Goal: Task Accomplishment & Management: Use online tool/utility

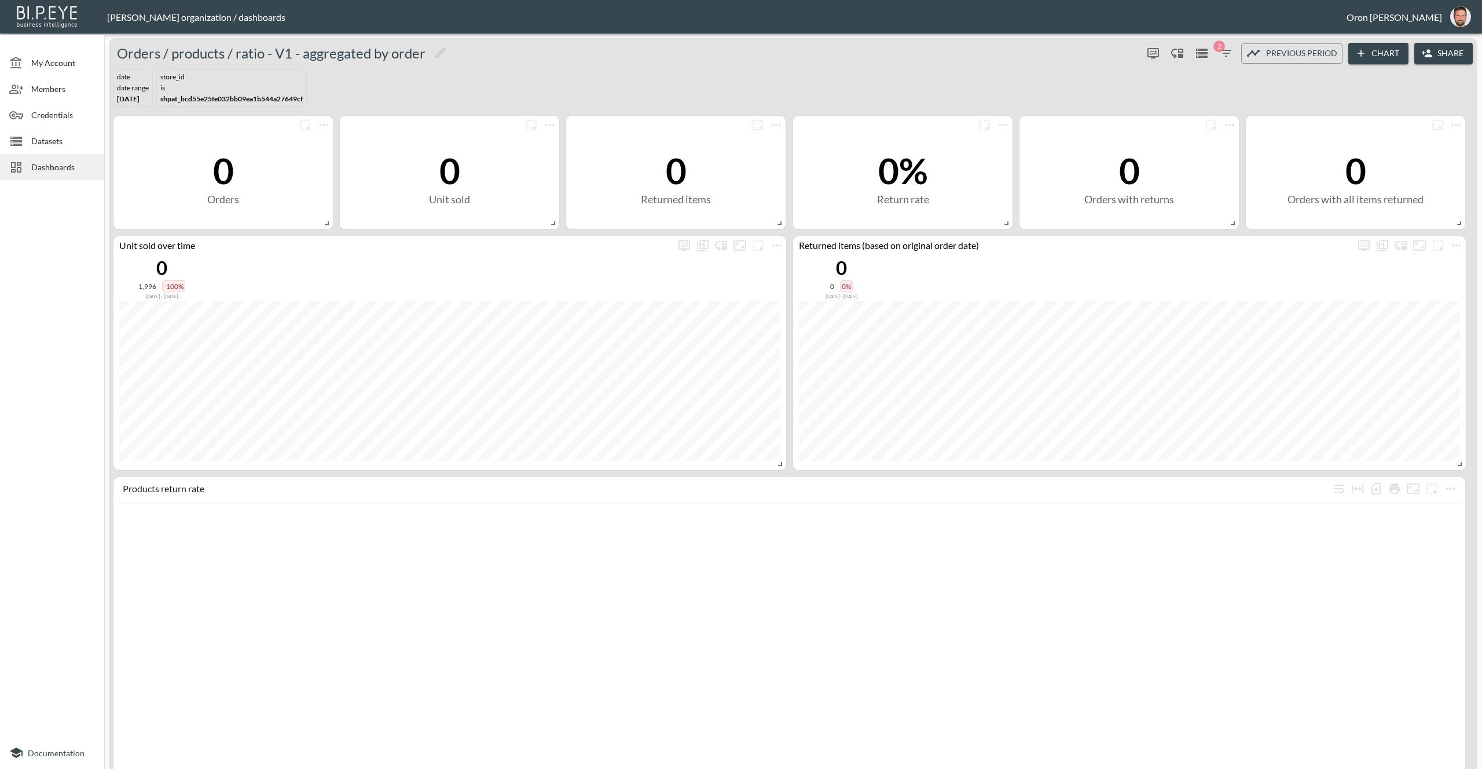
click at [1227, 49] on icon "button" at bounding box center [1226, 53] width 14 height 14
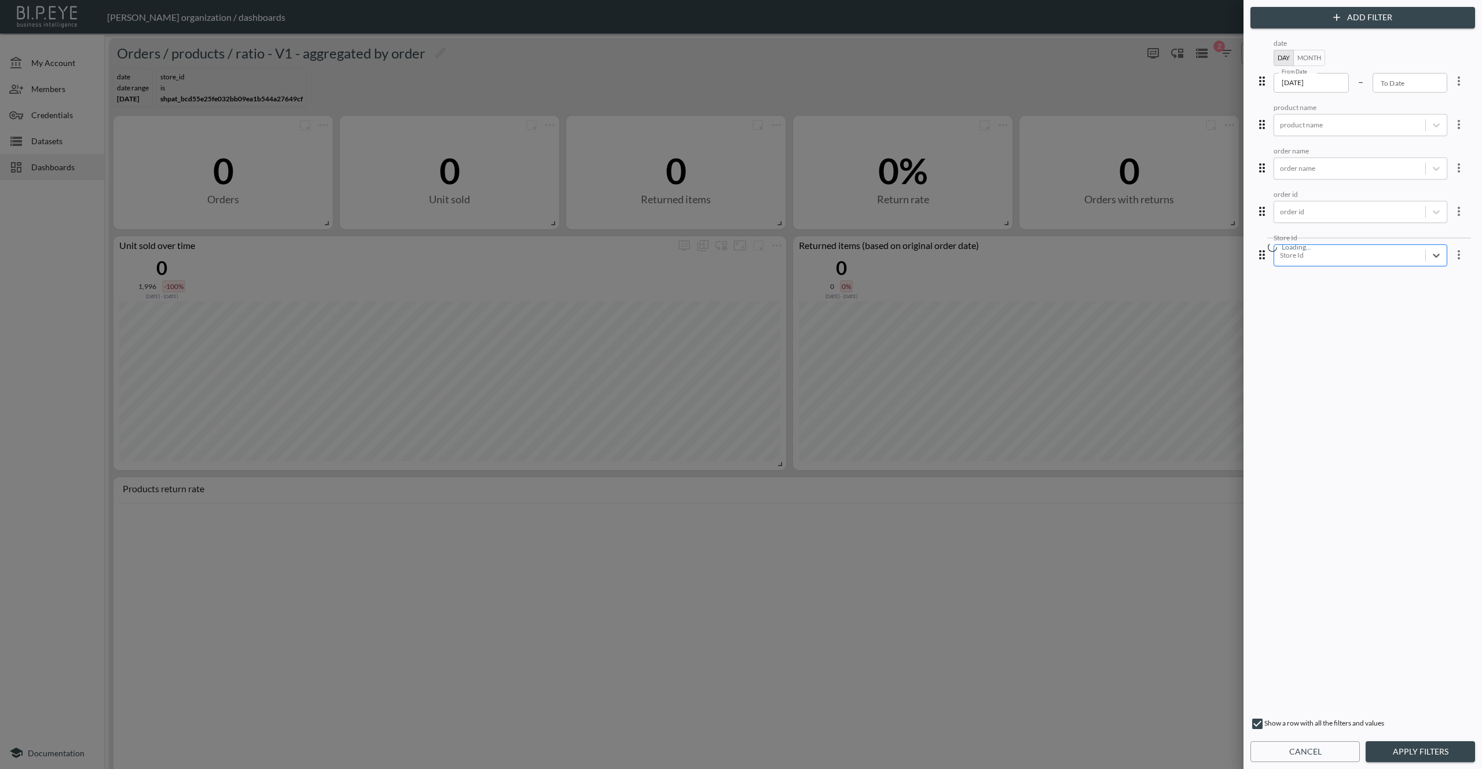
click at [1380, 254] on div at bounding box center [1350, 255] width 140 height 11
click at [1330, 94] on div "1641316794077x372756582573277200" at bounding box center [1369, 93] width 203 height 18
drag, startPoint x: 1428, startPoint y: 746, endPoint x: 1343, endPoint y: 595, distance: 173.4
click at [1428, 746] on button "Apply Filters" at bounding box center [1420, 751] width 109 height 21
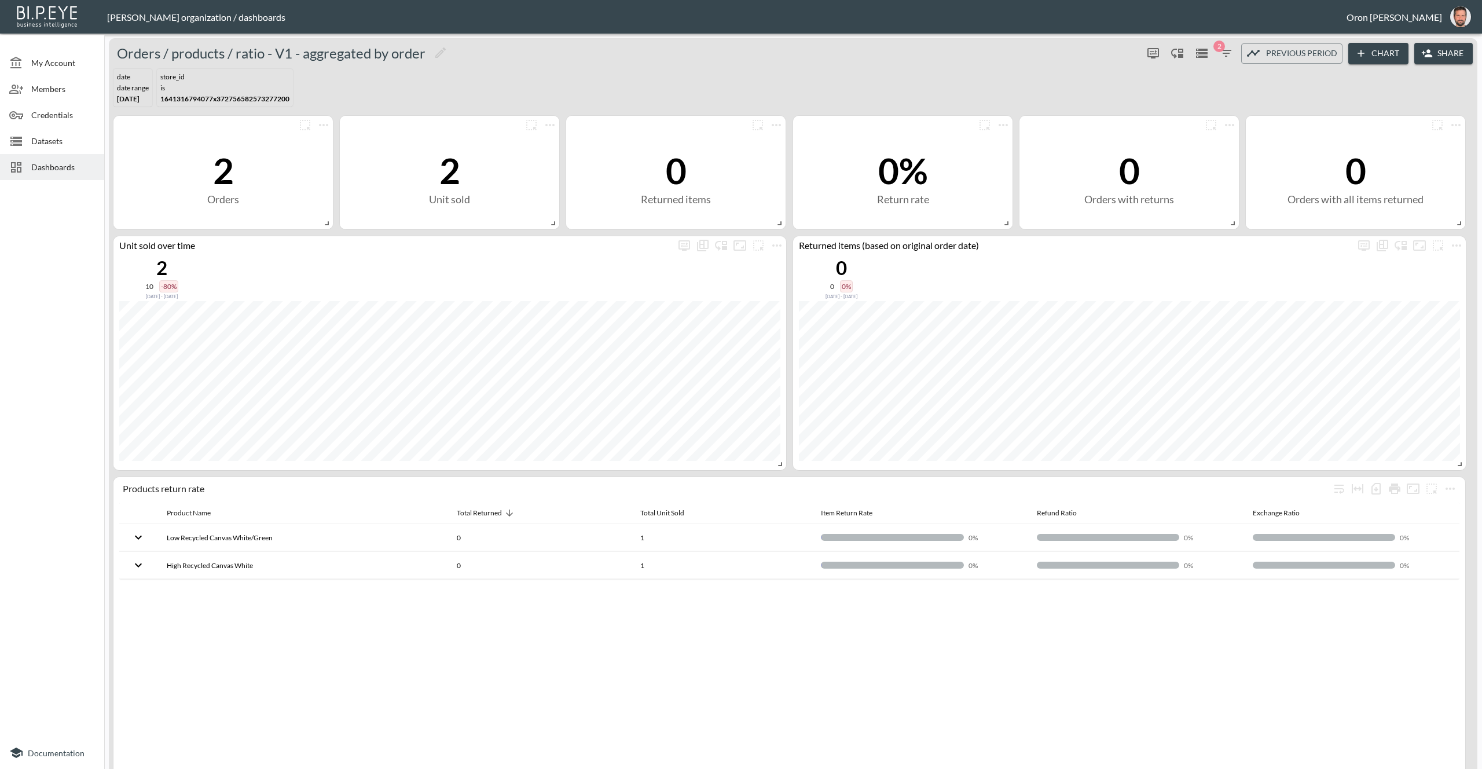
click at [1222, 47] on span "2" at bounding box center [1219, 47] width 12 height 12
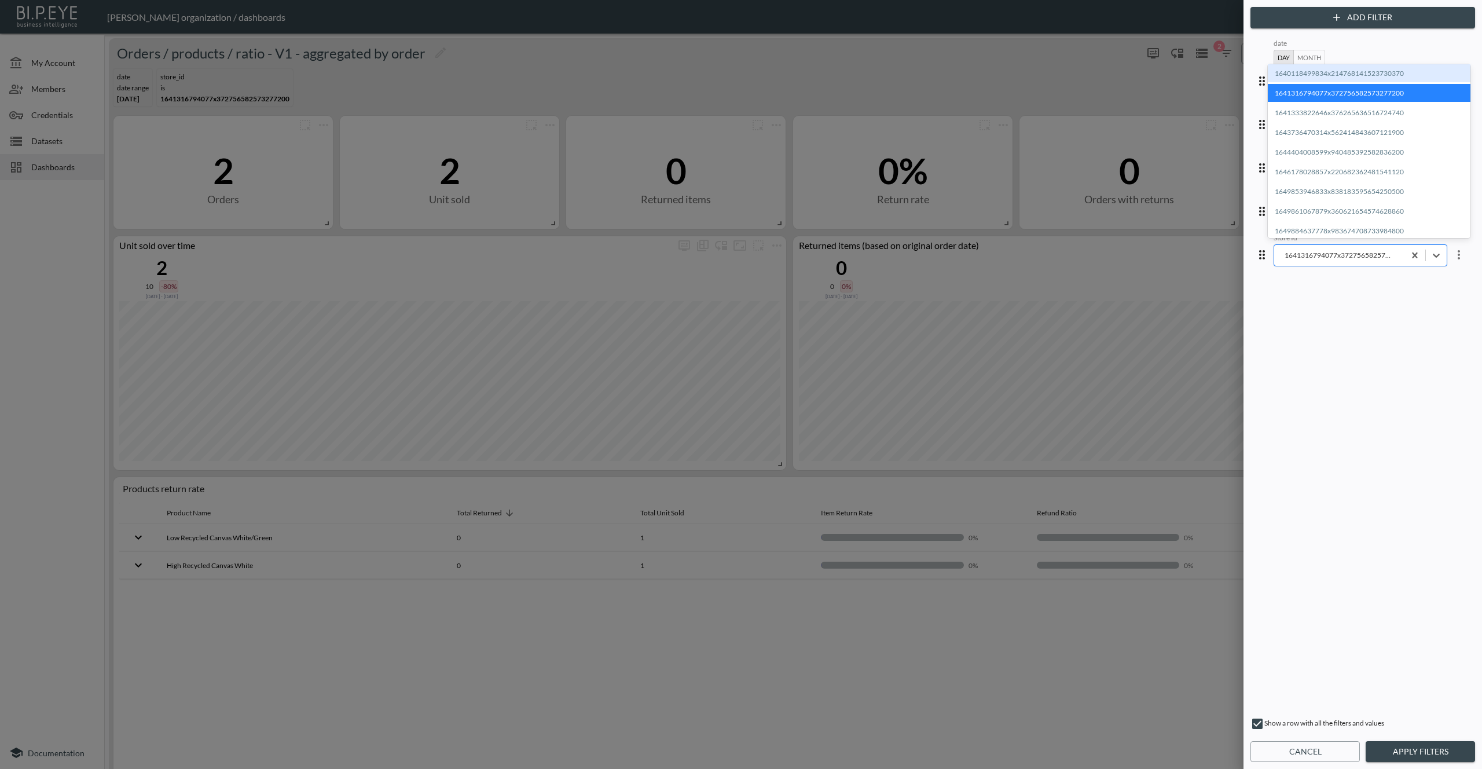
click at [1354, 247] on div "1641316794077x372756582573277200" at bounding box center [1339, 255] width 130 height 16
click at [1323, 112] on div "1641333822646x376265636516724740" at bounding box center [1369, 113] width 203 height 18
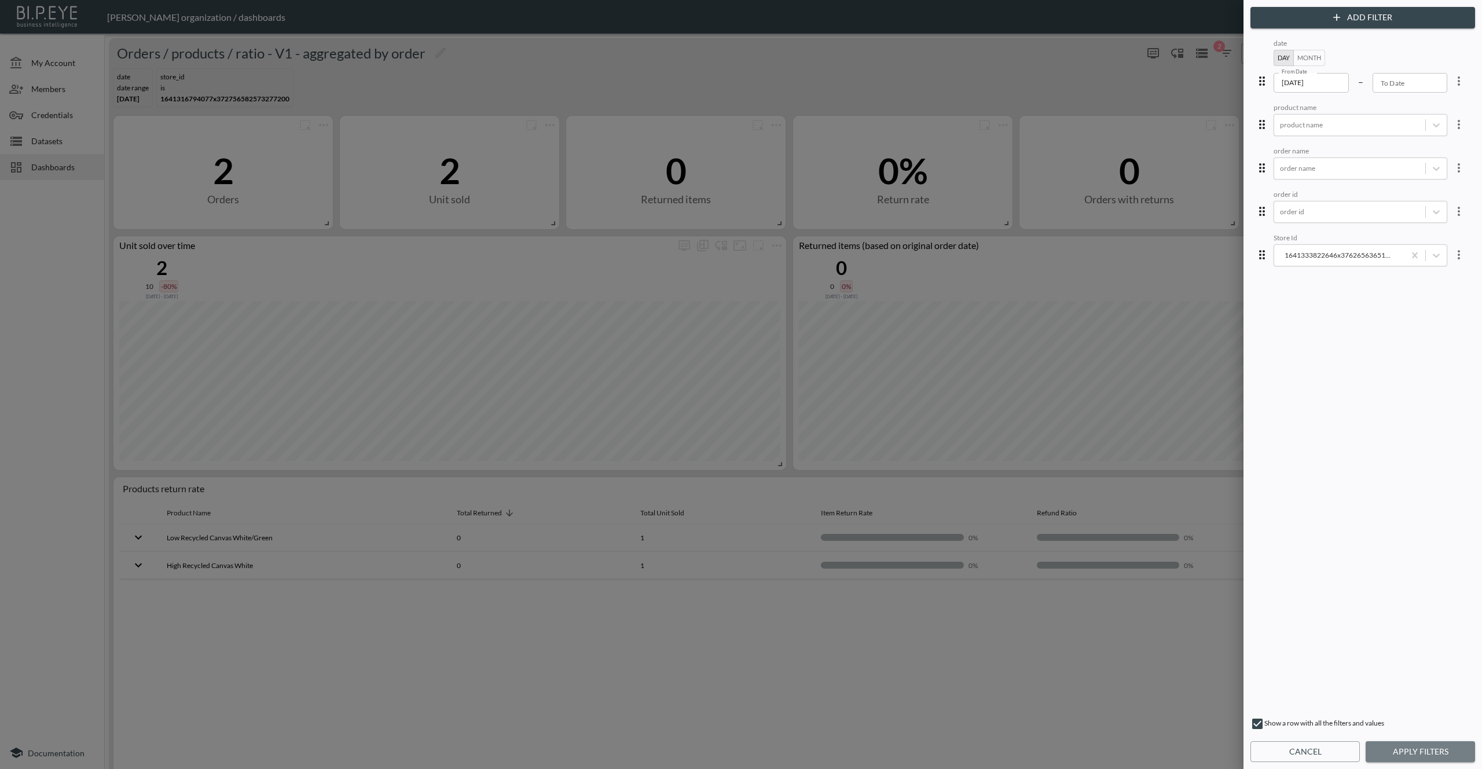
drag, startPoint x: 1402, startPoint y: 747, endPoint x: 1397, endPoint y: 735, distance: 13.2
click at [1402, 747] on button "Apply Filters" at bounding box center [1420, 751] width 109 height 21
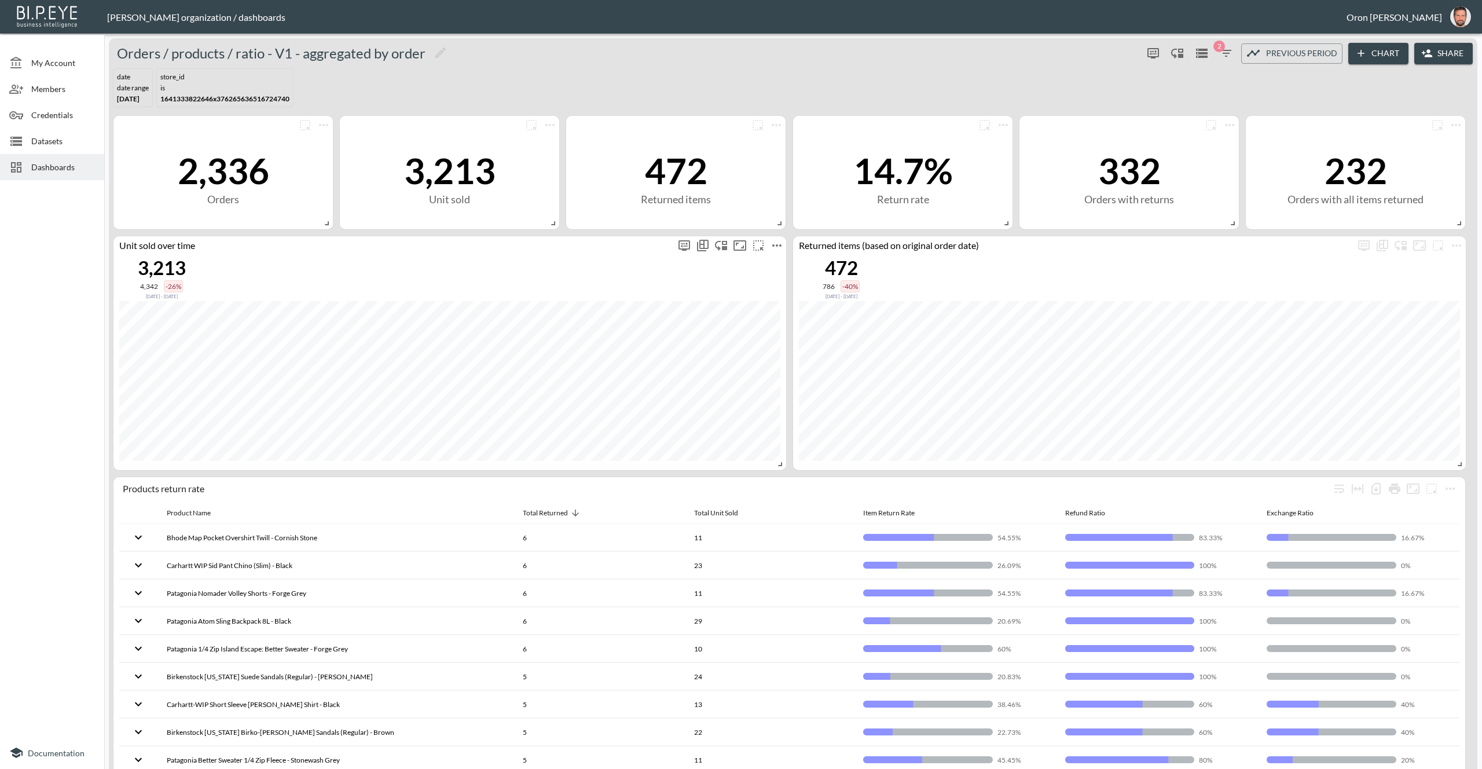
click at [780, 244] on icon "more" at bounding box center [776, 245] width 9 height 2
click at [779, 262] on li "Edit" at bounding box center [777, 266] width 90 height 21
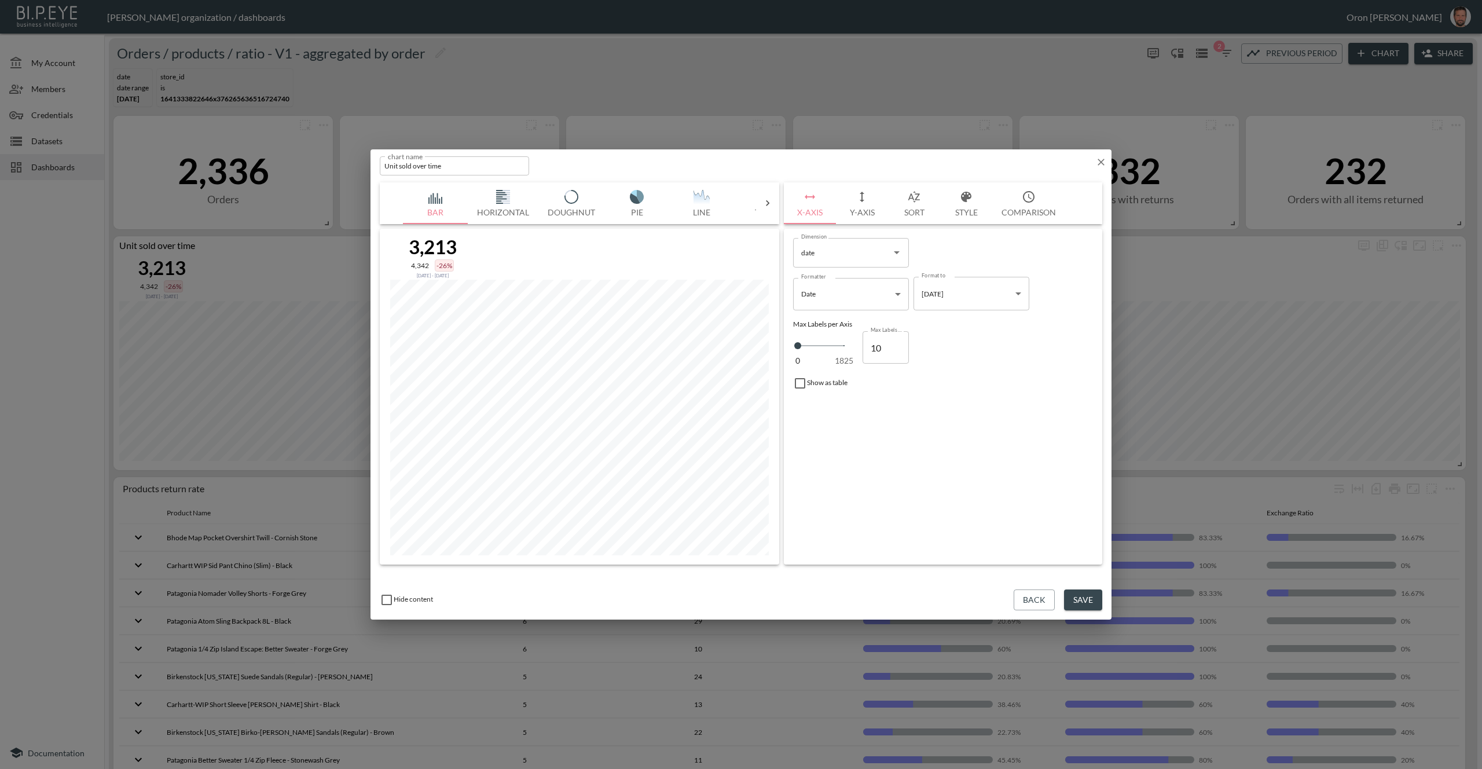
click at [845, 214] on button "Y-Axis" at bounding box center [862, 203] width 52 height 42
click at [861, 292] on input "total_unit_sold" at bounding box center [842, 295] width 88 height 19
click at [1007, 418] on div "Series Name 02674c29-76a5-42ec-813c-2b983fd1dd88 Series Name Add Series Measure…" at bounding box center [943, 397] width 318 height 336
click at [931, 249] on button "Add Series" at bounding box center [937, 254] width 78 height 21
type input "ef657697-9cef-477c-b188-39b3f86028e2"
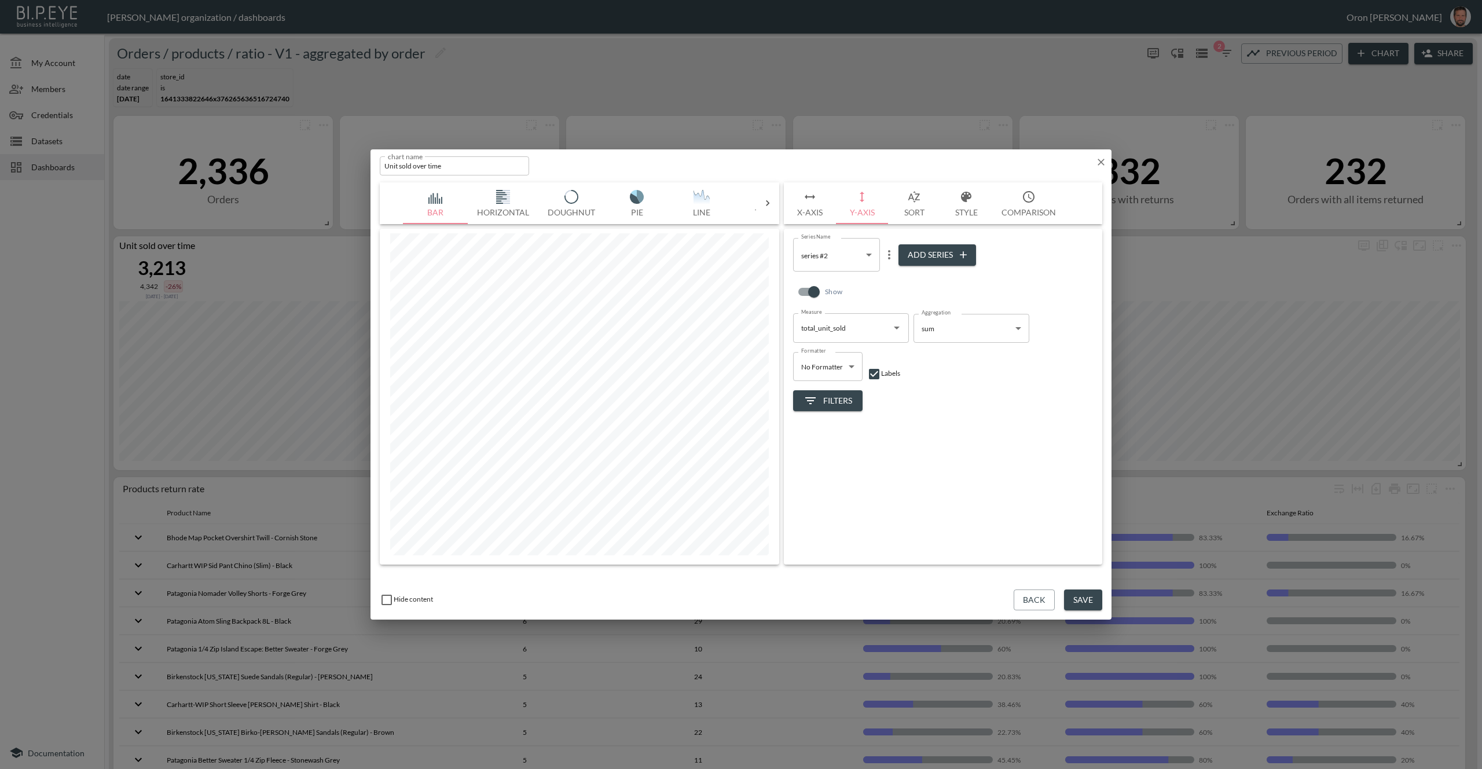
click at [843, 322] on input "total_unit_sold" at bounding box center [842, 327] width 88 height 19
drag, startPoint x: 863, startPoint y: 374, endPoint x: 890, endPoint y: 366, distance: 28.9
click at [863, 374] on li "order_id" at bounding box center [851, 372] width 116 height 17
type input "order_id"
click at [930, 333] on body "BI.P.EYE, Interactive Analytics Dashboards - app Zach Bailet organization / das…" at bounding box center [741, 384] width 1482 height 769
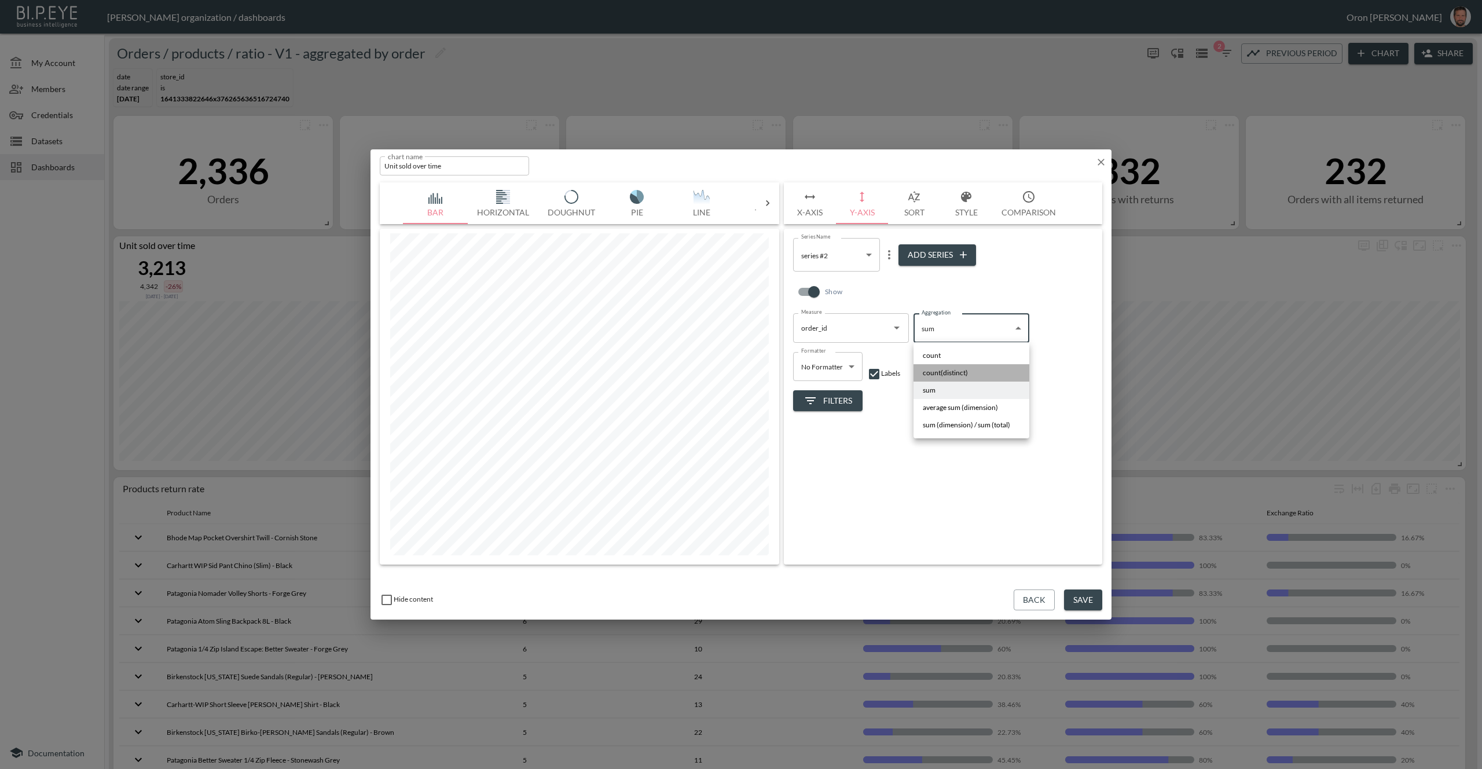
click at [934, 369] on span "count(distinct)" at bounding box center [945, 373] width 45 height 10
type input "count(distinct)"
click at [889, 251] on icon "more" at bounding box center [889, 254] width 2 height 9
click at [842, 251] on div at bounding box center [741, 384] width 1482 height 769
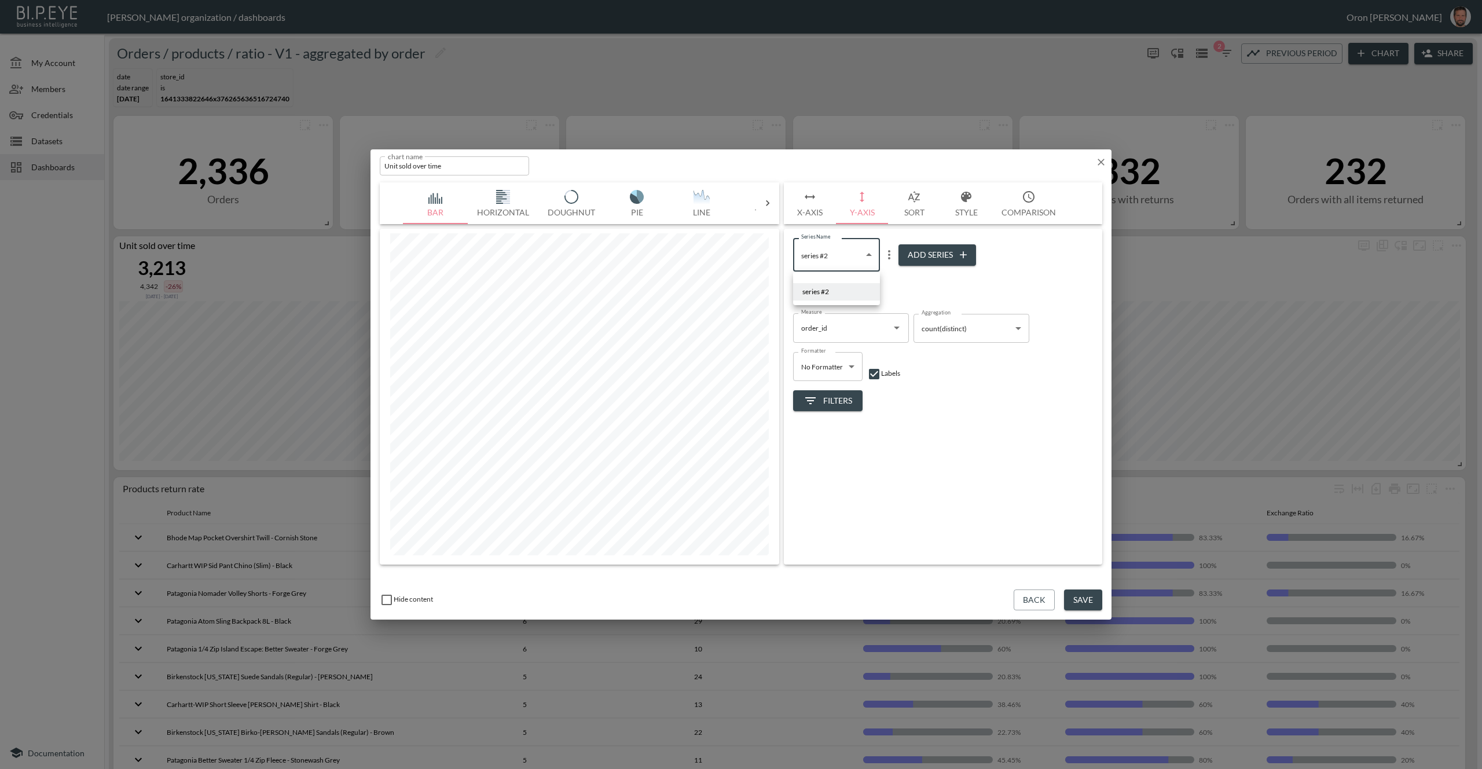
click at [838, 252] on body "BI.P.EYE, Interactive Analytics Dashboards - app Zach Bailet organization / das…" at bounding box center [741, 384] width 1482 height 769
click at [887, 255] on div at bounding box center [741, 384] width 1482 height 769
click at [889, 254] on icon "more" at bounding box center [889, 254] width 2 height 9
click at [878, 277] on li "Edit" at bounding box center [889, 277] width 60 height 21
click at [850, 251] on input "series #2" at bounding box center [840, 250] width 94 height 24
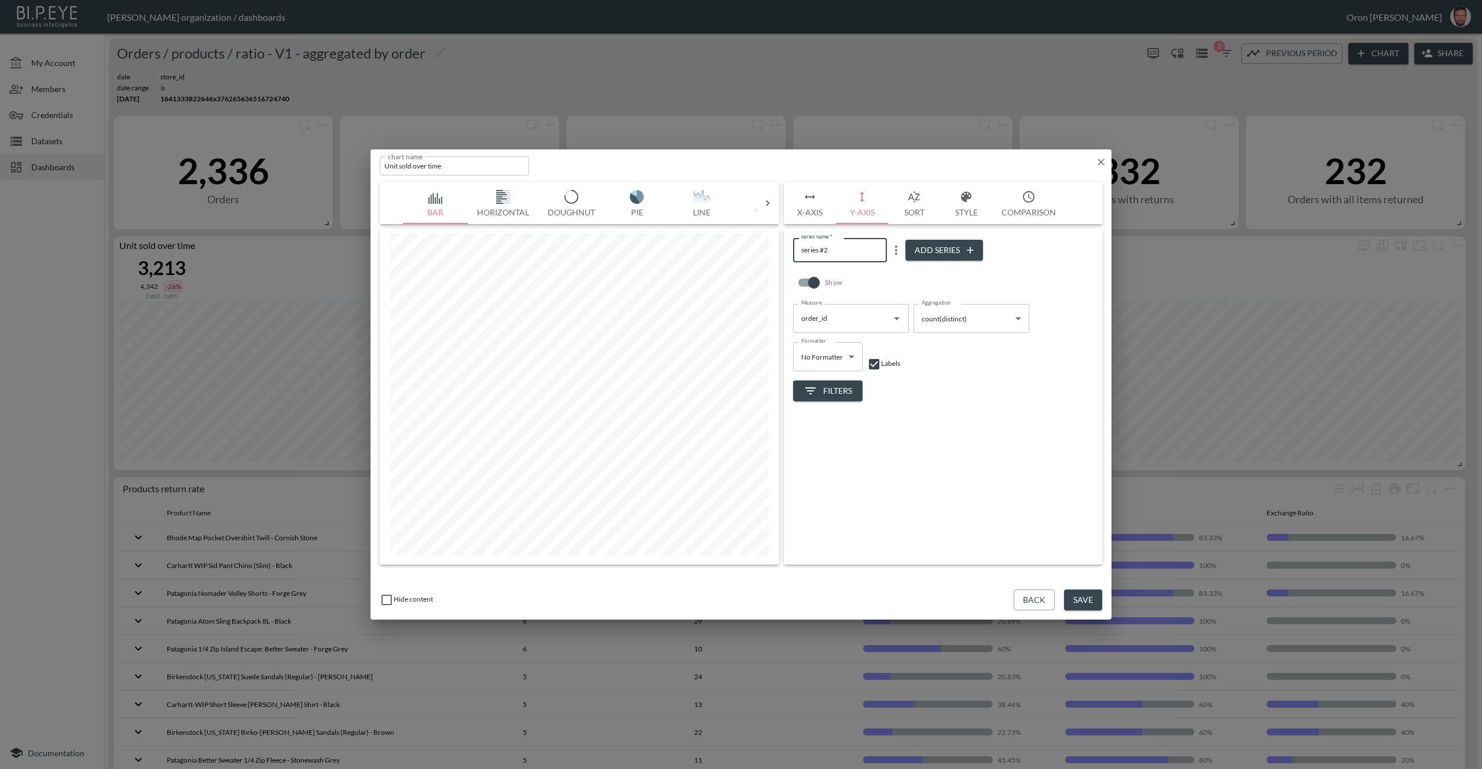
click at [850, 251] on input "series #2" at bounding box center [840, 250] width 94 height 24
type input "Orders"
click at [974, 409] on div "series name   * Orders series name   * Add Series Show Measure order_id Measure…" at bounding box center [943, 397] width 318 height 336
click at [839, 260] on body "BI.P.EYE, Interactive Analytics Dashboards - app Zach Bailet organization / das…" at bounding box center [741, 384] width 1482 height 769
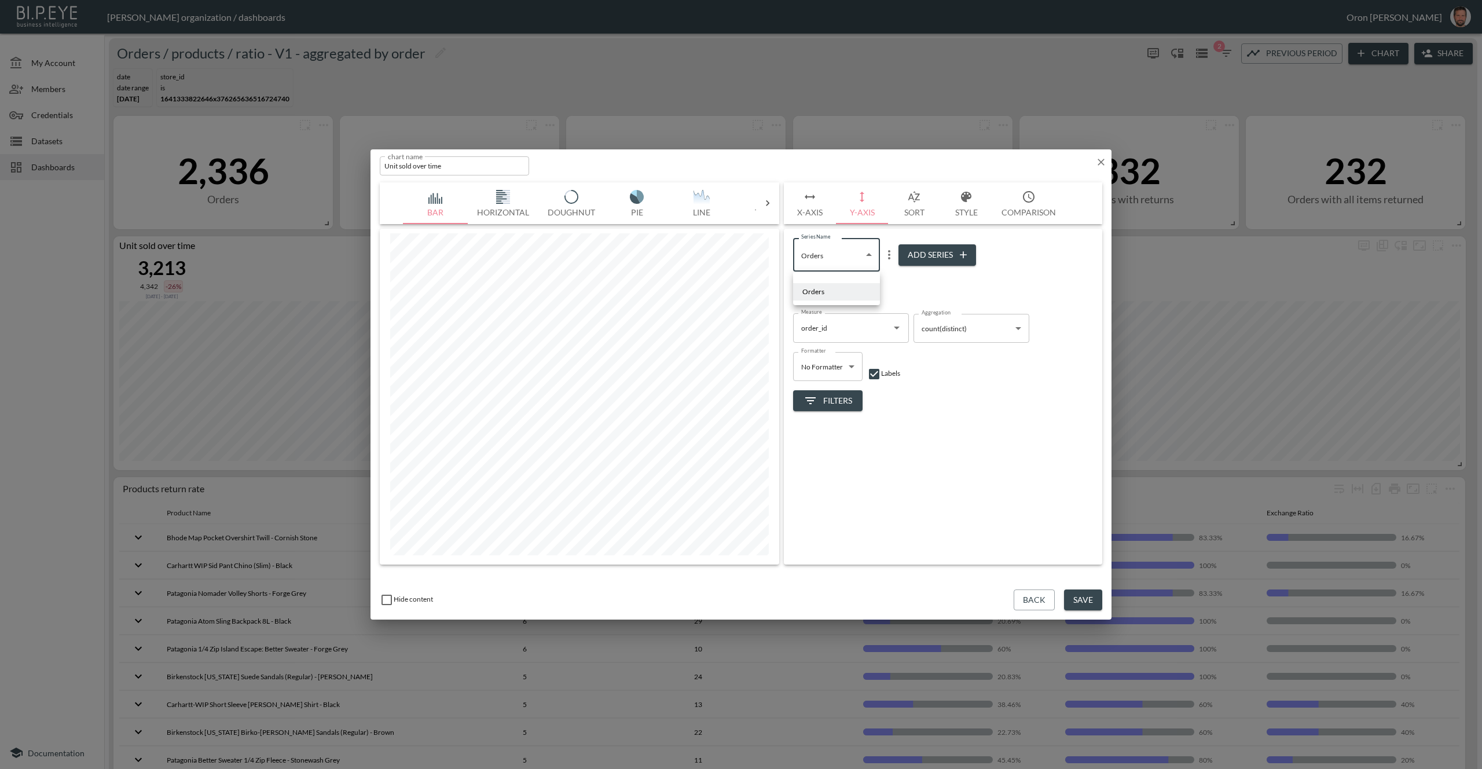
click at [832, 278] on li at bounding box center [836, 279] width 87 height 7
type input "02674c29-76a5-42ec-813c-2b983fd1dd88"
click at [890, 247] on icon "more" at bounding box center [889, 254] width 14 height 14
click at [879, 271] on li "Edit" at bounding box center [889, 276] width 60 height 21
click at [846, 253] on input "series name   *" at bounding box center [840, 250] width 94 height 24
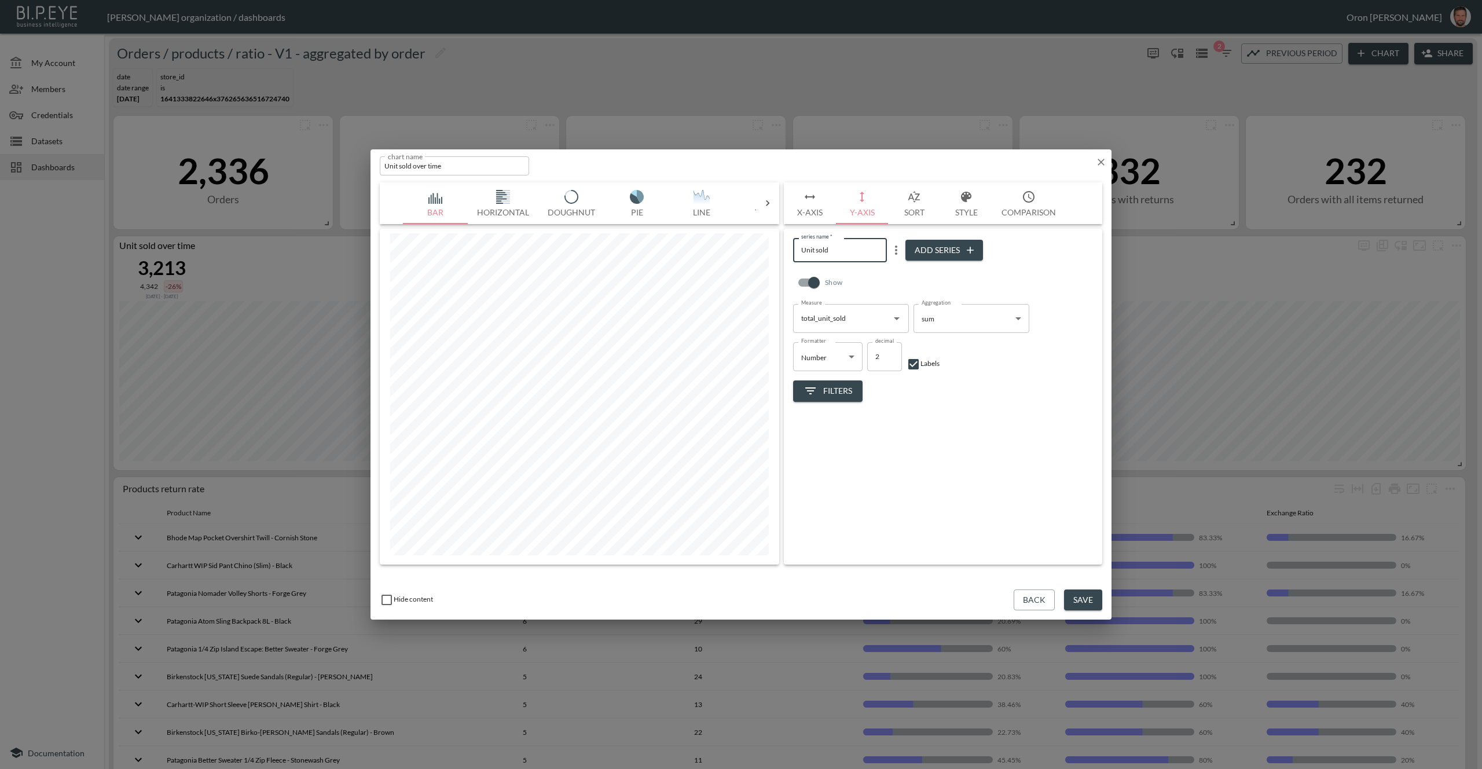
type input "Unit sold"
click at [1092, 597] on button "Save" at bounding box center [1083, 599] width 38 height 21
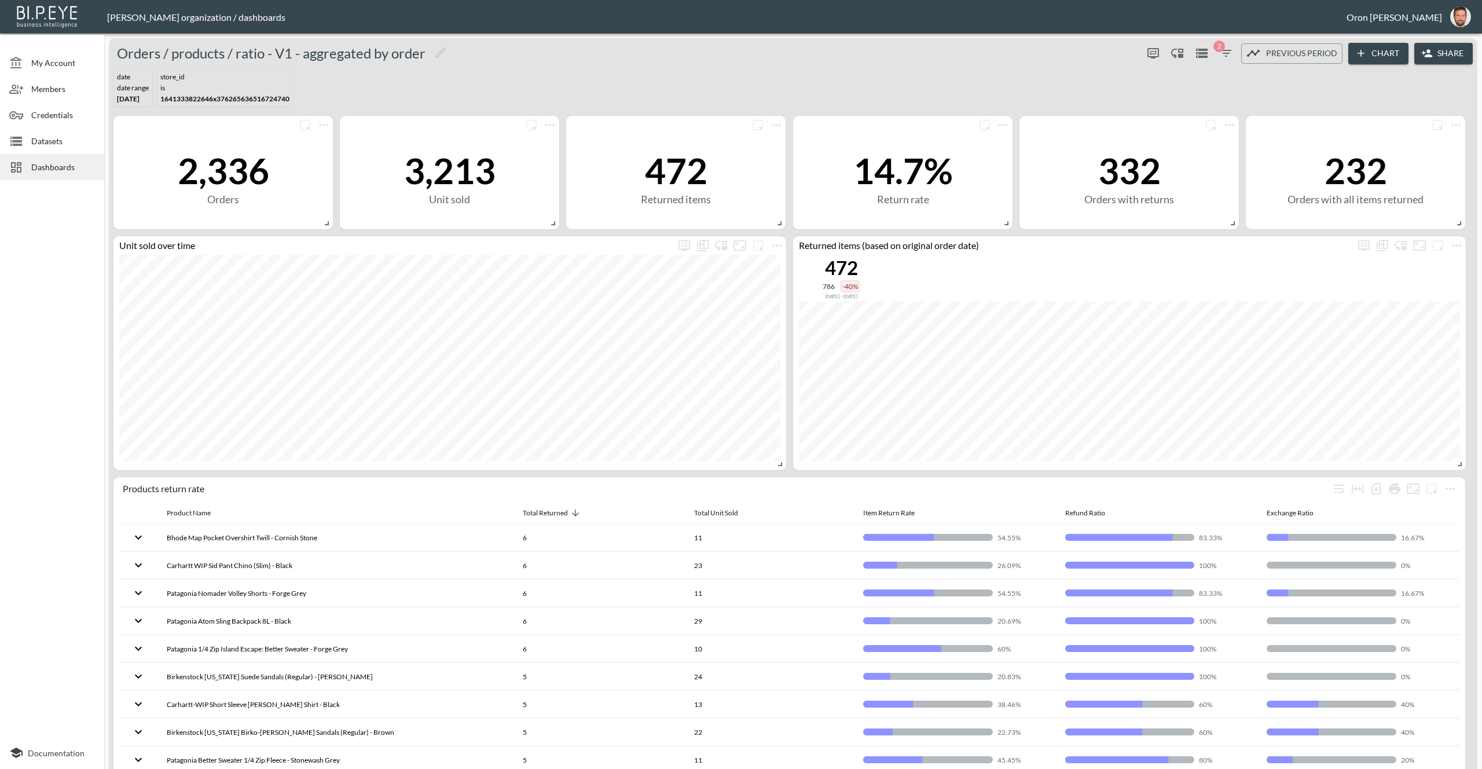
click at [52, 107] on div "Credentials" at bounding box center [52, 115] width 104 height 26
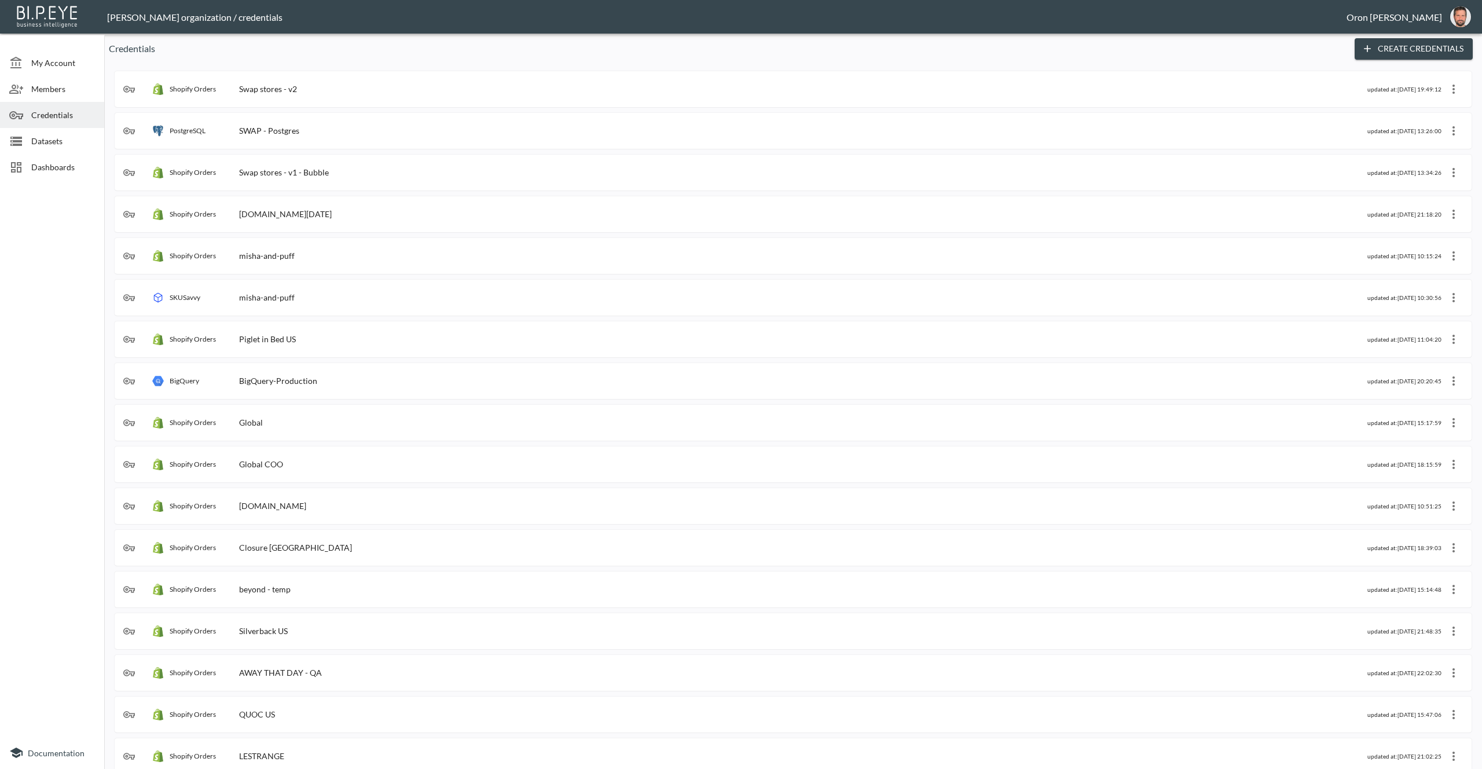
click at [914, 172] on div "Shopify Orders Swap stores - v1 - Bubble" at bounding box center [745, 173] width 1244 height 12
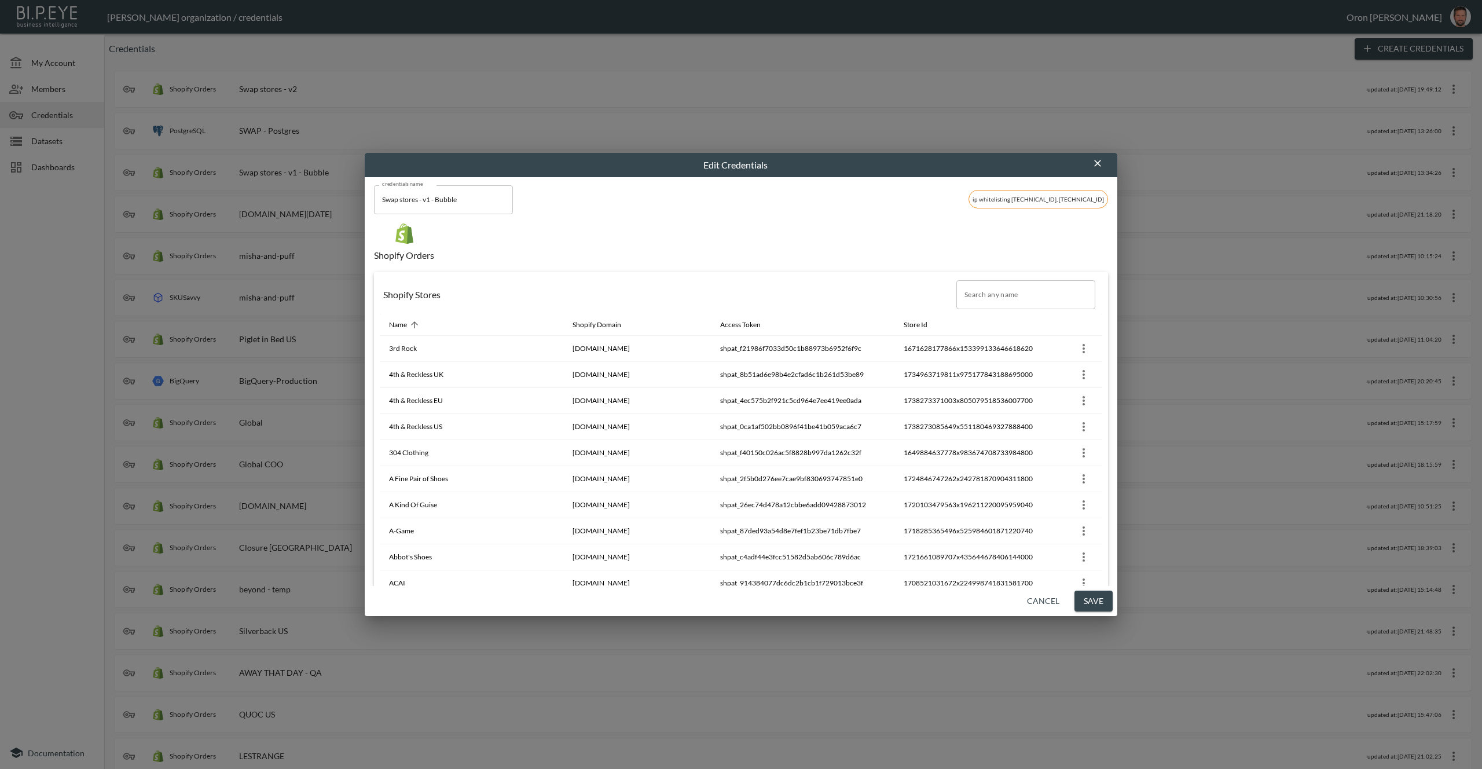
click at [998, 295] on input "Search any name" at bounding box center [1025, 294] width 139 height 29
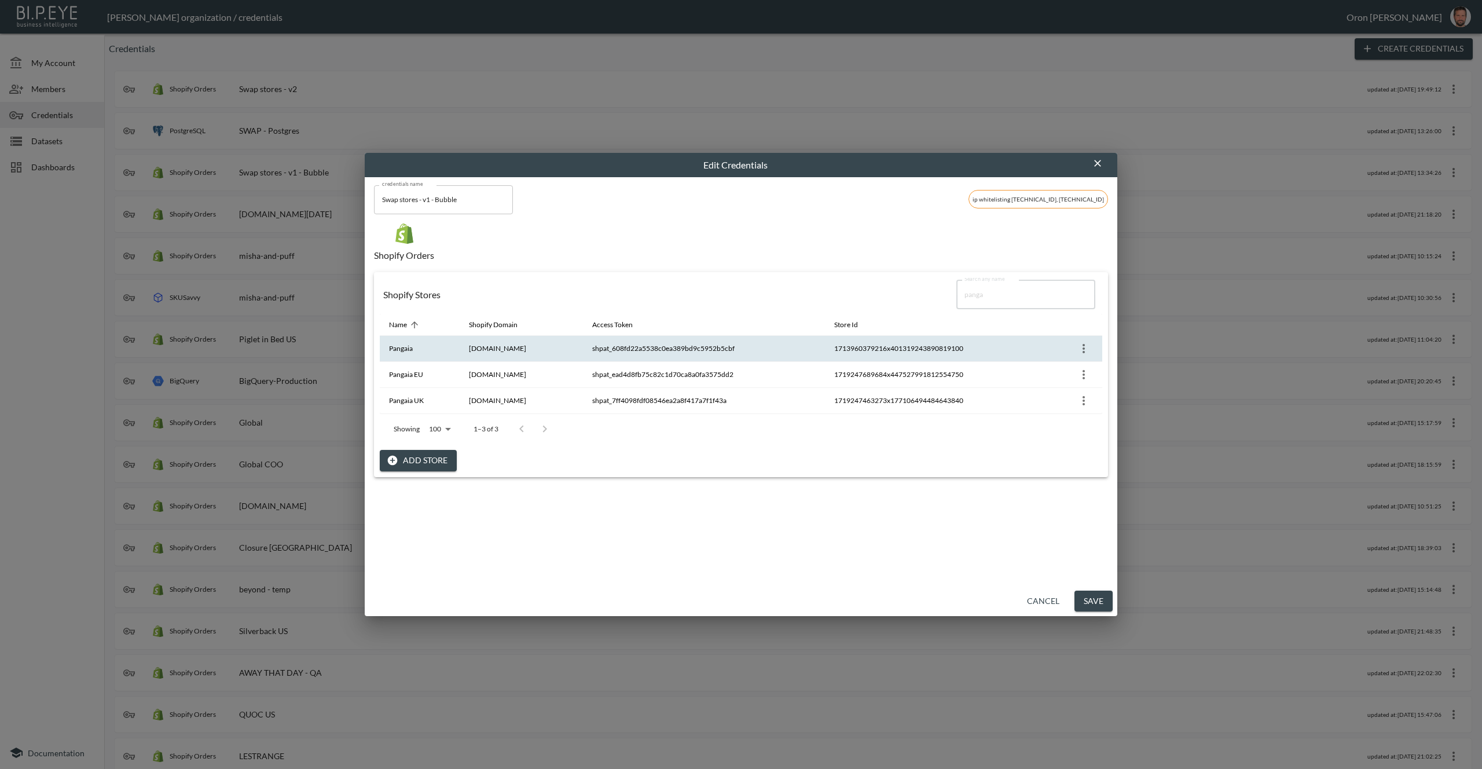
type input "panga"
click at [966, 356] on th "1713960379216x401319243890819100" at bounding box center [936, 349] width 222 height 26
click at [967, 352] on th "1713960379216x401319243890819100" at bounding box center [936, 349] width 222 height 26
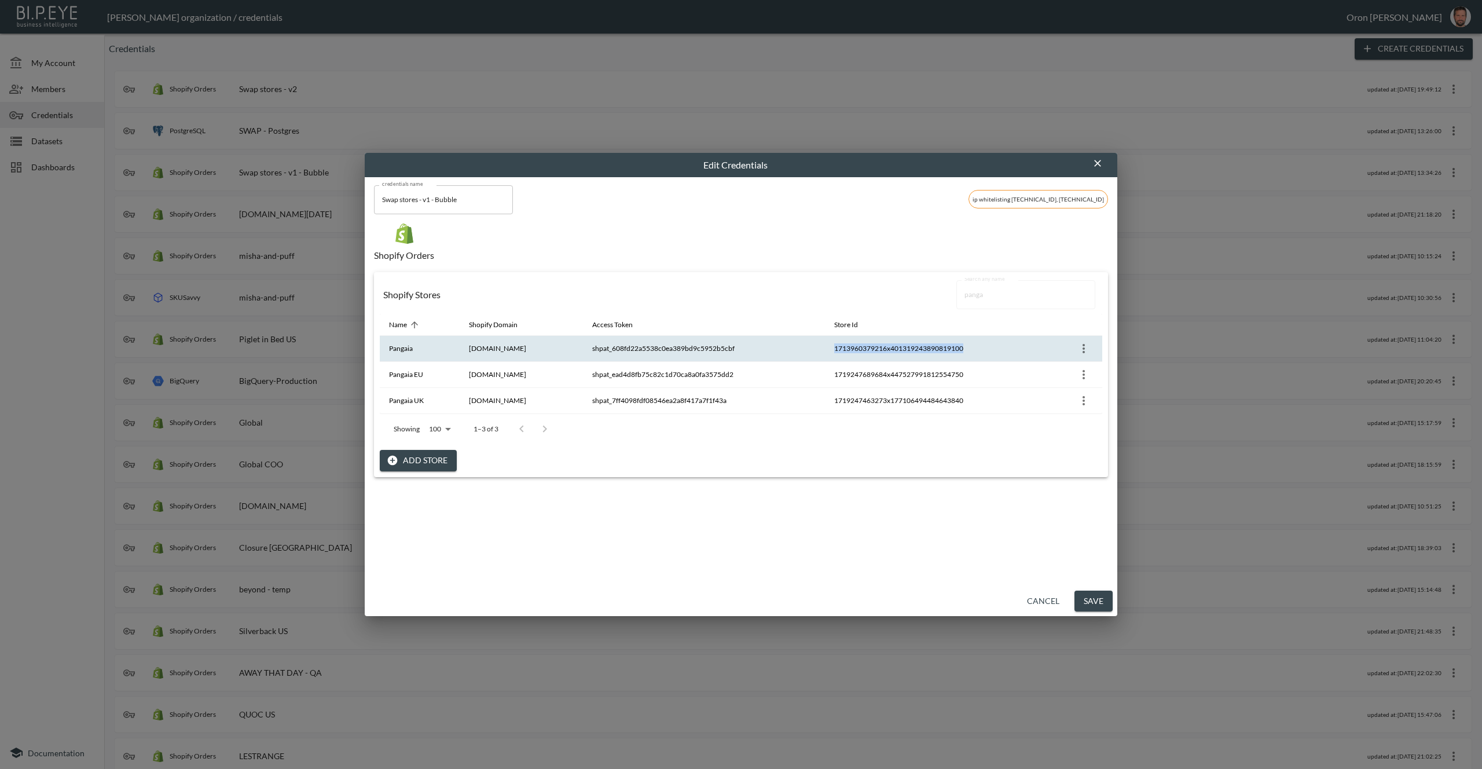
click at [967, 352] on th "1713960379216x401319243890819100" at bounding box center [936, 349] width 222 height 26
copy tr "1713960379216x401319243890819100"
drag, startPoint x: 1096, startPoint y: 167, endPoint x: 1096, endPoint y: 173, distance: 6.4
click at [1095, 168] on icon "button" at bounding box center [1098, 163] width 12 height 12
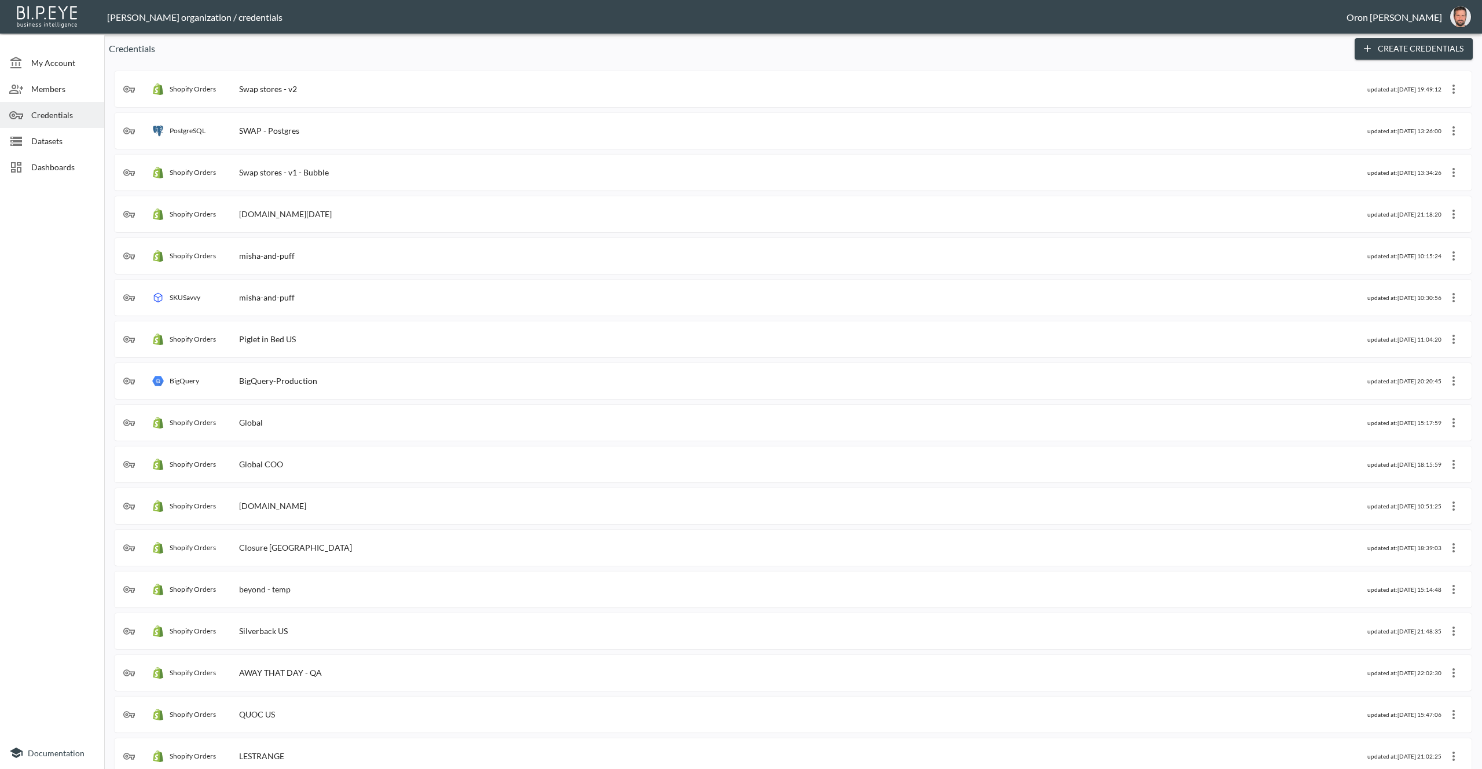
click at [75, 156] on div "Dashboards" at bounding box center [52, 167] width 104 height 26
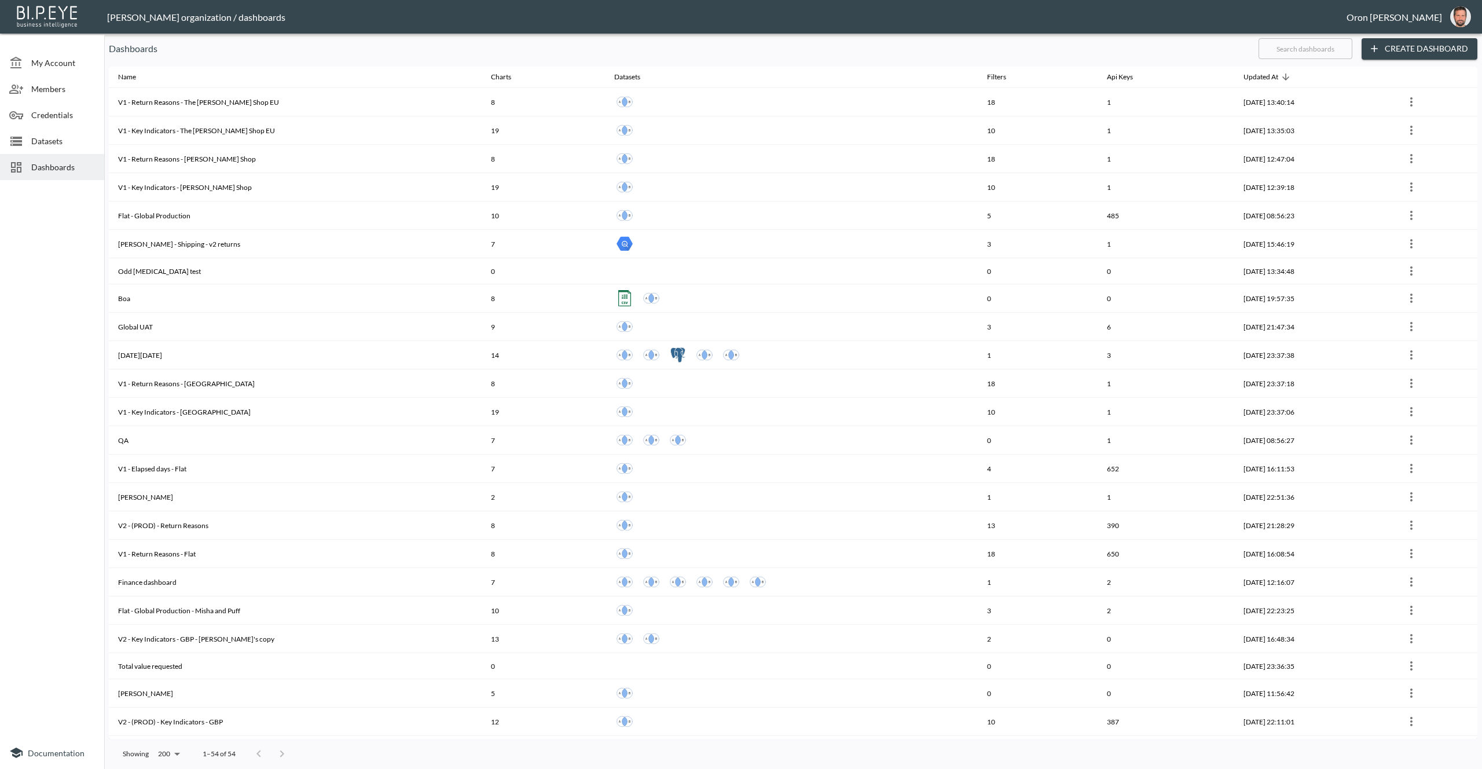
click at [1338, 51] on input "text" at bounding box center [1306, 48] width 94 height 29
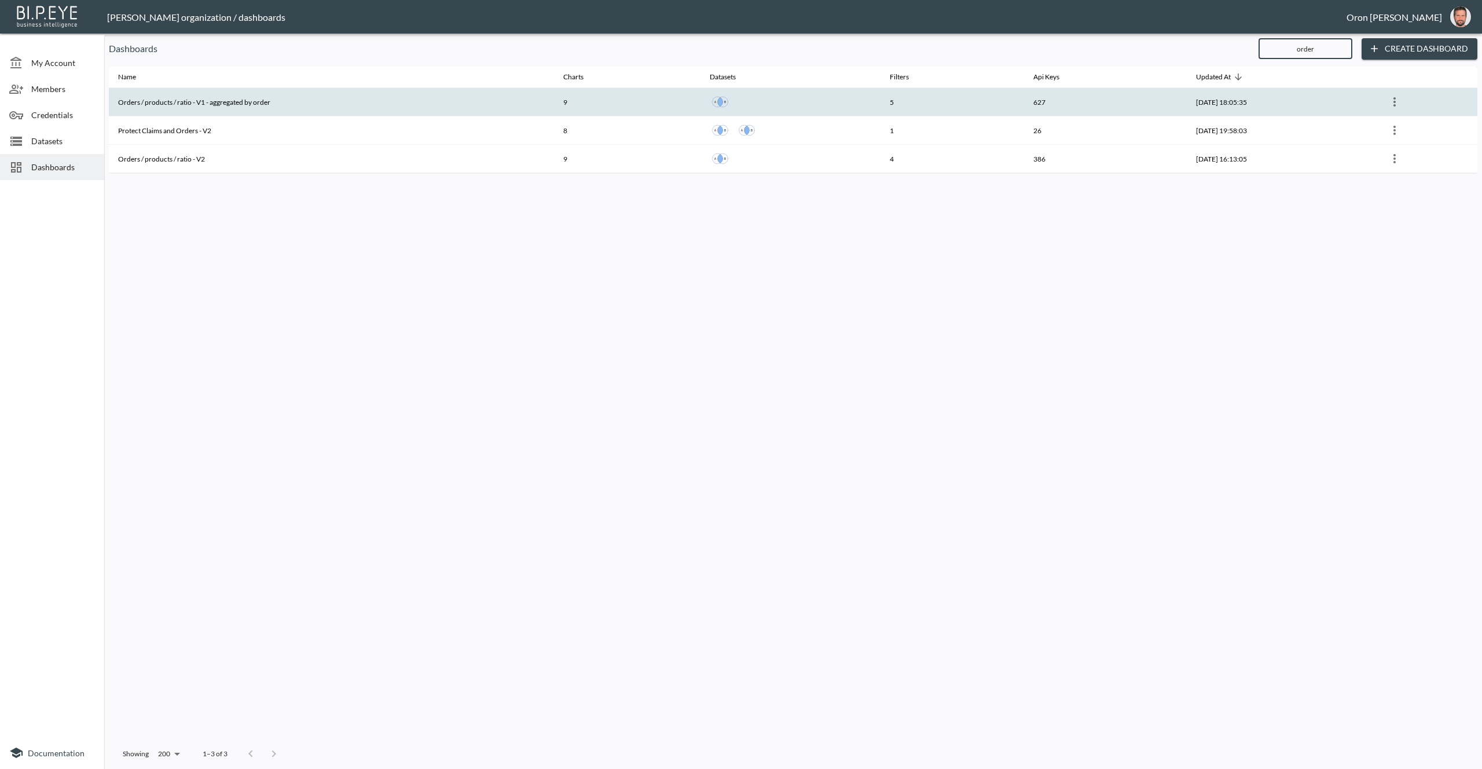
type input "order"
click at [1117, 104] on th "627" at bounding box center [1105, 102] width 163 height 28
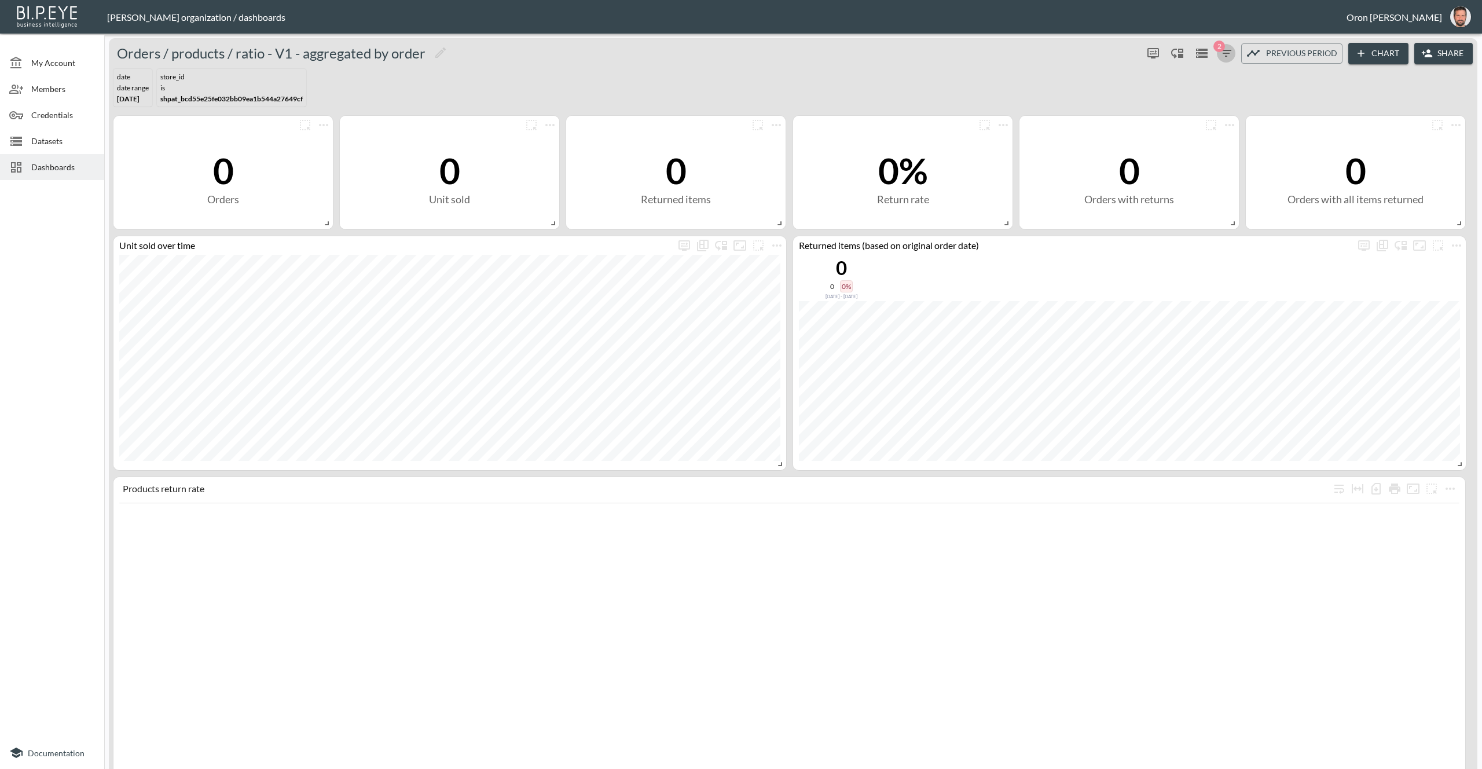
click at [1230, 48] on icon "button" at bounding box center [1226, 53] width 14 height 14
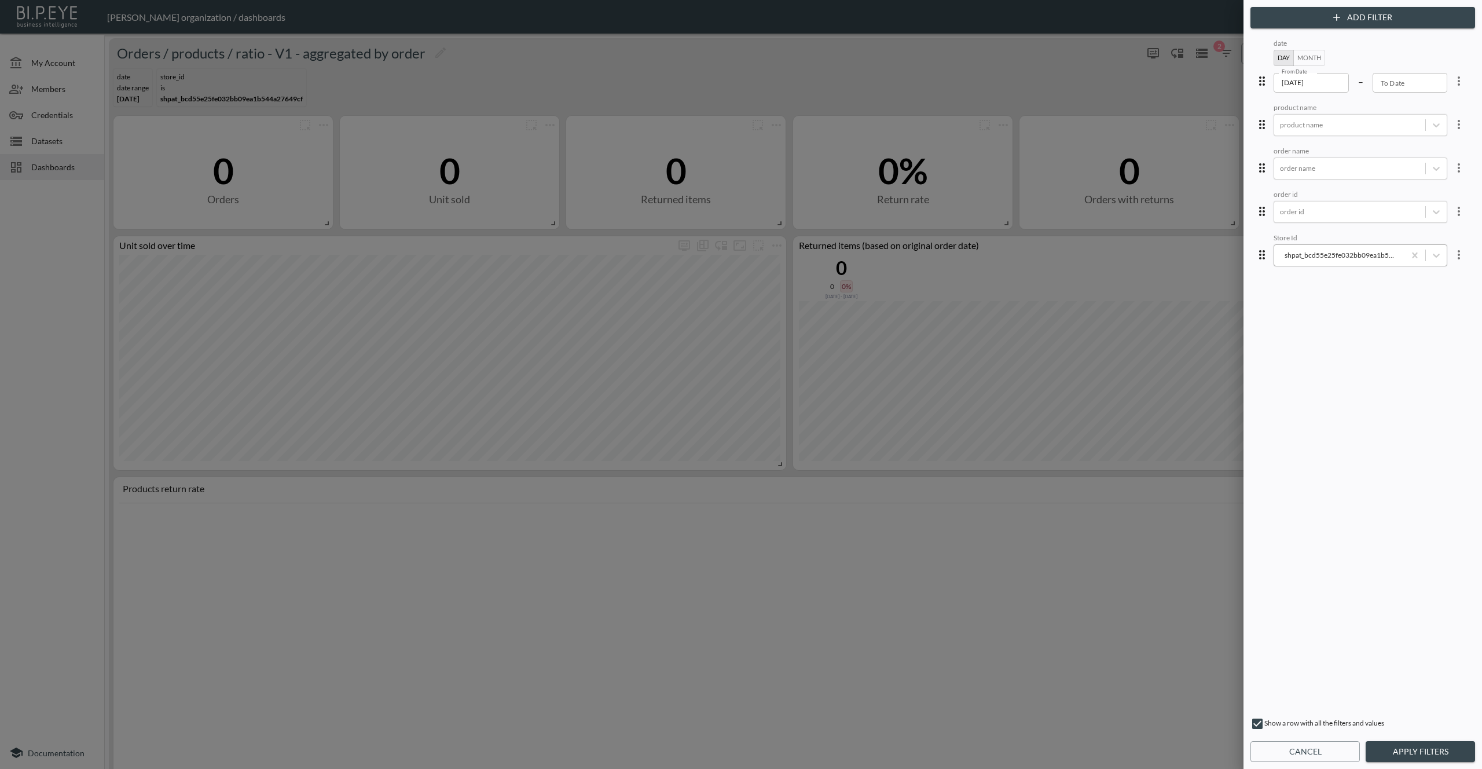
click at [1390, 251] on body "BI.P.EYE, Interactive Analytics Dashboards - app Zach Bailet organization / das…" at bounding box center [741, 384] width 1482 height 769
paste input "1713960379216x401319243890819100"
type input "1713960379216x401319243890819100"
click at [1418, 744] on button "Apply Filters" at bounding box center [1420, 751] width 109 height 21
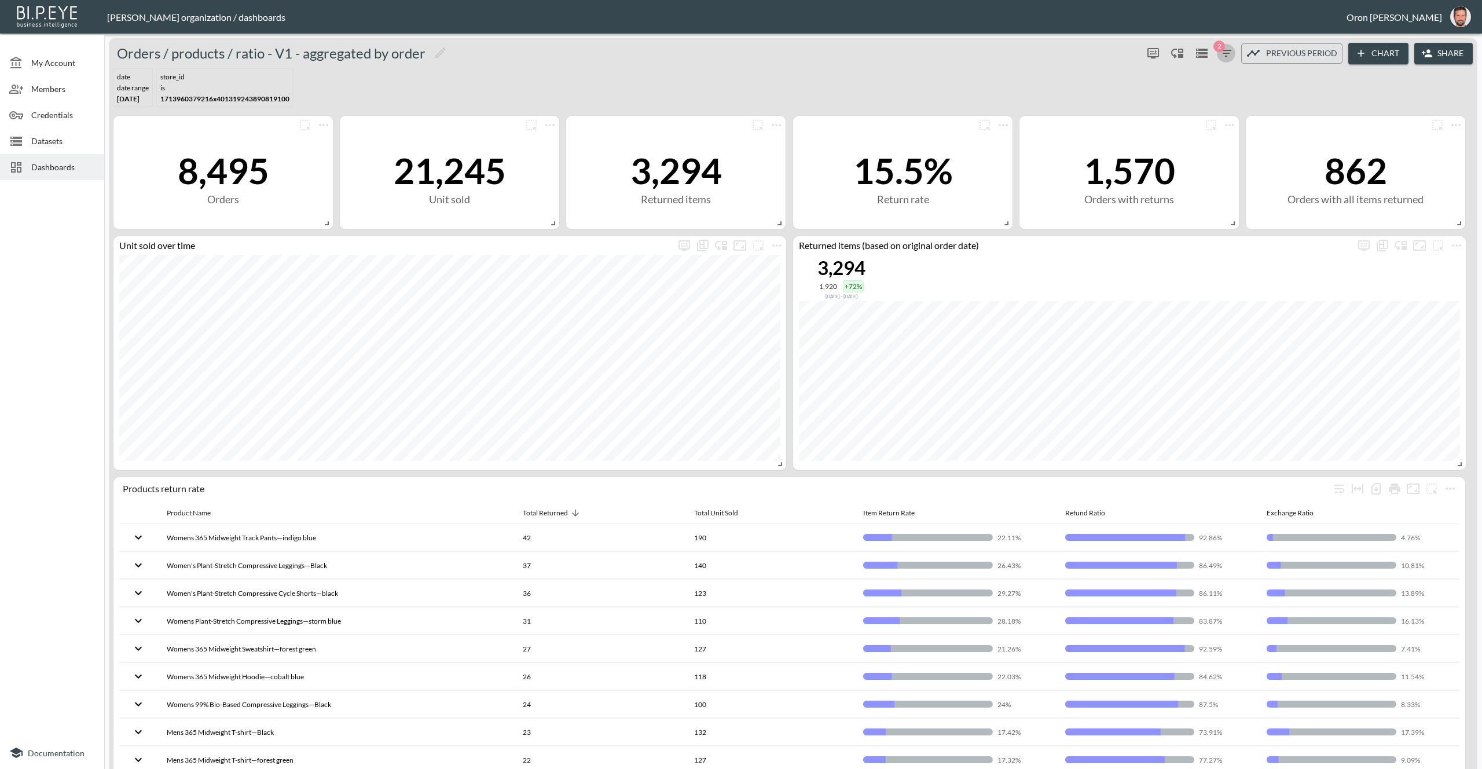
click at [1224, 51] on icon "button" at bounding box center [1226, 53] width 14 height 14
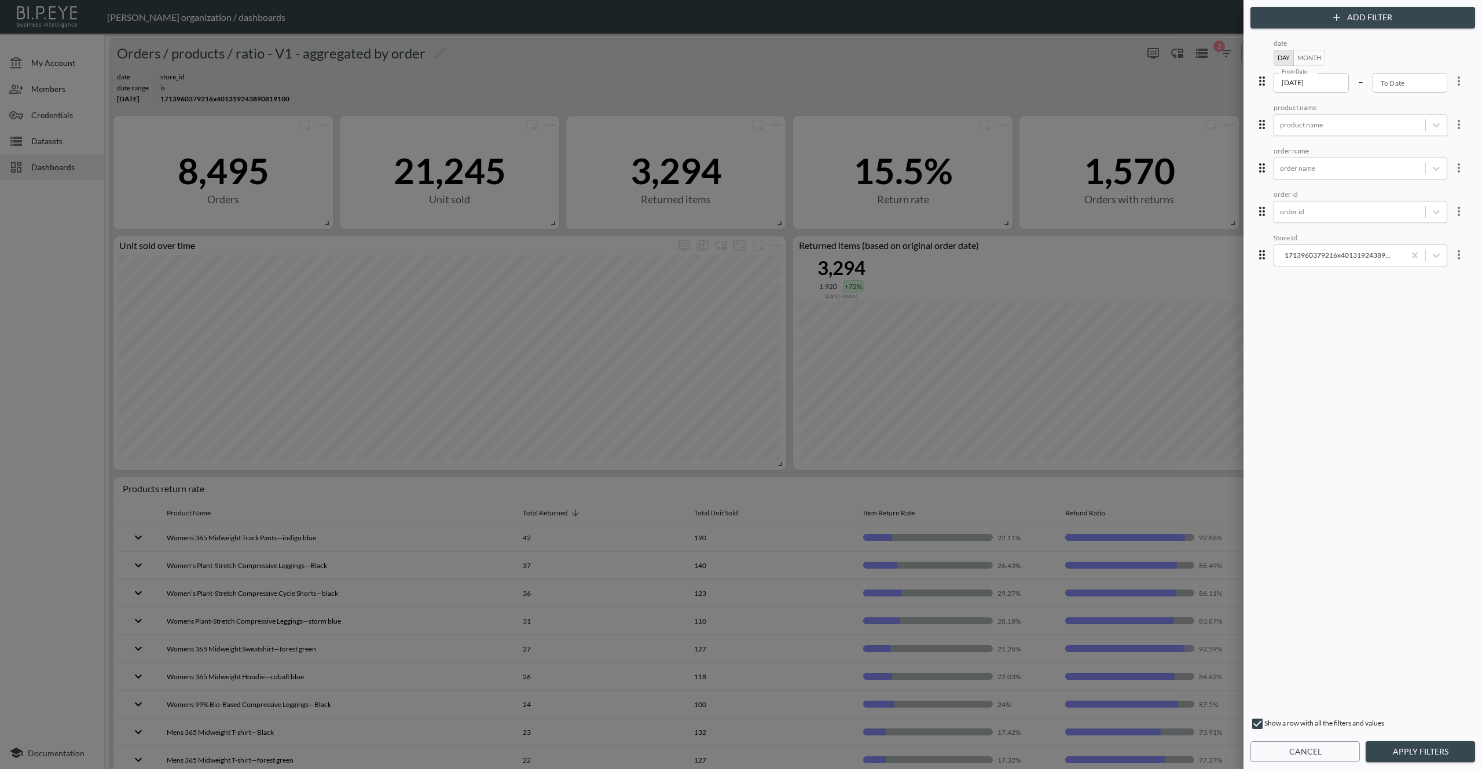
click at [1297, 80] on input "2025-06-01" at bounding box center [1311, 83] width 75 height 20
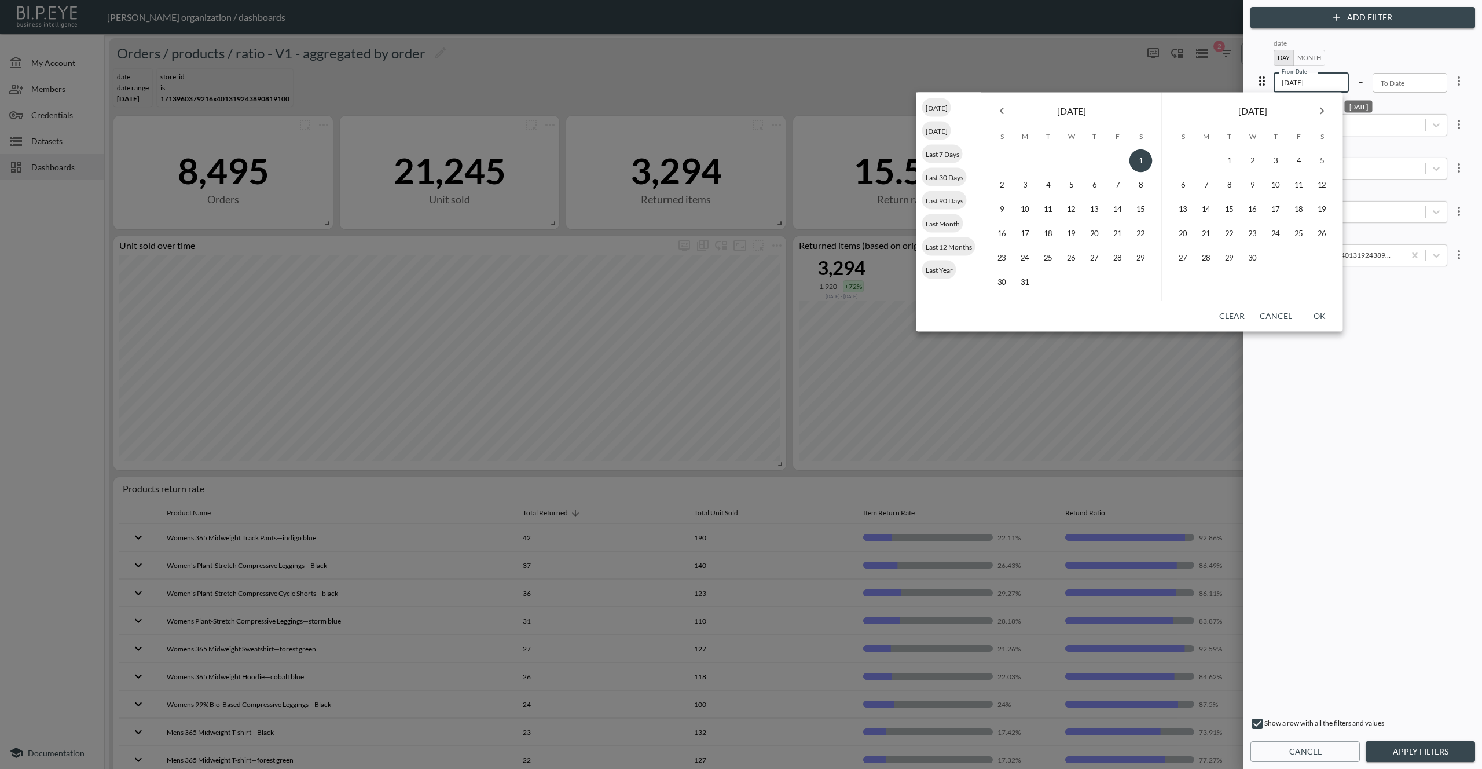
type input "2025-03-01"
click at [1326, 315] on button "OK" at bounding box center [1319, 316] width 37 height 21
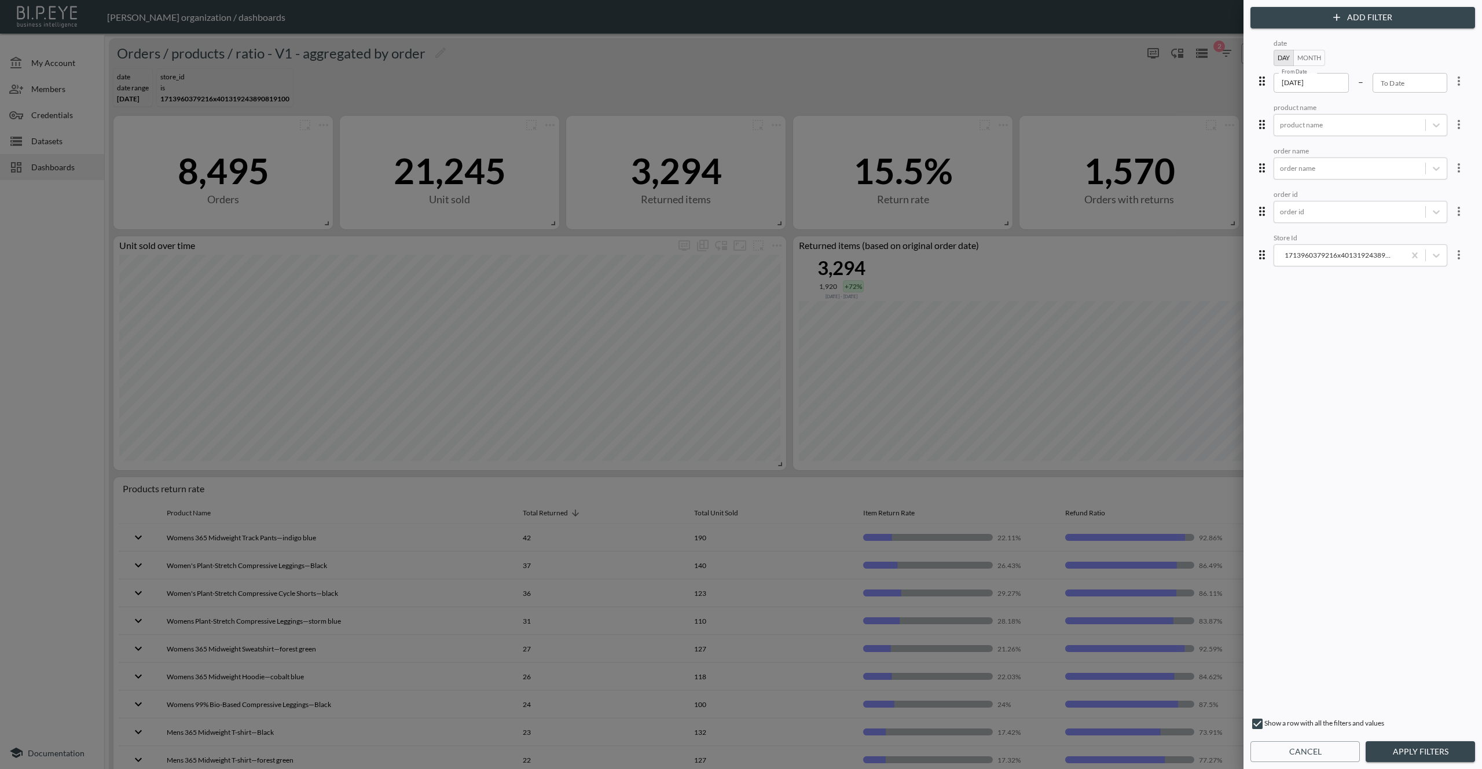
click at [1415, 754] on button "Apply Filters" at bounding box center [1420, 751] width 109 height 21
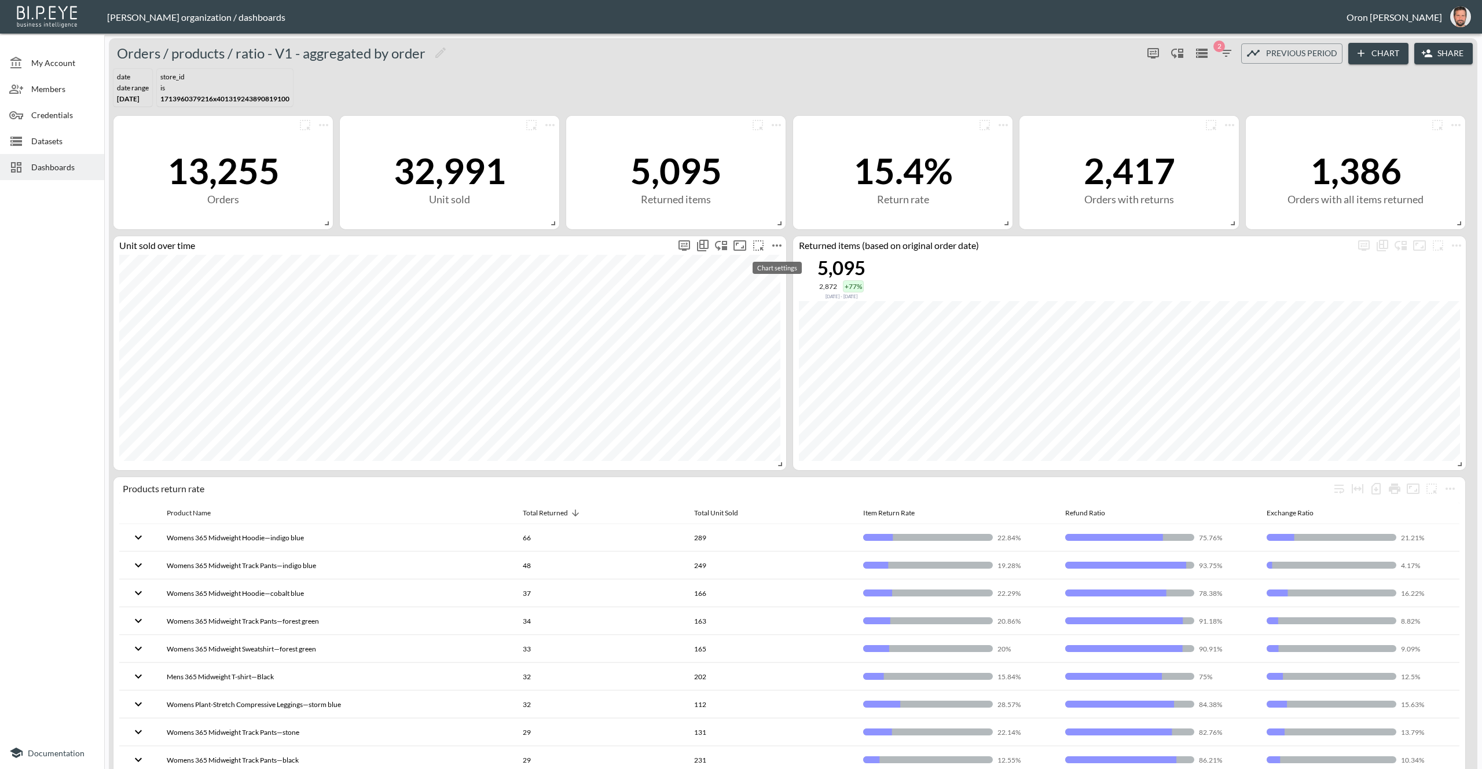
click at [770, 244] on icon "more" at bounding box center [777, 246] width 14 height 14
click at [772, 258] on li "Edit" at bounding box center [777, 266] width 90 height 21
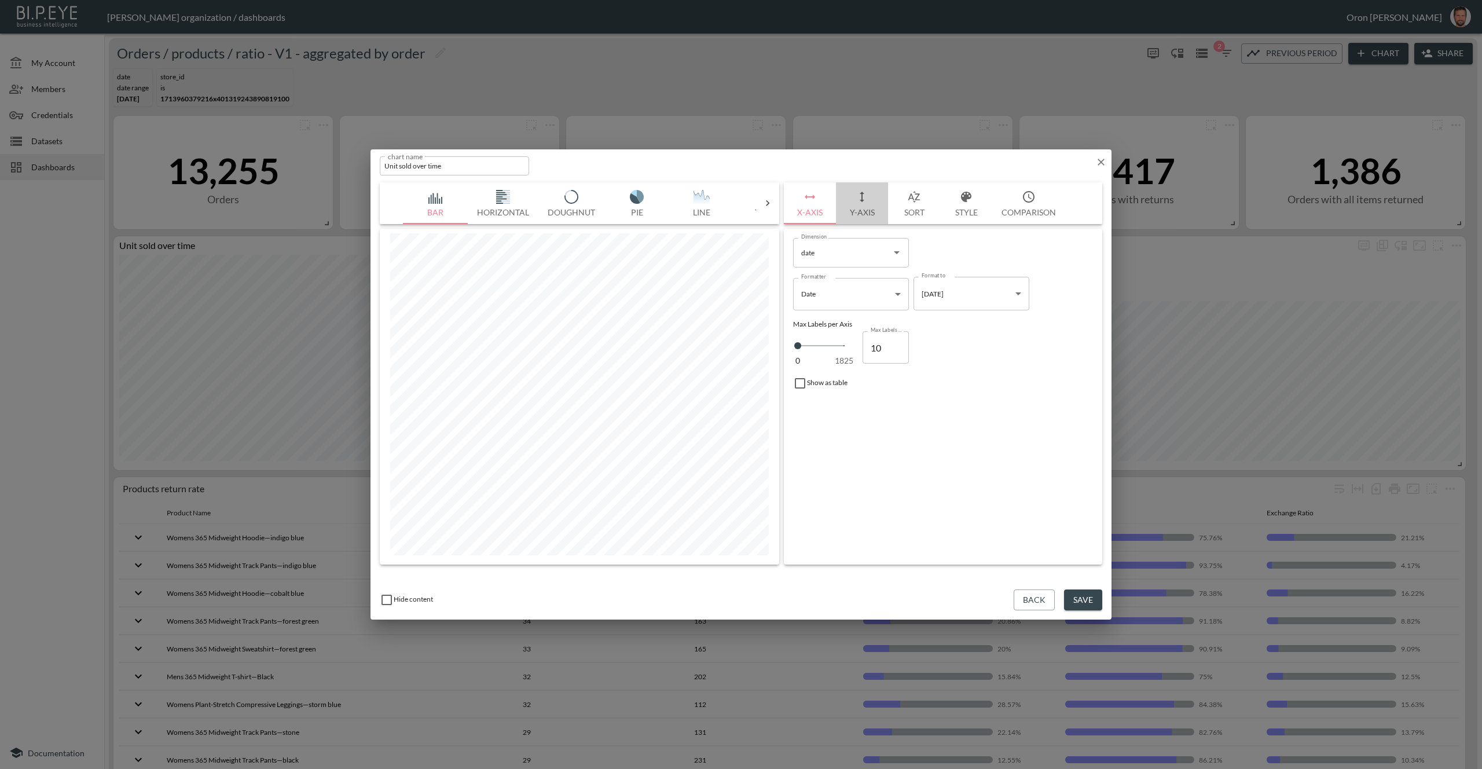
drag, startPoint x: 861, startPoint y: 200, endPoint x: 860, endPoint y: 221, distance: 20.9
click at [861, 200] on icon "button" at bounding box center [862, 197] width 5 height 10
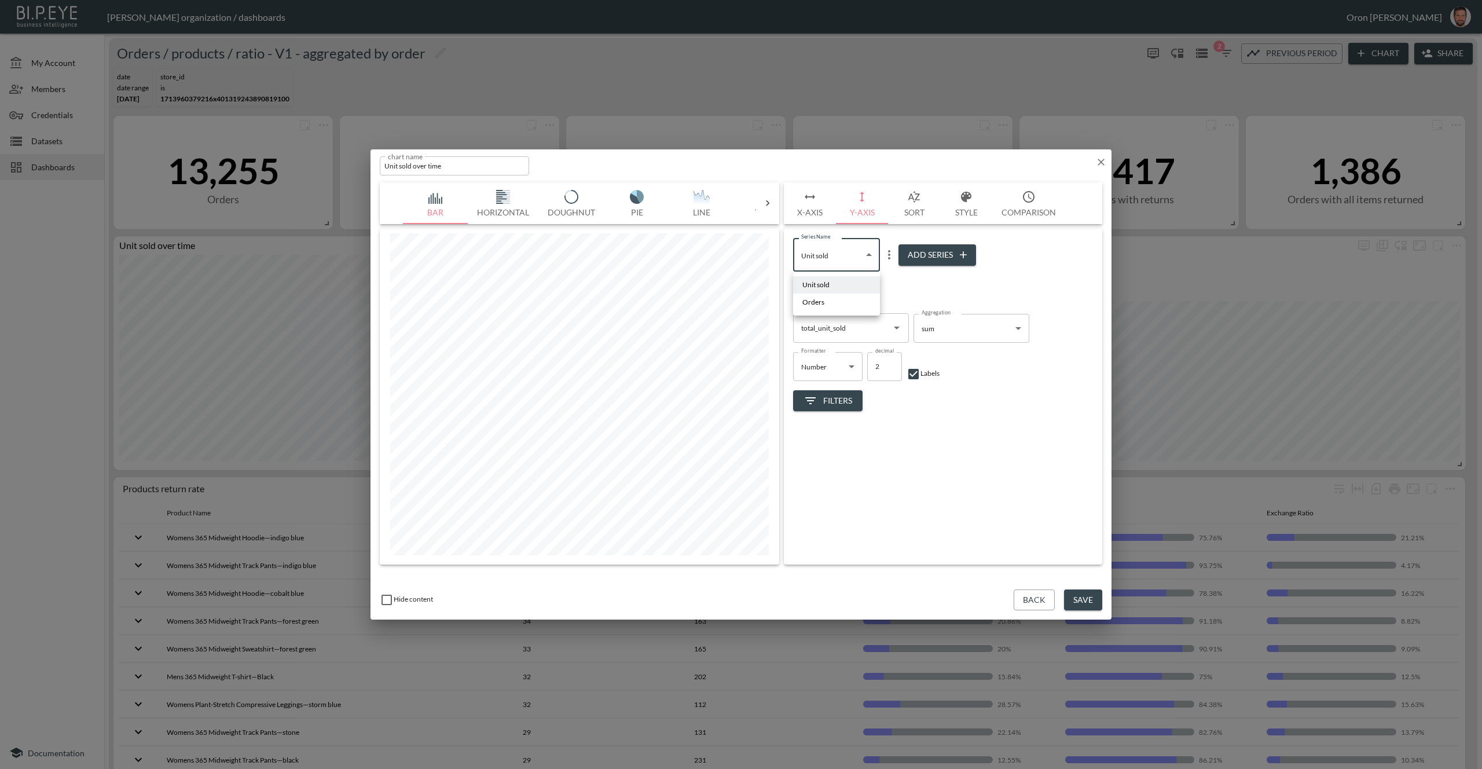
click at [832, 245] on body "BI.P.EYE, Interactive Analytics Dashboards - app Zach Bailet organization / das…" at bounding box center [741, 384] width 1482 height 769
click at [827, 298] on li "Orders" at bounding box center [836, 302] width 87 height 17
type input "ef657697-9cef-477c-b188-39b3f86028e2"
click at [982, 328] on body "BI.P.EYE, Interactive Analytics Dashboards - app Zach Bailet organization / das…" at bounding box center [741, 384] width 1482 height 769
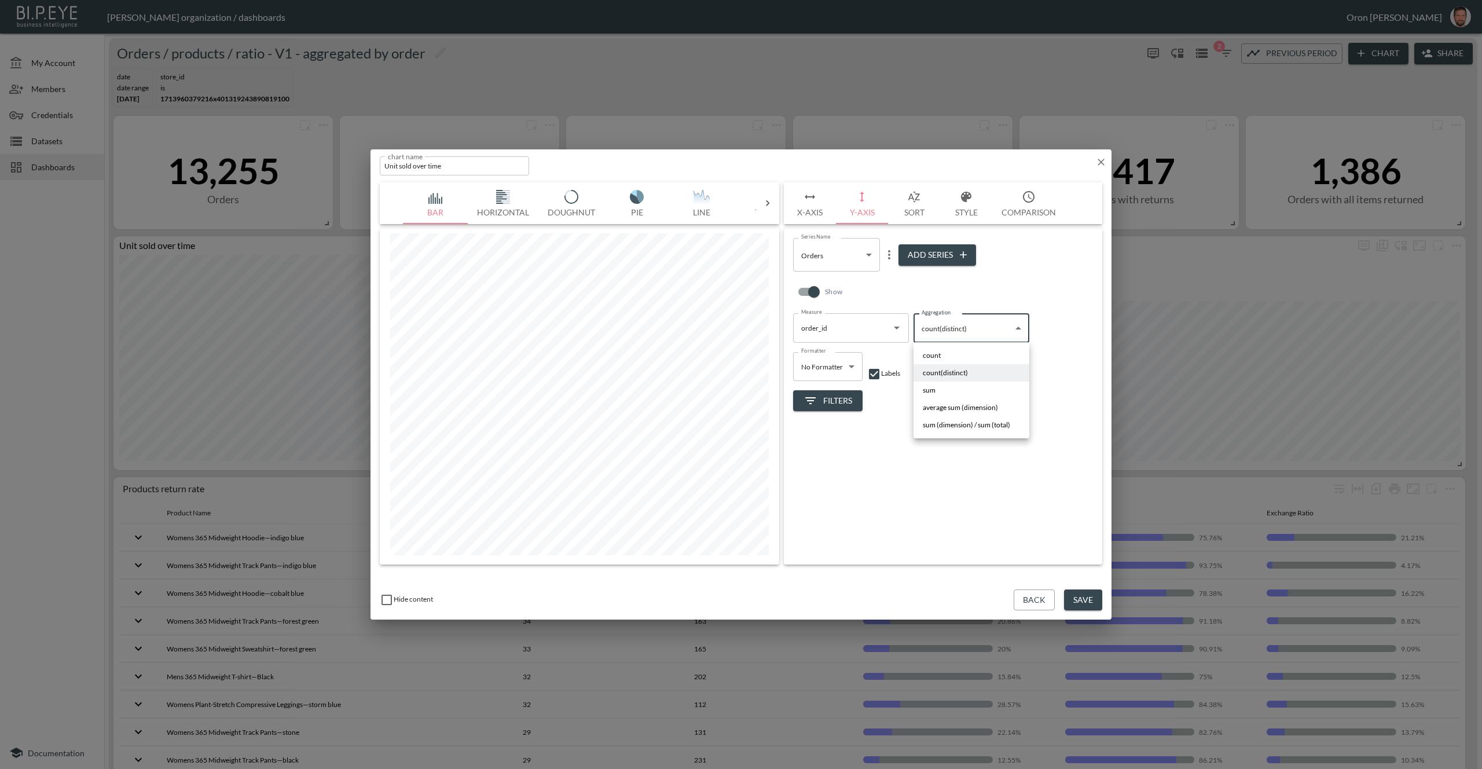
click at [974, 349] on li "count" at bounding box center [972, 355] width 116 height 17
type input "count"
drag, startPoint x: 1101, startPoint y: 157, endPoint x: 989, endPoint y: 159, distance: 111.7
click at [1101, 157] on icon "button" at bounding box center [1101, 162] width 12 height 12
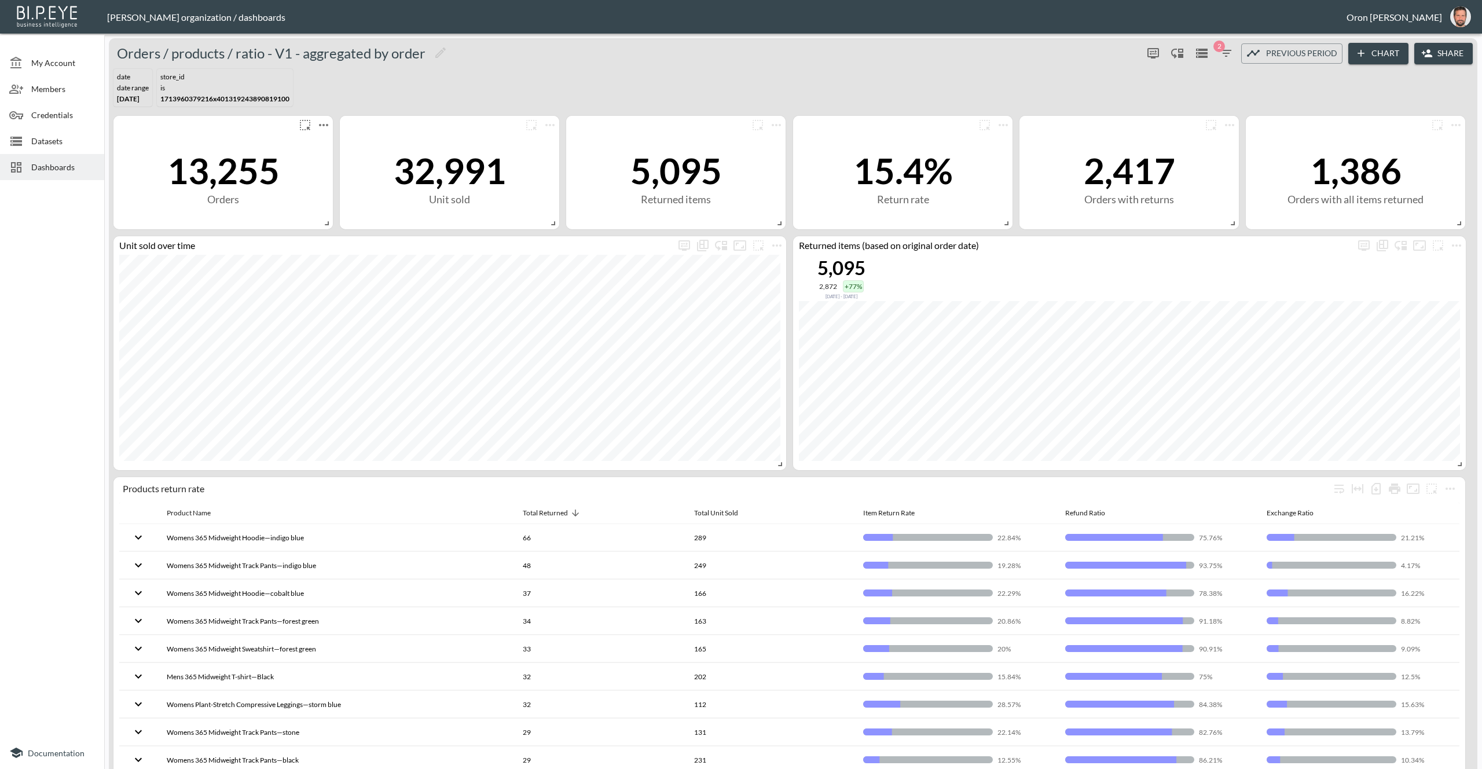
click at [322, 119] on icon "more" at bounding box center [324, 125] width 14 height 14
click at [327, 138] on li "Edit" at bounding box center [323, 146] width 90 height 21
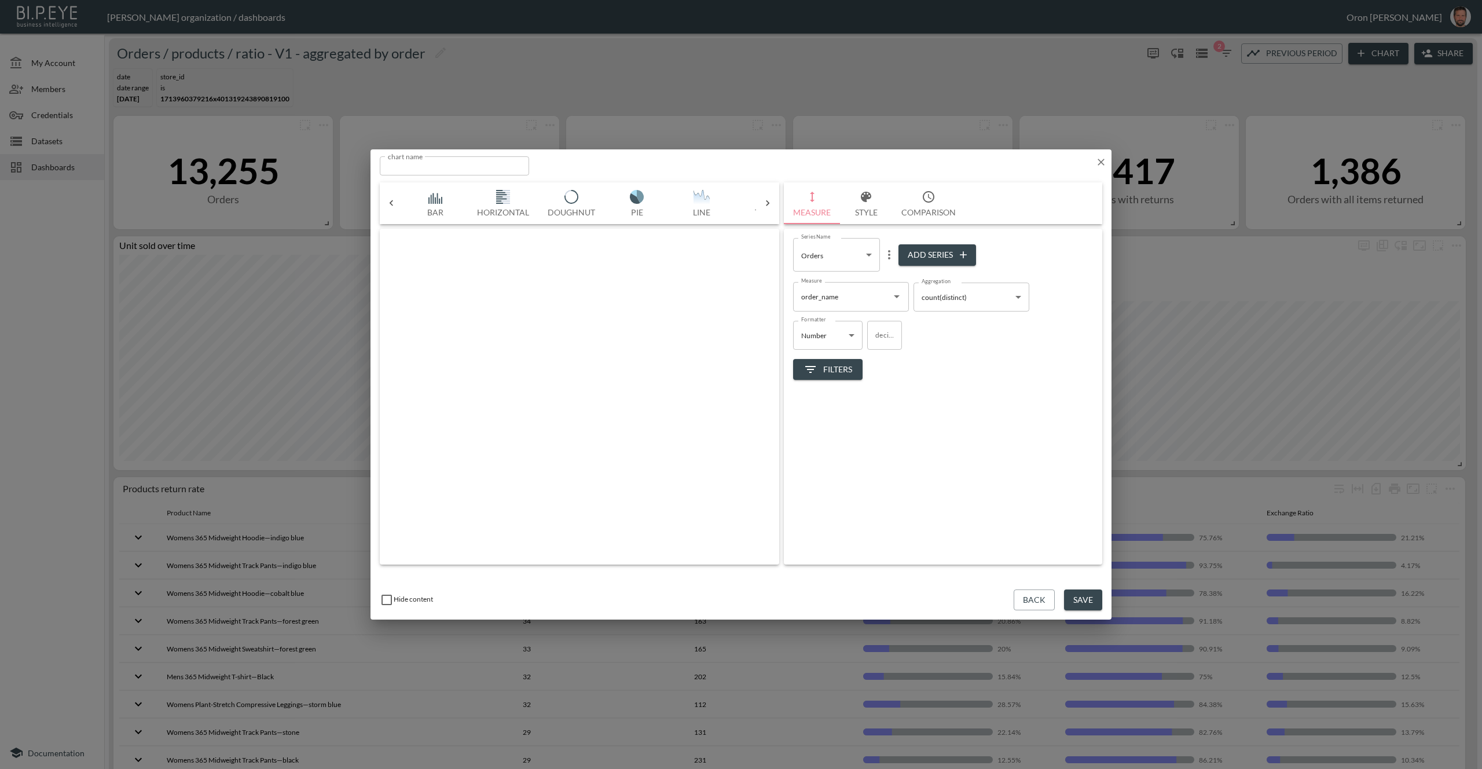
scroll to position [0, 61]
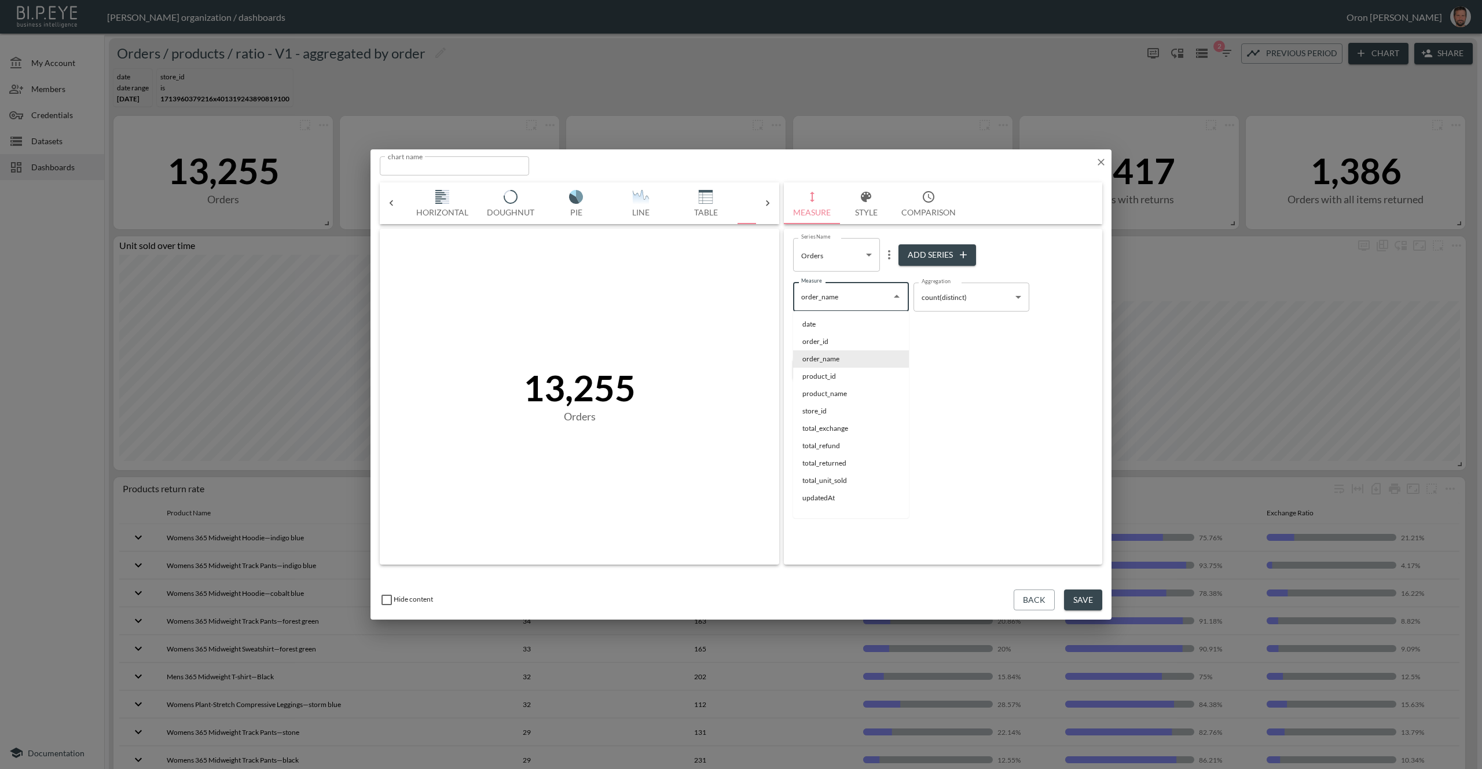
click at [846, 290] on input "order_name" at bounding box center [842, 296] width 88 height 19
click at [833, 337] on li "order_id" at bounding box center [851, 341] width 116 height 17
type input "order_id"
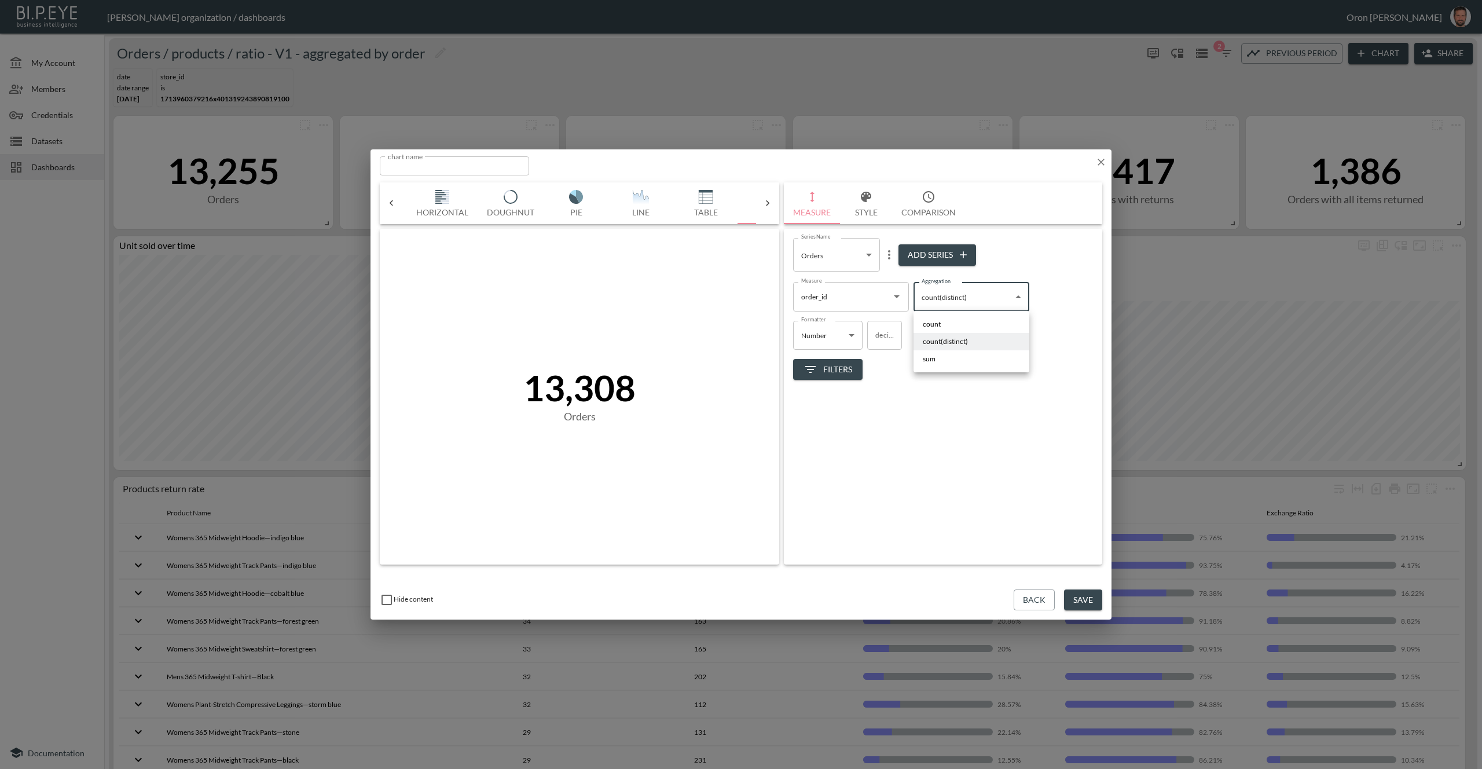
click at [942, 293] on body "BI.P.EYE, Interactive Analytics Dashboards - app Zach Bailet organization / das…" at bounding box center [741, 384] width 1482 height 769
drag, startPoint x: 944, startPoint y: 321, endPoint x: 952, endPoint y: 336, distance: 16.6
click at [944, 321] on li "count" at bounding box center [972, 324] width 116 height 17
type input "count"
drag, startPoint x: 1103, startPoint y: 161, endPoint x: 1180, endPoint y: 106, distance: 94.1
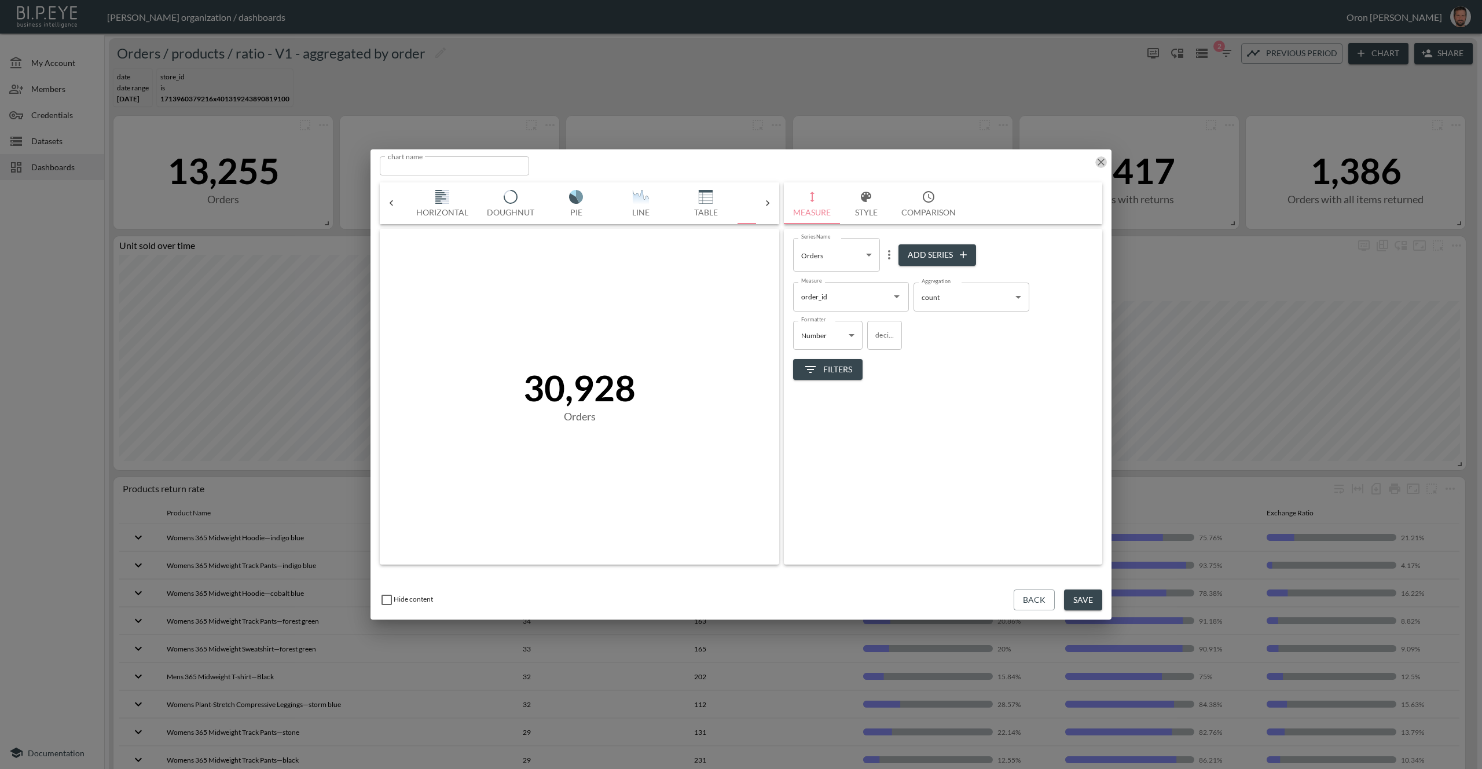
click at [1103, 161] on icon "button" at bounding box center [1101, 162] width 12 height 12
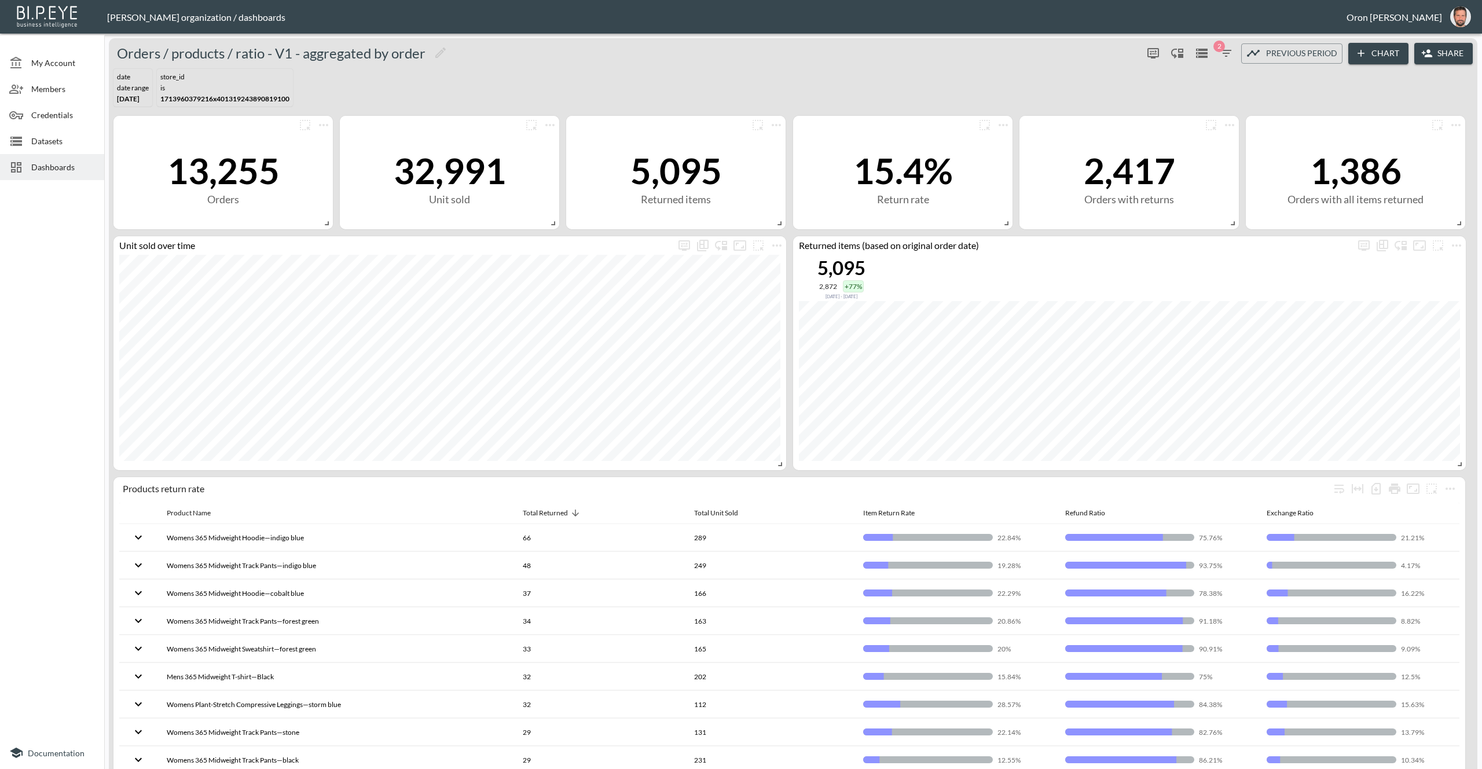
click at [1219, 57] on icon "button" at bounding box center [1226, 53] width 14 height 14
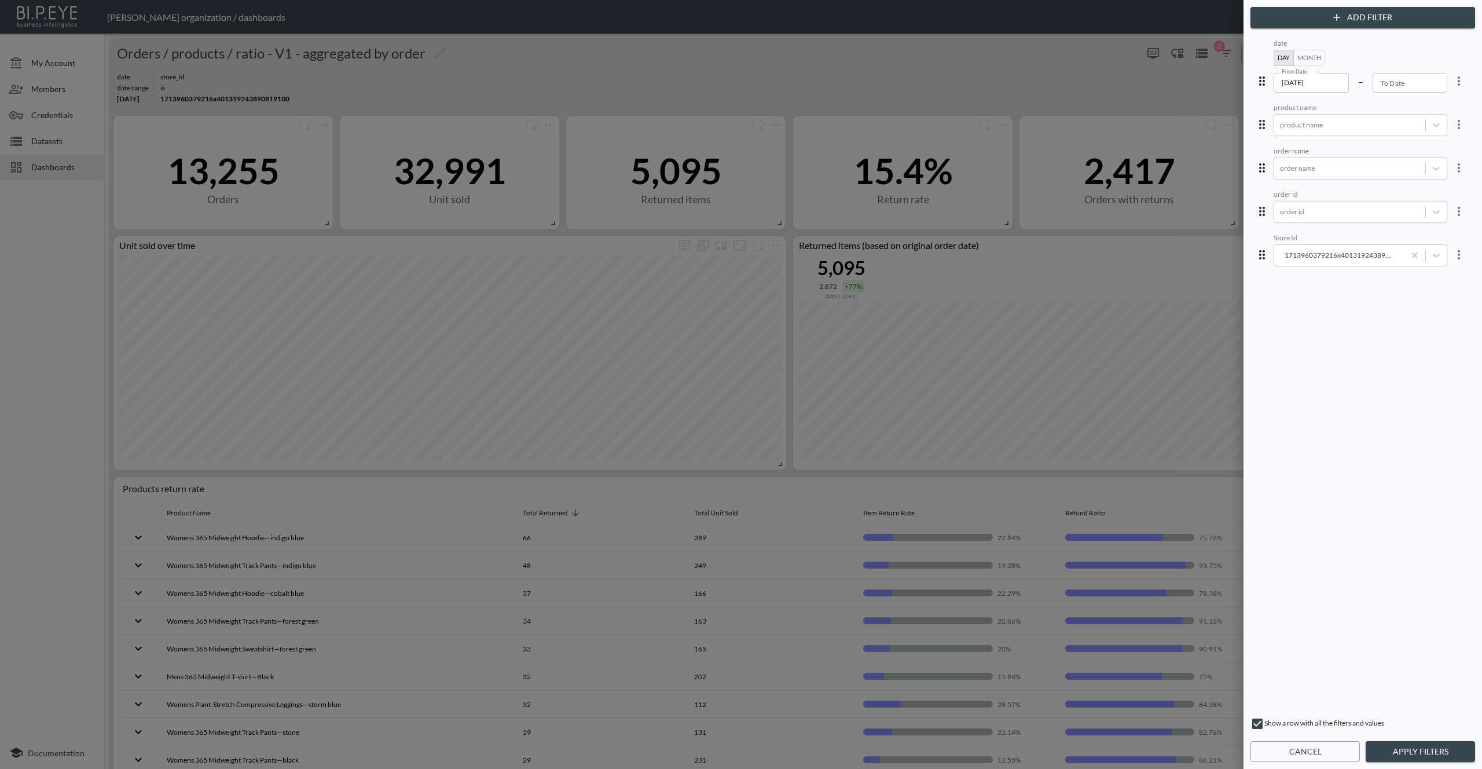
type input "YYYY-MM-DD"
click at [1388, 83] on input "YYYY-MM-DD" at bounding box center [1410, 83] width 75 height 20
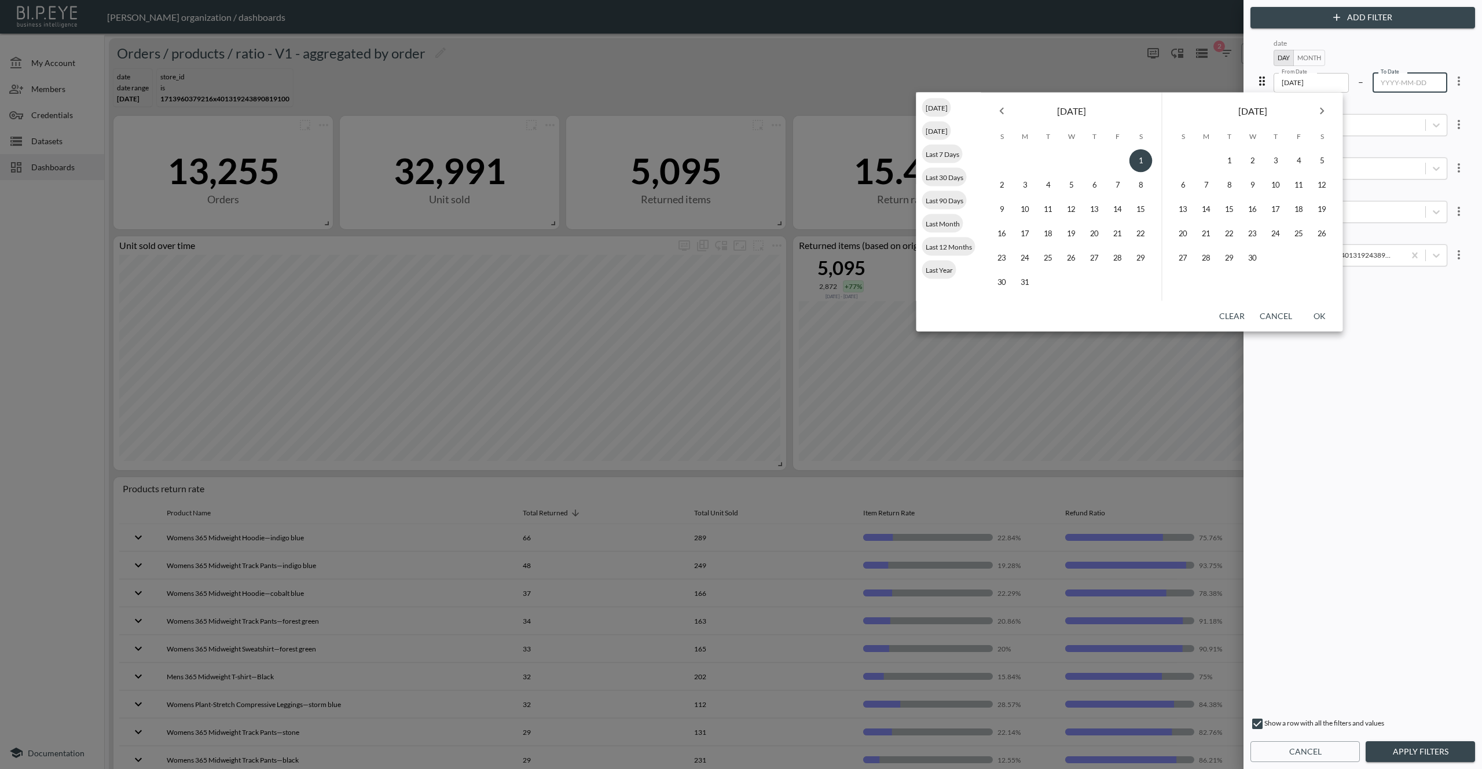
click at [1299, 58] on button "Month" at bounding box center [1309, 58] width 32 height 16
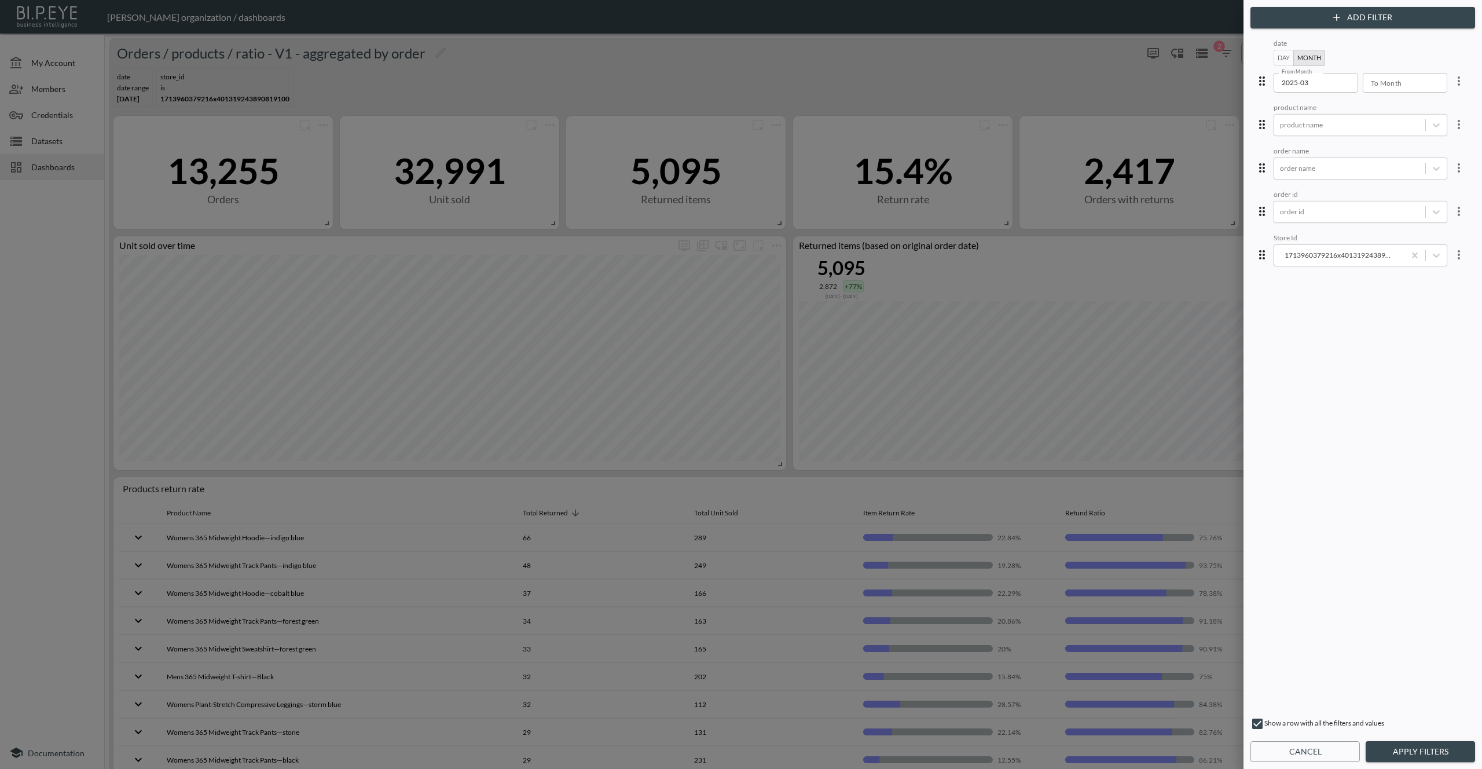
type input "YYYY-MM"
click at [1389, 85] on input "YYYY-MM" at bounding box center [1401, 83] width 76 height 20
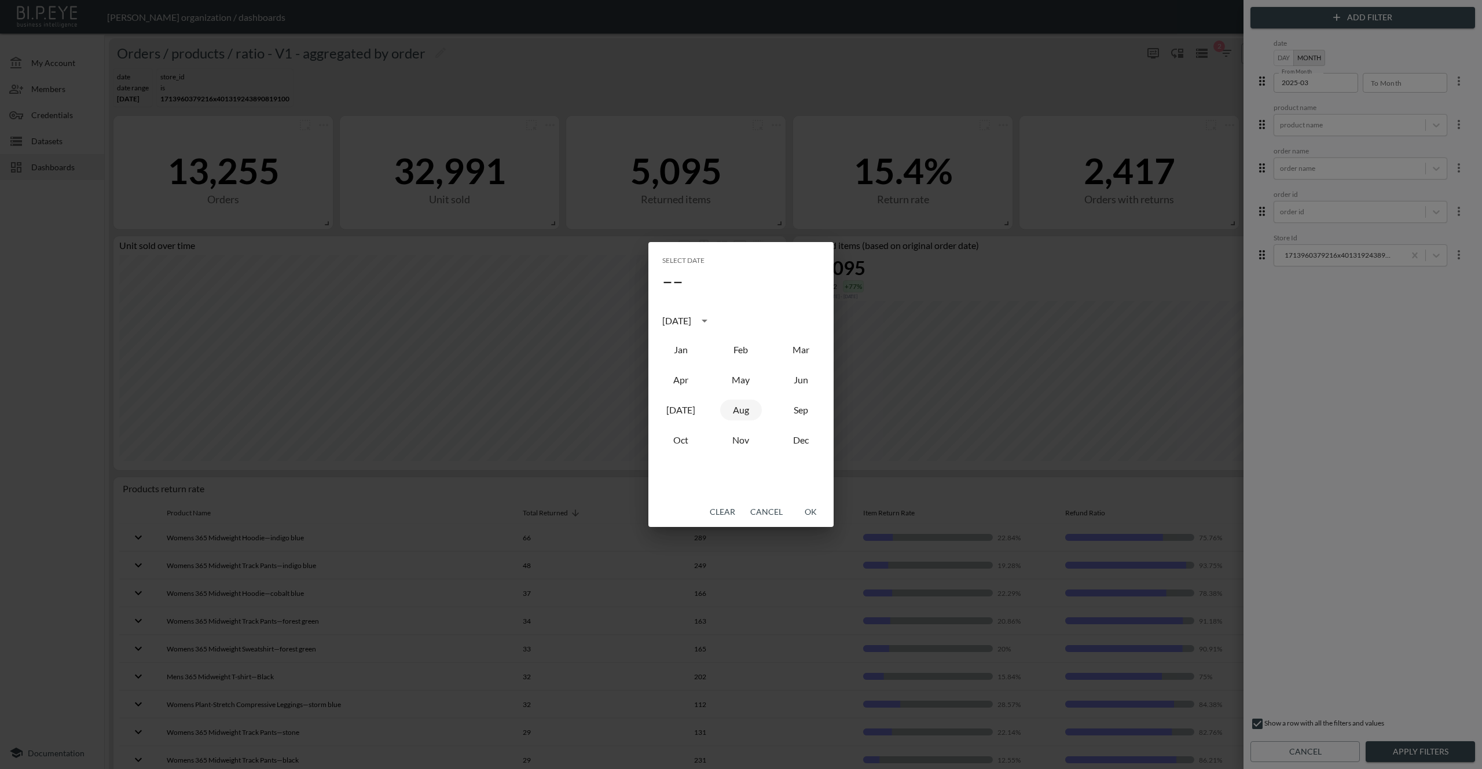
drag, startPoint x: 744, startPoint y: 415, endPoint x: 764, endPoint y: 449, distance: 39.9
click at [744, 415] on button "Aug" at bounding box center [741, 409] width 42 height 21
type input "2025-08"
click at [808, 506] on button "OK" at bounding box center [810, 511] width 37 height 21
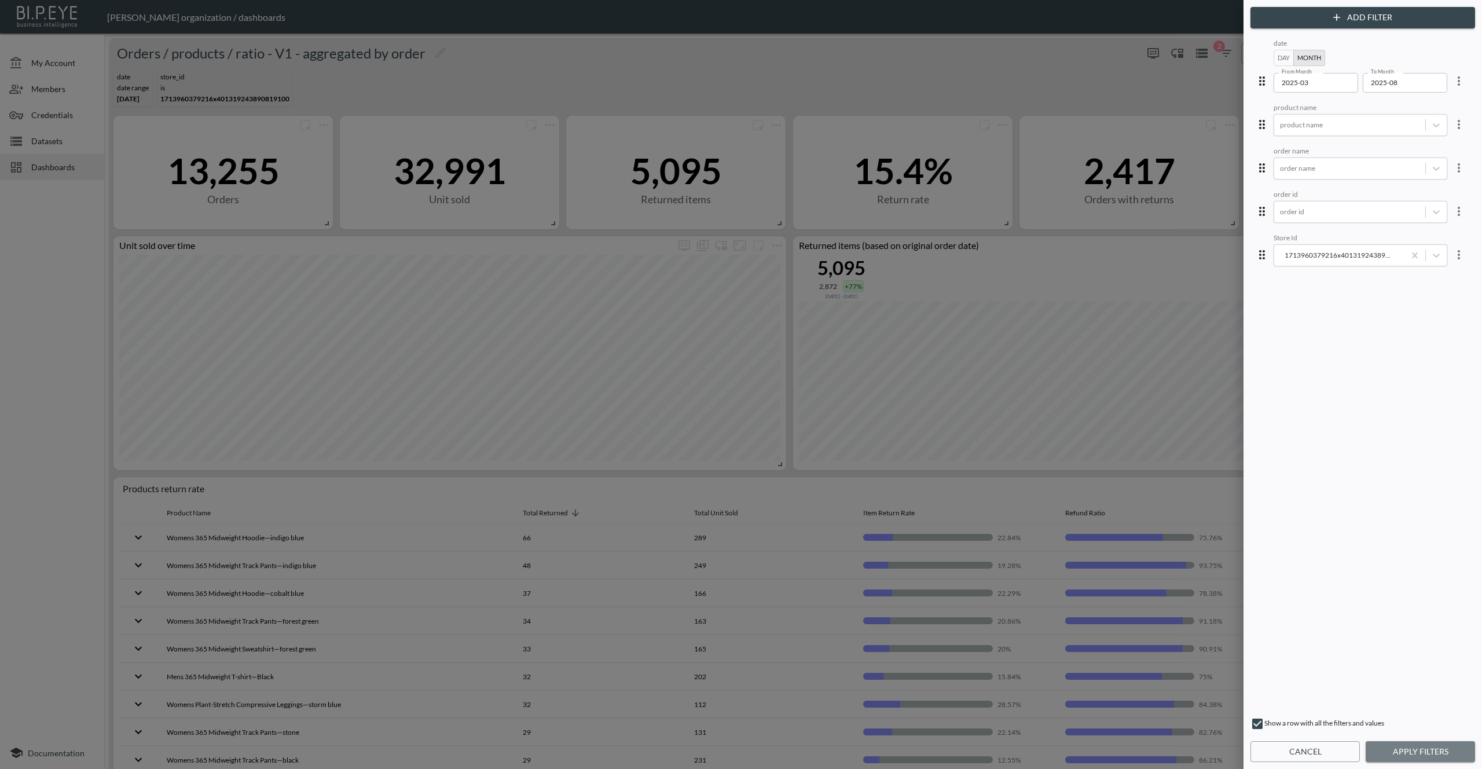
click at [1399, 750] on button "Apply Filters" at bounding box center [1420, 751] width 109 height 21
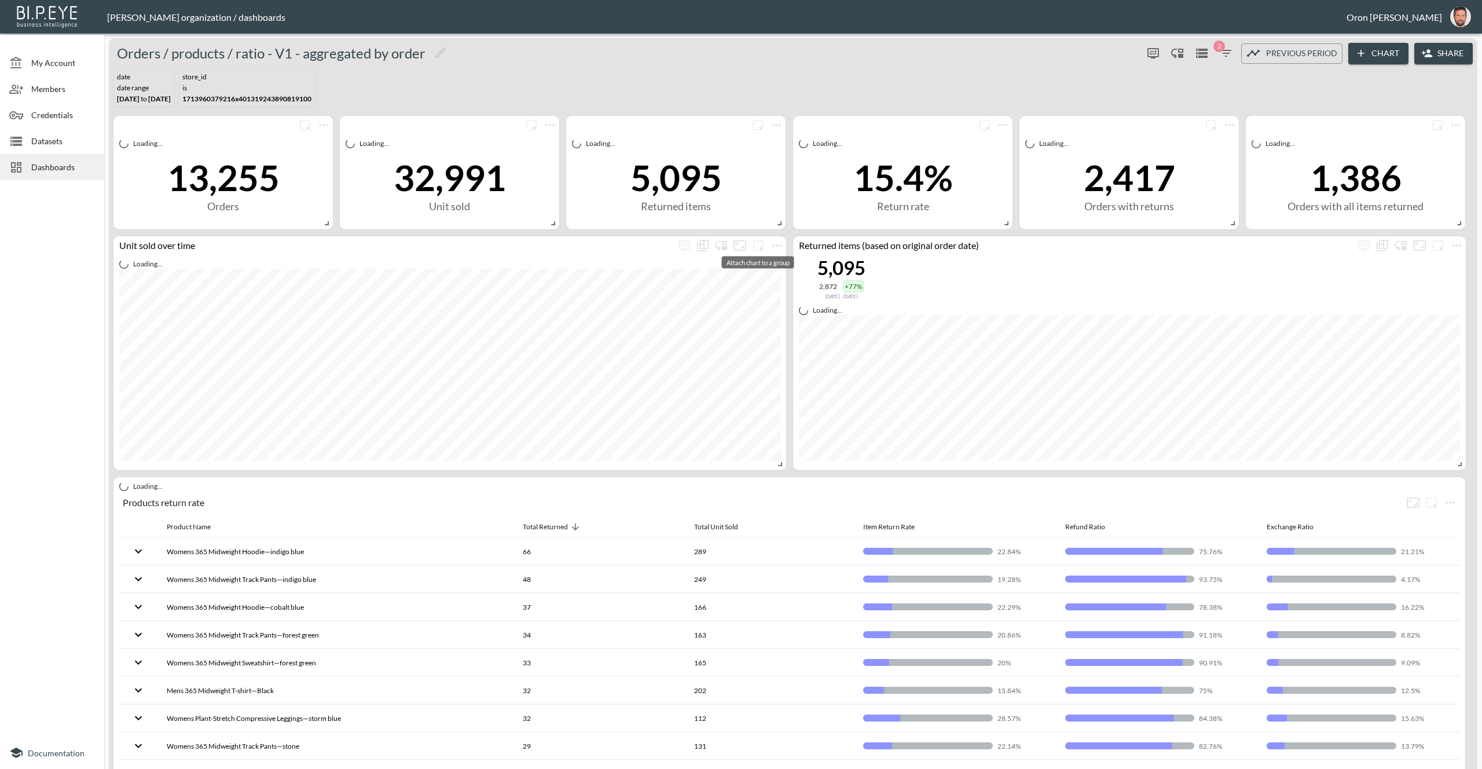
scroll to position [1, 0]
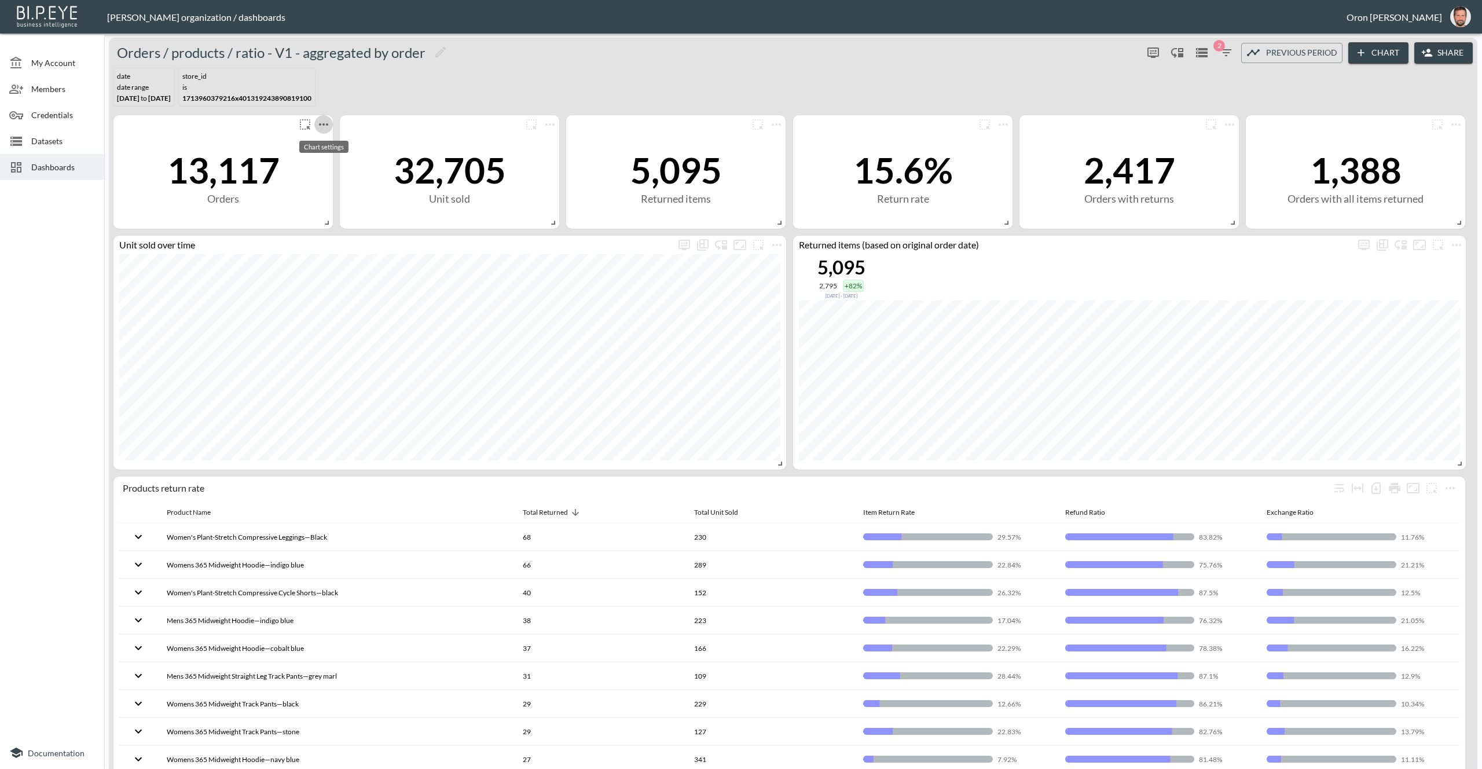
click at [322, 121] on icon "more" at bounding box center [324, 125] width 14 height 14
click at [328, 142] on li "Edit" at bounding box center [323, 145] width 90 height 21
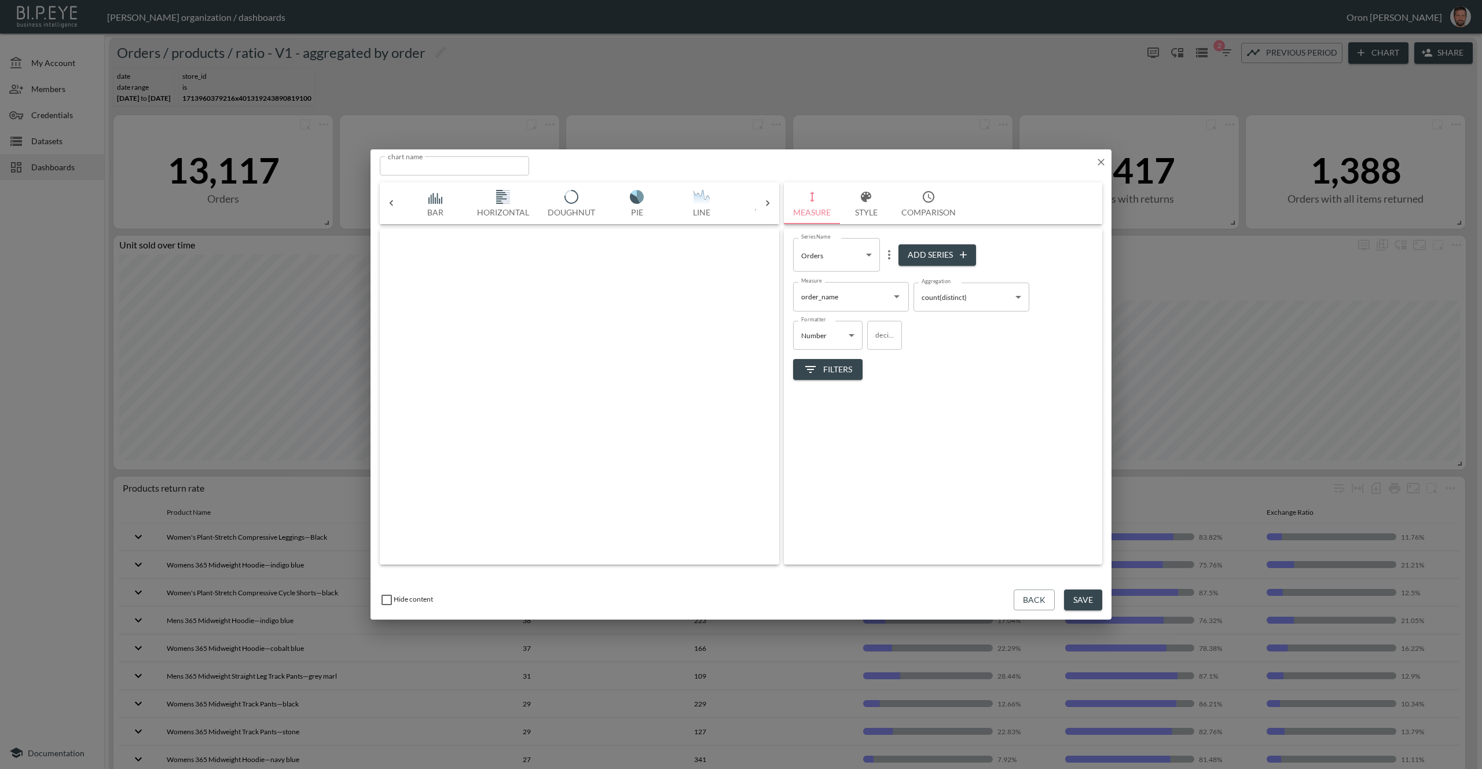
scroll to position [0, 61]
click at [933, 298] on body "BI.P.EYE, Interactive Analytics Dashboards - app Zach Bailet organization / das…" at bounding box center [741, 384] width 1482 height 769
click at [934, 317] on li "count" at bounding box center [972, 324] width 116 height 17
type input "count"
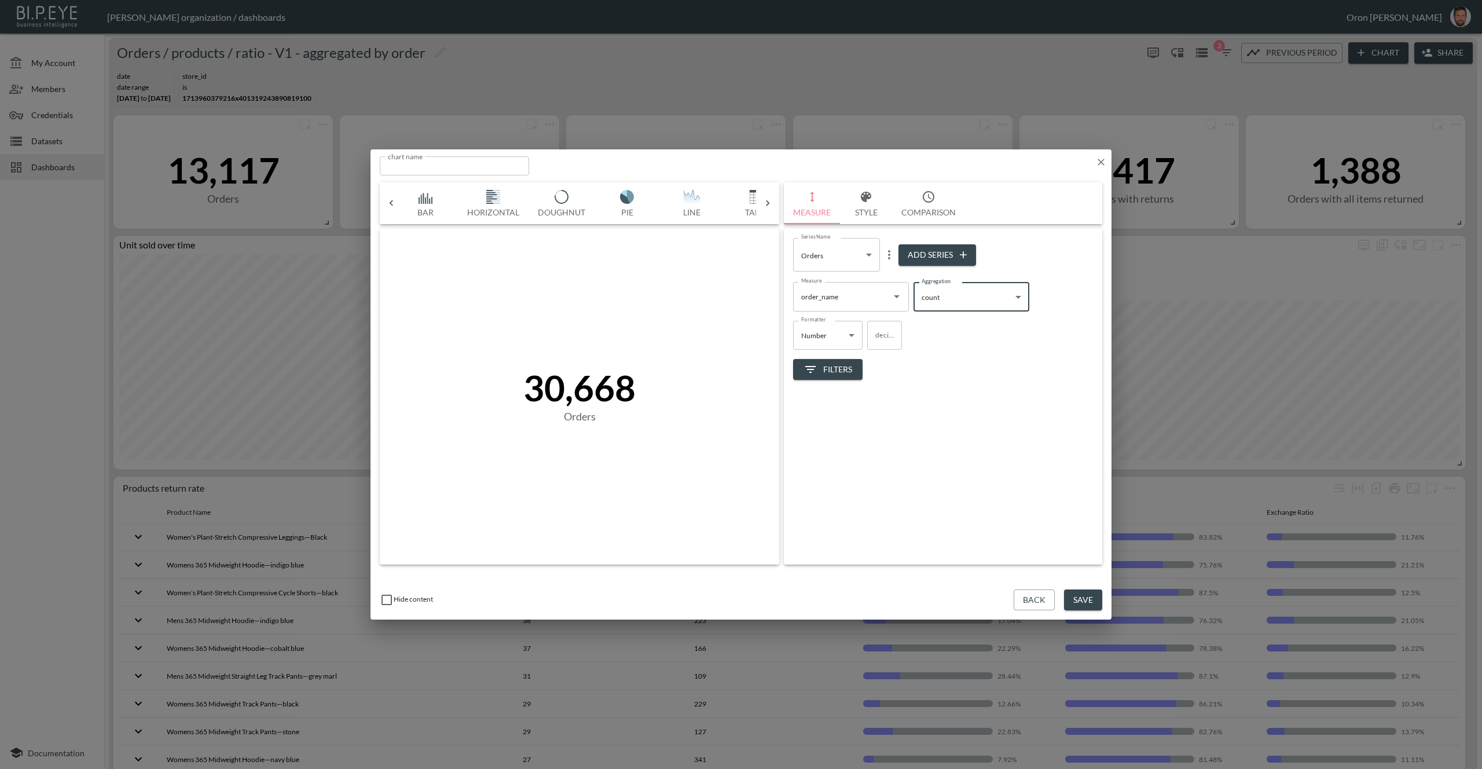
click at [967, 303] on body "BI.P.EYE, Interactive Analytics Dashboards - app Zach Bailet organization / das…" at bounding box center [741, 384] width 1482 height 769
click at [836, 282] on div at bounding box center [741, 384] width 1482 height 769
click at [831, 291] on input "order_name" at bounding box center [842, 296] width 88 height 19
click at [834, 339] on li "order_id" at bounding box center [851, 341] width 116 height 17
type input "order_id"
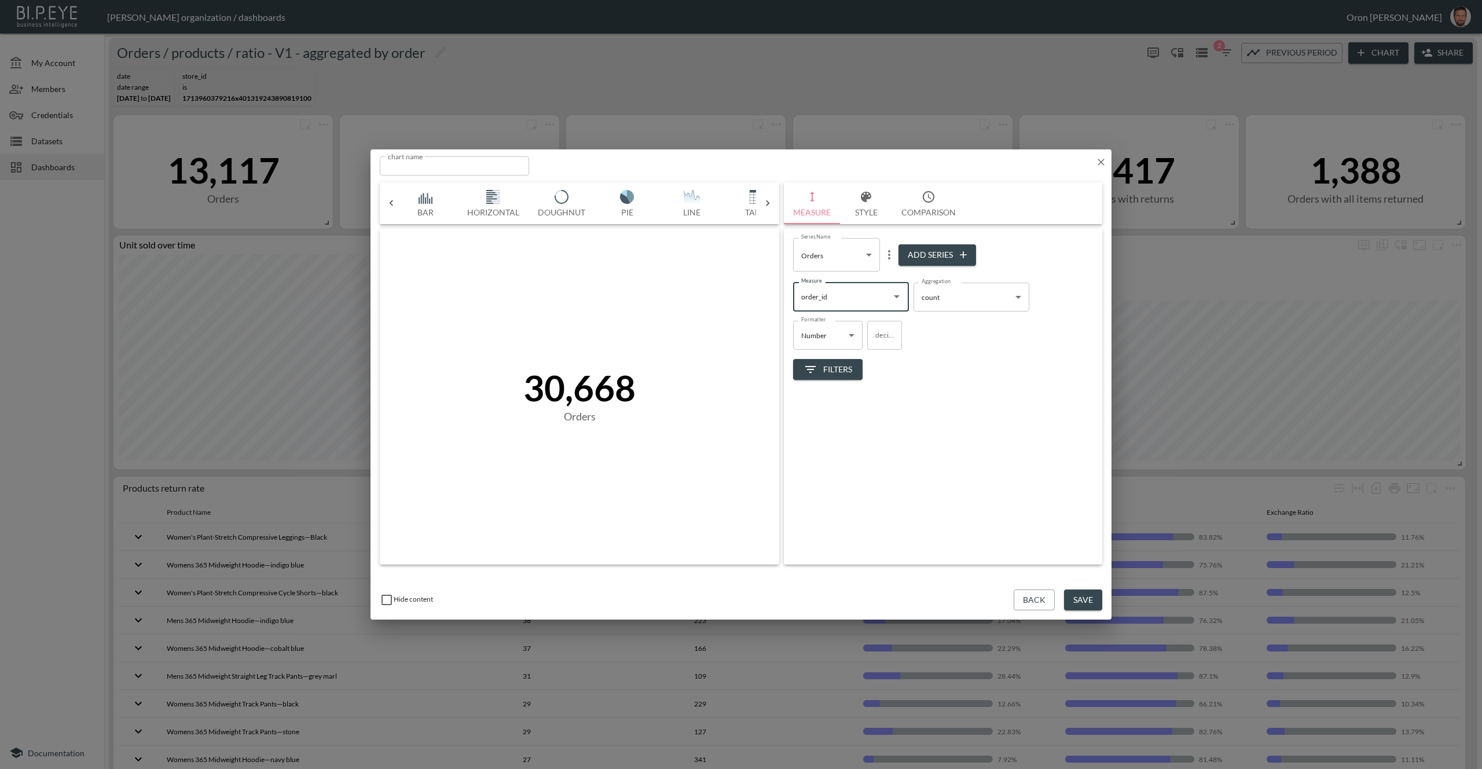
click at [1103, 163] on icon "button" at bounding box center [1101, 162] width 12 height 12
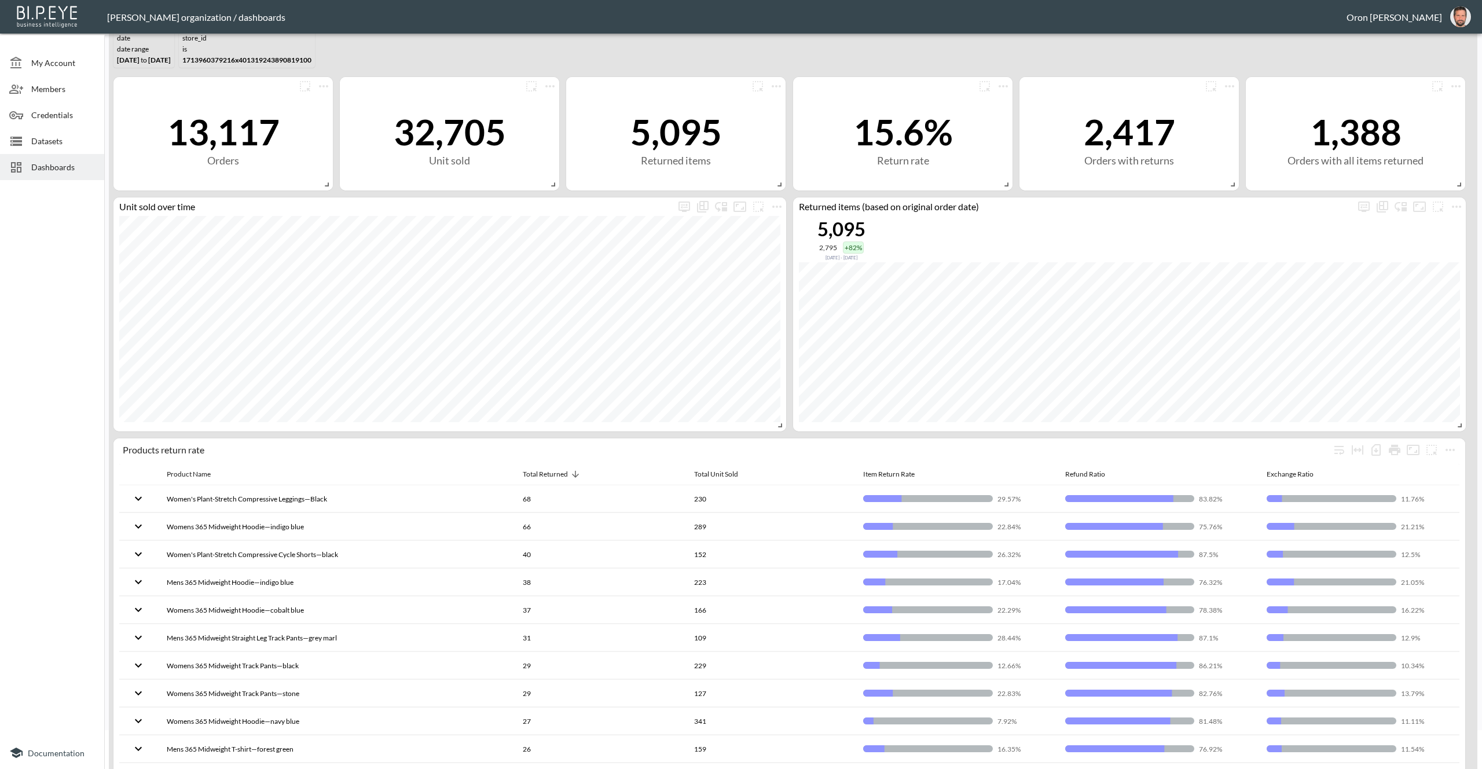
scroll to position [0, 0]
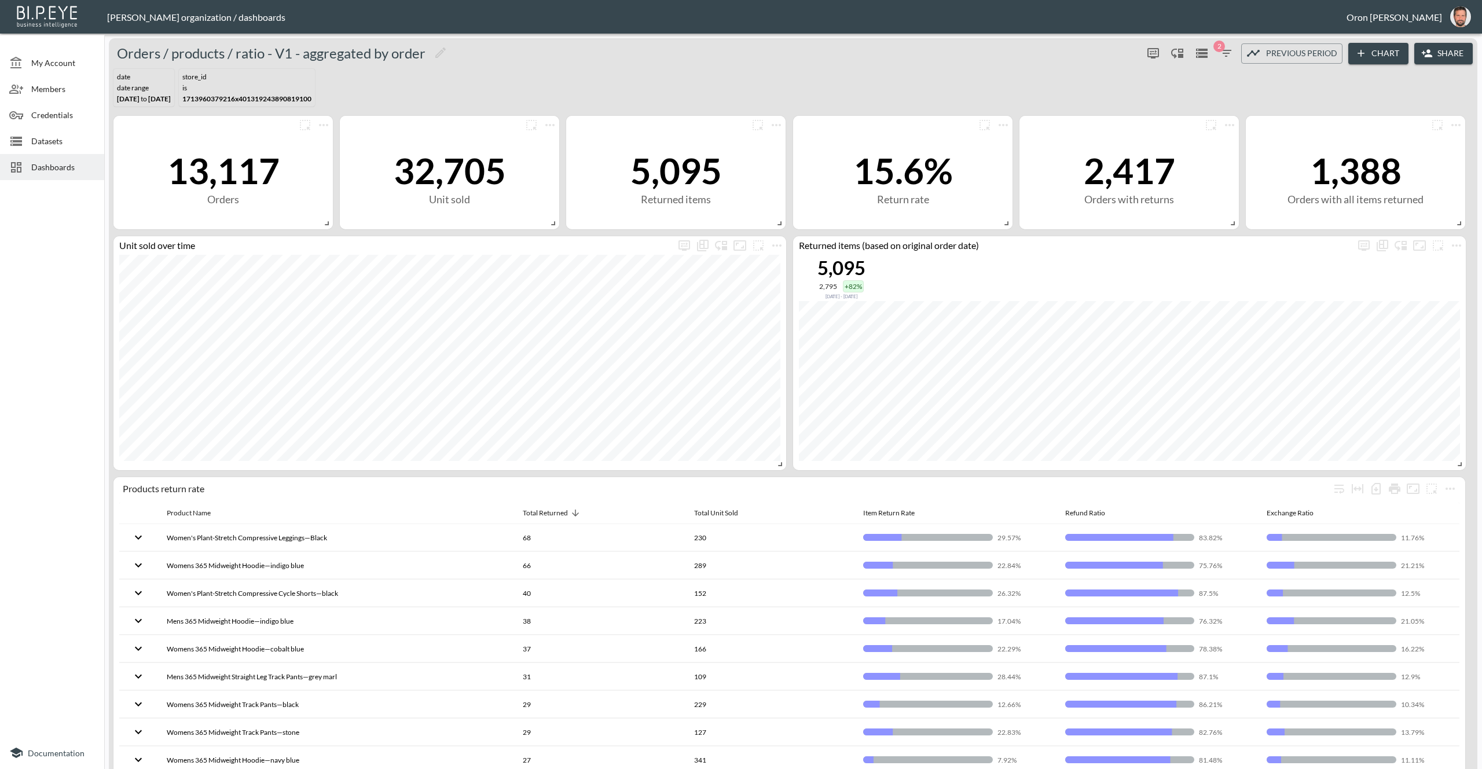
click at [1222, 46] on span "2" at bounding box center [1219, 47] width 12 height 12
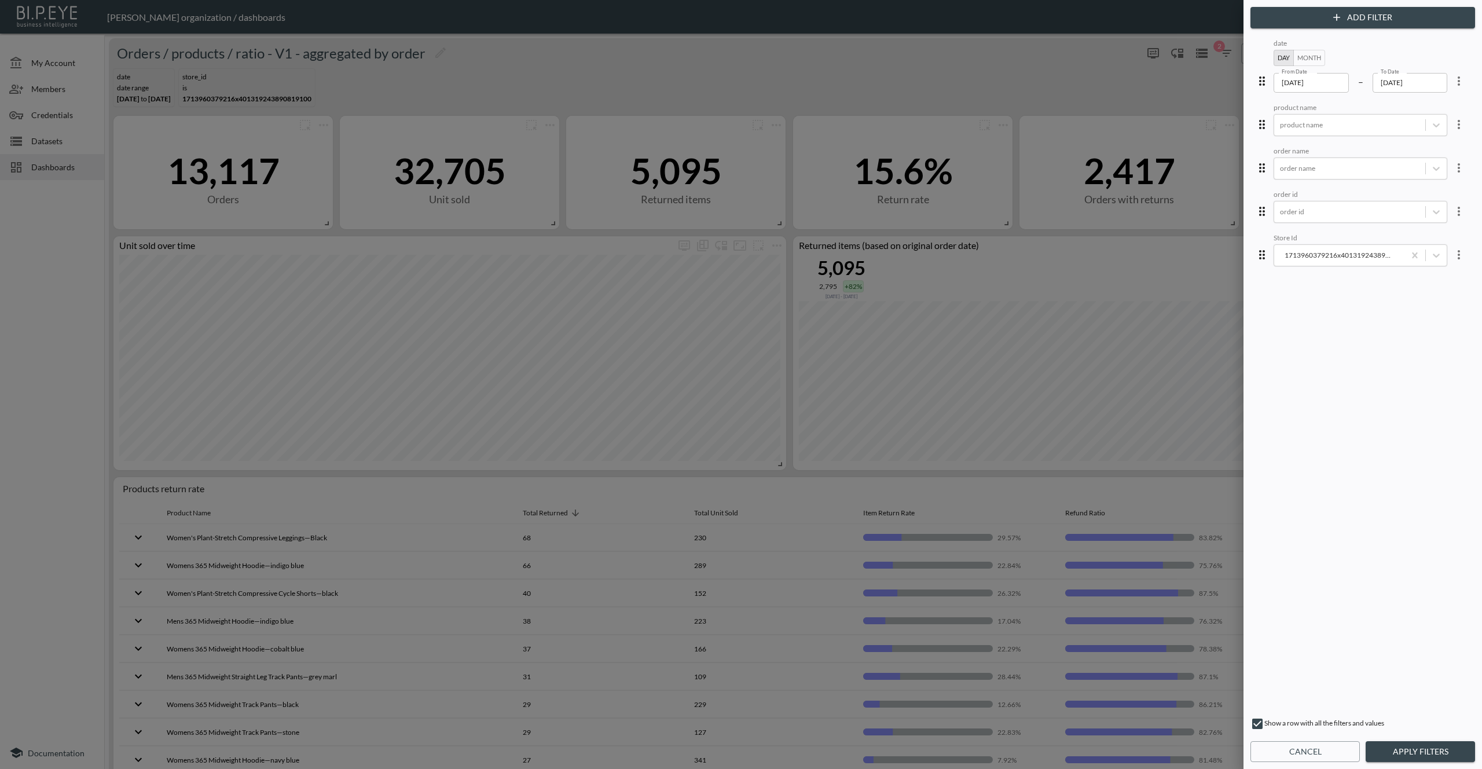
click at [979, 86] on div at bounding box center [741, 384] width 1482 height 769
click at [1261, 750] on button "Cancel" at bounding box center [1304, 751] width 109 height 21
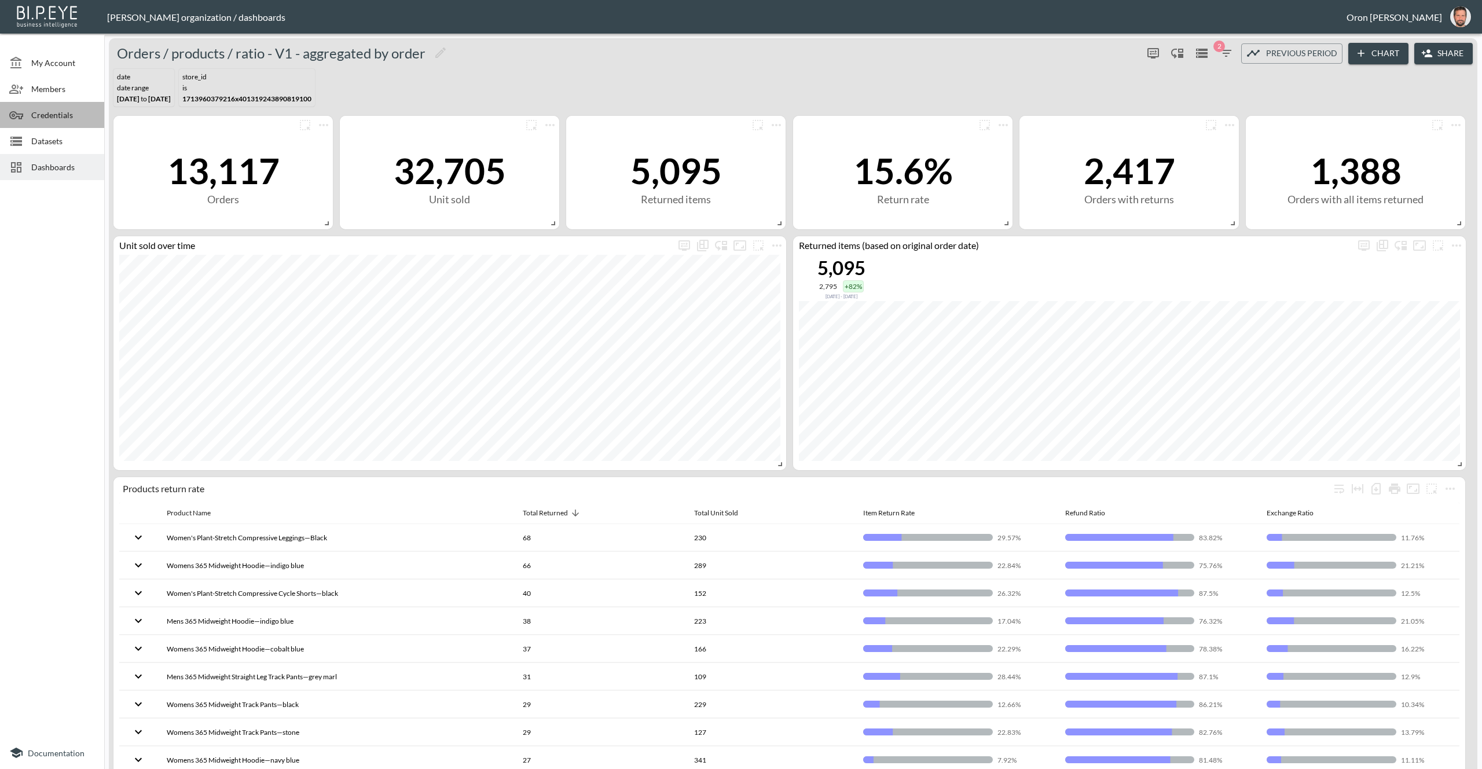
click at [41, 115] on span "Credentials" at bounding box center [63, 115] width 64 height 12
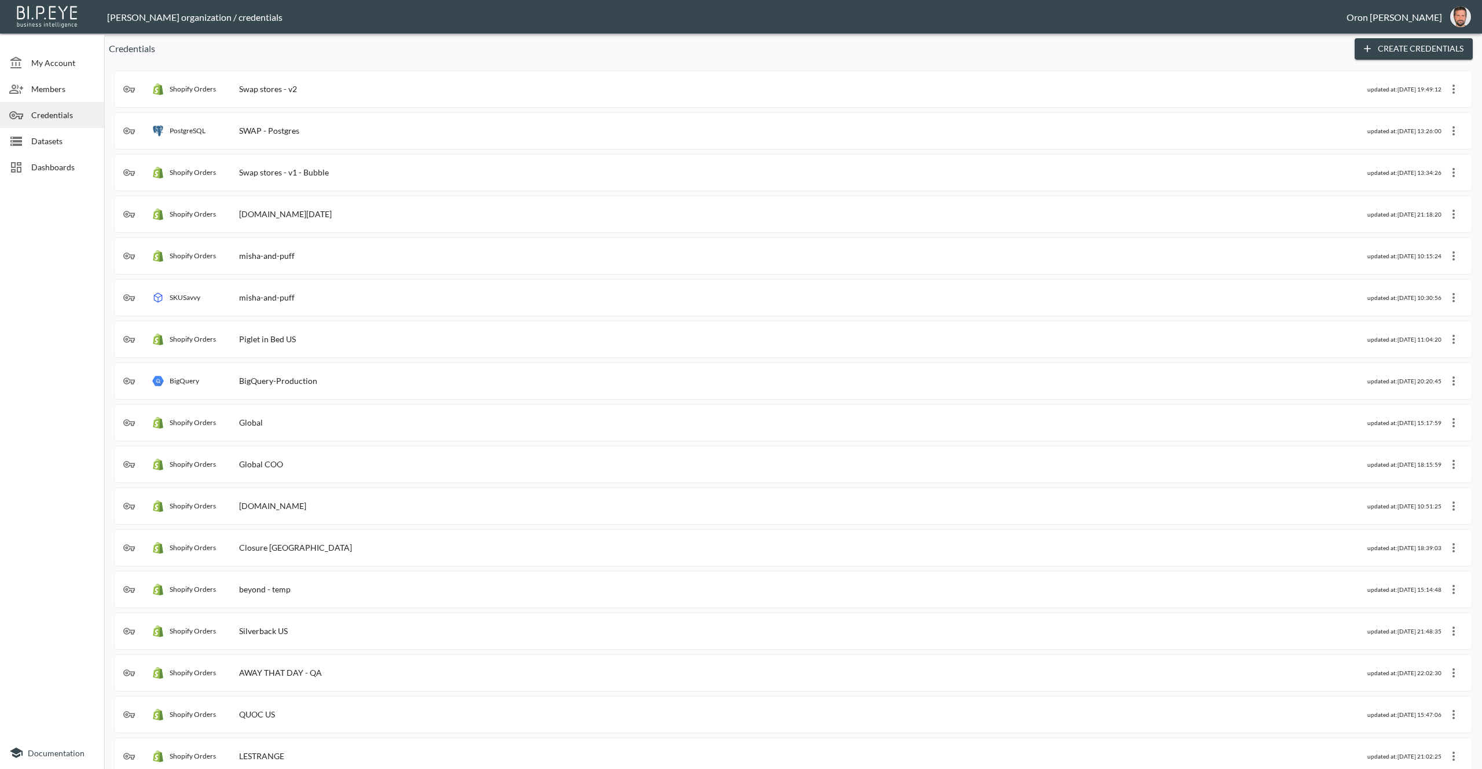
click at [463, 171] on div "Shopify Orders Swap stores - v1 - Bubble" at bounding box center [745, 173] width 1244 height 12
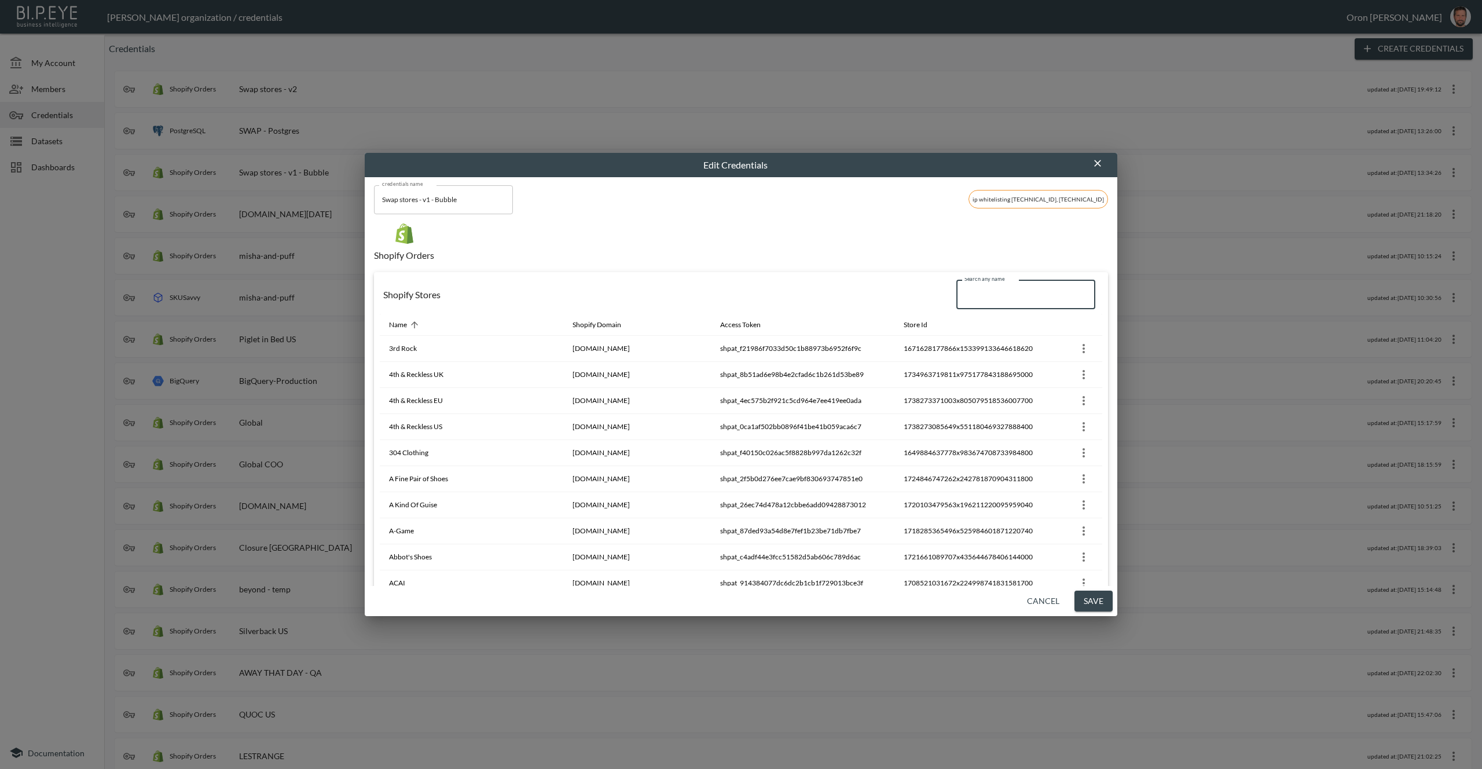
click at [1008, 303] on input "Search any name" at bounding box center [1025, 294] width 139 height 29
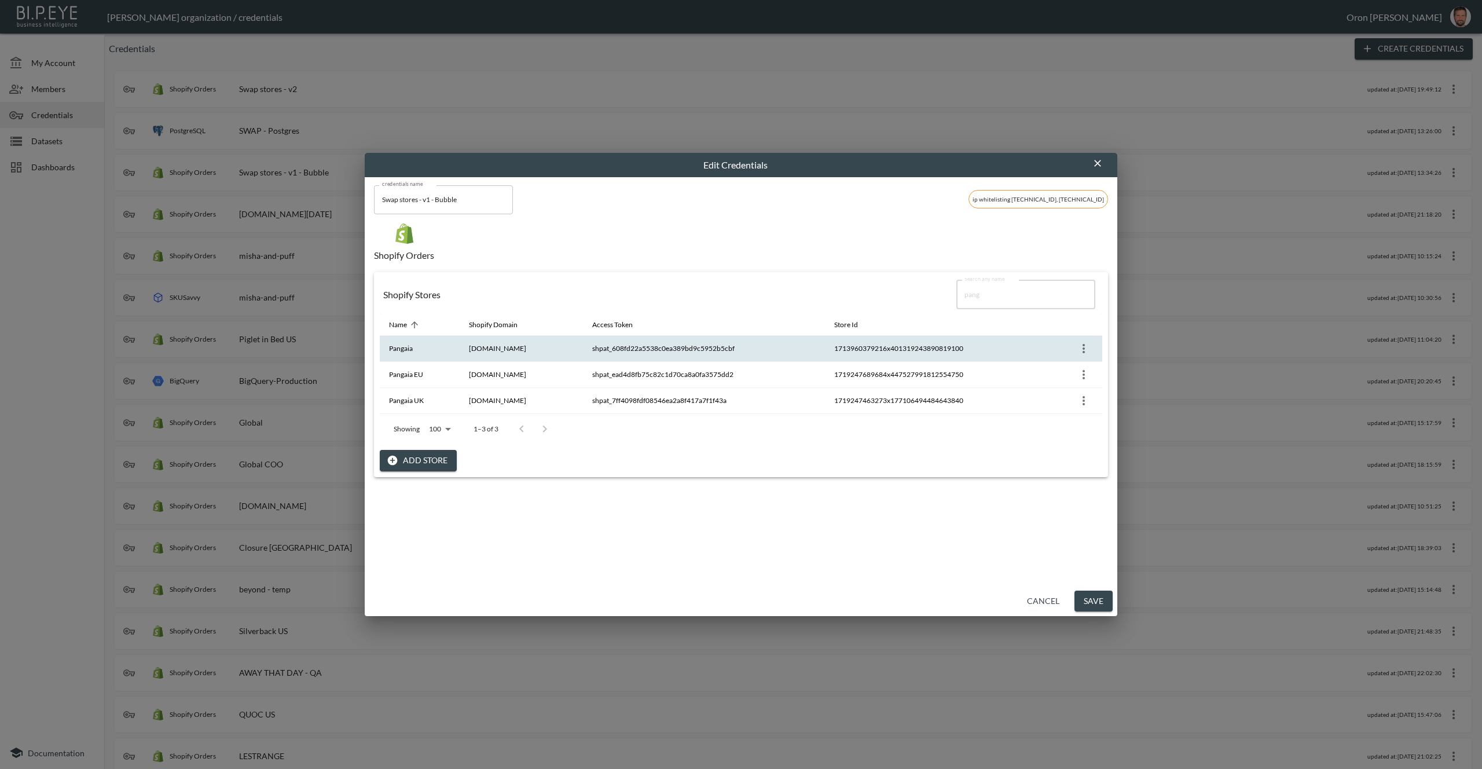
type input "pang"
drag, startPoint x: 984, startPoint y: 350, endPoint x: 850, endPoint y: 346, distance: 134.4
click at [847, 347] on th "1713960379216x401319243890819100" at bounding box center [936, 349] width 222 height 26
copy th "1713960379216x401319243890819100"
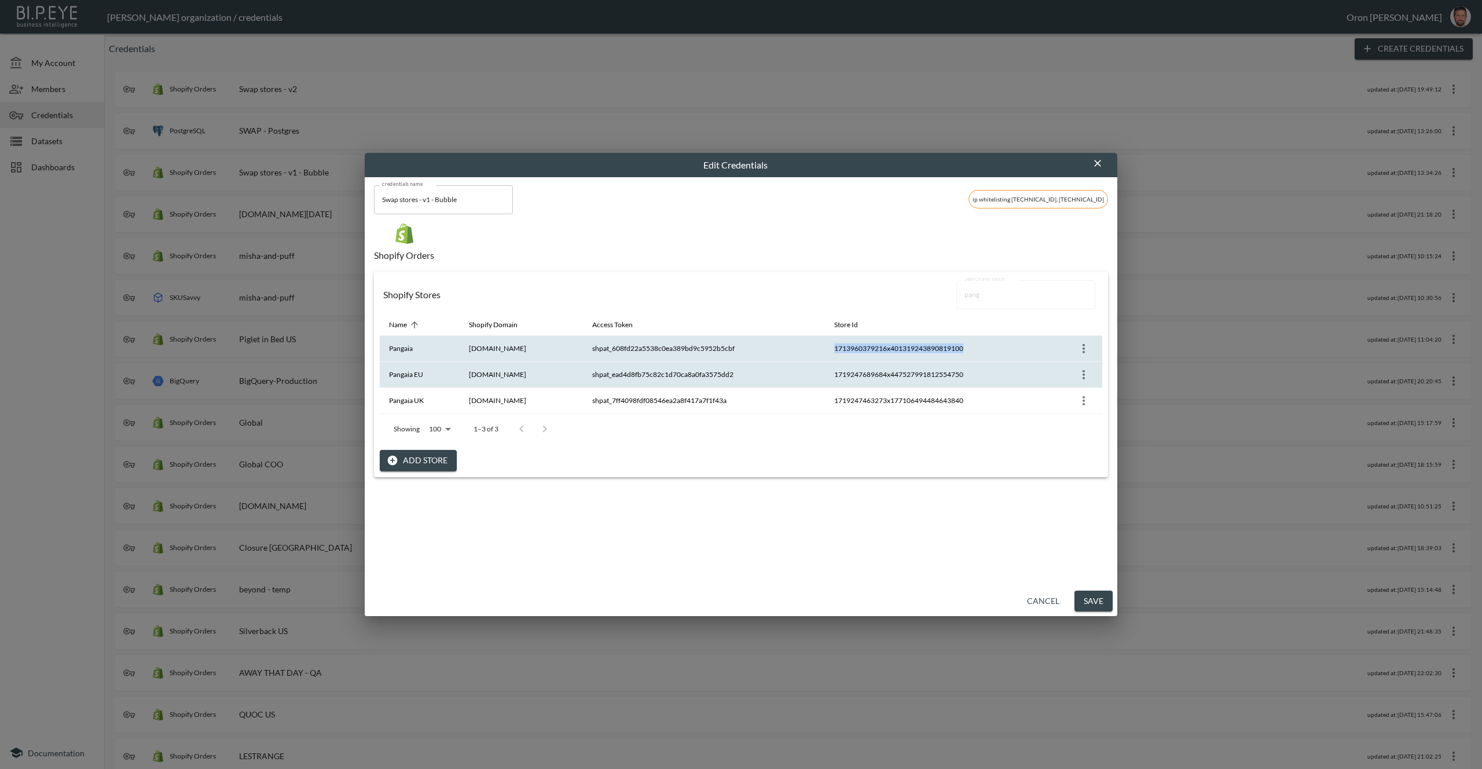
click at [908, 379] on th "1719247689684x447527991812554750" at bounding box center [936, 375] width 222 height 26
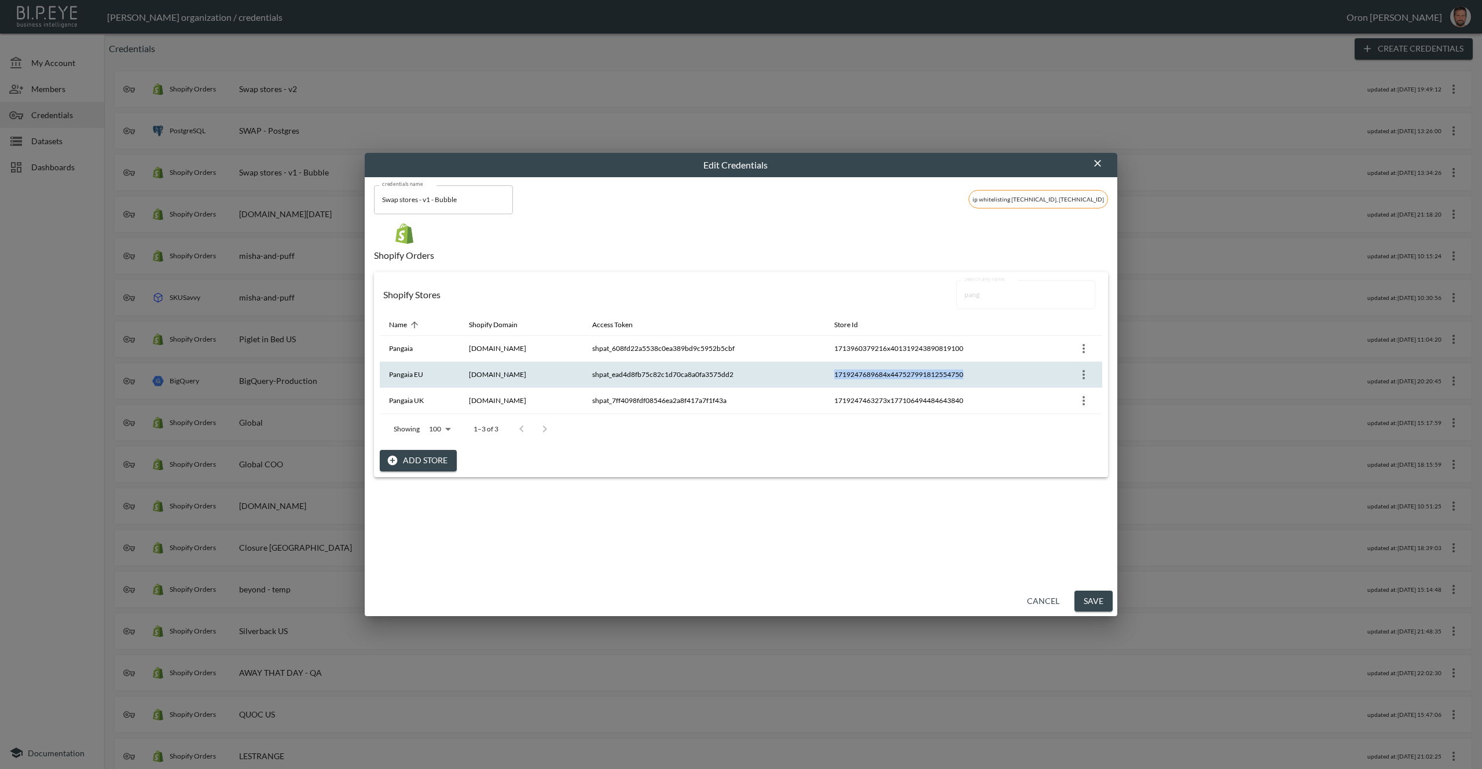
click at [908, 379] on th "1719247689684x447527991812554750" at bounding box center [936, 375] width 222 height 26
copy tr "1719247689684x447527991812554750"
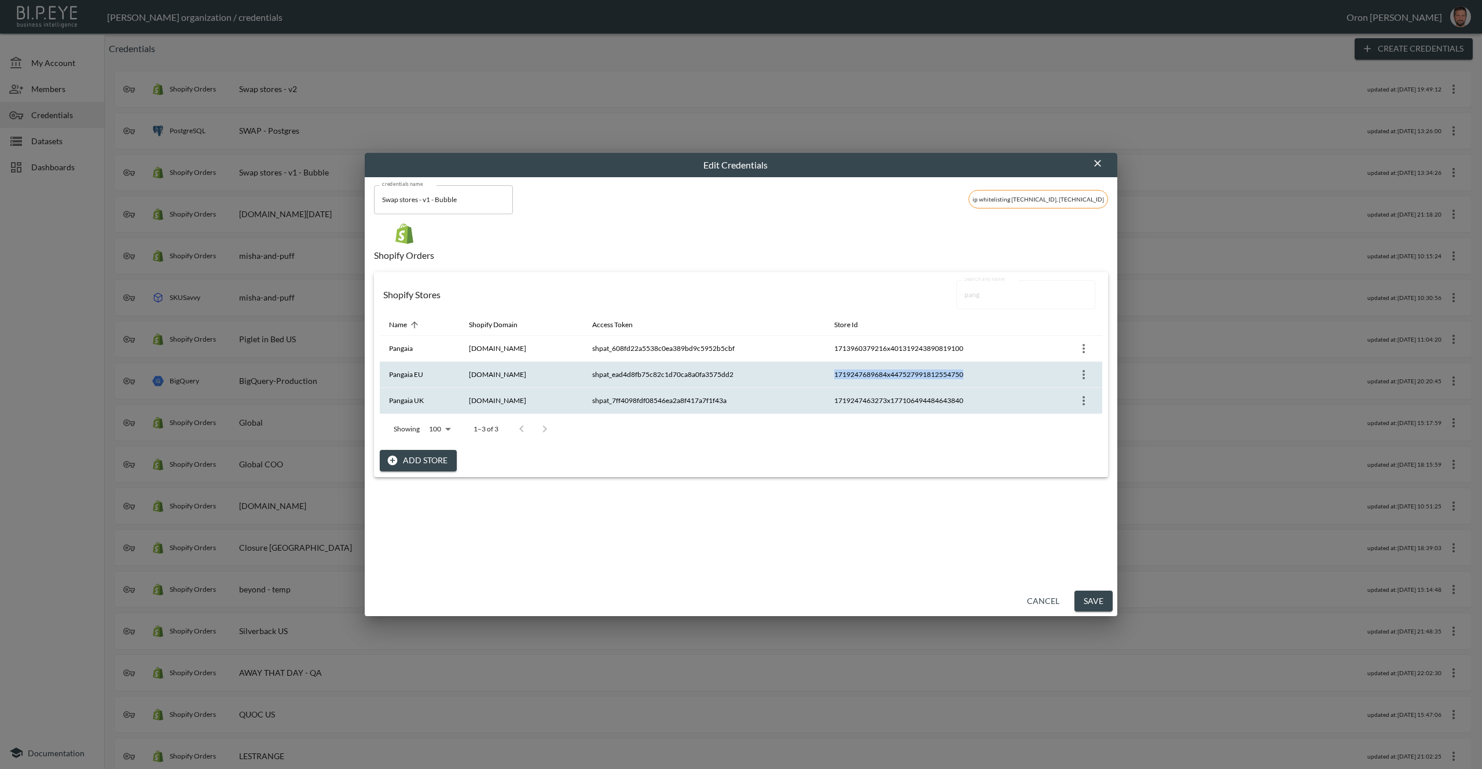
click at [894, 401] on th "1719247463273x177106494484643840" at bounding box center [936, 401] width 222 height 26
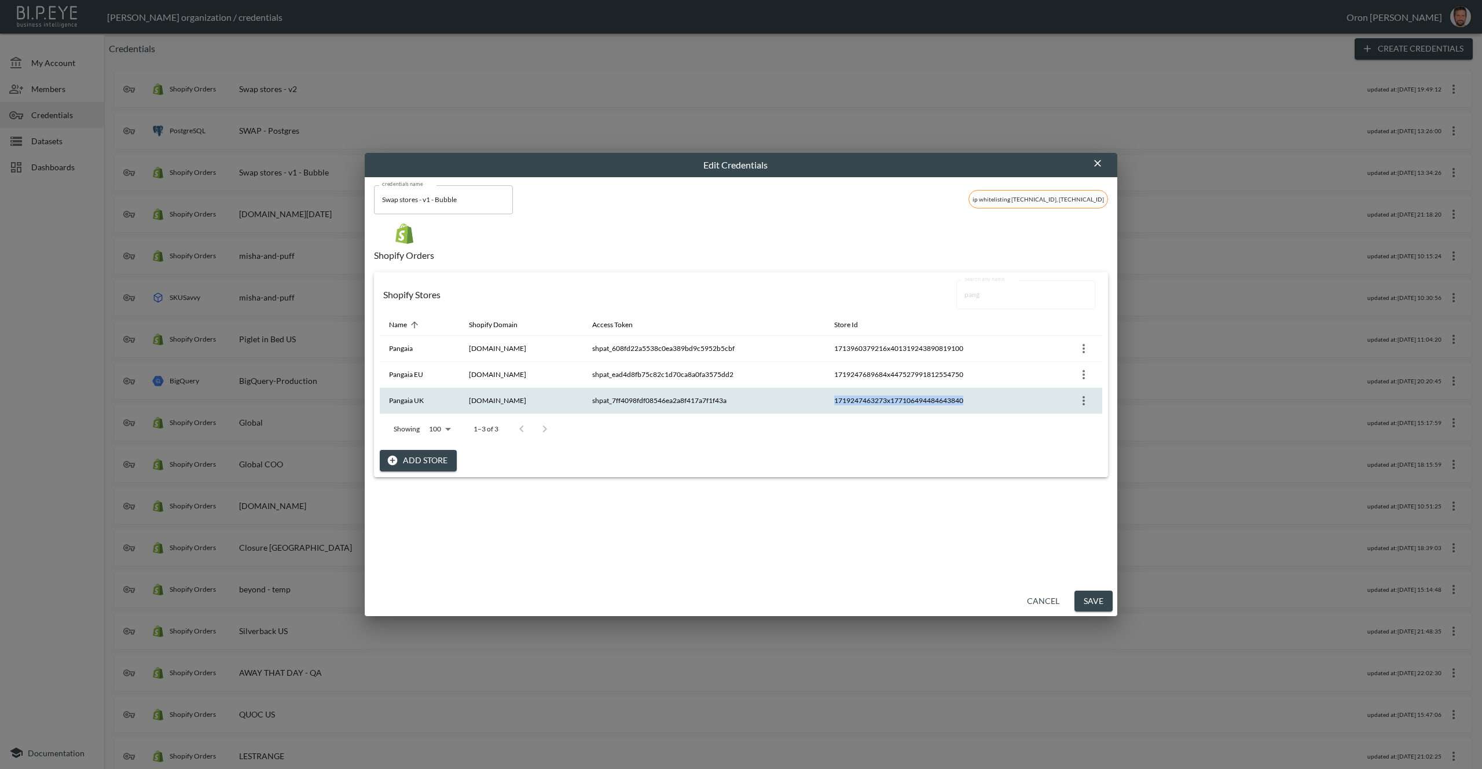
click at [894, 401] on th "1719247463273x177106494484643840" at bounding box center [936, 401] width 222 height 26
click at [890, 402] on th "1719247463273x177106494484643840" at bounding box center [936, 401] width 222 height 26
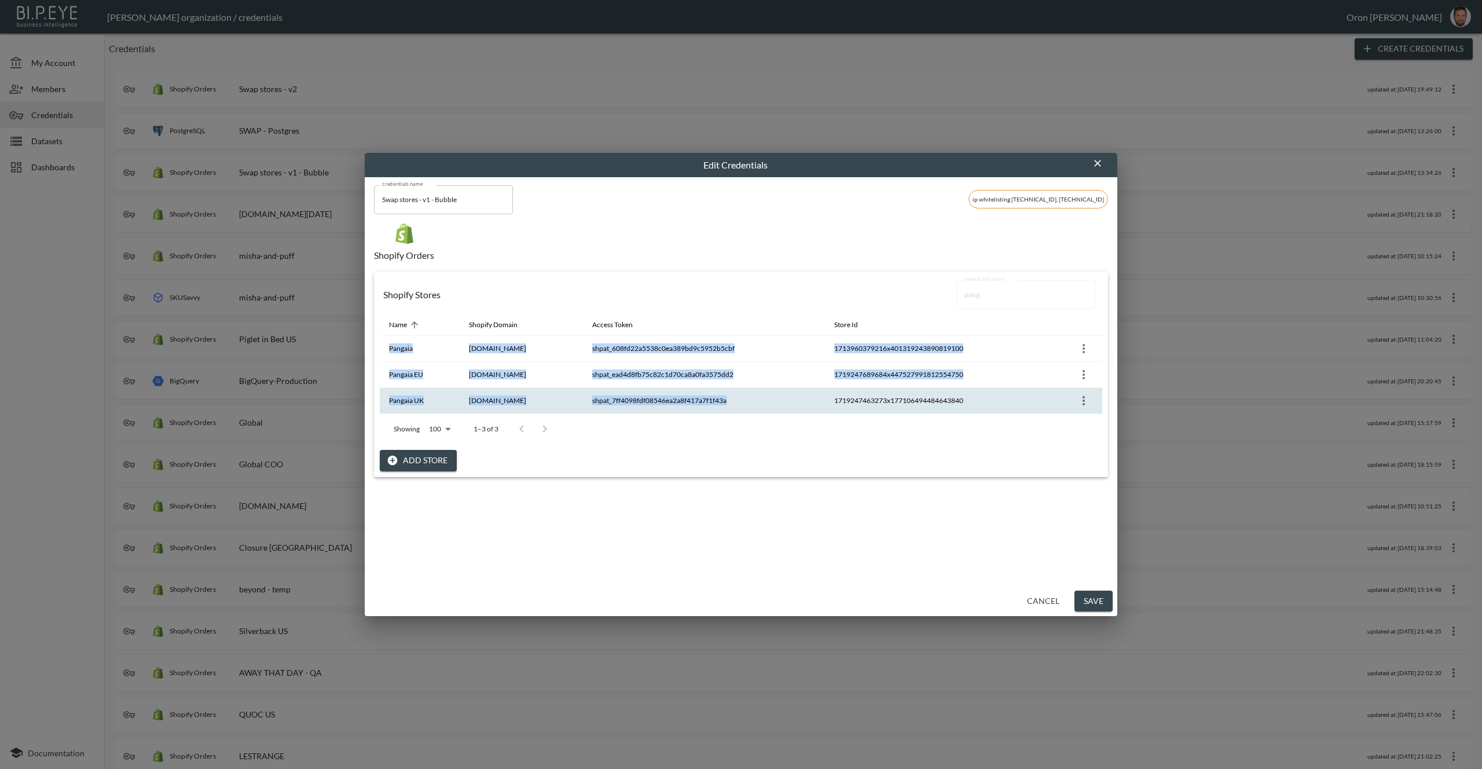
click at [890, 402] on th "1719247463273x177106494484643840" at bounding box center [936, 401] width 222 height 26
click at [1100, 161] on icon "button" at bounding box center [1098, 163] width 12 height 12
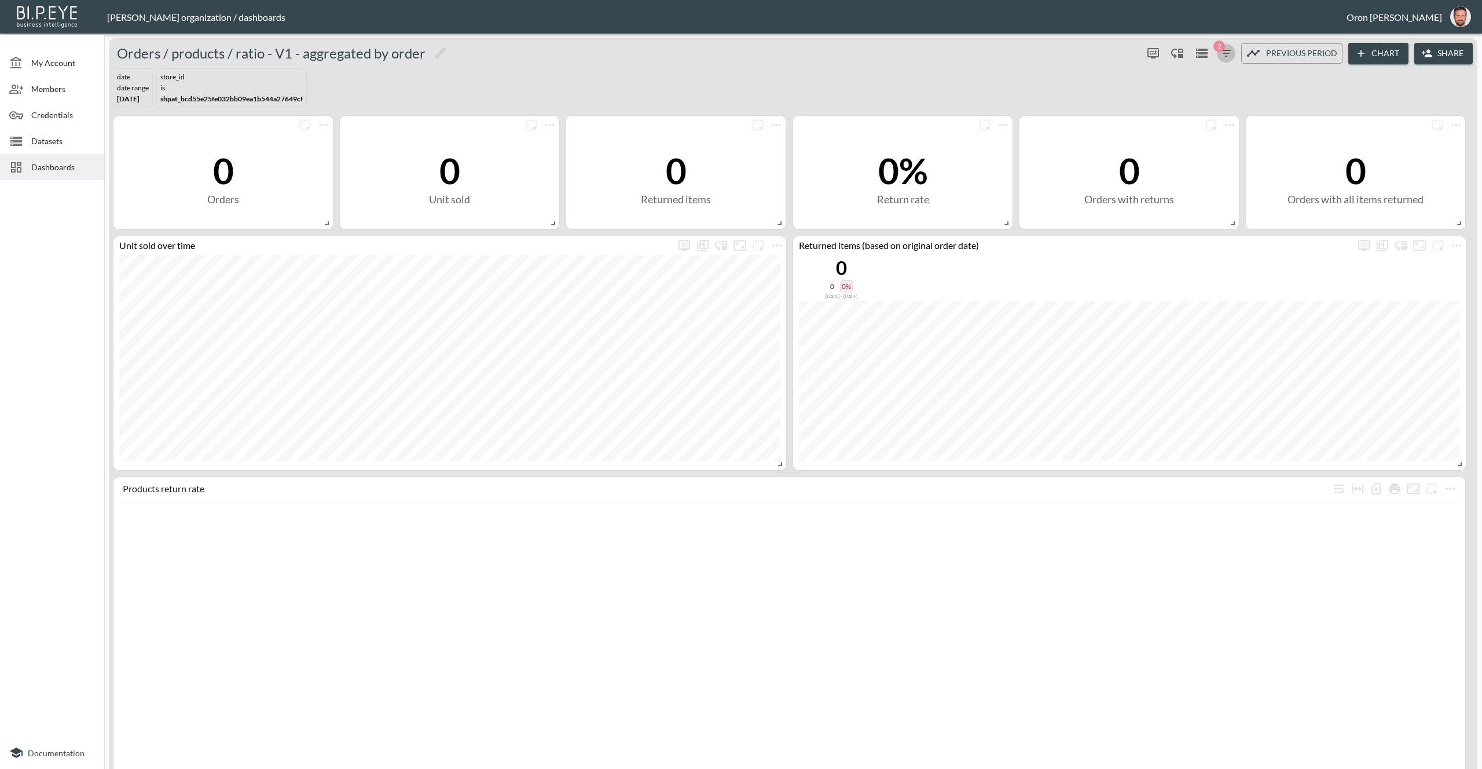
click at [1226, 52] on icon "button" at bounding box center [1226, 53] width 14 height 14
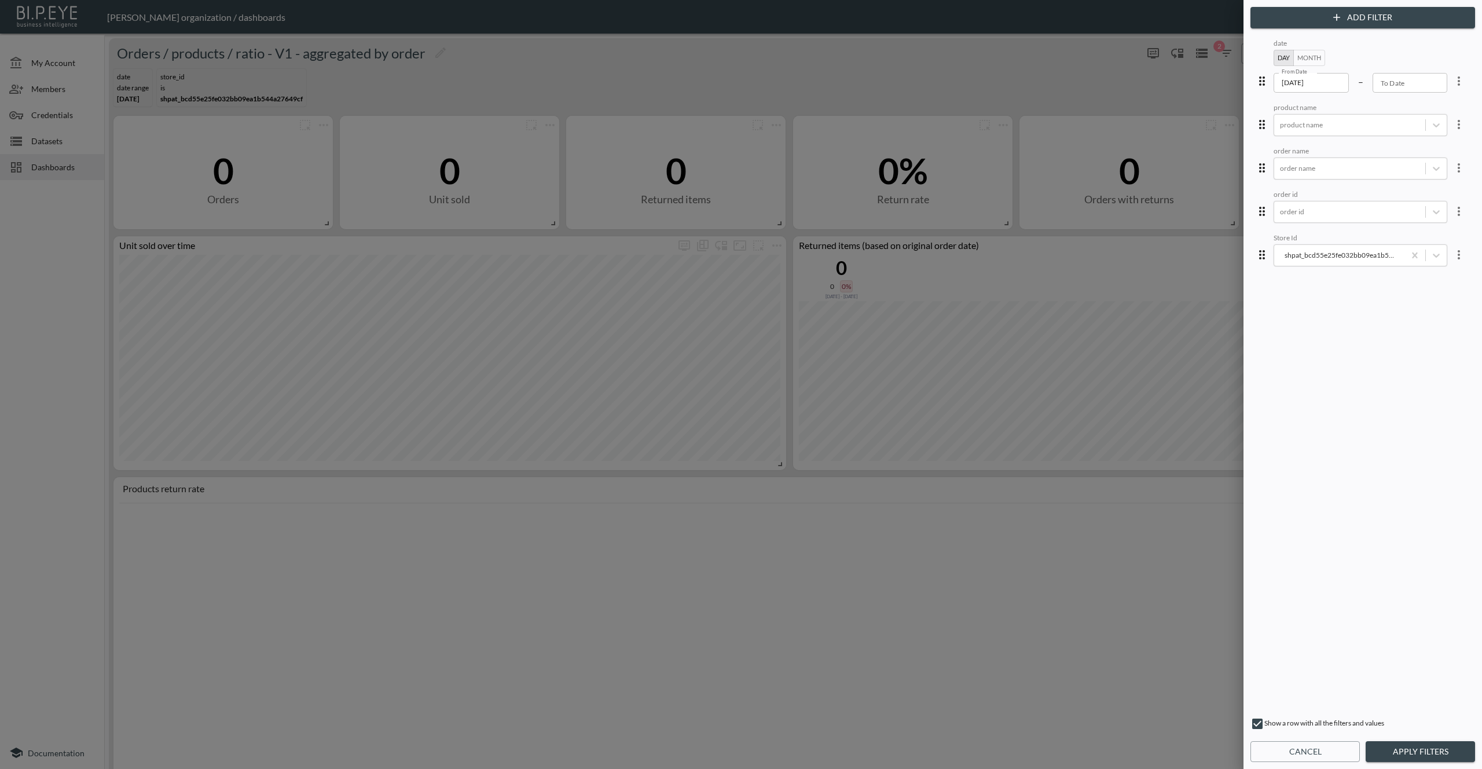
click at [1316, 57] on button "Month" at bounding box center [1309, 58] width 32 height 16
click at [1305, 75] on input "2025-06" at bounding box center [1312, 83] width 76 height 20
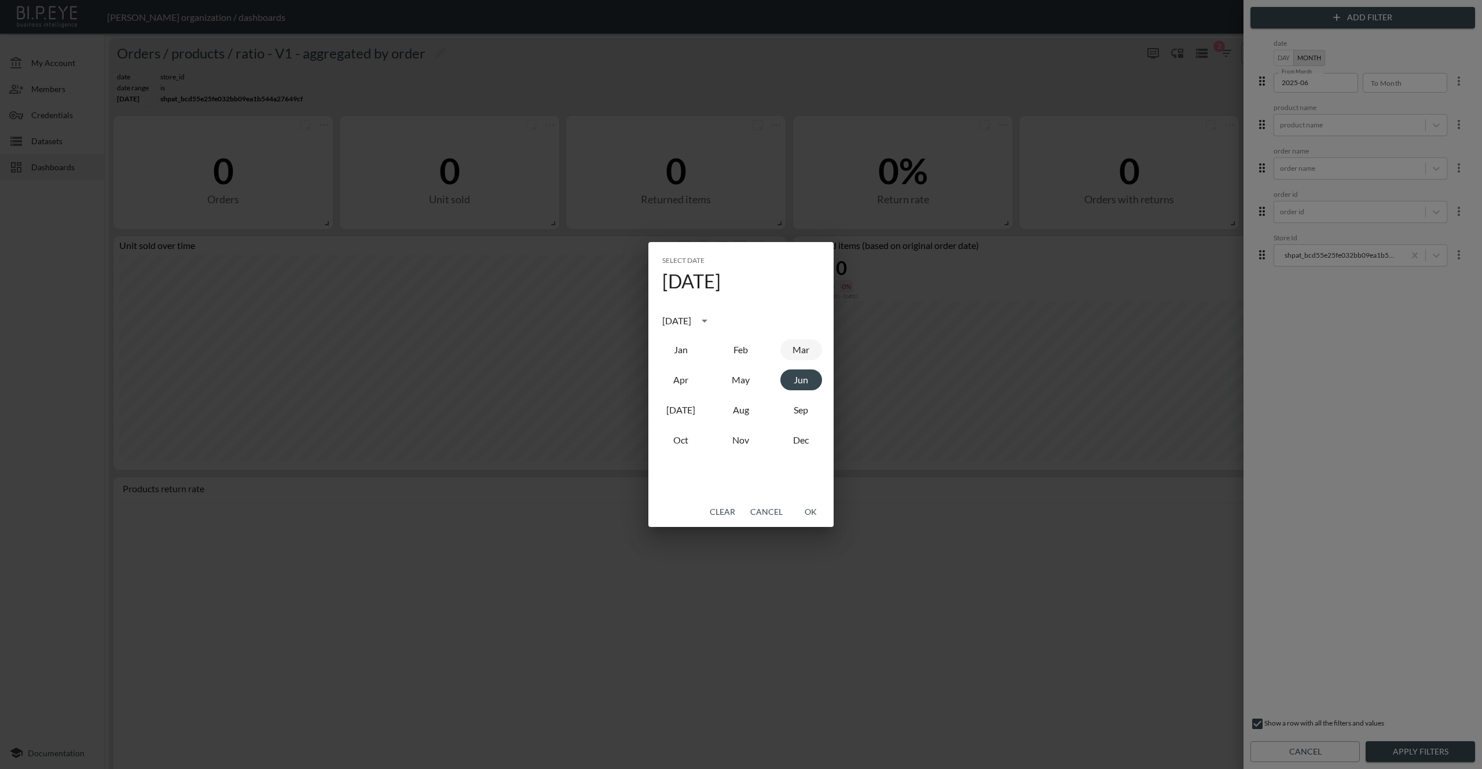
click at [790, 351] on button "Mar" at bounding box center [801, 349] width 42 height 21
type input "2025-03"
click at [812, 511] on button "OK" at bounding box center [810, 511] width 37 height 21
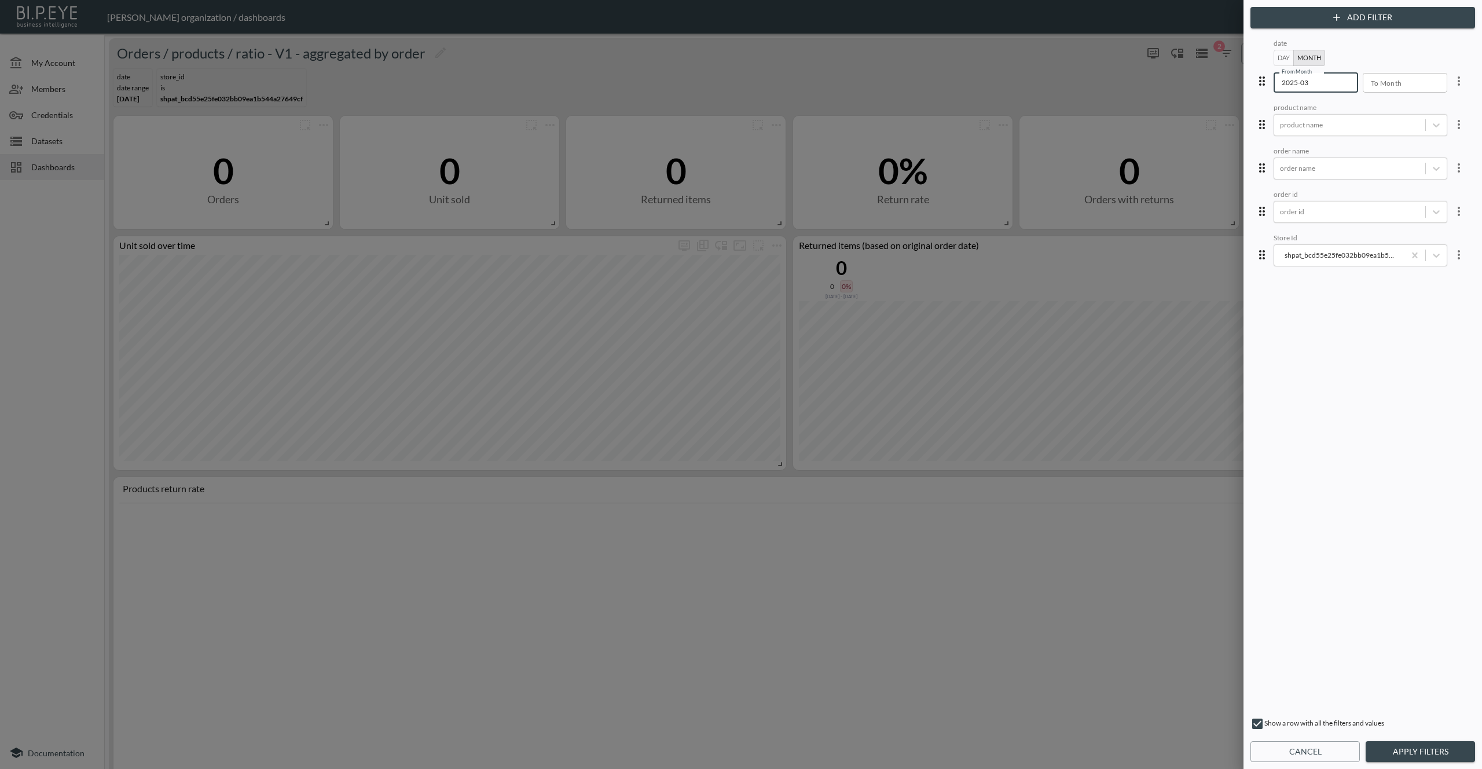
type input "YYYY-MM"
click at [1403, 79] on input "YYYY-MM" at bounding box center [1401, 83] width 76 height 20
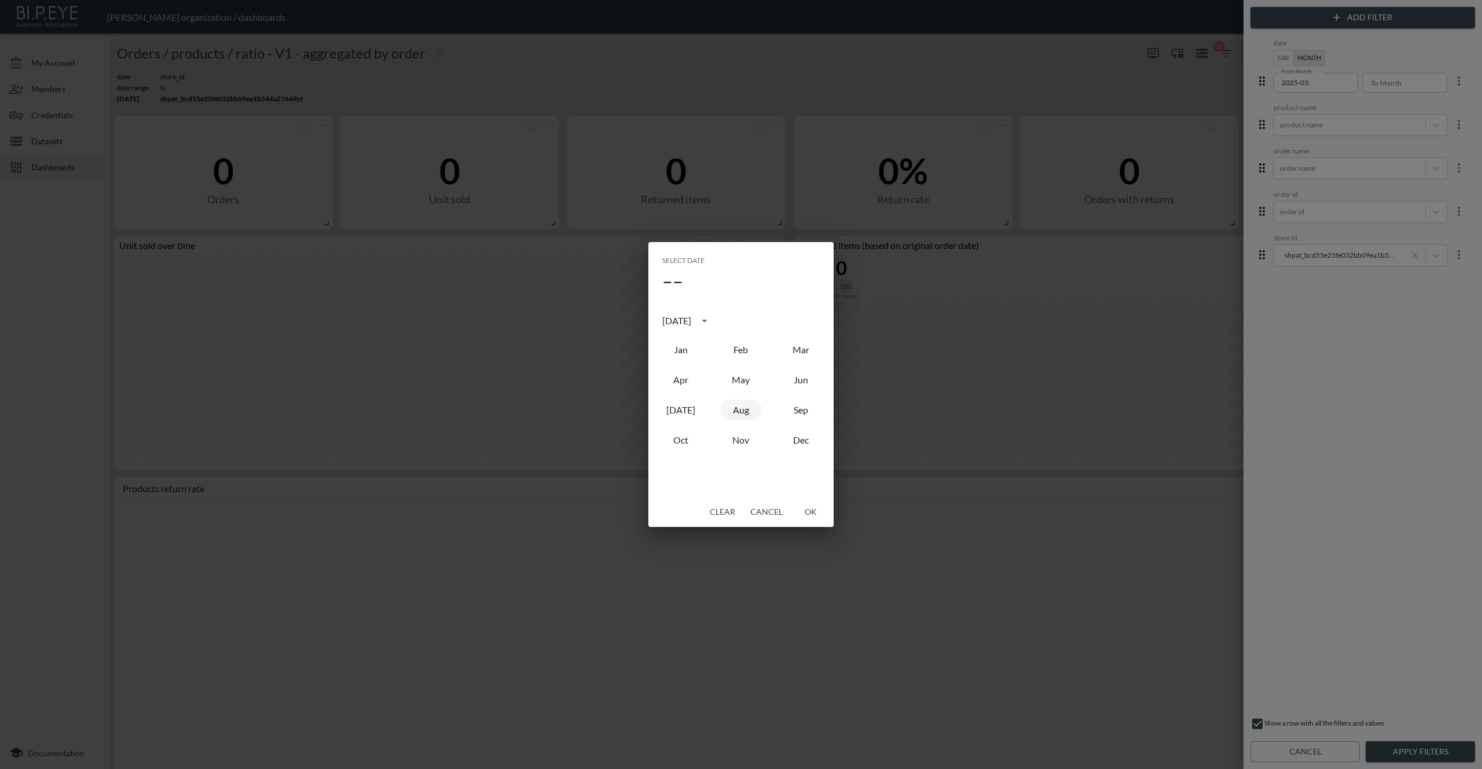
click at [729, 410] on button "Aug" at bounding box center [741, 409] width 42 height 21
type input "2025-08"
click at [815, 509] on button "OK" at bounding box center [810, 511] width 37 height 21
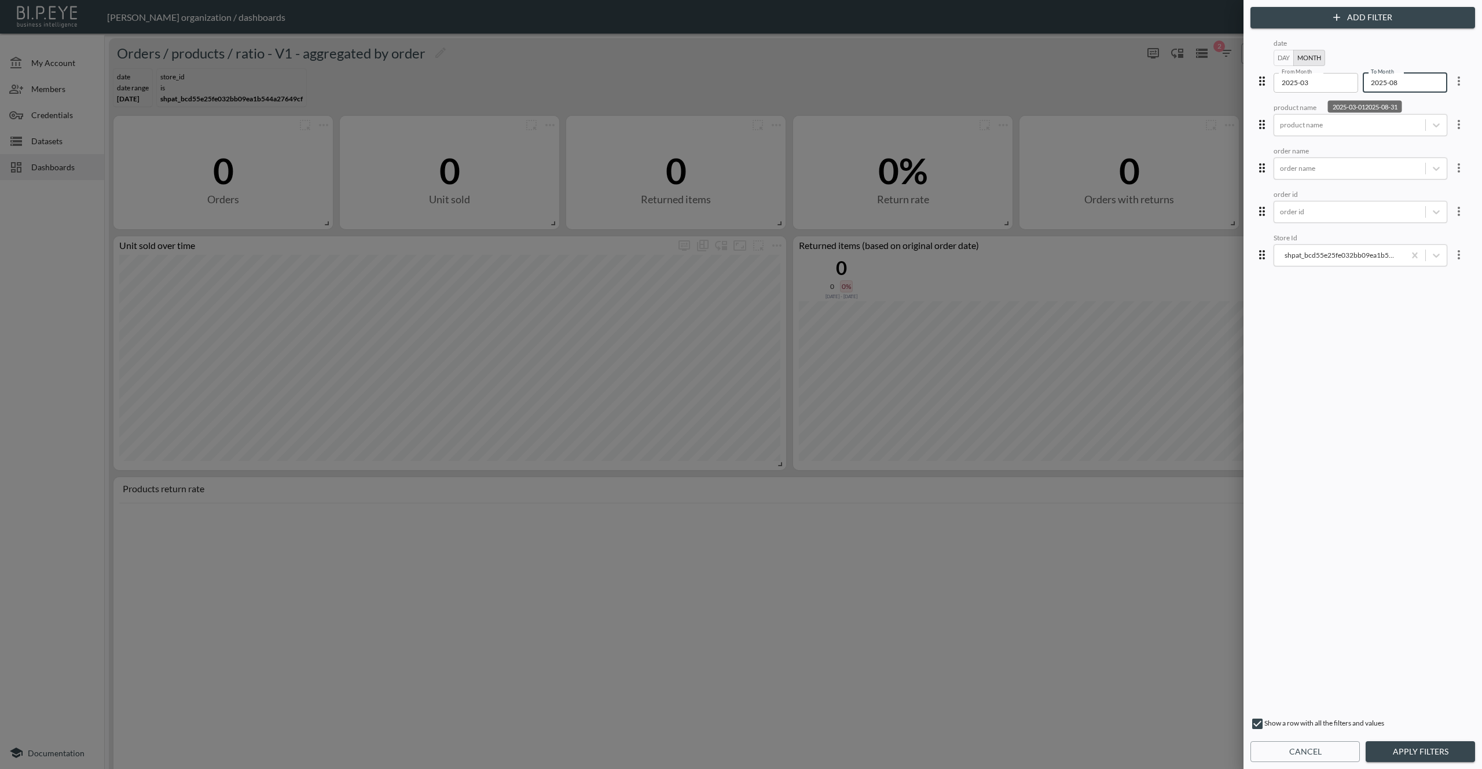
click at [1452, 249] on icon "more" at bounding box center [1459, 255] width 14 height 14
click at [1435, 271] on li "Edit" at bounding box center [1417, 279] width 104 height 21
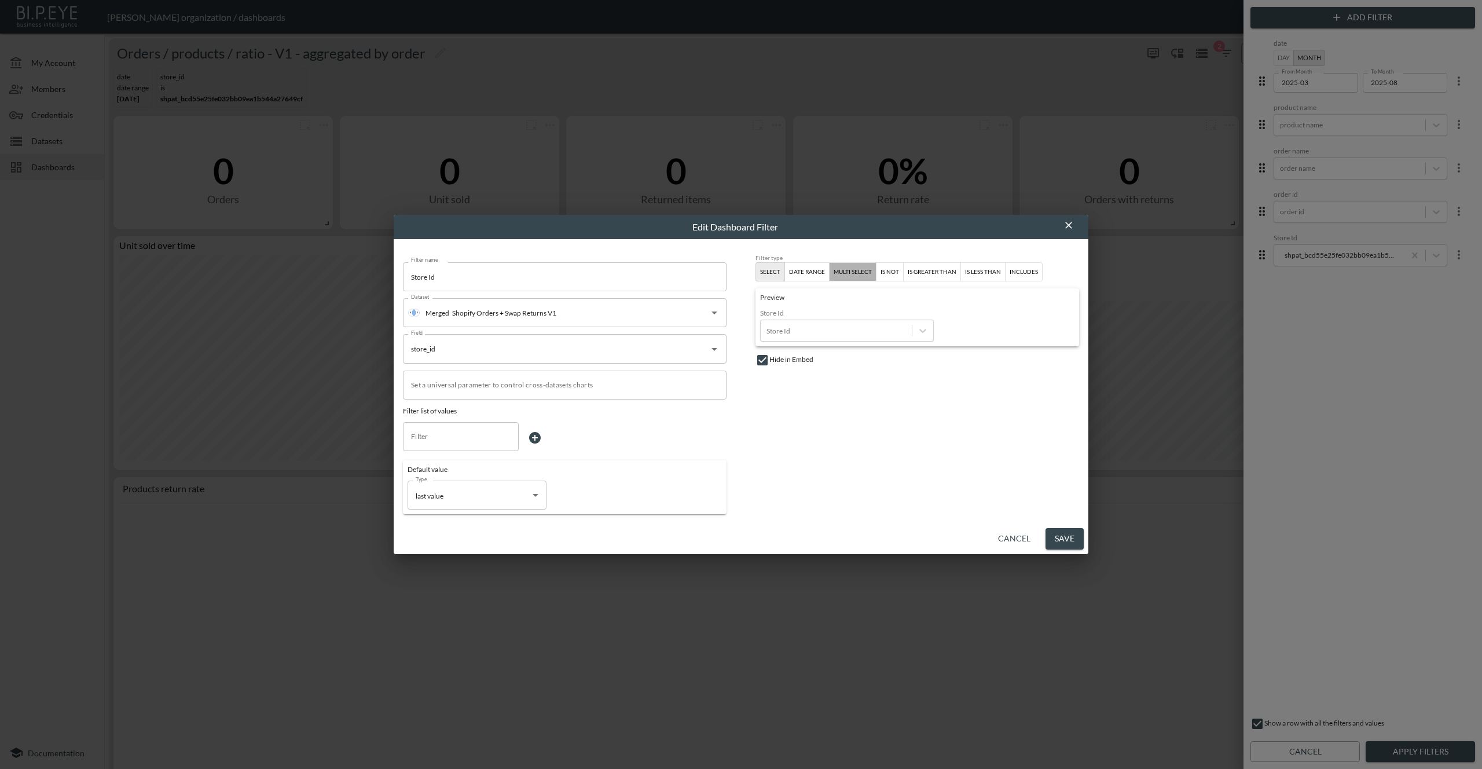
click at [846, 276] on div "multi select" at bounding box center [853, 272] width 38 height 10
click at [1060, 534] on button "Save" at bounding box center [1065, 538] width 38 height 21
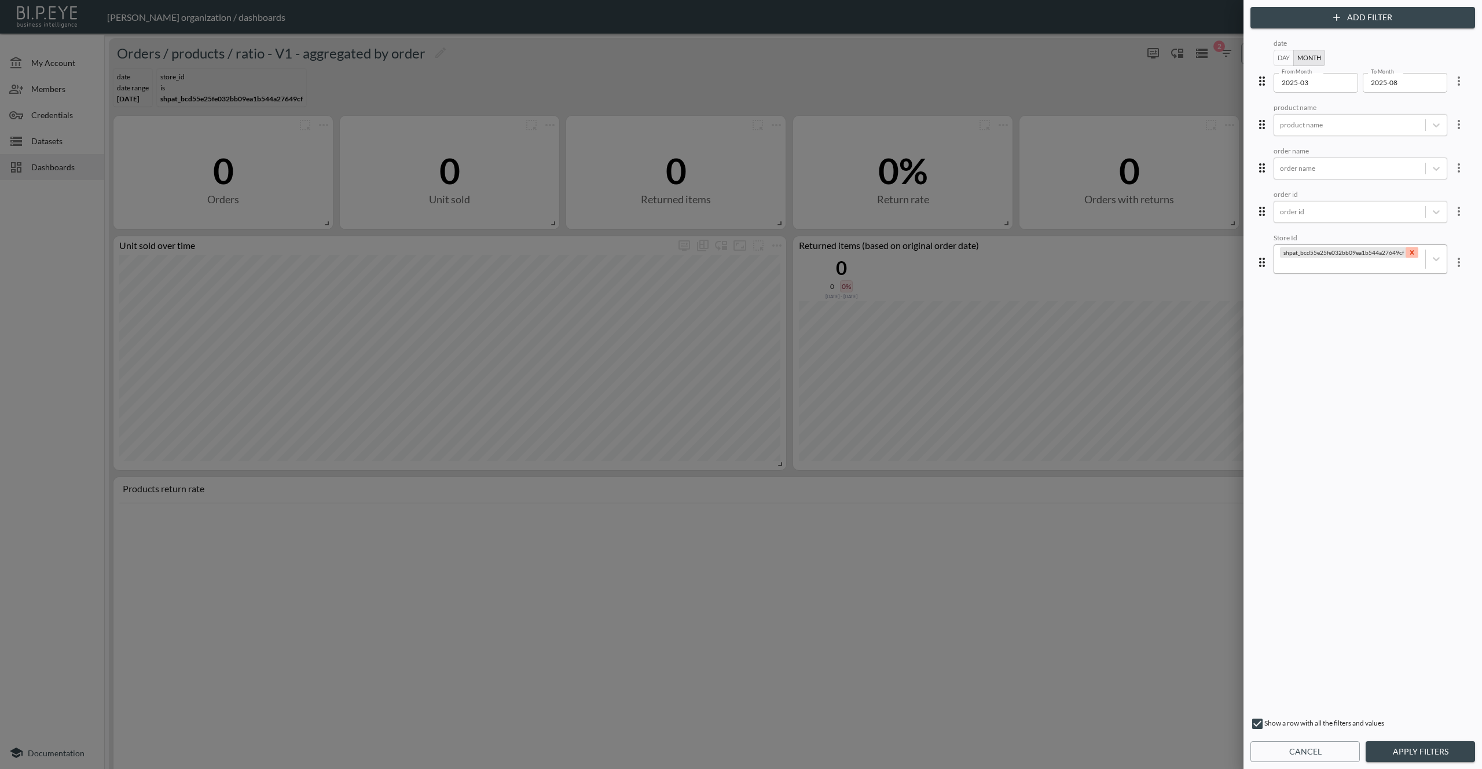
click at [1408, 250] on icon "Remove 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" at bounding box center [1412, 252] width 8 height 8
click at [1392, 252] on div at bounding box center [1350, 255] width 140 height 11
paste input "1713960379216x401319243890819100"
type input "1713960379216x401319243890819100"
click at [1377, 255] on div at bounding box center [1350, 255] width 140 height 11
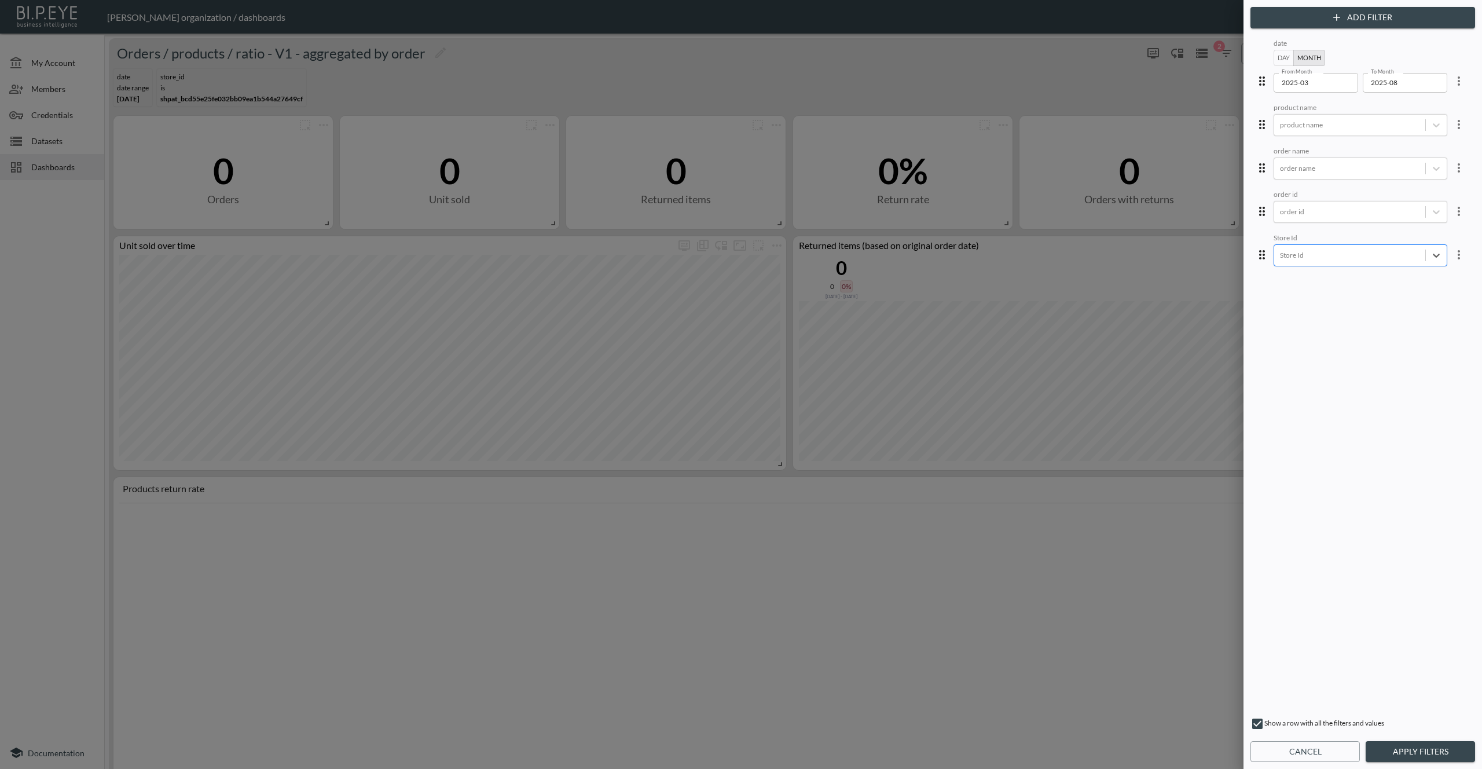
paste input "1713960379216x401319243890819100"
click at [1278, 215] on input "1713960379216x401319243890819100" at bounding box center [1278, 215] width 24 height 24
type input "1713960379216x401319243890819100"
paste input "1719247689684x447527991812554750"
click at [1281, 215] on input "1719247689684x447527991812554750" at bounding box center [1278, 215] width 24 height 24
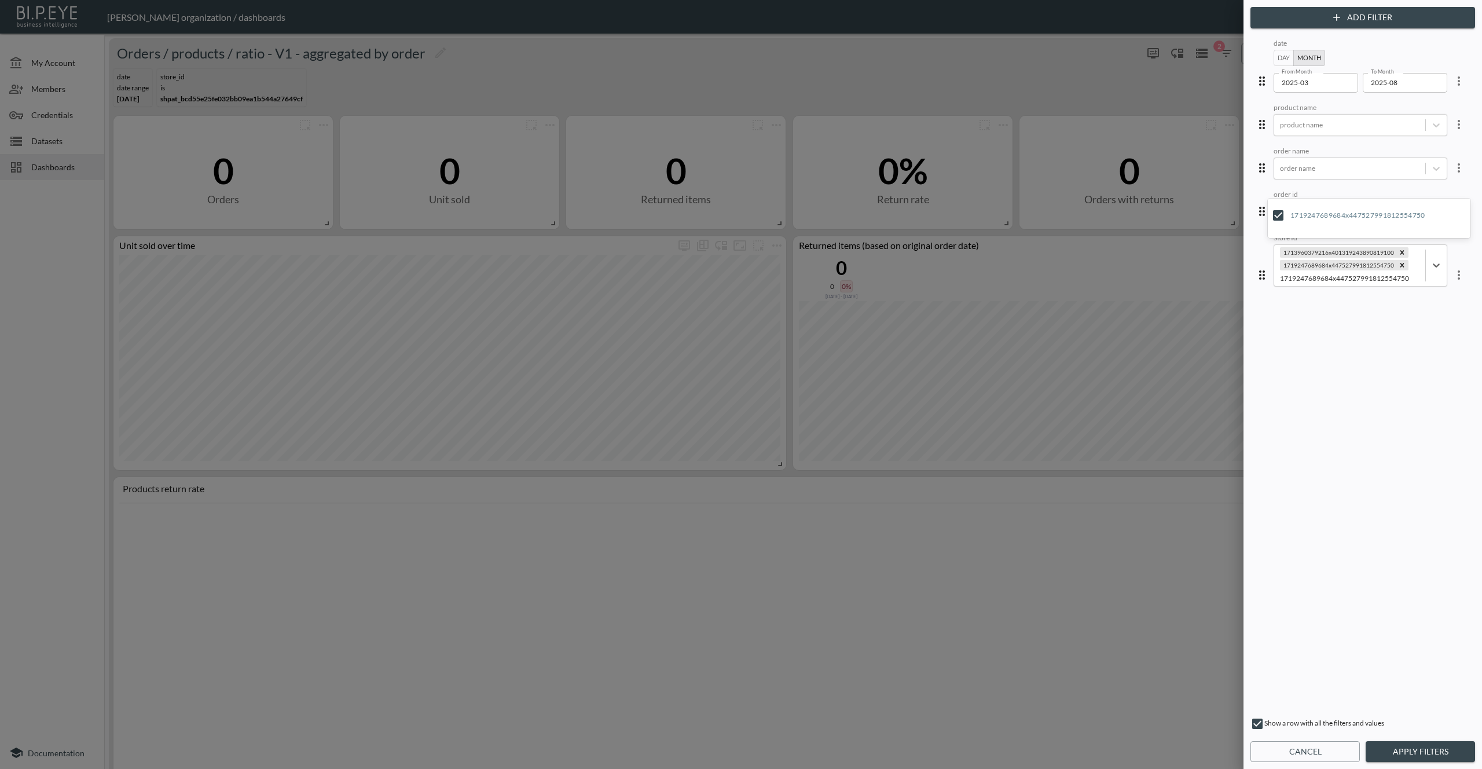
type input "1719247689684x447527991812554750"
paste input "1719247463273x177106494484643840"
click at [1278, 218] on input "1719247463273x177106494484643840" at bounding box center [1278, 215] width 24 height 24
type input "1719247463273x177106494484643840"
click at [1381, 504] on div "date Day Month From Month 2025-03 From Month To Month 2025-08 To Month product …" at bounding box center [1363, 372] width 220 height 672
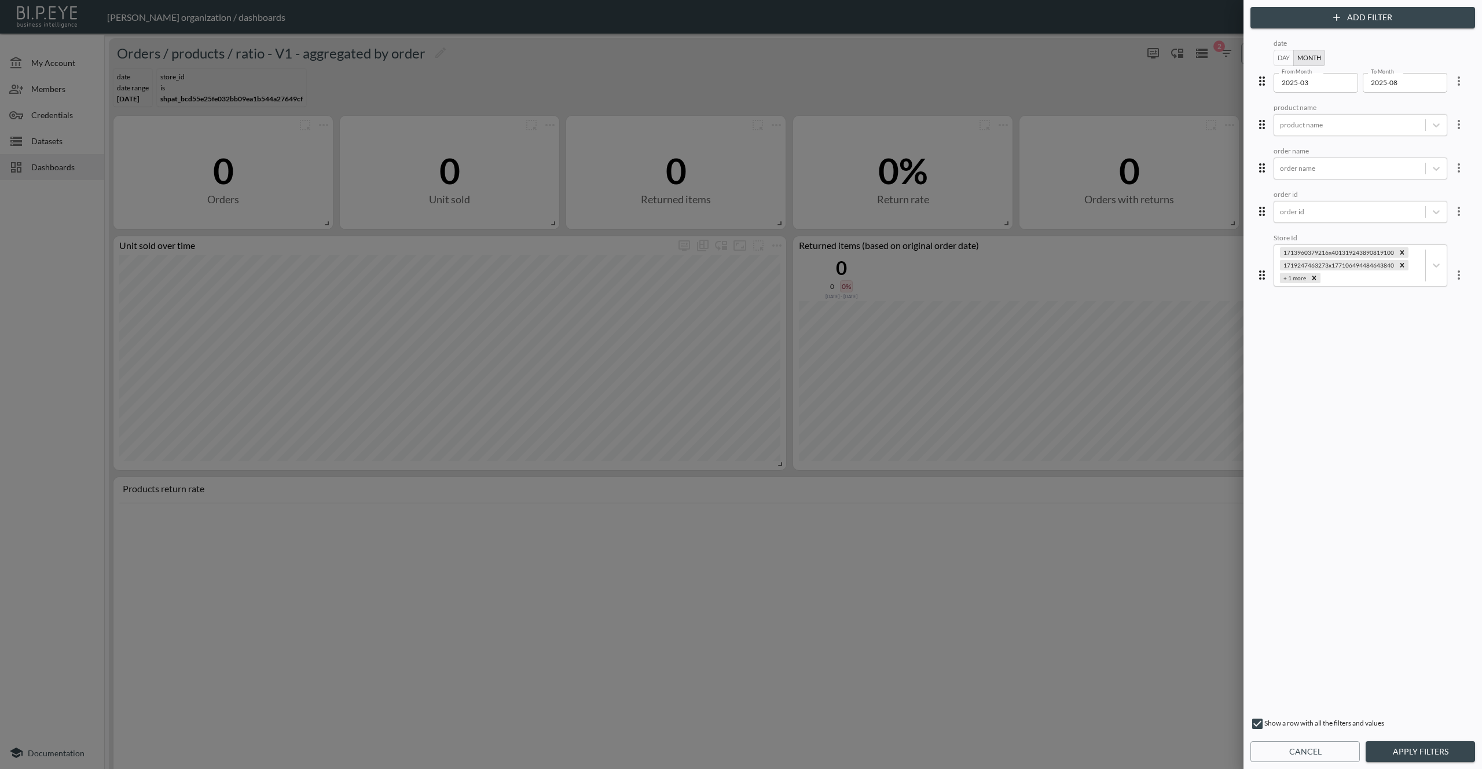
drag, startPoint x: 1437, startPoint y: 752, endPoint x: 1325, endPoint y: 605, distance: 184.7
click at [1437, 752] on button "Apply Filters" at bounding box center [1420, 751] width 109 height 21
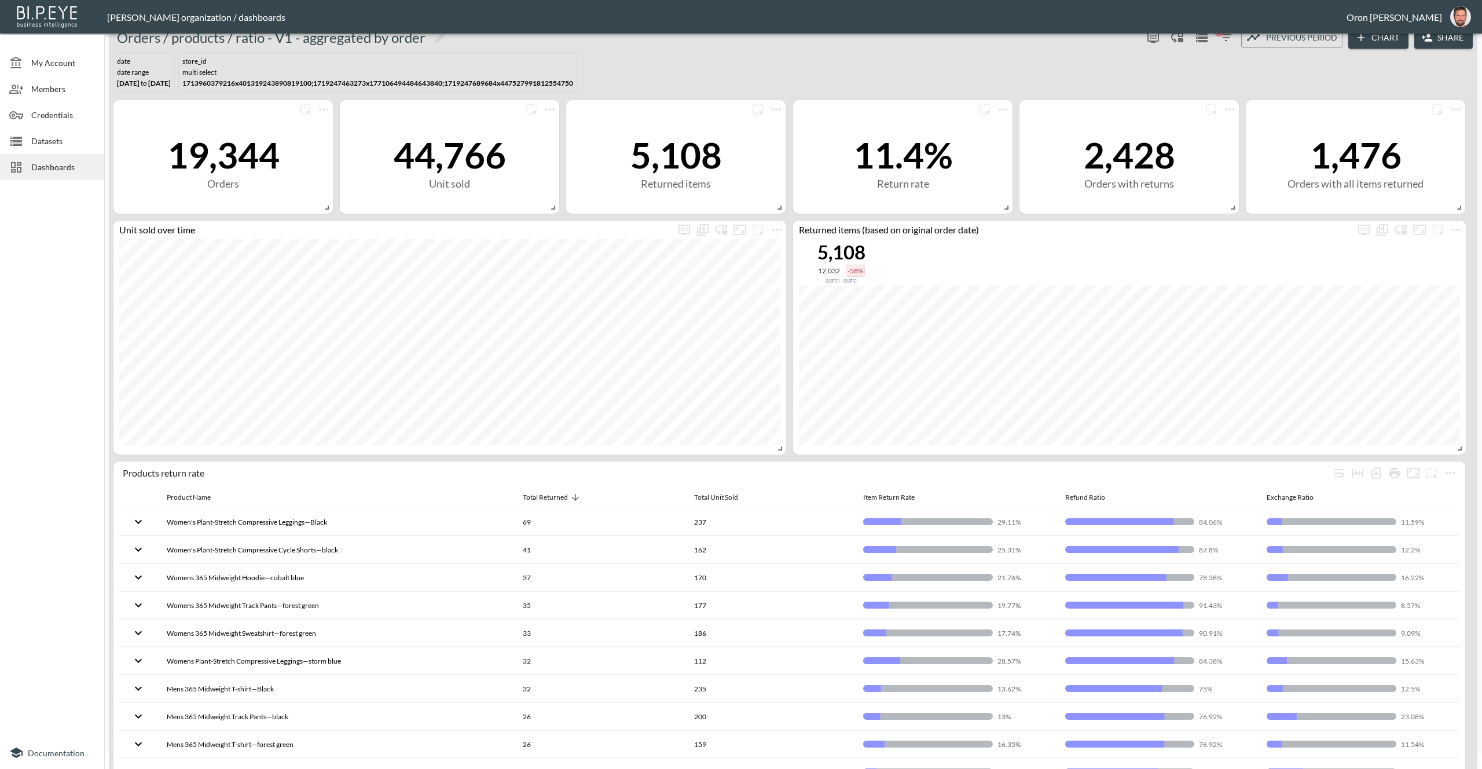
scroll to position [16, 0]
click at [1228, 41] on icon "button" at bounding box center [1226, 37] width 14 height 14
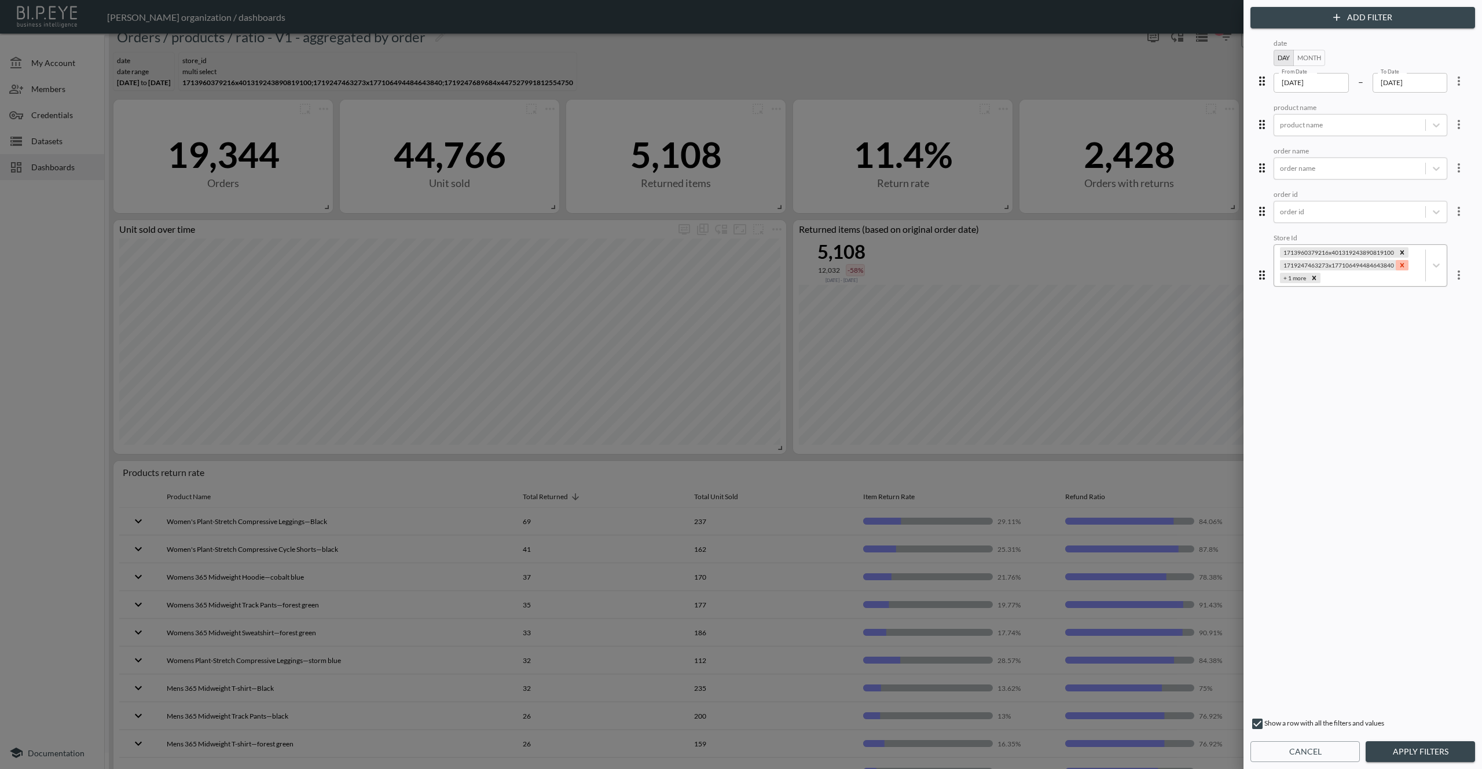
click at [1398, 263] on icon "Remove 1719247463273x177106494484643840" at bounding box center [1402, 265] width 8 height 8
click at [1403, 751] on button "Apply Filters" at bounding box center [1420, 751] width 109 height 21
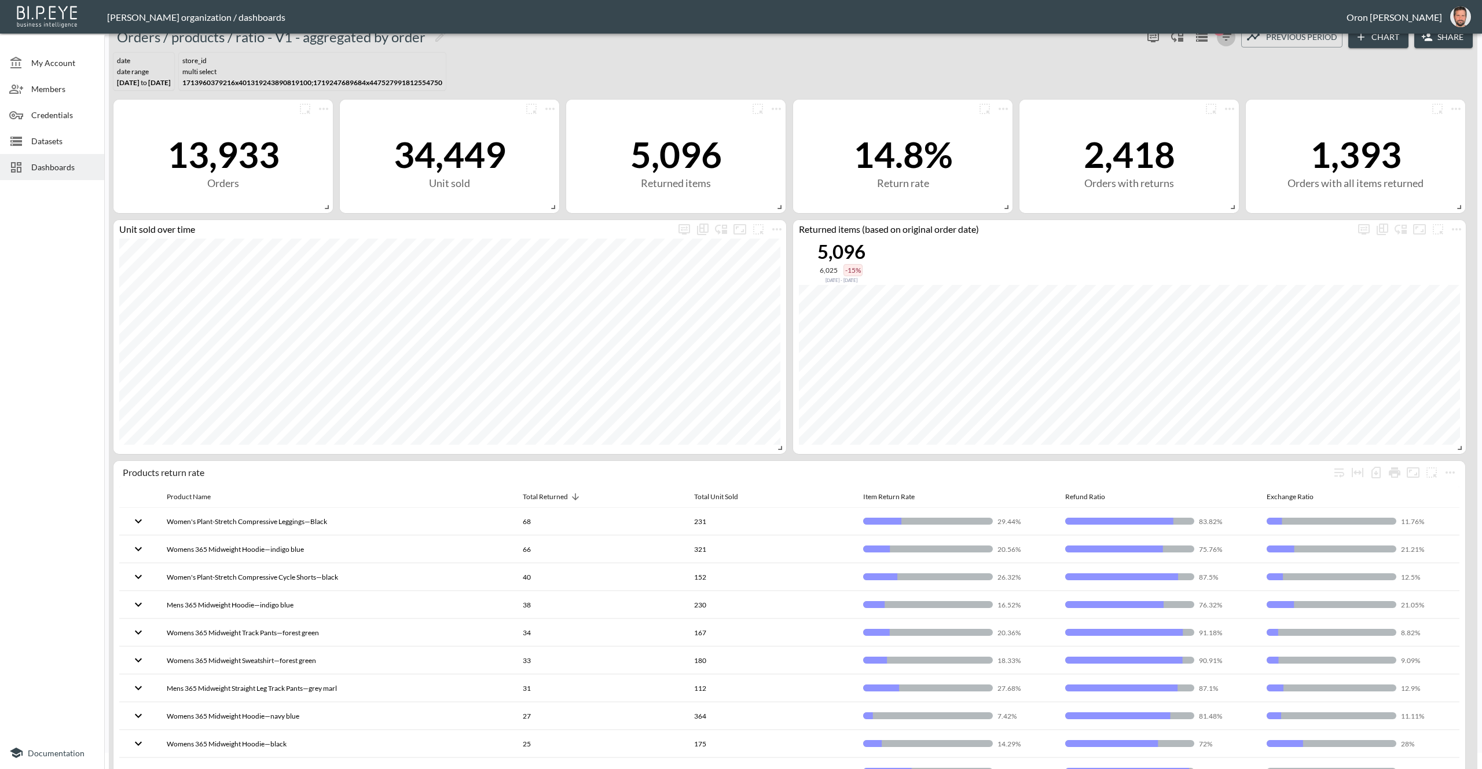
click at [1229, 43] on icon "button" at bounding box center [1226, 37] width 14 height 14
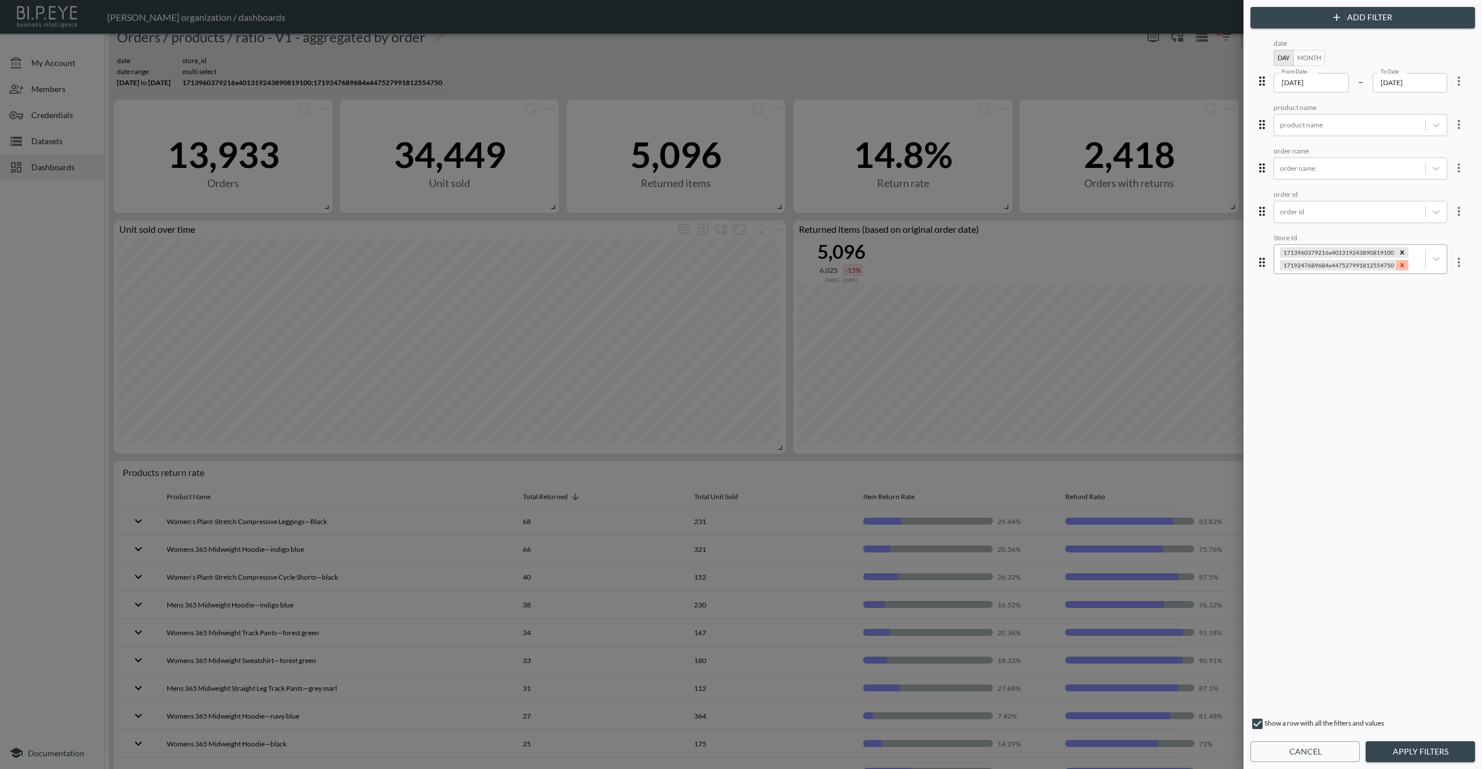
click at [1400, 263] on icon "Remove 1719247689684x447527991812554750" at bounding box center [1402, 265] width 4 height 4
paste input "1719247463273x177106494484643840"
click at [1271, 212] on input "1719247463273x177106494484643840" at bounding box center [1278, 215] width 24 height 24
type input "1719247463273x177106494484643840"
click at [1410, 758] on button "Apply Filters" at bounding box center [1420, 751] width 109 height 21
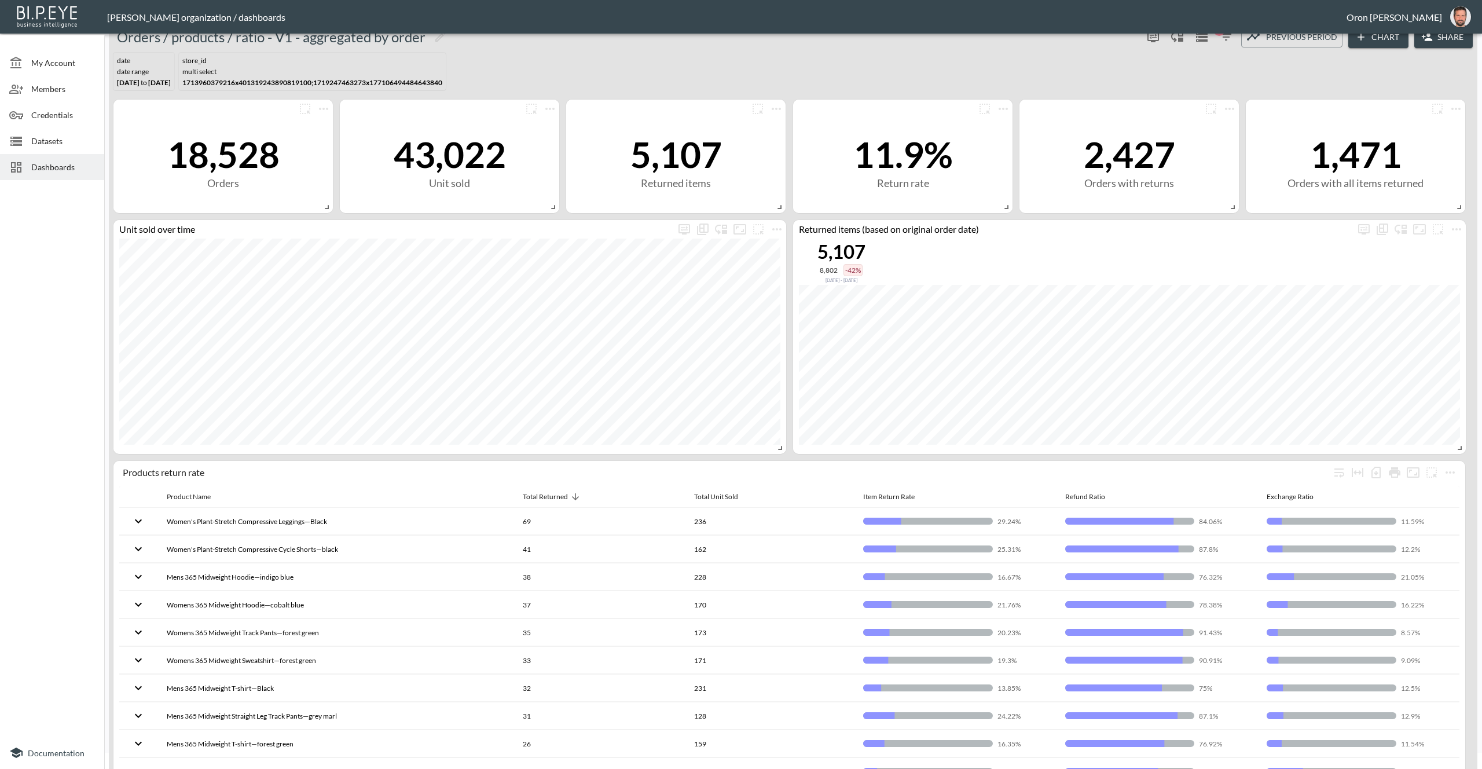
click at [1217, 28] on button "2" at bounding box center [1226, 37] width 19 height 19
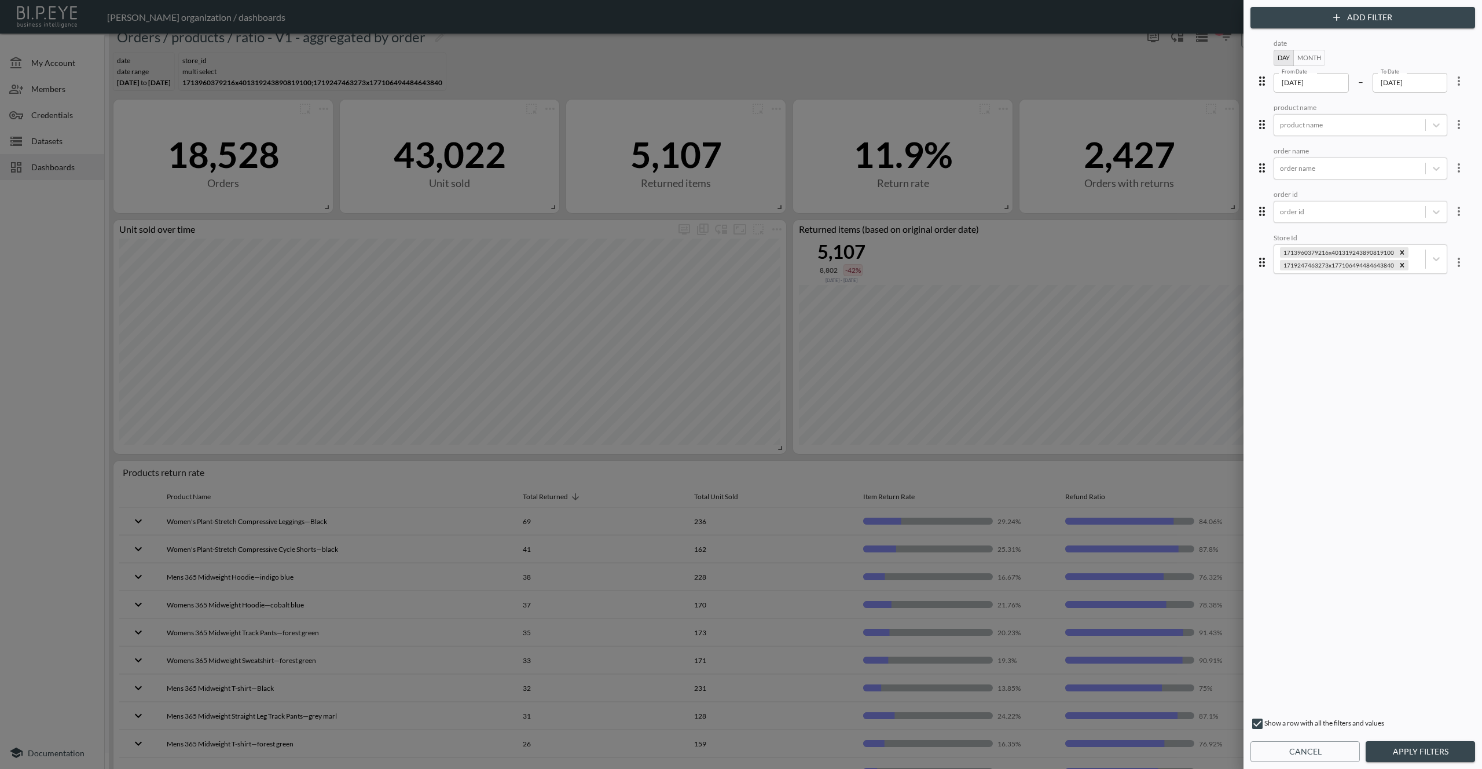
click at [590, 57] on div at bounding box center [741, 384] width 1482 height 769
click at [1335, 747] on button "Cancel" at bounding box center [1304, 751] width 109 height 21
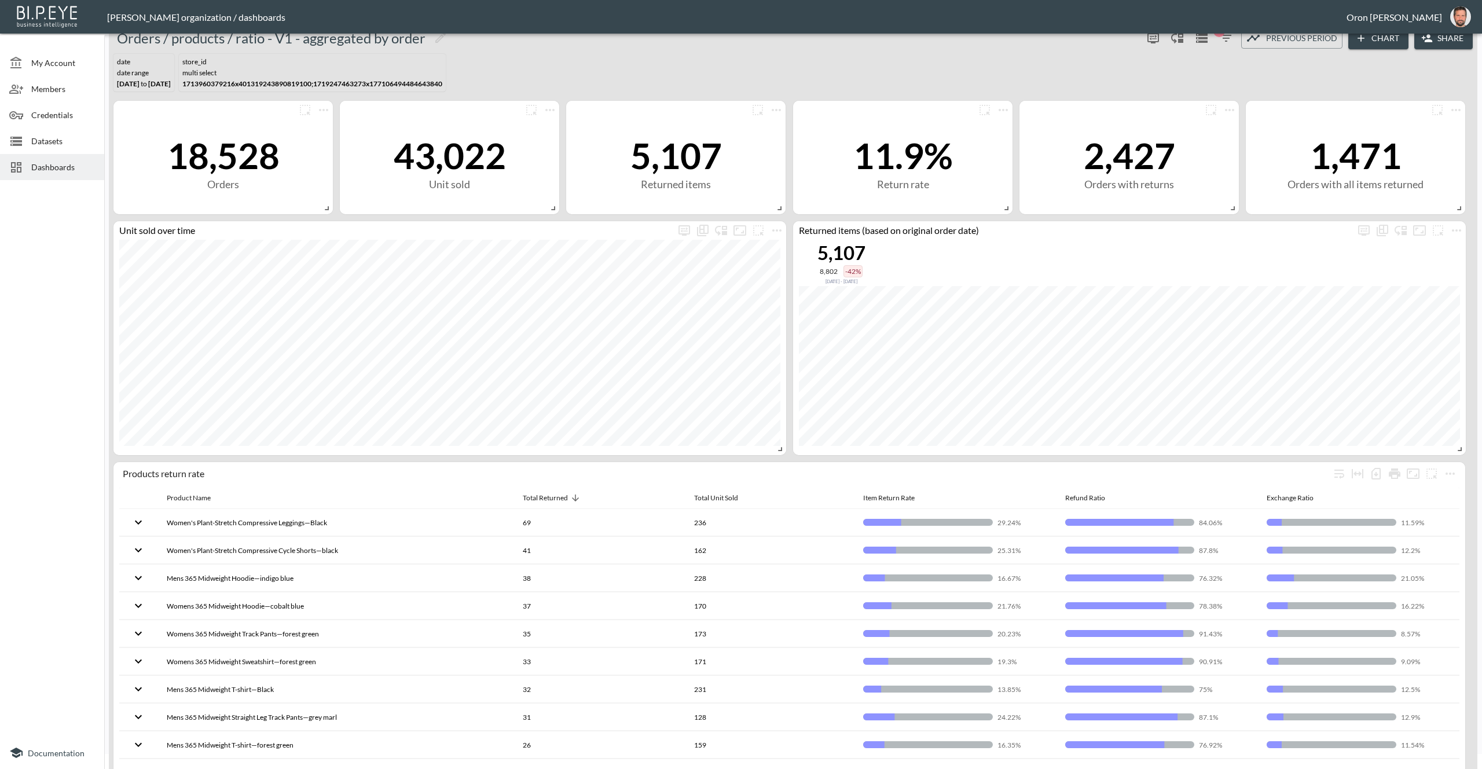
scroll to position [0, 0]
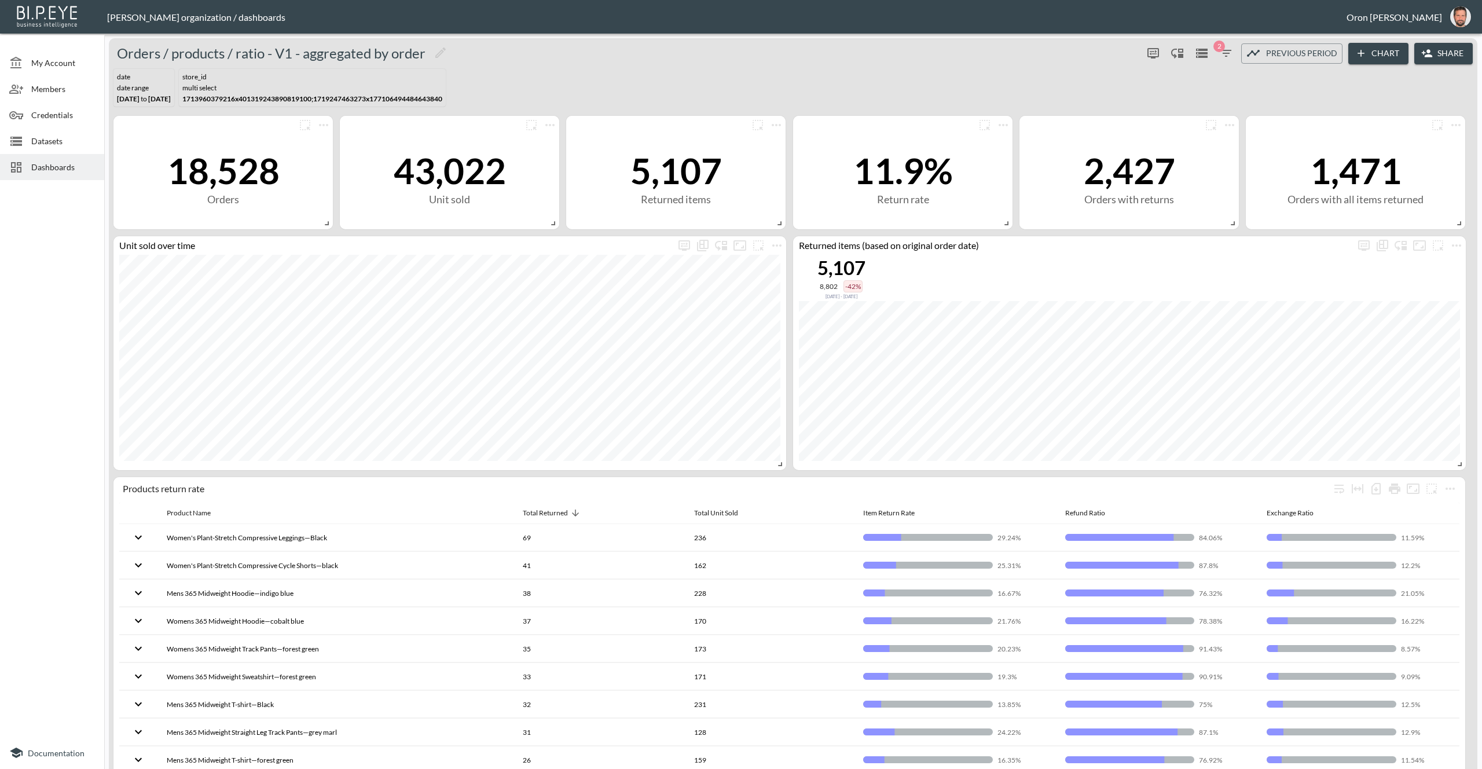
click at [1226, 57] on icon "button" at bounding box center [1226, 53] width 14 height 14
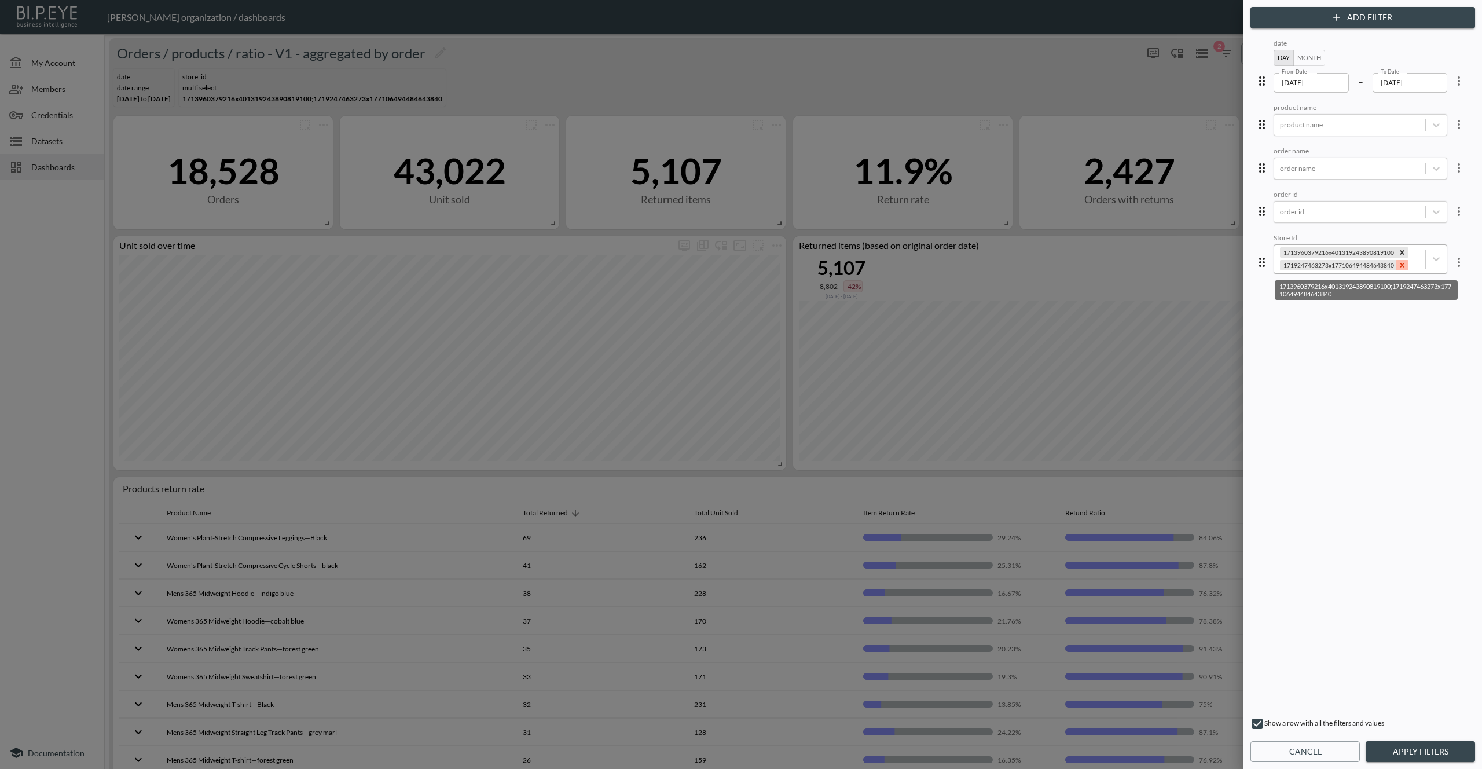
click at [1398, 266] on icon "Remove 1719247463273x177106494484643840" at bounding box center [1402, 265] width 8 height 8
drag, startPoint x: 1443, startPoint y: 753, endPoint x: 1397, endPoint y: 718, distance: 57.4
click at [1443, 753] on button "Apply Filters" at bounding box center [1420, 751] width 109 height 21
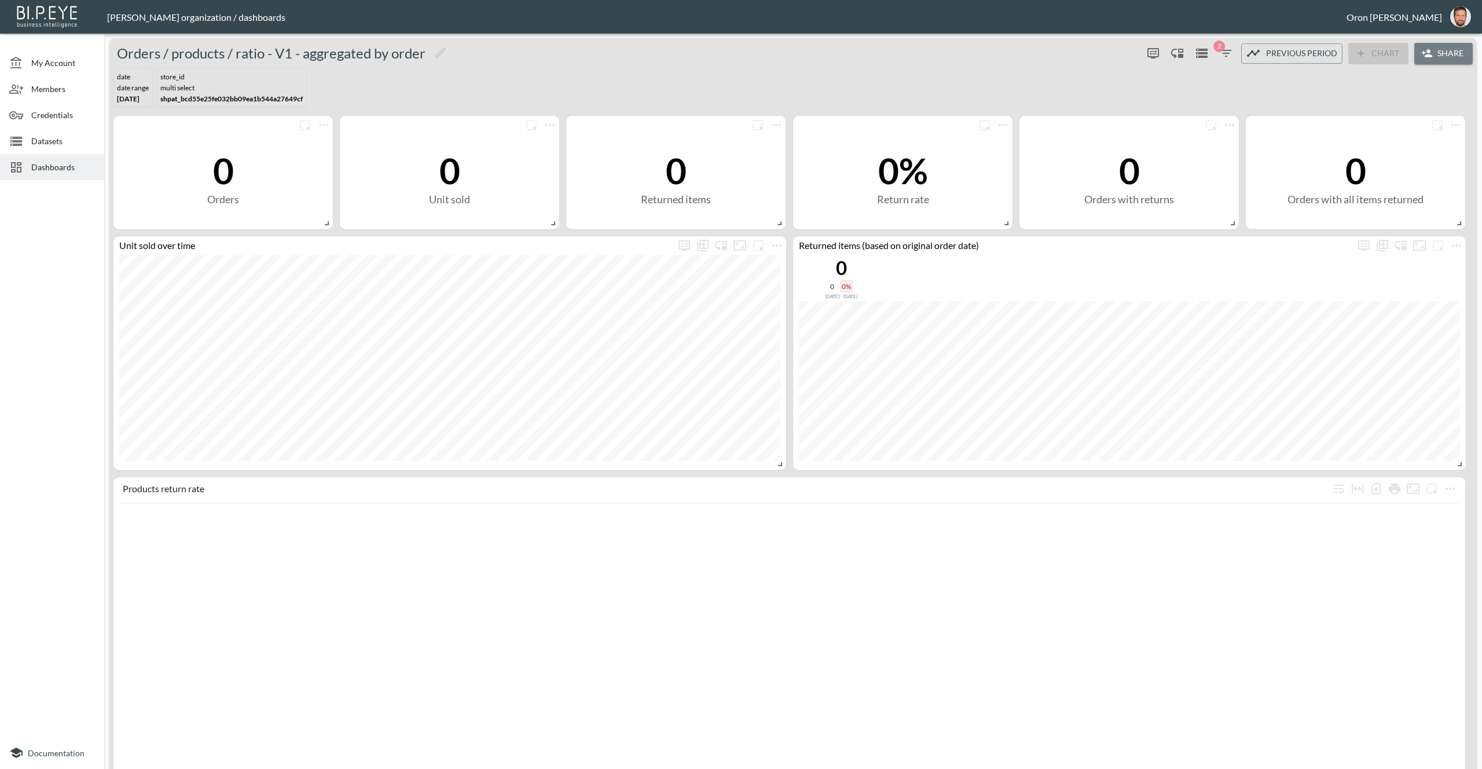
click at [1433, 56] on button "Share" at bounding box center [1443, 53] width 58 height 21
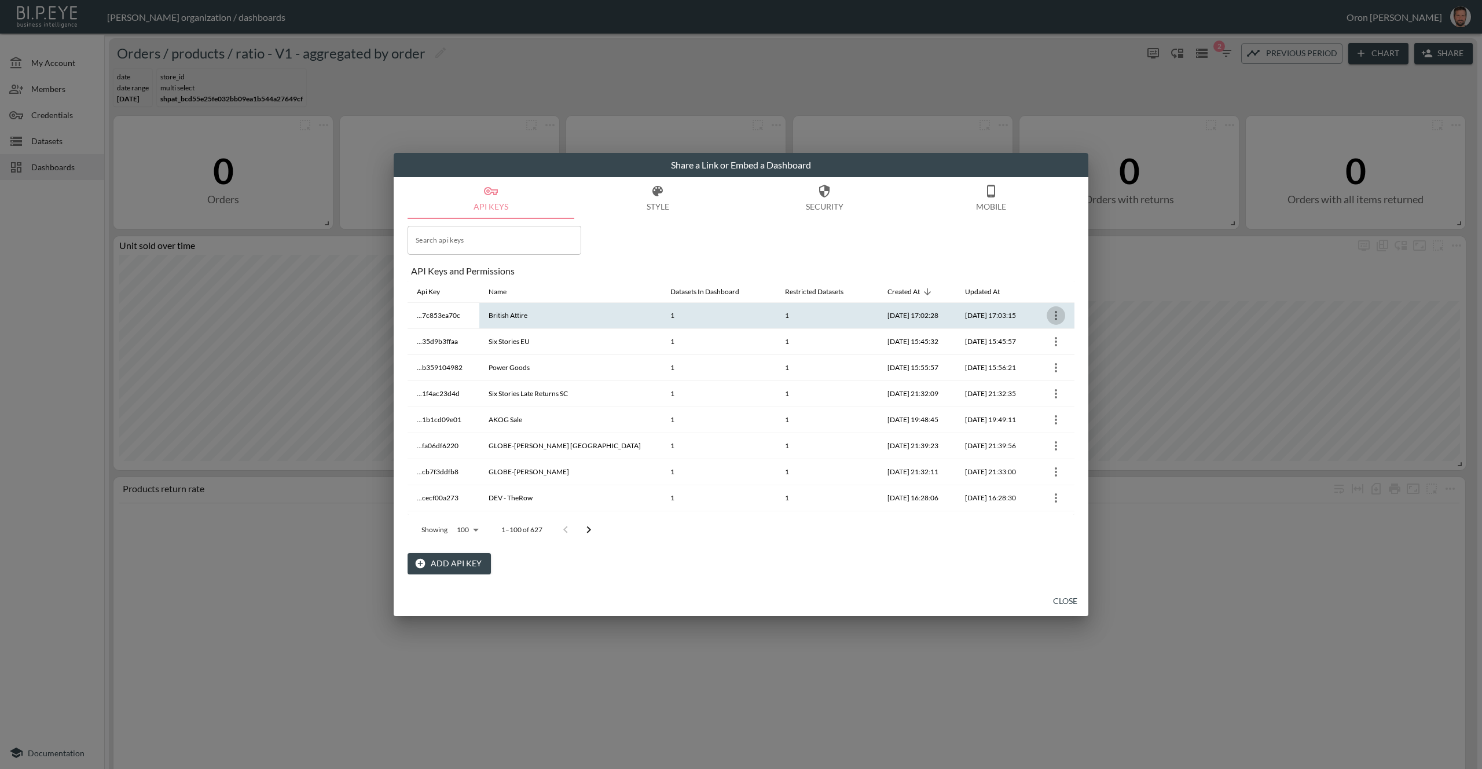
click at [1049, 314] on icon "more" at bounding box center [1056, 316] width 14 height 14
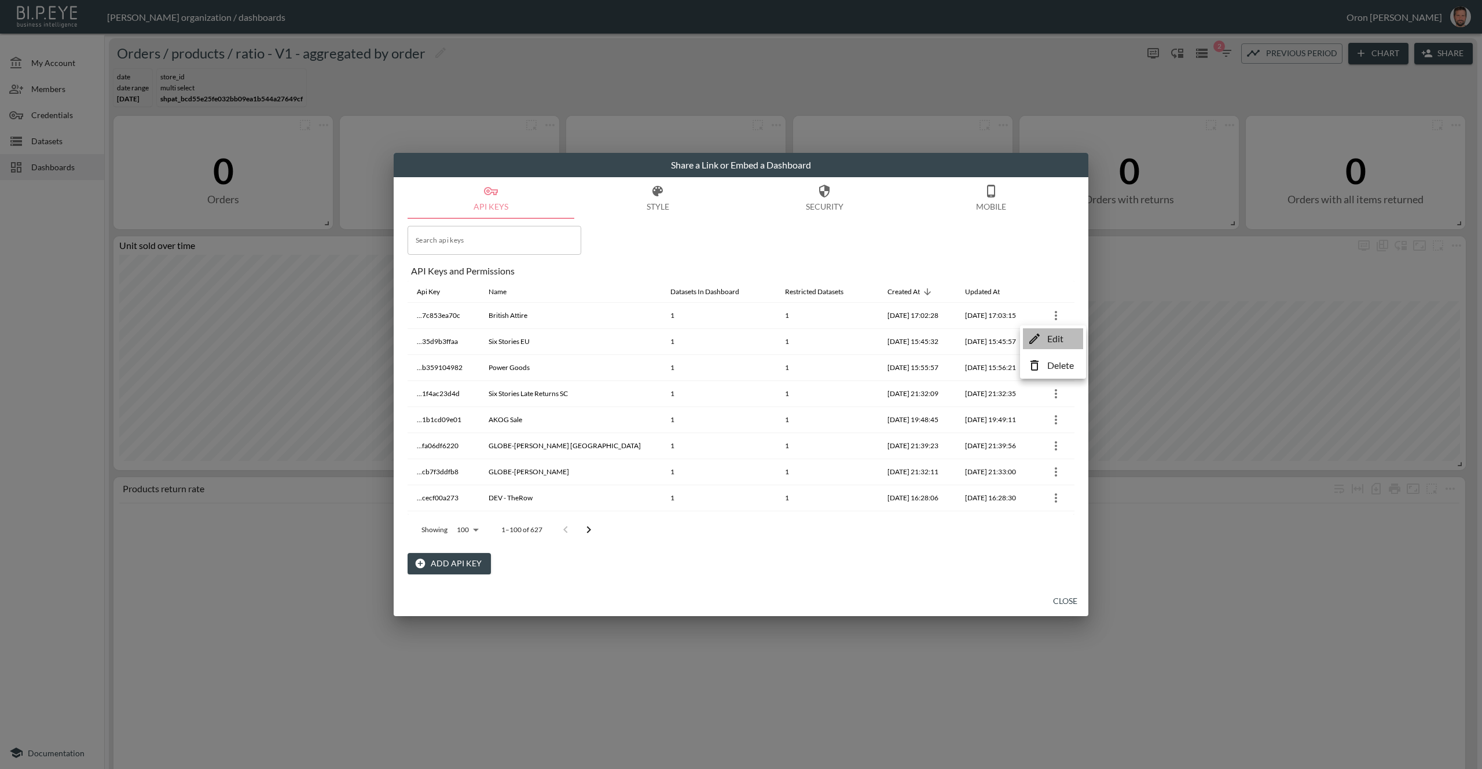
click at [1045, 331] on li "Edit" at bounding box center [1053, 338] width 60 height 21
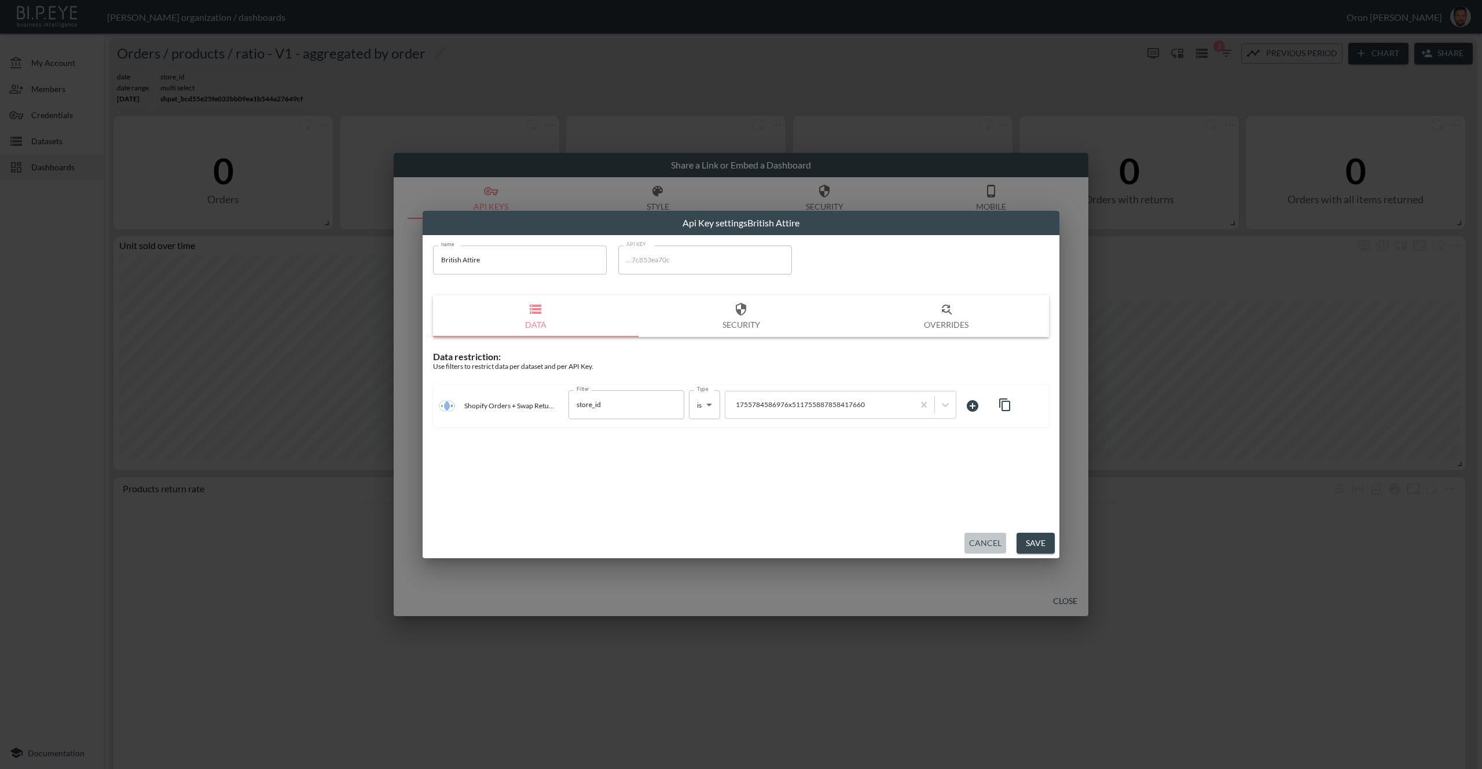
click at [988, 536] on button "Cancel" at bounding box center [985, 543] width 42 height 21
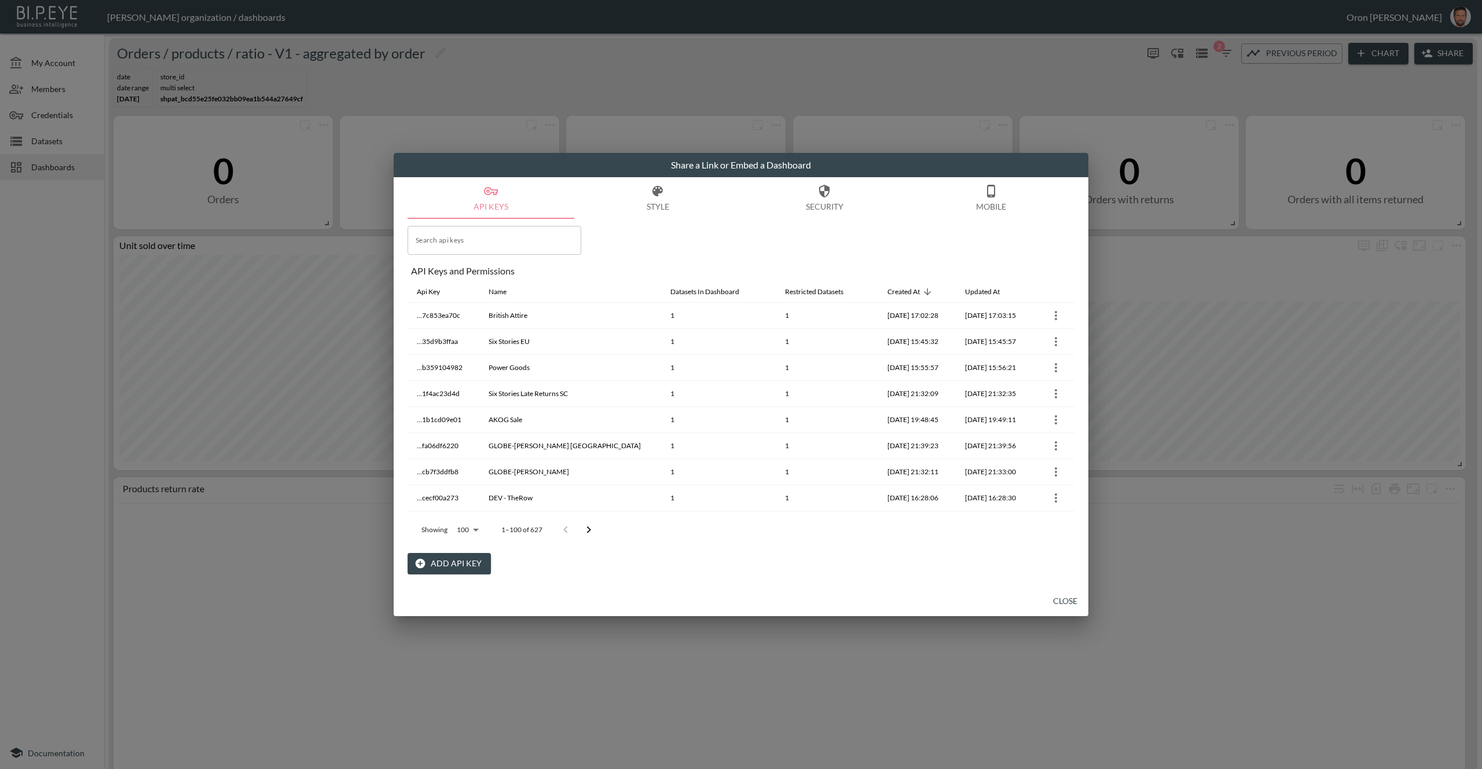
click at [1065, 601] on button "Close" at bounding box center [1065, 600] width 37 height 21
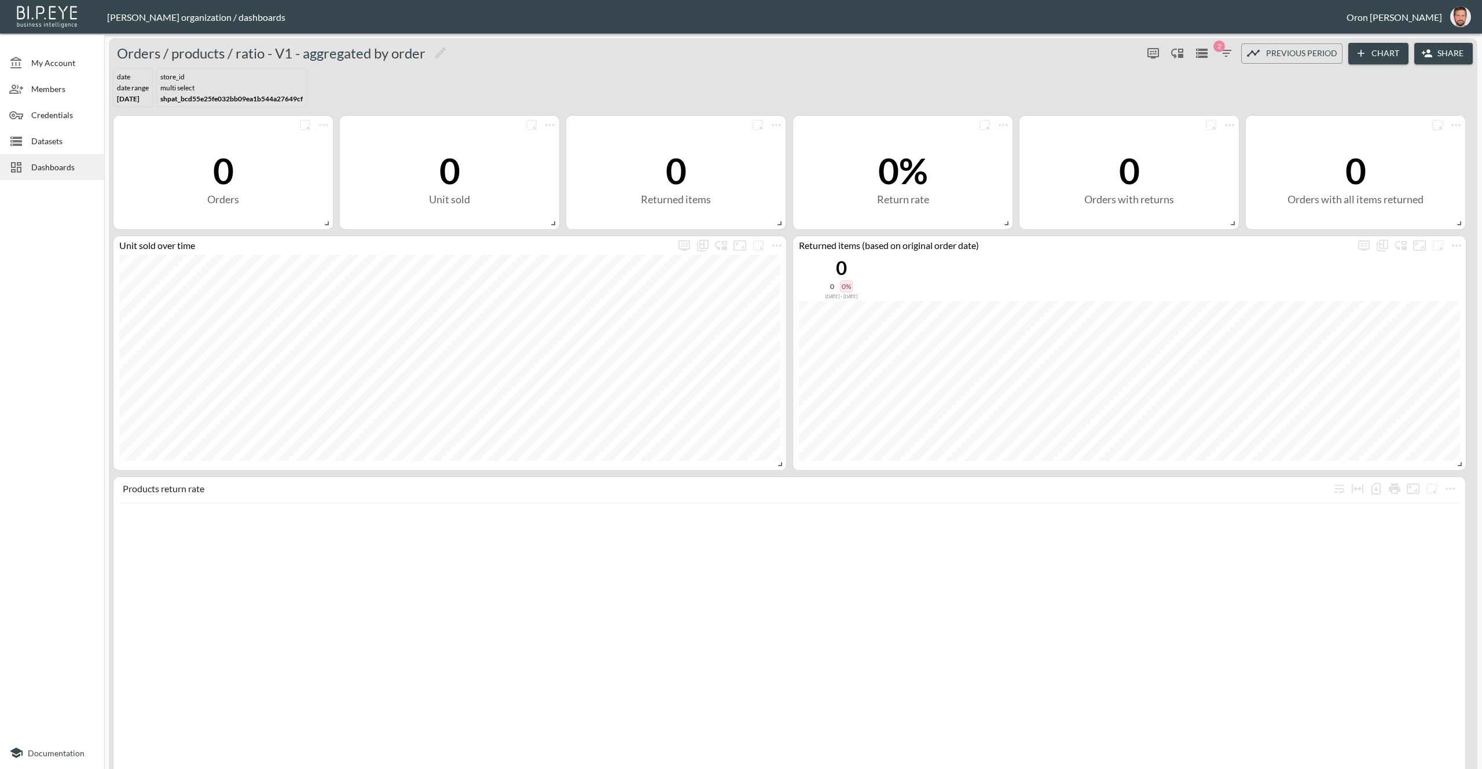
drag, startPoint x: 47, startPoint y: 164, endPoint x: 101, endPoint y: 97, distance: 86.1
click at [47, 164] on span "Dashboards" at bounding box center [63, 167] width 64 height 12
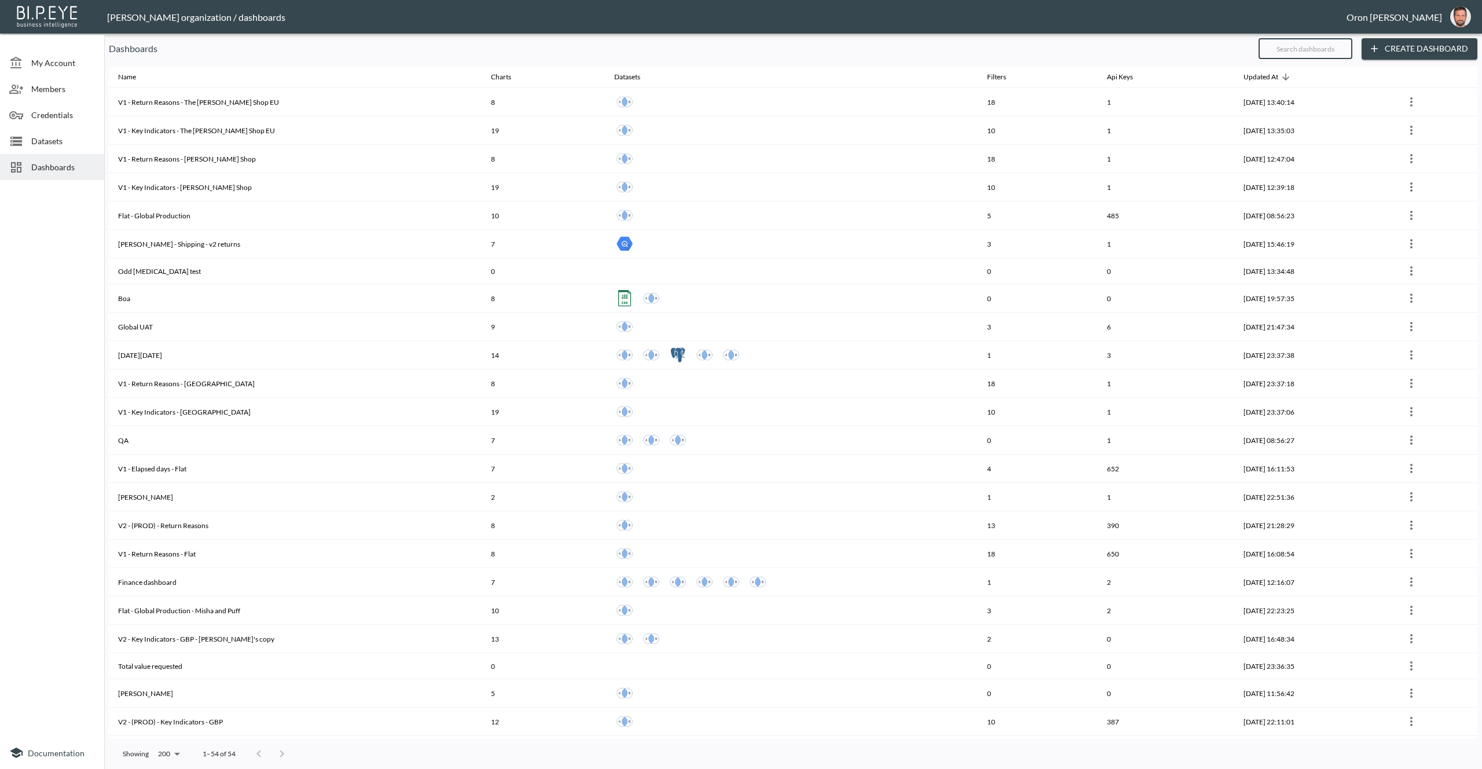
click at [1314, 52] on input "text" at bounding box center [1306, 48] width 94 height 29
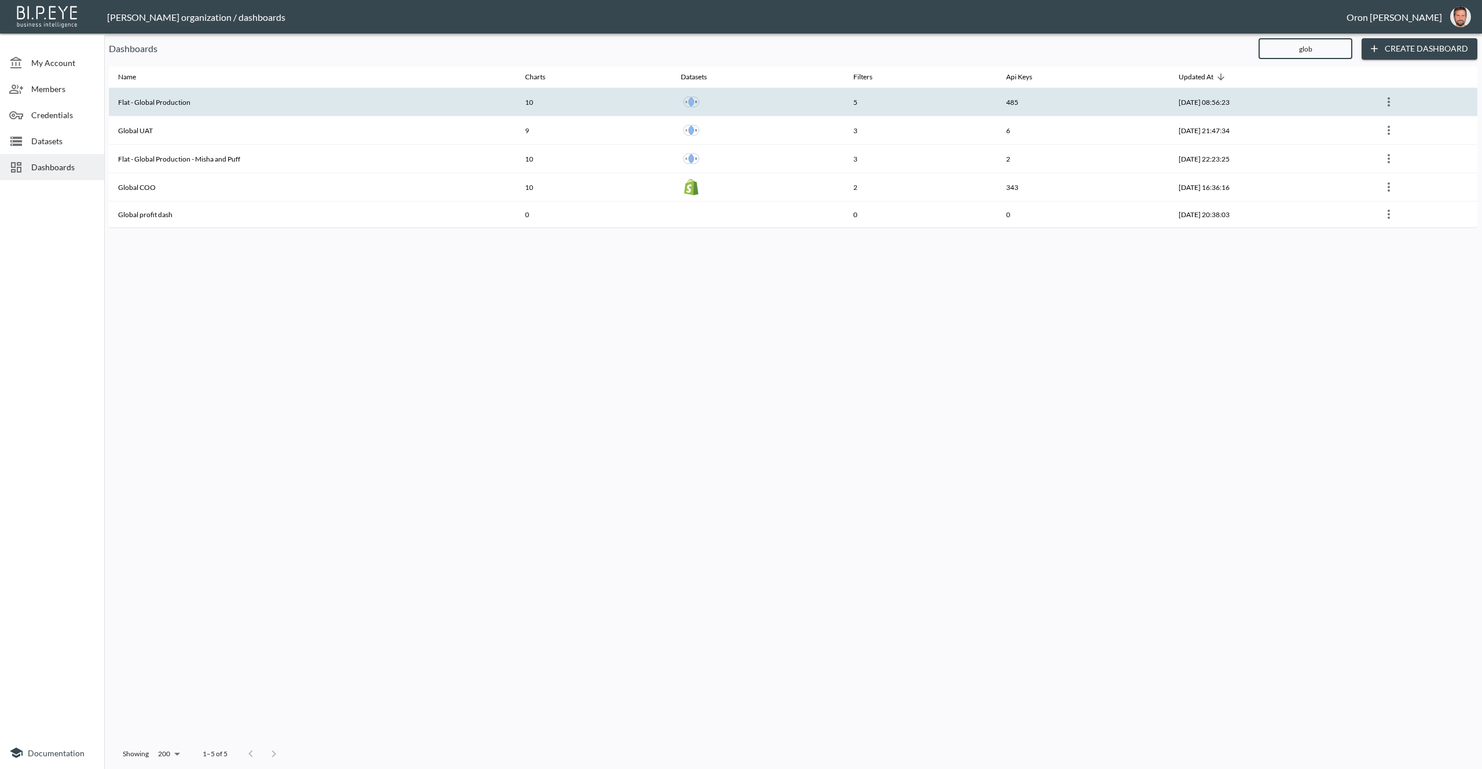
type input "glob"
click at [427, 100] on th "Flat - Global Production" at bounding box center [312, 102] width 407 height 28
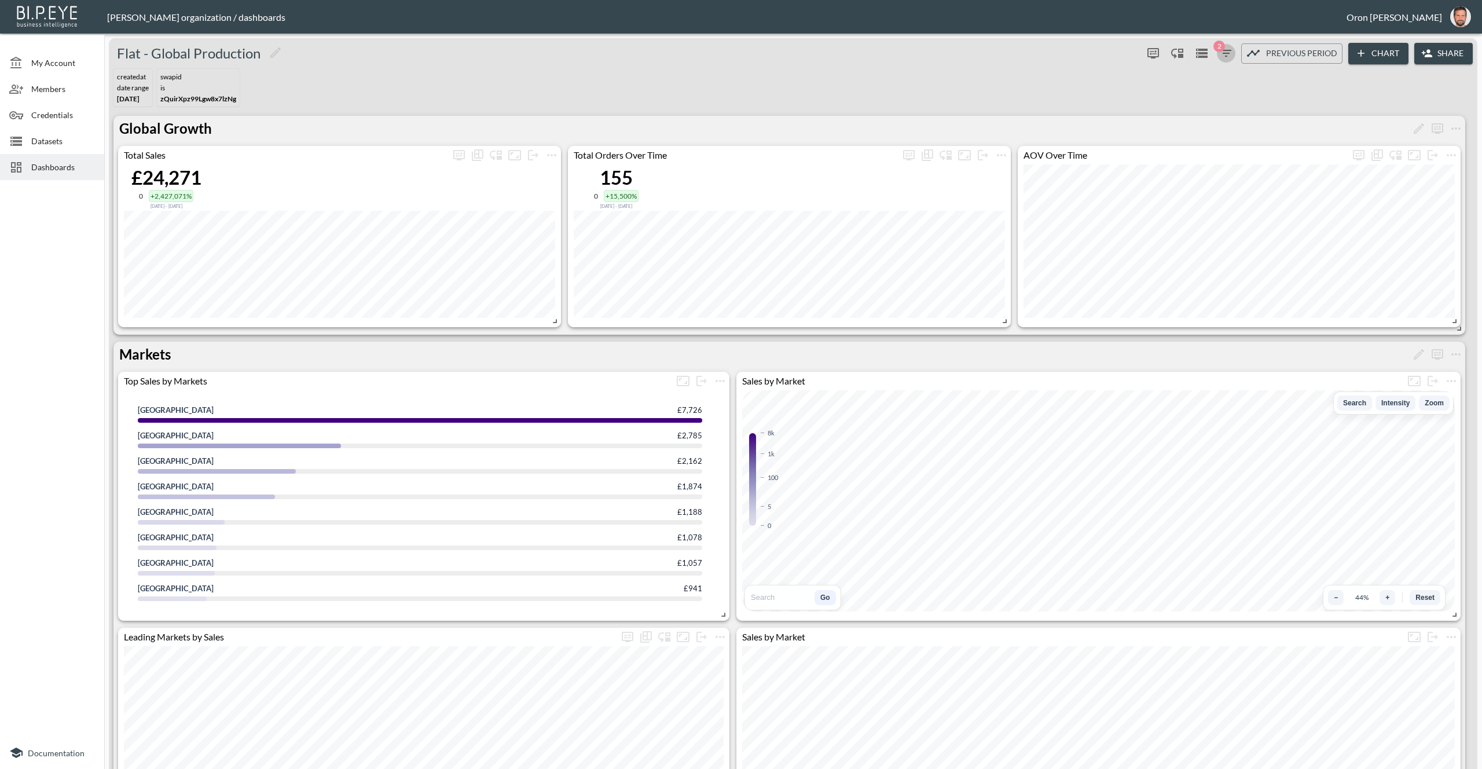
click at [1226, 57] on icon "button" at bounding box center [1226, 53] width 14 height 14
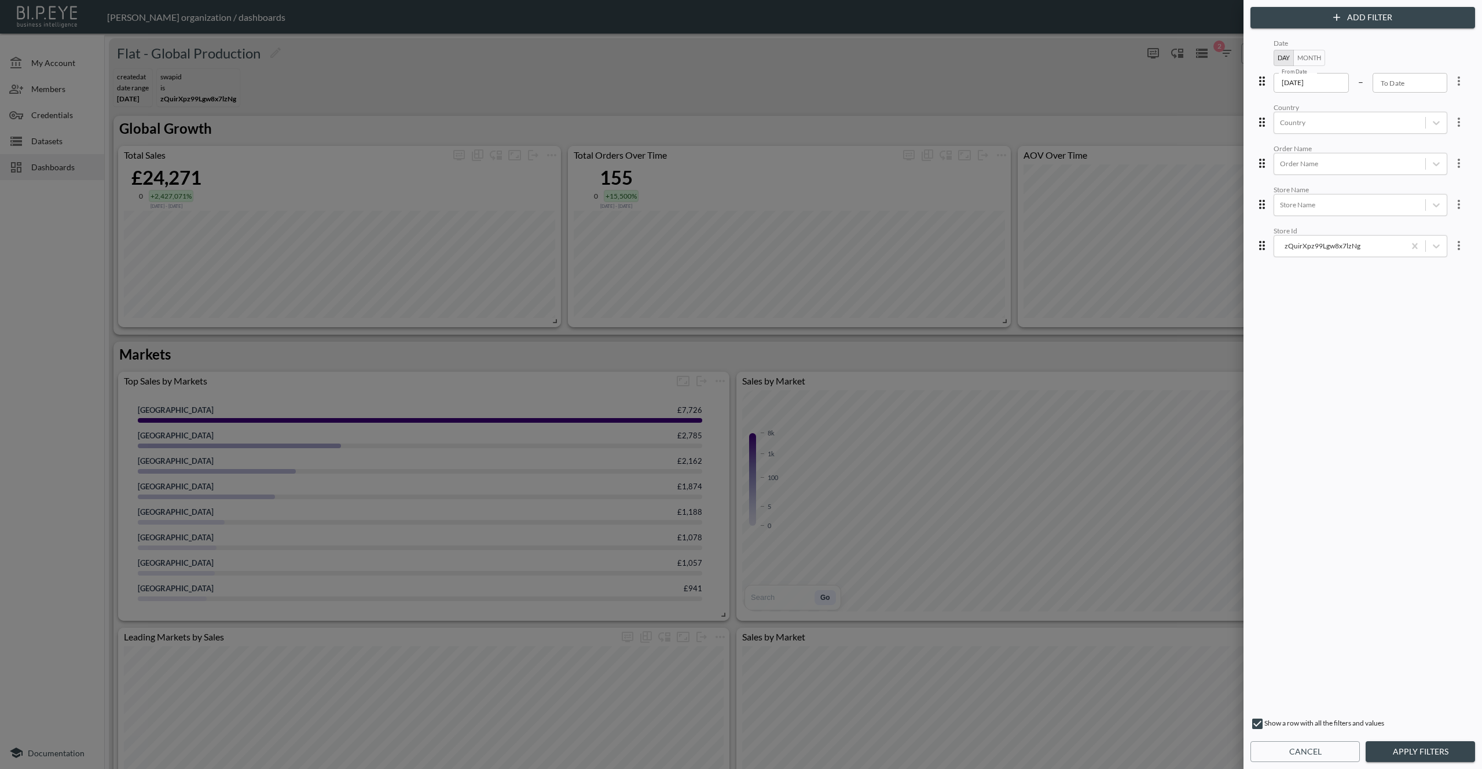
click at [1327, 28] on div "Add Filter Date Day Month From Date 2025-03-01 From Date – To Date To Date Coun…" at bounding box center [1363, 384] width 239 height 769
click at [1326, 23] on button "Add Filter" at bounding box center [1362, 17] width 225 height 21
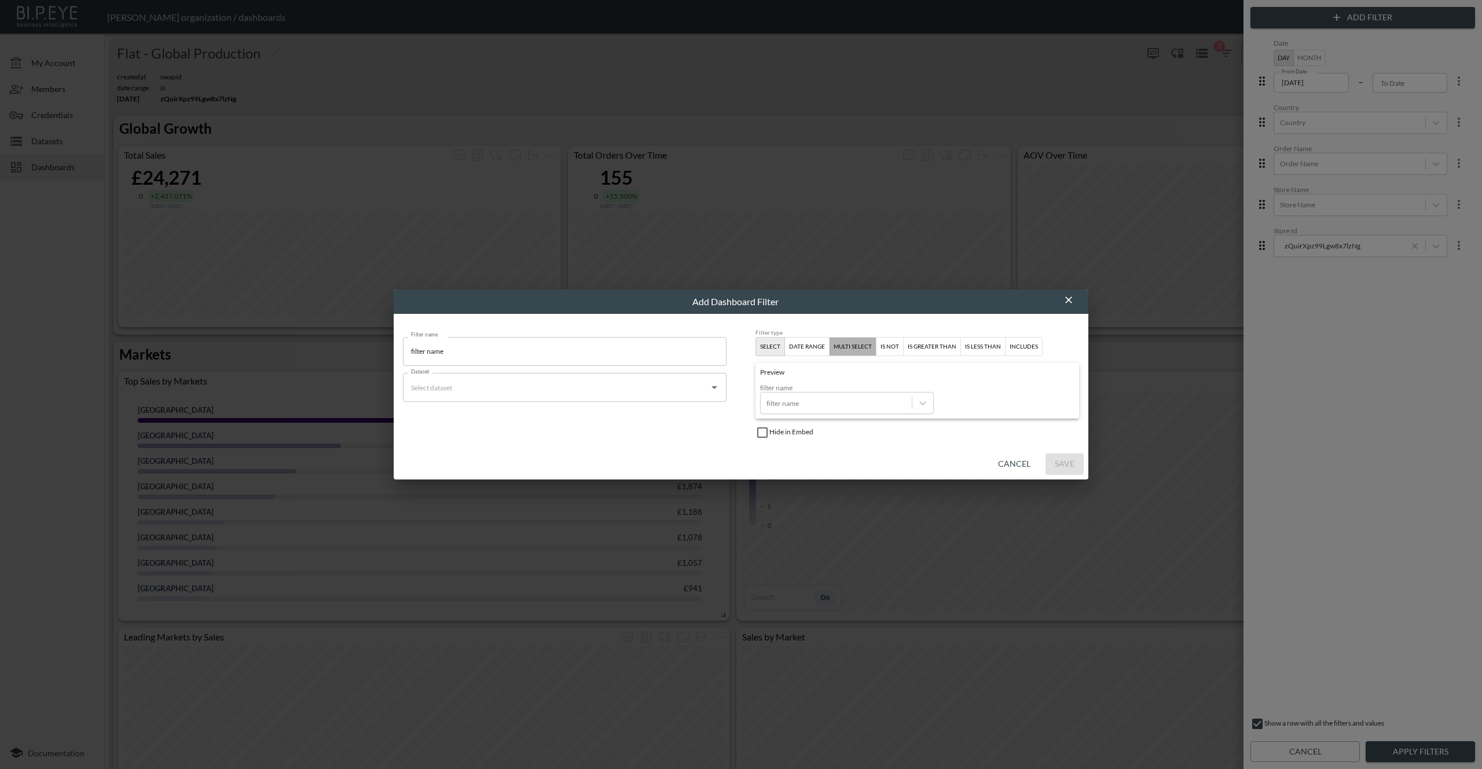
click at [864, 350] on div "multi select" at bounding box center [853, 347] width 38 height 10
click at [563, 396] on input "Dataset" at bounding box center [556, 387] width 296 height 19
click at [560, 416] on li "Merged Flat Global" at bounding box center [565, 416] width 324 height 19
type input "Flat Global"
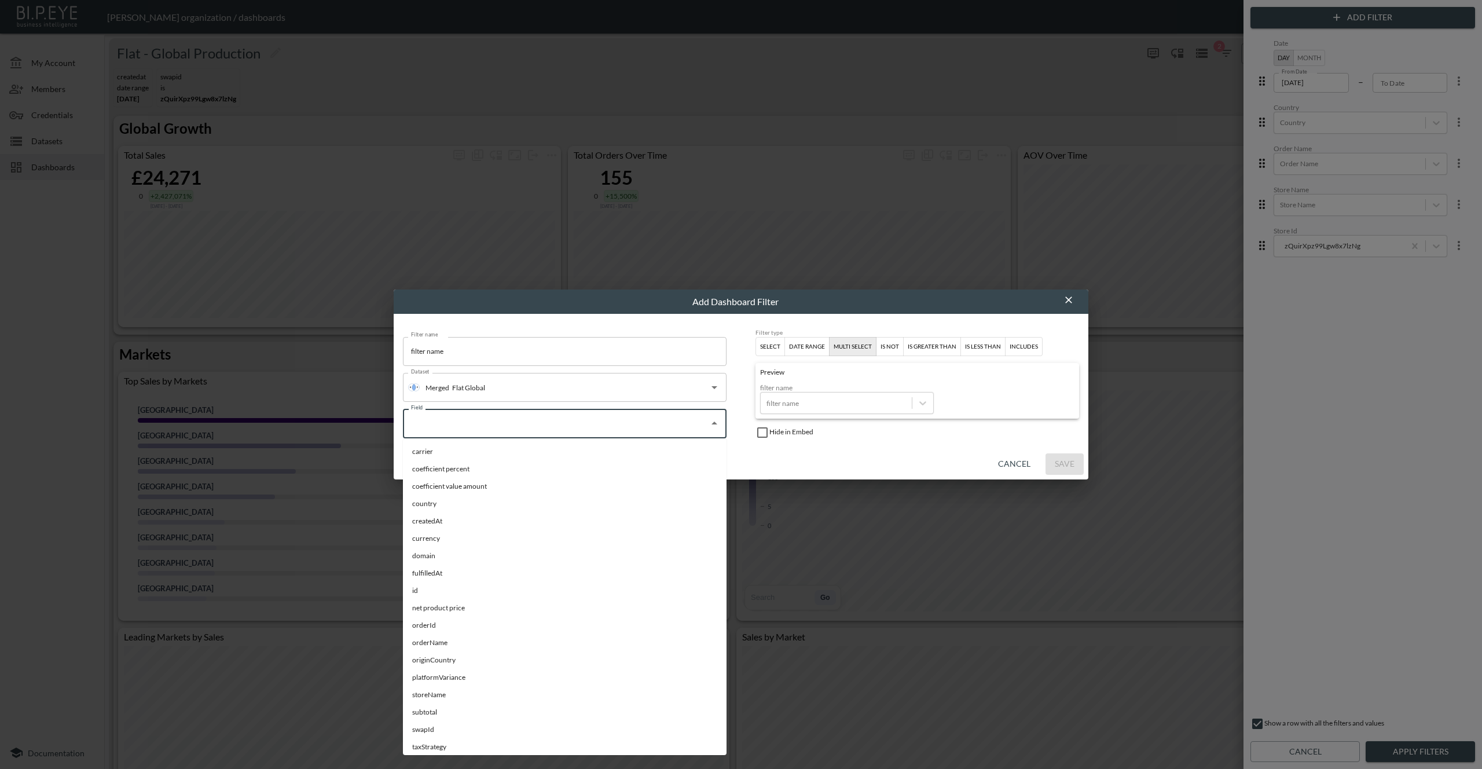
click at [557, 420] on input "Field" at bounding box center [556, 423] width 296 height 19
drag, startPoint x: 945, startPoint y: 449, endPoint x: 980, endPoint y: 454, distance: 35.8
click at [951, 450] on div "Cancel Save" at bounding box center [741, 464] width 695 height 31
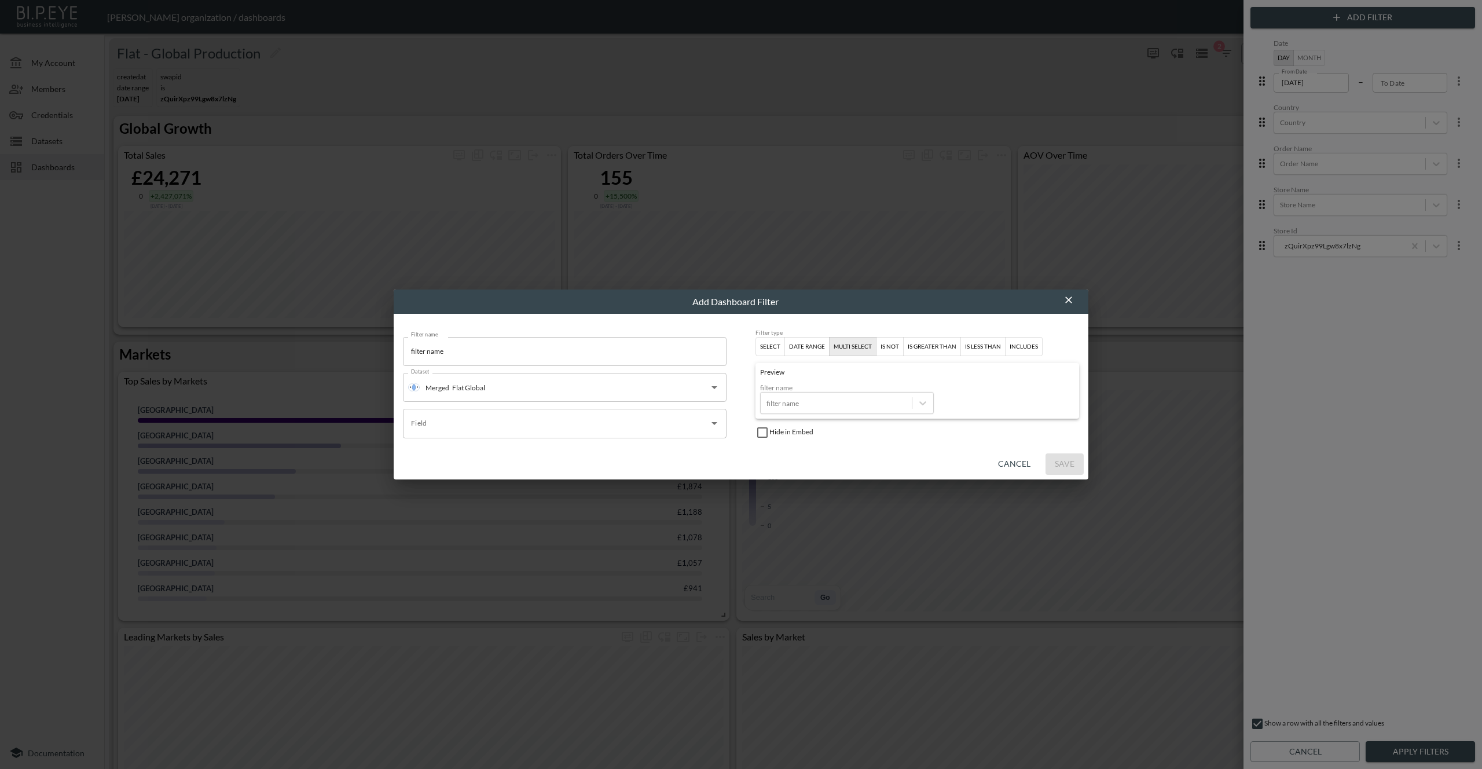
click at [1010, 459] on button "Cancel" at bounding box center [1014, 463] width 42 height 21
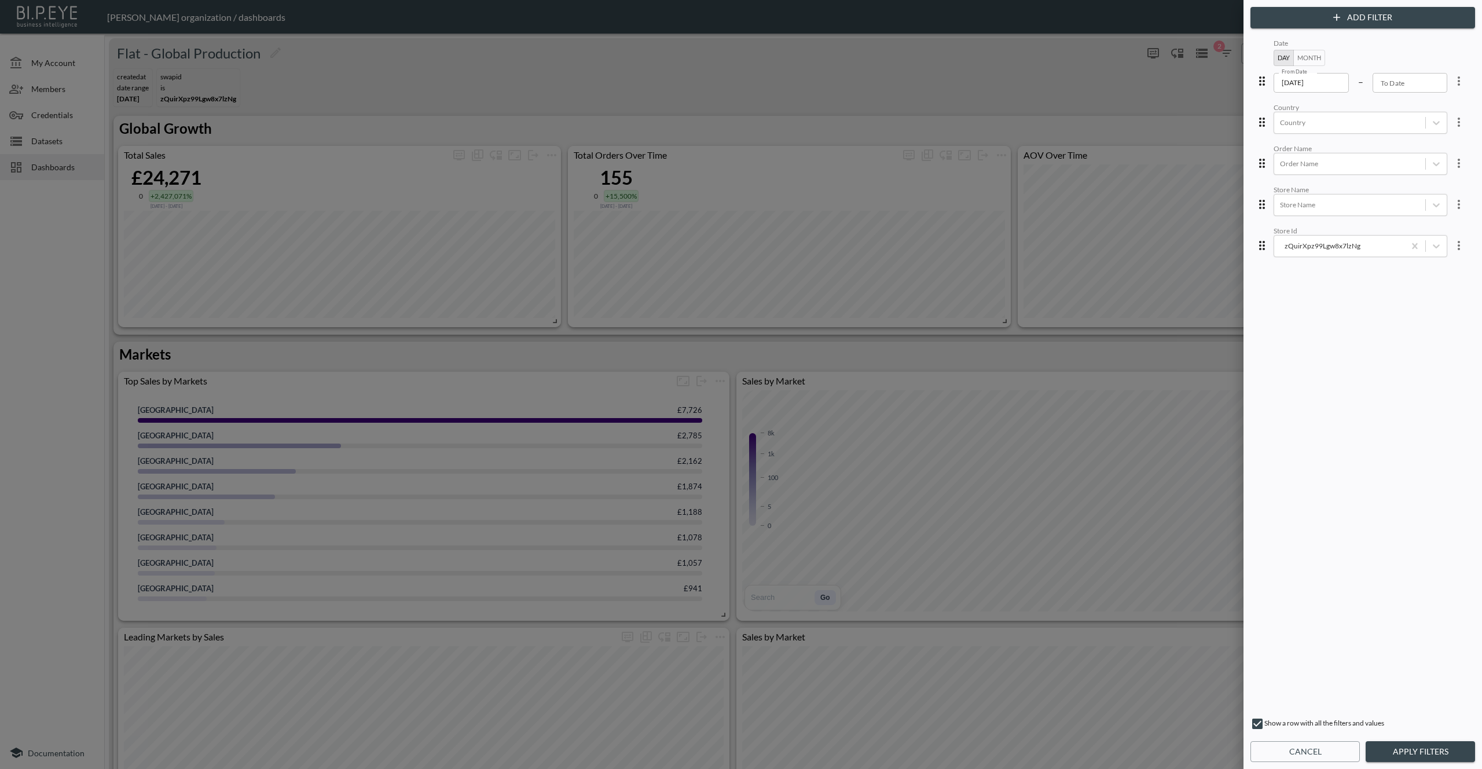
drag, startPoint x: 1268, startPoint y: 744, endPoint x: 1174, endPoint y: 640, distance: 139.8
click at [1268, 744] on button "Cancel" at bounding box center [1304, 751] width 109 height 21
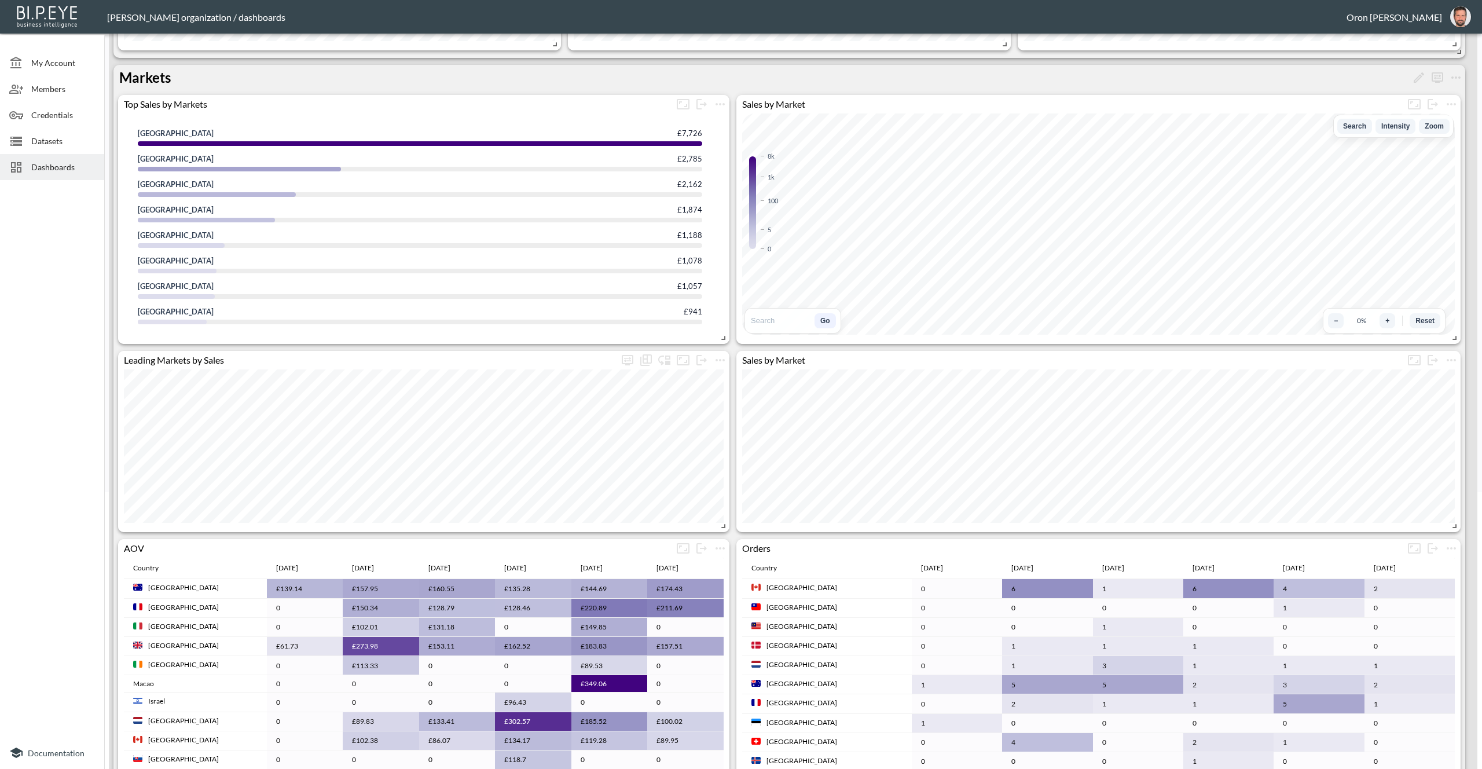
scroll to position [242, 0]
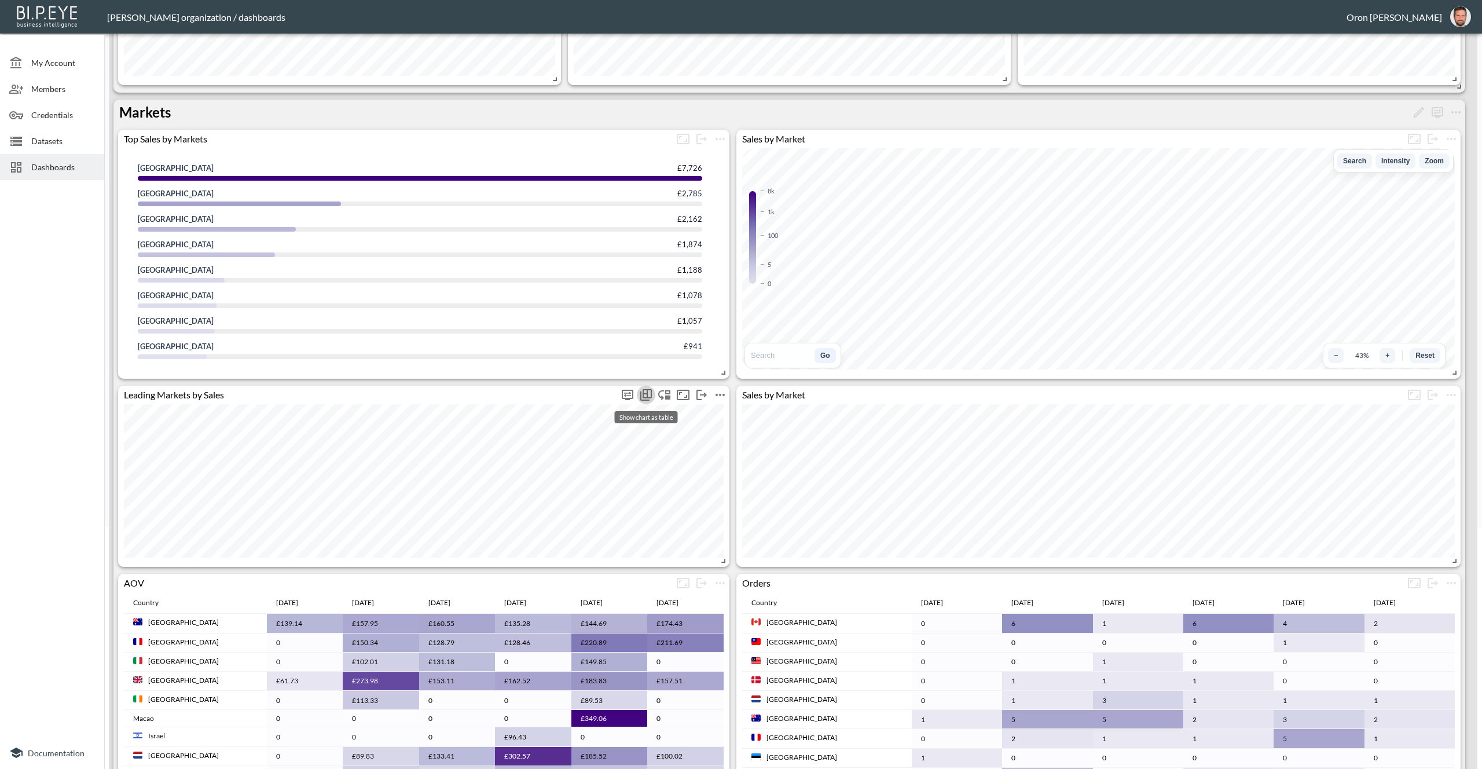
click at [648, 394] on icon "Show chart as table" at bounding box center [646, 395] width 14 height 14
click at [648, 394] on button "Show chart as table" at bounding box center [640, 397] width 19 height 19
click at [648, 394] on icon "Show chart as table" at bounding box center [646, 395] width 14 height 14
click at [644, 394] on icon "Show chart as table" at bounding box center [640, 397] width 14 height 14
click at [644, 394] on icon "Show chart as table" at bounding box center [646, 395] width 14 height 14
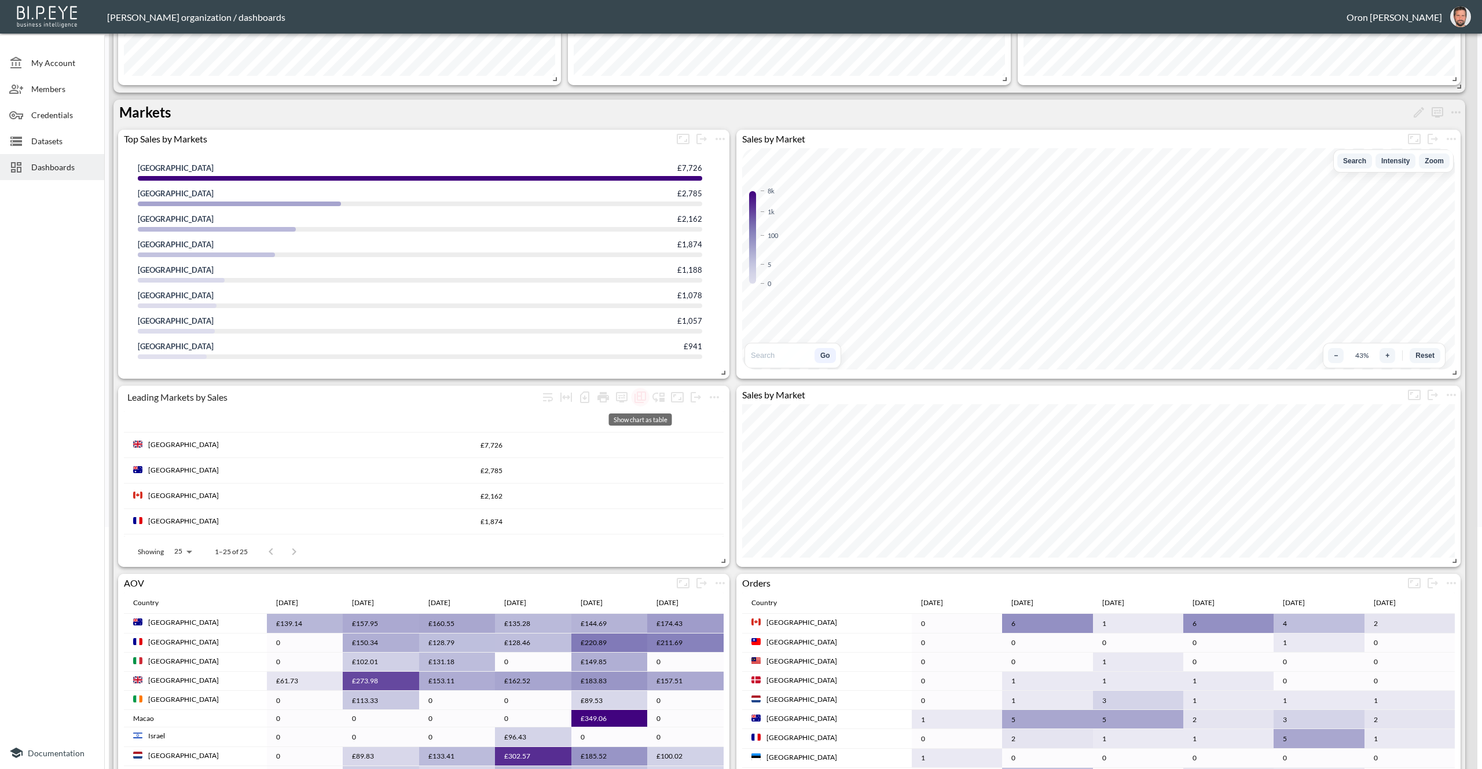
click at [644, 394] on icon "Show chart as table" at bounding box center [640, 397] width 14 height 14
click at [644, 394] on icon "Show chart as table" at bounding box center [646, 395] width 14 height 14
click at [643, 395] on icon "Show chart as table" at bounding box center [640, 397] width 14 height 14
click at [622, 390] on icon "more" at bounding box center [628, 395] width 14 height 14
type input "0"
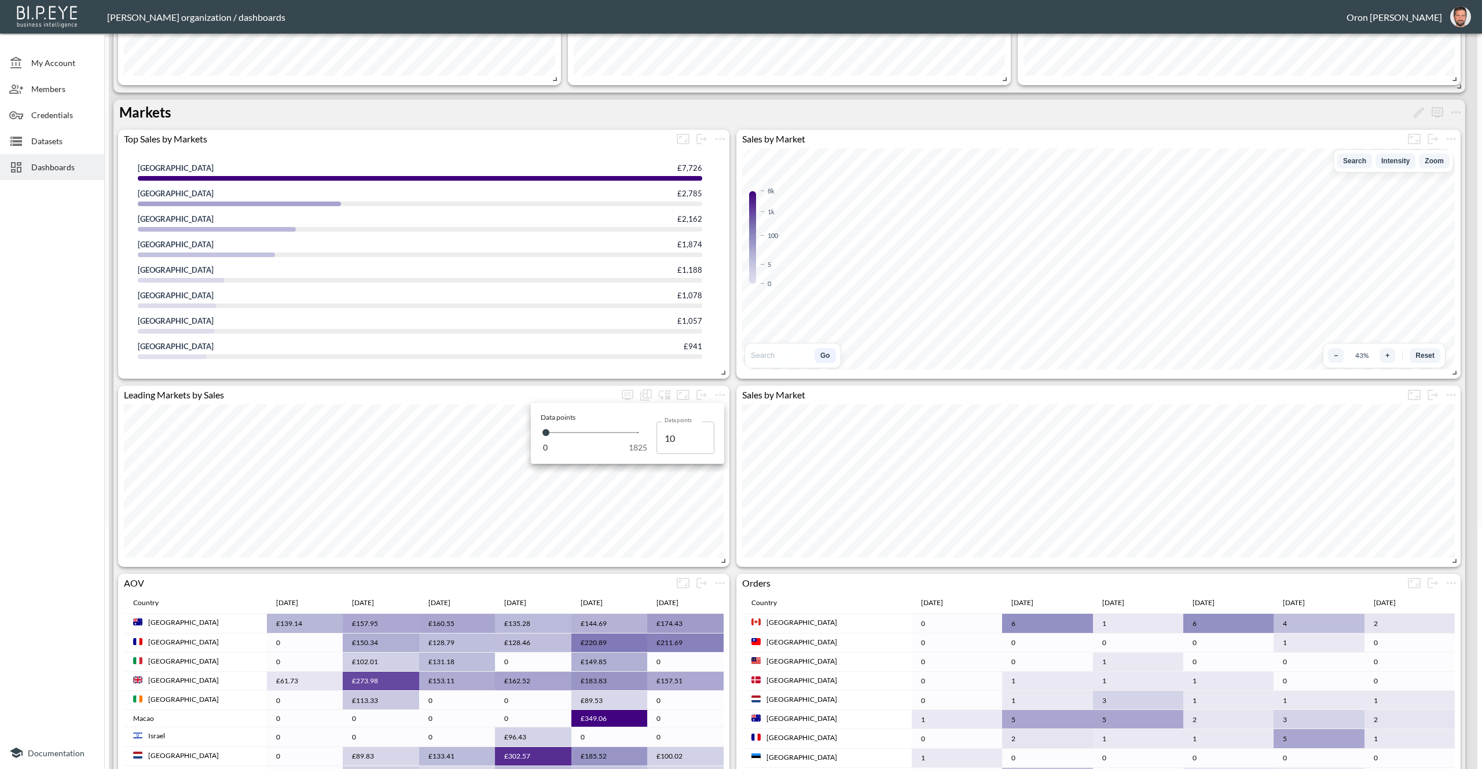
type input "0"
type input "34"
type input "91"
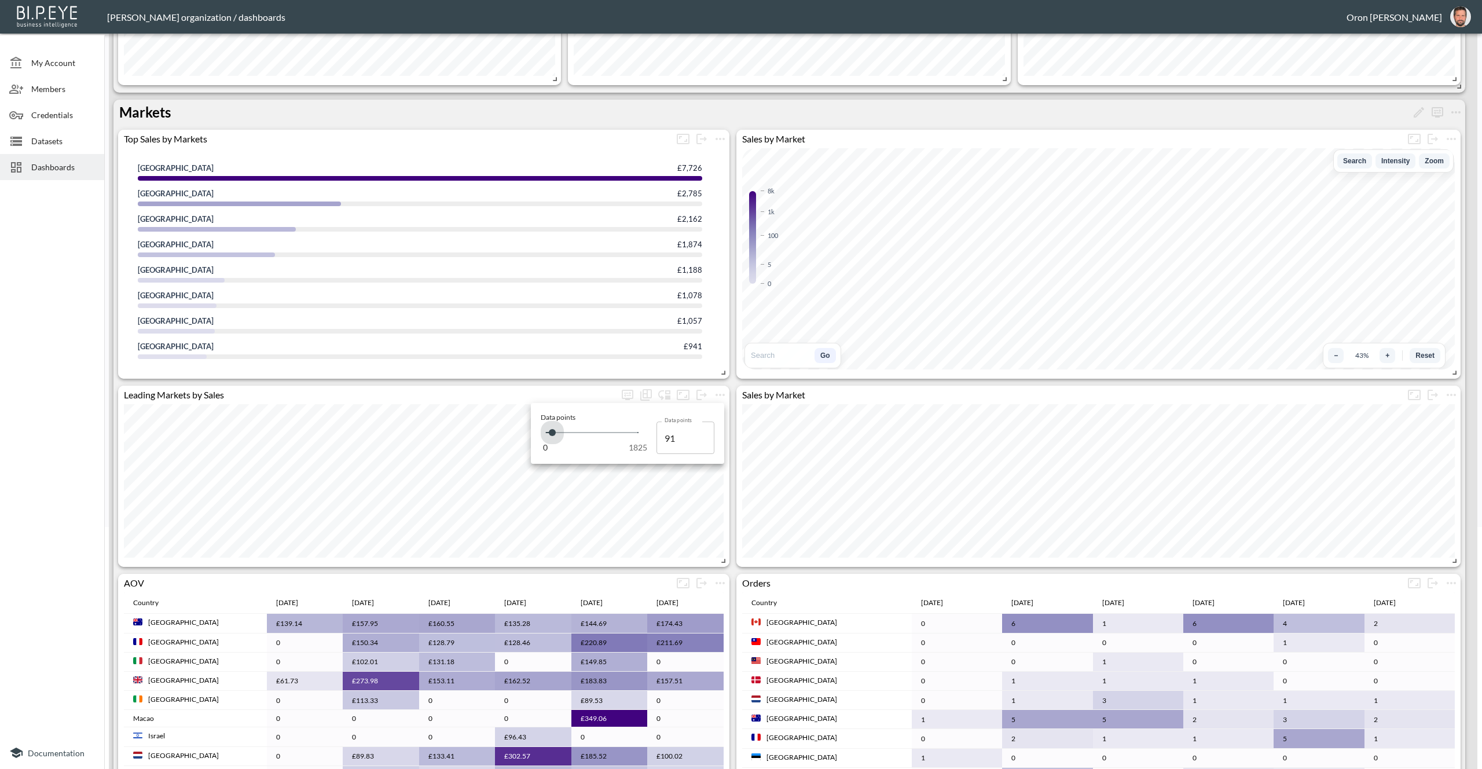
type input "137"
type input "57"
type input "46"
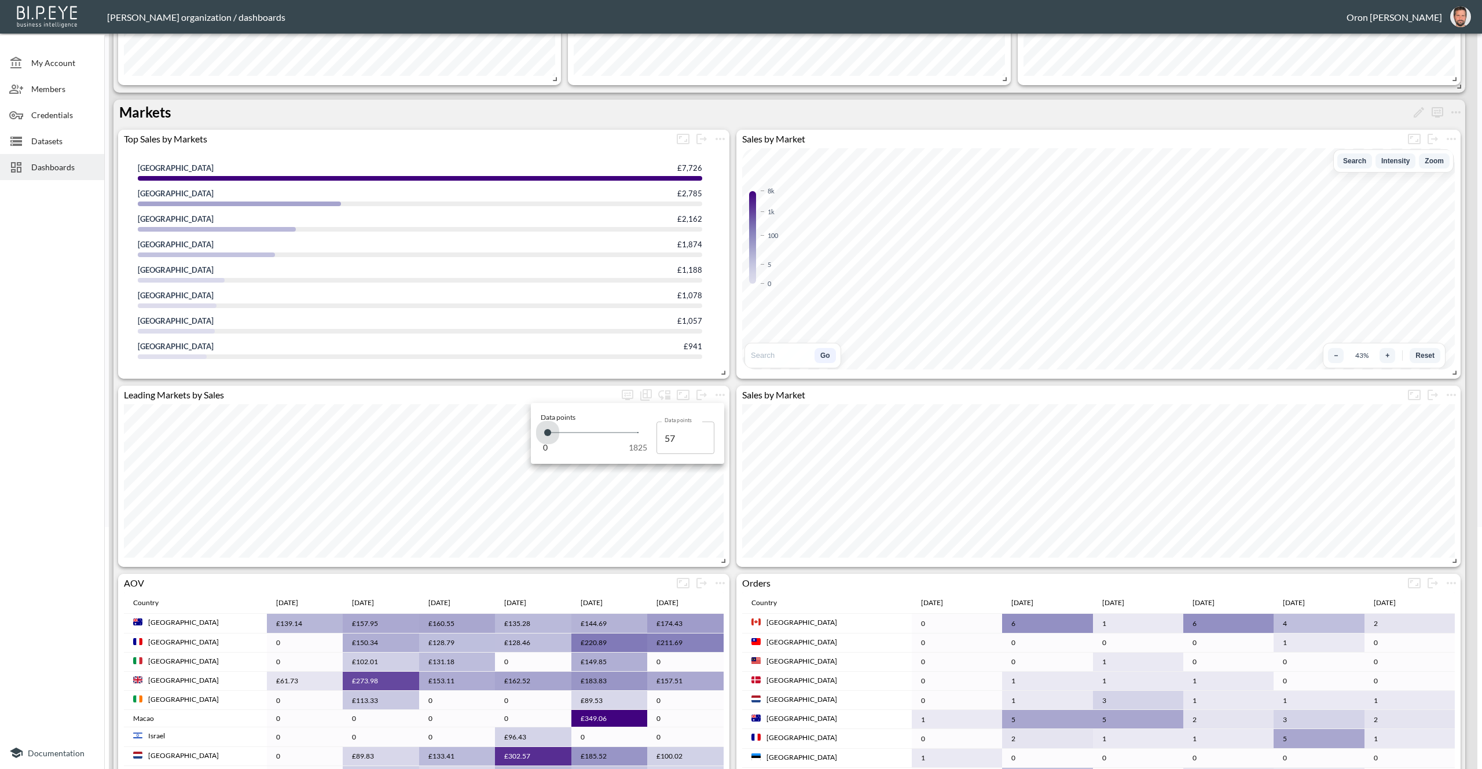
type input "46"
type input "34"
type input "23"
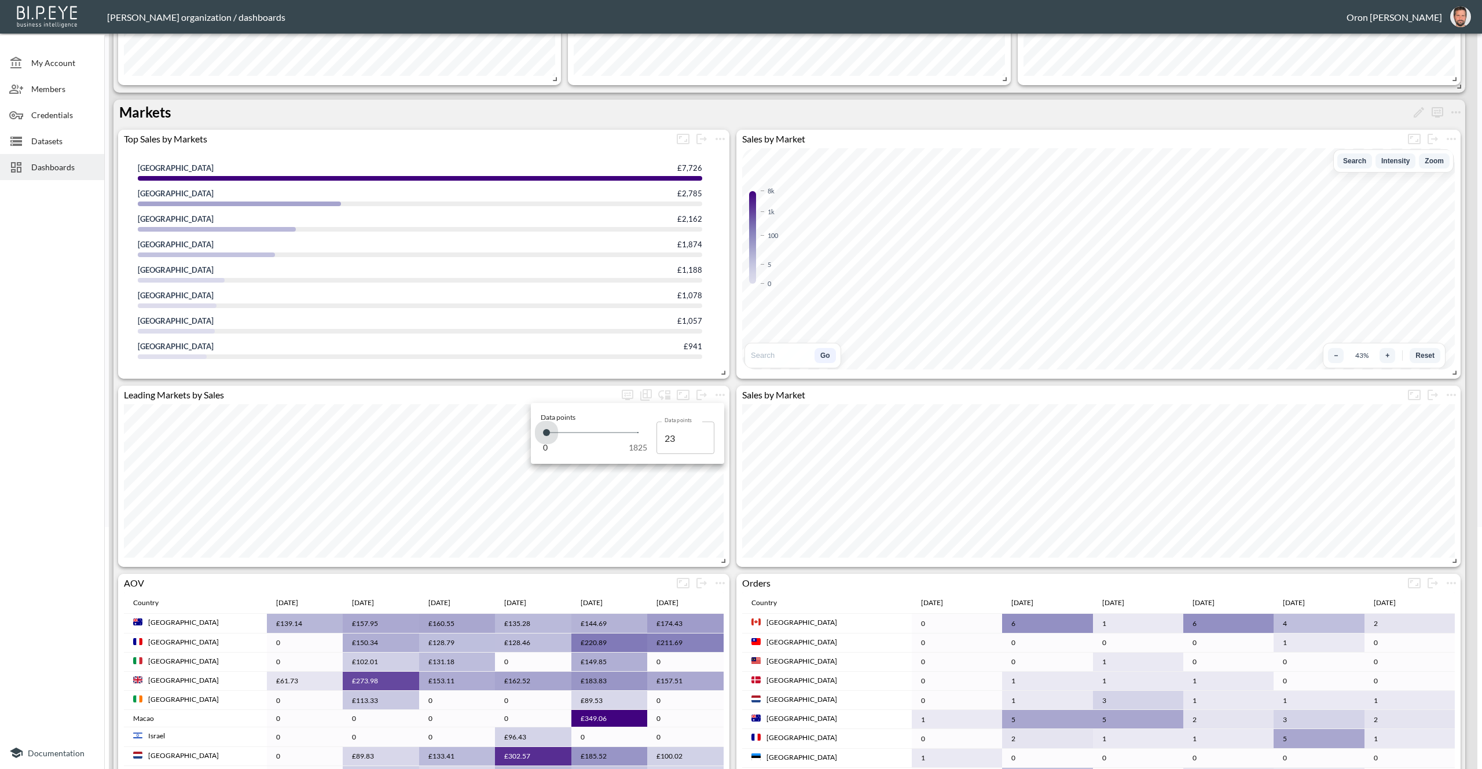
type input "11"
type input "0"
type input "11"
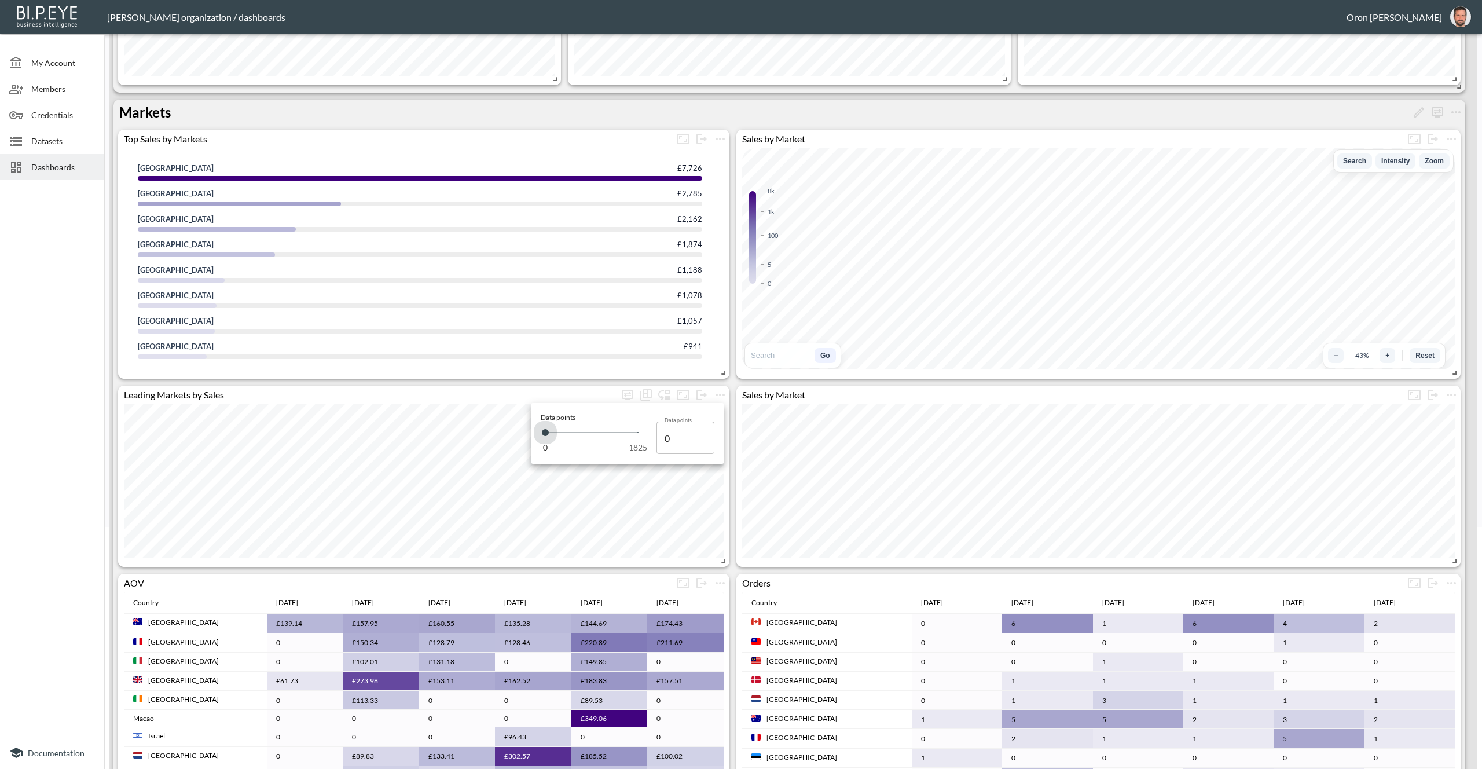
type input "11"
type input "23"
drag, startPoint x: 544, startPoint y: 430, endPoint x: 599, endPoint y: 432, distance: 55.6
click at [546, 431] on span at bounding box center [546, 432] width 7 height 7
type input "22"
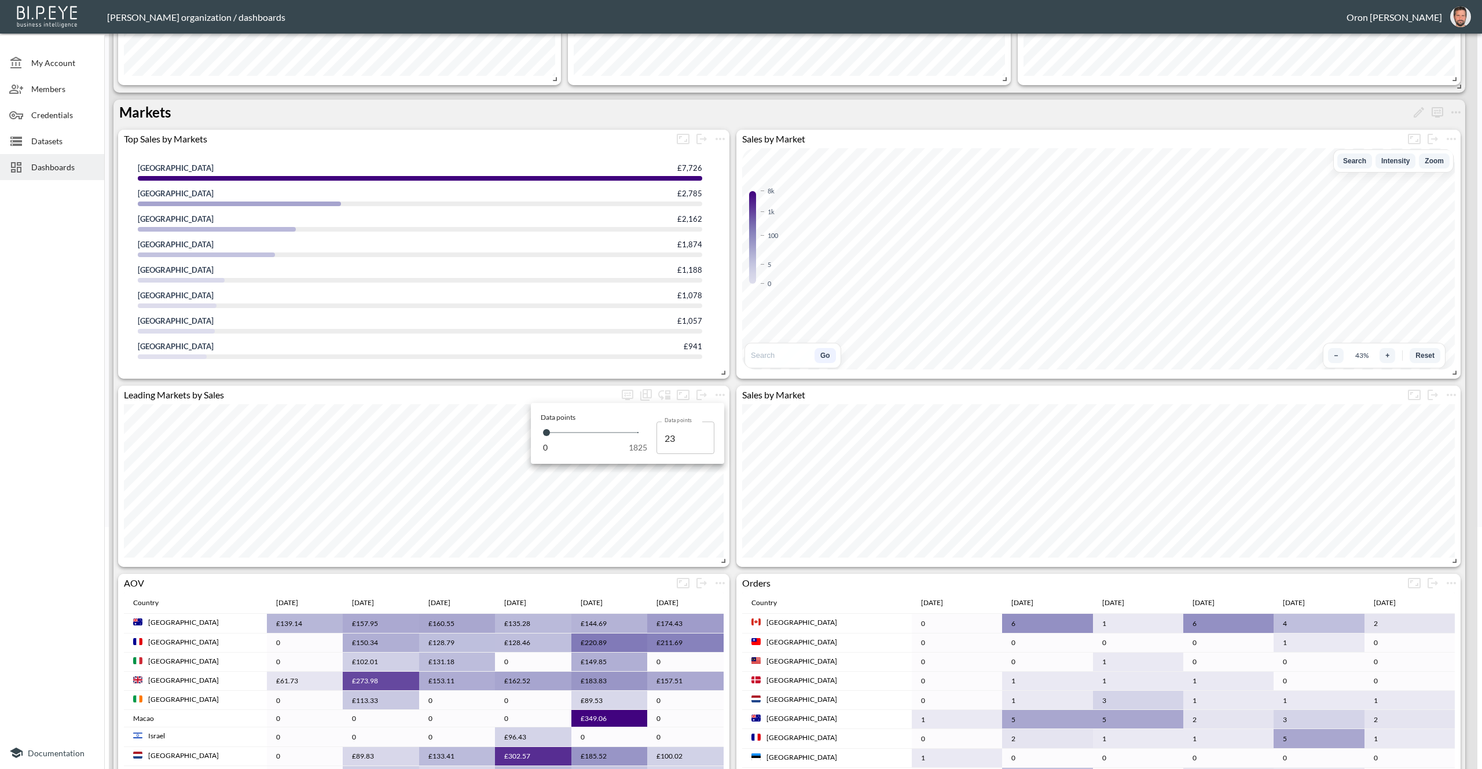
click at [700, 442] on input "22" at bounding box center [685, 437] width 58 height 32
type input "21"
click at [700, 442] on input "21" at bounding box center [685, 437] width 58 height 32
type input "20"
click at [700, 442] on input "20" at bounding box center [685, 437] width 58 height 32
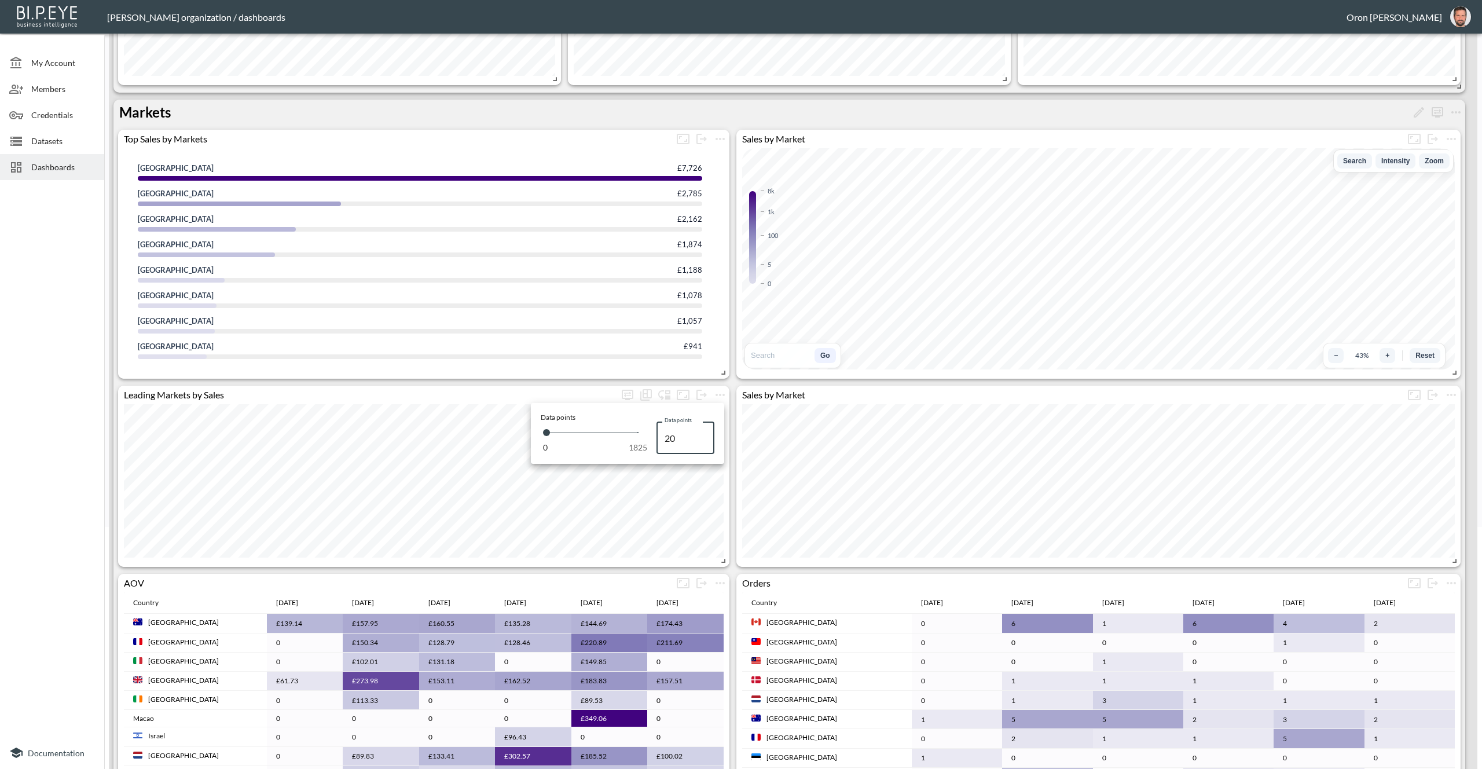
type input "20"
type input "19"
click at [700, 442] on input "19" at bounding box center [685, 437] width 58 height 32
type input "18"
click at [700, 442] on input "18" at bounding box center [685, 437] width 58 height 32
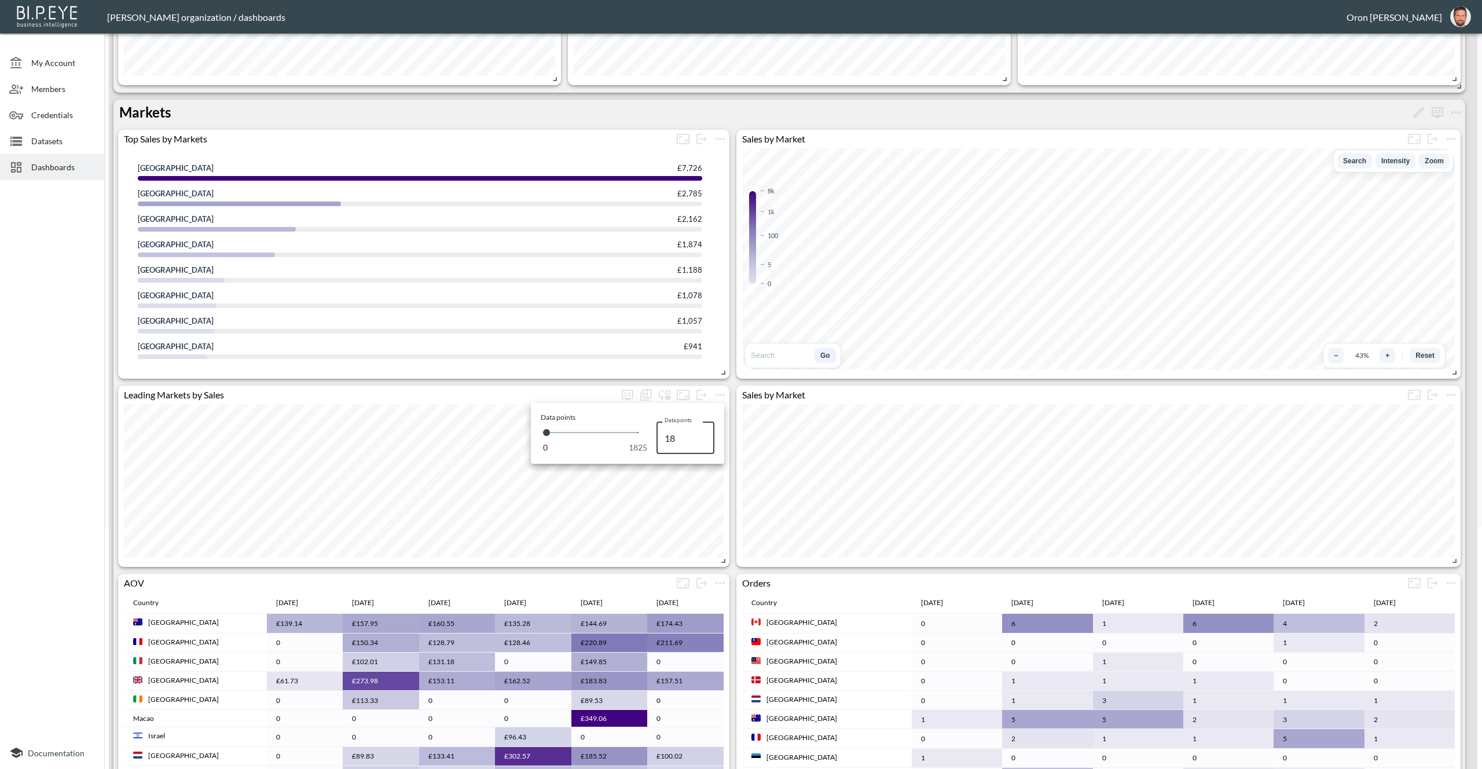
type input "17"
click at [700, 442] on input "17" at bounding box center [685, 437] width 58 height 32
type input "16"
click at [700, 442] on input "16" at bounding box center [685, 437] width 58 height 32
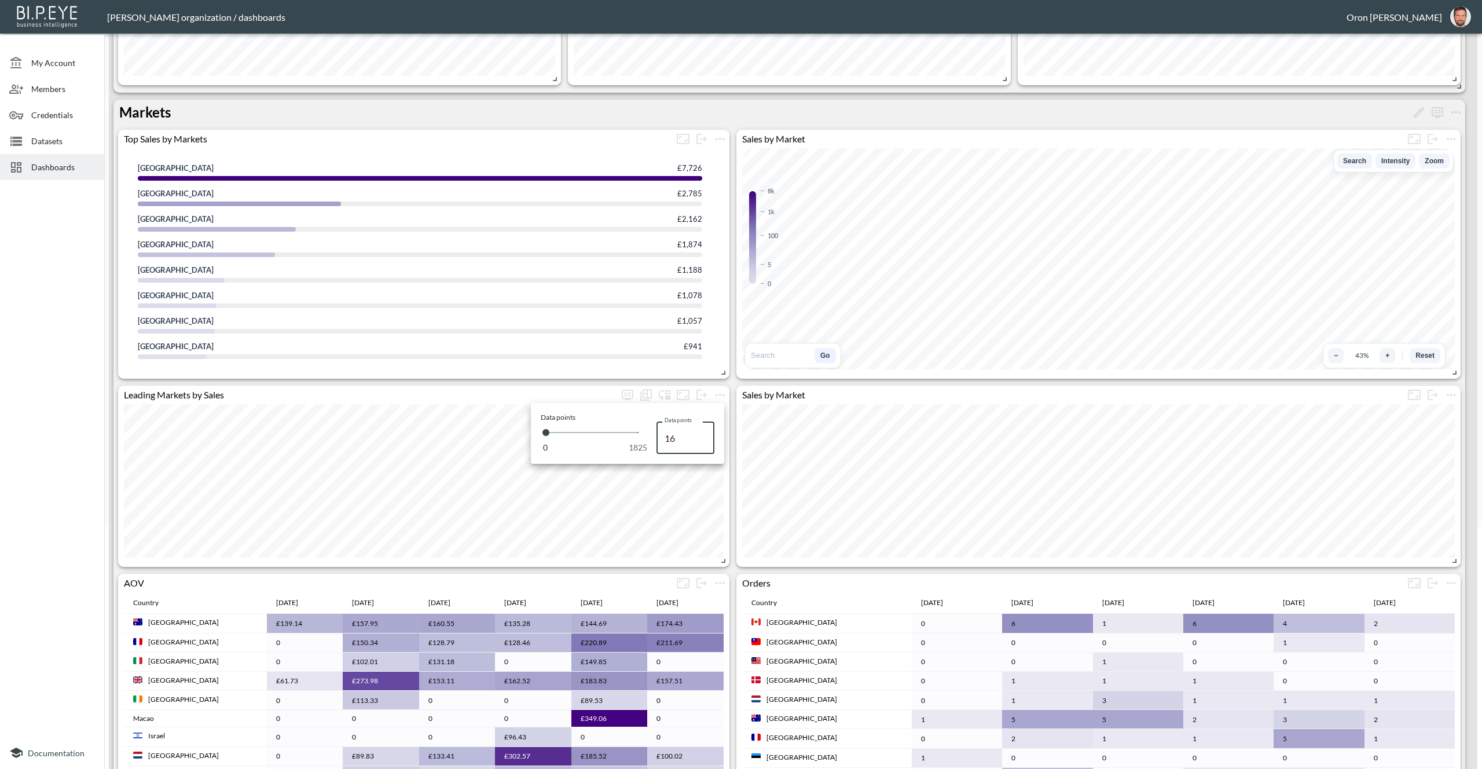
type input "15"
type input "14"
type input "13"
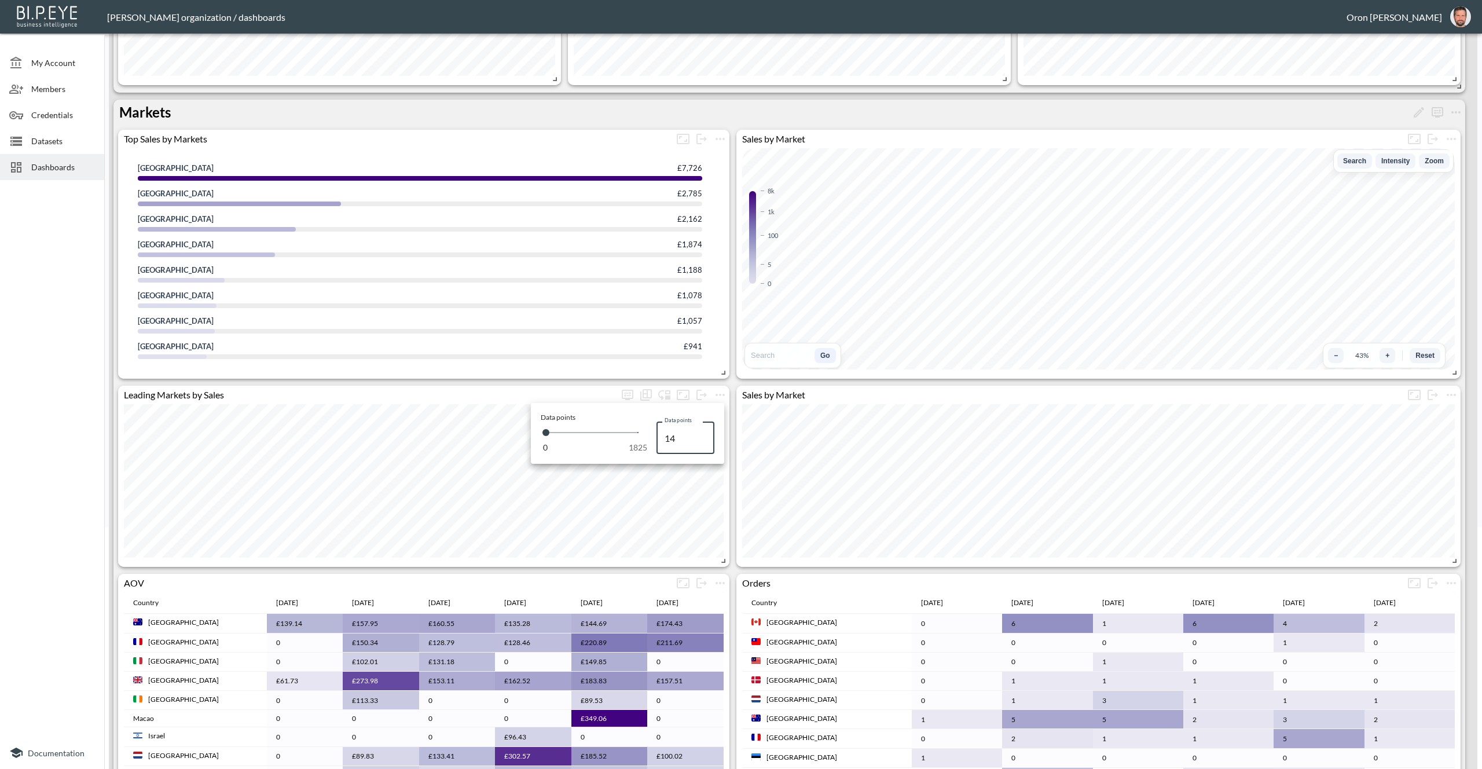
type input "13"
type input "12"
type input "11"
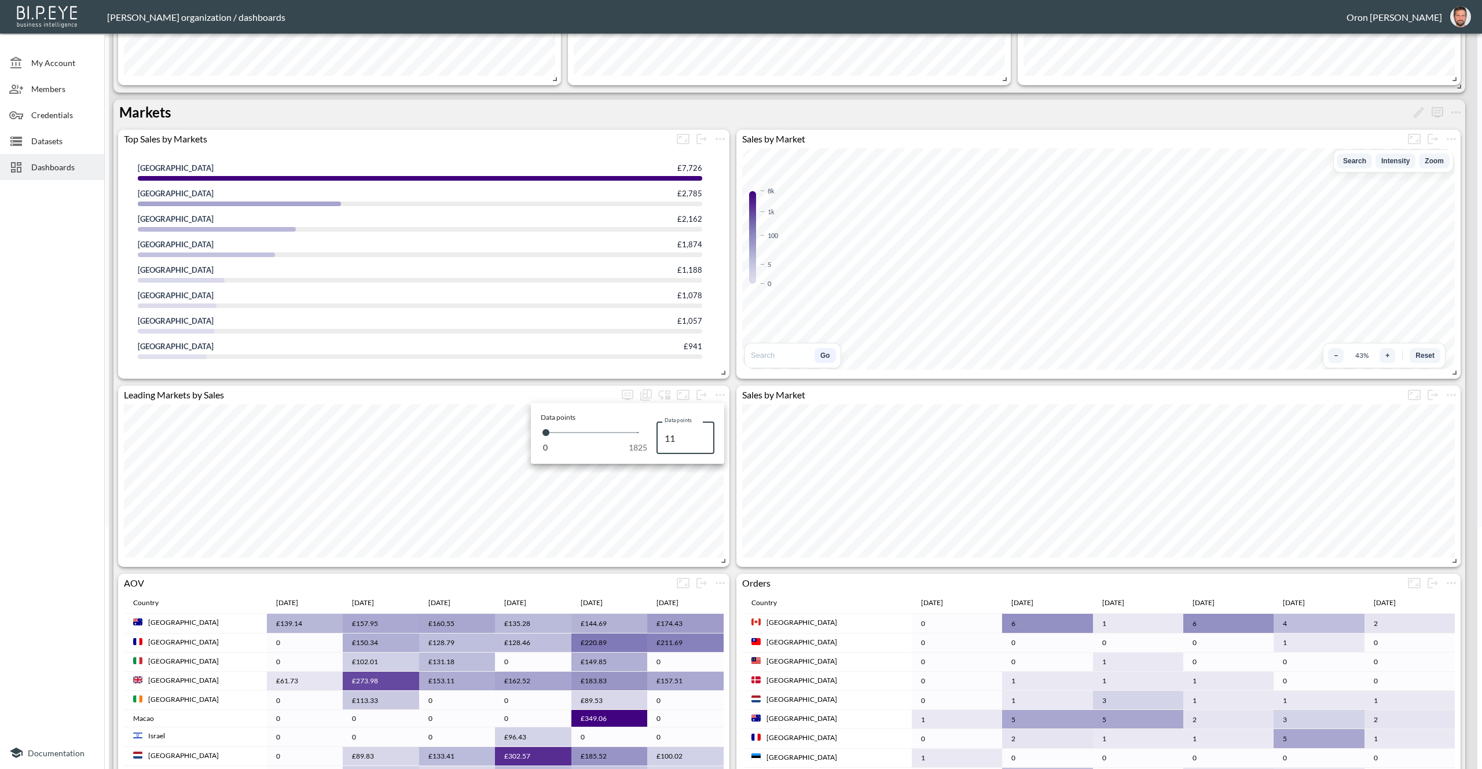
type input "10"
type input "9"
type input "8"
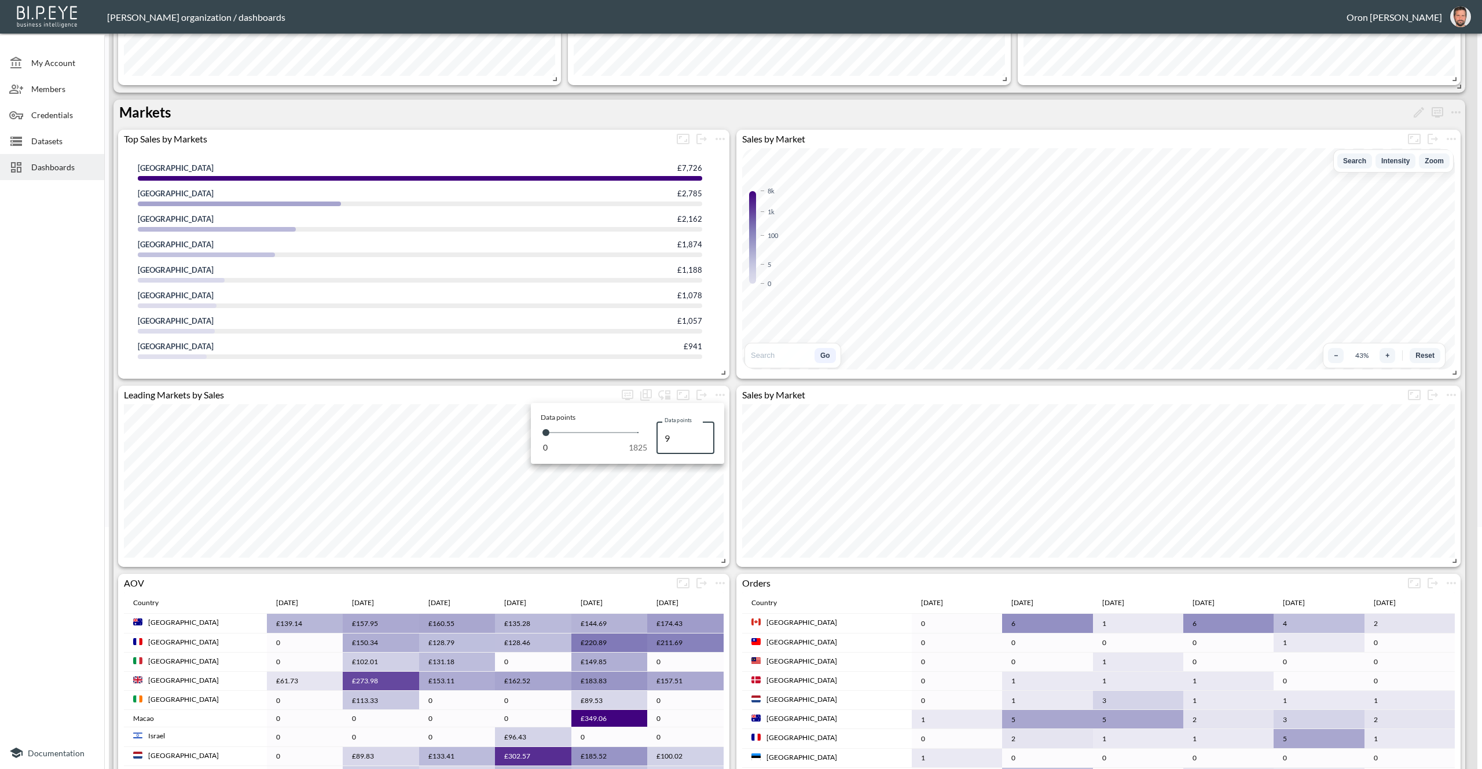
type input "8"
type input "7"
type input "6"
click at [700, 441] on input "6" at bounding box center [685, 437] width 58 height 32
type input "6"
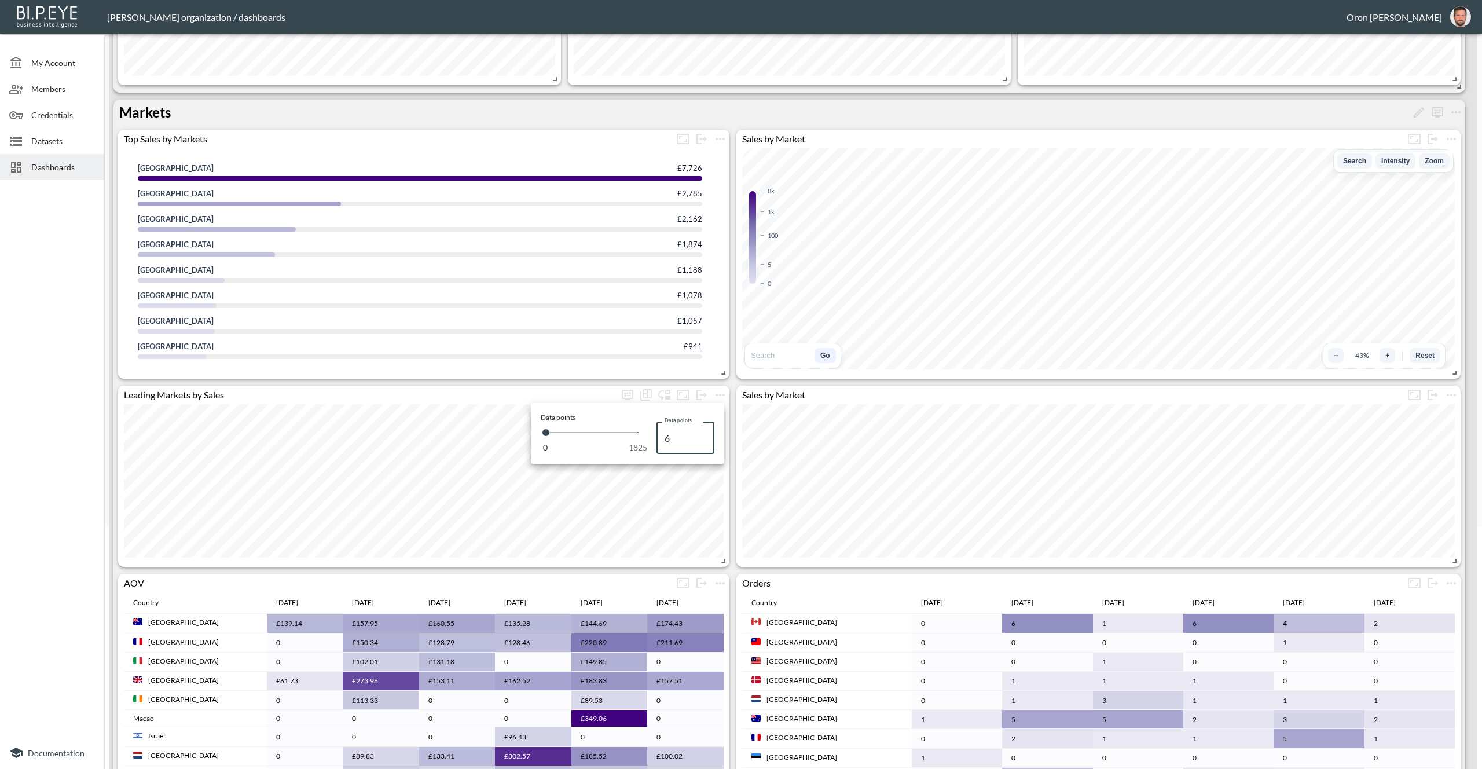
type input "5"
click at [700, 441] on input "5" at bounding box center [685, 437] width 58 height 32
type input "5"
drag, startPoint x: 658, startPoint y: 439, endPoint x: 649, endPoint y: 439, distance: 8.7
click at [649, 439] on div "0 1825 Data points 5 Data points" at bounding box center [628, 437] width 174 height 32
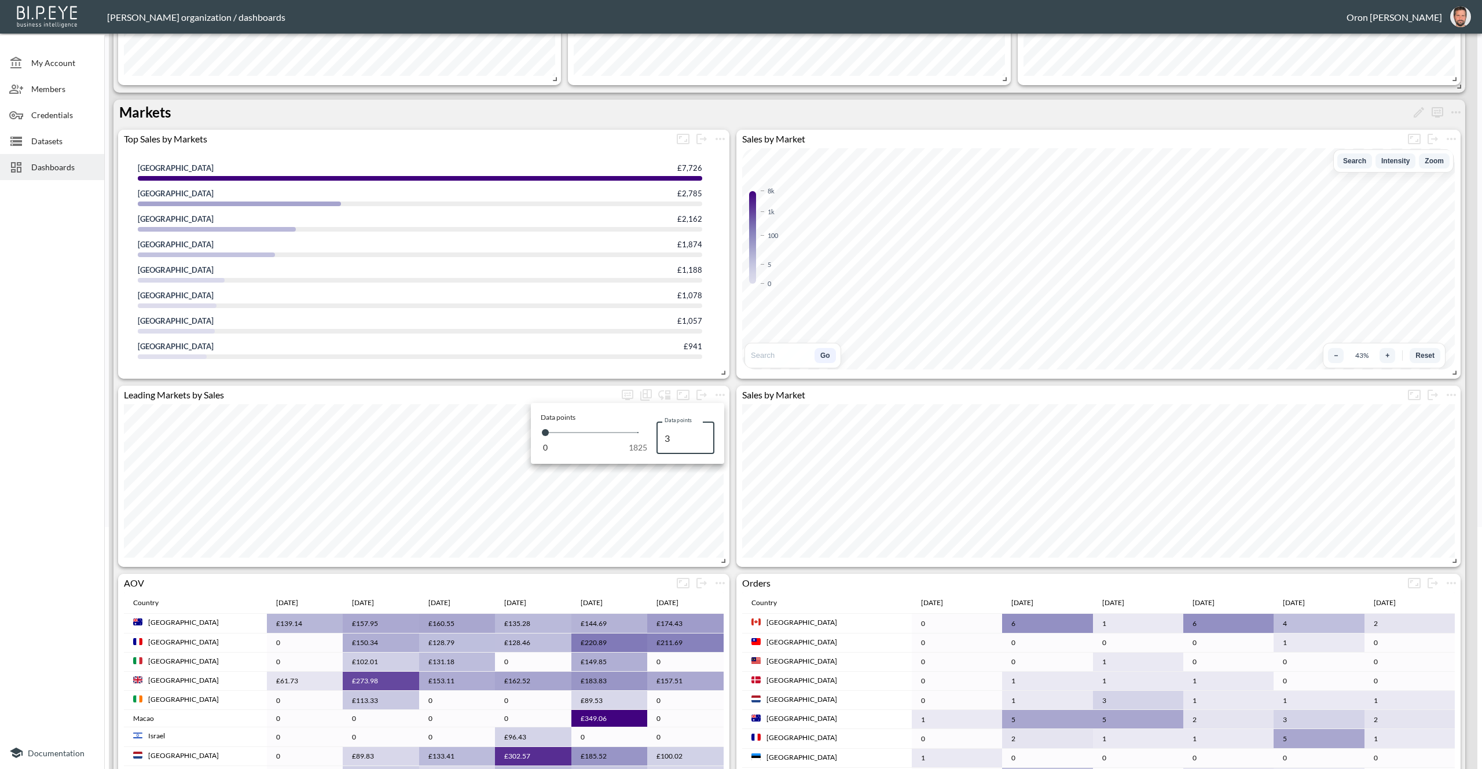
type input "30"
click at [702, 504] on div at bounding box center [741, 384] width 1482 height 769
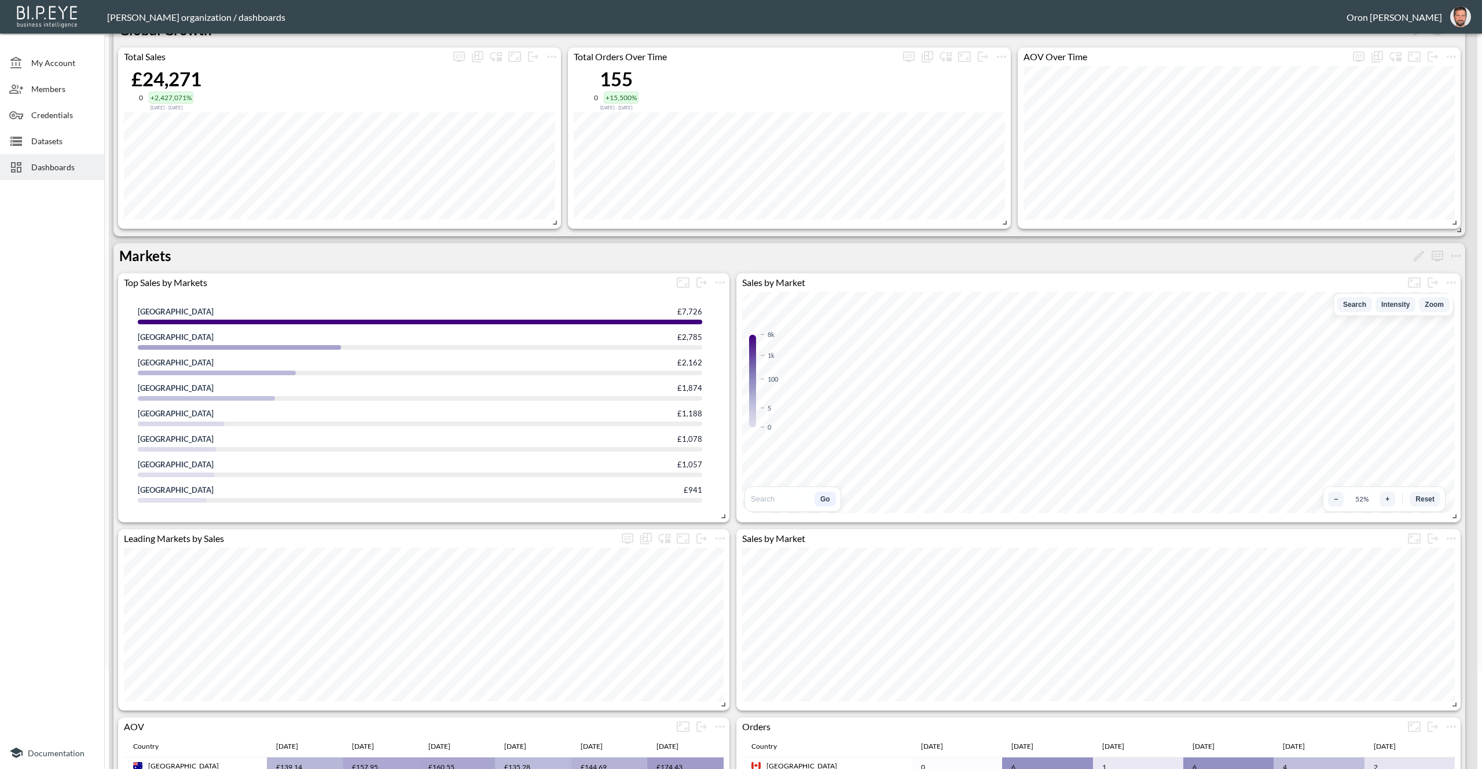
scroll to position [0, 0]
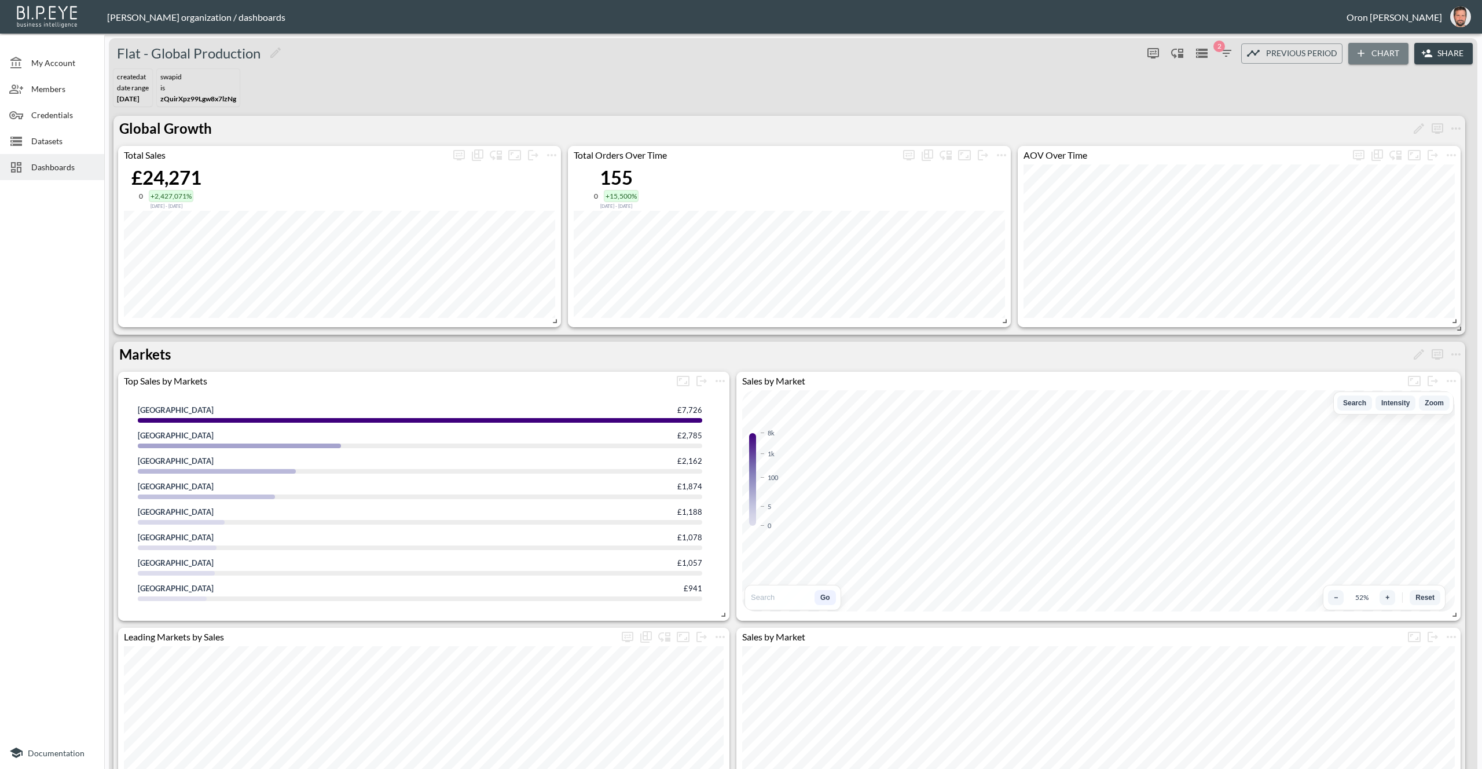
click at [1360, 54] on icon "button" at bounding box center [1361, 53] width 12 height 12
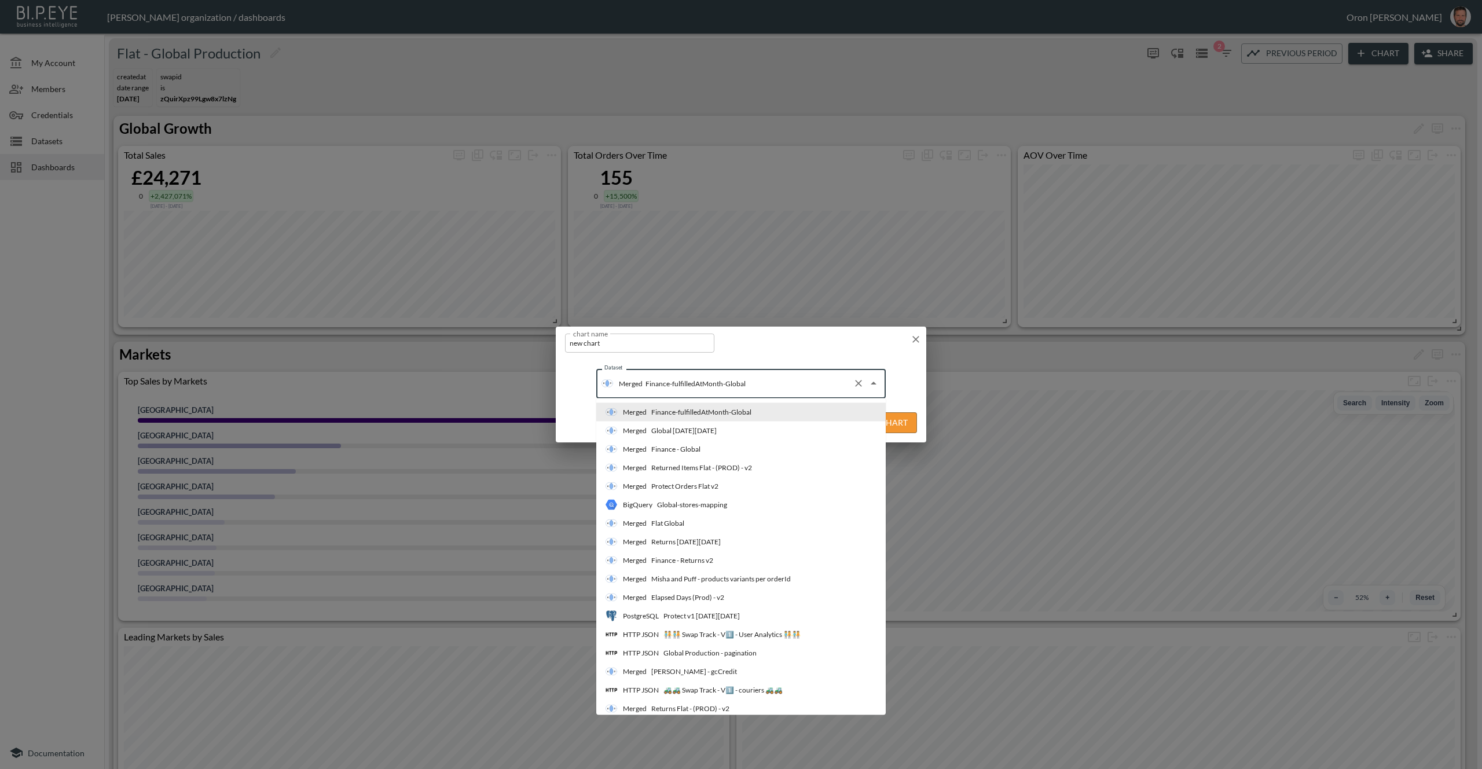
click at [736, 387] on input "Finance-fulfilledAtMonth-Global" at bounding box center [746, 383] width 206 height 19
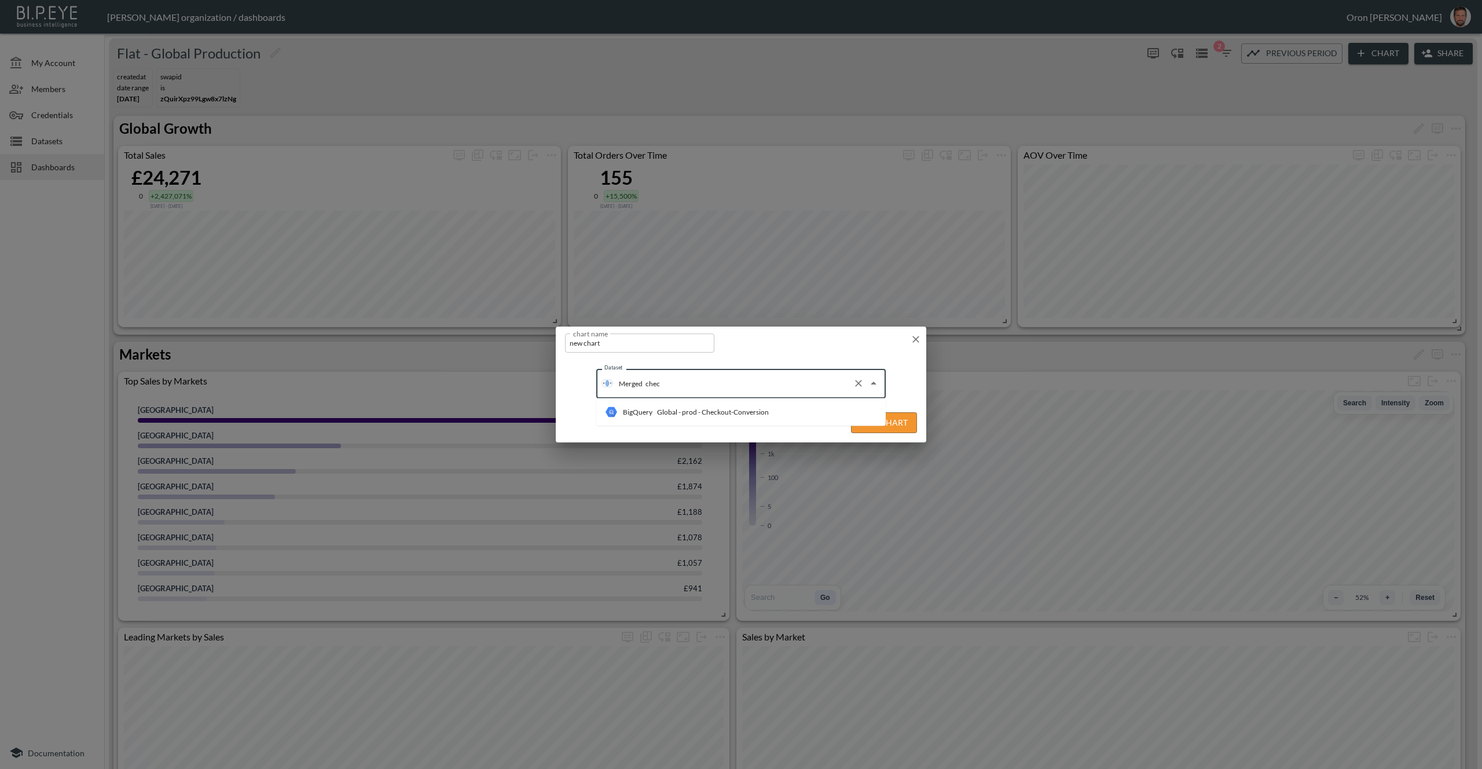
type input "check"
click at [738, 409] on div "Global - prod - Checkout-Conversion" at bounding box center [713, 412] width 112 height 10
click at [871, 430] on button "Edit Chart" at bounding box center [884, 422] width 66 height 21
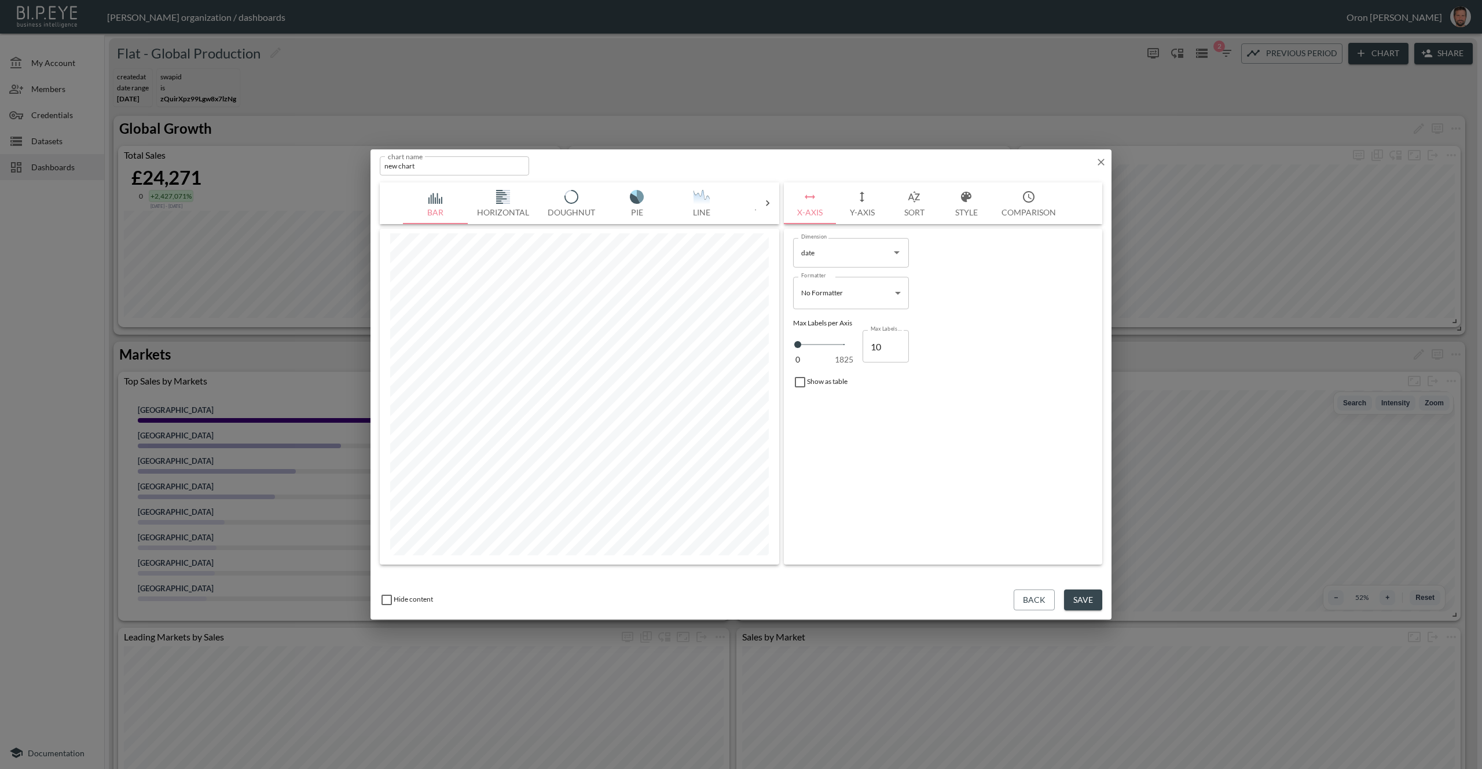
scroll to position [0, 94]
click at [672, 197] on img "button" at bounding box center [672, 197] width 46 height 14
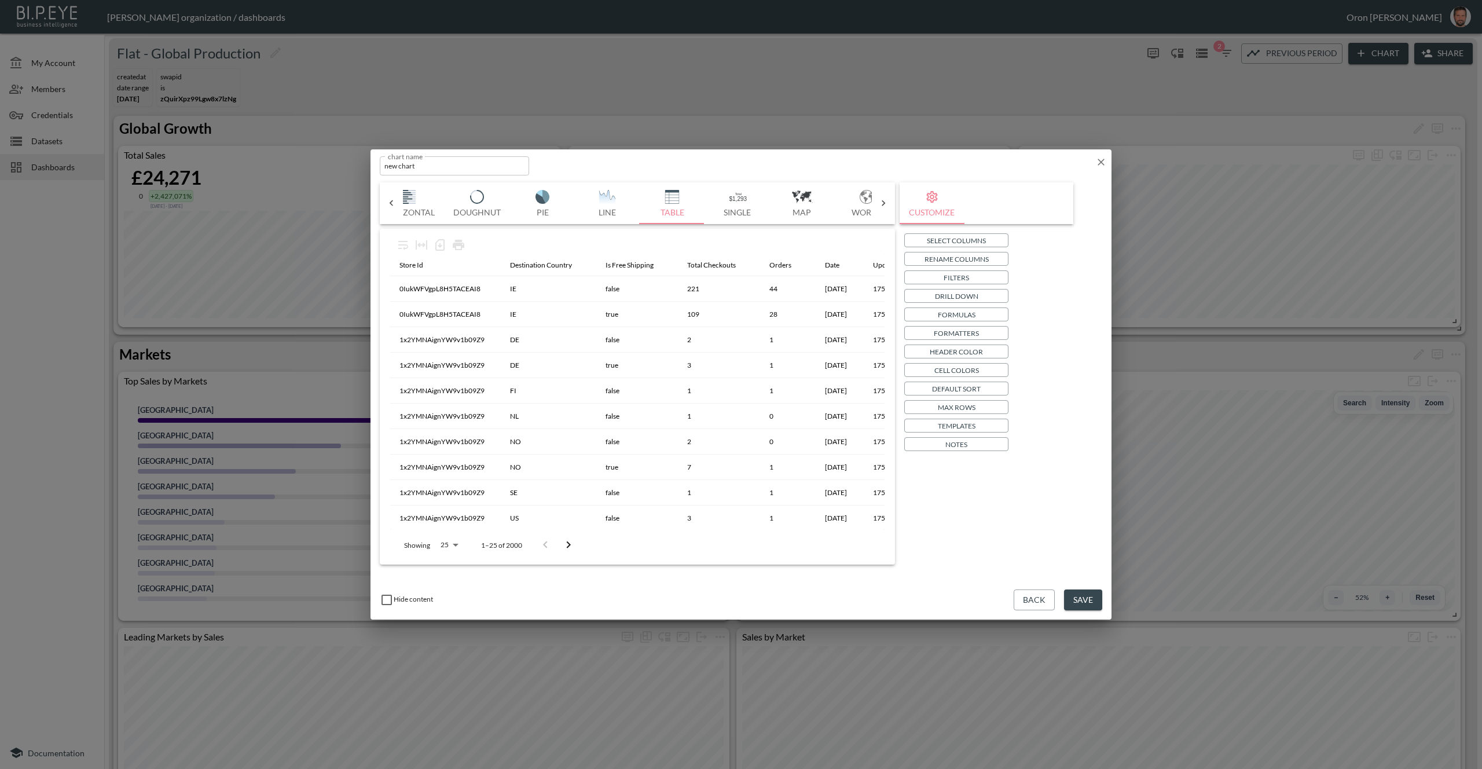
click at [963, 298] on p "Drill Down" at bounding box center [956, 296] width 43 height 12
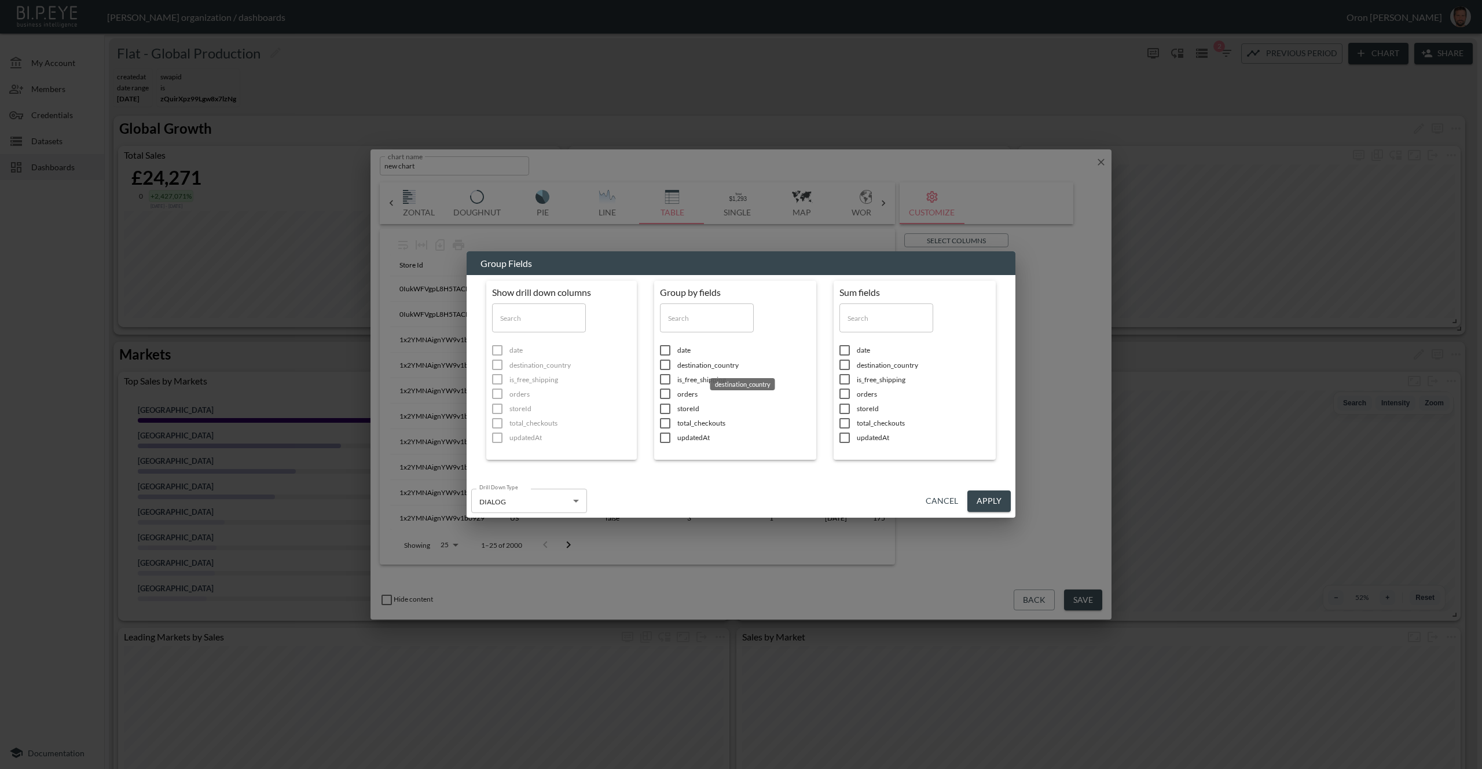
click at [731, 367] on span "destination_country" at bounding box center [743, 365] width 133 height 10
click at [689, 364] on span "date" at bounding box center [743, 365] width 133 height 10
click at [892, 421] on span "total_checkouts" at bounding box center [923, 423] width 133 height 10
click at [872, 410] on span "orders" at bounding box center [923, 409] width 133 height 10
click at [979, 498] on button "Apply" at bounding box center [988, 500] width 43 height 21
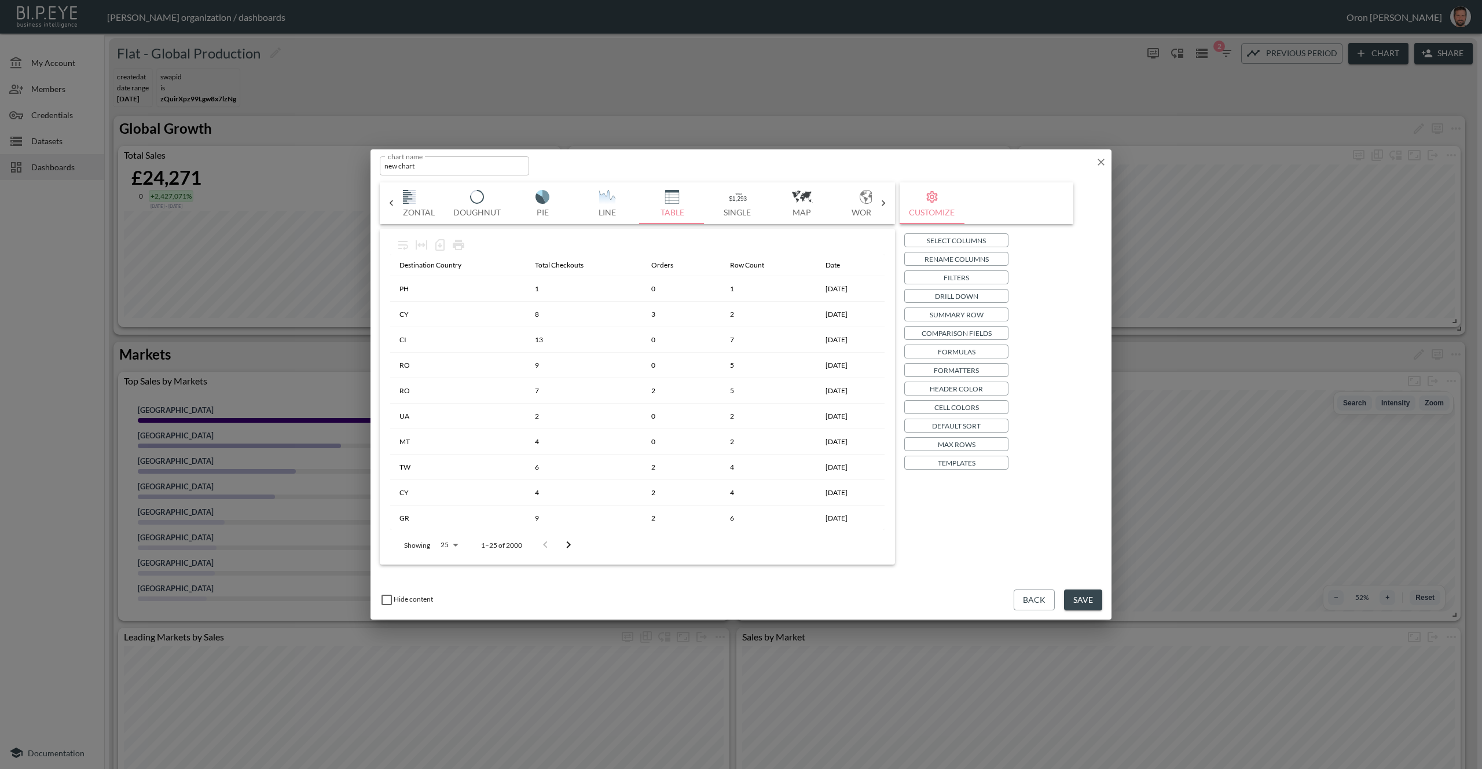
click at [960, 461] on p "Templates" at bounding box center [957, 463] width 38 height 12
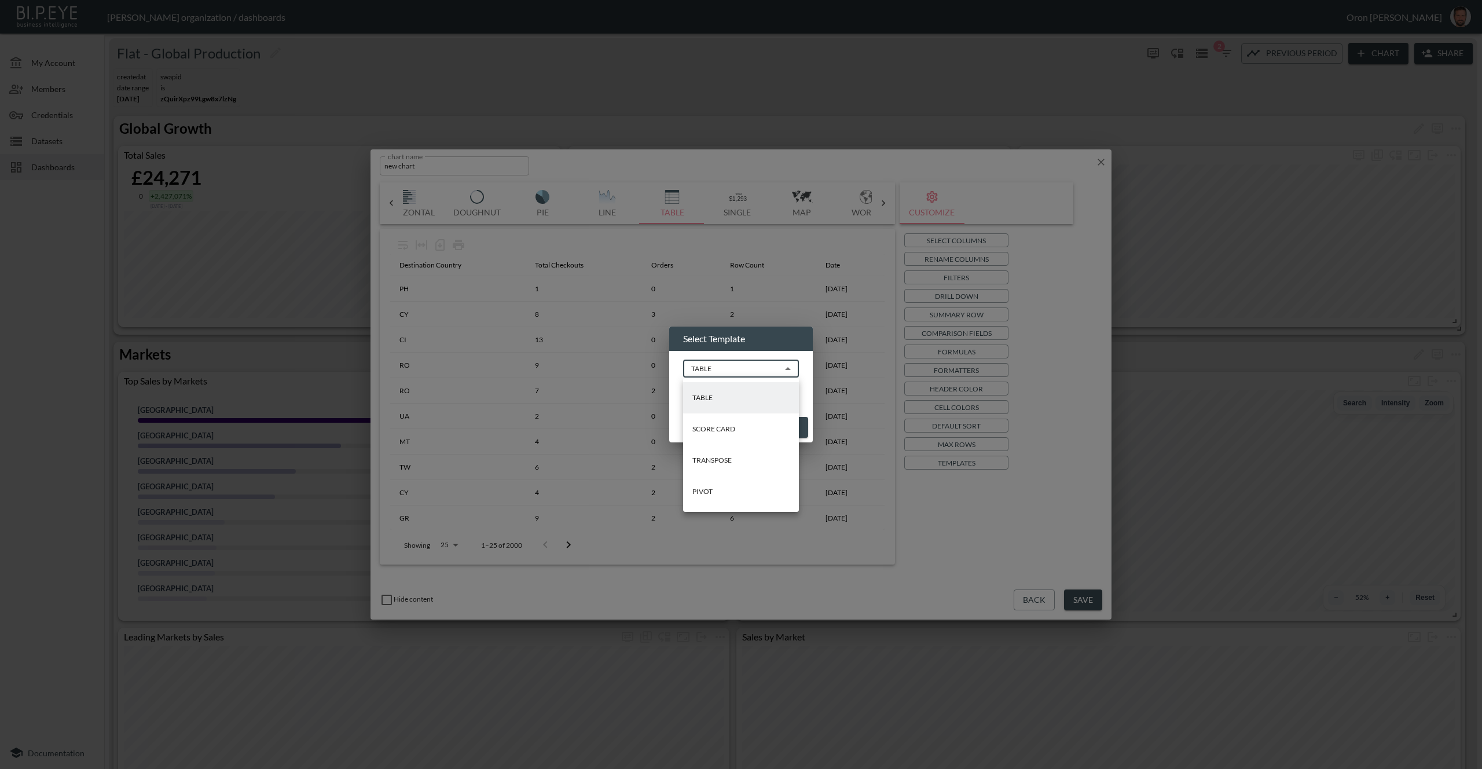
click at [732, 378] on body "BI.P.EYE, Interactive Analytics Dashboards - app Zach Bailet organization / das…" at bounding box center [741, 384] width 1482 height 769
drag, startPoint x: 729, startPoint y: 492, endPoint x: 732, endPoint y: 481, distance: 11.4
click at [729, 491] on li "PIVOT" at bounding box center [741, 491] width 116 height 31
type input "PIVOT"
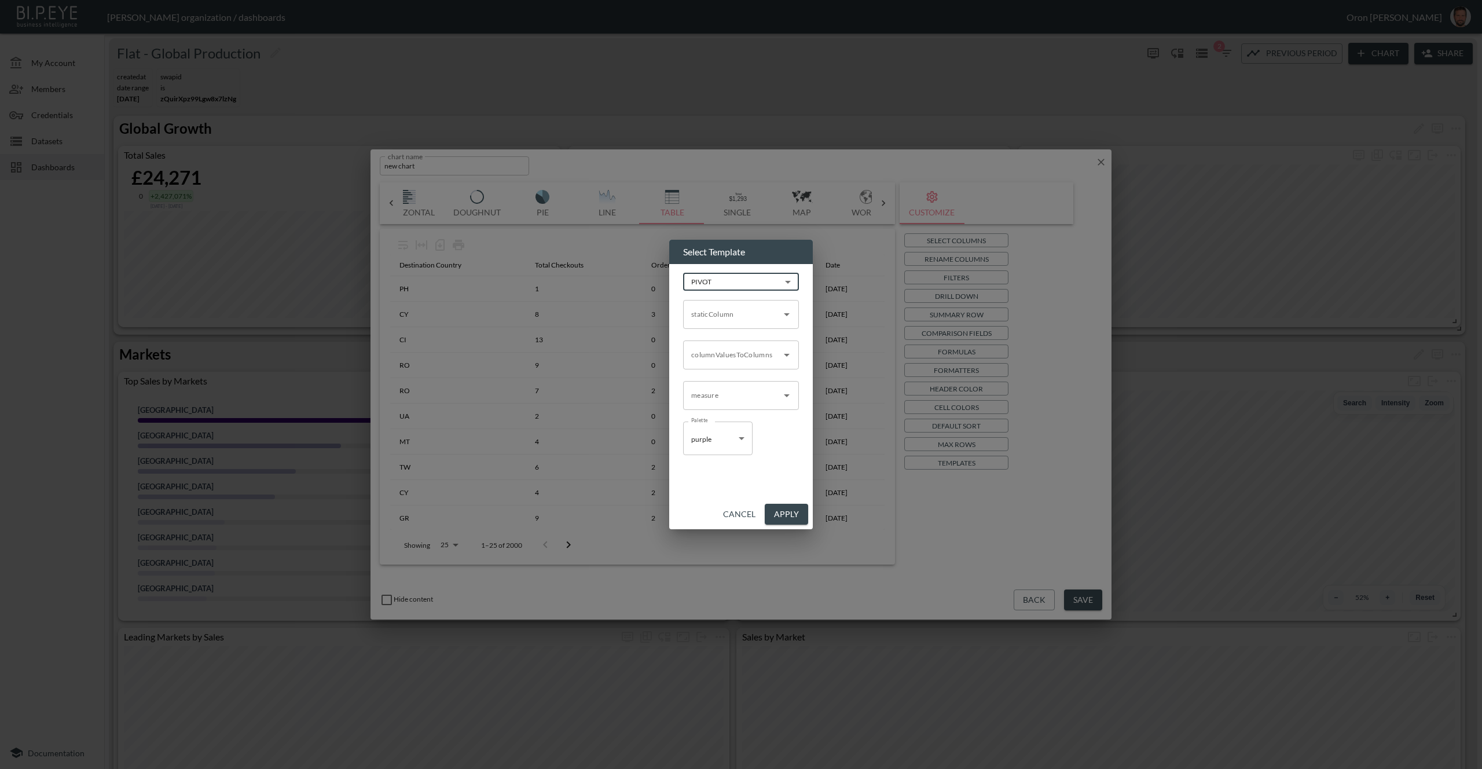
click at [731, 315] on input "staticColumn" at bounding box center [732, 314] width 88 height 19
click at [717, 362] on li "destination_country" at bounding box center [741, 359] width 116 height 17
type input "destination_country"
click at [720, 360] on input "columnValuesToColumns" at bounding box center [732, 355] width 88 height 19
click at [720, 385] on li "date" at bounding box center [741, 382] width 116 height 17
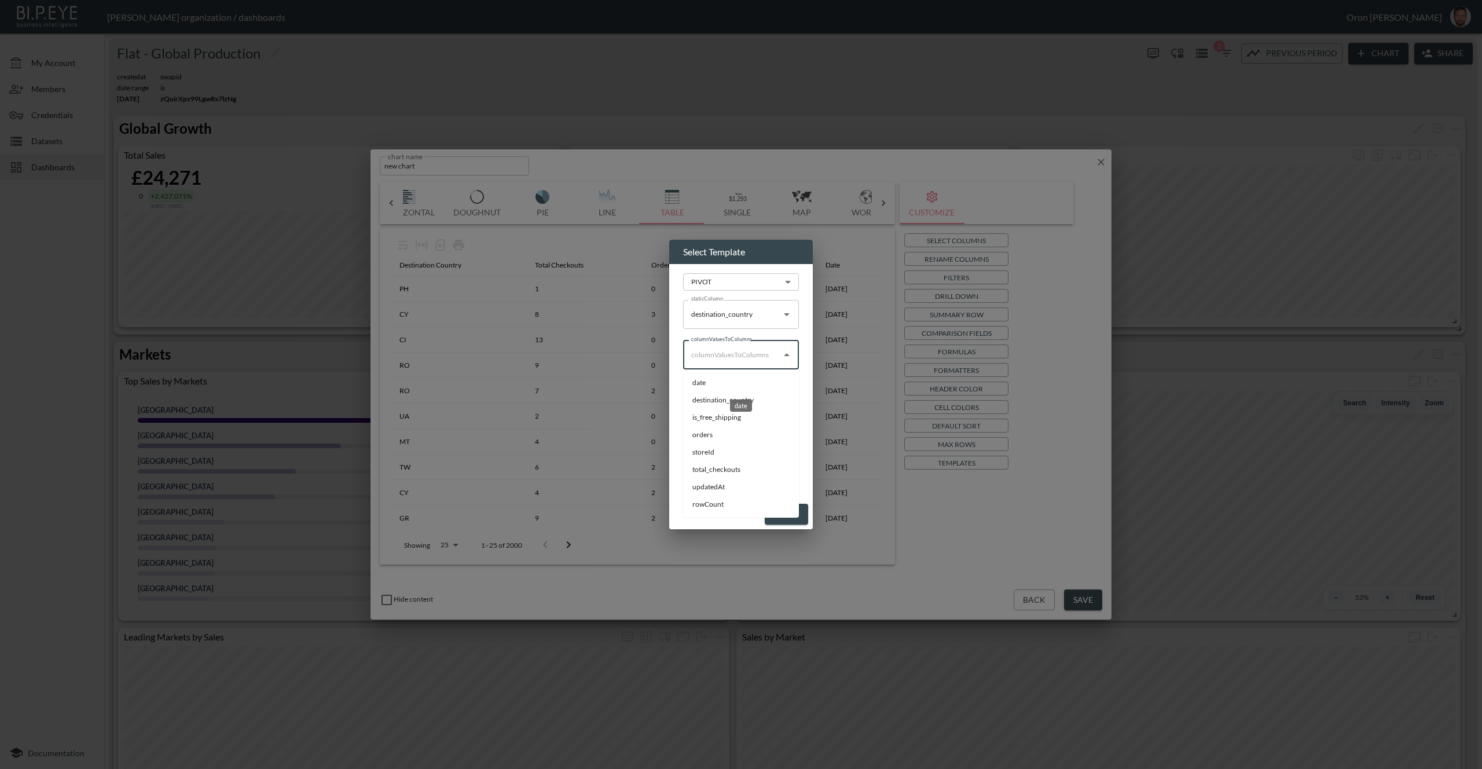
type input "date"
click at [720, 393] on input "measure" at bounding box center [732, 395] width 88 height 19
click at [711, 512] on li "total_checkouts" at bounding box center [741, 510] width 116 height 17
type input "total_checkouts"
click at [777, 510] on button "Apply" at bounding box center [786, 514] width 43 height 21
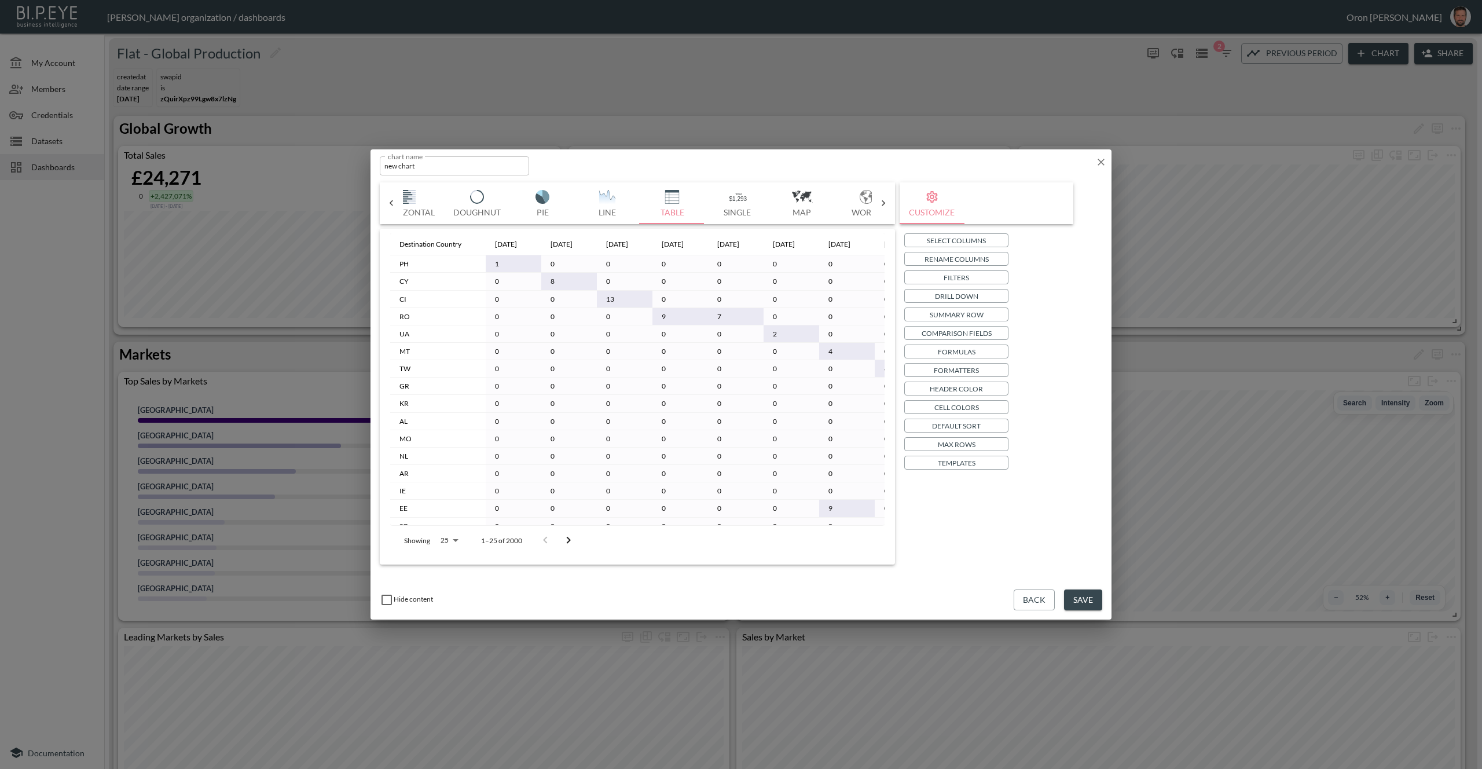
click at [966, 372] on p "Formatters" at bounding box center [956, 370] width 45 height 12
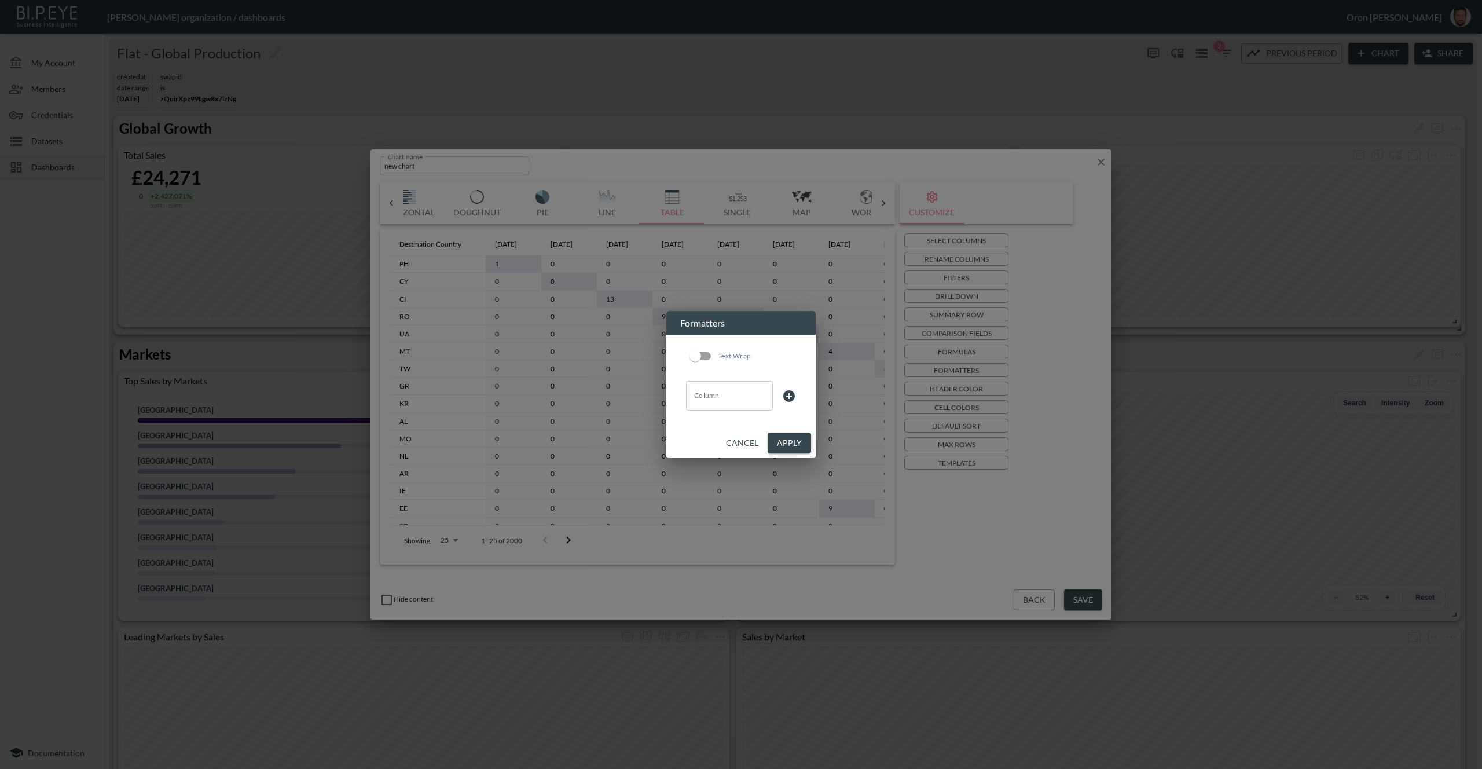
click at [710, 390] on input "Column" at bounding box center [729, 395] width 76 height 19
click at [722, 442] on div "date" at bounding box center [729, 447] width 22 height 12
click at [703, 441] on li "destination_country" at bounding box center [729, 440] width 87 height 17
type input "destination_country"
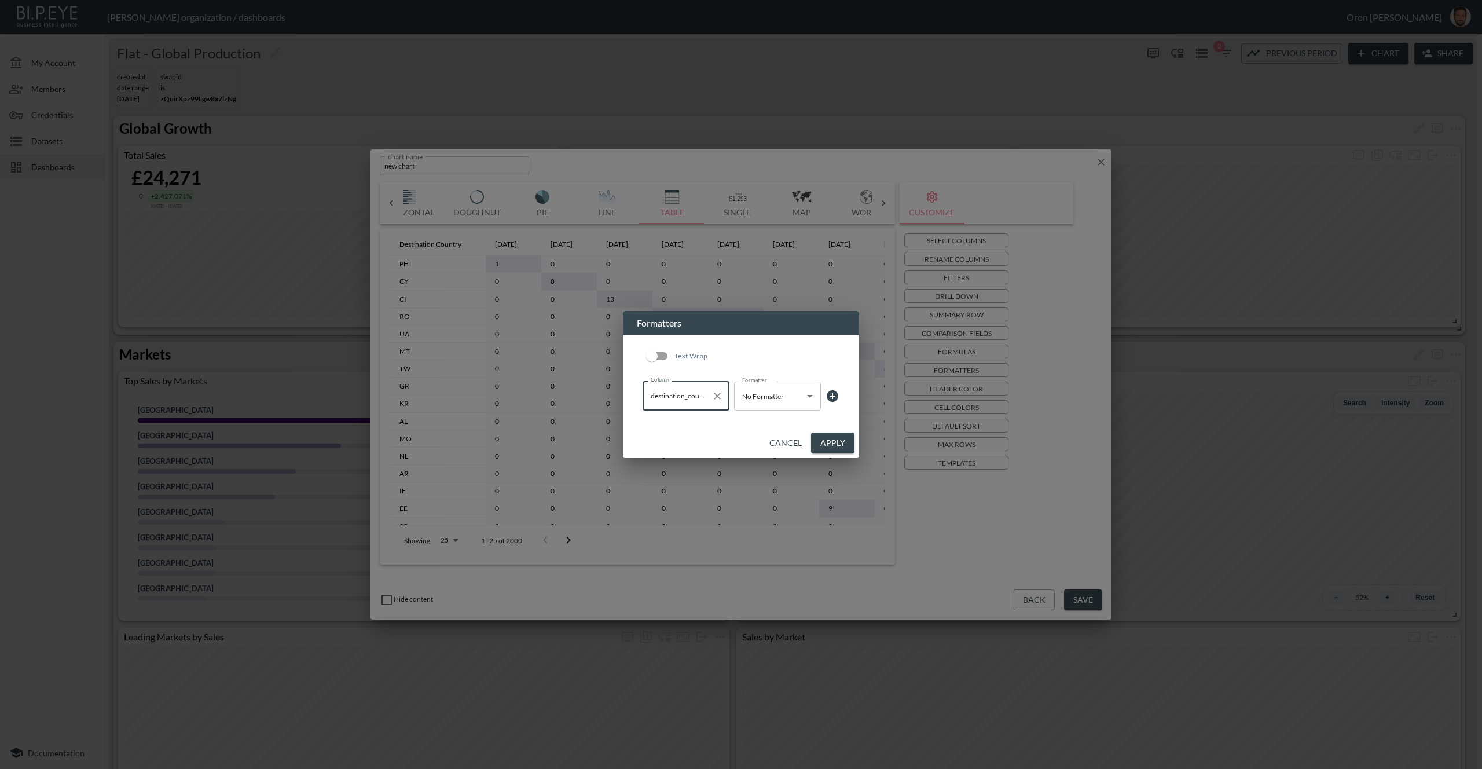
click at [768, 394] on body "BI.P.EYE, Interactive Analytics Dashboards - app Zach Bailet organization / das…" at bounding box center [741, 384] width 1482 height 769
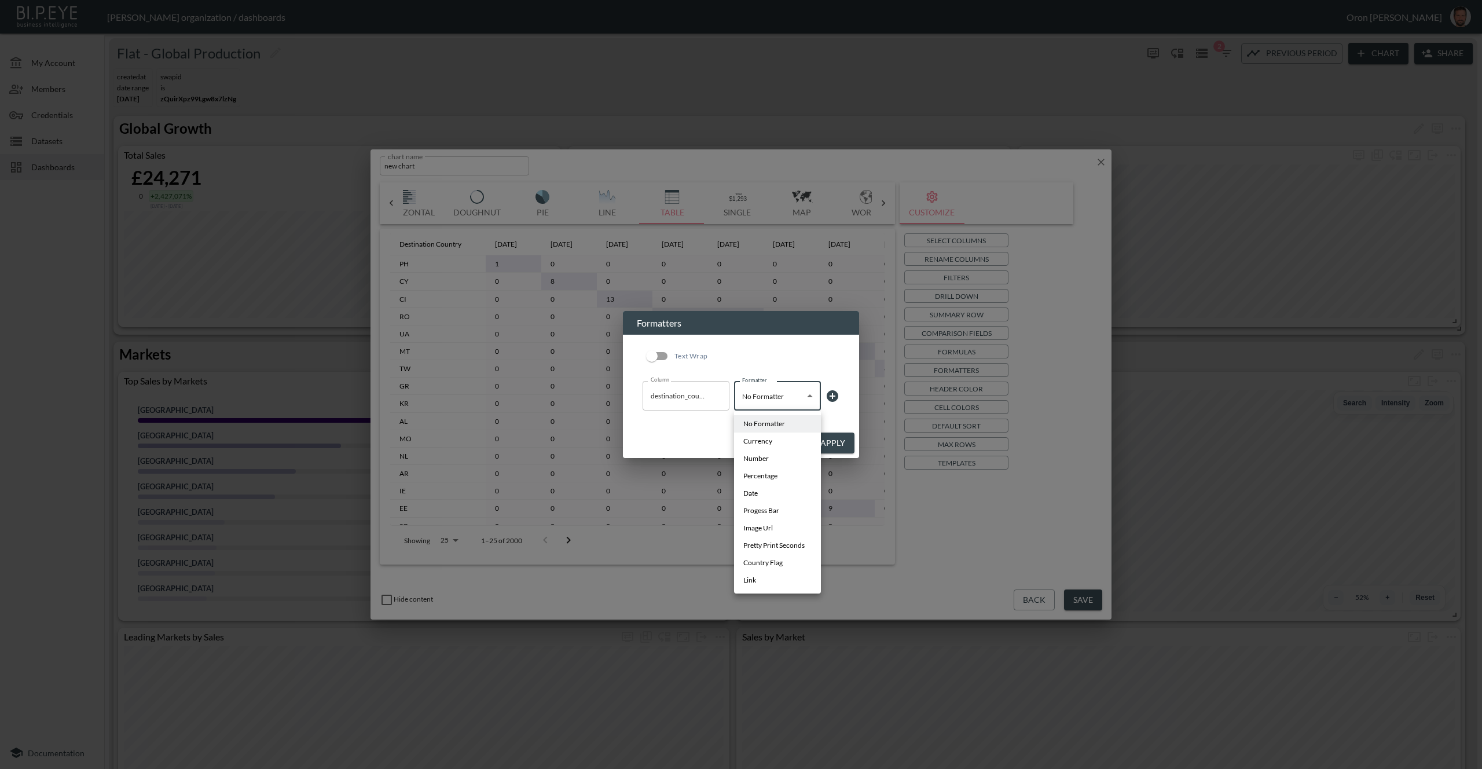
click at [757, 562] on span "Country Flag" at bounding box center [762, 562] width 39 height 10
type input "Country Flag"
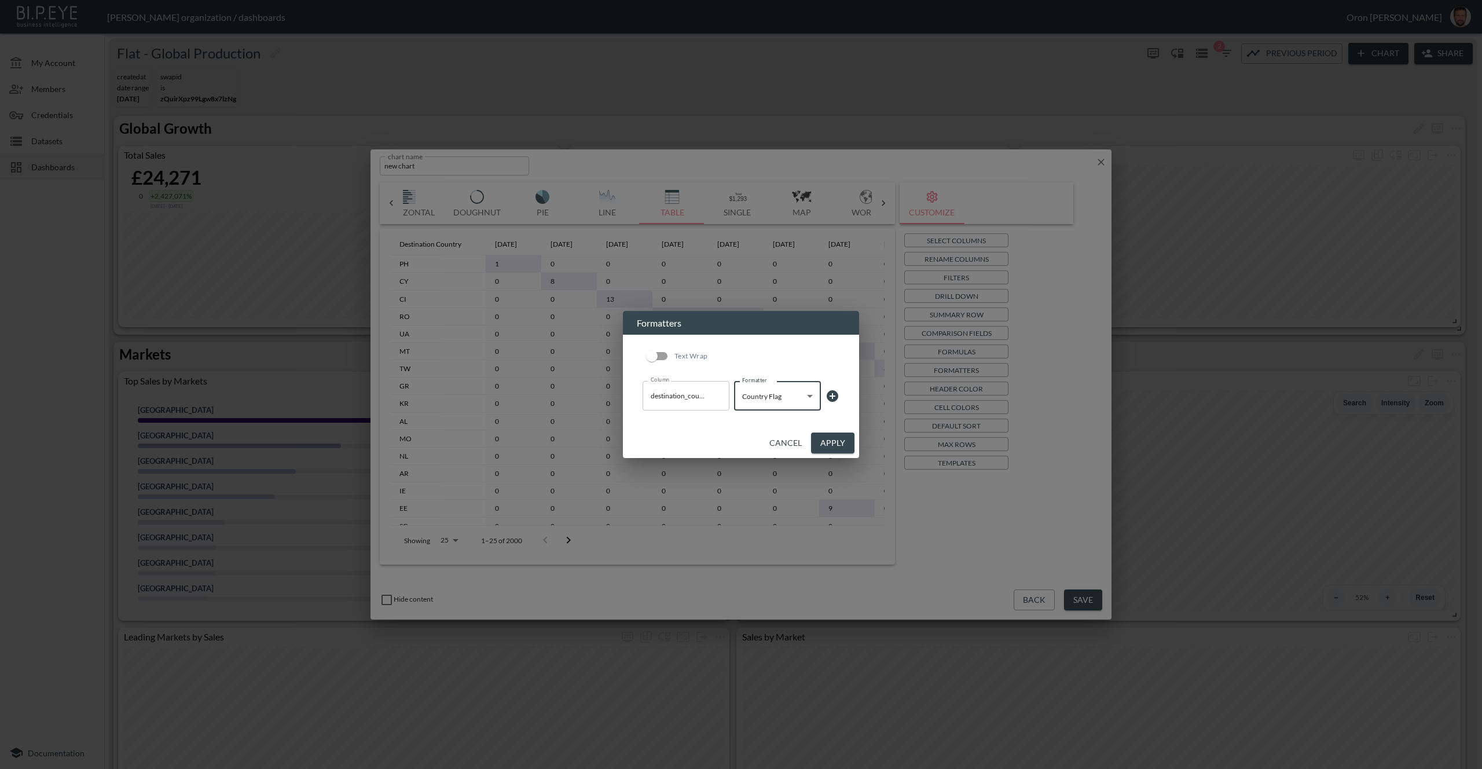
click at [817, 444] on button "Apply" at bounding box center [832, 442] width 43 height 21
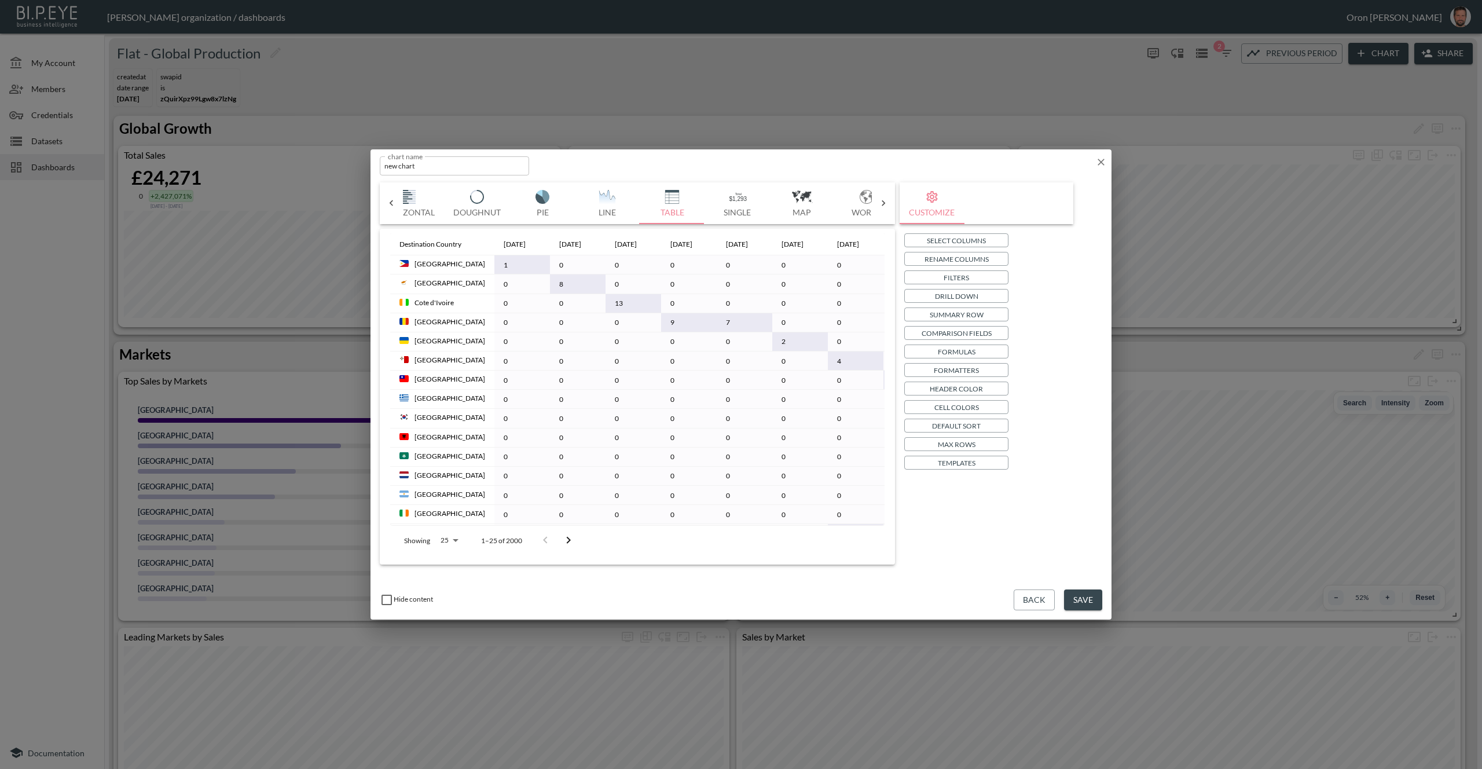
click at [974, 368] on p "Formatters" at bounding box center [956, 370] width 45 height 12
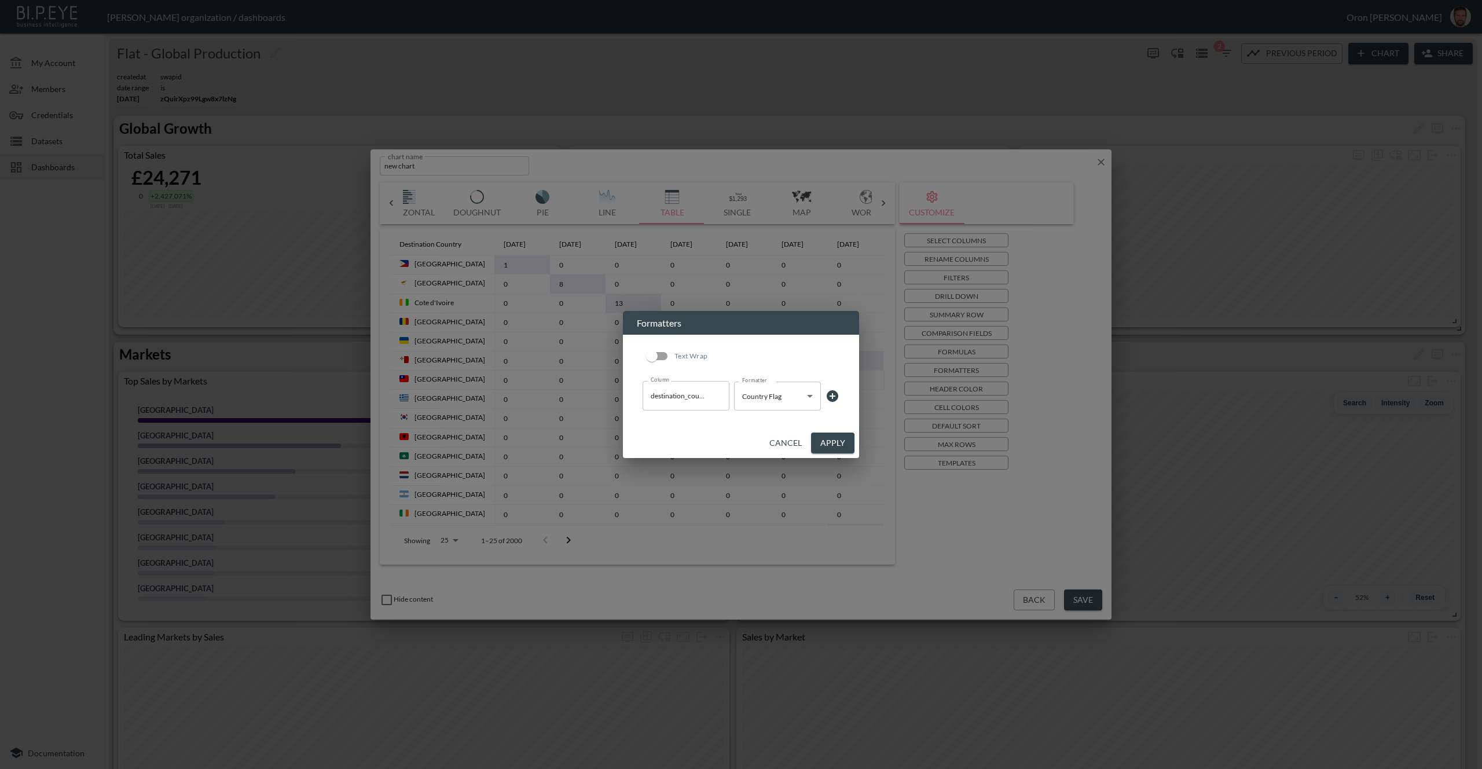
click at [831, 390] on icon at bounding box center [833, 396] width 12 height 12
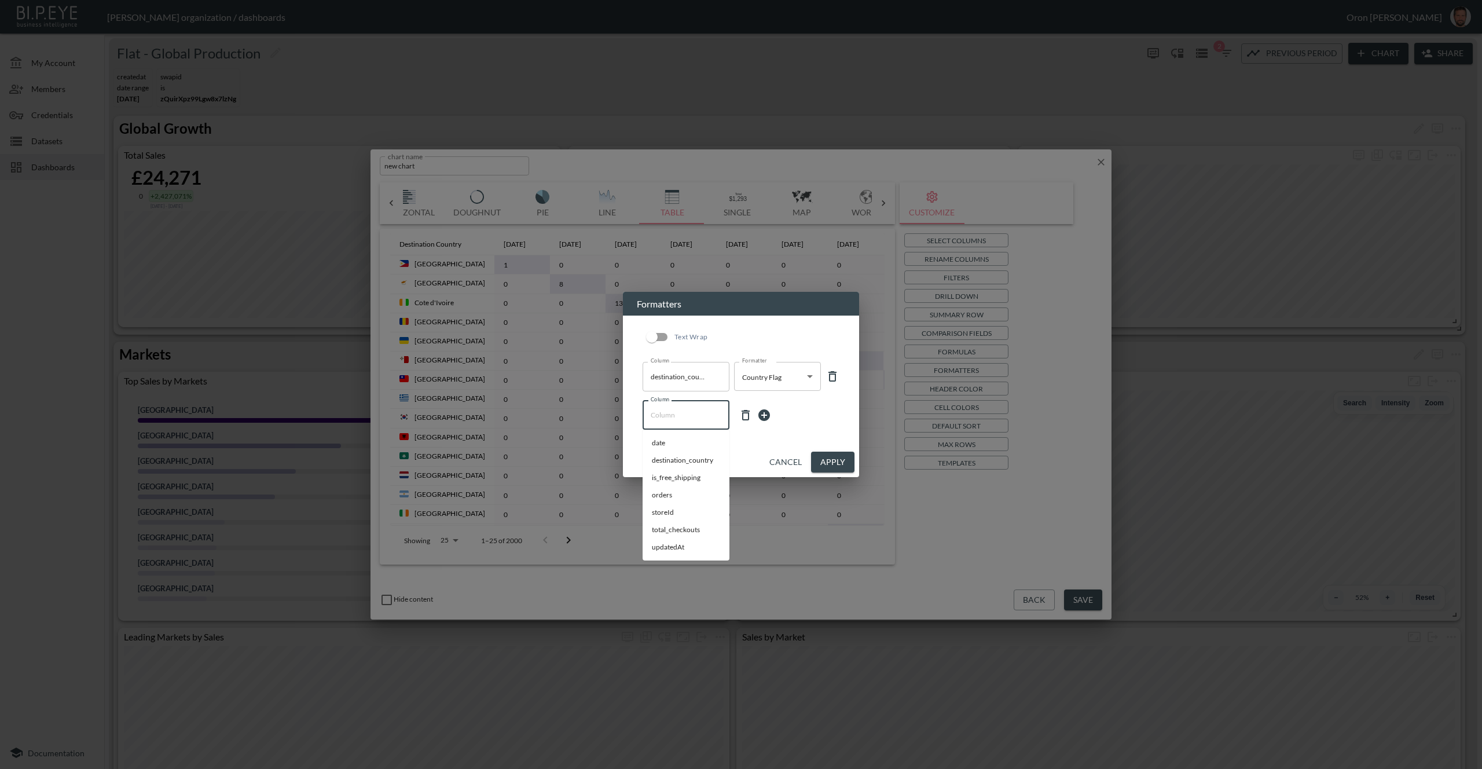
click at [696, 421] on input "Column" at bounding box center [686, 415] width 76 height 19
drag, startPoint x: 692, startPoint y: 439, endPoint x: 707, endPoint y: 439, distance: 15.6
click at [692, 439] on li "date" at bounding box center [686, 442] width 87 height 17
type input "date"
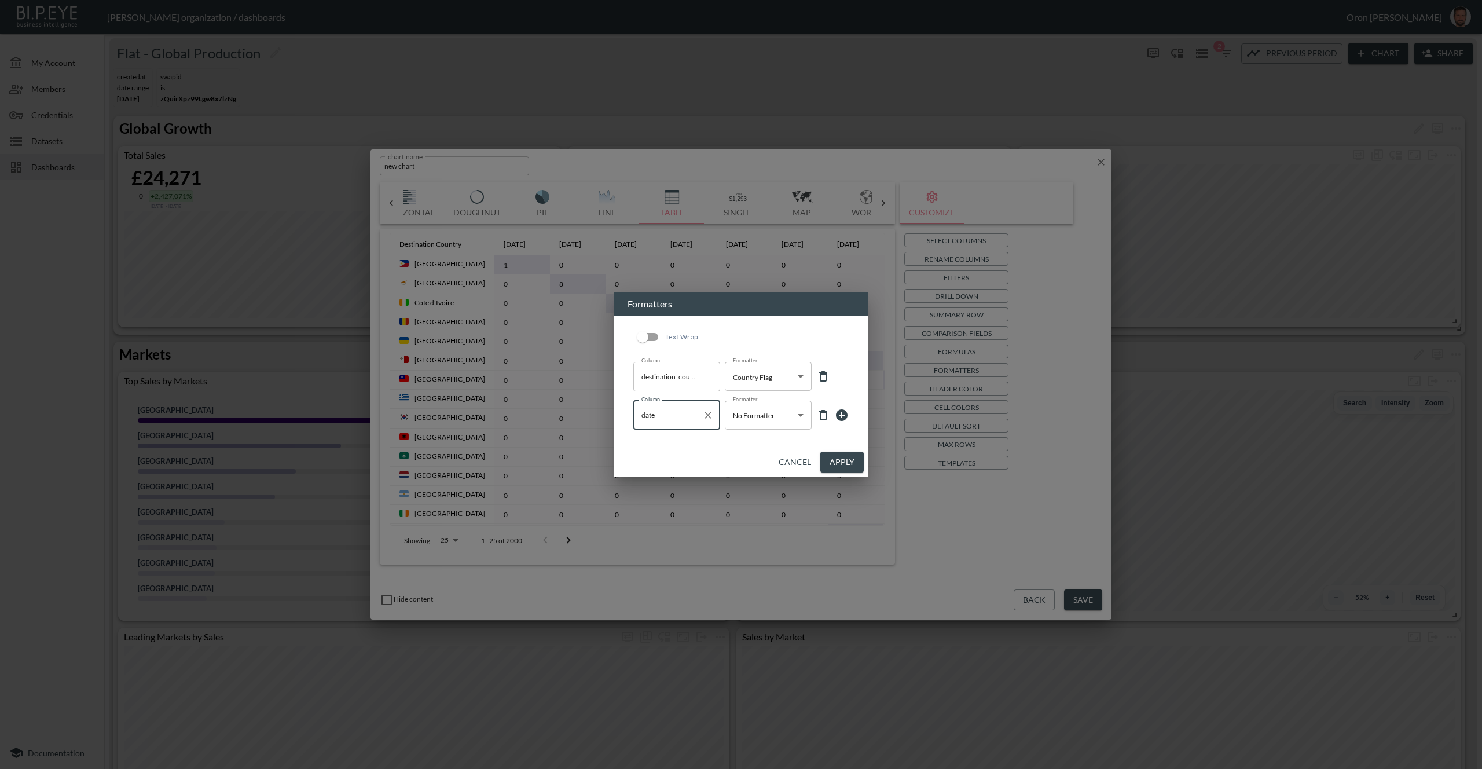
click at [765, 420] on body "BI.P.EYE, Interactive Analytics Dashboards - app Zach Bailet organization / das…" at bounding box center [741, 384] width 1482 height 769
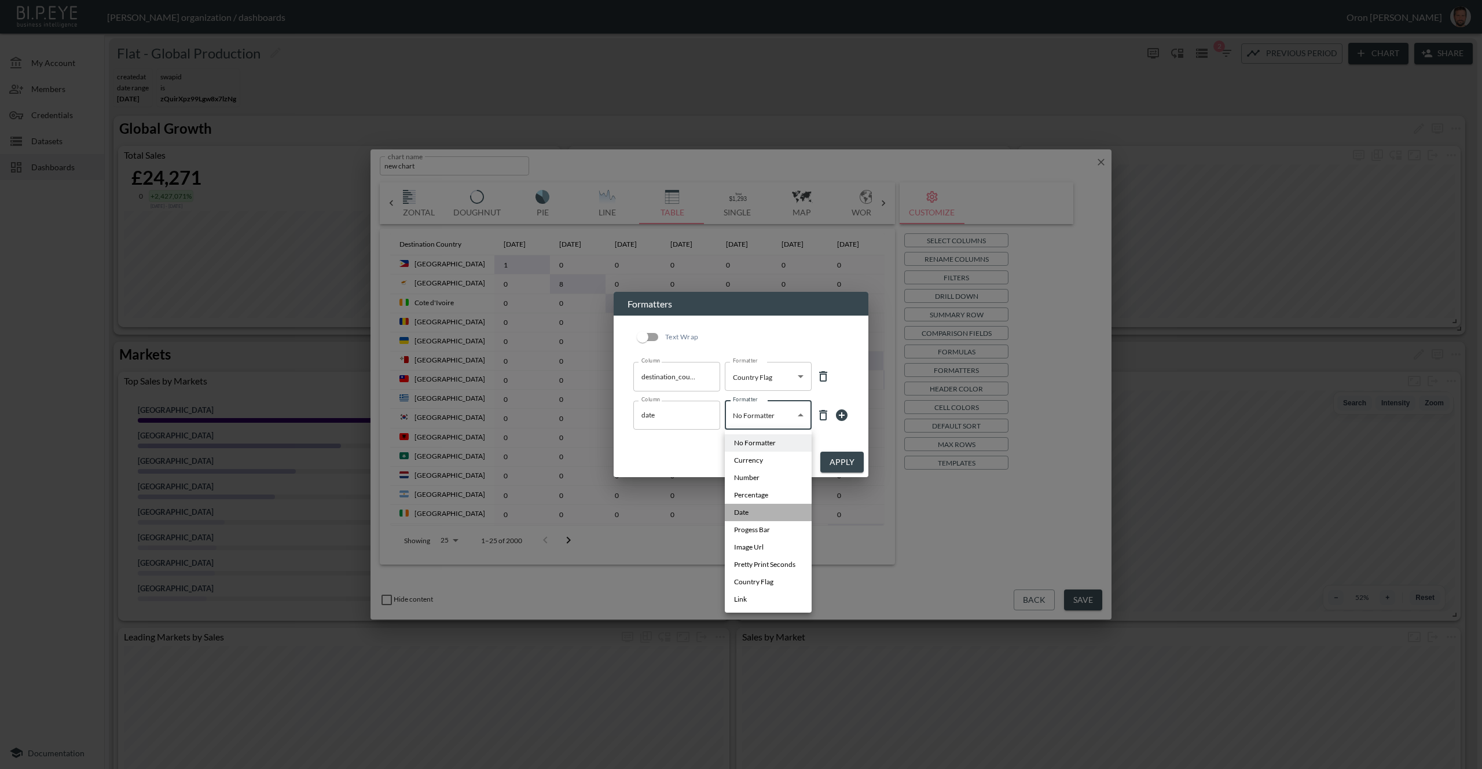
click at [763, 511] on li "Date" at bounding box center [768, 512] width 87 height 17
type input "Date"
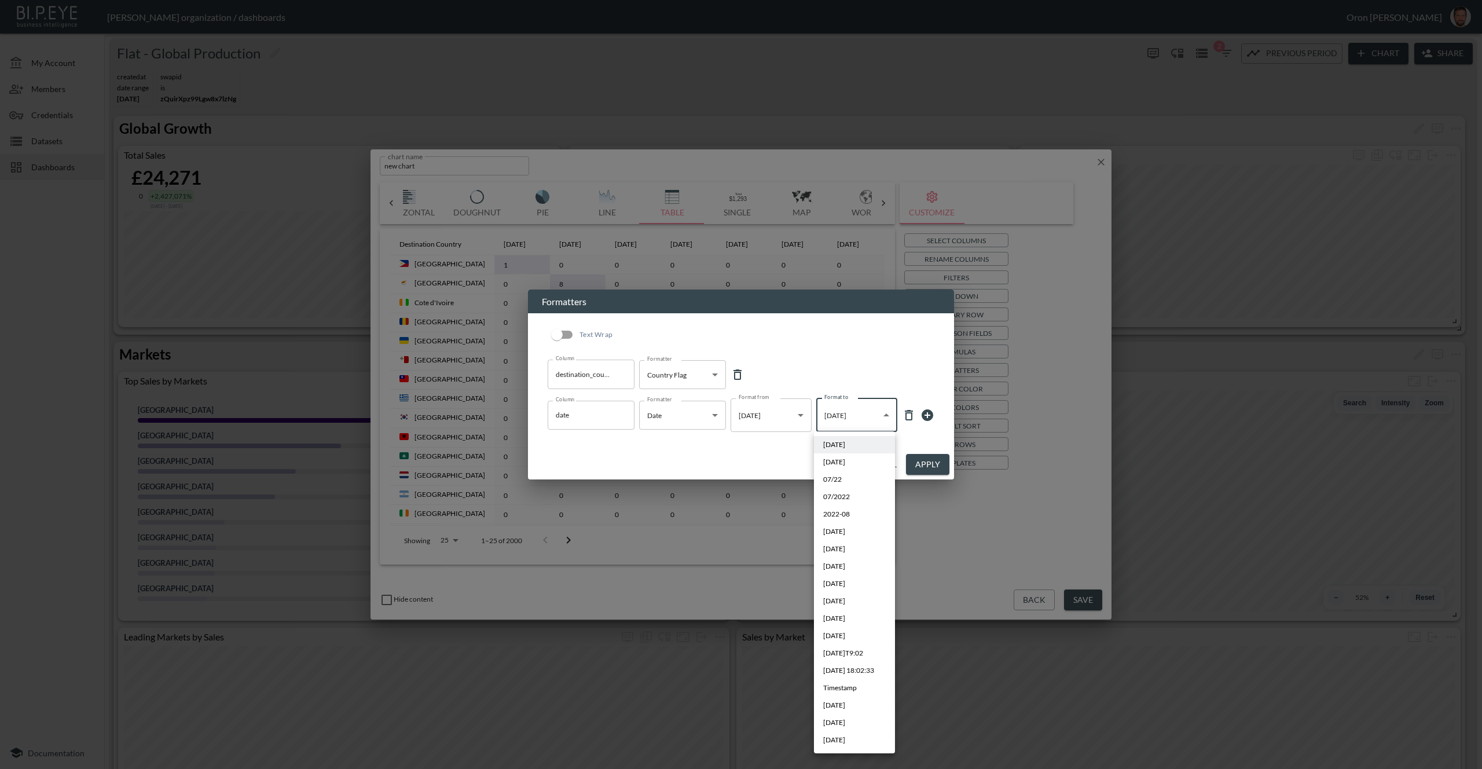
click at [860, 417] on body "BI.P.EYE, Interactive Analytics Dashboards - app Zach Bailet organization / das…" at bounding box center [741, 384] width 1482 height 769
click at [856, 719] on li "Sep 2019" at bounding box center [854, 722] width 81 height 17
type input "MMM YYYY"
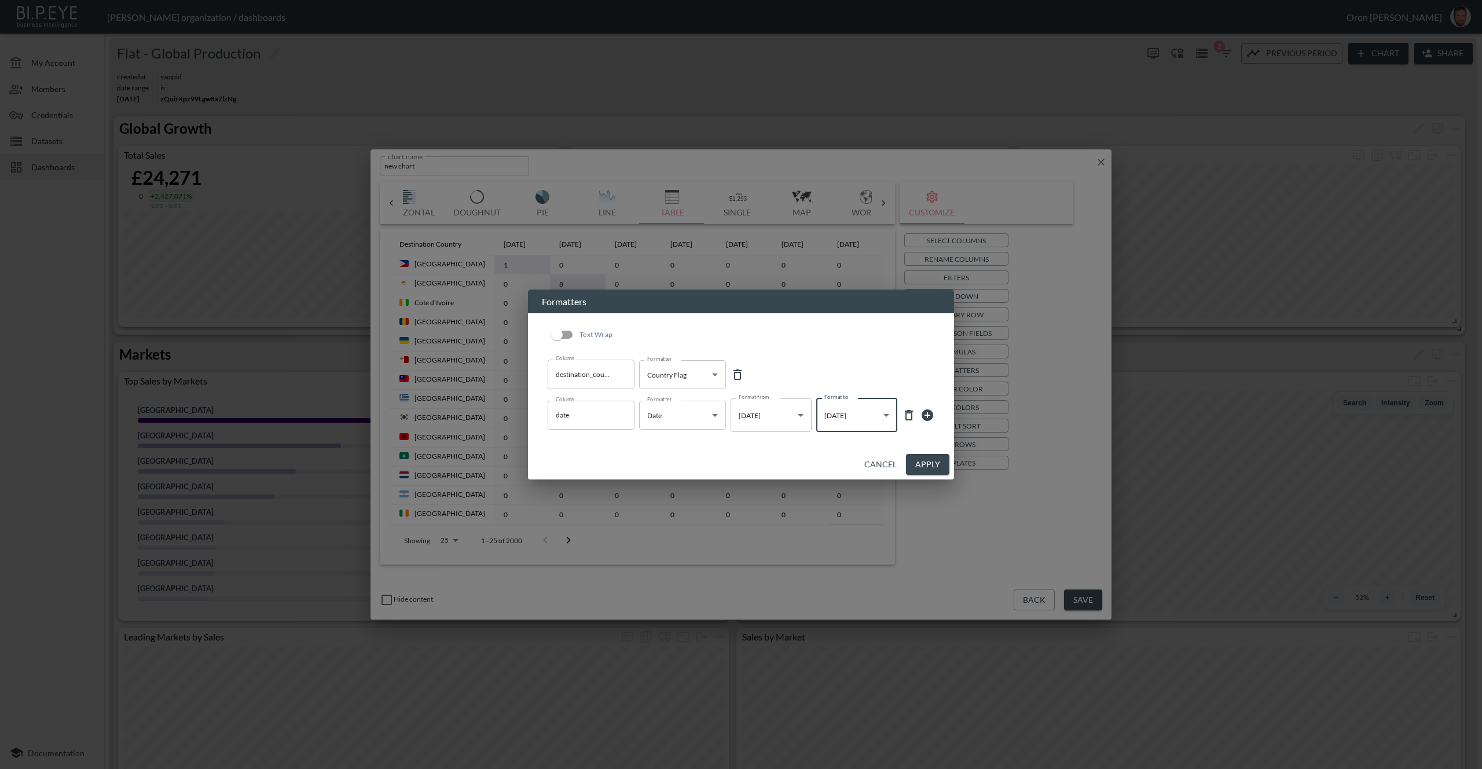
click at [940, 466] on button "Apply" at bounding box center [927, 464] width 43 height 21
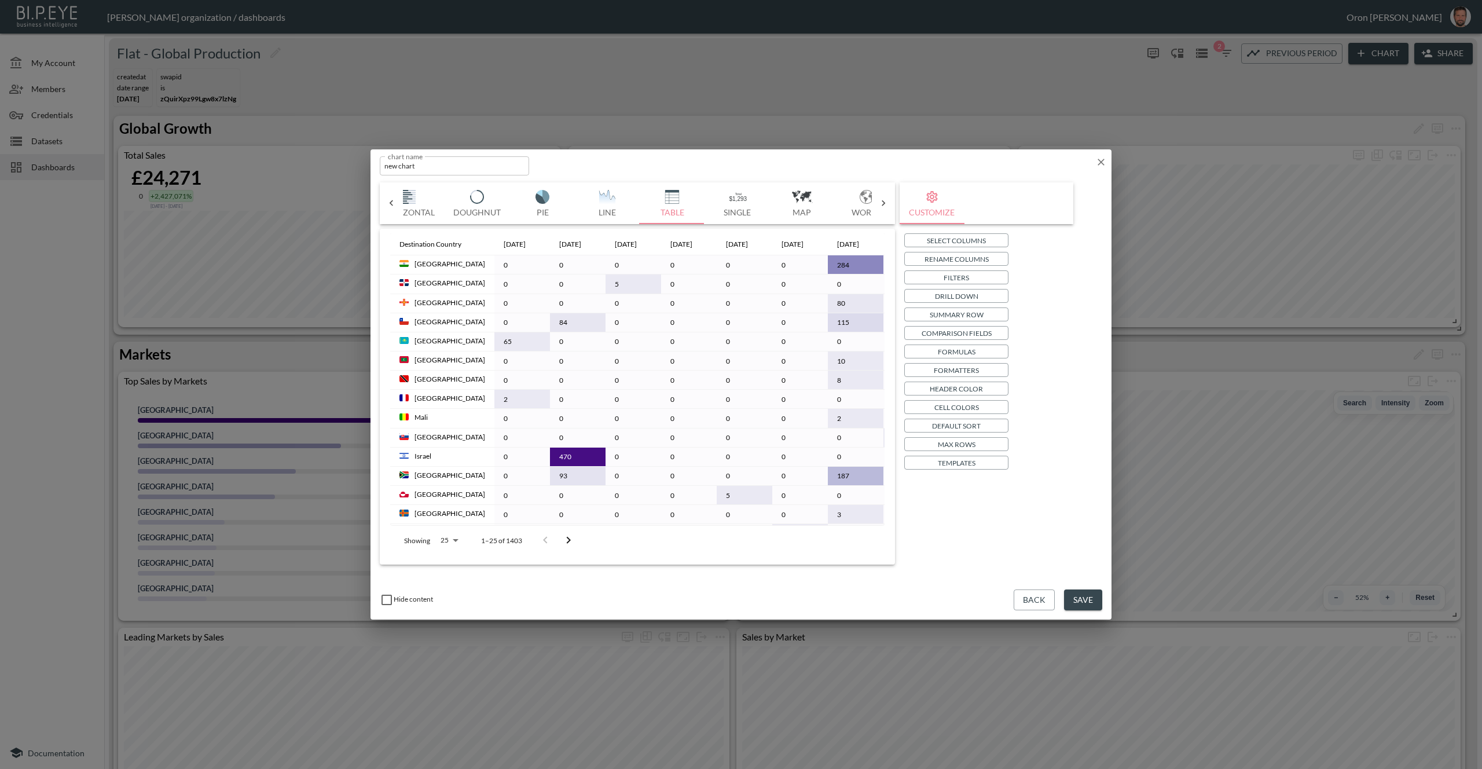
scroll to position [0, 103]
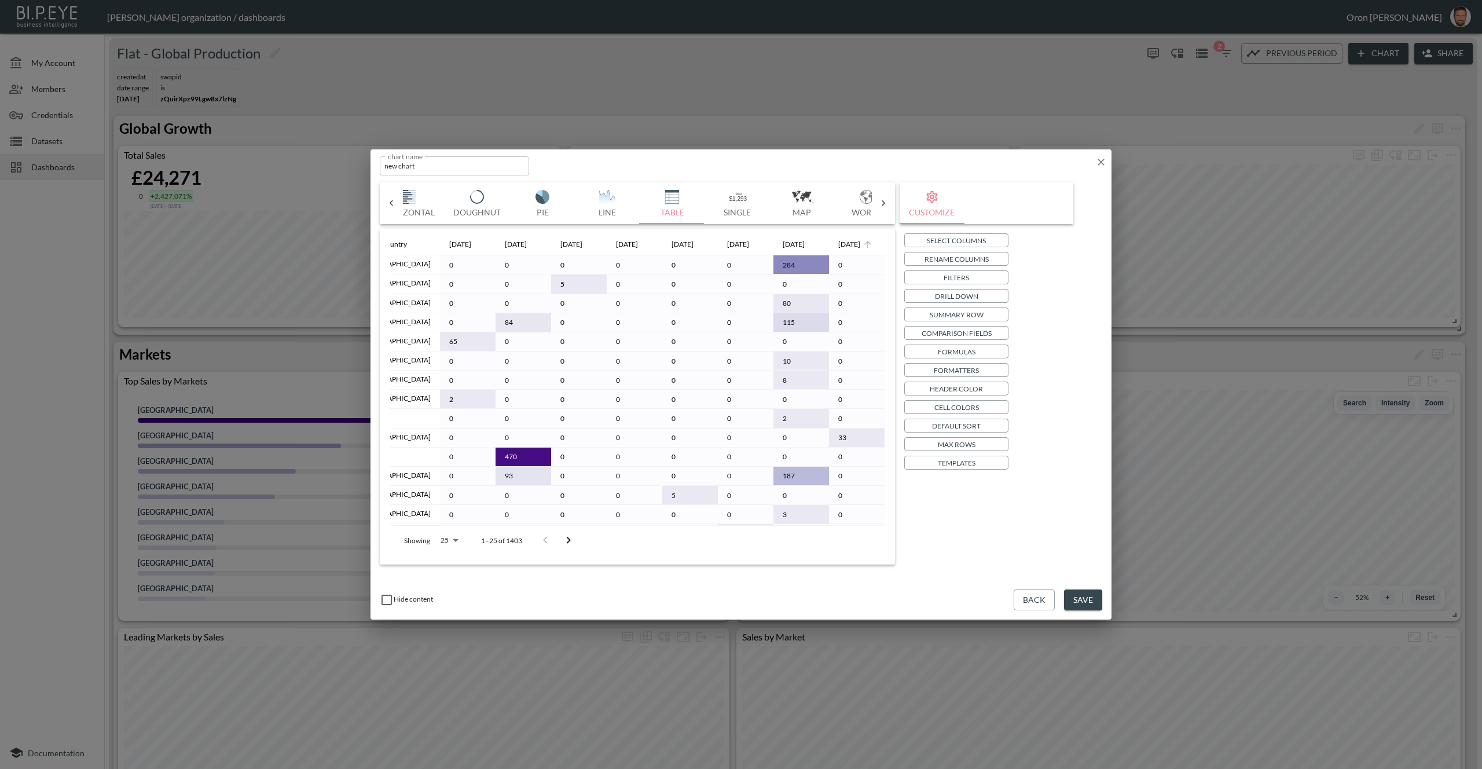
click at [857, 244] on span "[DATE]" at bounding box center [856, 244] width 37 height 14
click at [850, 244] on div "[DATE]" at bounding box center [849, 244] width 22 height 14
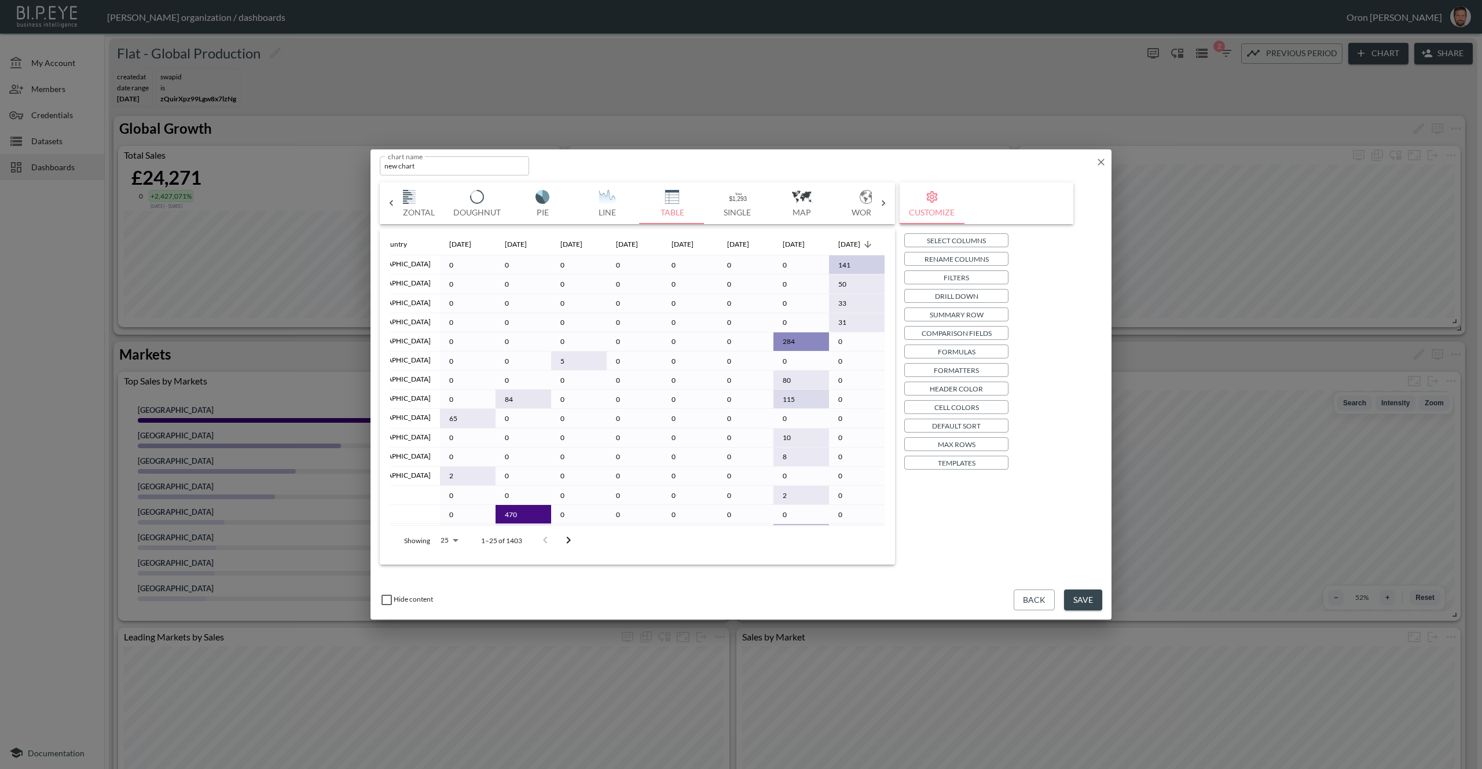
scroll to position [0, 0]
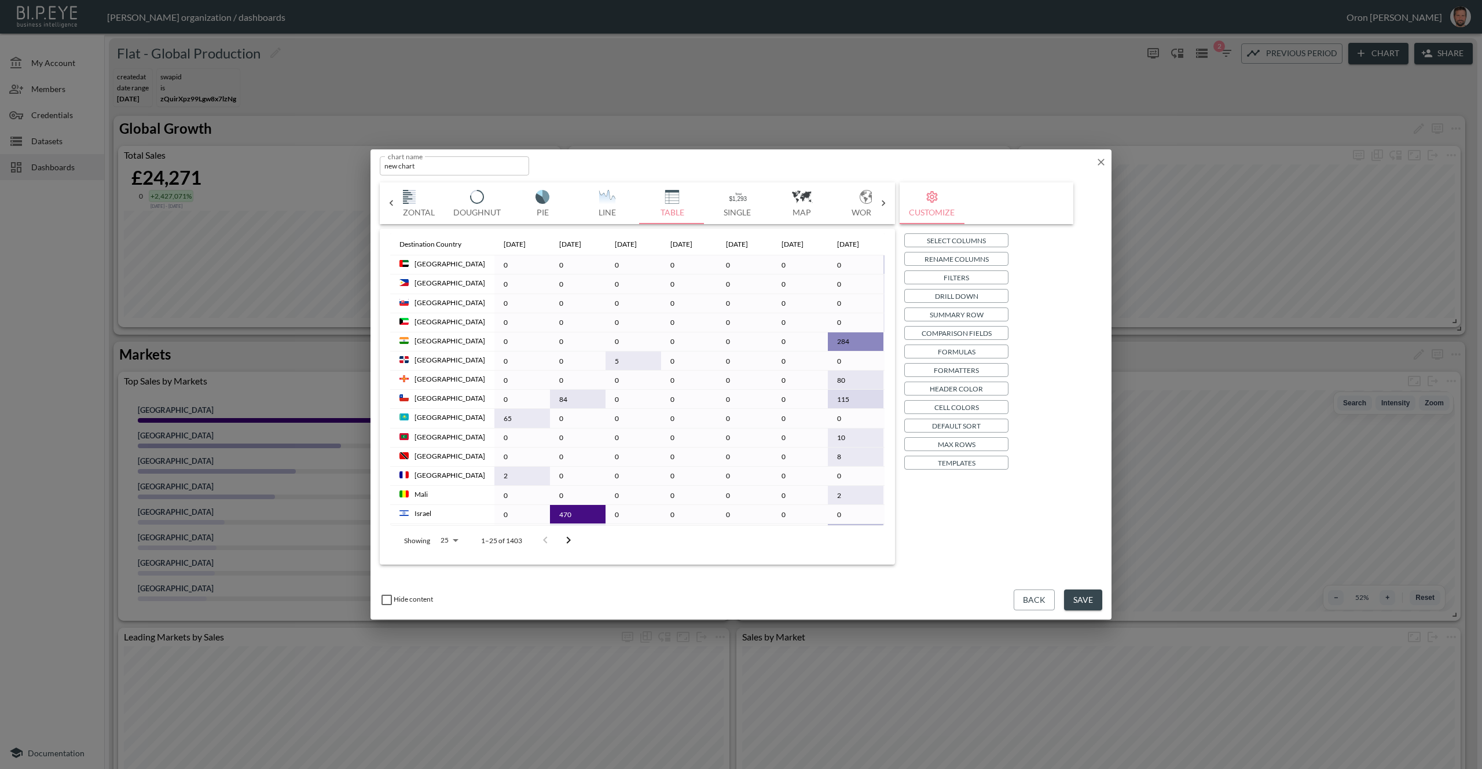
click at [955, 467] on p "Templates" at bounding box center [957, 463] width 38 height 12
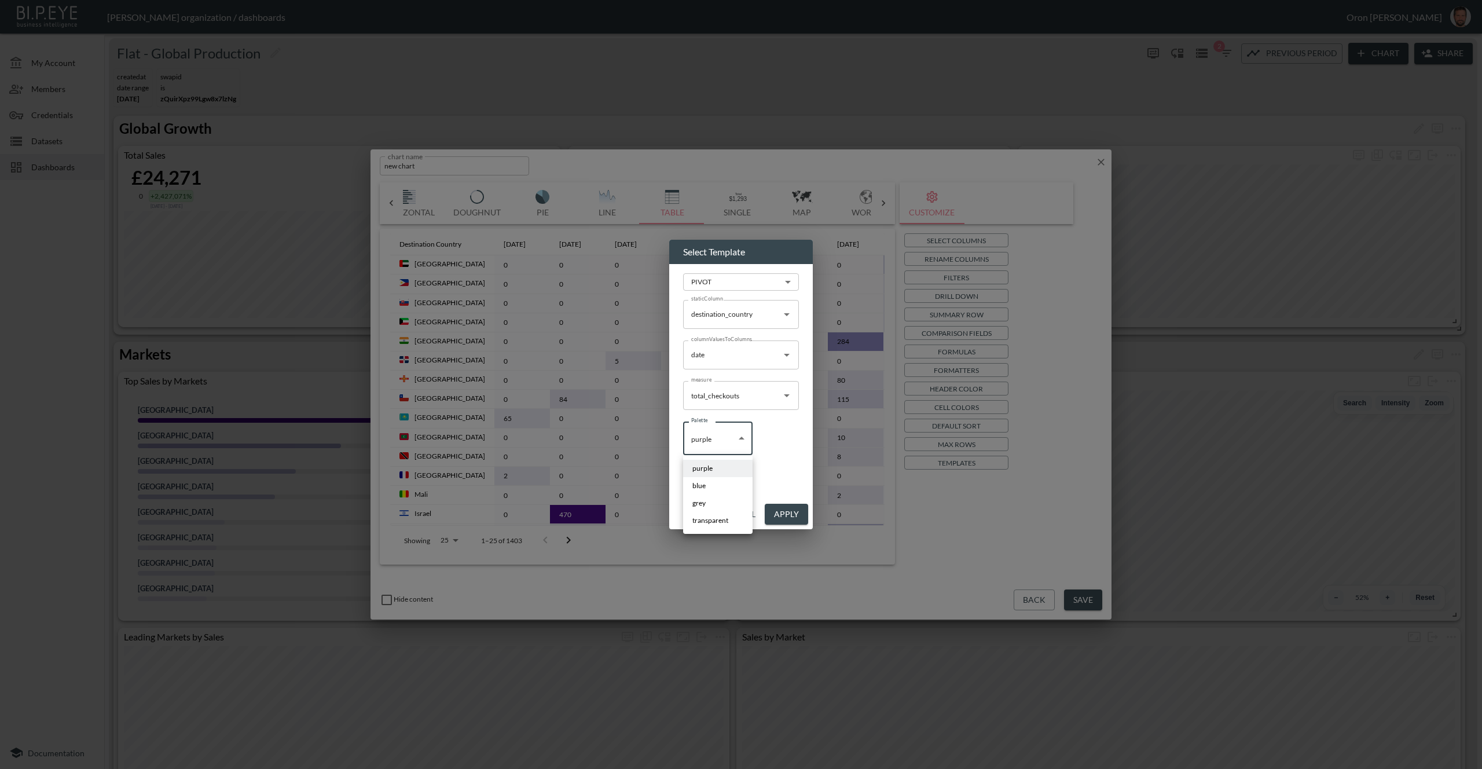
click at [706, 446] on body "BI.P.EYE, Interactive Analytics Dashboards - app Zach Bailet organization / das…" at bounding box center [741, 384] width 1482 height 769
drag, startPoint x: 770, startPoint y: 463, endPoint x: 758, endPoint y: 365, distance: 99.2
click at [770, 462] on div at bounding box center [741, 384] width 1482 height 769
click at [740, 291] on body "BI.P.EYE, Interactive Analytics Dashboards - app Zach Bailet organization / das…" at bounding box center [741, 384] width 1482 height 769
click at [732, 309] on li "TABLE" at bounding box center [741, 310] width 116 height 31
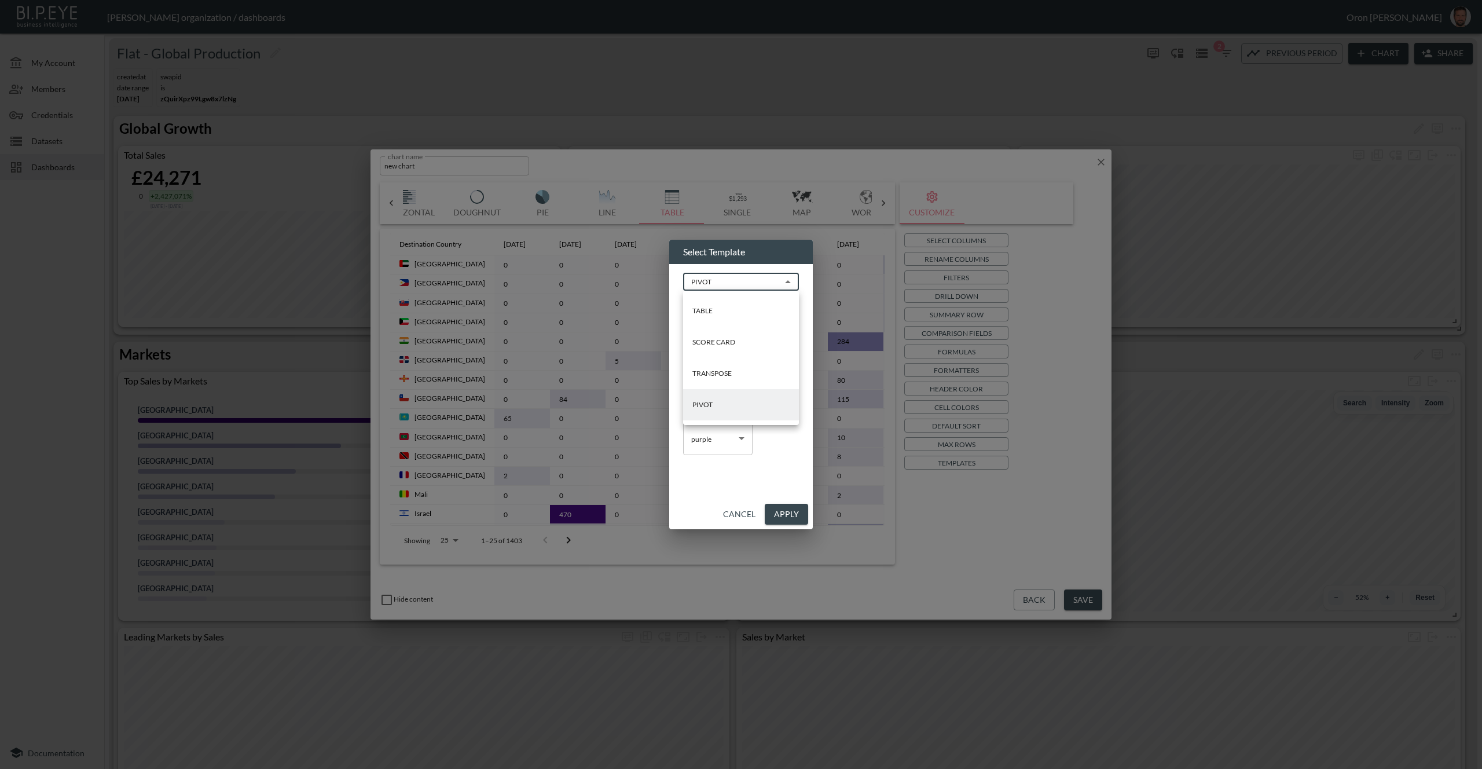
type input "TABLE"
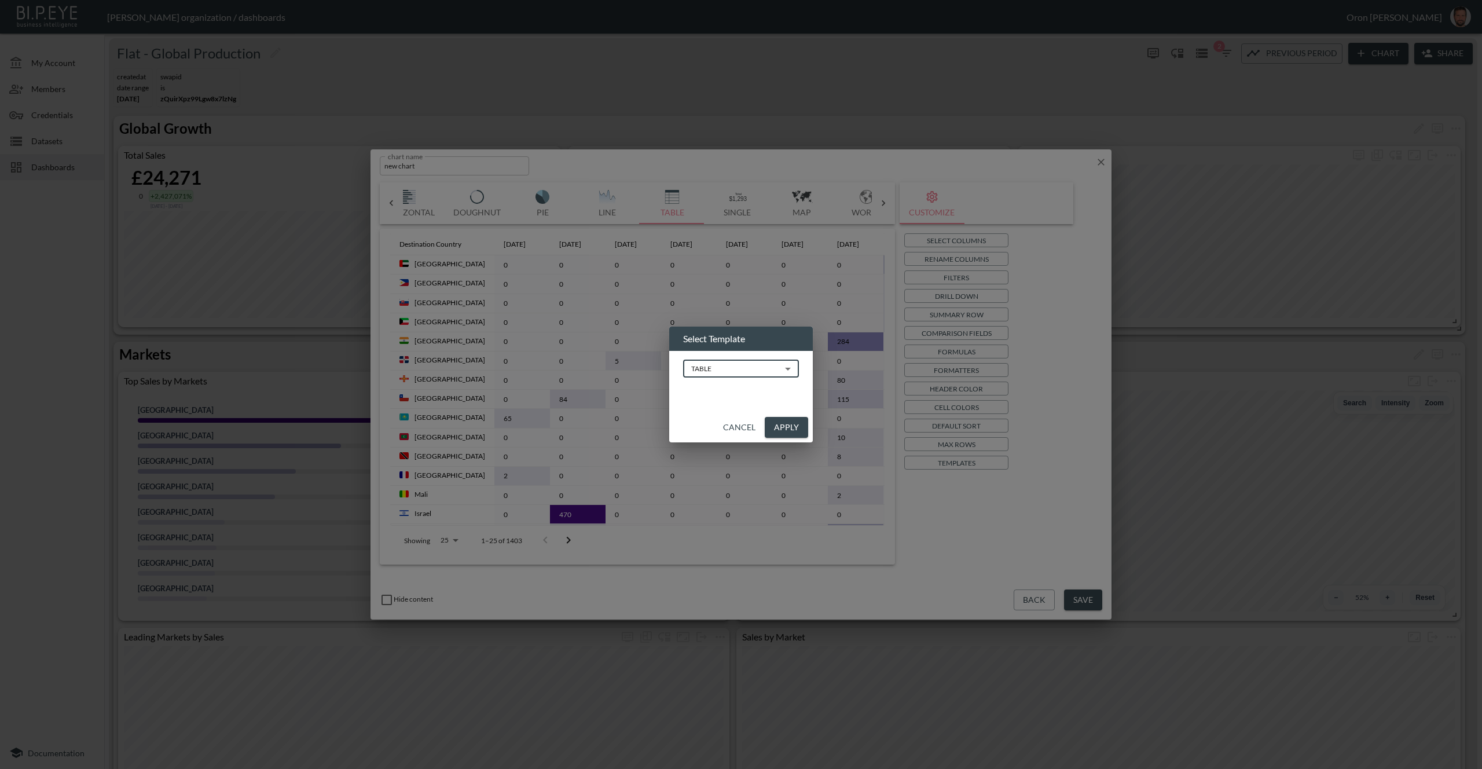
click at [775, 425] on button "Apply" at bounding box center [786, 427] width 43 height 21
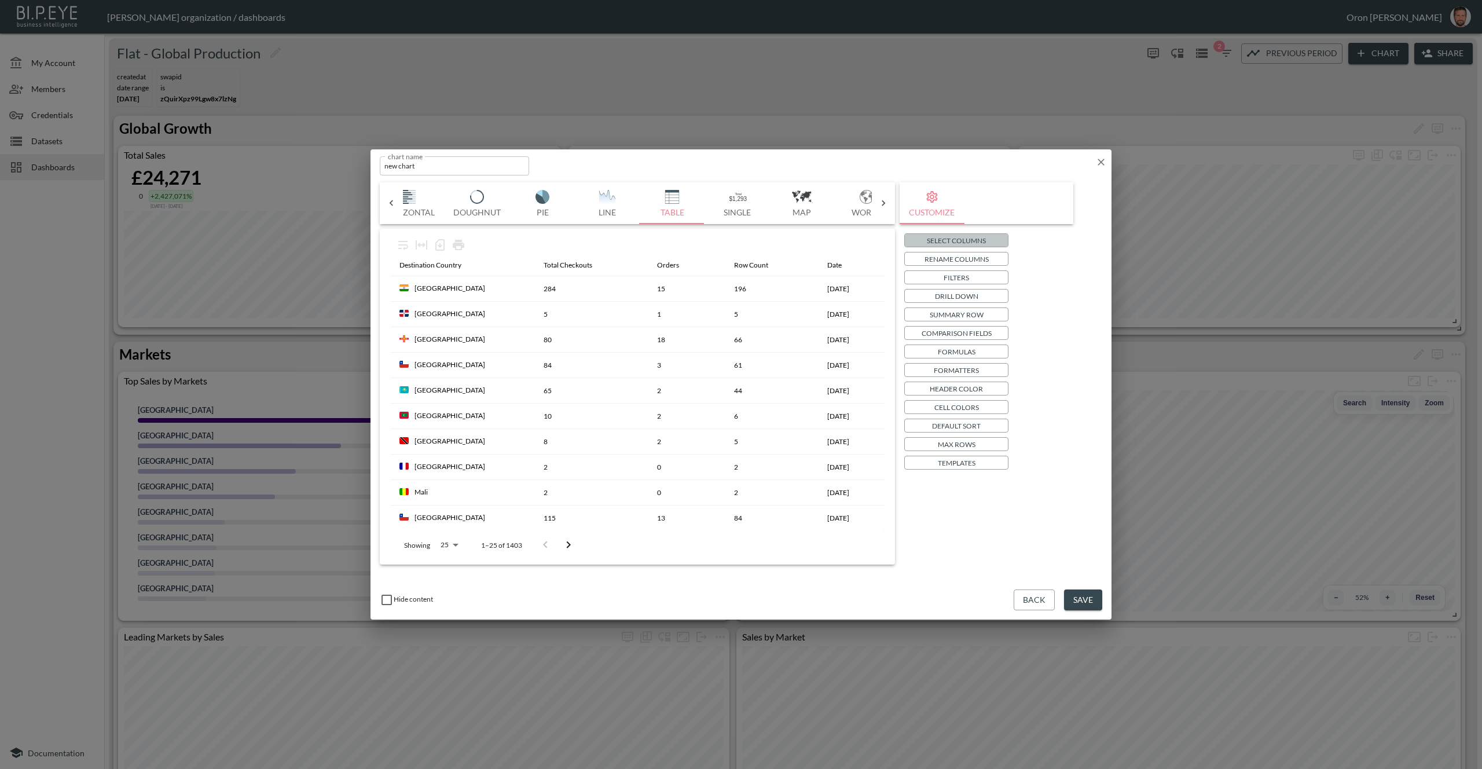
click at [974, 241] on p "Select Columns" at bounding box center [956, 240] width 59 height 12
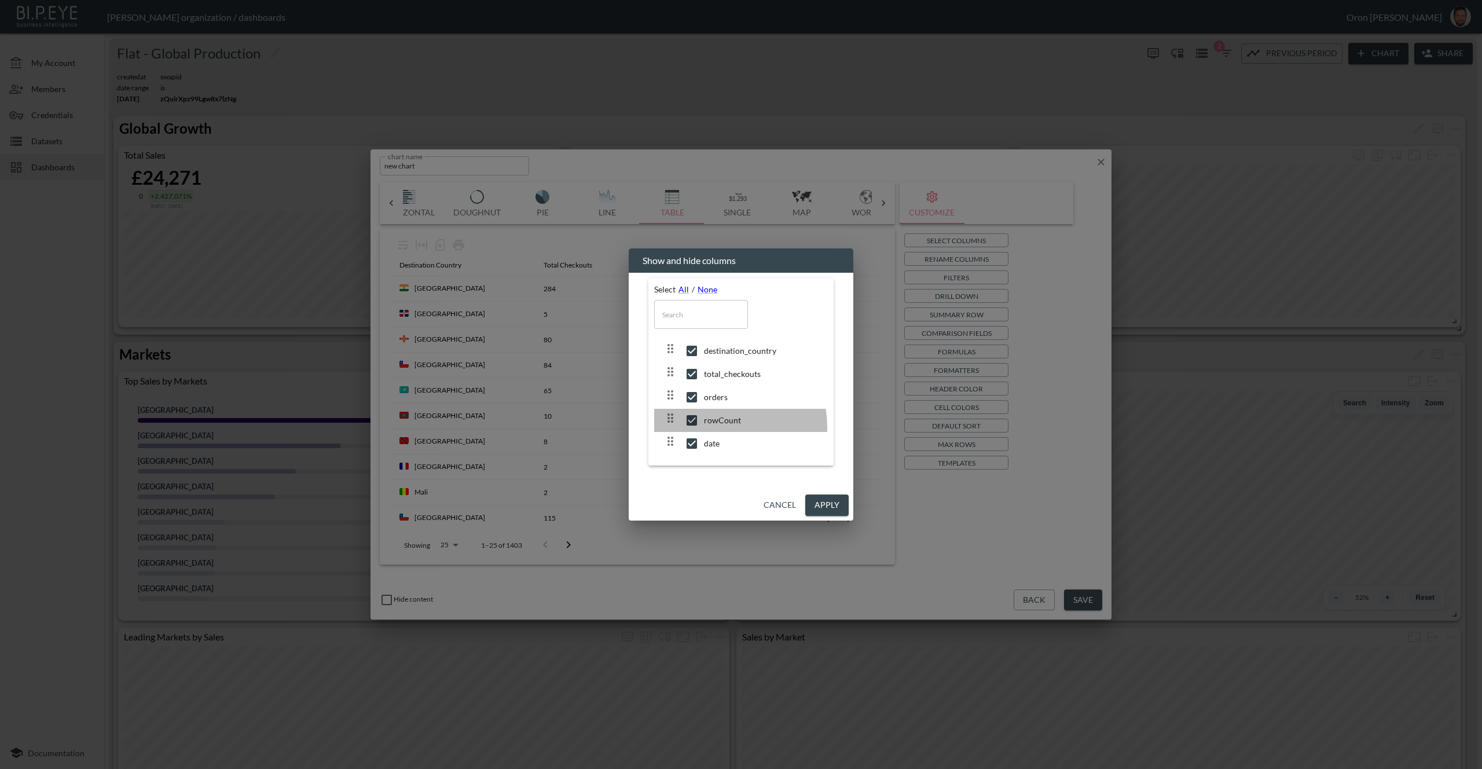
drag, startPoint x: 696, startPoint y: 428, endPoint x: 758, endPoint y: 468, distance: 74.0
click at [696, 428] on div at bounding box center [683, 420] width 41 height 19
checkbox input "false"
click at [823, 502] on button "Apply" at bounding box center [826, 504] width 43 height 21
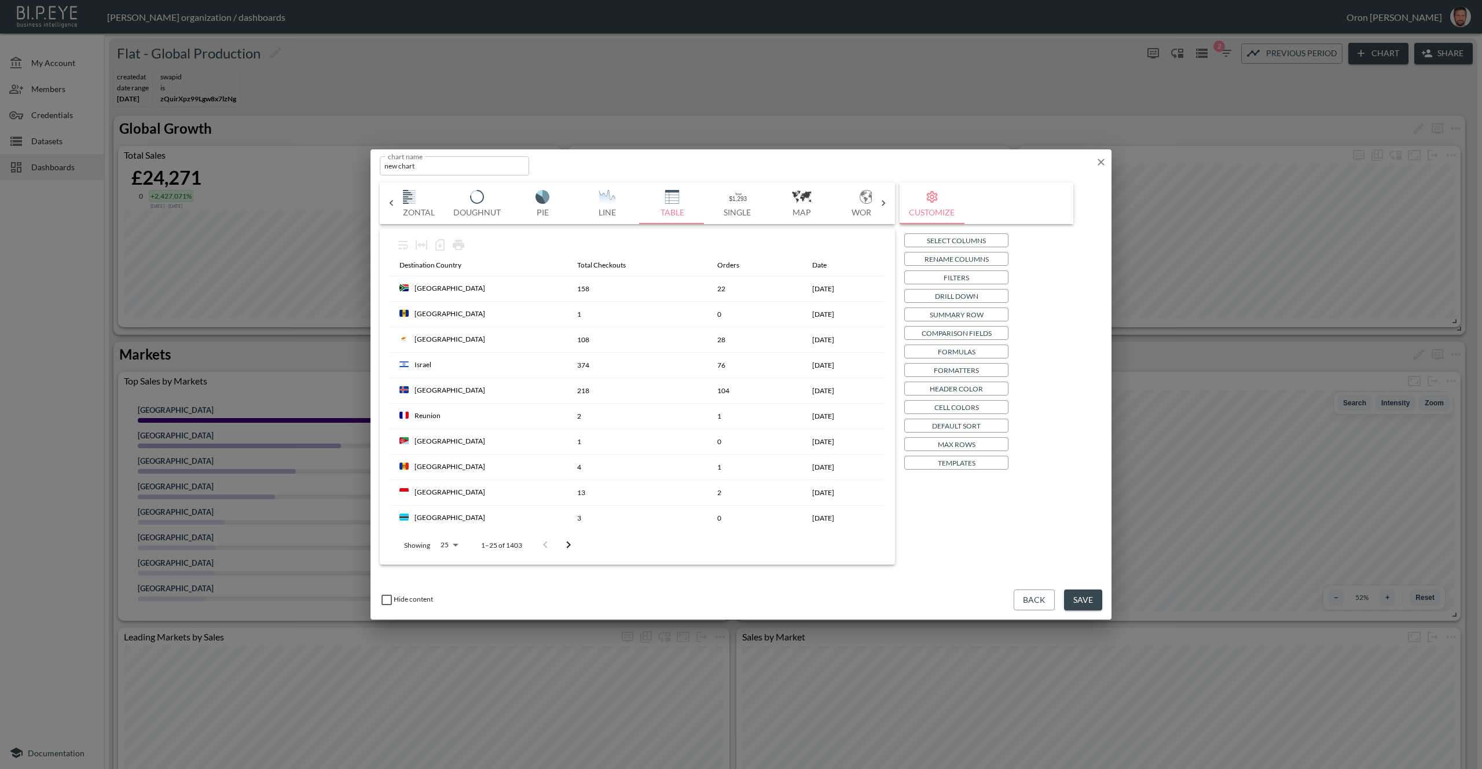
click at [963, 239] on p "Select Columns" at bounding box center [956, 240] width 59 height 12
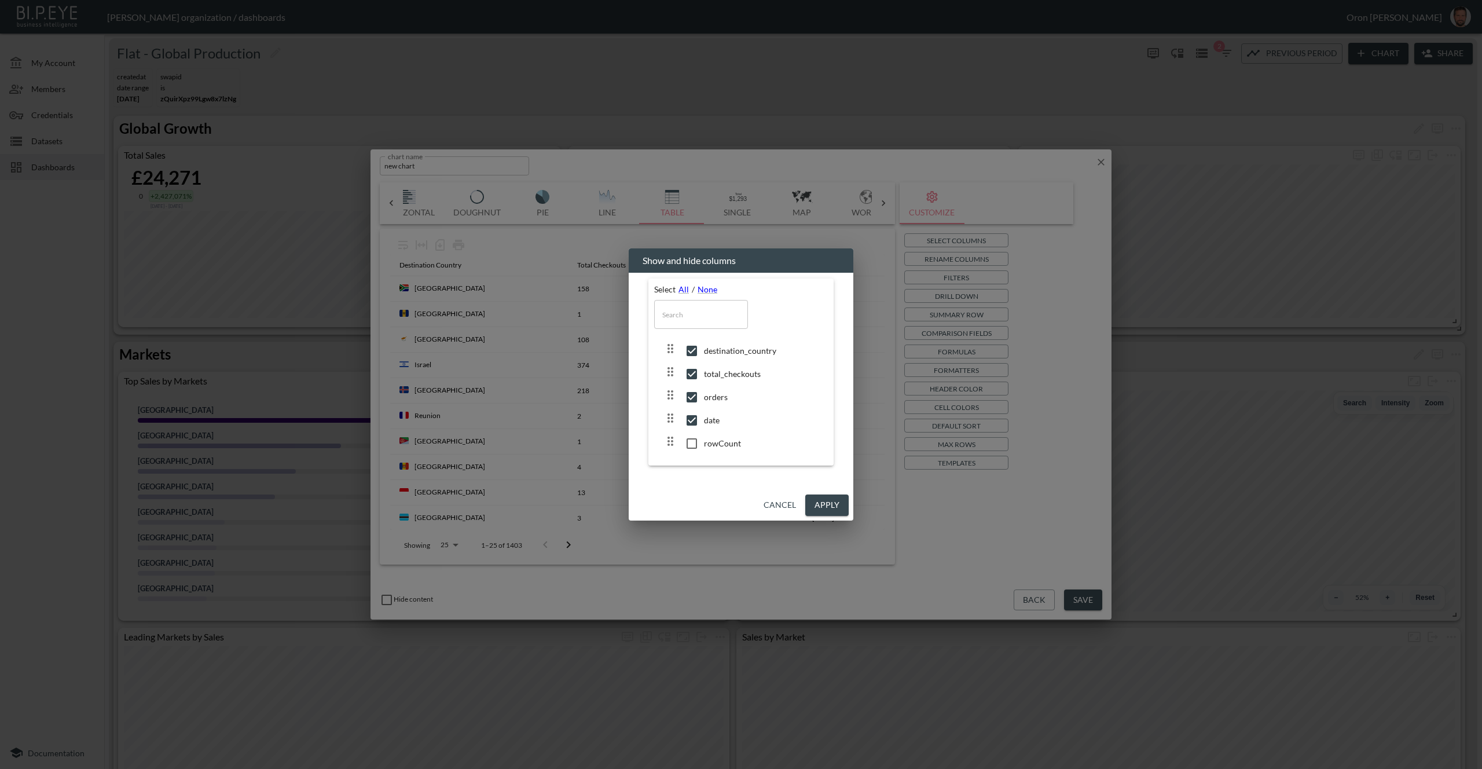
click at [695, 421] on input "checkbox" at bounding box center [692, 421] width 24 height 12
checkbox input "false"
click at [787, 506] on button "Cancel" at bounding box center [780, 504] width 42 height 21
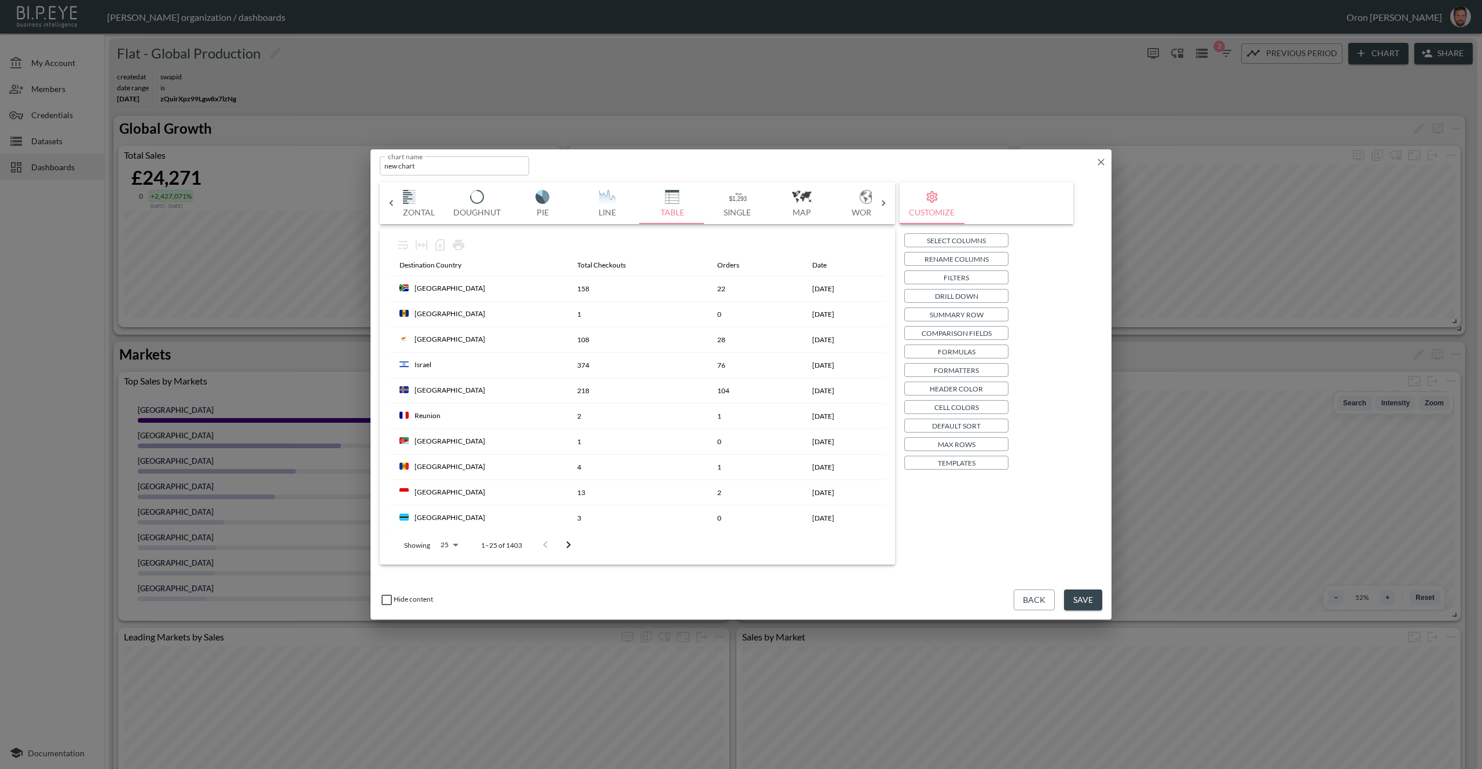
click at [949, 239] on p "Select Columns" at bounding box center [956, 240] width 59 height 12
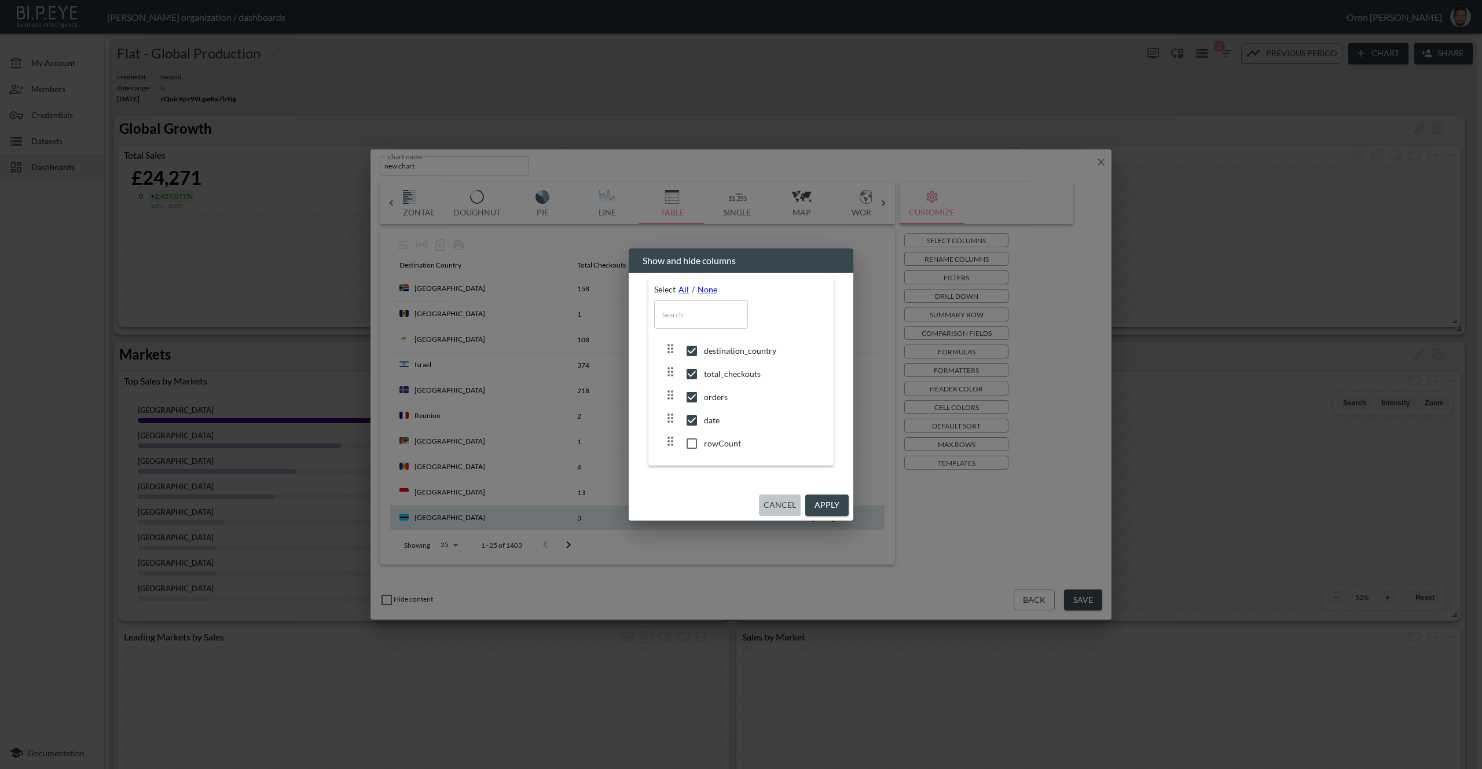
click at [776, 507] on button "Cancel" at bounding box center [780, 504] width 42 height 21
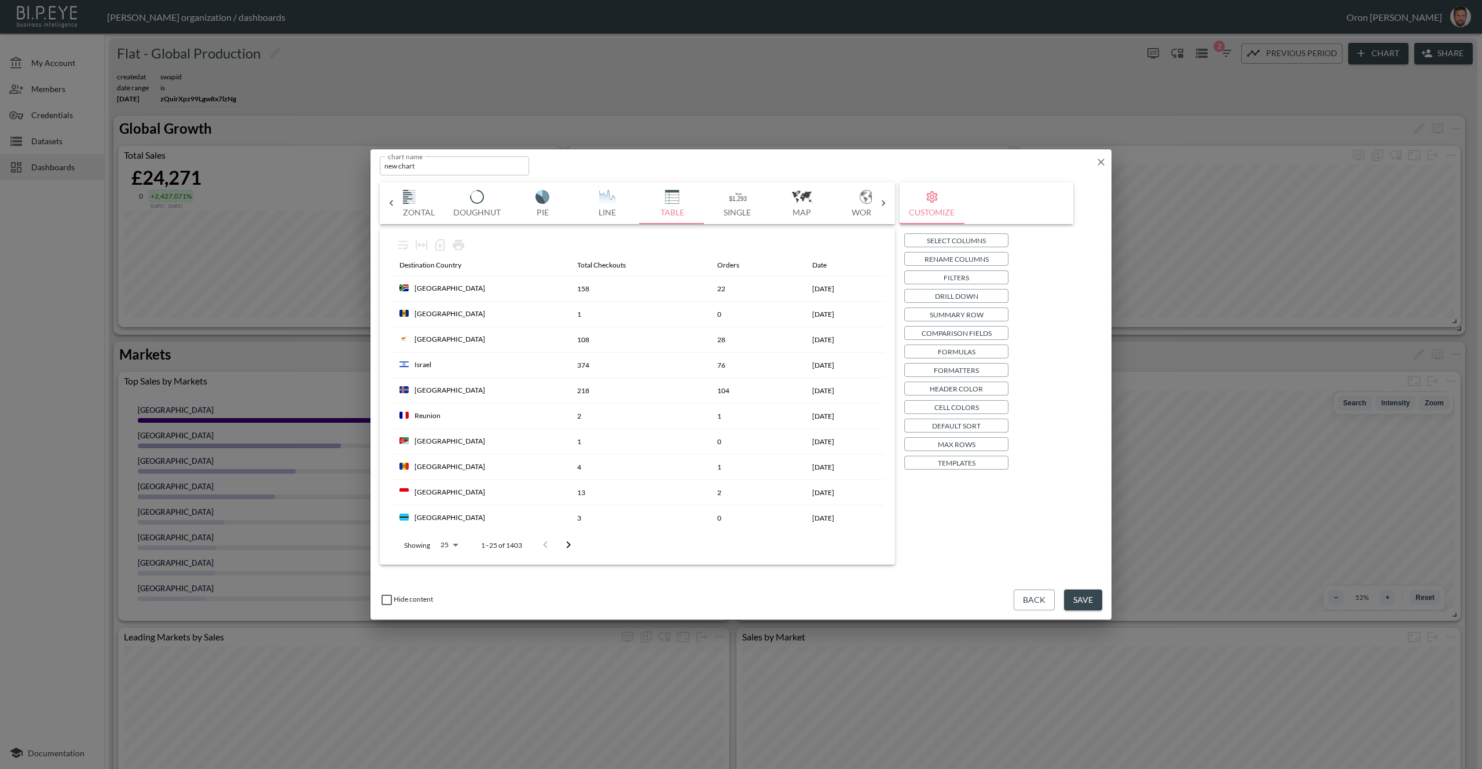
click at [971, 465] on p "Templates" at bounding box center [957, 463] width 38 height 12
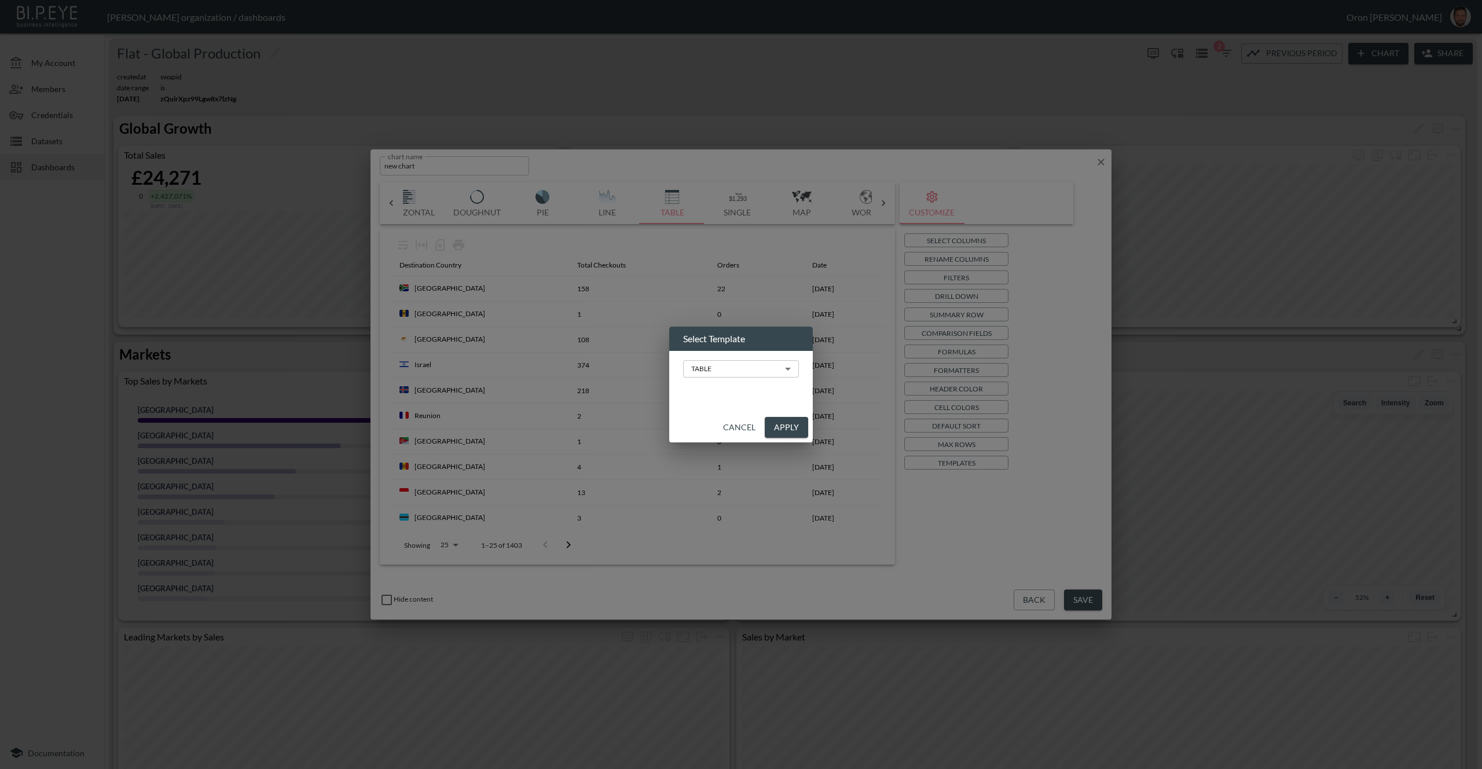
click at [714, 365] on body "BI.P.EYE, Interactive Analytics Dashboards - app Zach Bailet organization / das…" at bounding box center [741, 384] width 1482 height 769
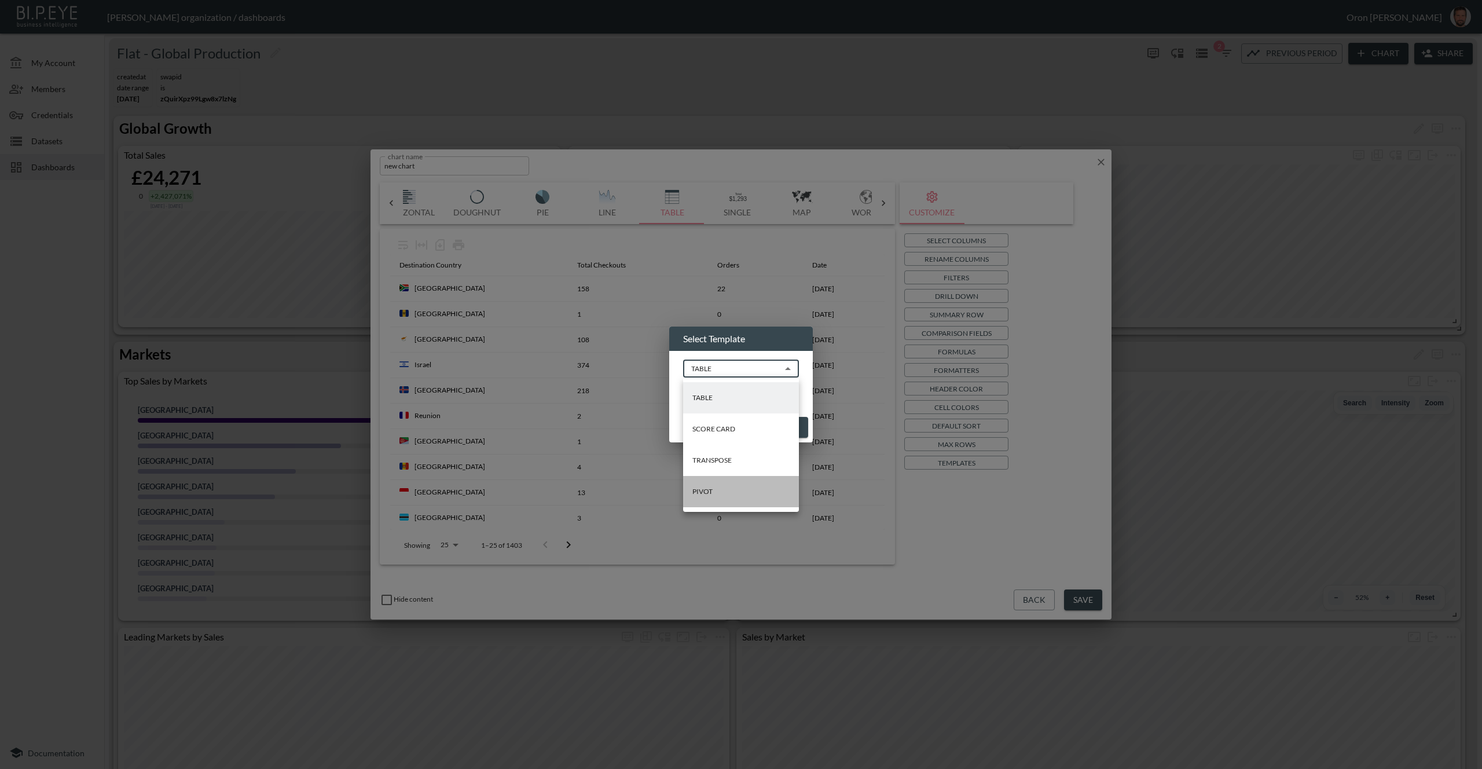
click at [711, 501] on li "PIVOT" at bounding box center [741, 491] width 116 height 31
type input "PIVOT"
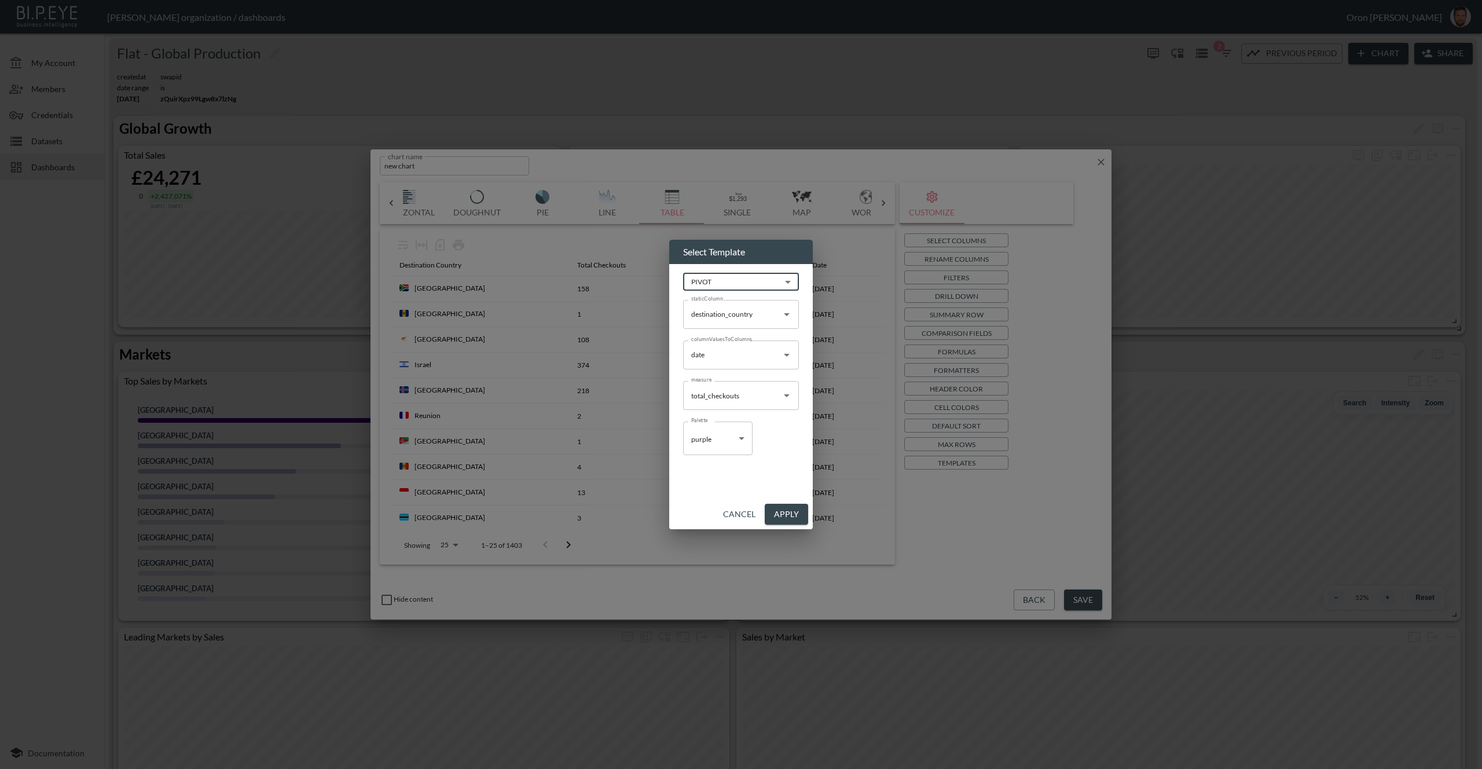
click at [788, 515] on button "Apply" at bounding box center [786, 514] width 43 height 21
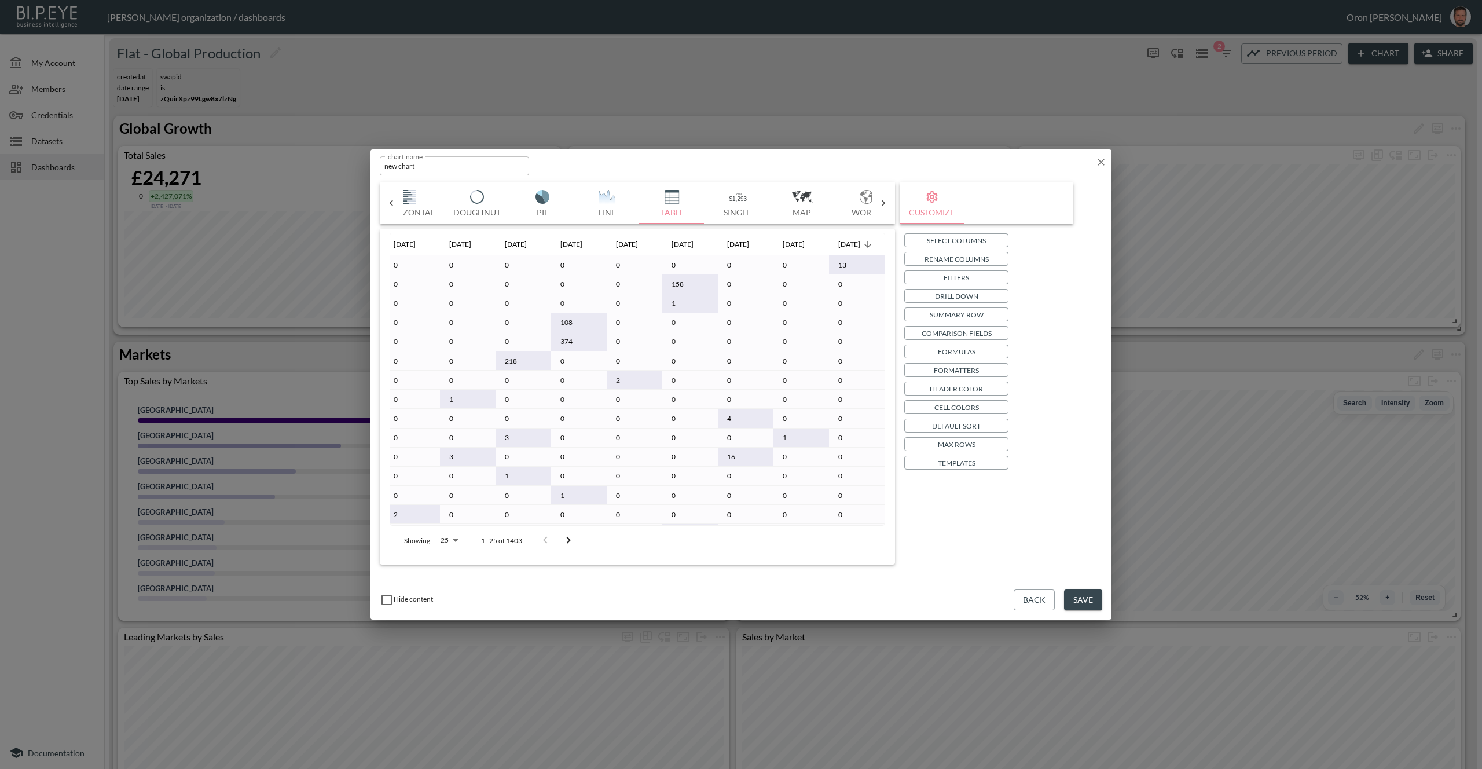
scroll to position [0, 164]
click at [386, 600] on input "Enable this to display a 'Coming Soon' message when the chart is viewed in an e…" at bounding box center [387, 600] width 14 height 14
checkbox input "true"
click at [455, 162] on input "new chart" at bounding box center [454, 165] width 149 height 19
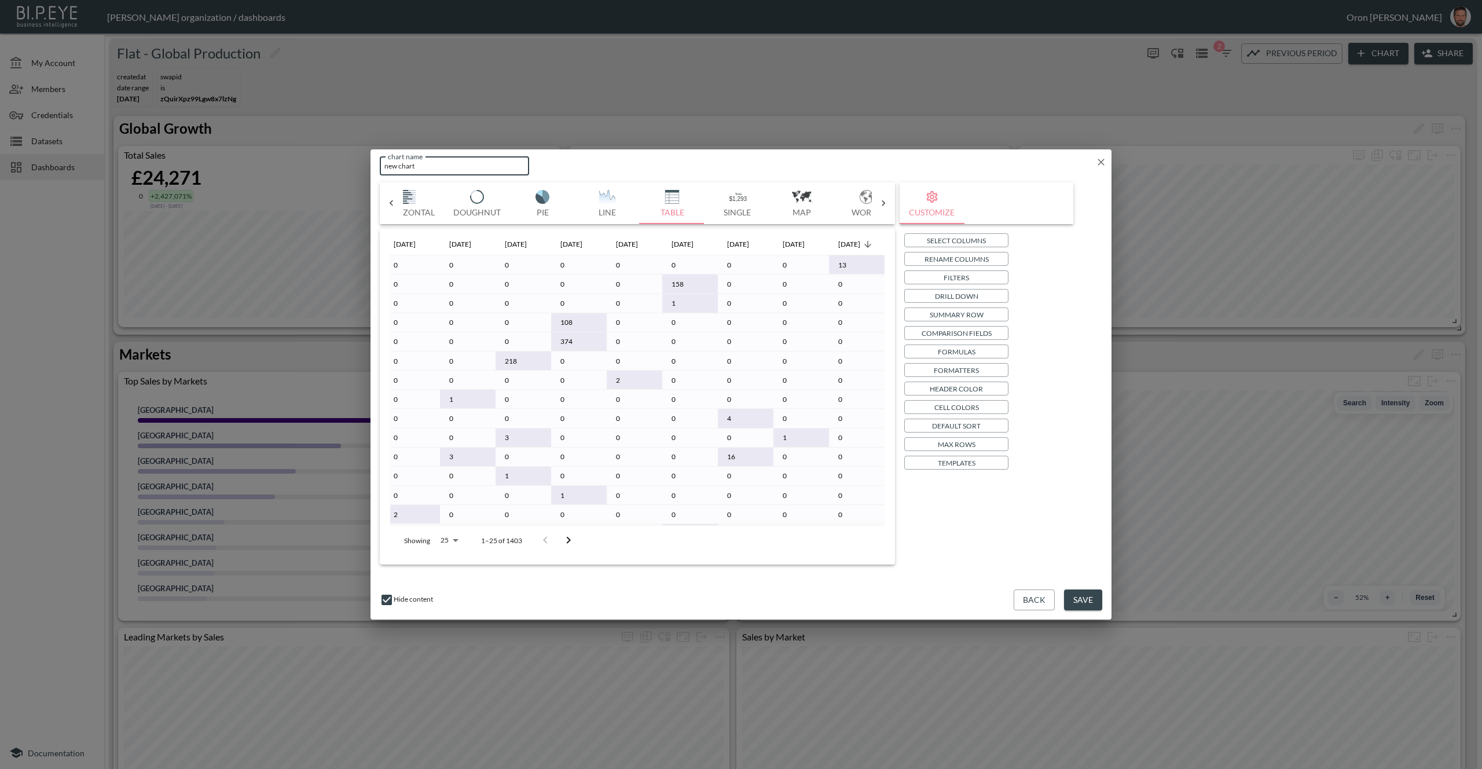
click at [455, 162] on input "new chart" at bounding box center [454, 165] width 149 height 19
type input "C"
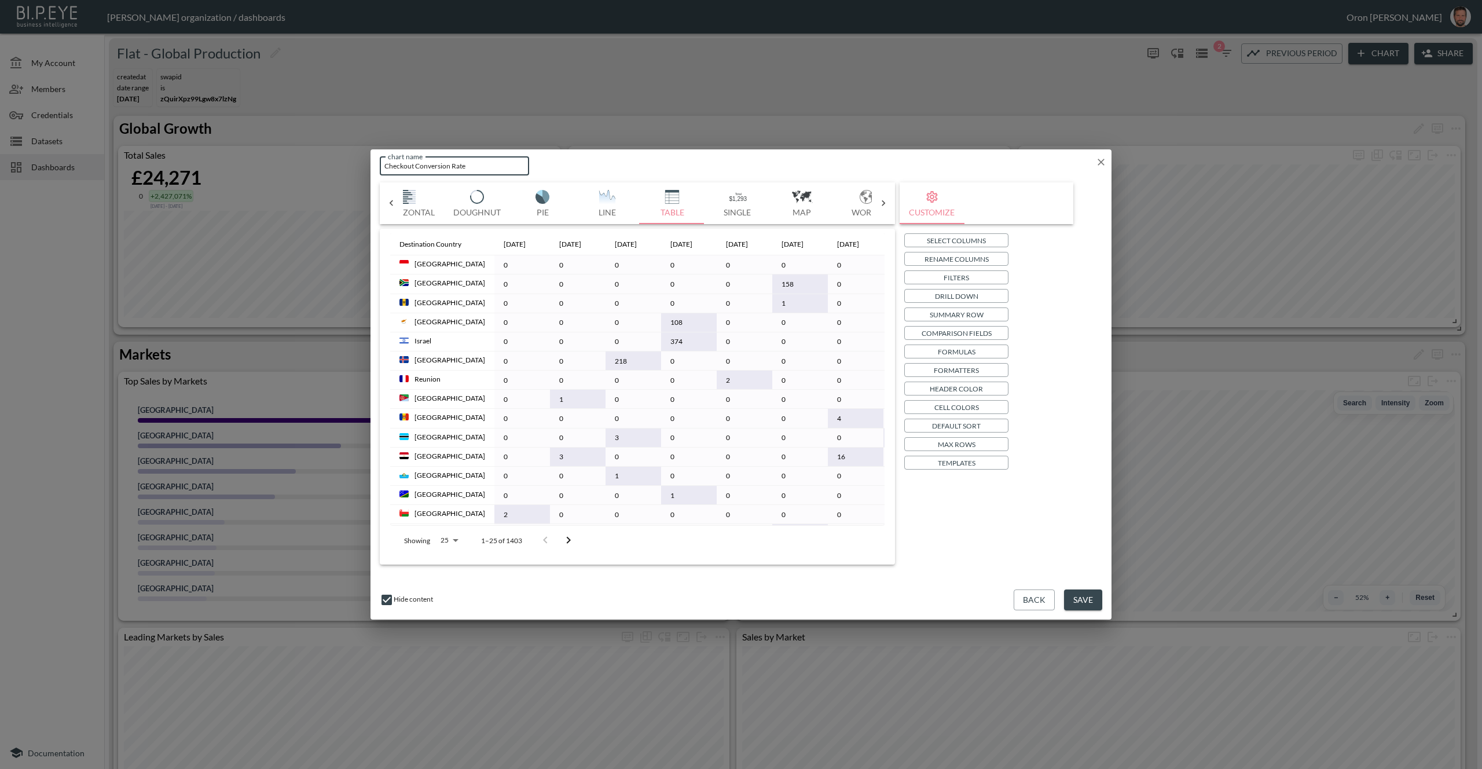
type input "Checkout Conversion Rate"
click at [975, 349] on button "Formulas" at bounding box center [956, 351] width 104 height 14
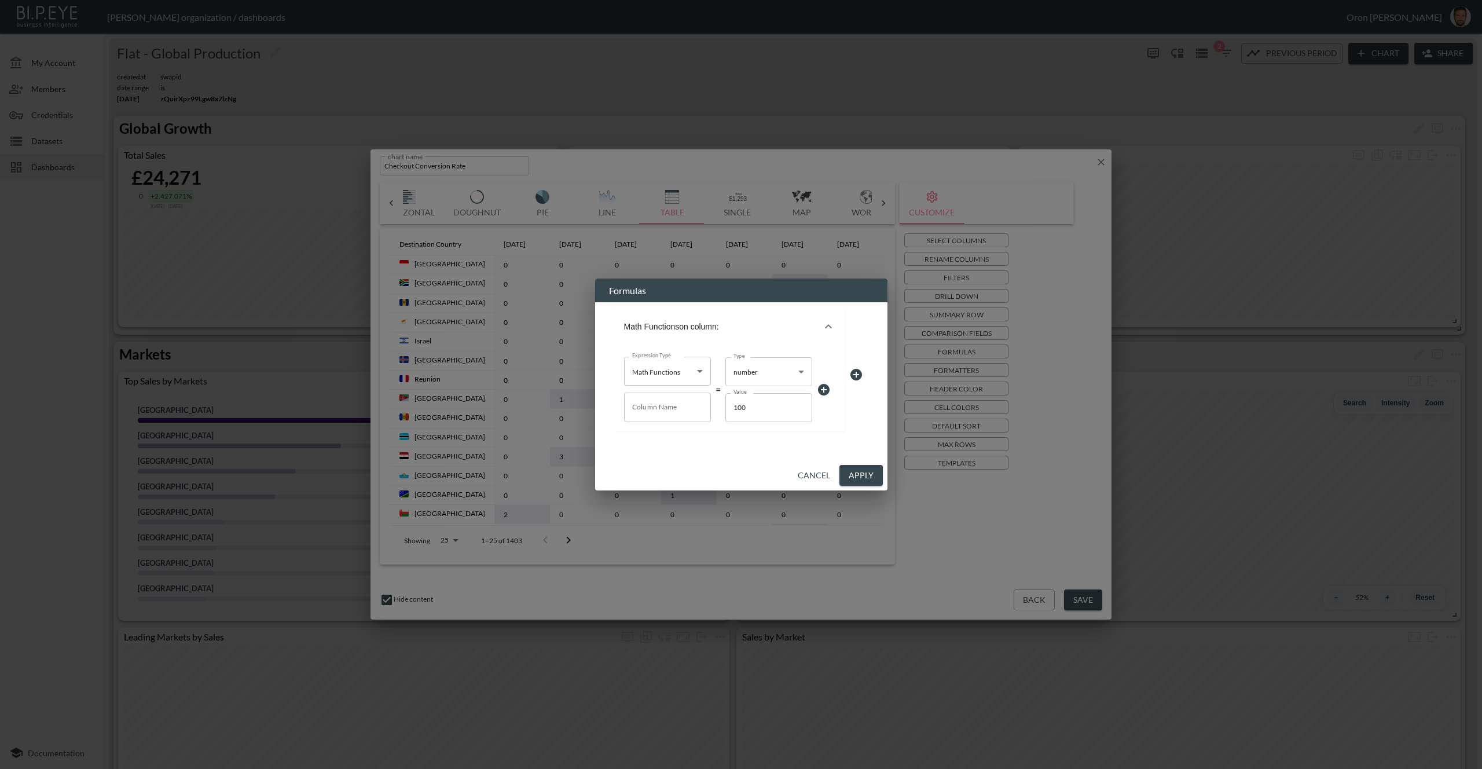
click at [659, 404] on input "Column Name" at bounding box center [667, 407] width 87 height 29
type input "C"
type input "Conversion rate"
click at [770, 371] on body "BI.P.EYE, Interactive Analytics Dashboards - app Zach Bailet organization / das…" at bounding box center [741, 384] width 1482 height 769
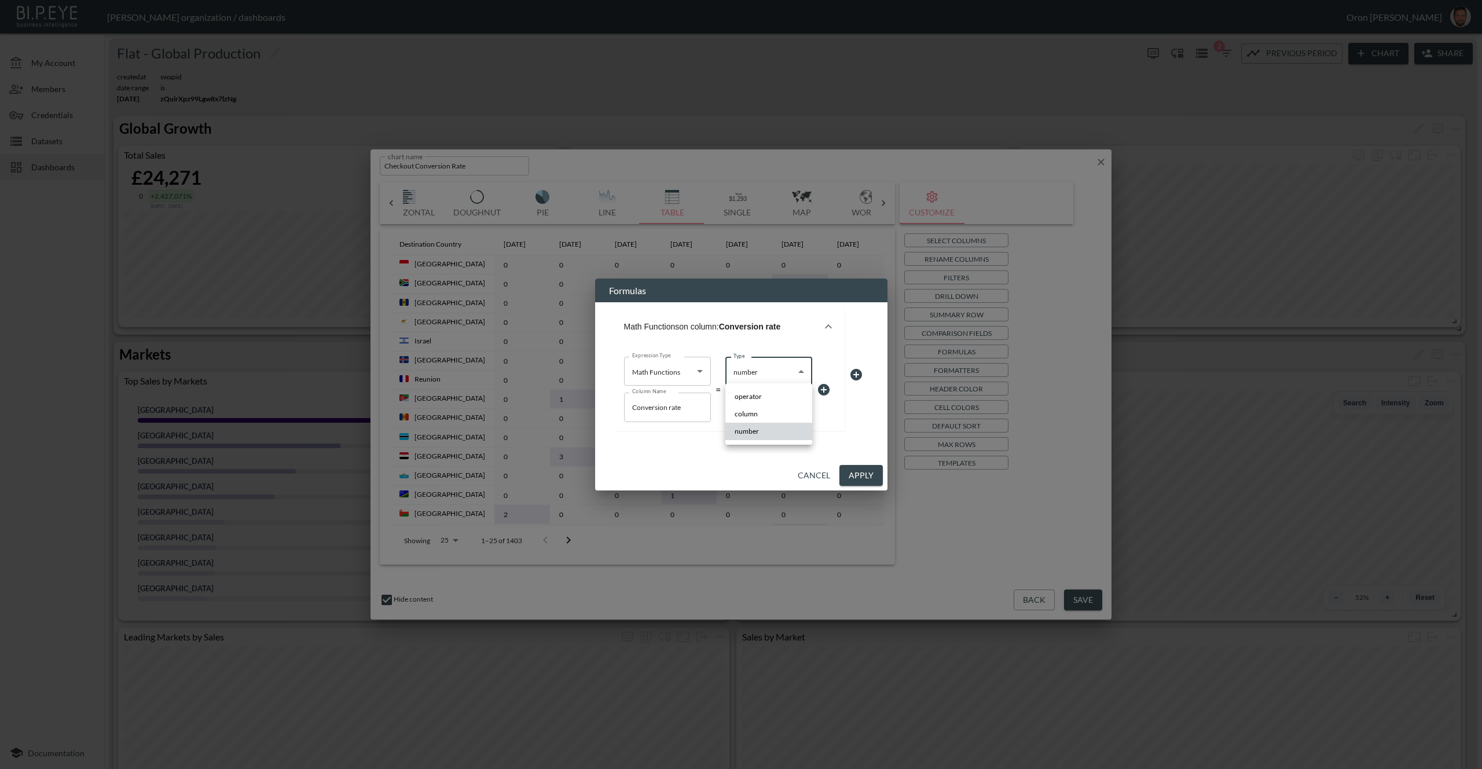
click at [769, 410] on li "column" at bounding box center [768, 413] width 87 height 17
type input "column"
click at [768, 410] on body "BI.P.EYE, Interactive Analytics Dashboards - app Zach Bailet organization / das…" at bounding box center [741, 384] width 1482 height 769
click at [769, 484] on li "orders" at bounding box center [768, 484] width 87 height 17
type input "$[*].orders"
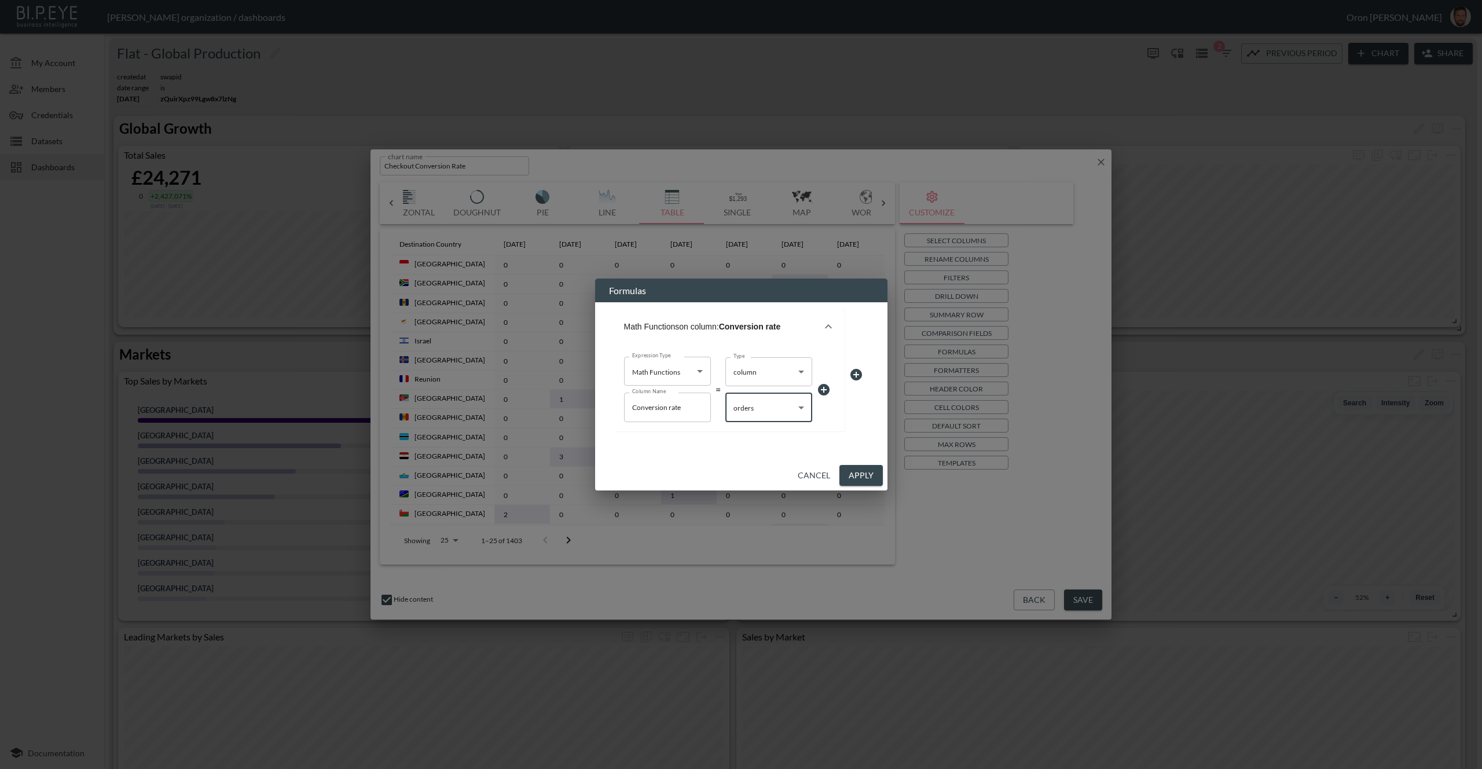
click at [822, 385] on icon at bounding box center [824, 390] width 12 height 12
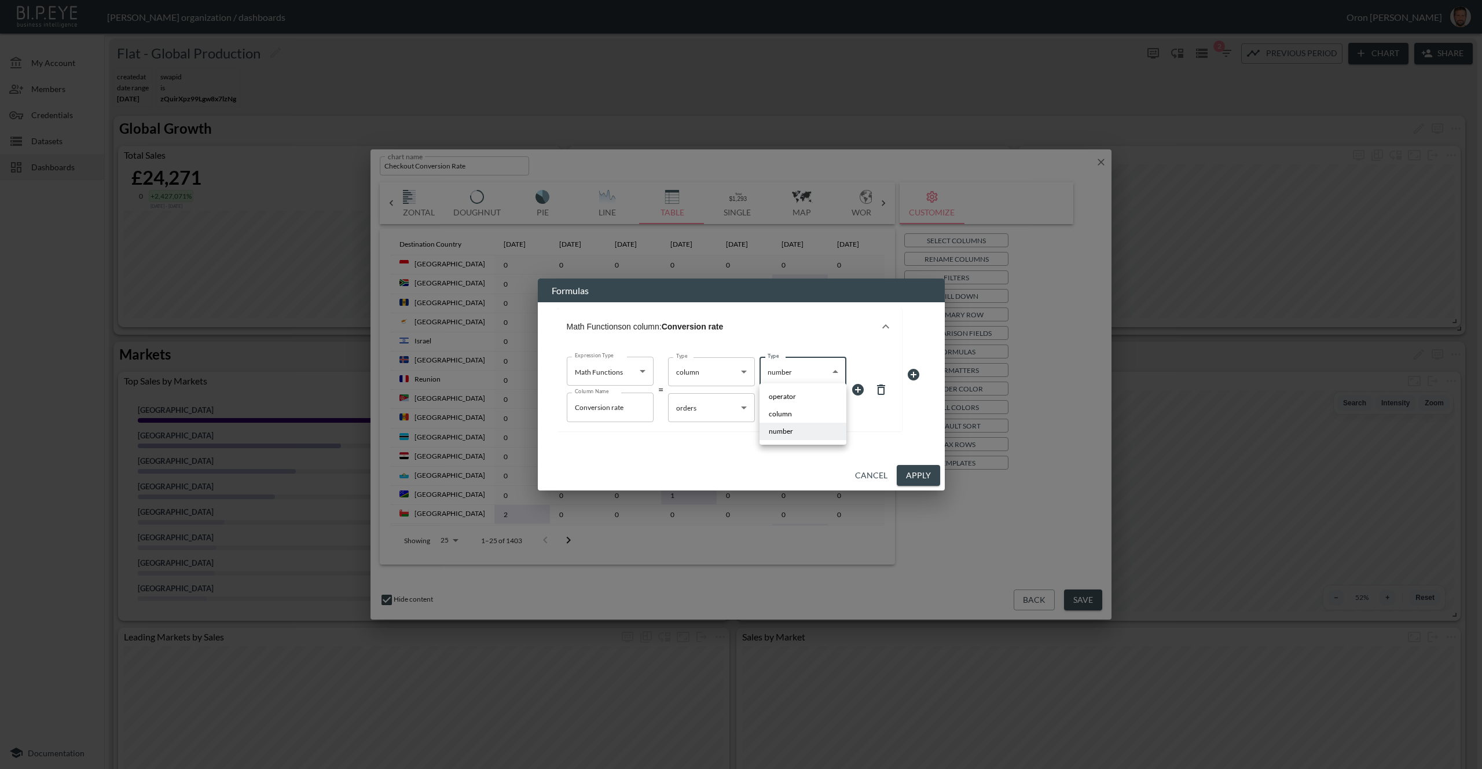
click at [786, 366] on body "BI.P.EYE, Interactive Analytics Dashboards - app Zach Bailet organization / das…" at bounding box center [741, 384] width 1482 height 769
click at [789, 395] on span "operator" at bounding box center [782, 396] width 27 height 10
type input "operator"
click at [795, 404] on body "BI.P.EYE, Interactive Analytics Dashboards - app Zach Bailet organization / das…" at bounding box center [741, 384] width 1482 height 769
drag, startPoint x: 791, startPoint y: 461, endPoint x: 845, endPoint y: 399, distance: 82.1
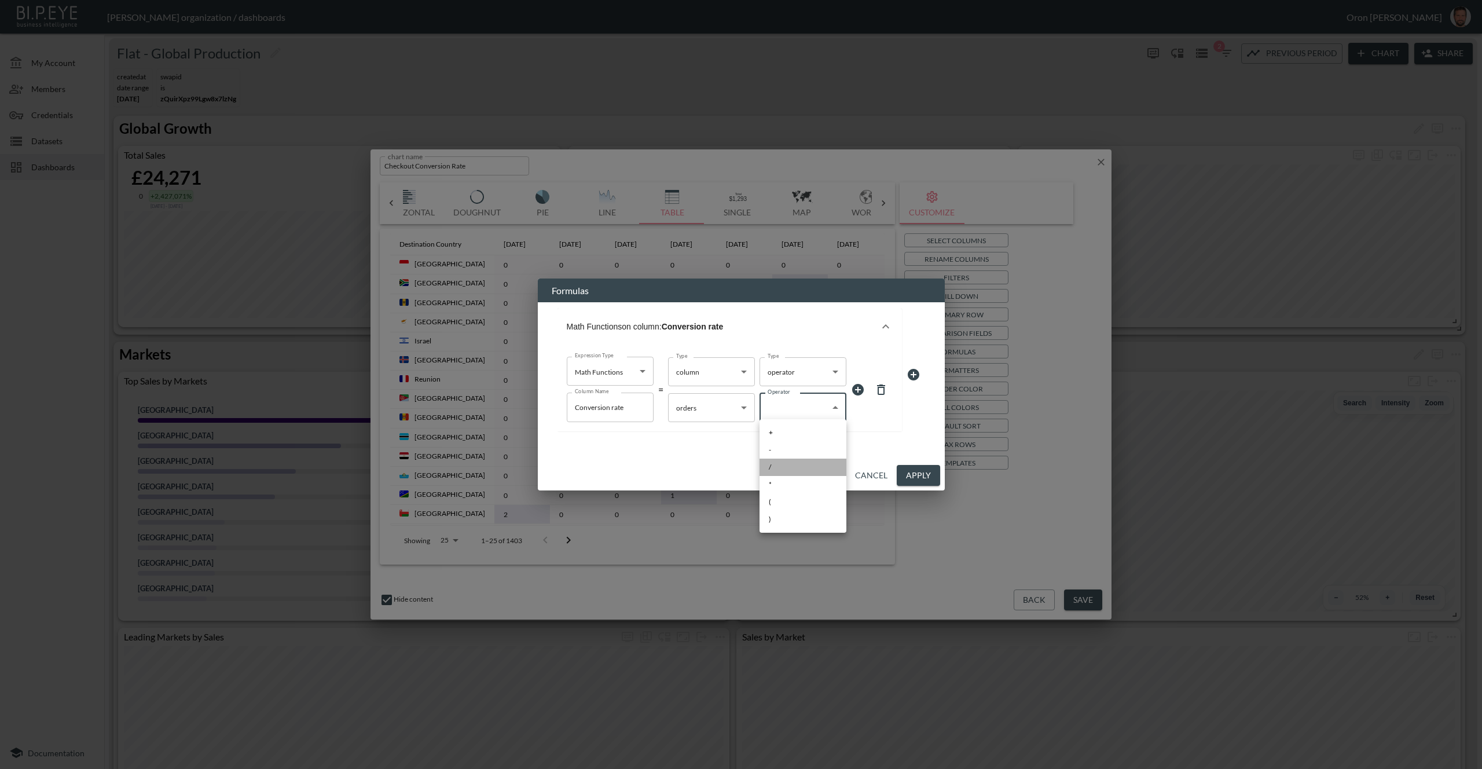
click at [792, 461] on li "/" at bounding box center [803, 467] width 87 height 17
type input "/"
click at [863, 388] on icon at bounding box center [858, 390] width 14 height 14
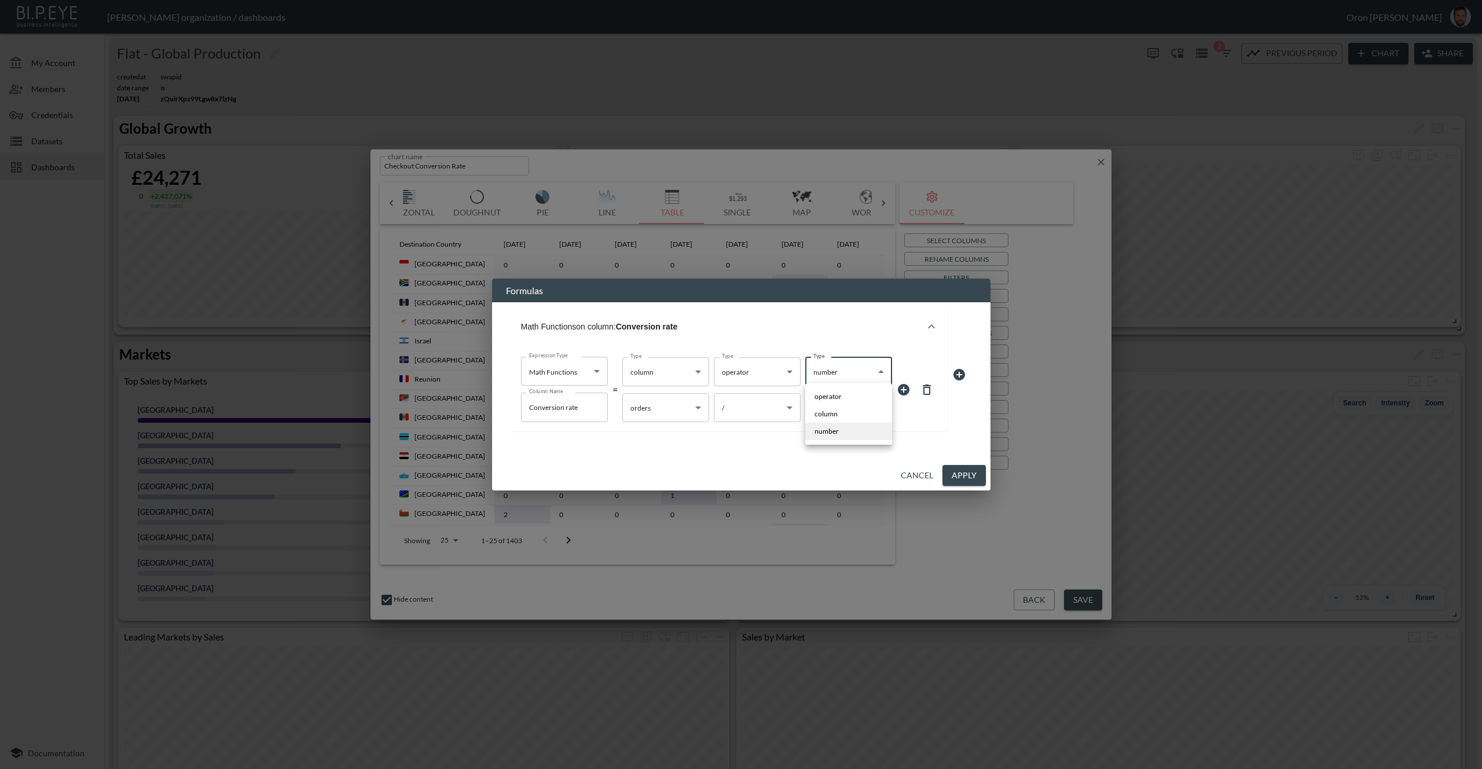
click at [844, 372] on body "BI.P.EYE, Interactive Analytics Dashboards - app Zach Bailet organization / das…" at bounding box center [741, 384] width 1482 height 769
click at [837, 410] on li "column" at bounding box center [848, 413] width 87 height 17
type input "column"
click at [839, 405] on body "BI.P.EYE, Interactive Analytics Dashboards - app Zach Bailet organization / das…" at bounding box center [741, 384] width 1482 height 769
drag, startPoint x: 841, startPoint y: 517, endPoint x: 914, endPoint y: 477, distance: 83.7
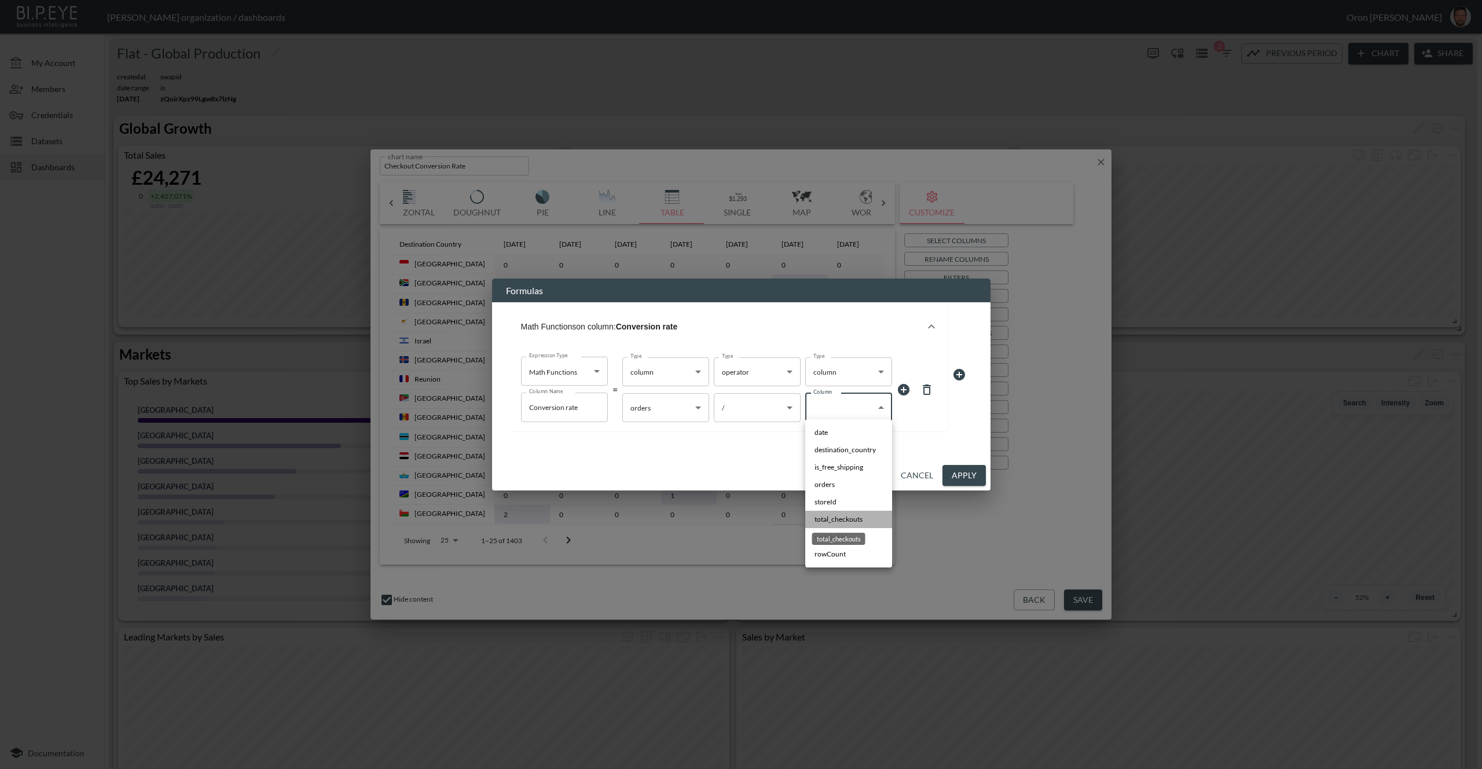
click at [841, 516] on span "total_checkouts" at bounding box center [839, 519] width 48 height 10
type input "$[*].total_checkouts"
click at [955, 476] on button "Apply" at bounding box center [963, 475] width 43 height 21
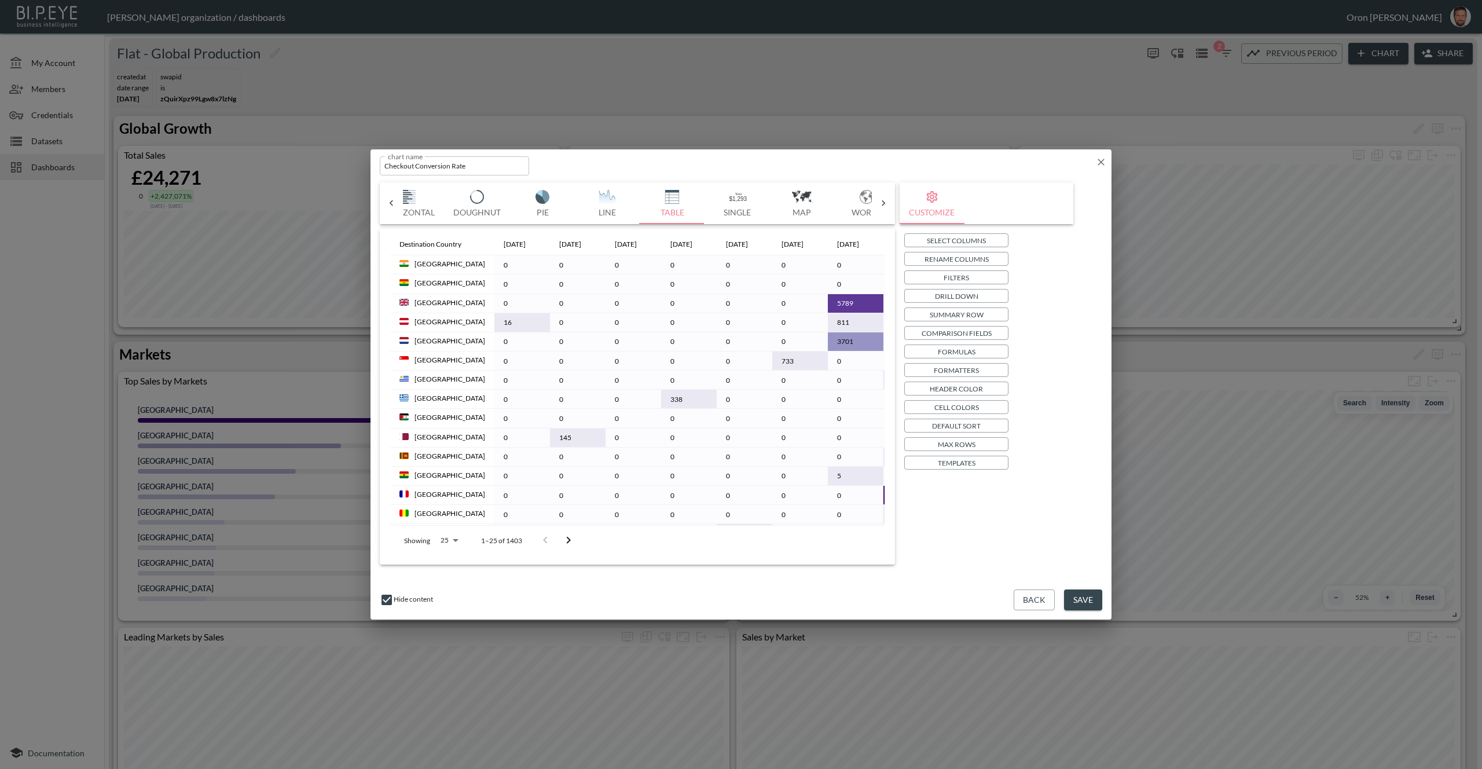
scroll to position [0, 229]
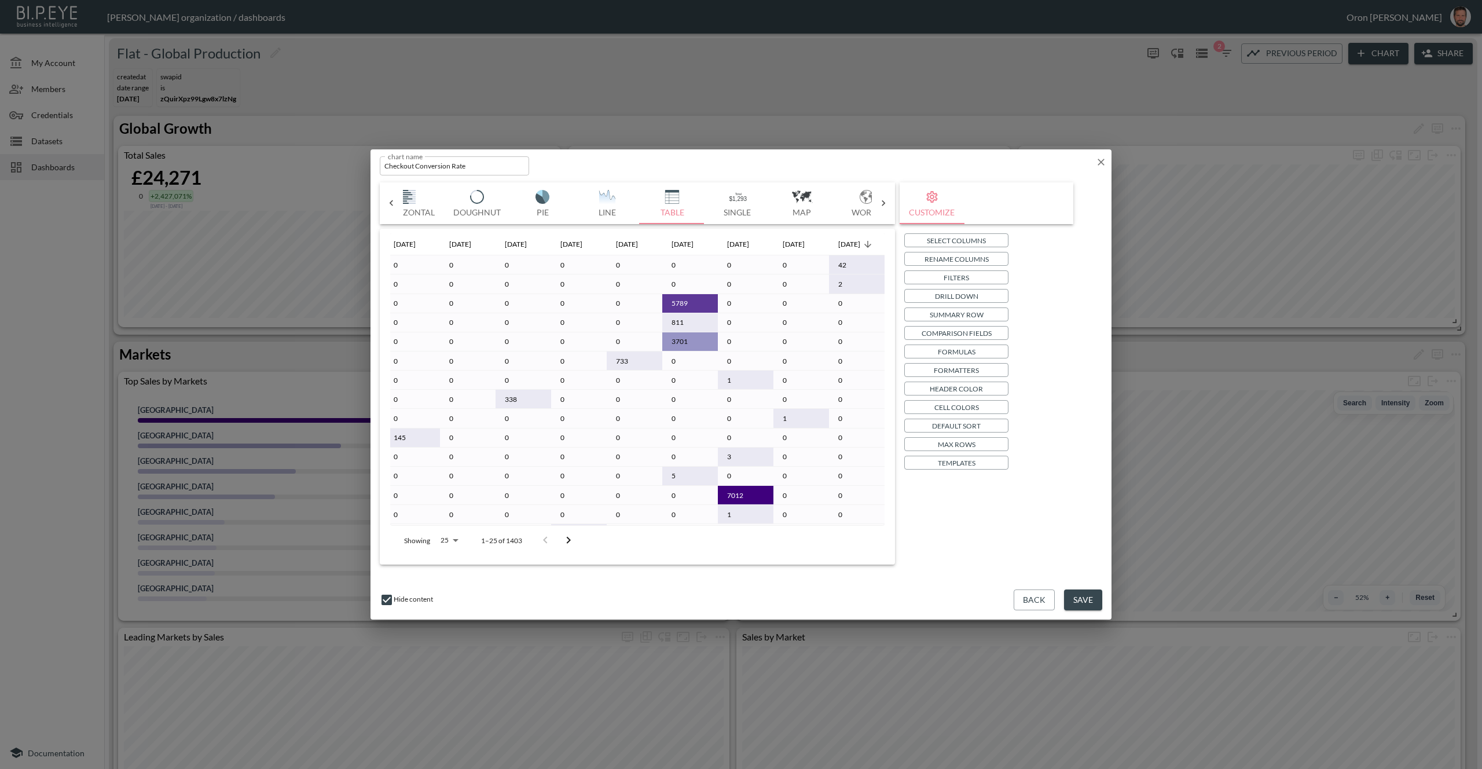
click at [968, 459] on p "Templates" at bounding box center [957, 463] width 38 height 12
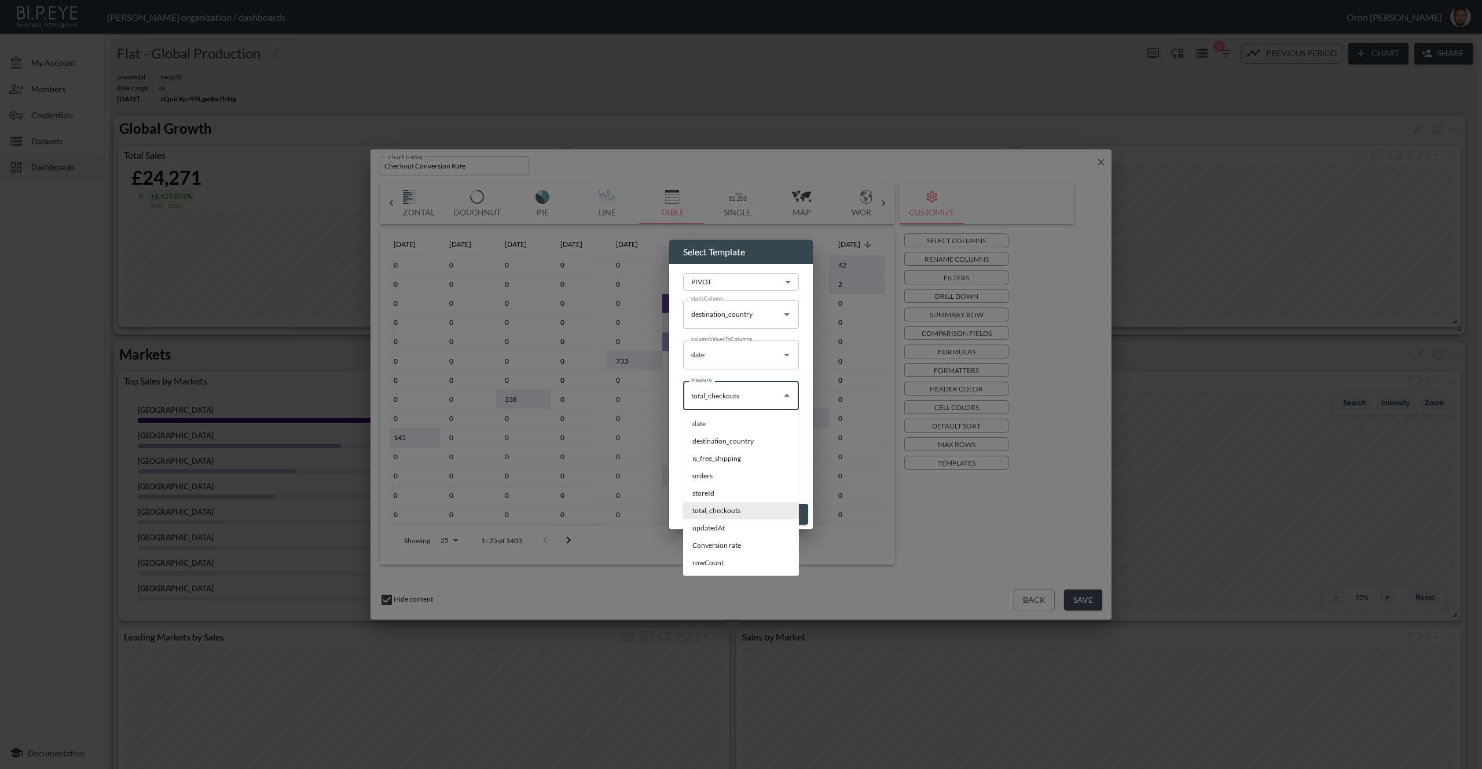
click at [719, 402] on input "total_checkouts" at bounding box center [732, 395] width 88 height 19
click at [700, 542] on li "Conversion rate" at bounding box center [741, 545] width 116 height 17
type input "Conversion rate"
click at [779, 513] on button "Apply" at bounding box center [786, 514] width 43 height 21
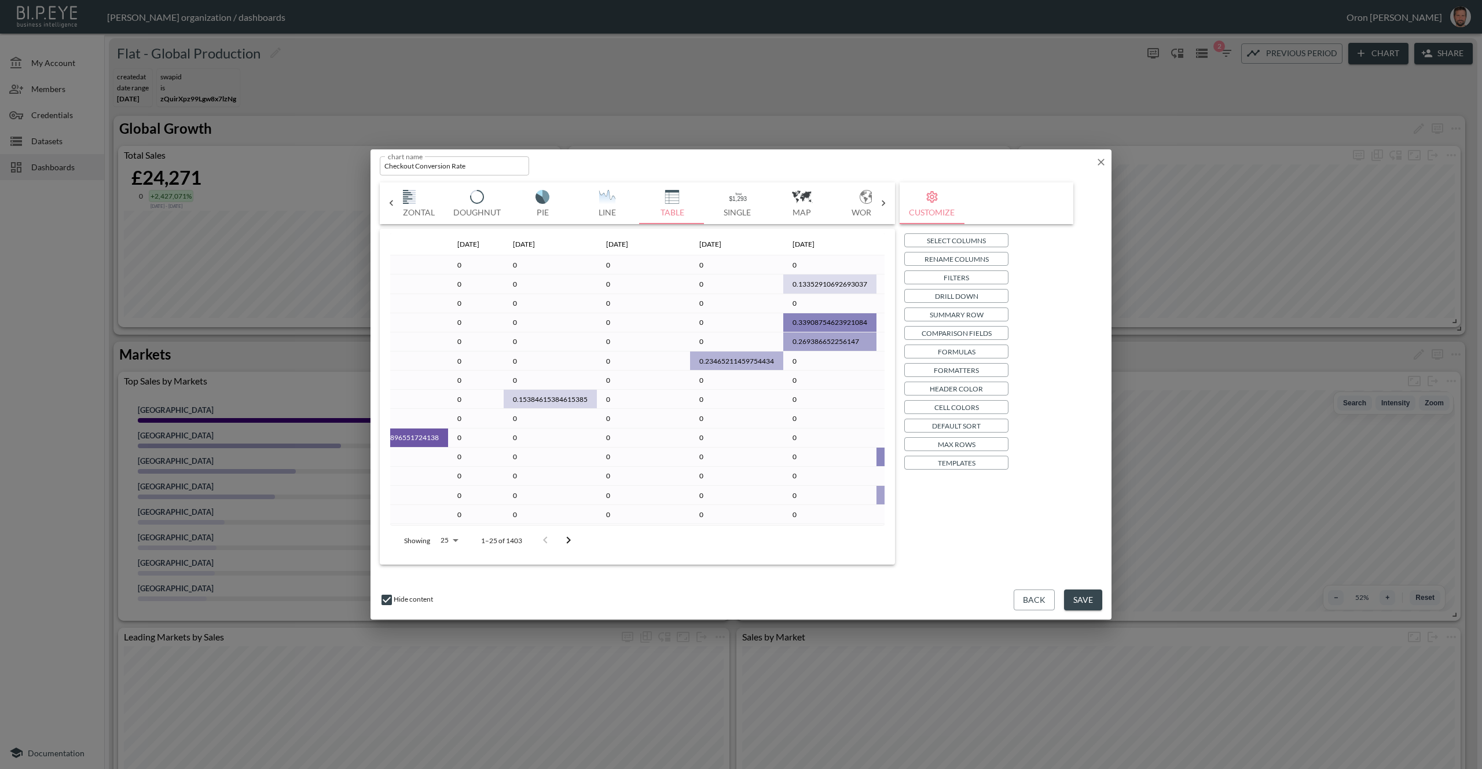
click at [958, 372] on p "Formatters" at bounding box center [956, 370] width 45 height 12
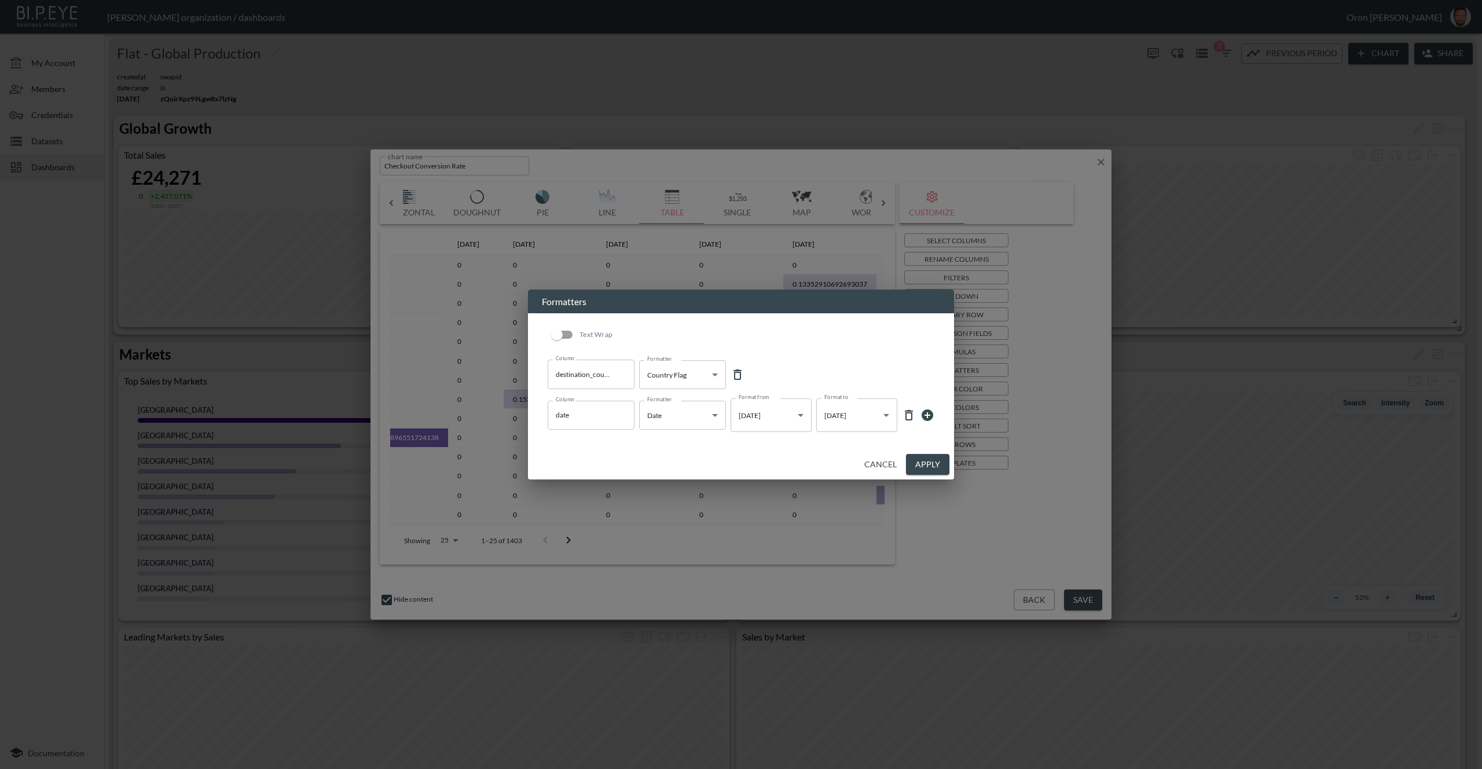
click at [926, 413] on icon at bounding box center [927, 415] width 14 height 14
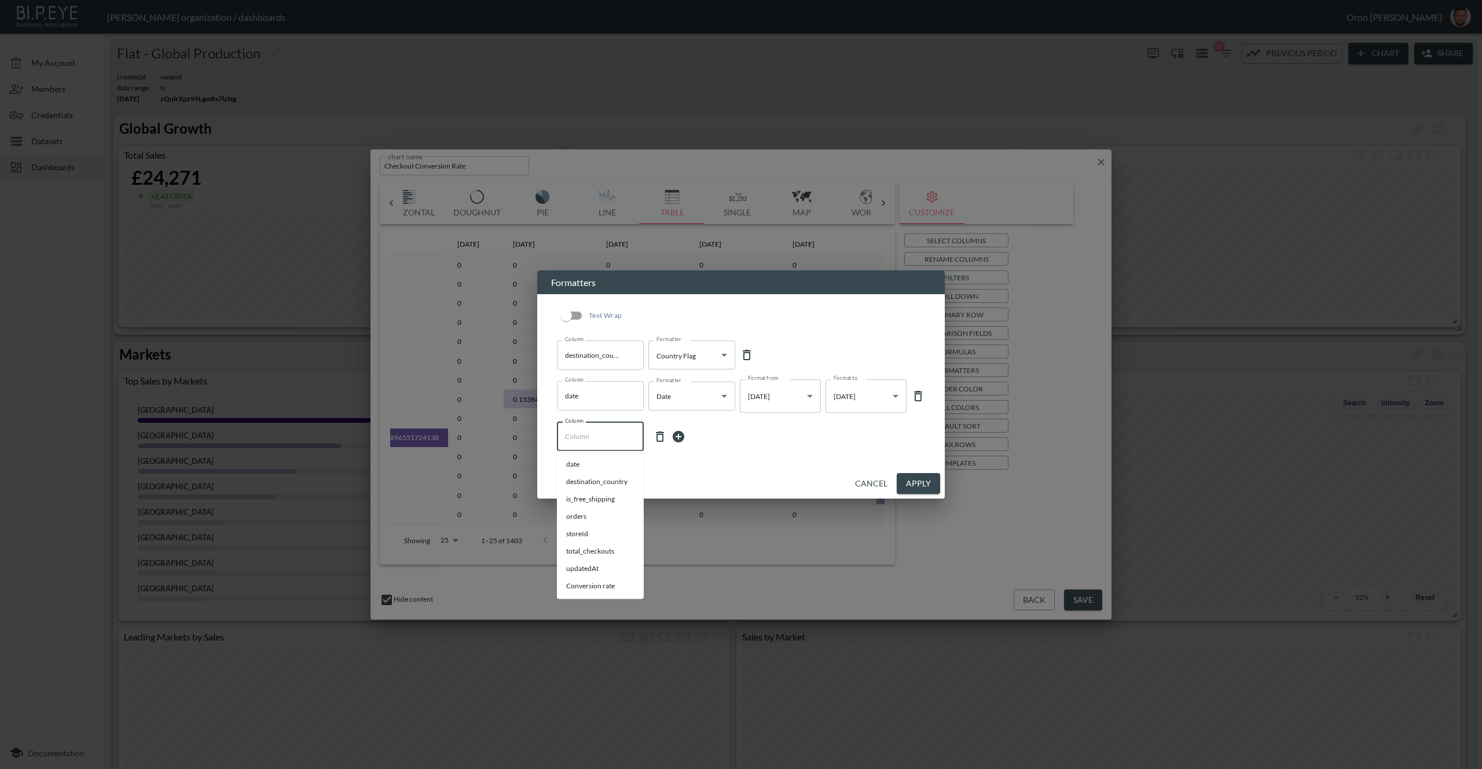
click at [584, 436] on input "Column" at bounding box center [600, 436] width 76 height 19
click at [599, 588] on li "Conversion rate" at bounding box center [600, 585] width 87 height 17
type input "Conversion rate"
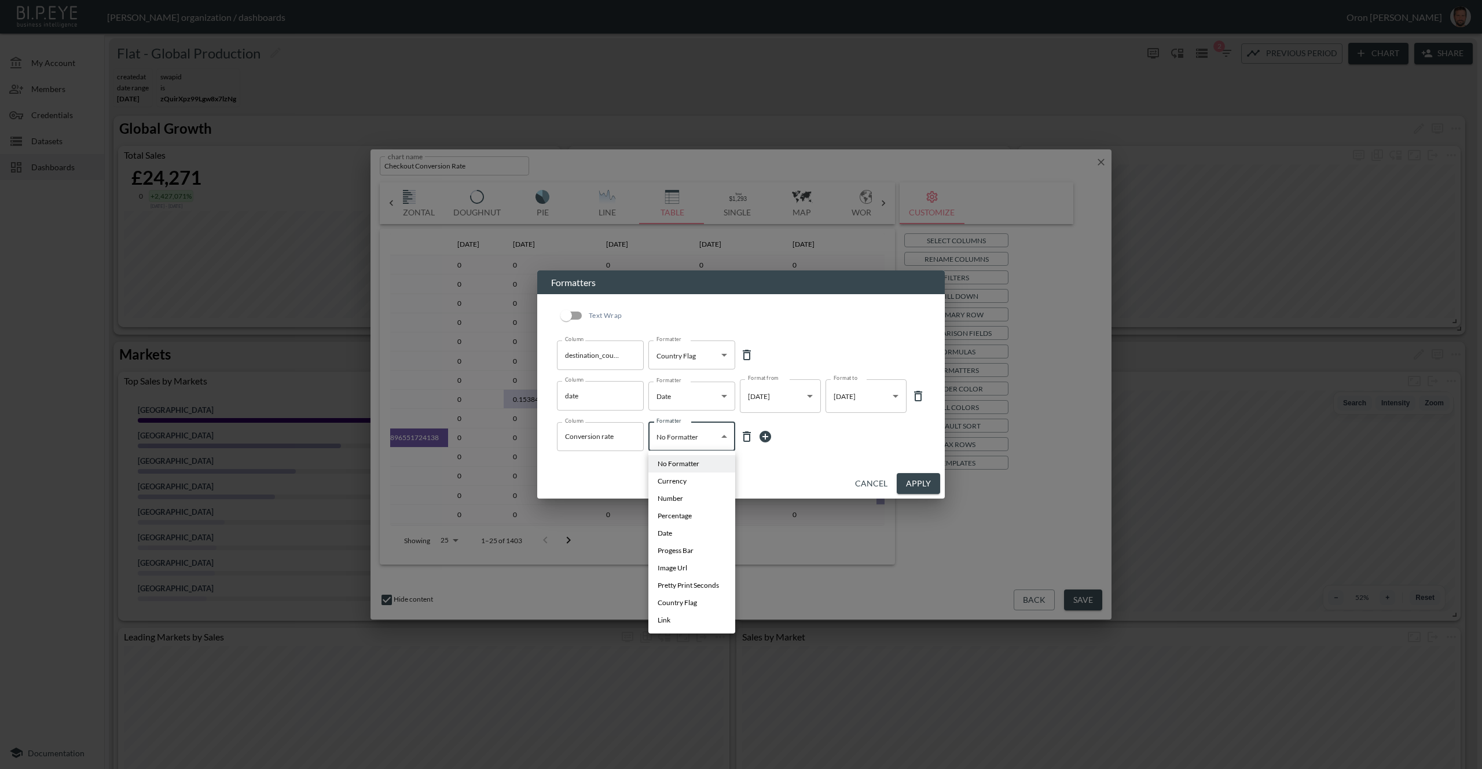
click at [688, 441] on body "BI.P.EYE, Interactive Analytics Dashboards - app Zach Bailet organization / das…" at bounding box center [741, 384] width 1482 height 769
click at [683, 555] on span "Progess Bar" at bounding box center [676, 550] width 36 height 10
type input "Progess Bar"
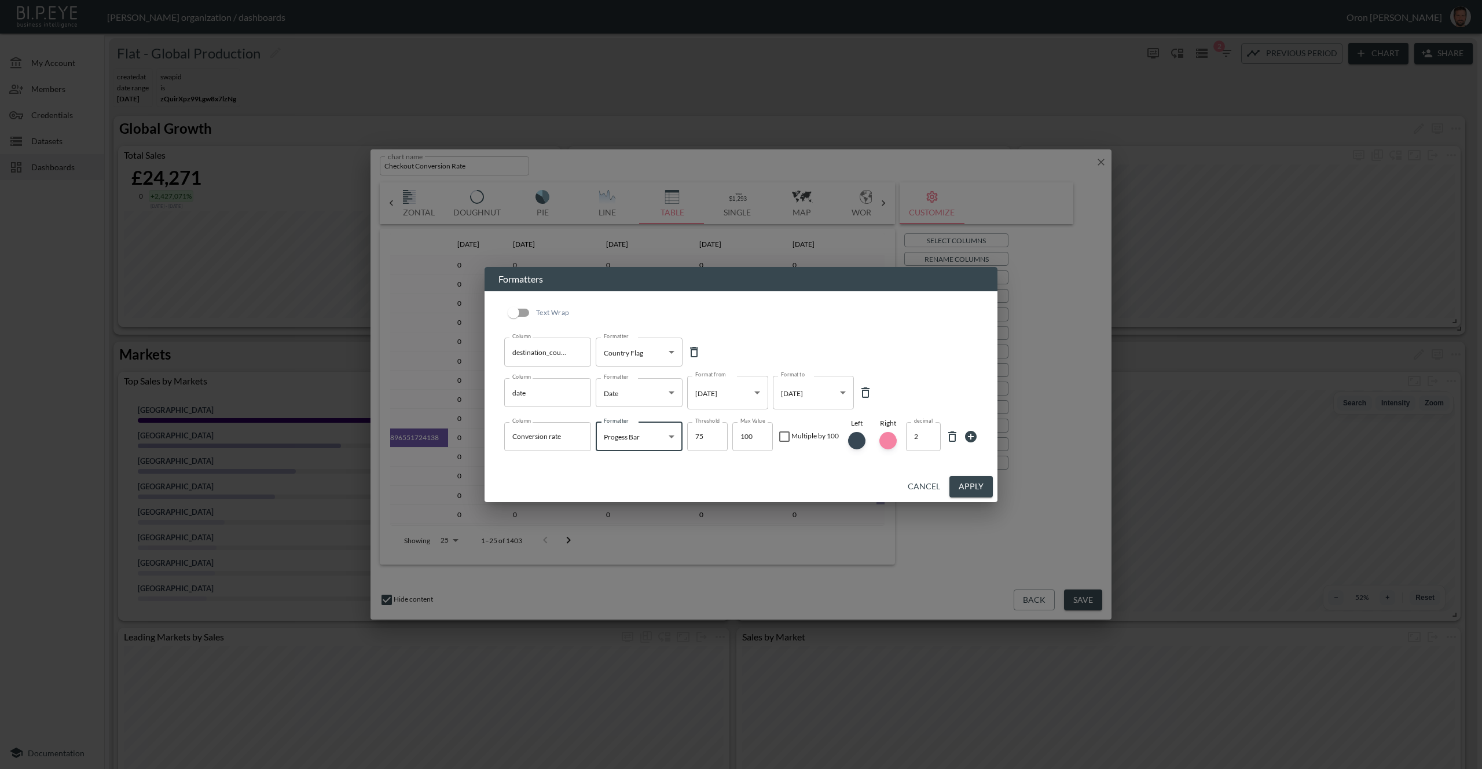
click at [985, 484] on button "Apply" at bounding box center [970, 486] width 43 height 21
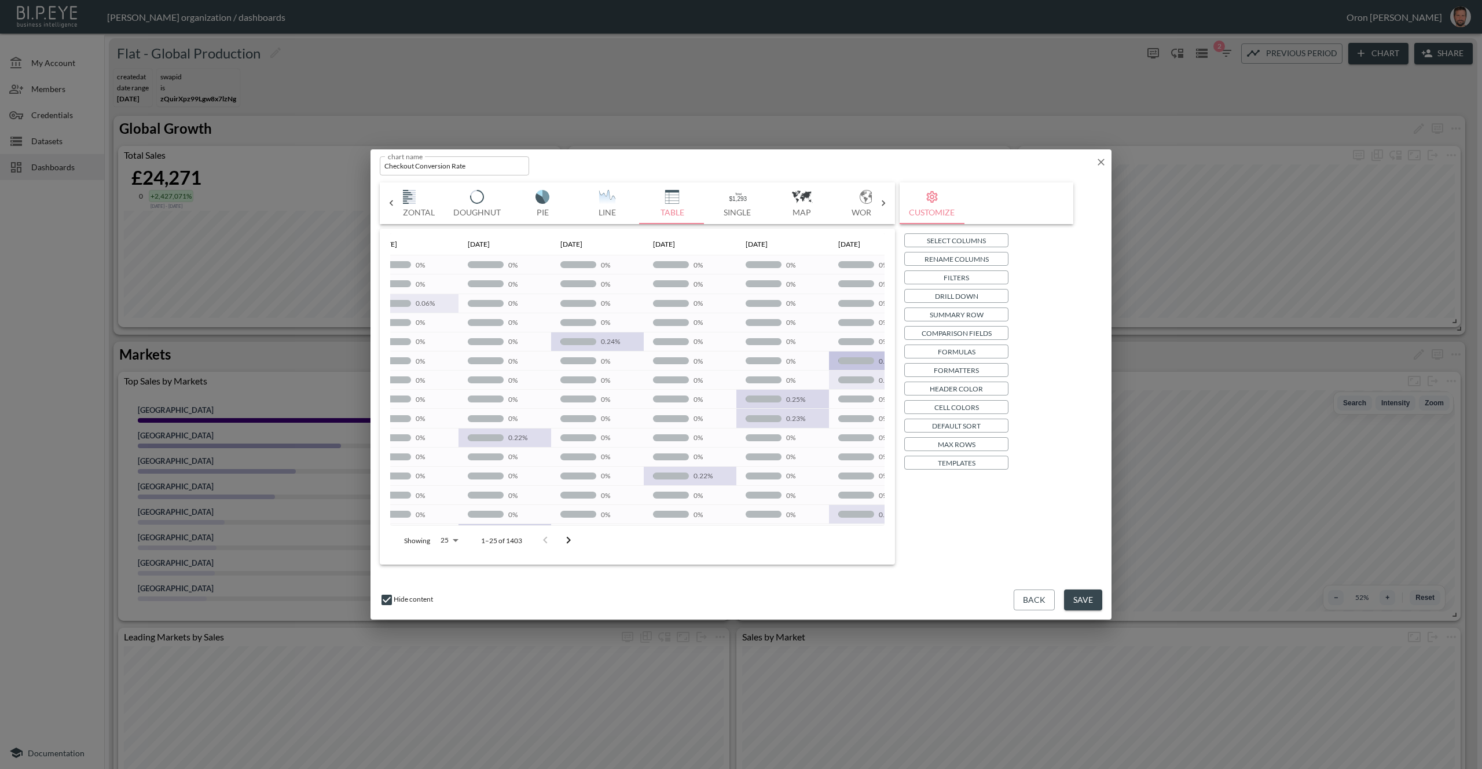
scroll to position [0, 438]
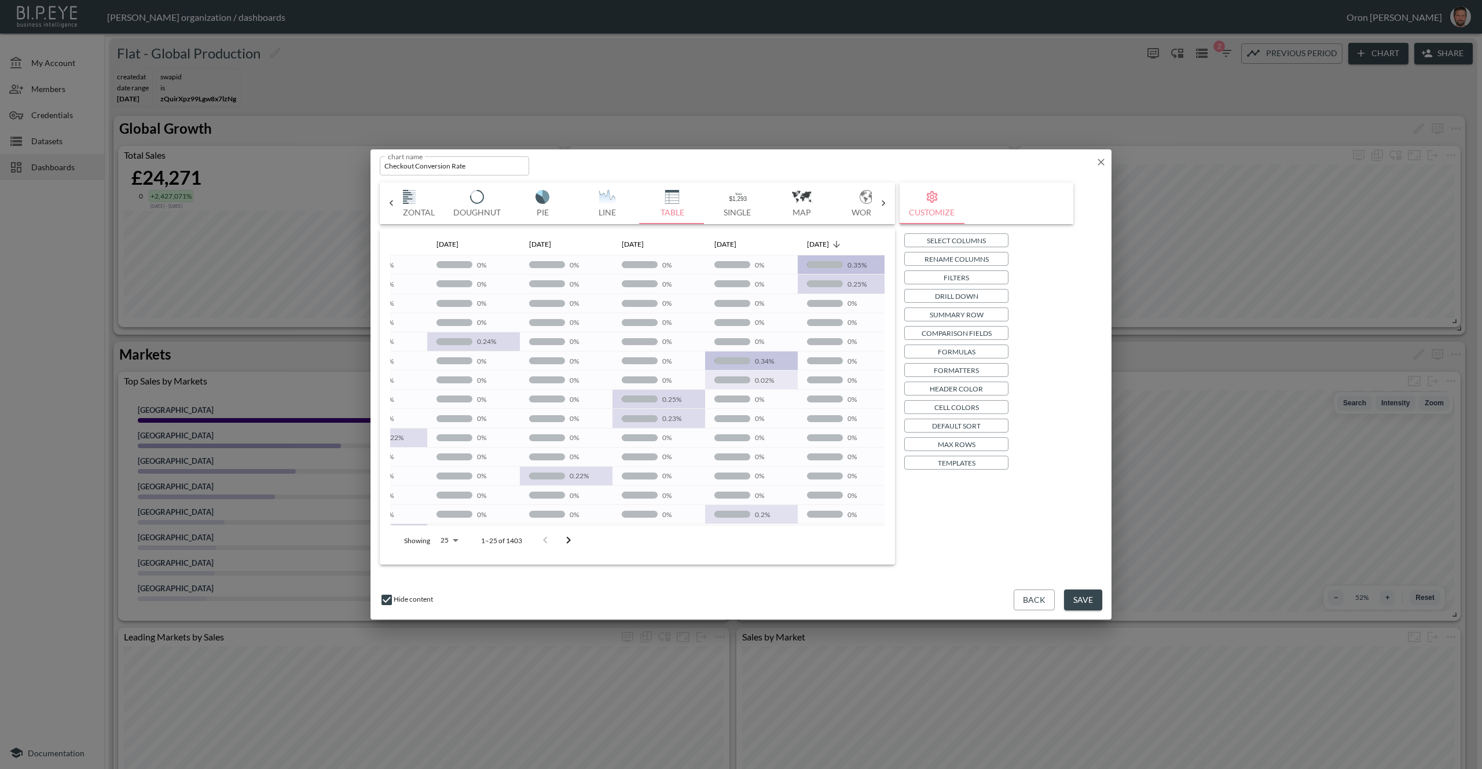
click at [952, 371] on p "Formatters" at bounding box center [956, 370] width 45 height 12
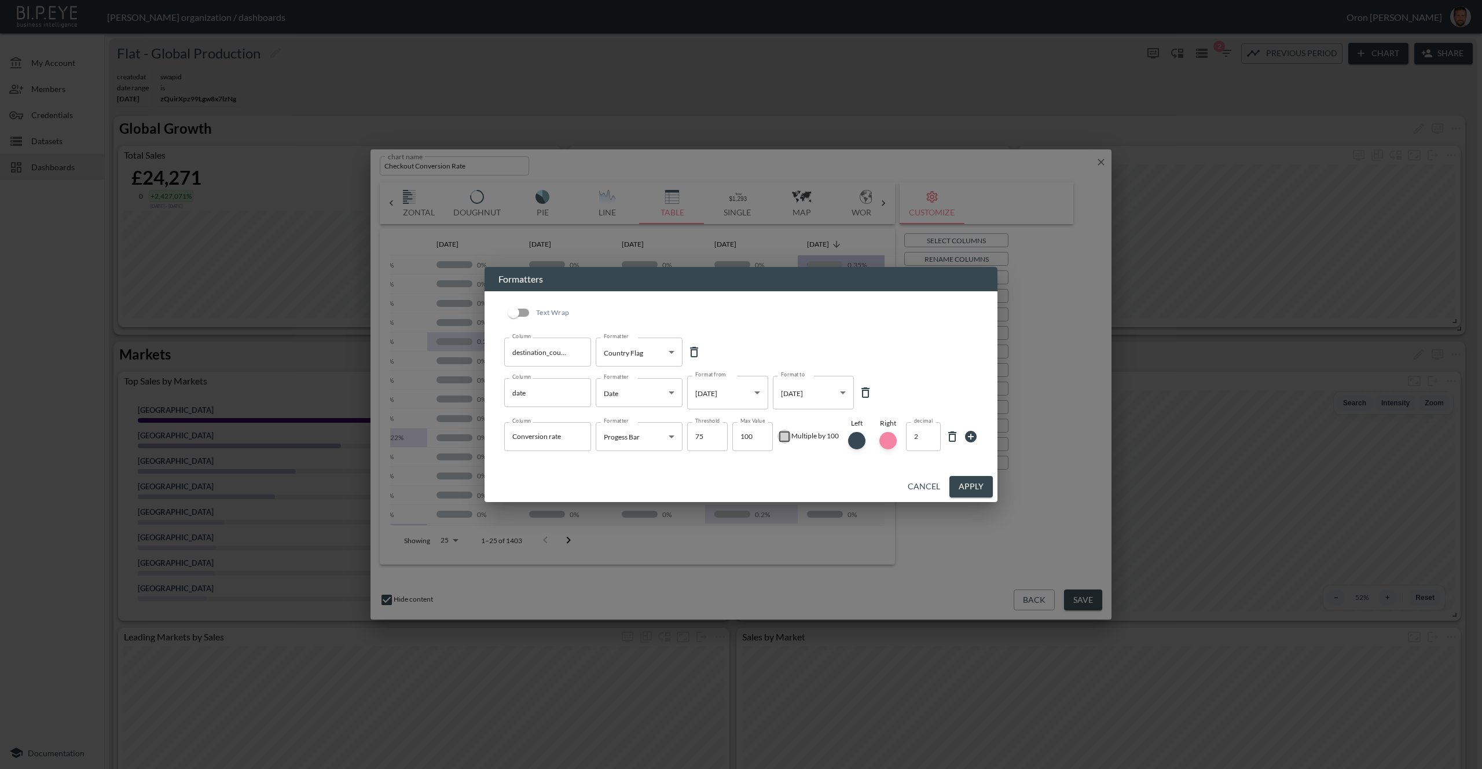
click at [786, 438] on input "checkbox" at bounding box center [784, 437] width 14 height 14
checkbox input "true"
drag, startPoint x: 985, startPoint y: 483, endPoint x: 962, endPoint y: 463, distance: 30.8
click at [984, 483] on button "Apply" at bounding box center [970, 486] width 43 height 21
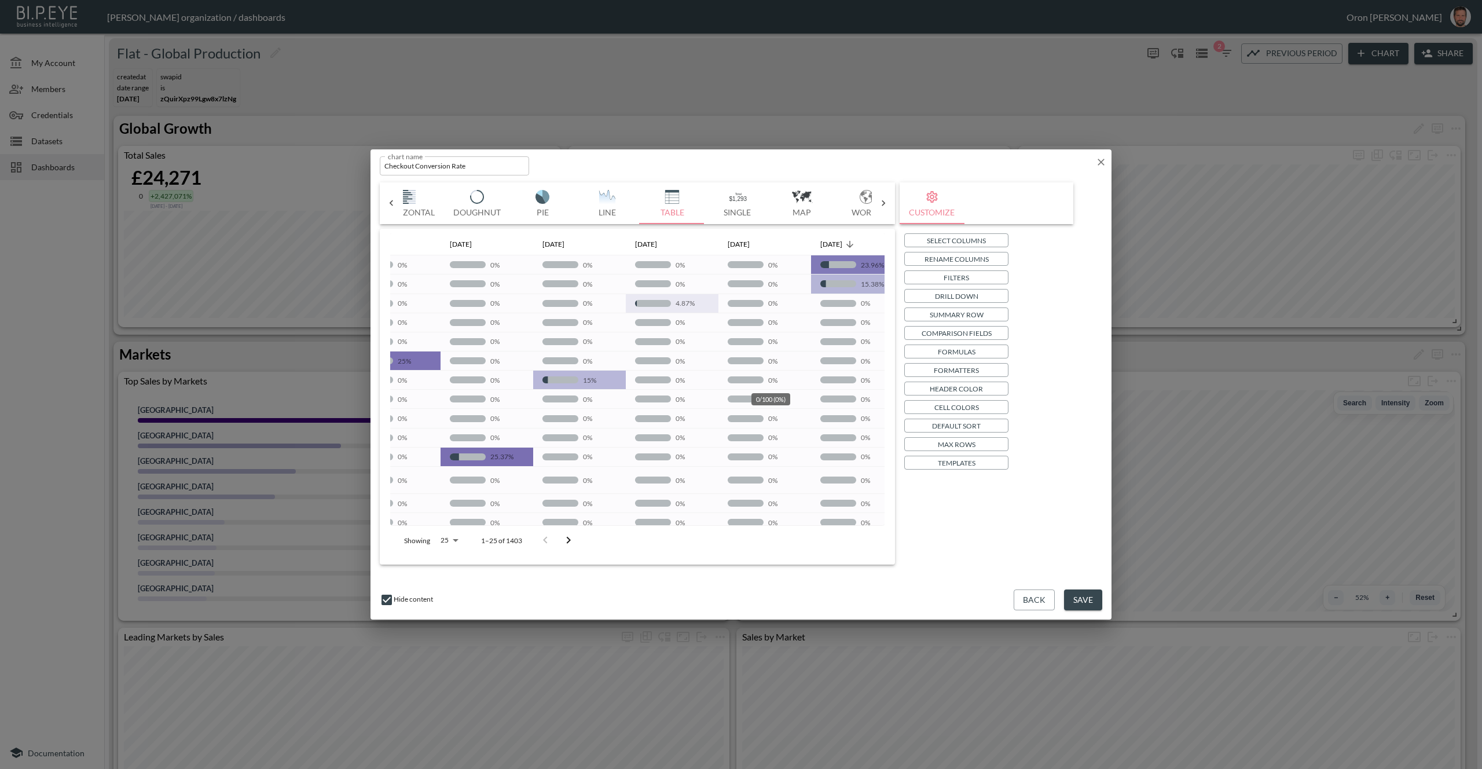
scroll to position [0, 345]
click at [971, 369] on p "Formatters" at bounding box center [956, 370] width 45 height 12
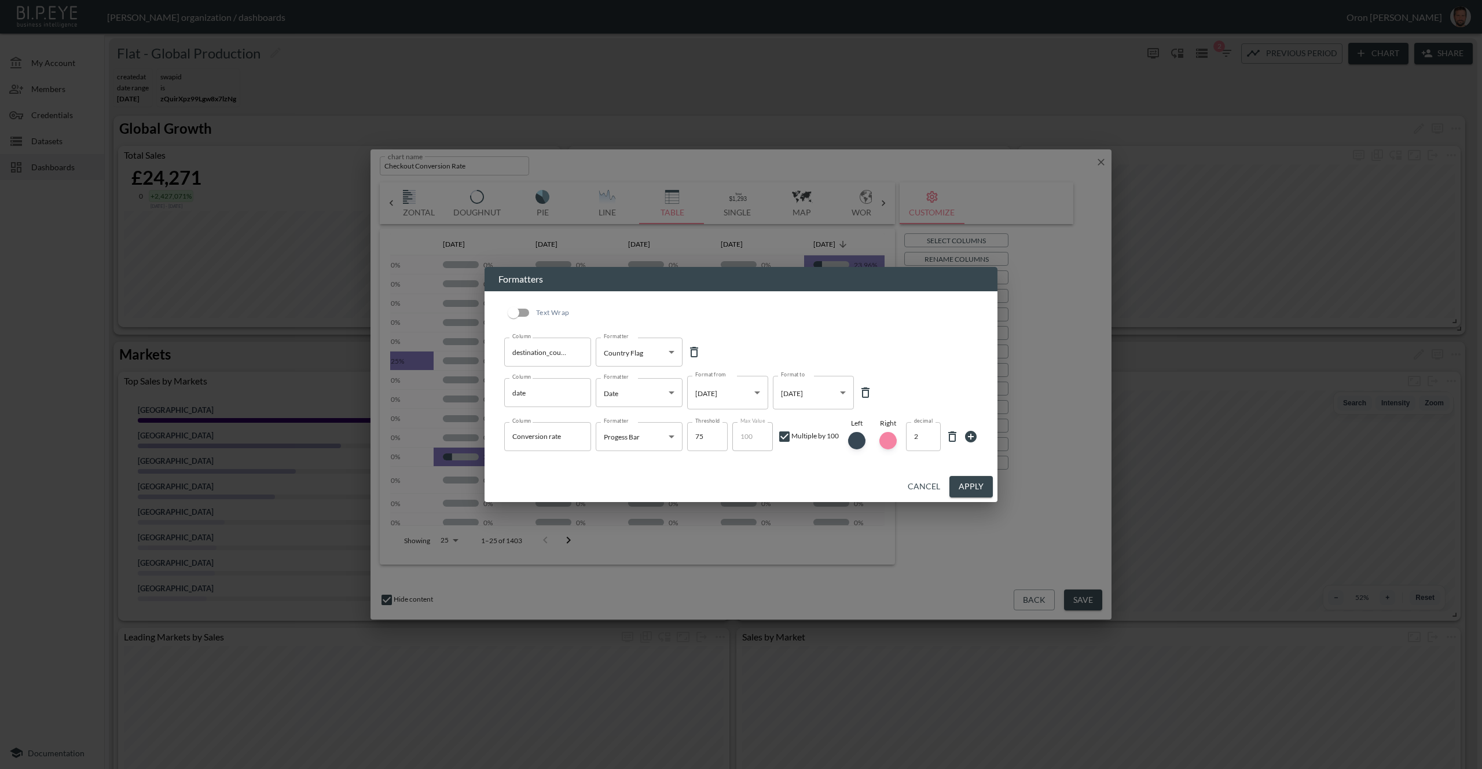
click at [626, 434] on body "BI.P.EYE, Interactive Analytics Dashboards - app Zach Bailet organization / das…" at bounding box center [741, 384] width 1482 height 769
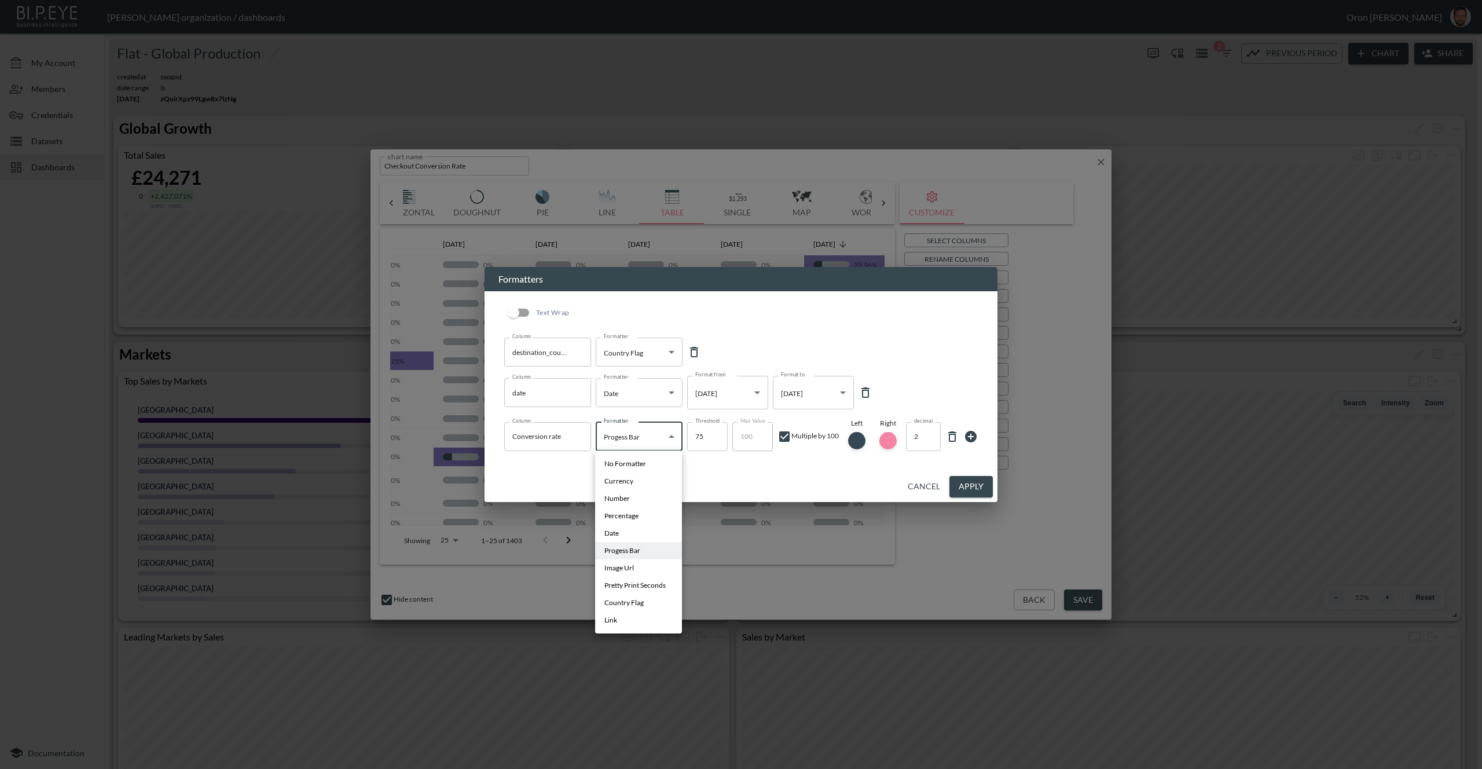
click at [634, 515] on span "Percentage" at bounding box center [621, 516] width 34 height 10
type input "Percentage"
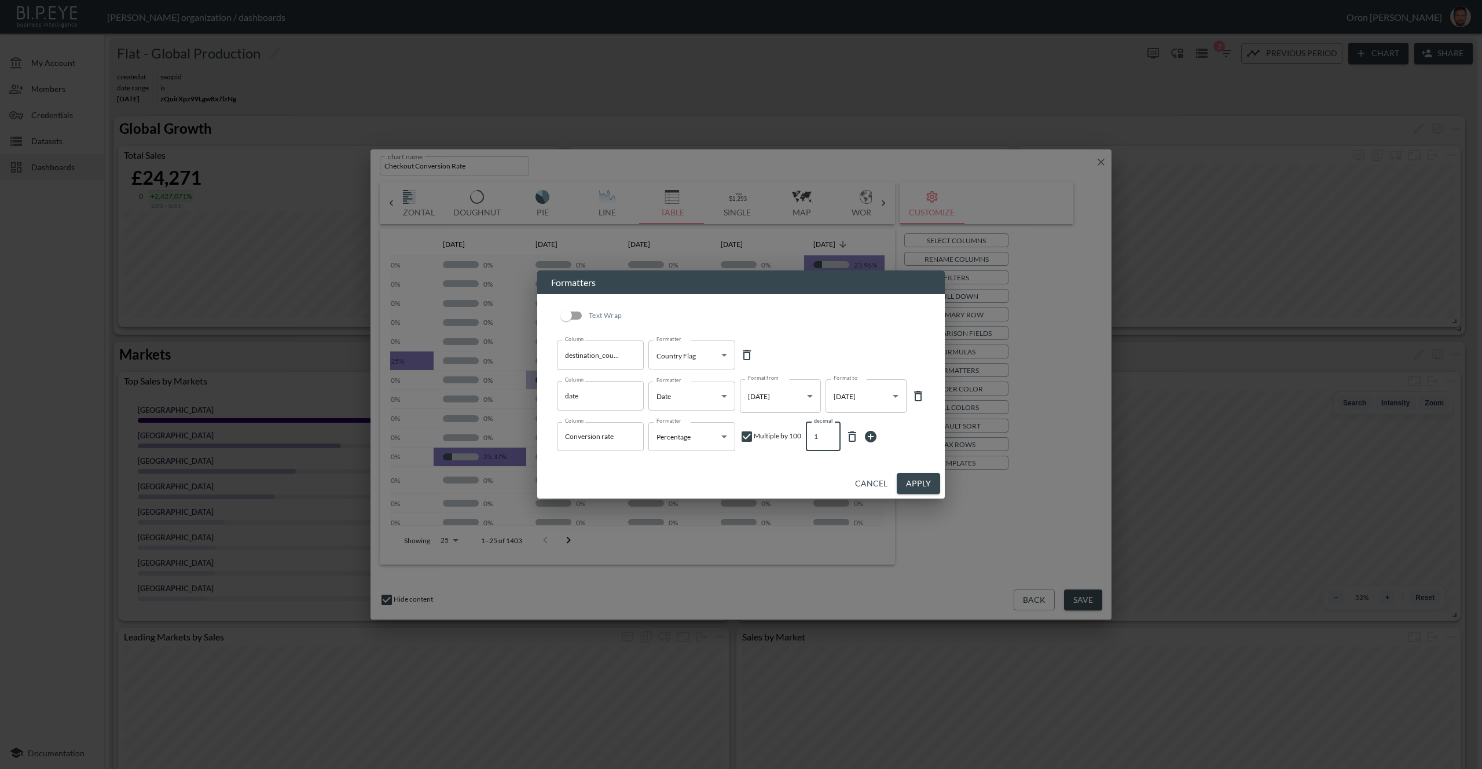
click at [831, 441] on input "1" at bounding box center [823, 436] width 35 height 29
type input "0"
click at [831, 441] on input "0" at bounding box center [823, 436] width 35 height 29
click at [930, 484] on button "Apply" at bounding box center [918, 483] width 43 height 21
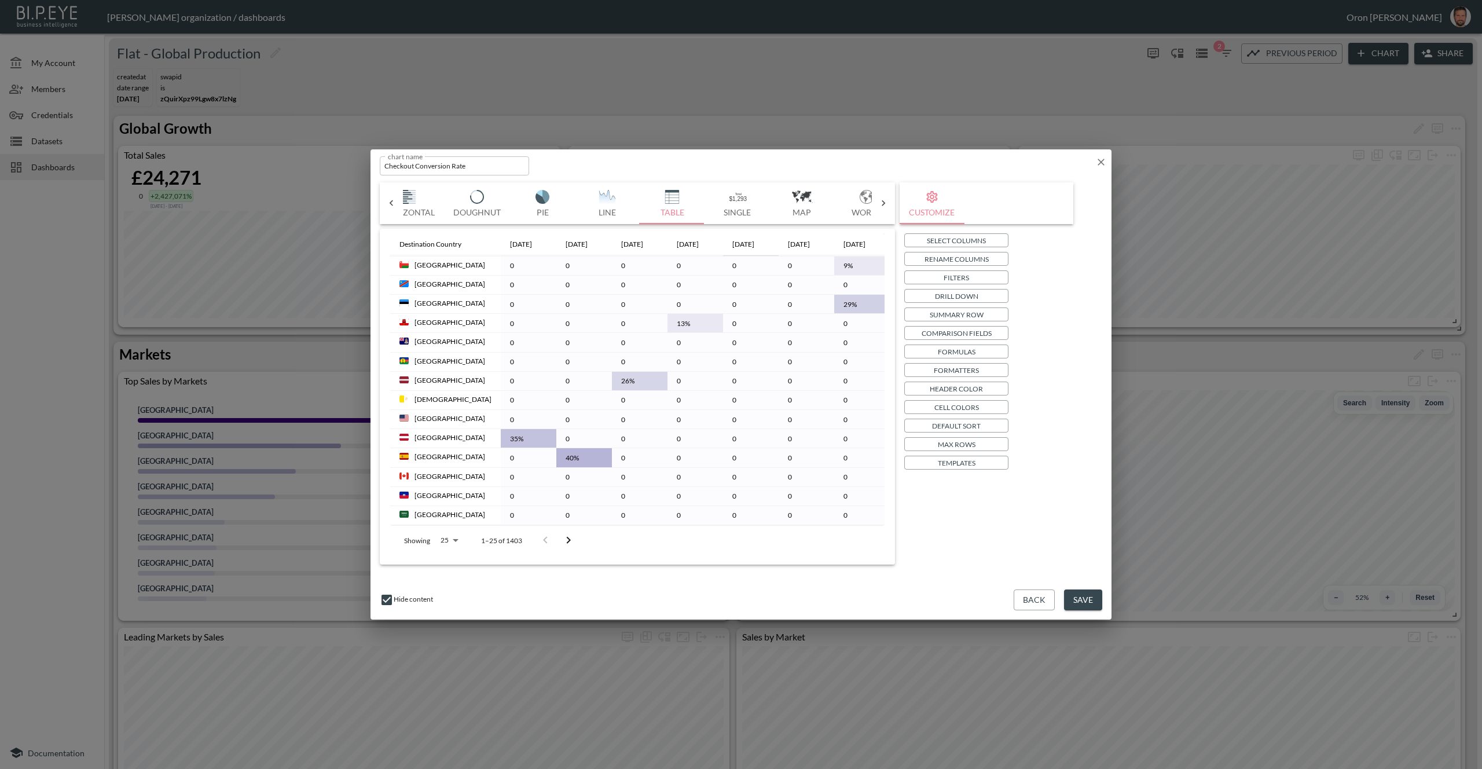
scroll to position [215, 166]
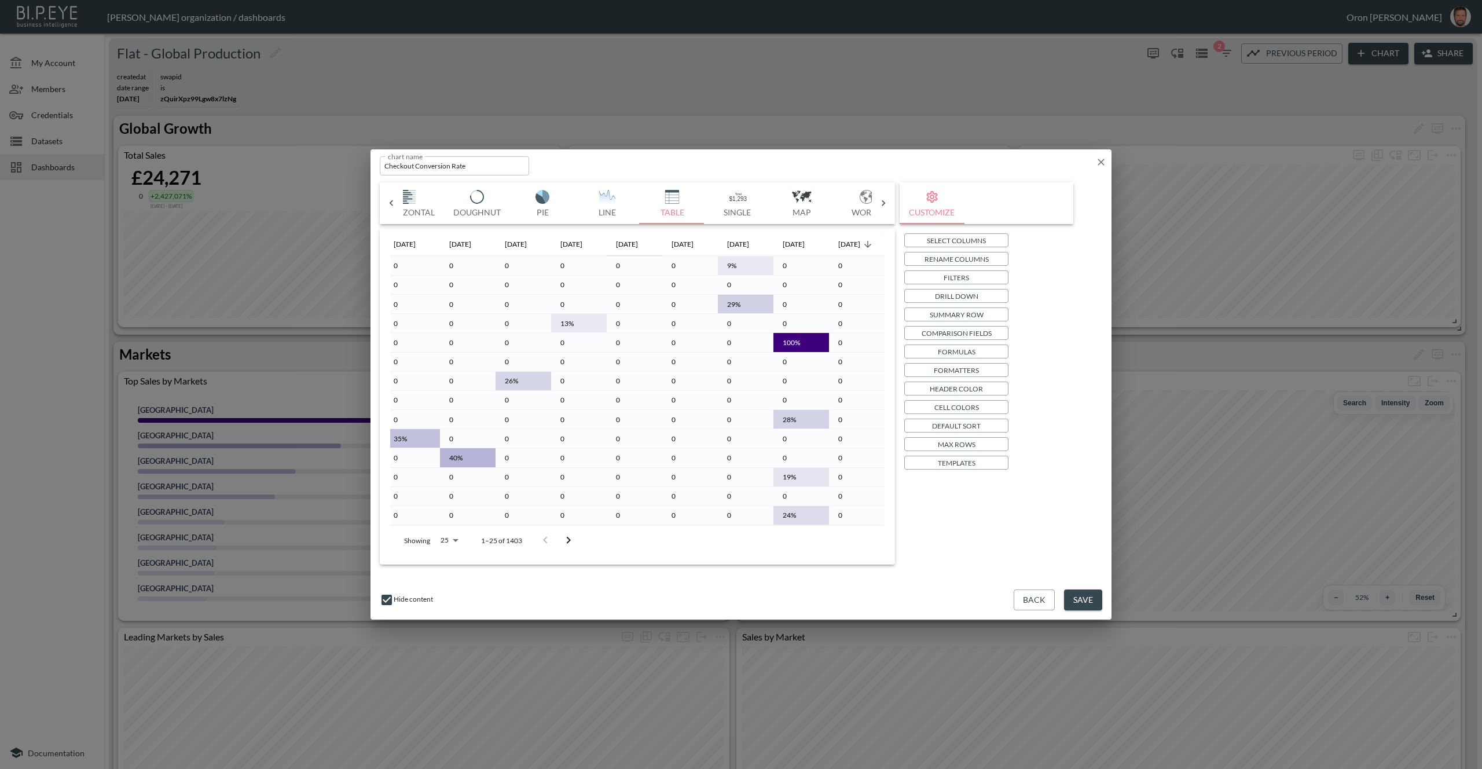
click at [860, 239] on span "[DATE]" at bounding box center [856, 244] width 37 height 14
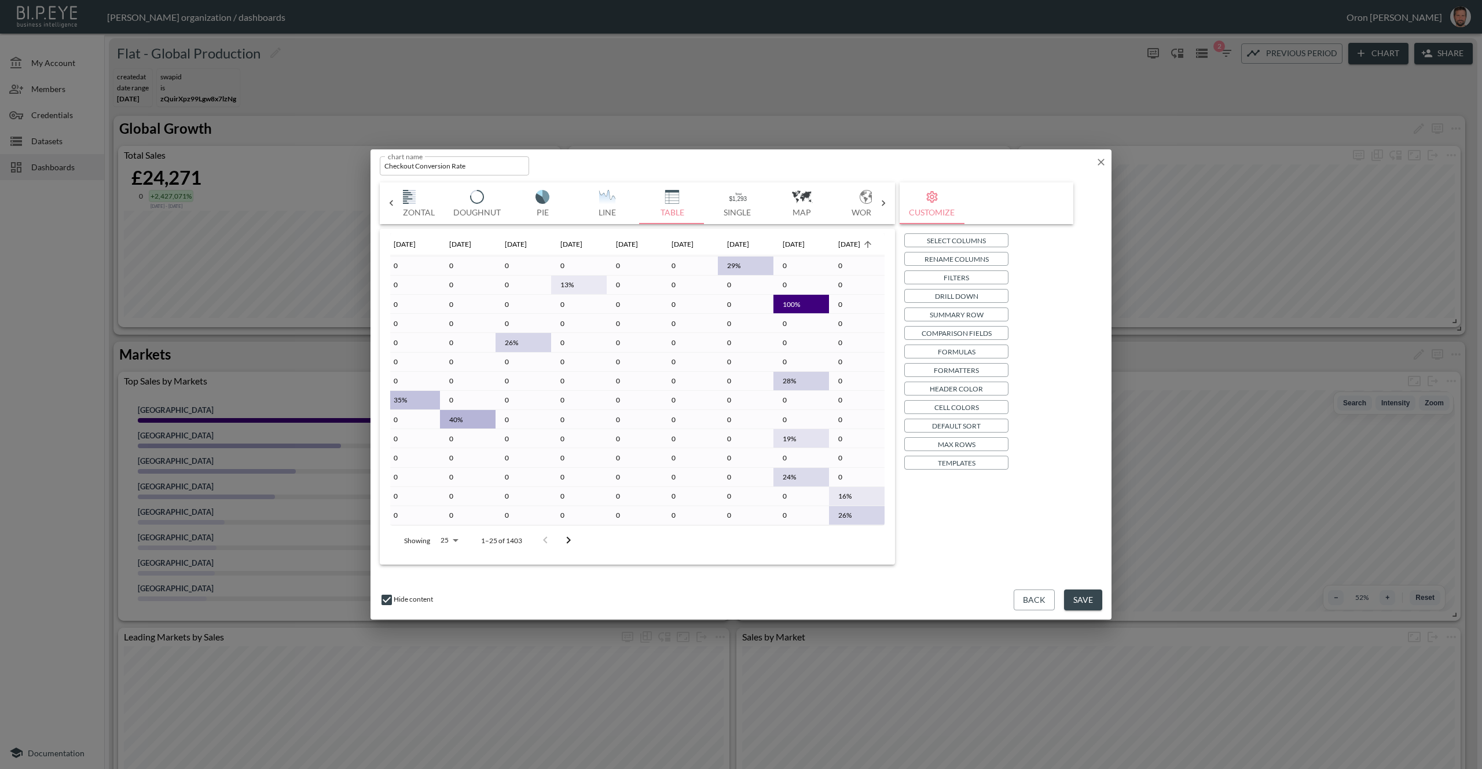
click at [859, 241] on span "[DATE]" at bounding box center [856, 244] width 37 height 14
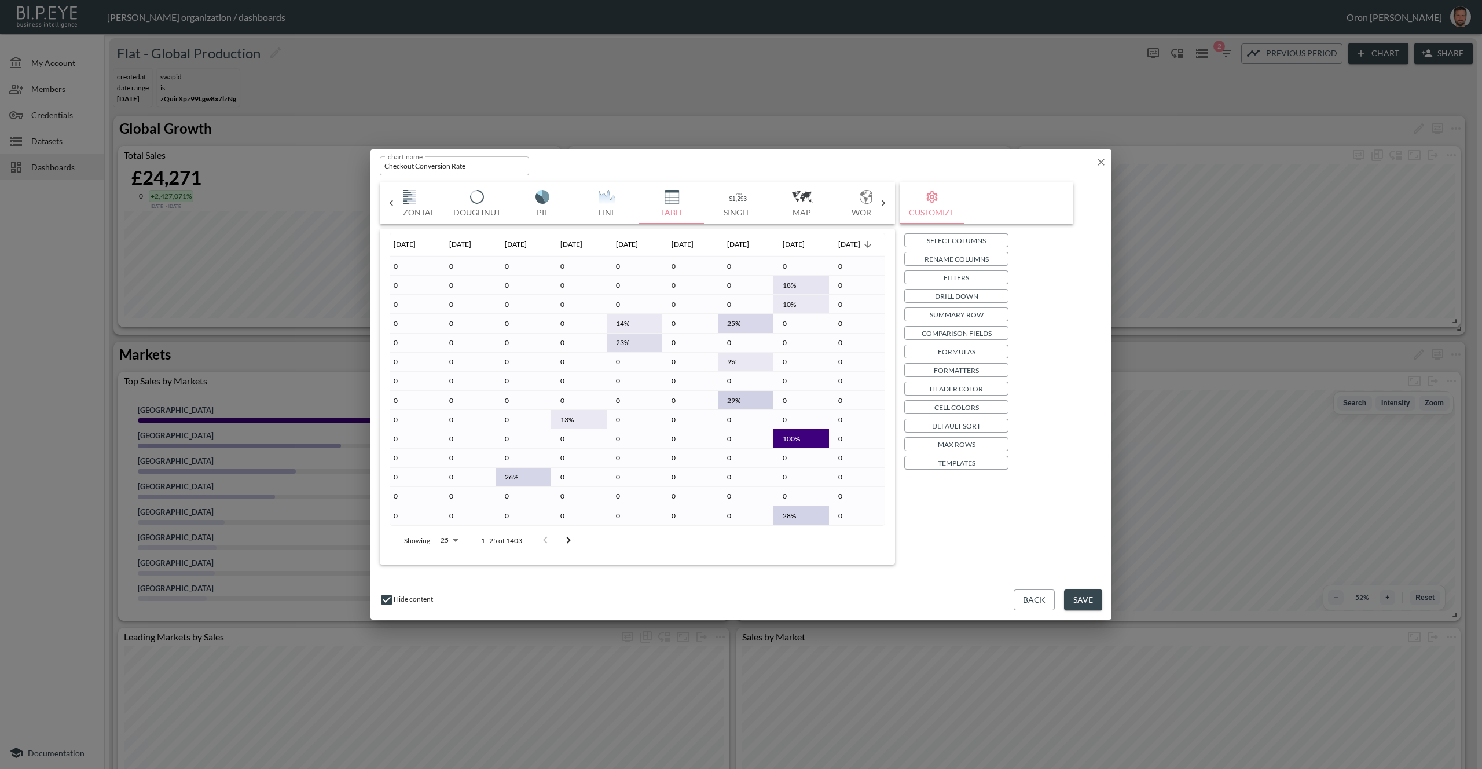
scroll to position [0, 166]
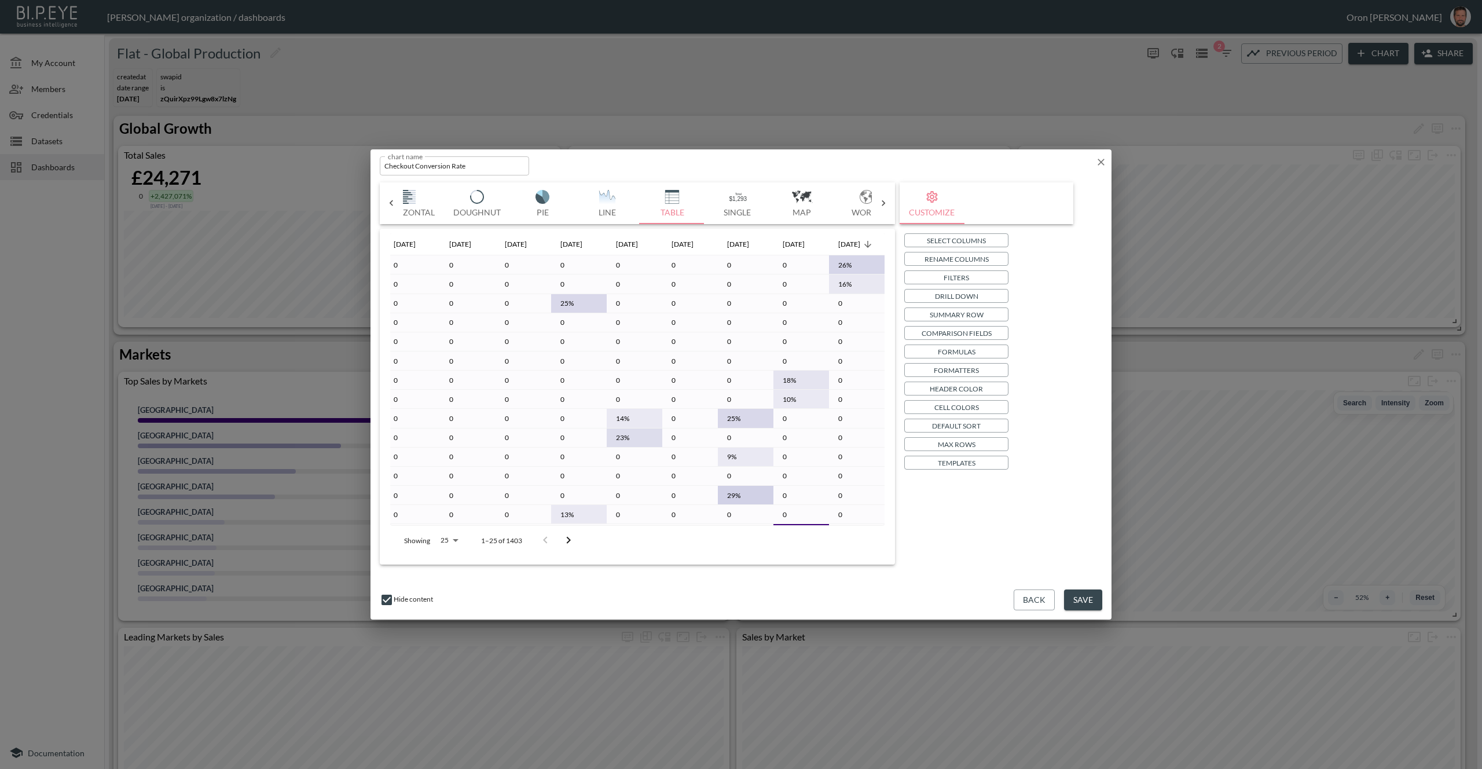
click at [941, 441] on p "Max Rows" at bounding box center [957, 444] width 38 height 12
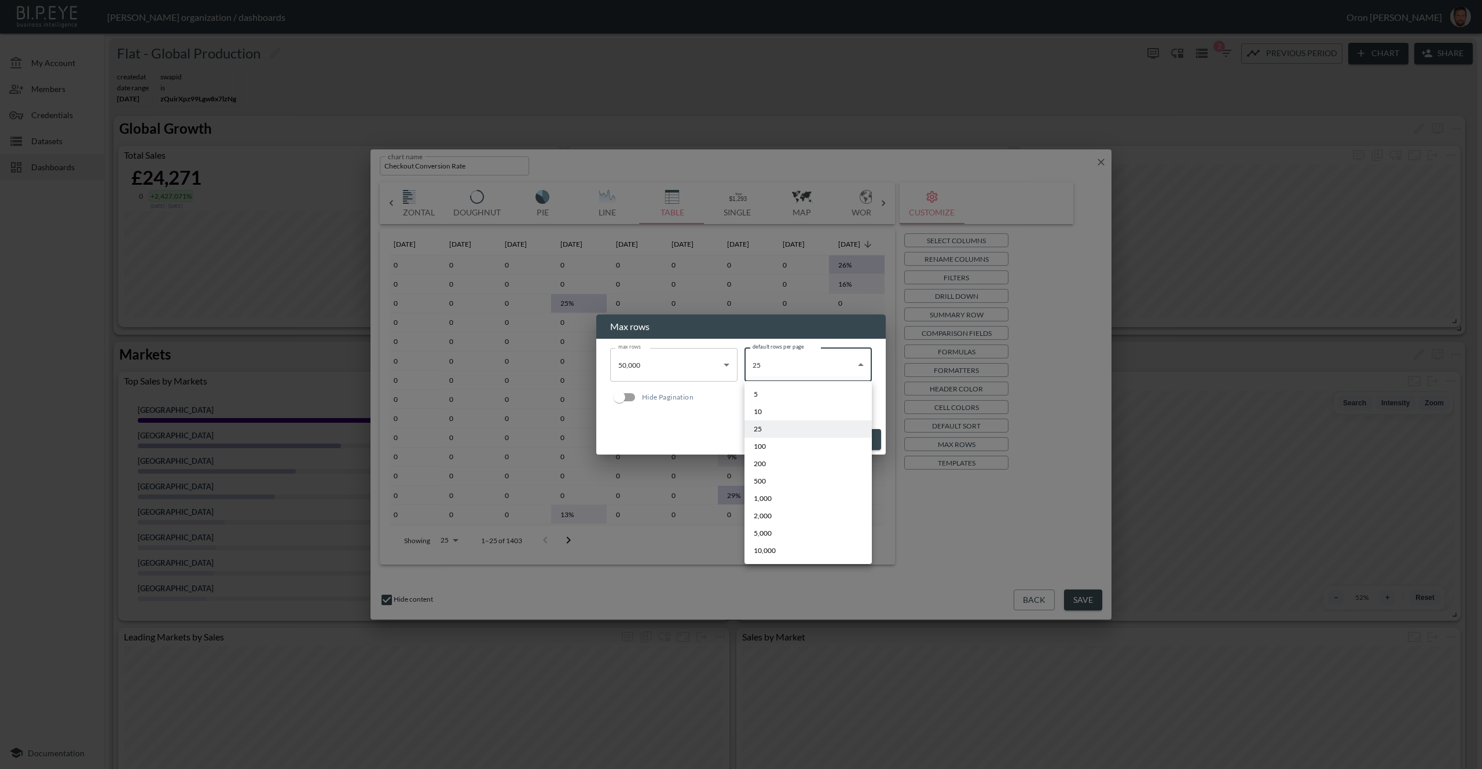
click at [787, 373] on body "BI.P.EYE, Interactive Analytics Dashboards - app Zach Bailet organization / das…" at bounding box center [741, 384] width 1482 height 769
click at [781, 464] on li "200" at bounding box center [807, 463] width 127 height 17
type input "200"
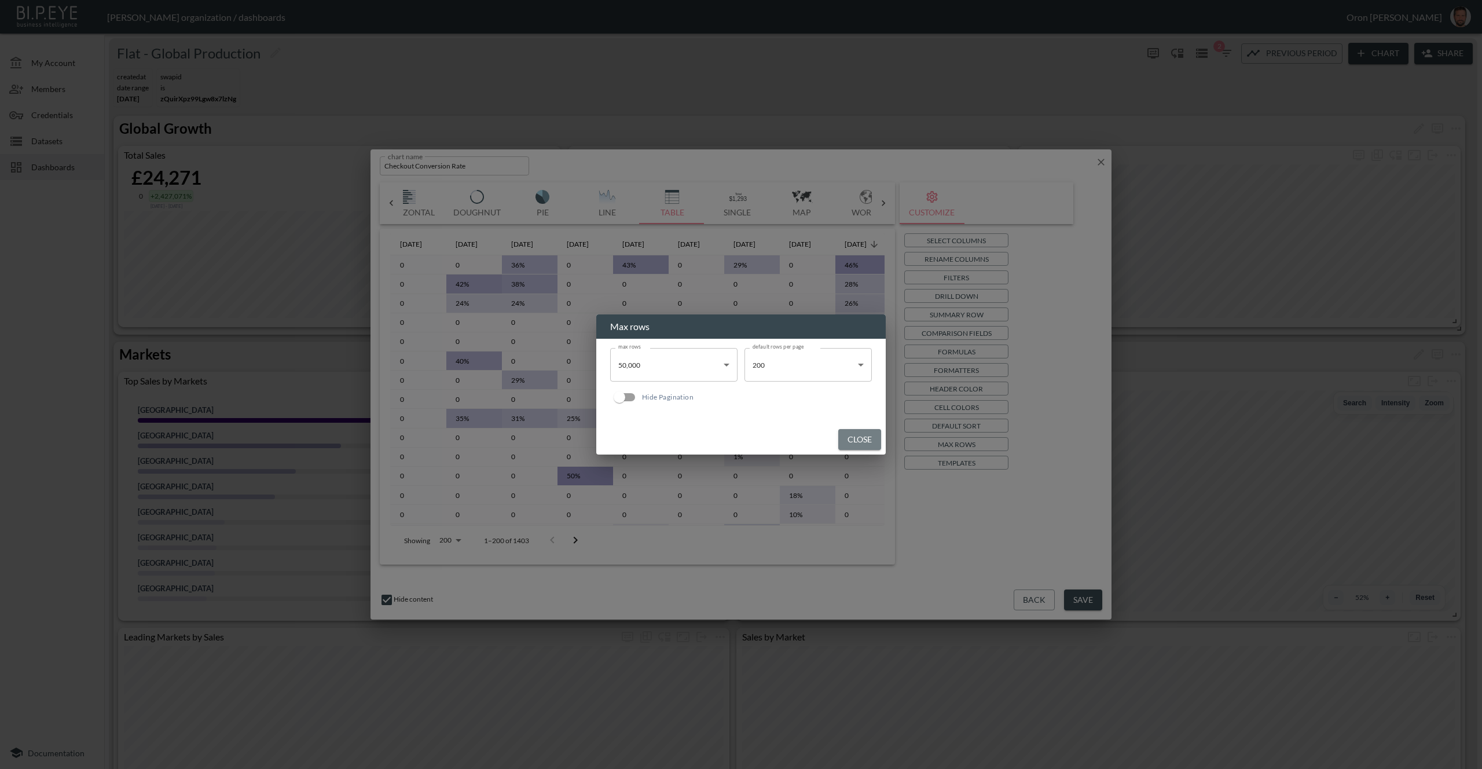
click at [864, 439] on button "Close" at bounding box center [859, 439] width 43 height 21
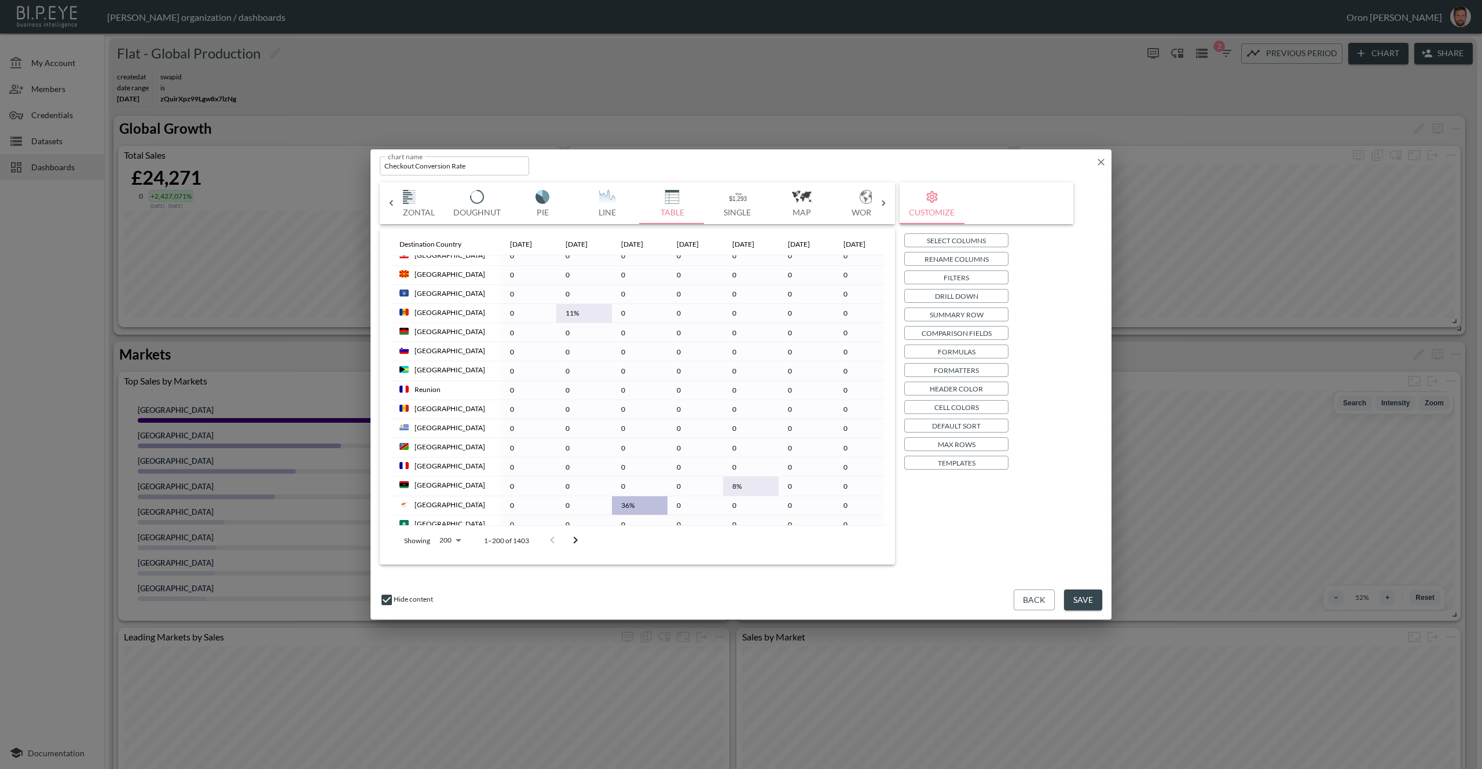
scroll to position [2090, 0]
click at [575, 535] on icon "Go to next page" at bounding box center [575, 540] width 14 height 14
click at [575, 535] on button "Go to next page" at bounding box center [583, 540] width 23 height 23
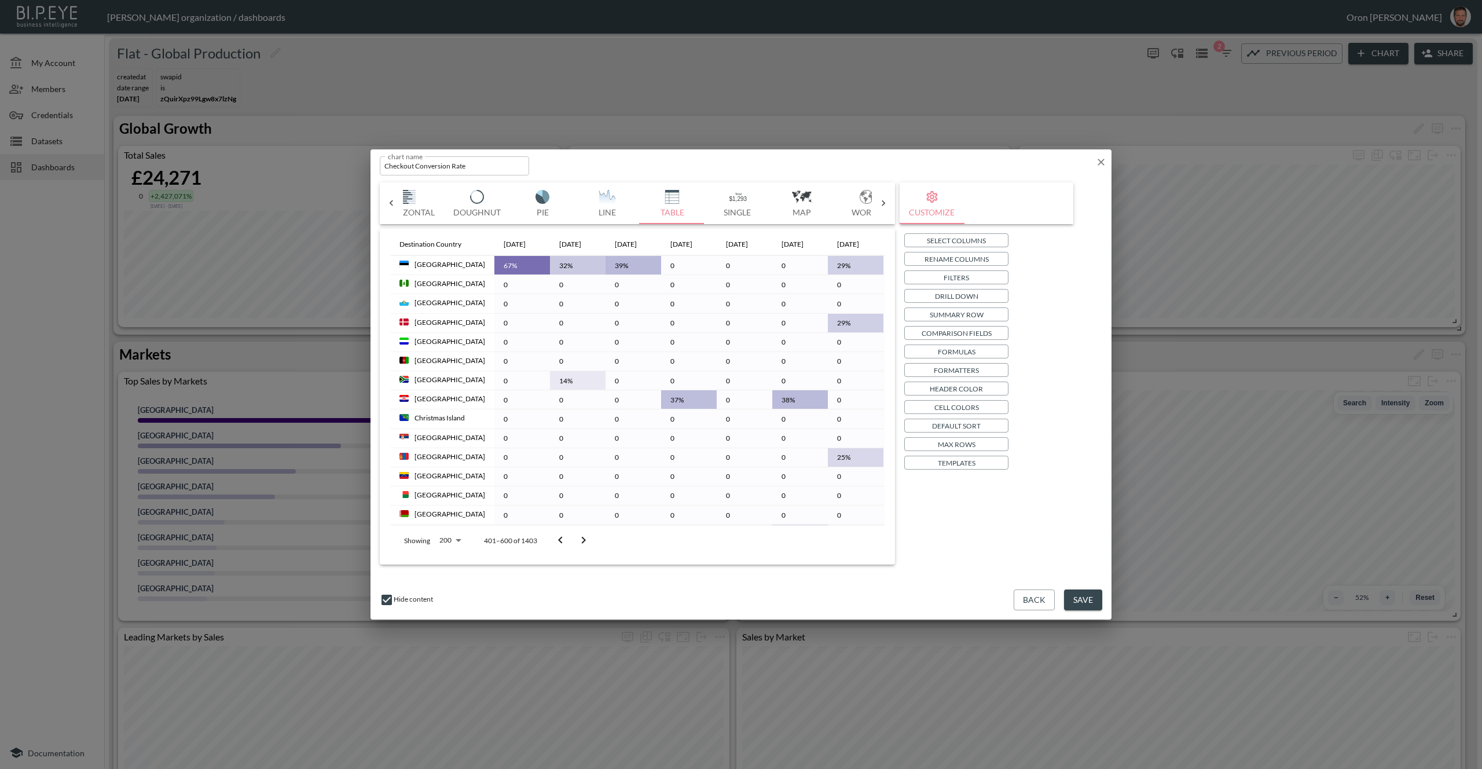
scroll to position [0, 0]
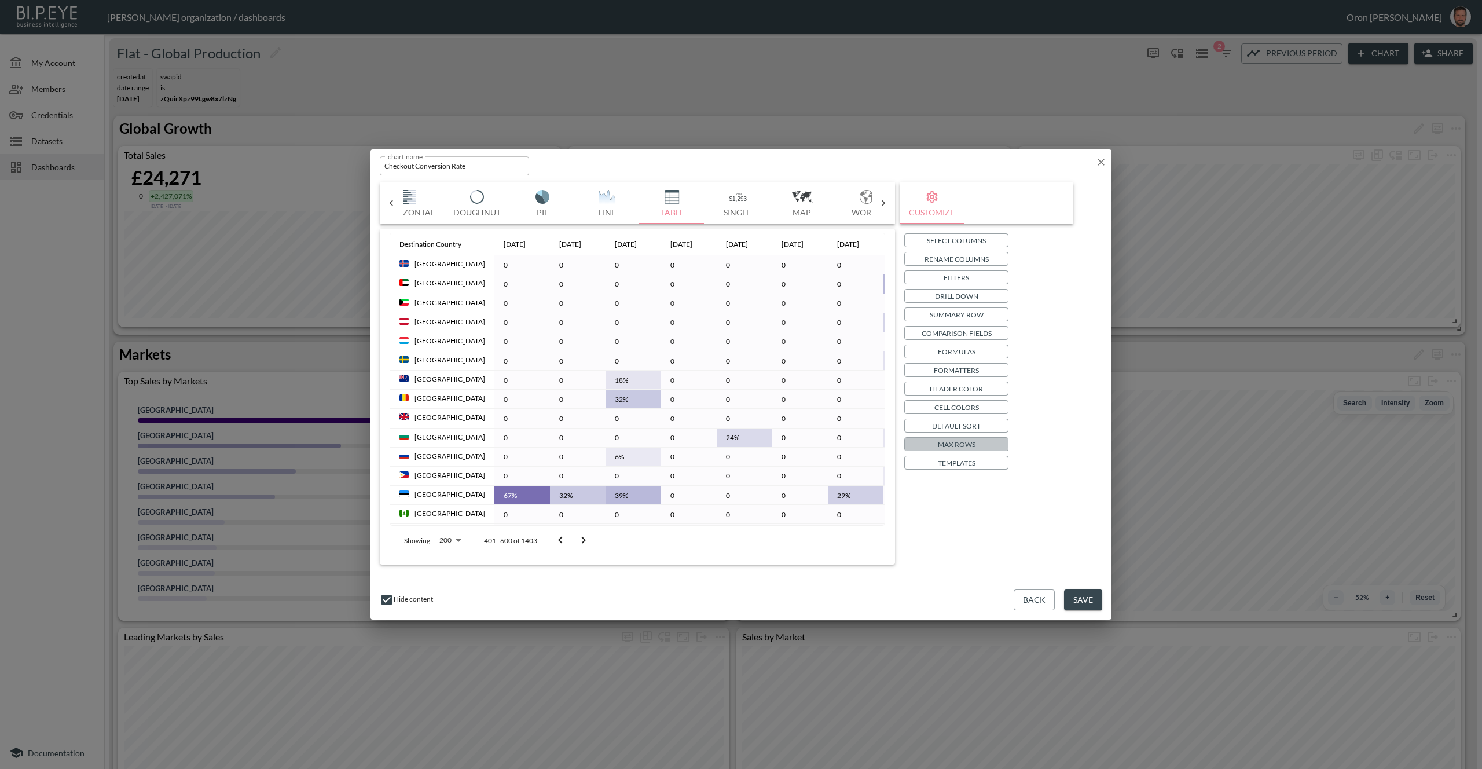
click at [953, 445] on p "Max Rows" at bounding box center [957, 444] width 38 height 12
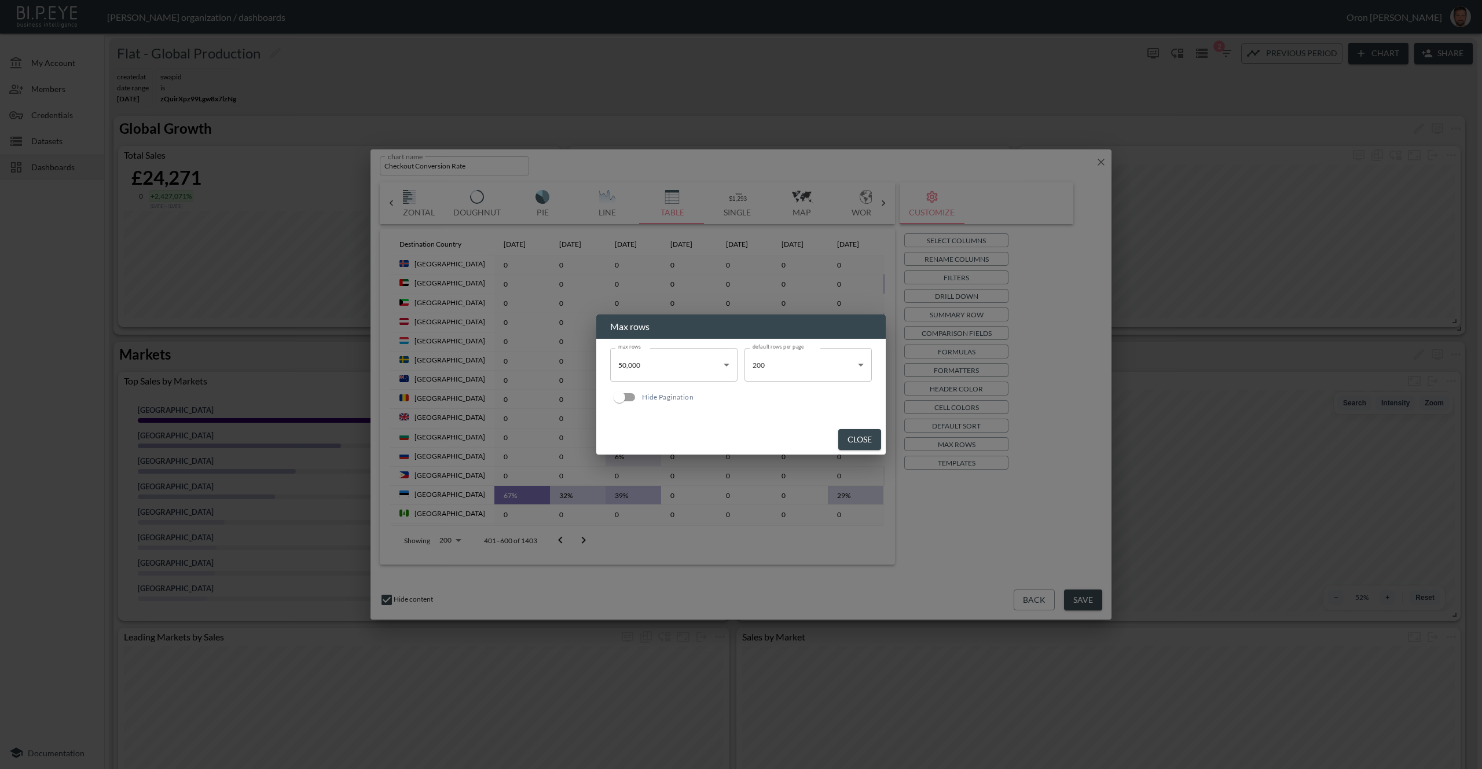
click at [831, 376] on body "BI.P.EYE, Interactive Analytics Dashboards - app Zach Bailet organization / das…" at bounding box center [741, 384] width 1482 height 769
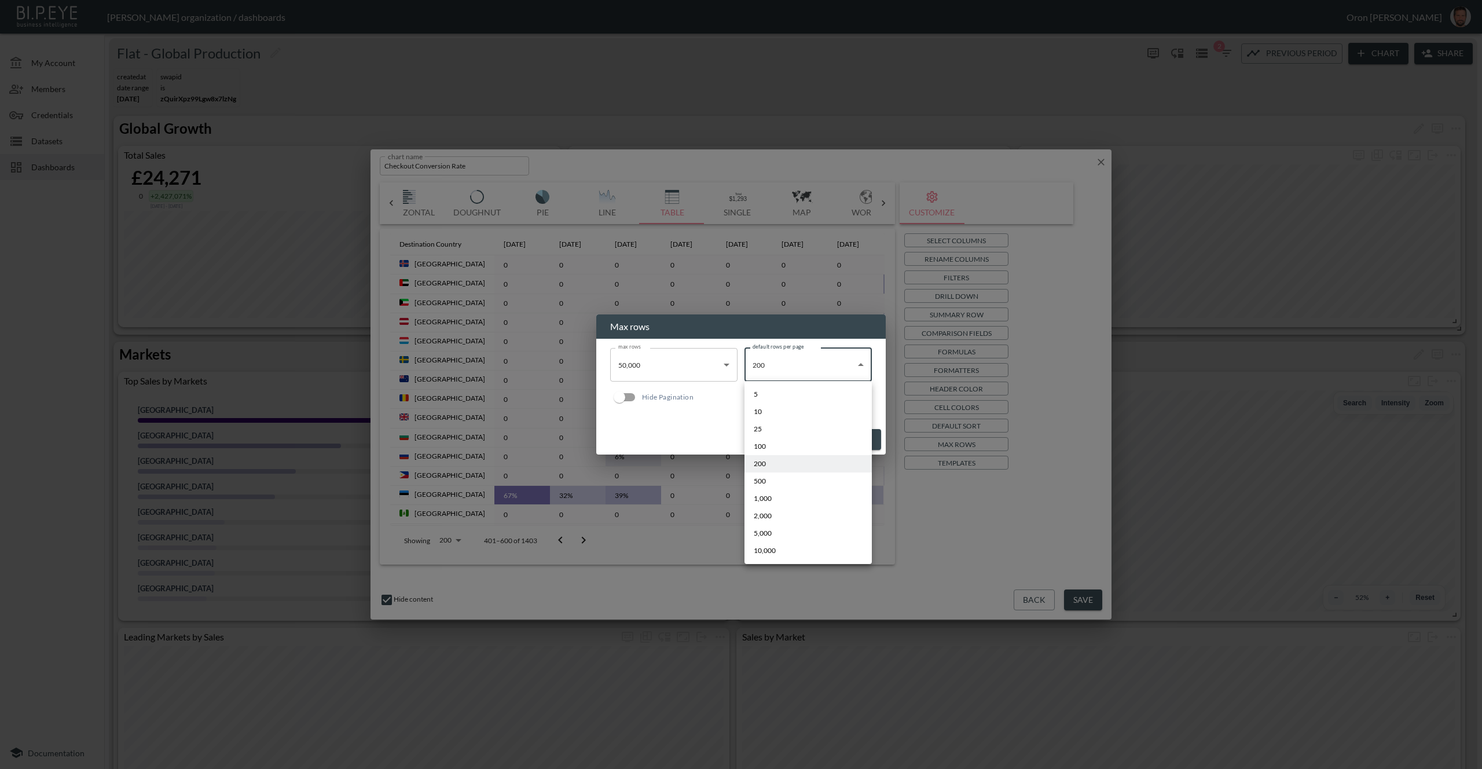
drag, startPoint x: 788, startPoint y: 512, endPoint x: 812, endPoint y: 493, distance: 30.5
click at [789, 512] on li "2,000" at bounding box center [807, 515] width 127 height 17
type input "2000"
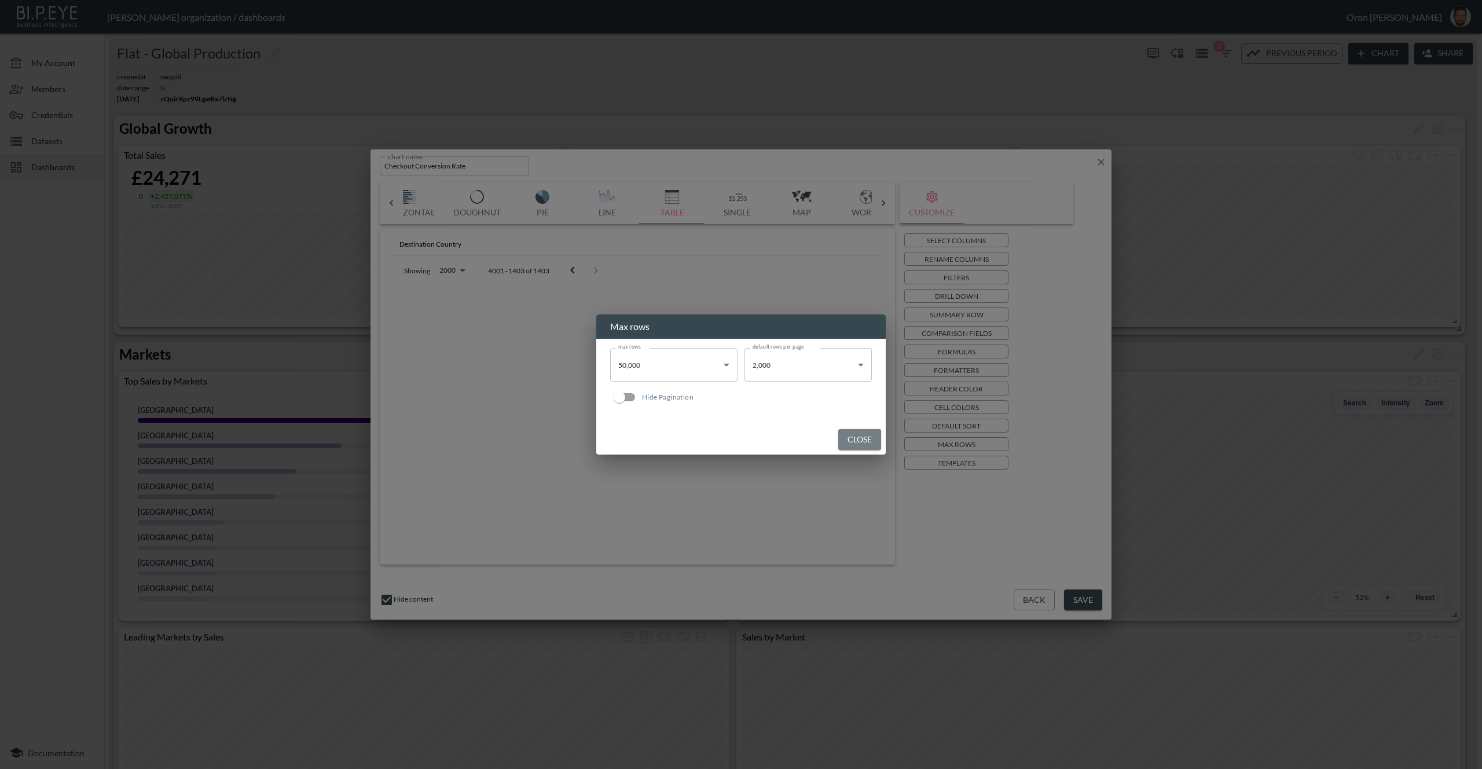
click at [853, 441] on button "Close" at bounding box center [859, 439] width 43 height 21
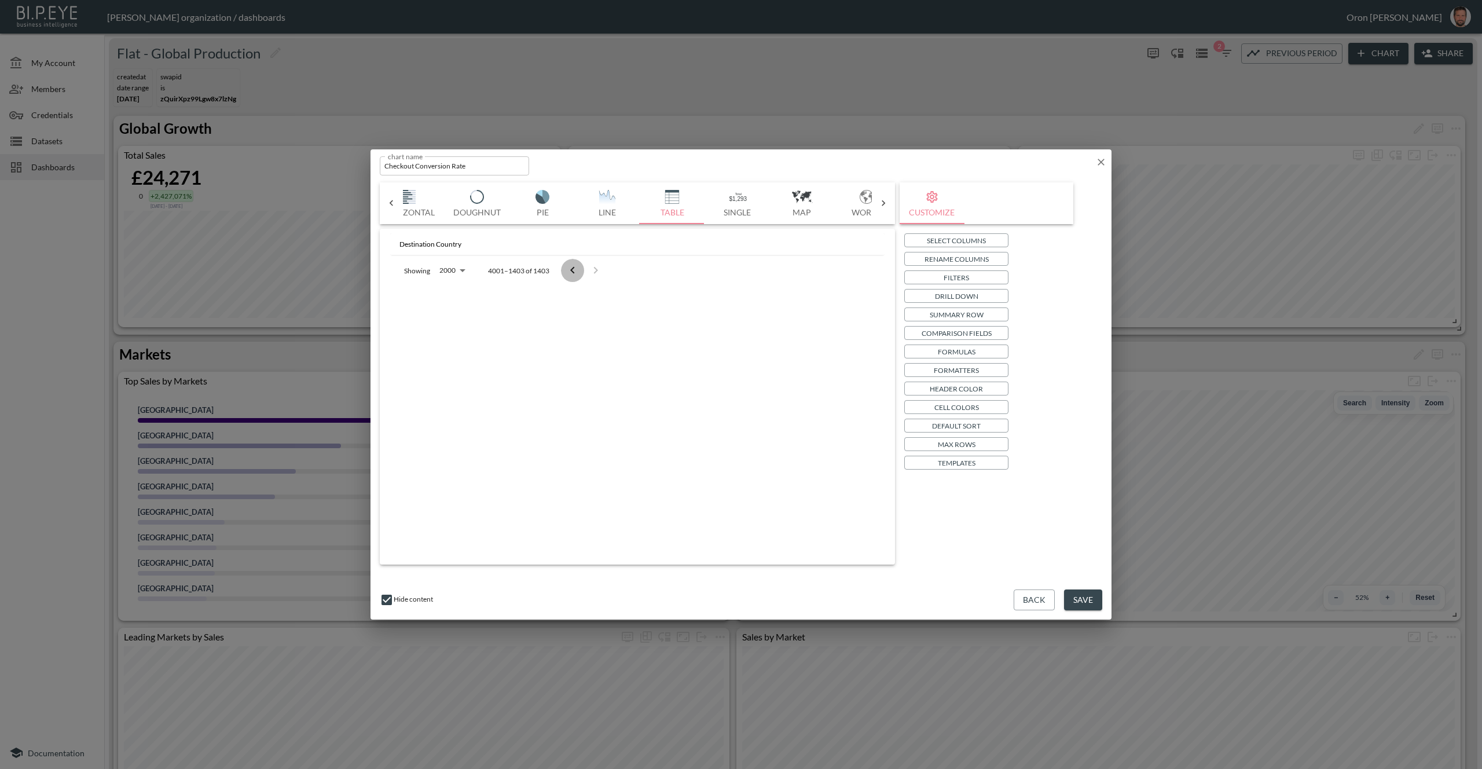
click at [568, 269] on icon "Go to previous page" at bounding box center [573, 270] width 14 height 14
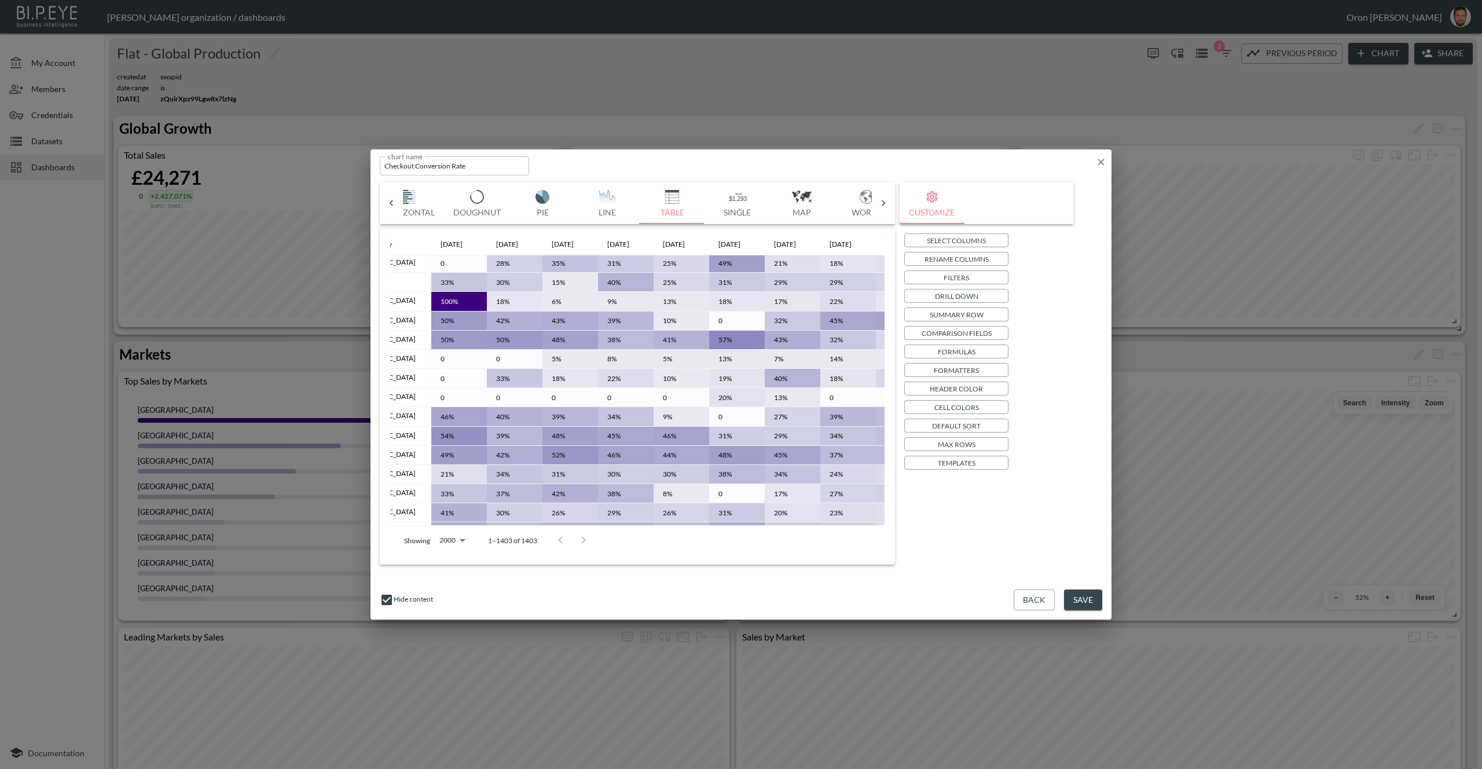
scroll to position [117, 0]
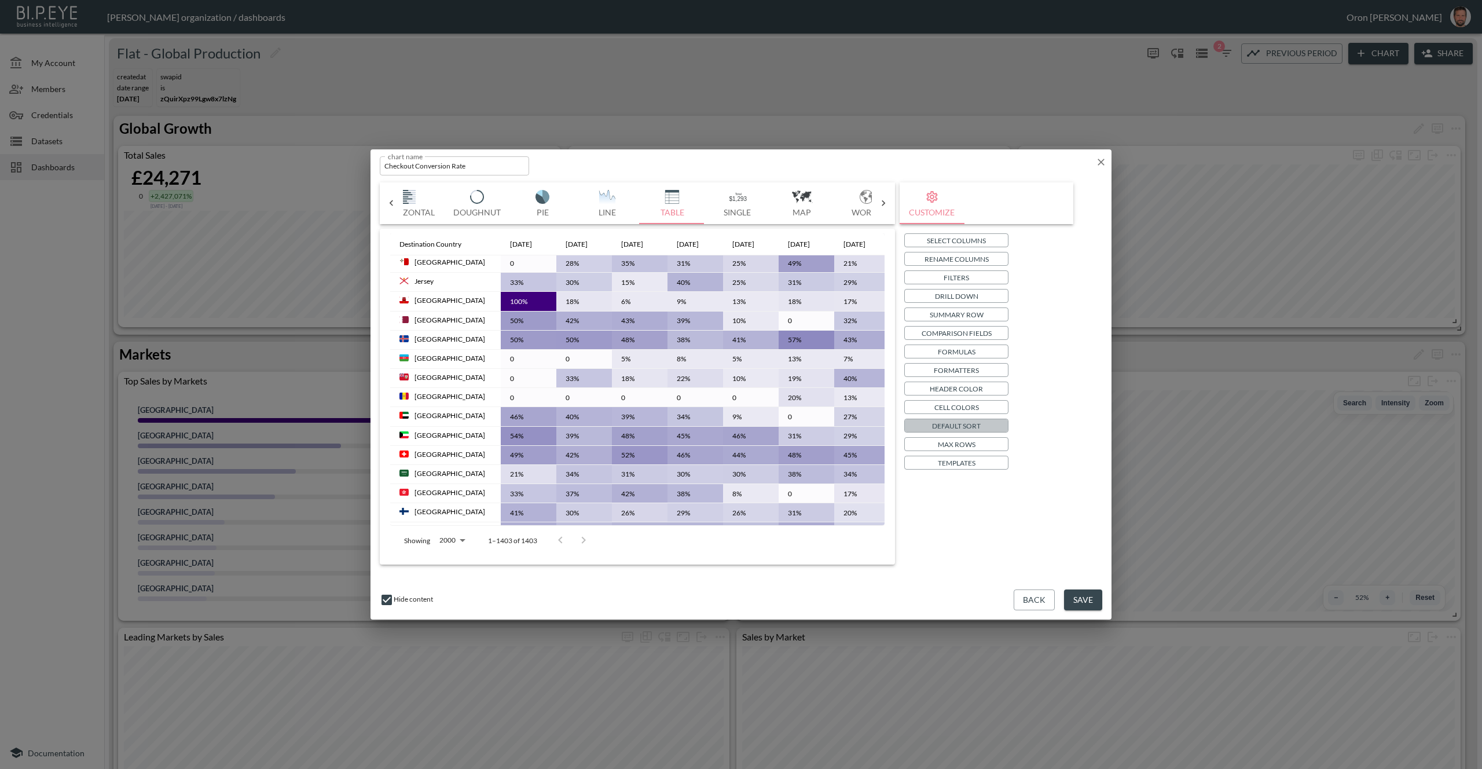
click at [947, 426] on p "Default Sort" at bounding box center [956, 426] width 49 height 12
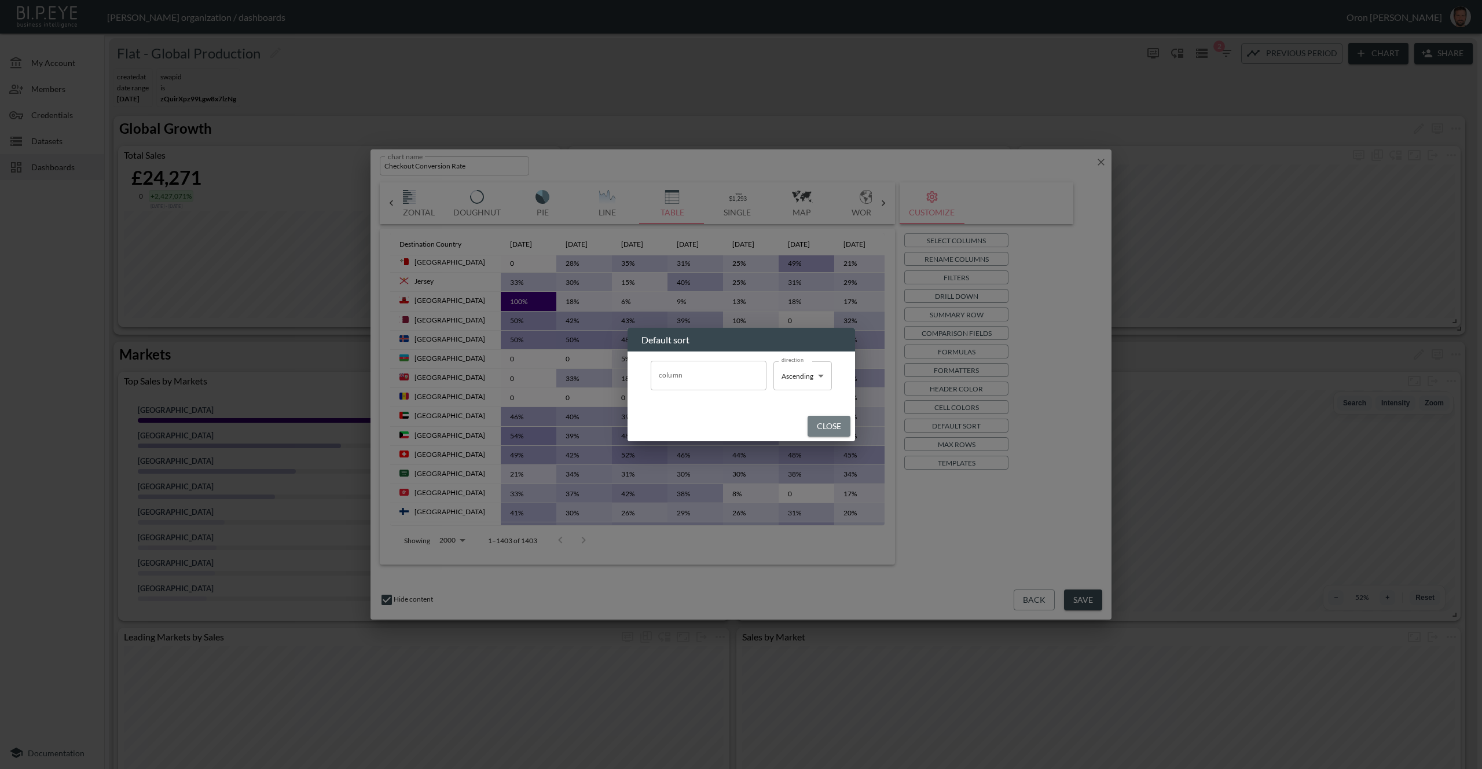
drag, startPoint x: 834, startPoint y: 424, endPoint x: 914, endPoint y: 447, distance: 83.2
click at [837, 424] on button "Close" at bounding box center [829, 426] width 43 height 21
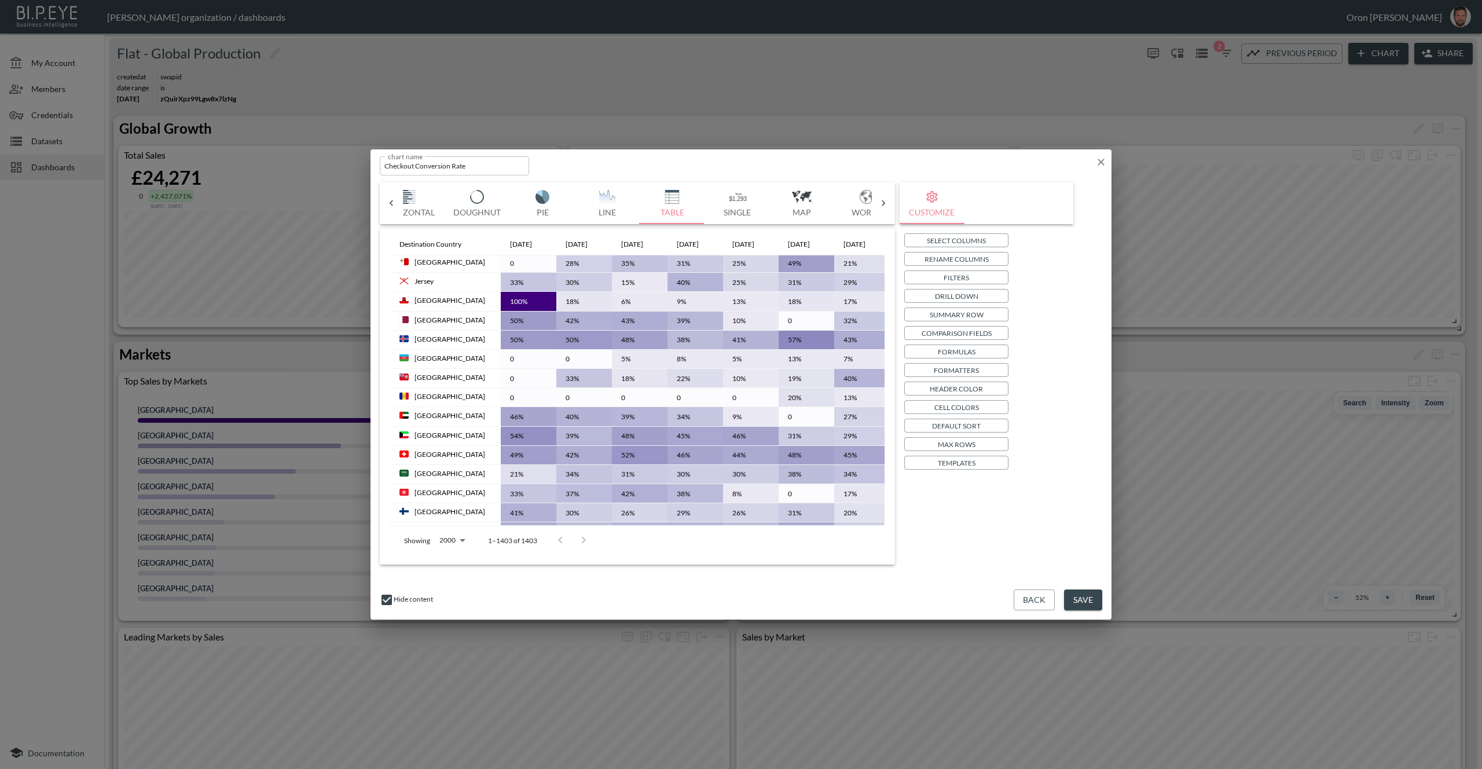
click at [944, 446] on p "Max Rows" at bounding box center [957, 444] width 38 height 12
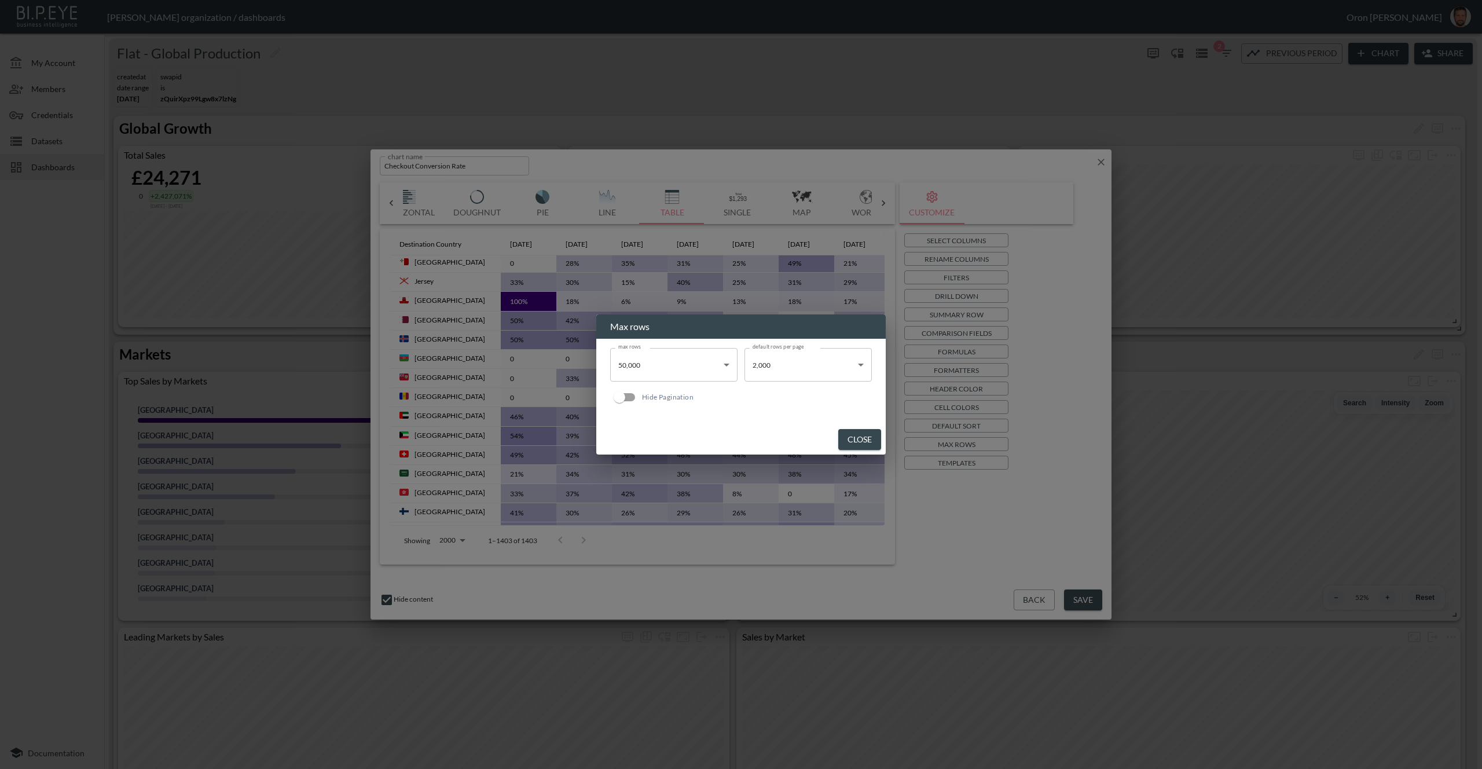
drag, startPoint x: 626, startPoint y: 398, endPoint x: 636, endPoint y: 401, distance: 11.0
click at [628, 398] on input "Hide Pagination" at bounding box center [619, 397] width 66 height 22
checkbox input "true"
click at [855, 439] on button "Close" at bounding box center [859, 439] width 43 height 21
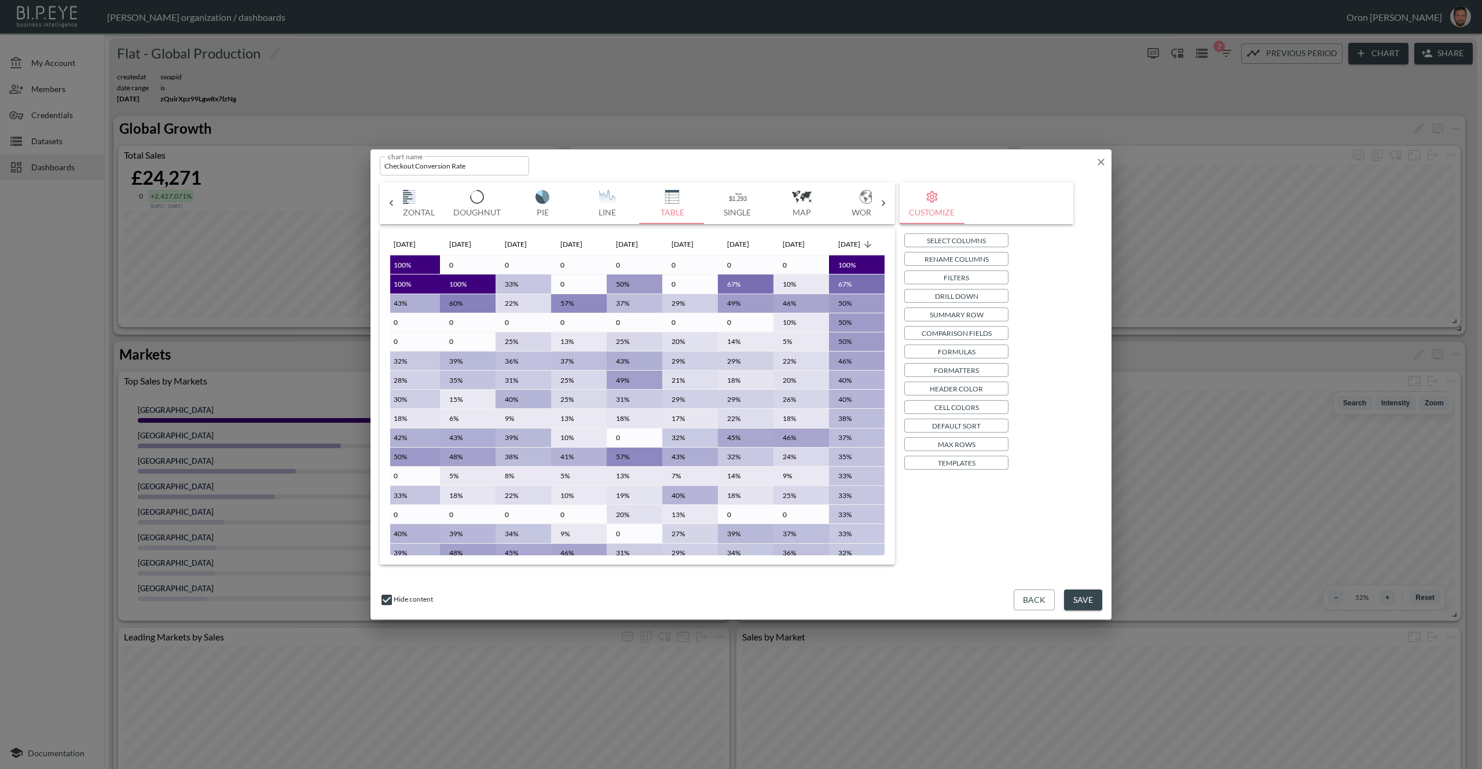
scroll to position [0, 0]
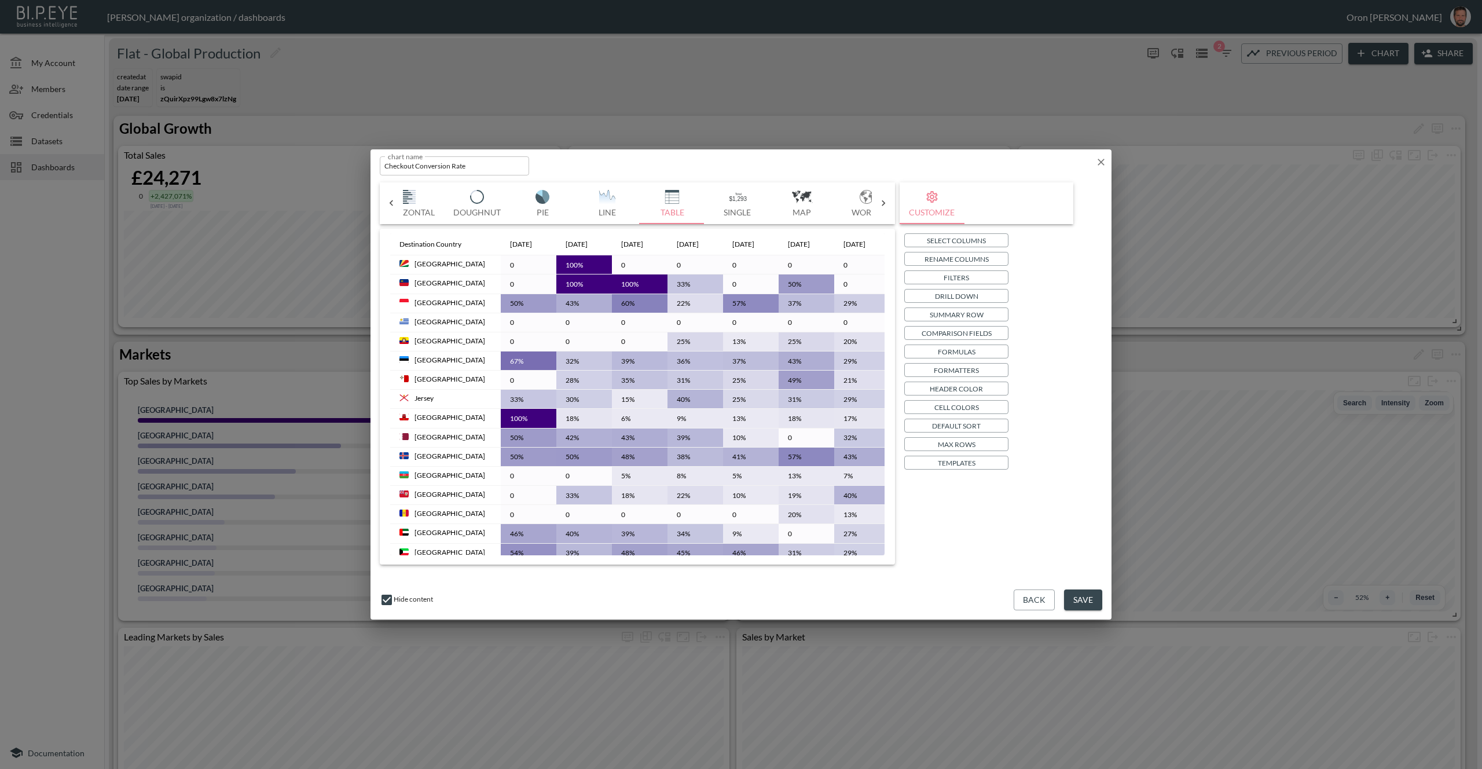
click at [1094, 603] on button "Save" at bounding box center [1083, 599] width 38 height 21
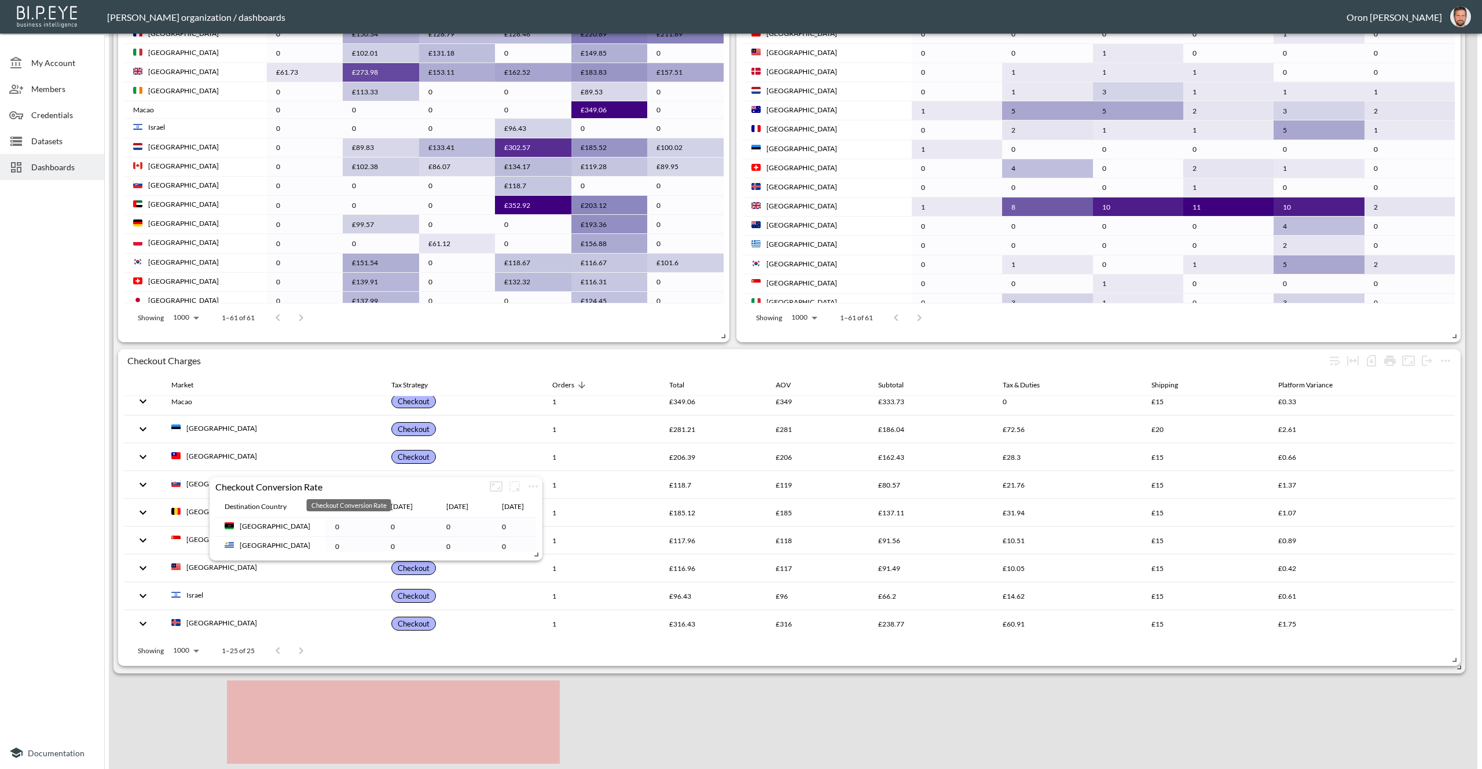
scroll to position [452, 0]
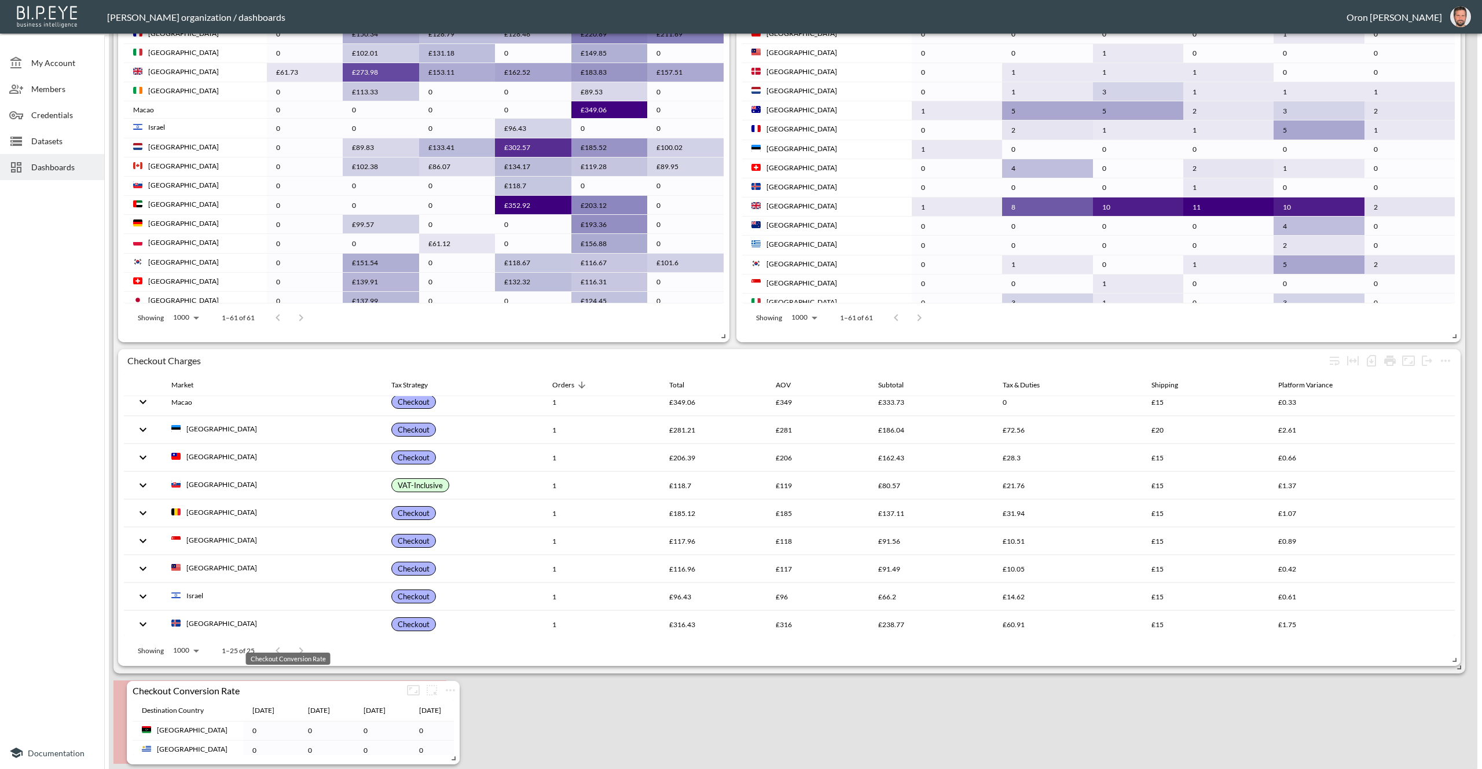
drag, startPoint x: 247, startPoint y: 406, endPoint x: 303, endPoint y: 655, distance: 255.2
click at [259, 686] on div "Checkout Conversion Rate" at bounding box center [265, 689] width 277 height 11
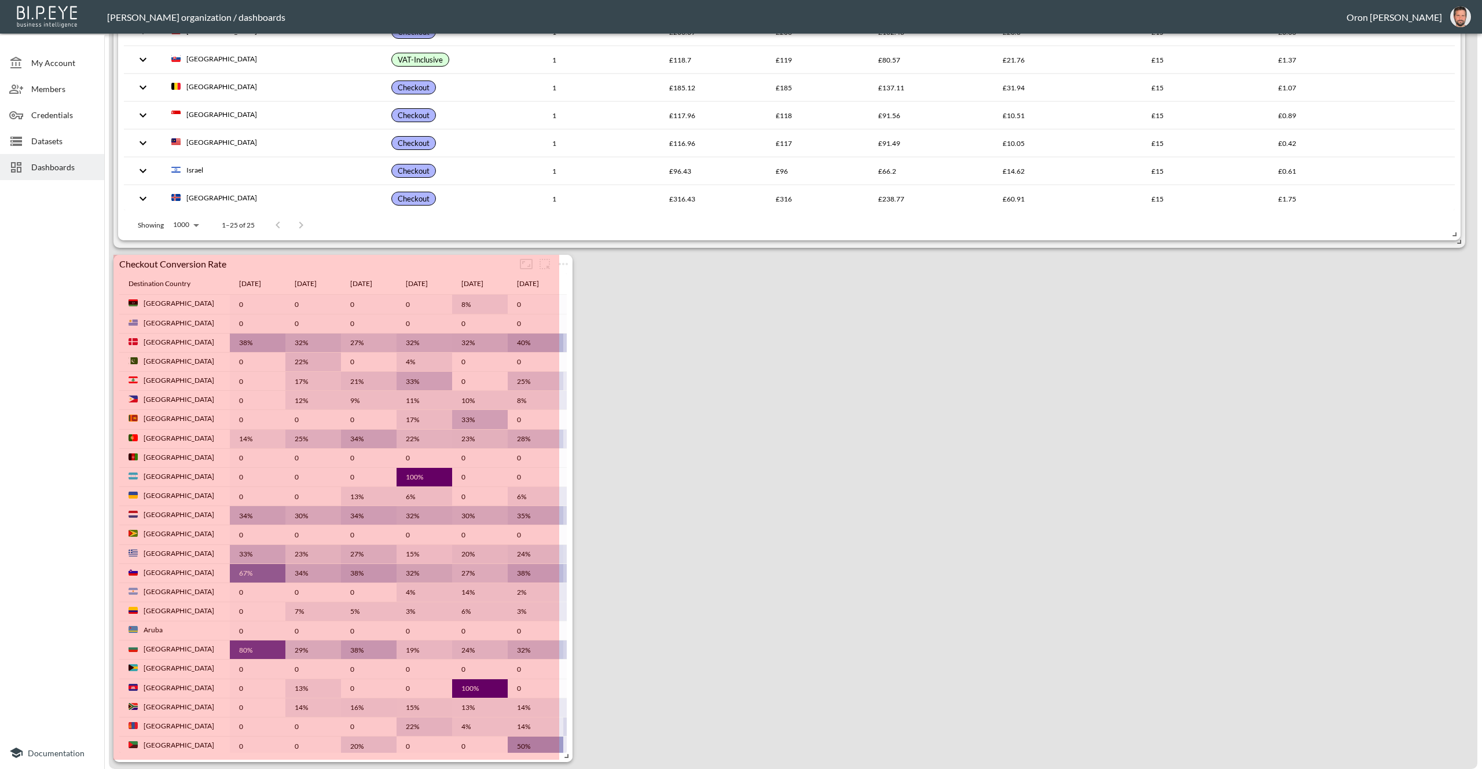
scroll to position [1296, 0]
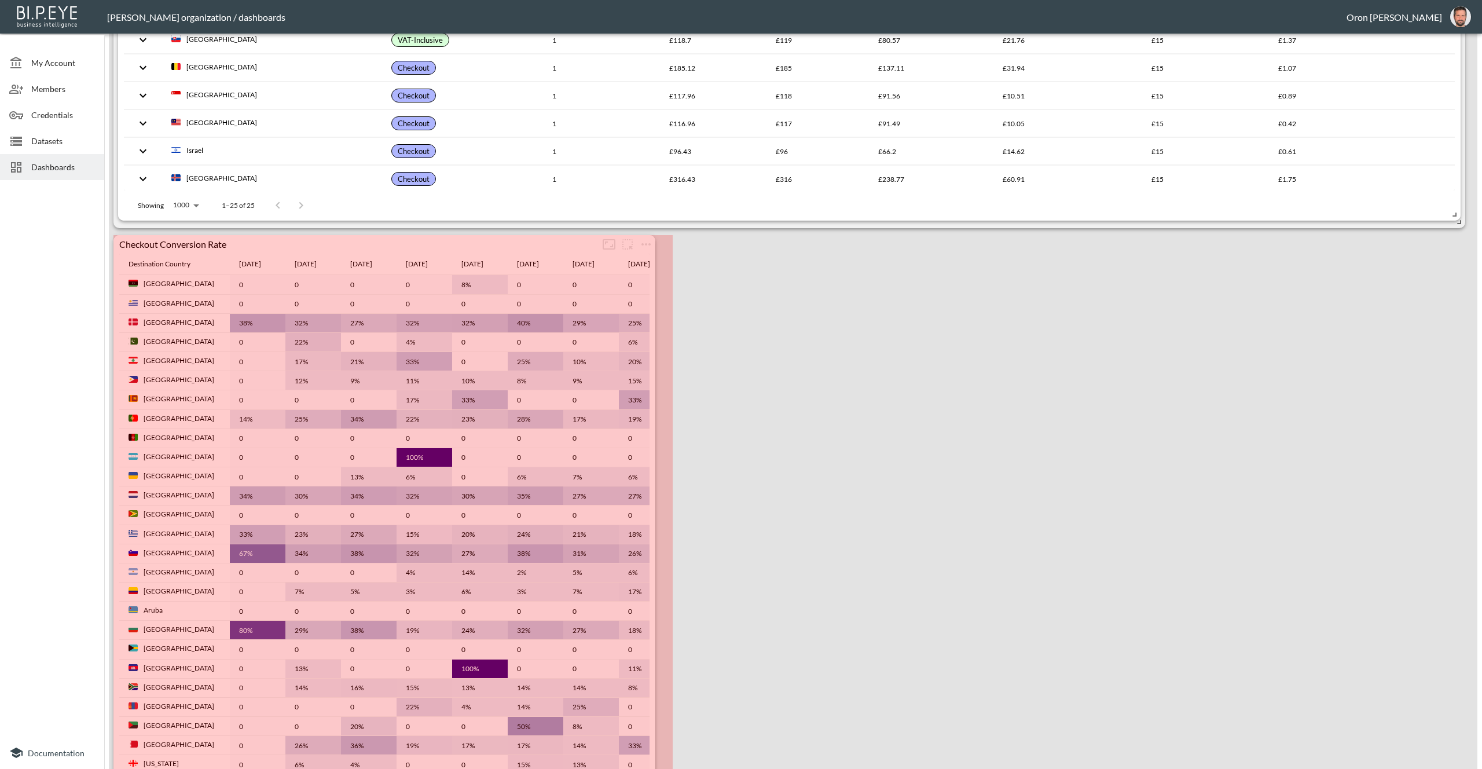
drag, startPoint x: 440, startPoint y: 753, endPoint x: 649, endPoint y: 755, distance: 209.0
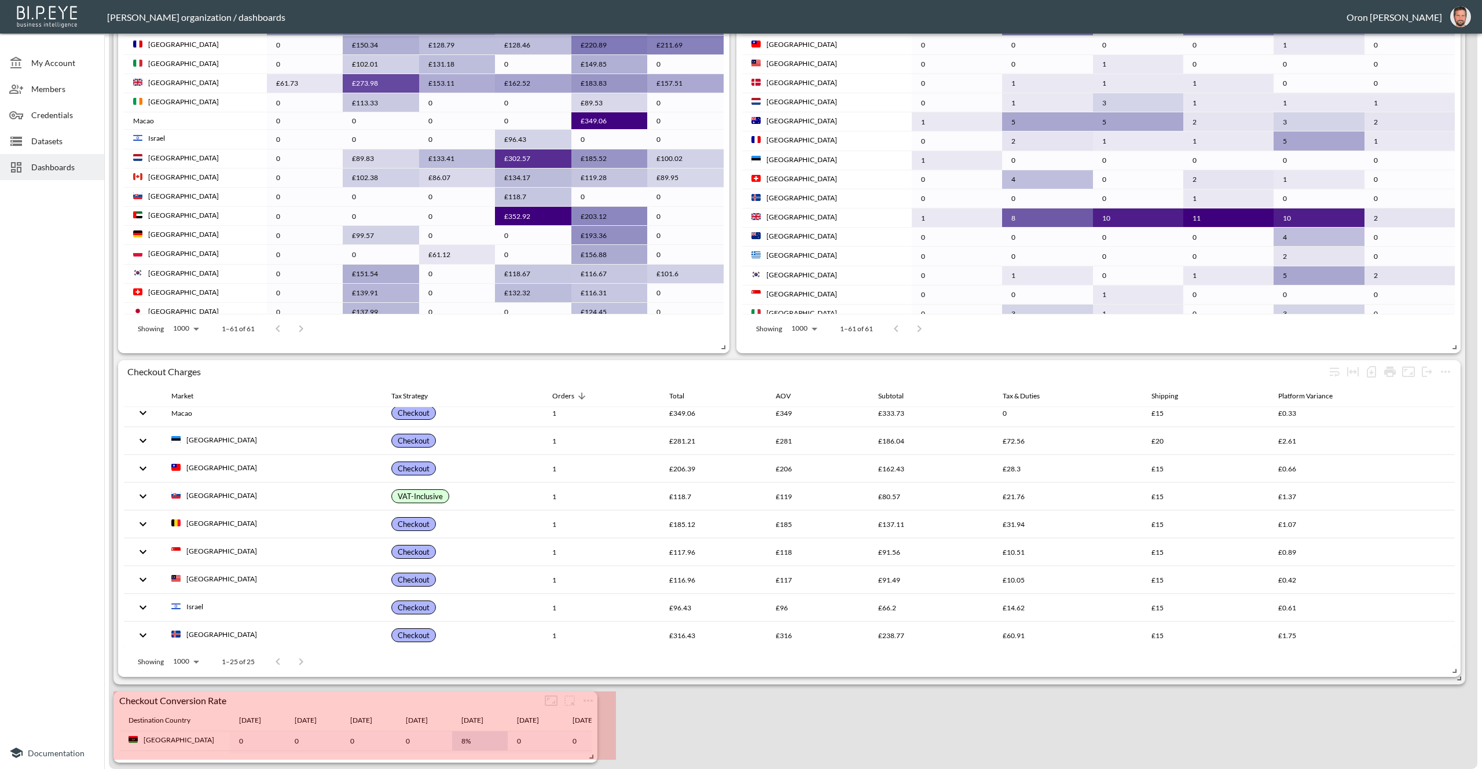
scroll to position [838, 0]
drag, startPoint x: 666, startPoint y: 752, endPoint x: 590, endPoint y: 749, distance: 75.3
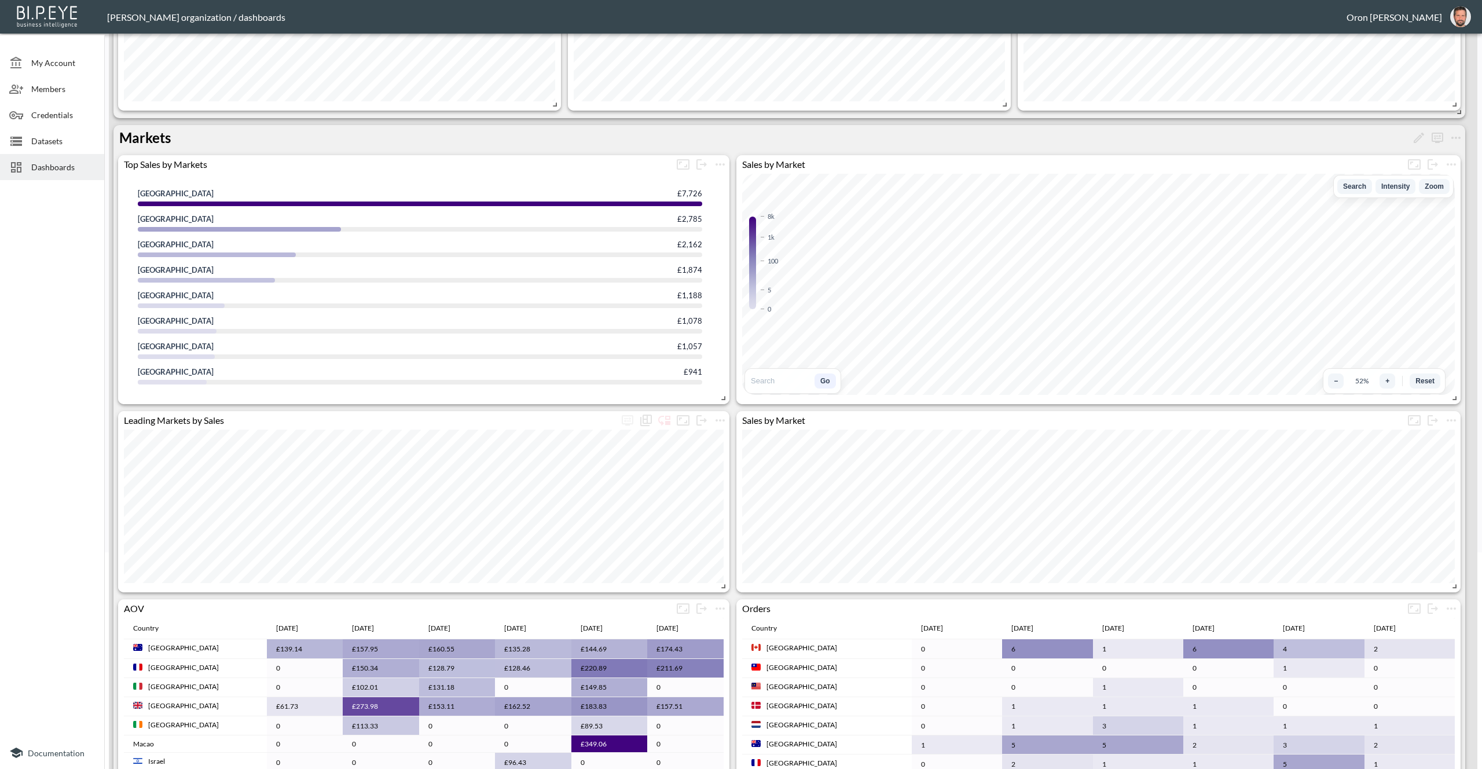
scroll to position [0, 0]
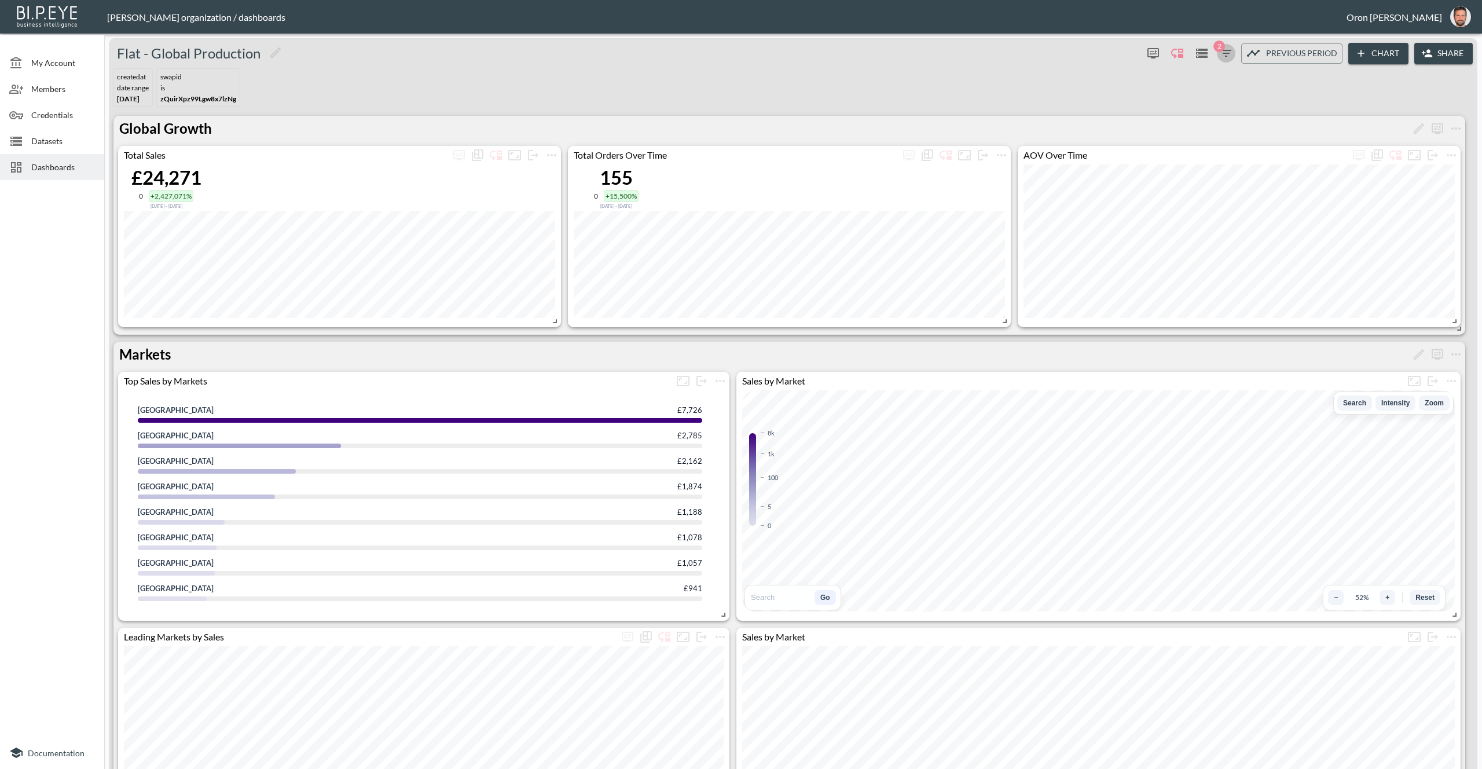
click at [1228, 55] on icon "button" at bounding box center [1226, 53] width 14 height 14
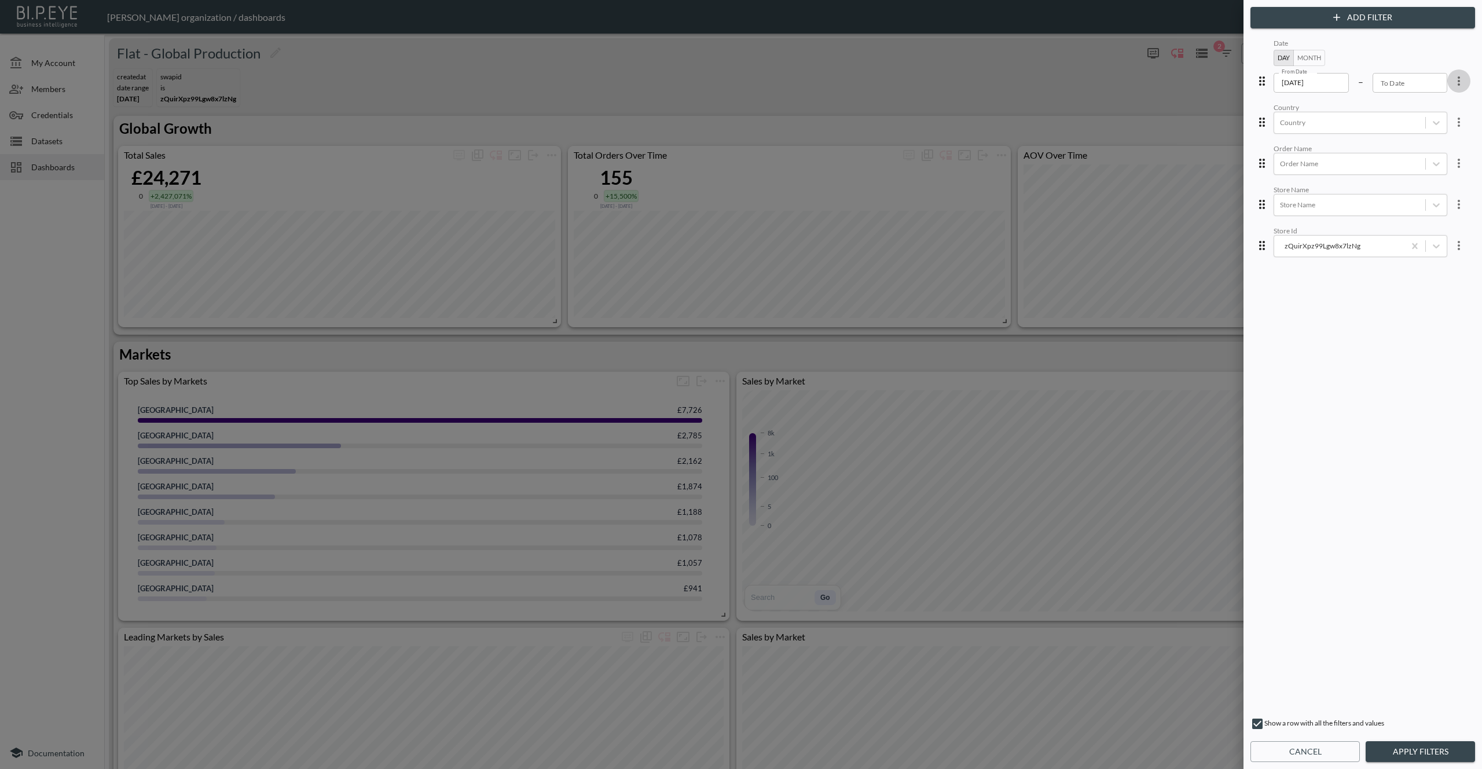
click at [1452, 76] on icon "more" at bounding box center [1459, 81] width 14 height 14
click at [1433, 99] on li "Edit" at bounding box center [1417, 107] width 104 height 21
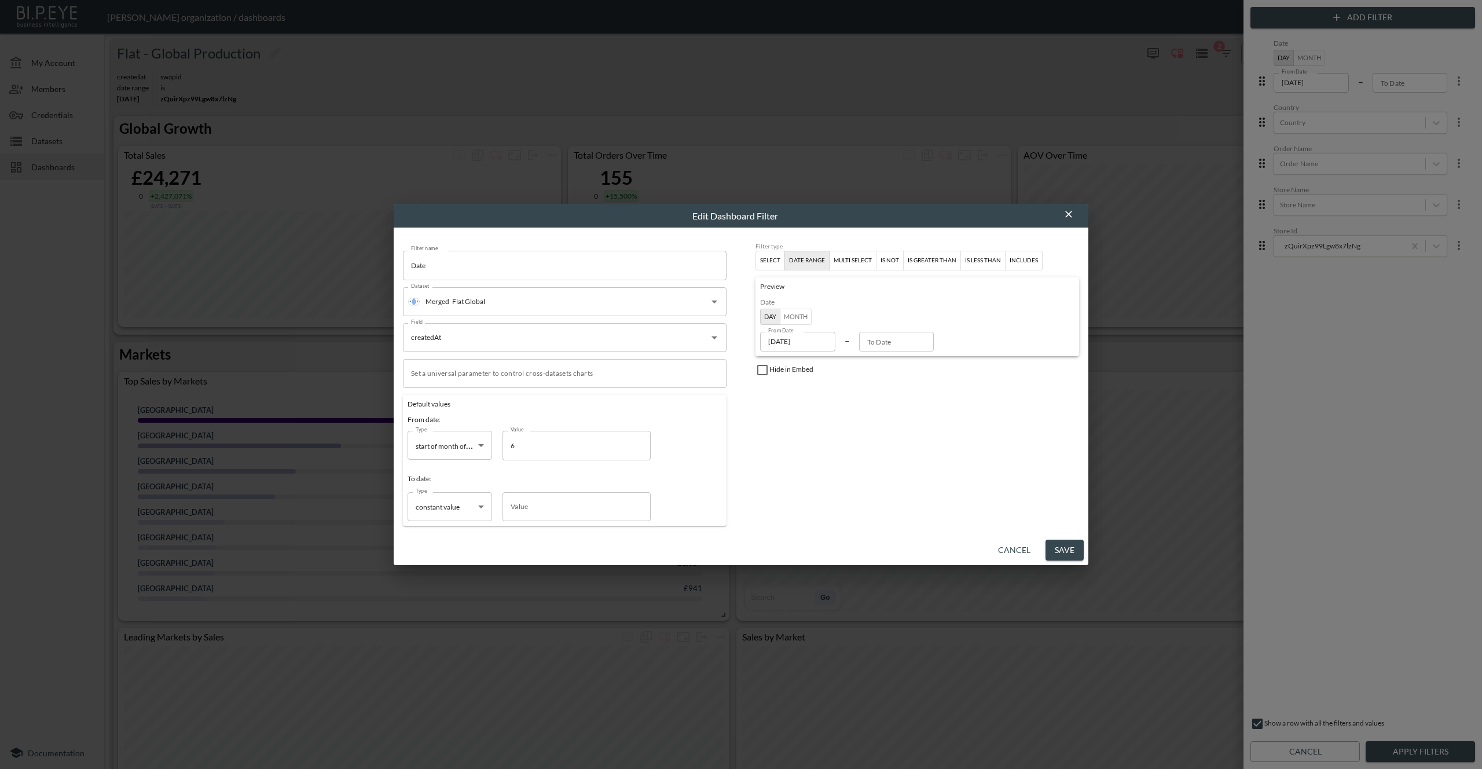
click at [542, 369] on div "Set a universal parameter to control cross-datasets charts Set a universal para…" at bounding box center [565, 373] width 324 height 29
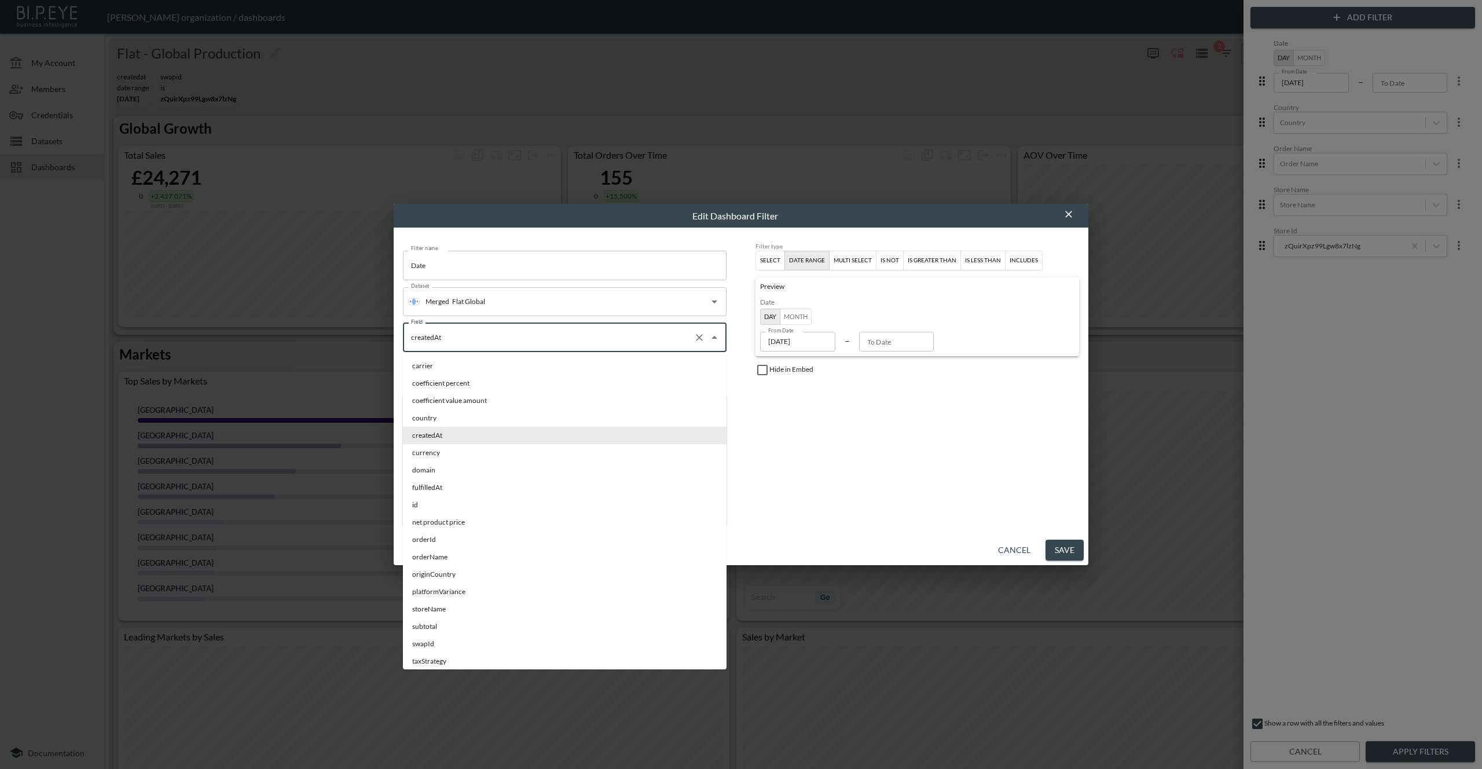
drag, startPoint x: 459, startPoint y: 337, endPoint x: 385, endPoint y: 336, distance: 74.1
click at [385, 336] on div "Edit Dashboard Filter Filter name Date Filter name Dataset Merged Flat Global D…" at bounding box center [741, 384] width 1482 height 769
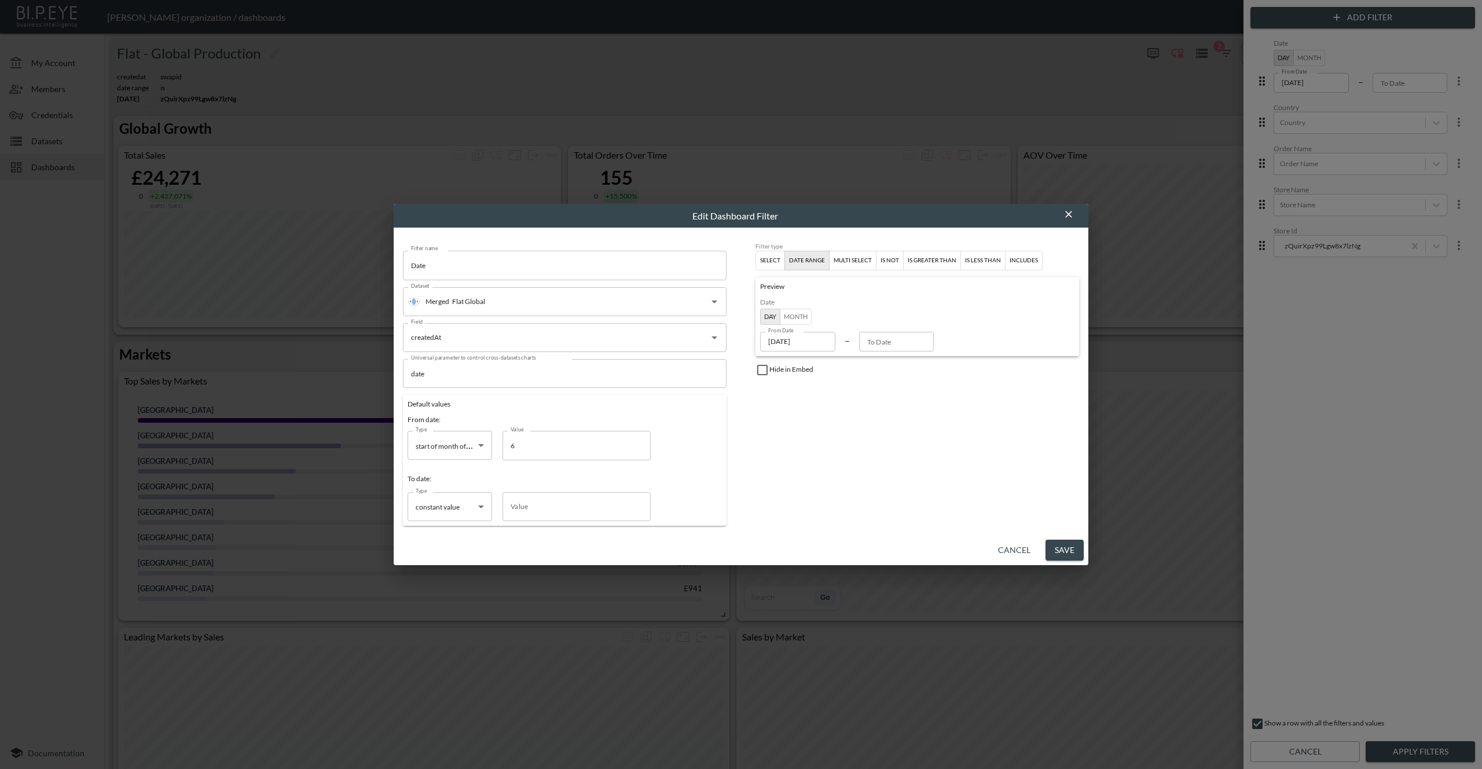
drag, startPoint x: 776, startPoint y: 405, endPoint x: 710, endPoint y: 398, distance: 66.9
click at [771, 404] on div "Filter type Select date range multi select is not is greater than is less than …" at bounding box center [917, 384] width 324 height 283
click at [522, 377] on input "date" at bounding box center [565, 373] width 324 height 29
paste input "createdAt"
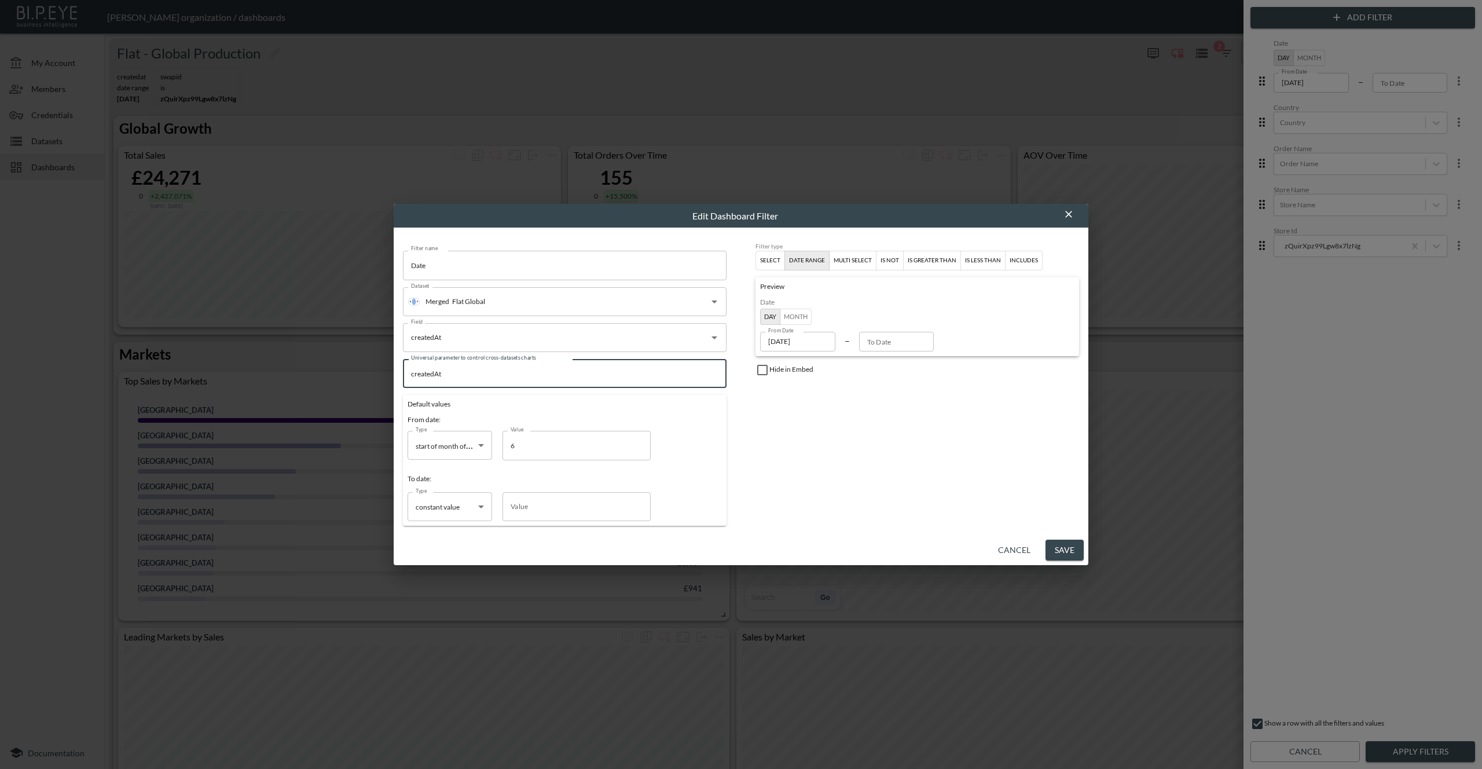
type input "createdAt"
click at [1057, 546] on button "Save" at bounding box center [1065, 550] width 38 height 21
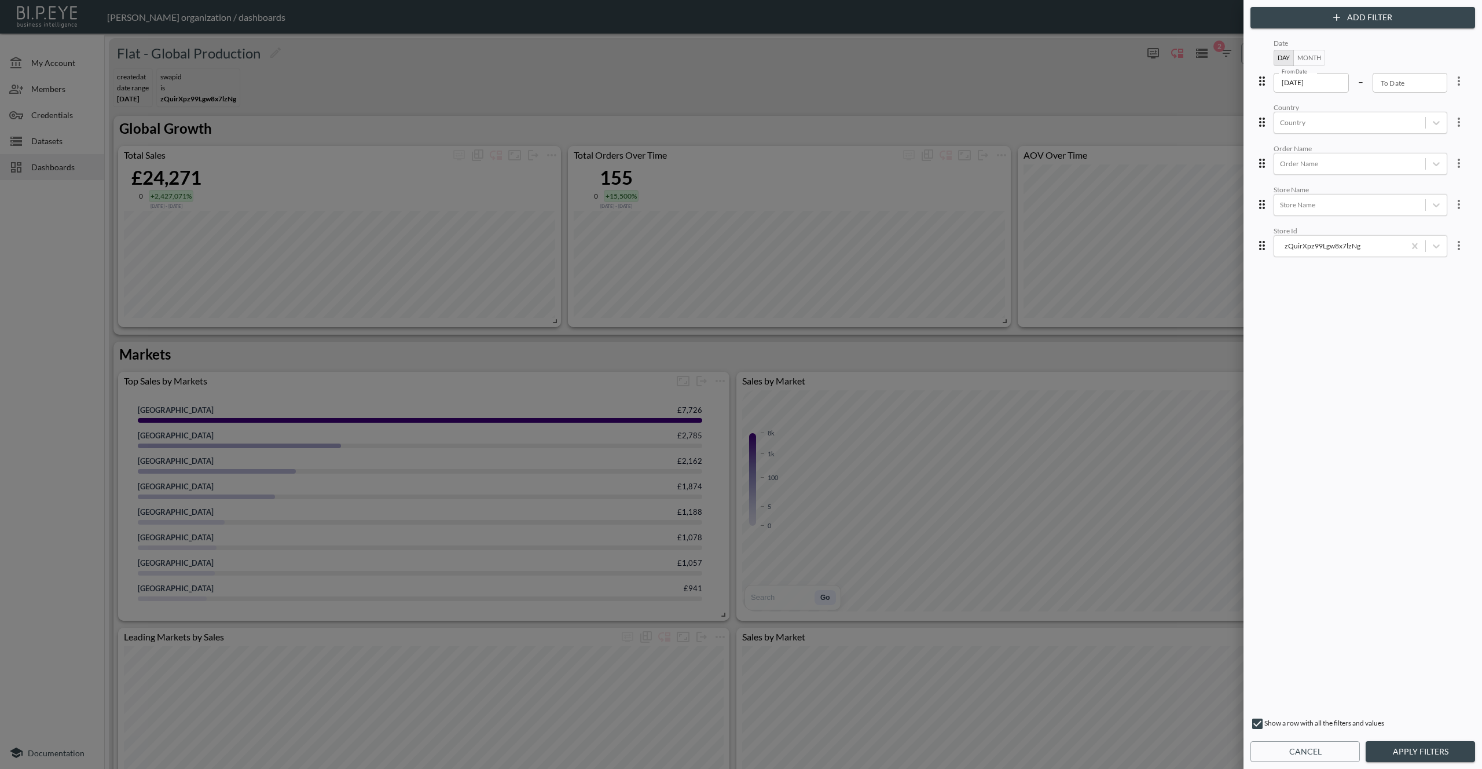
click at [1452, 119] on icon "more" at bounding box center [1459, 122] width 14 height 14
click at [1432, 142] on li "Edit" at bounding box center [1417, 148] width 104 height 21
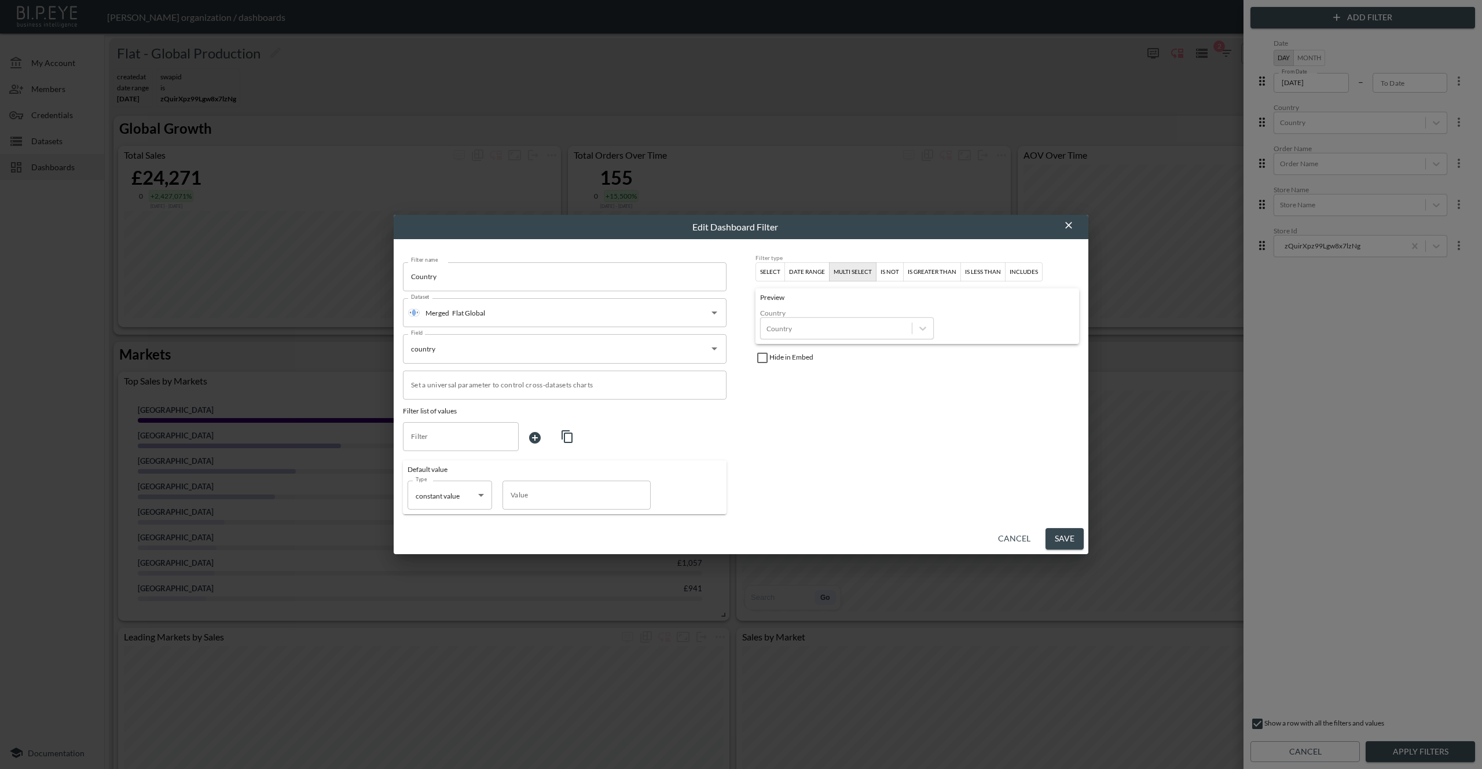
click at [641, 382] on input "Set a universal parameter to control cross-datasets charts" at bounding box center [565, 385] width 324 height 29
type input "country"
click at [1076, 537] on button "Save" at bounding box center [1065, 538] width 38 height 21
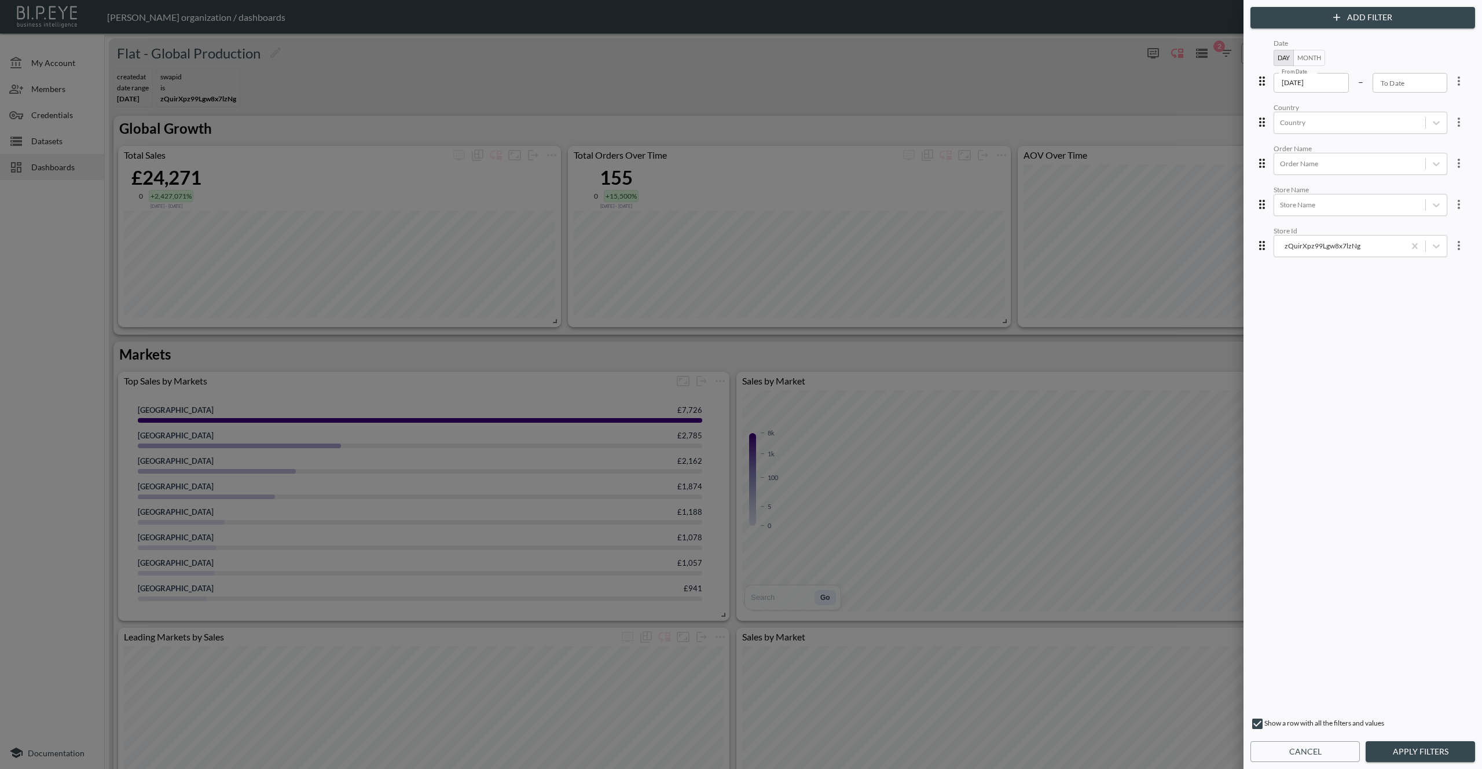
click at [1455, 240] on icon "more" at bounding box center [1459, 246] width 14 height 14
click at [1439, 264] on li "Edit" at bounding box center [1417, 270] width 104 height 21
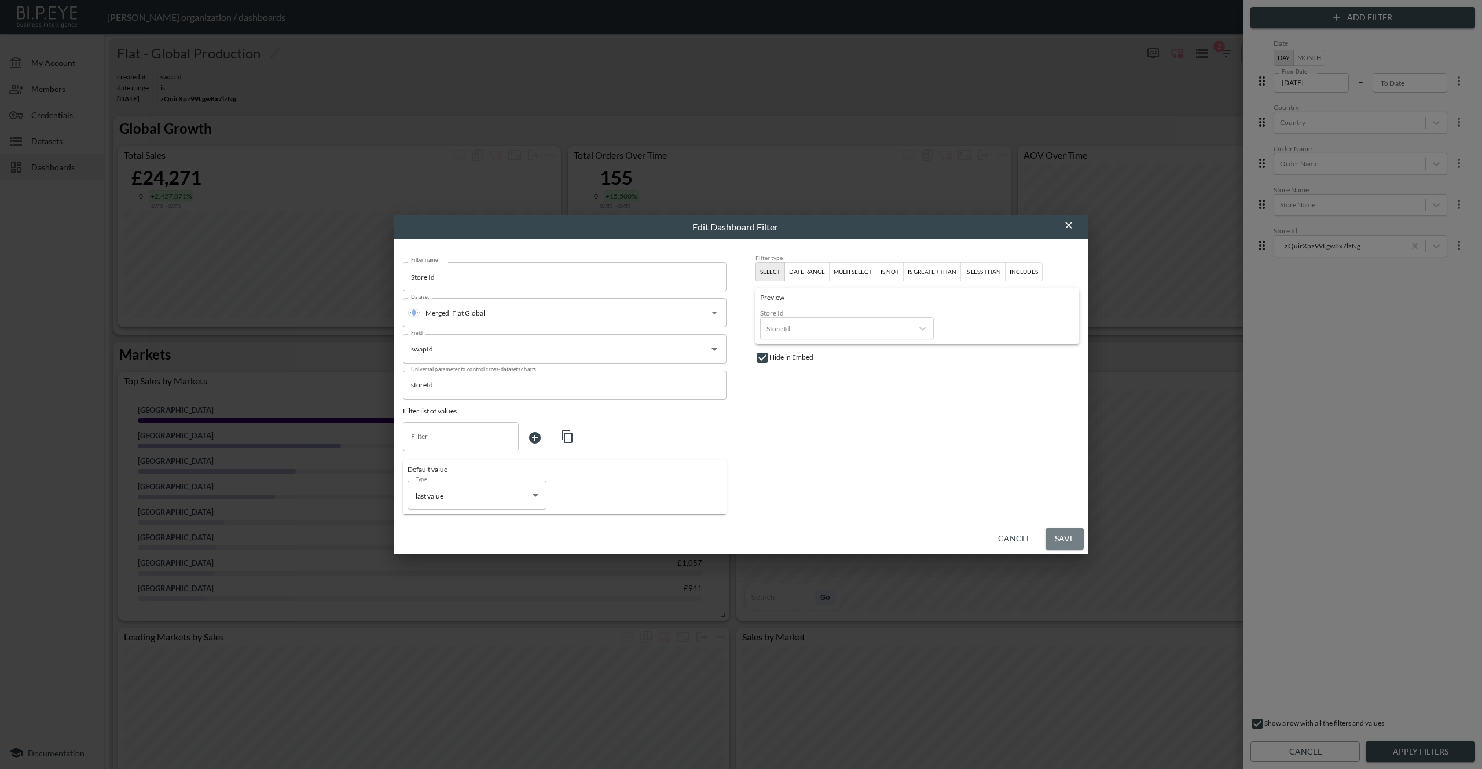
click at [1063, 537] on button "Save" at bounding box center [1065, 538] width 38 height 21
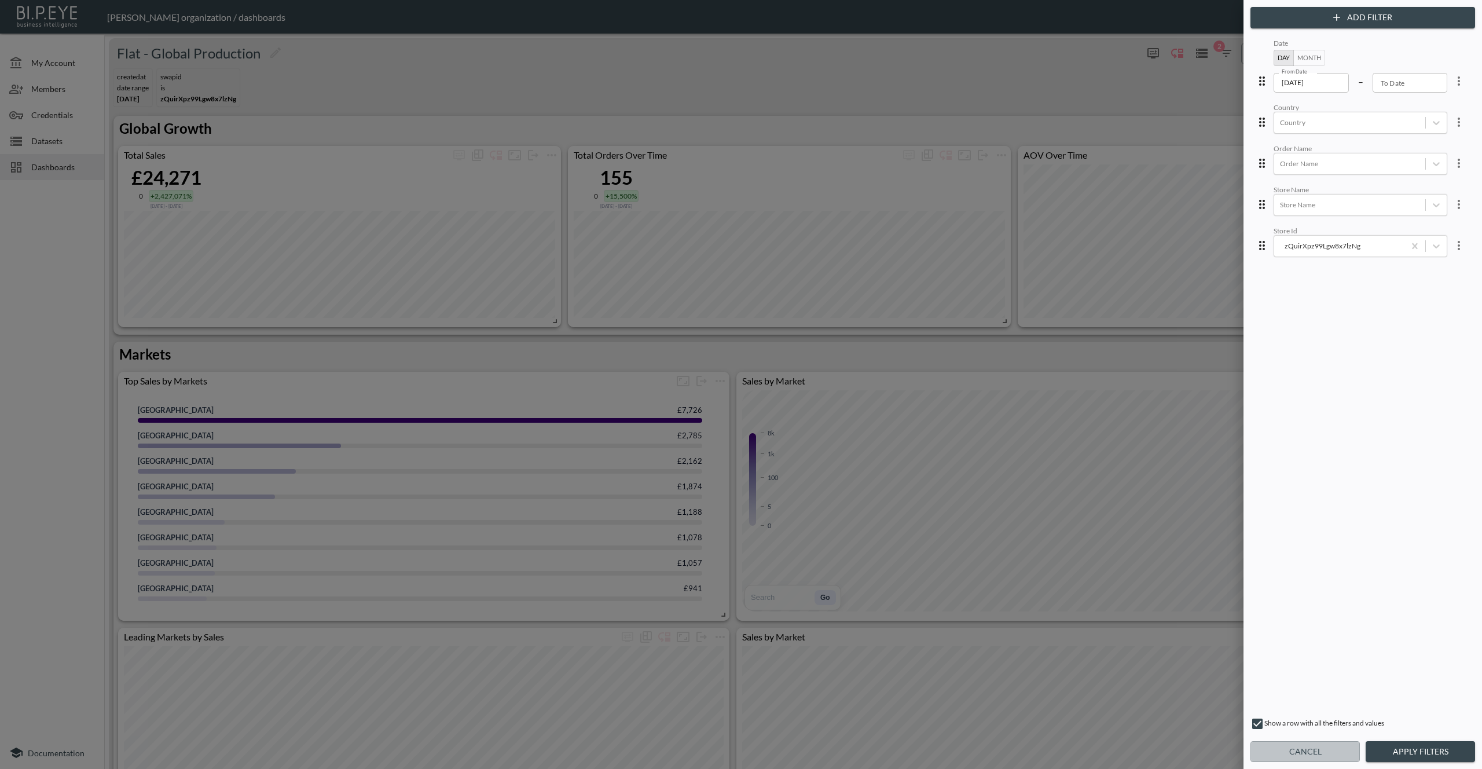
drag, startPoint x: 1314, startPoint y: 761, endPoint x: 1310, endPoint y: 766, distance: 7.1
click at [1314, 758] on button "Cancel" at bounding box center [1304, 751] width 109 height 21
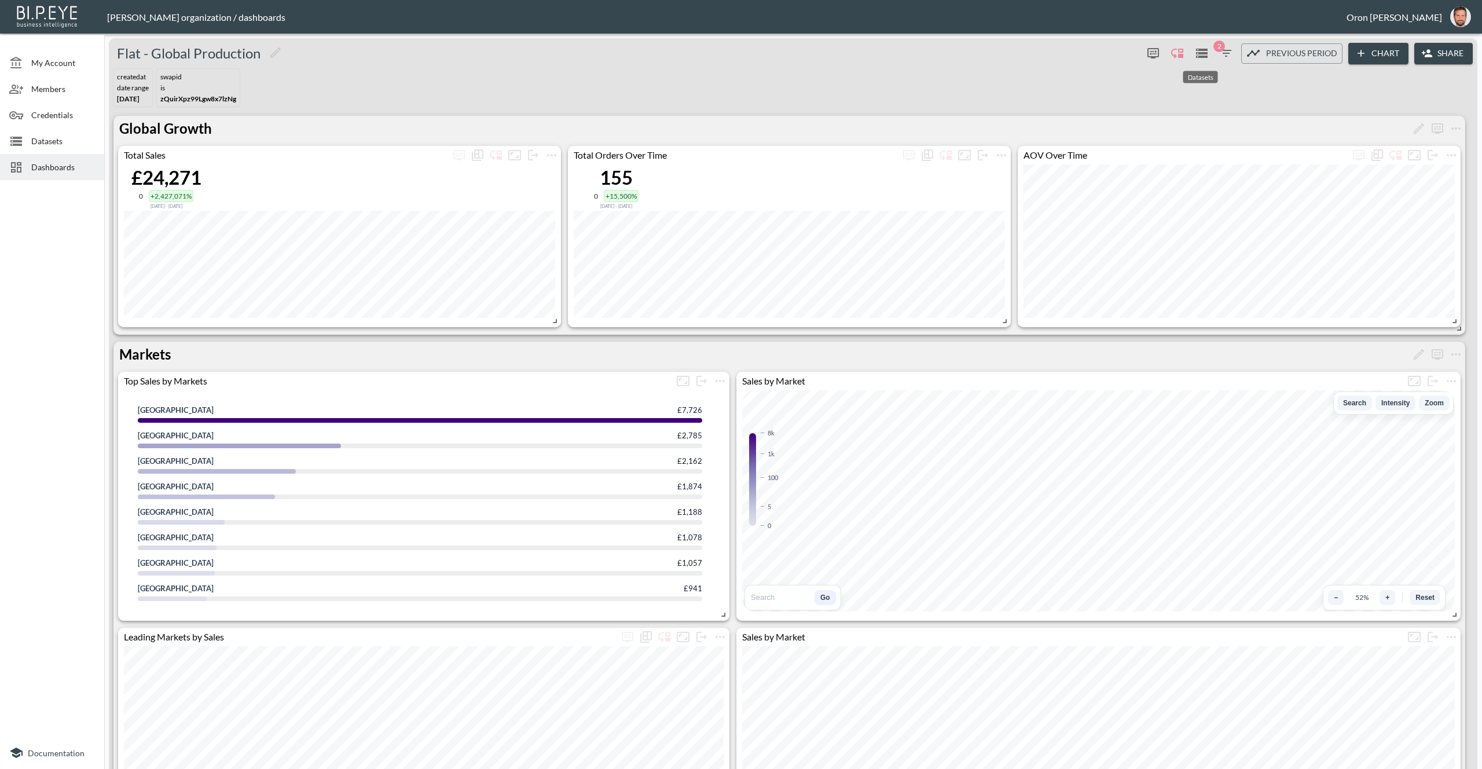
click at [1195, 55] on icon "Datasets" at bounding box center [1202, 53] width 14 height 14
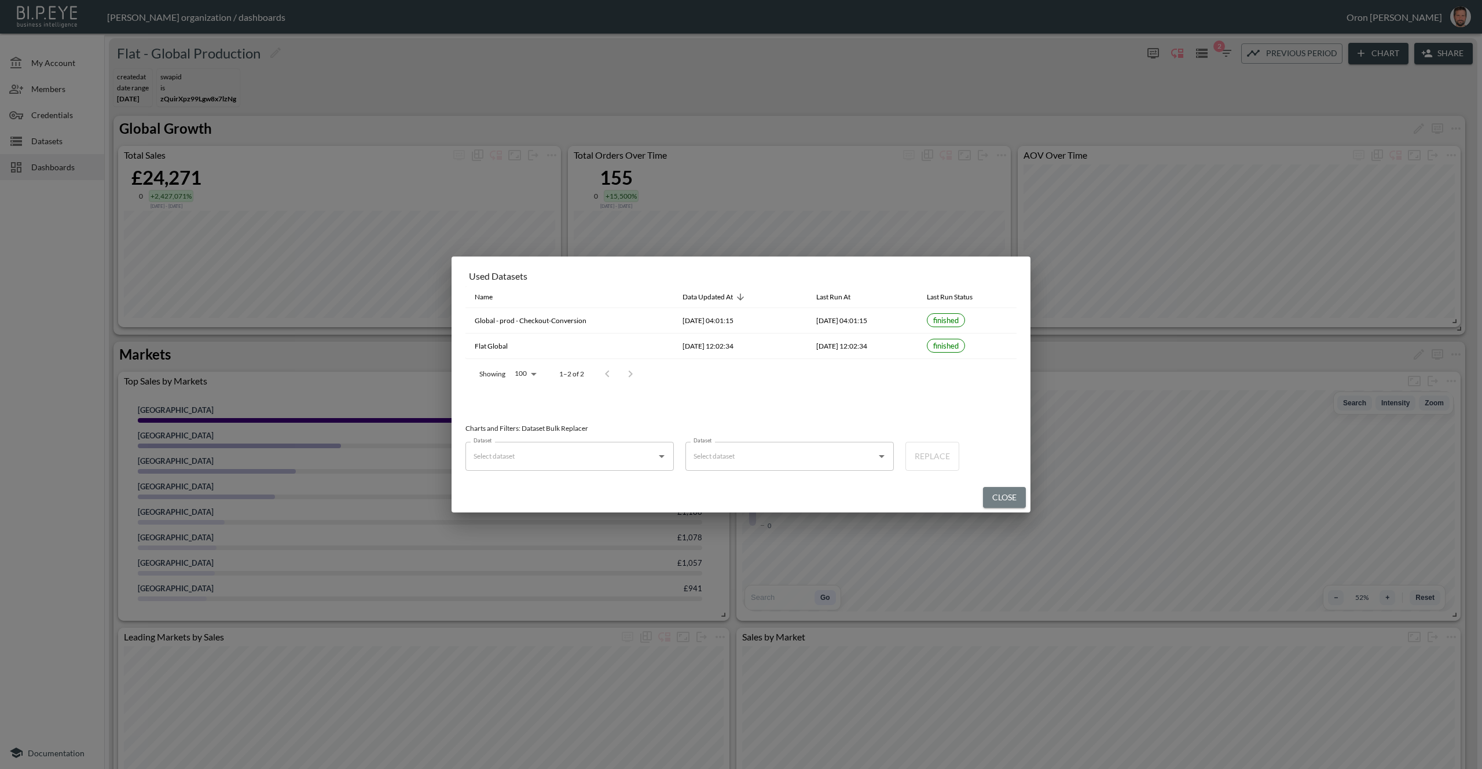
click at [989, 494] on button "Close" at bounding box center [1004, 497] width 43 height 21
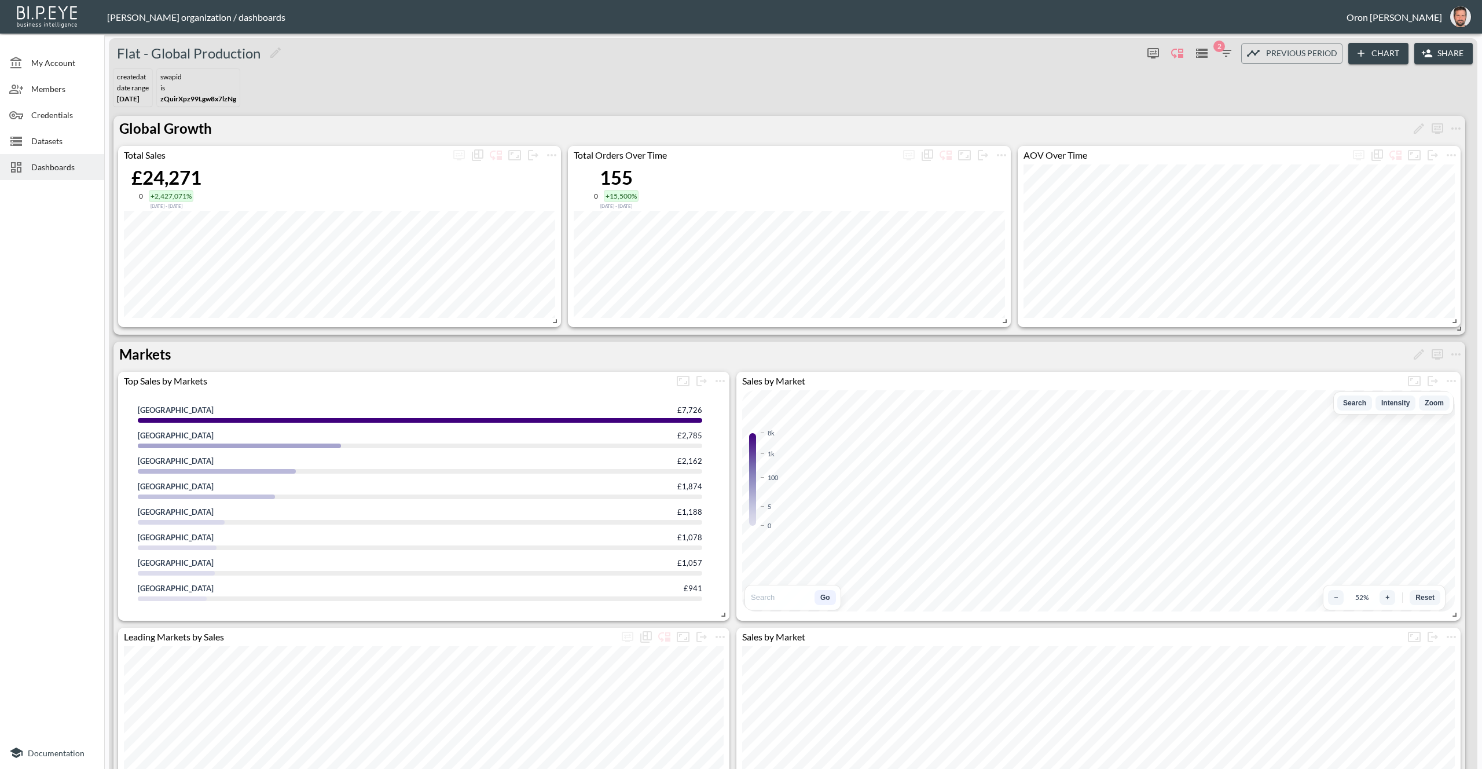
scroll to position [838, 0]
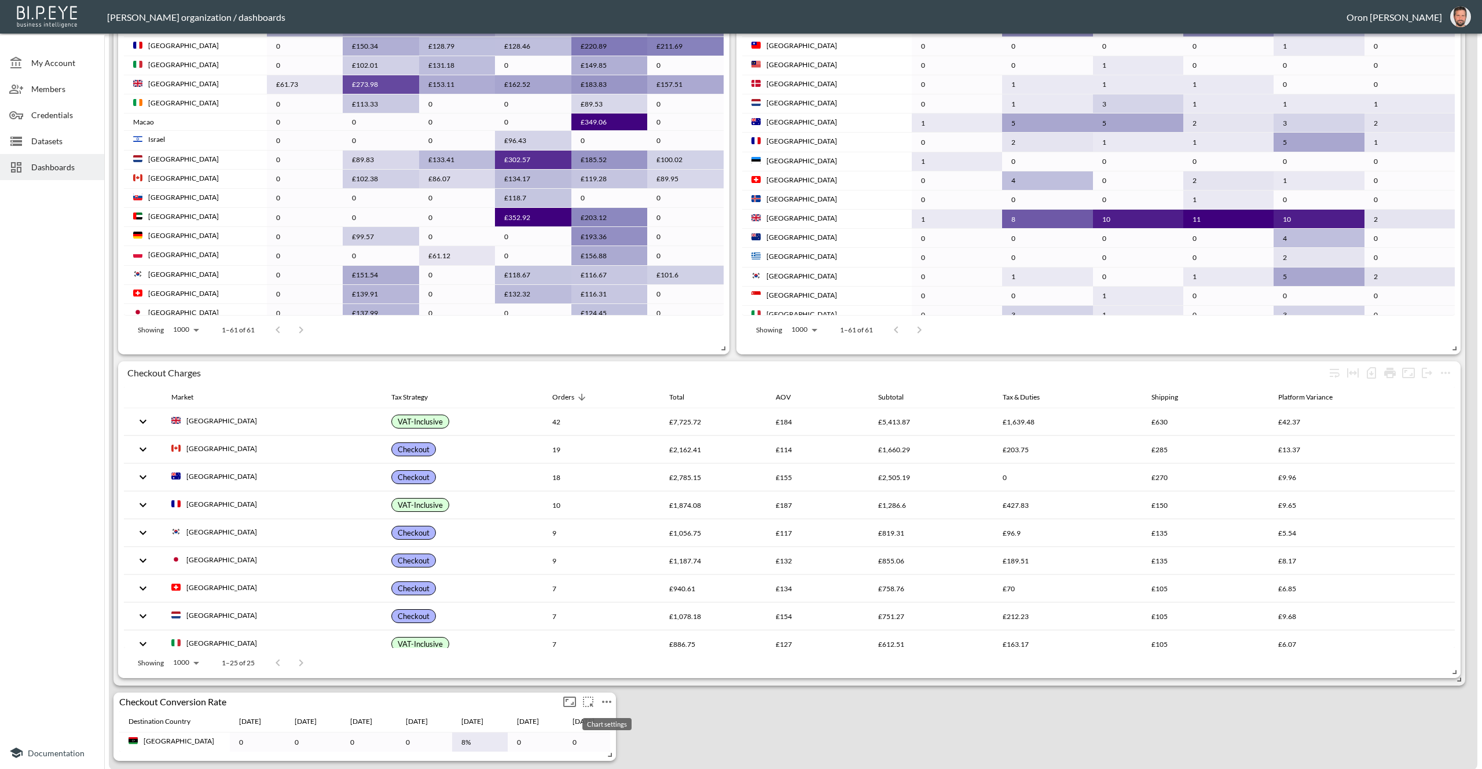
click at [603, 697] on icon "more" at bounding box center [607, 702] width 14 height 14
click at [625, 662] on li "Edit" at bounding box center [607, 666] width 90 height 21
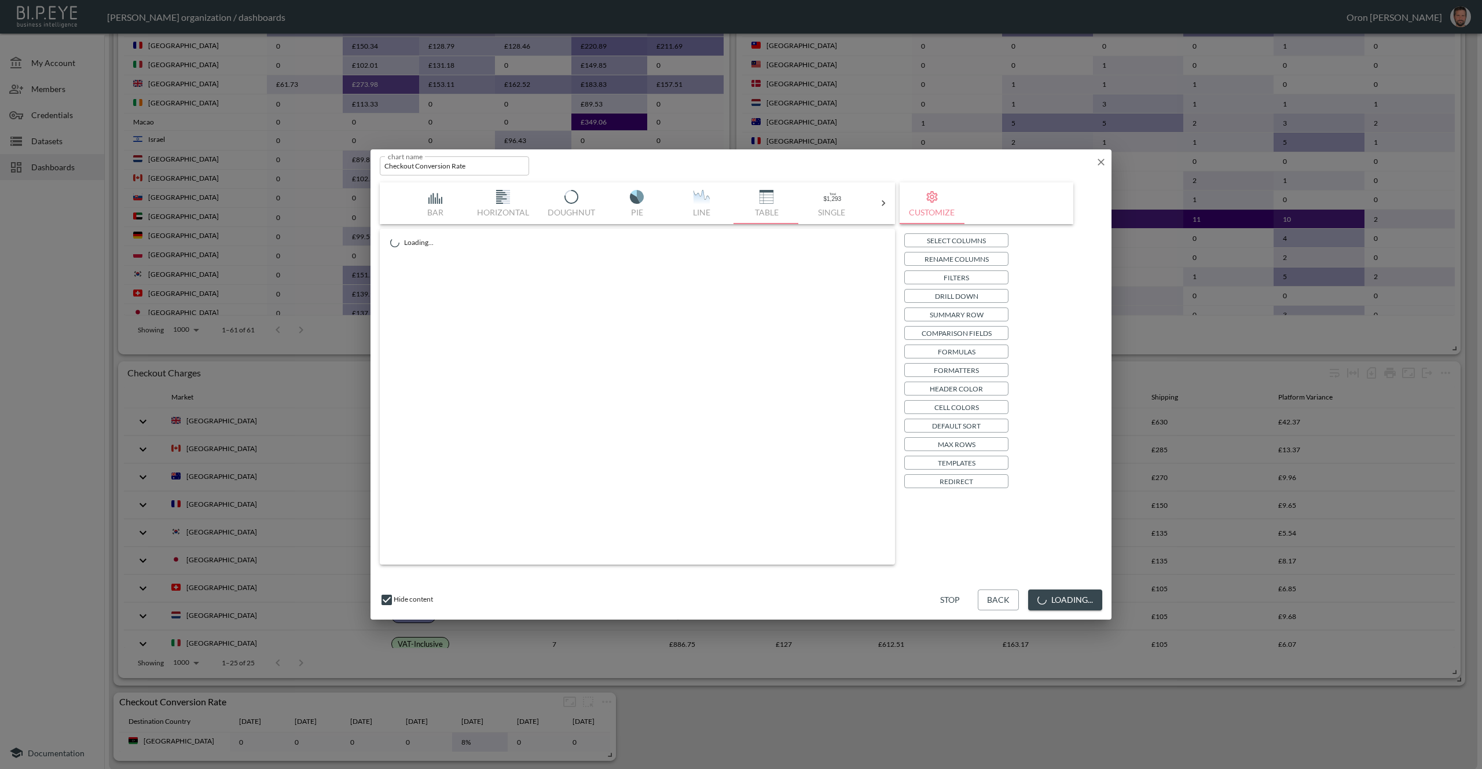
click at [976, 279] on button "Filters" at bounding box center [956, 277] width 104 height 14
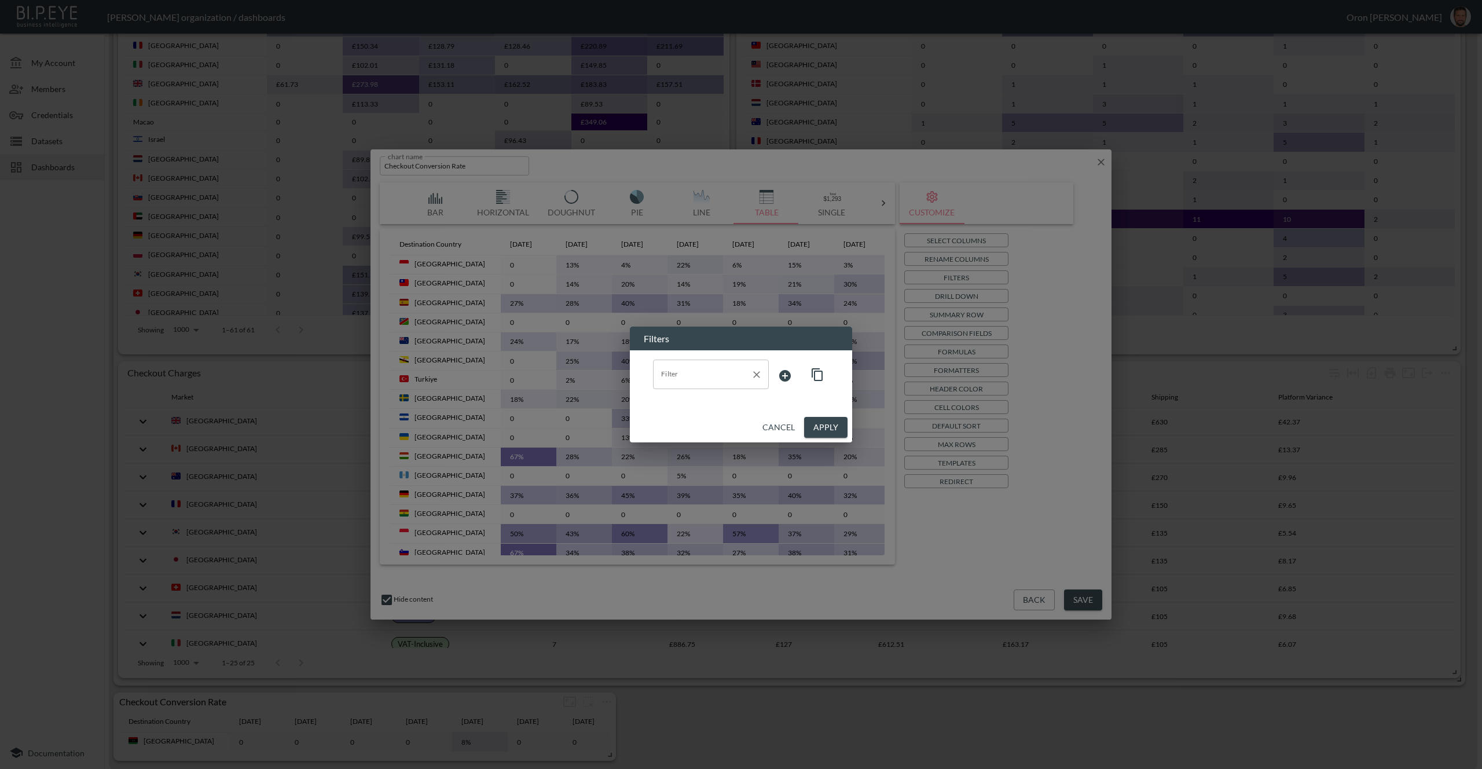
click at [686, 366] on input "Filter" at bounding box center [702, 374] width 88 height 19
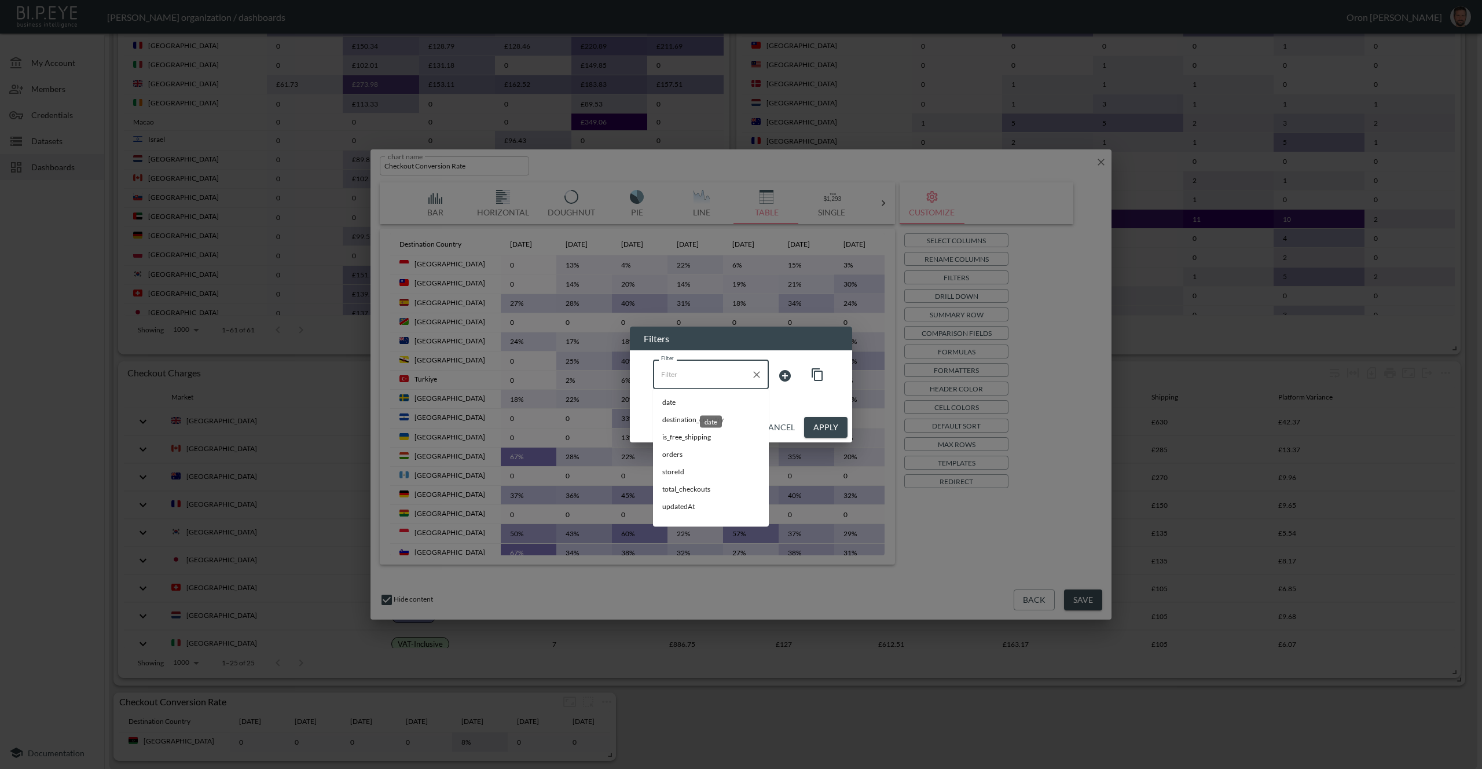
drag, startPoint x: 685, startPoint y: 400, endPoint x: 703, endPoint y: 397, distance: 18.8
click at [685, 400] on span "date" at bounding box center [710, 402] width 97 height 10
type input "date"
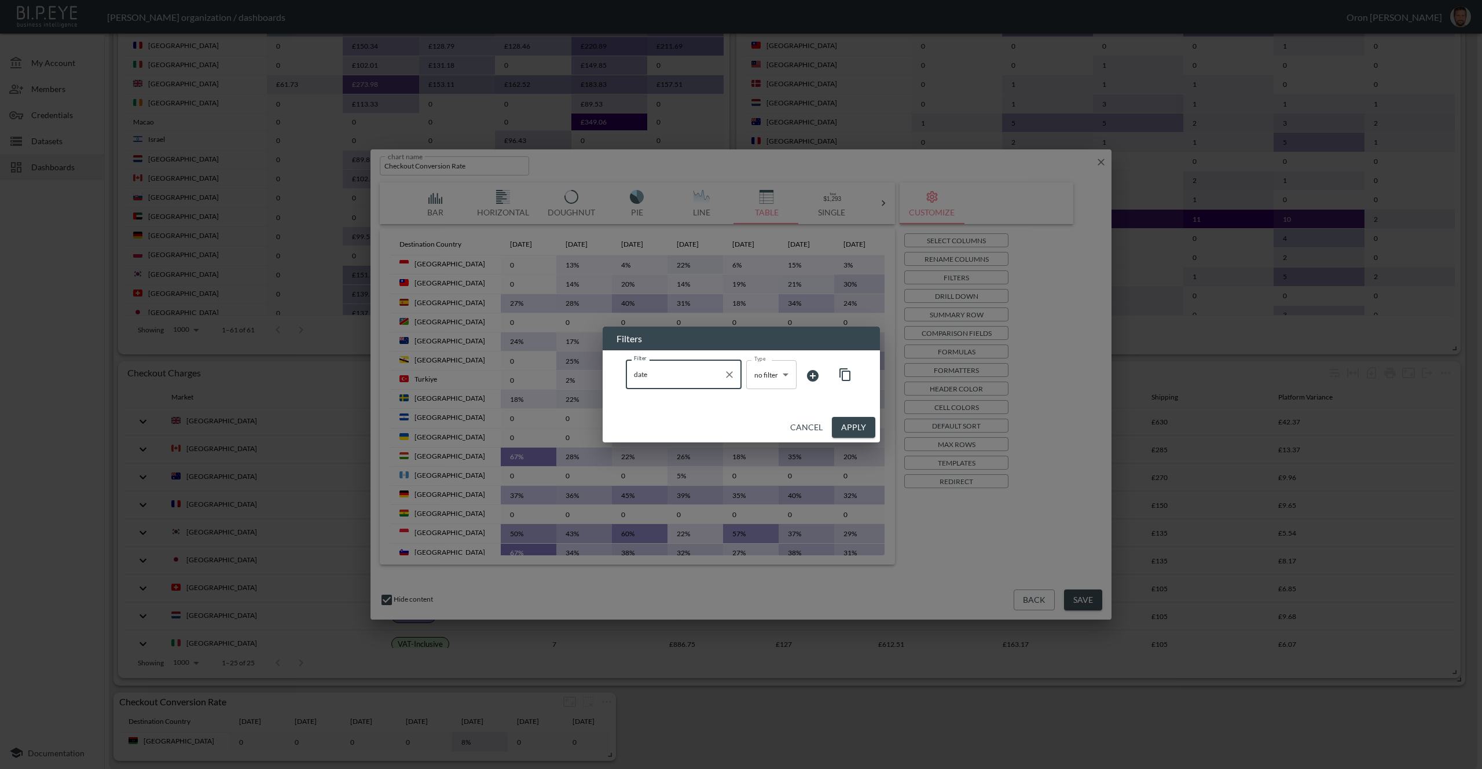
click at [764, 379] on body "BI.P.EYE, Interactive Analytics Dashboards - app Zach Bailet organization / das…" at bounding box center [741, 384] width 1482 height 769
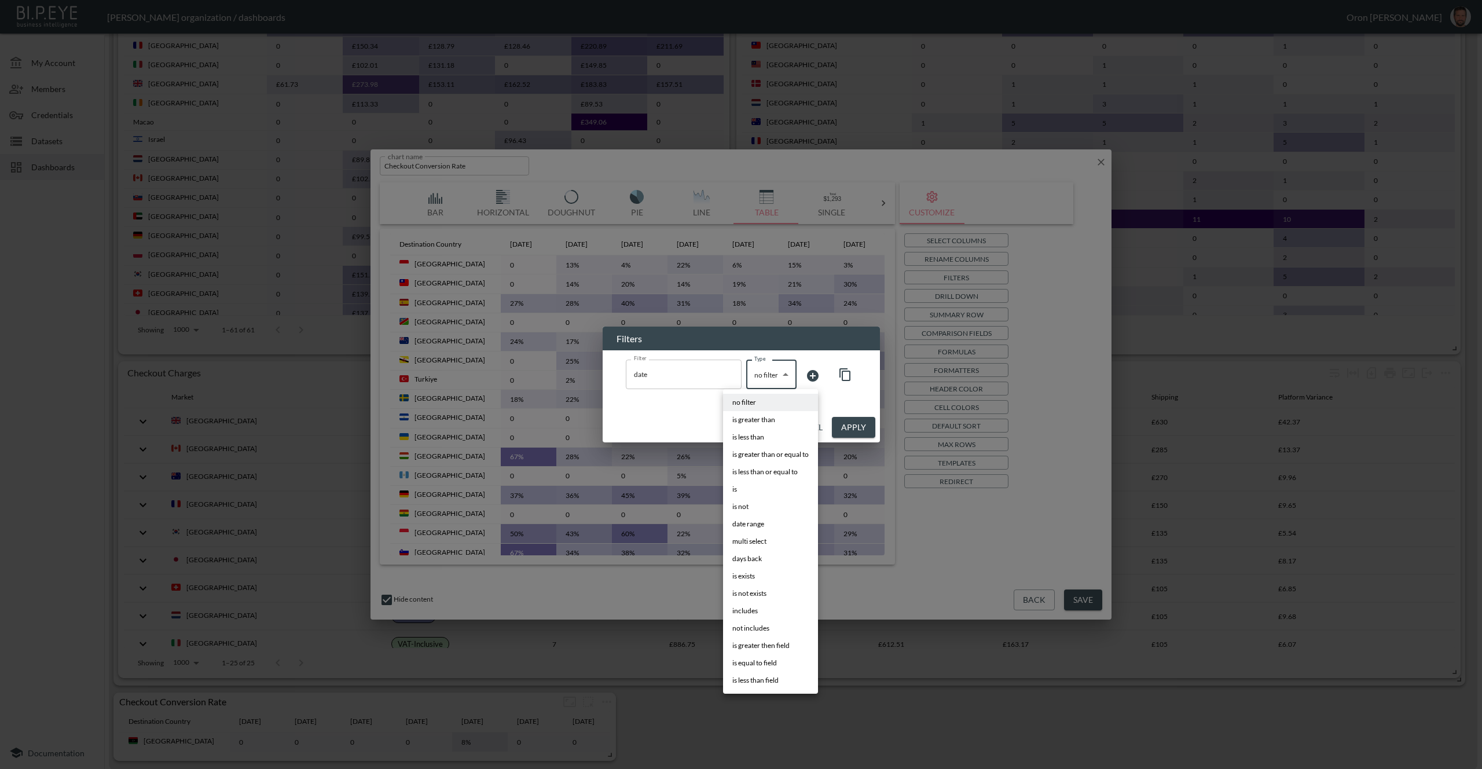
click at [753, 485] on li "is" at bounding box center [770, 489] width 95 height 17
type input "is"
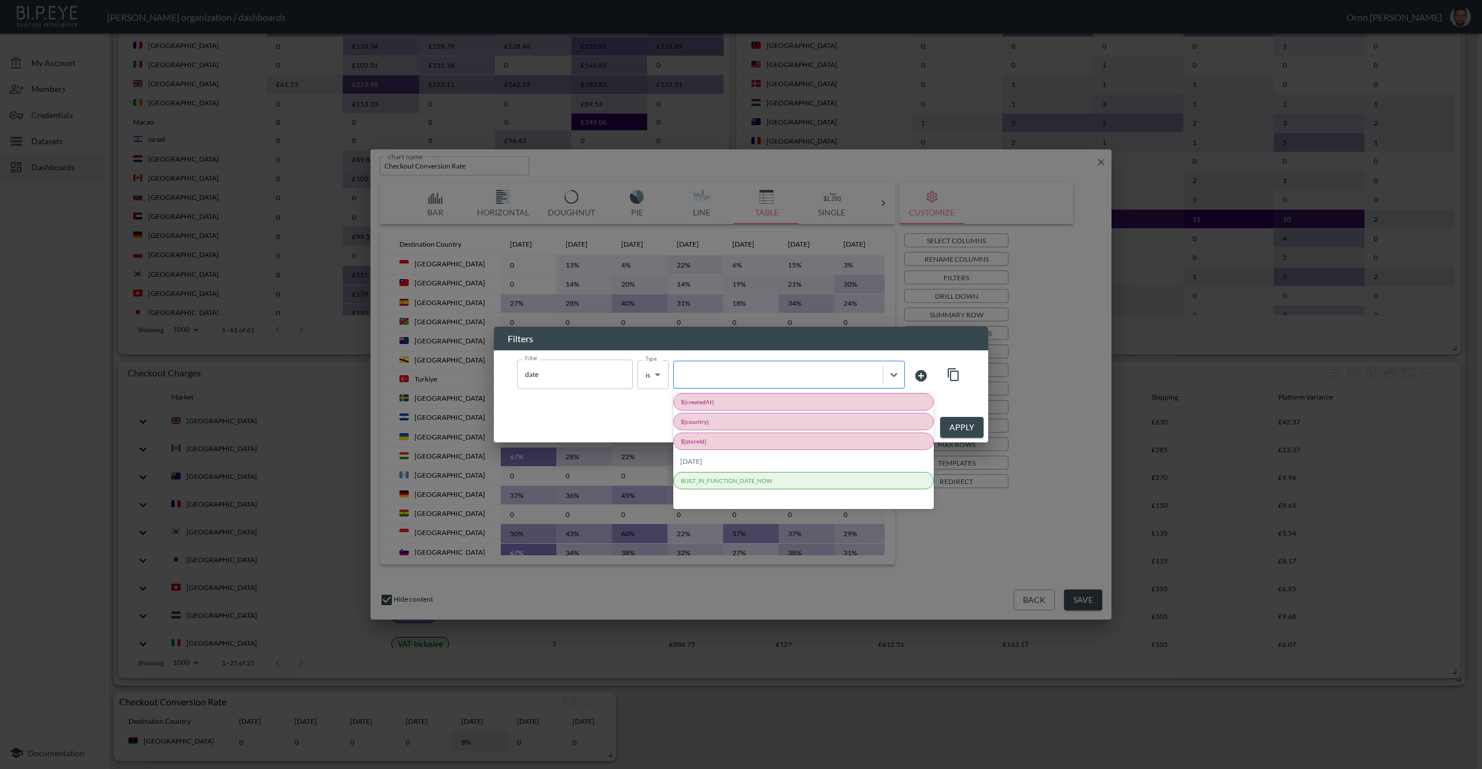
click at [816, 376] on div at bounding box center [778, 374] width 197 height 11
click at [764, 401] on div "${createdAt}" at bounding box center [803, 401] width 261 height 17
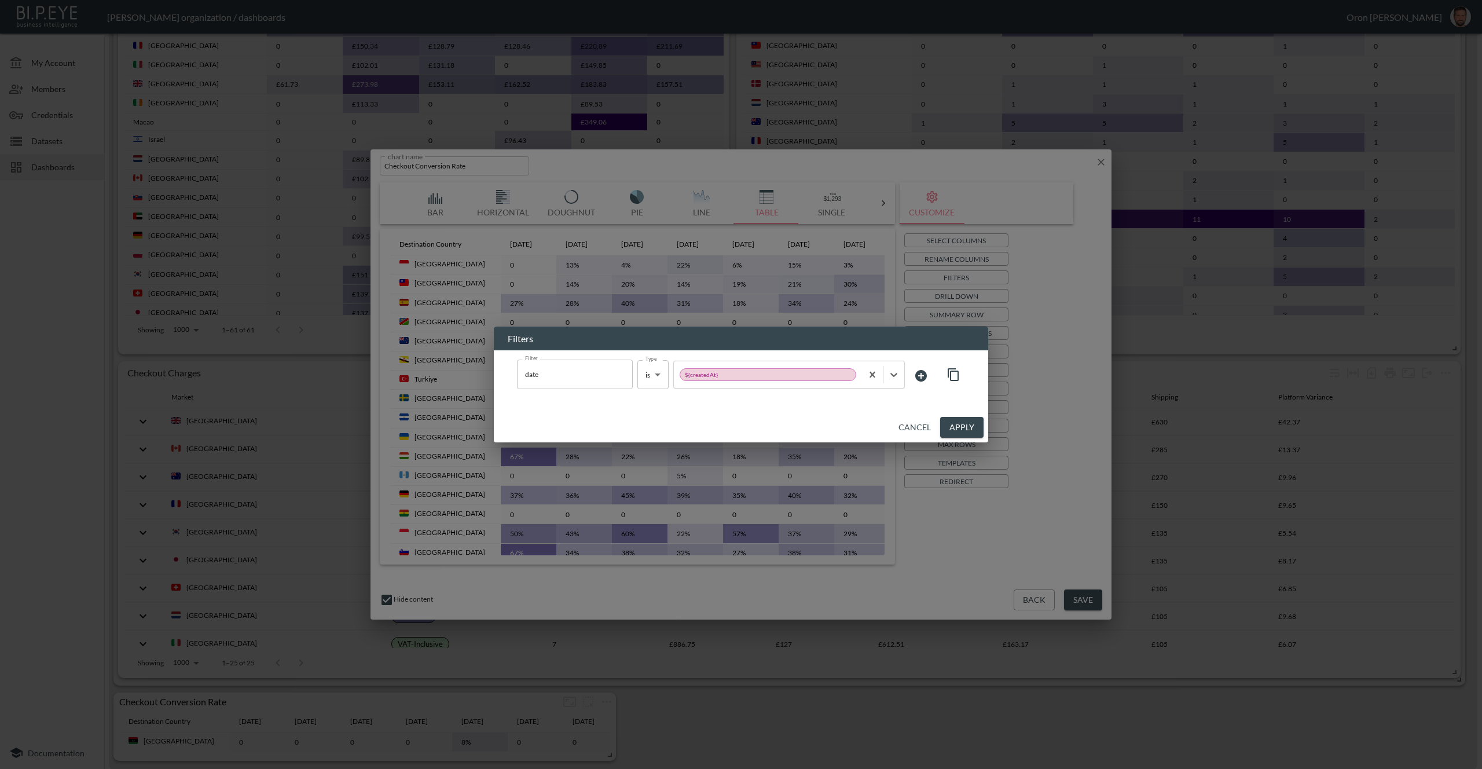
click at [926, 377] on icon at bounding box center [921, 376] width 14 height 14
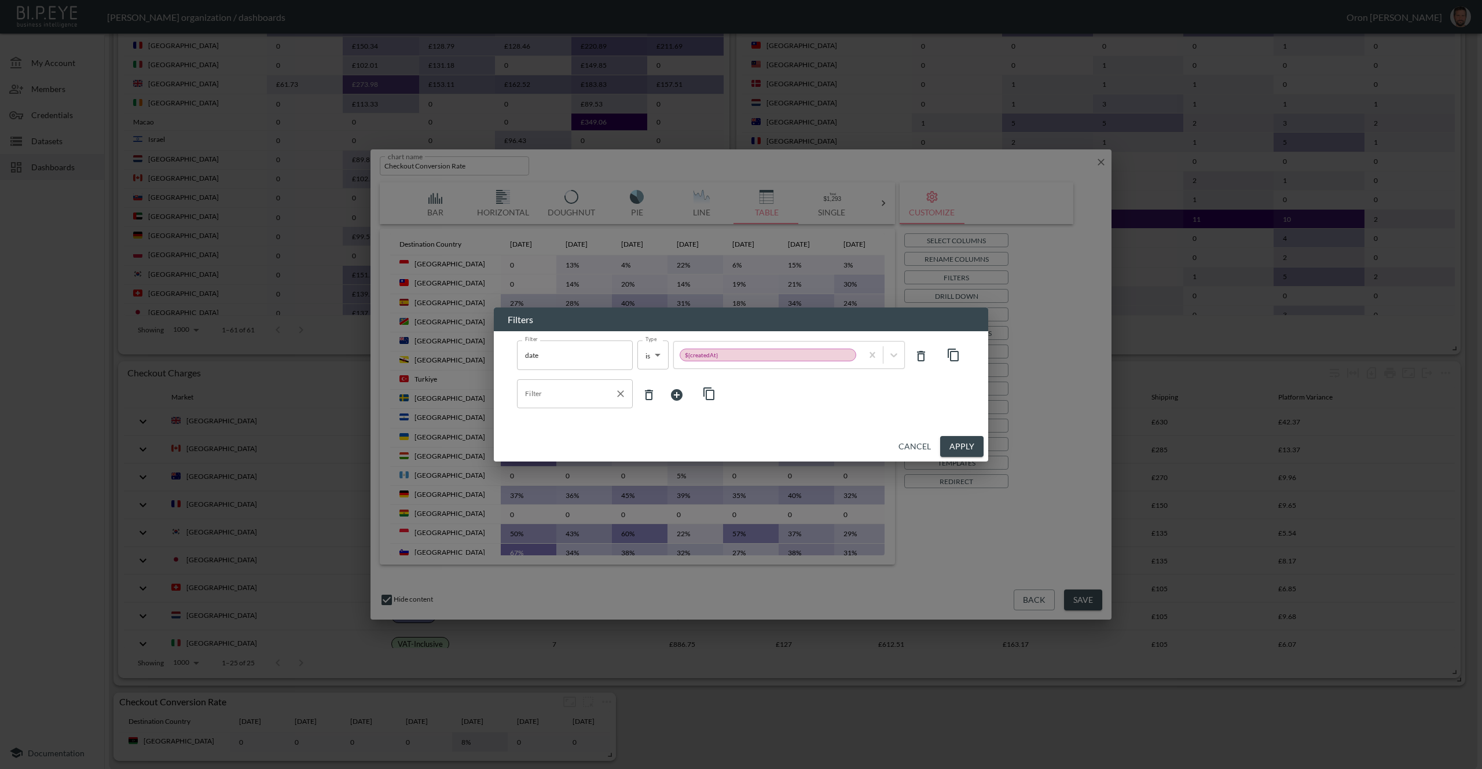
click at [573, 397] on input "Filter" at bounding box center [566, 393] width 88 height 19
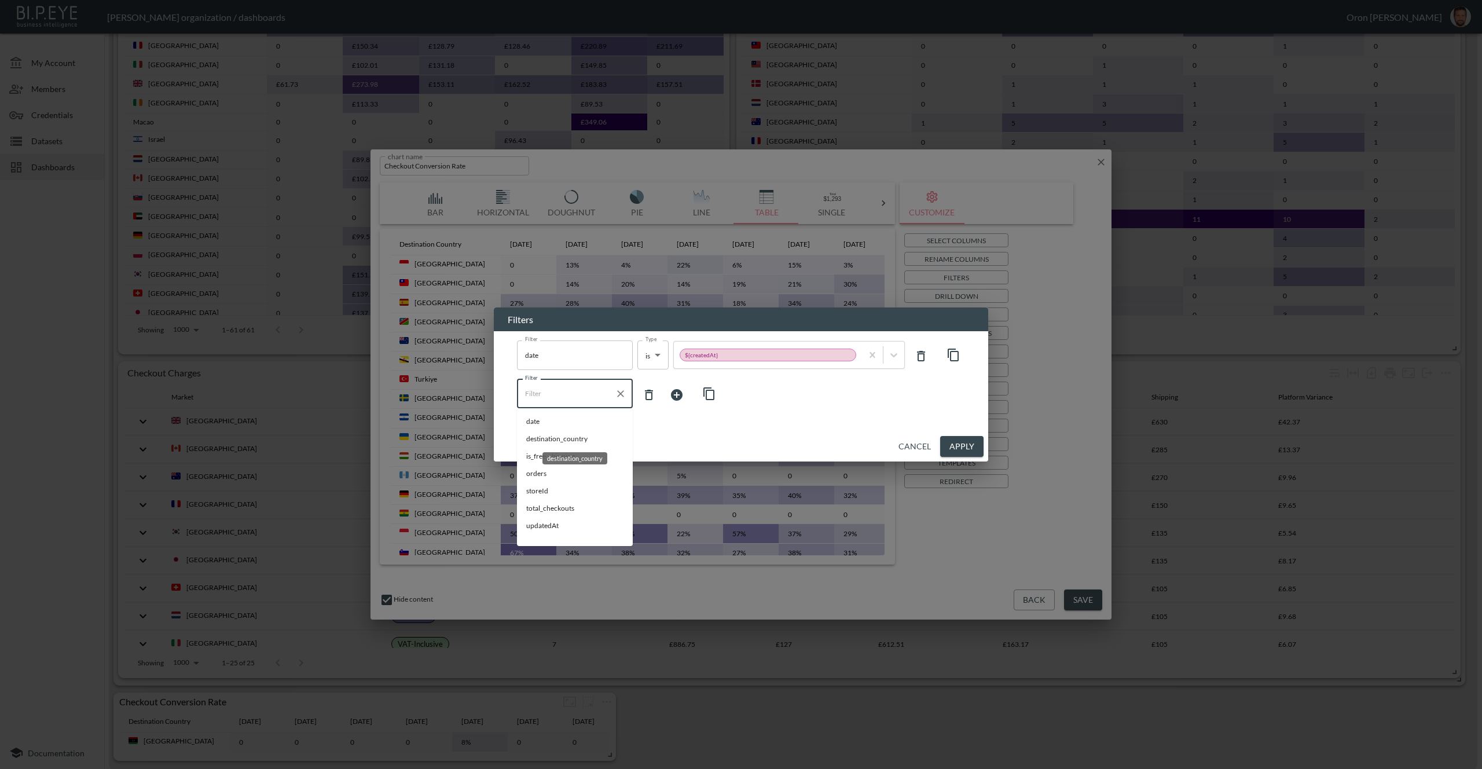
click at [553, 440] on span "destination_country" at bounding box center [574, 439] width 97 height 10
type input "destination_country"
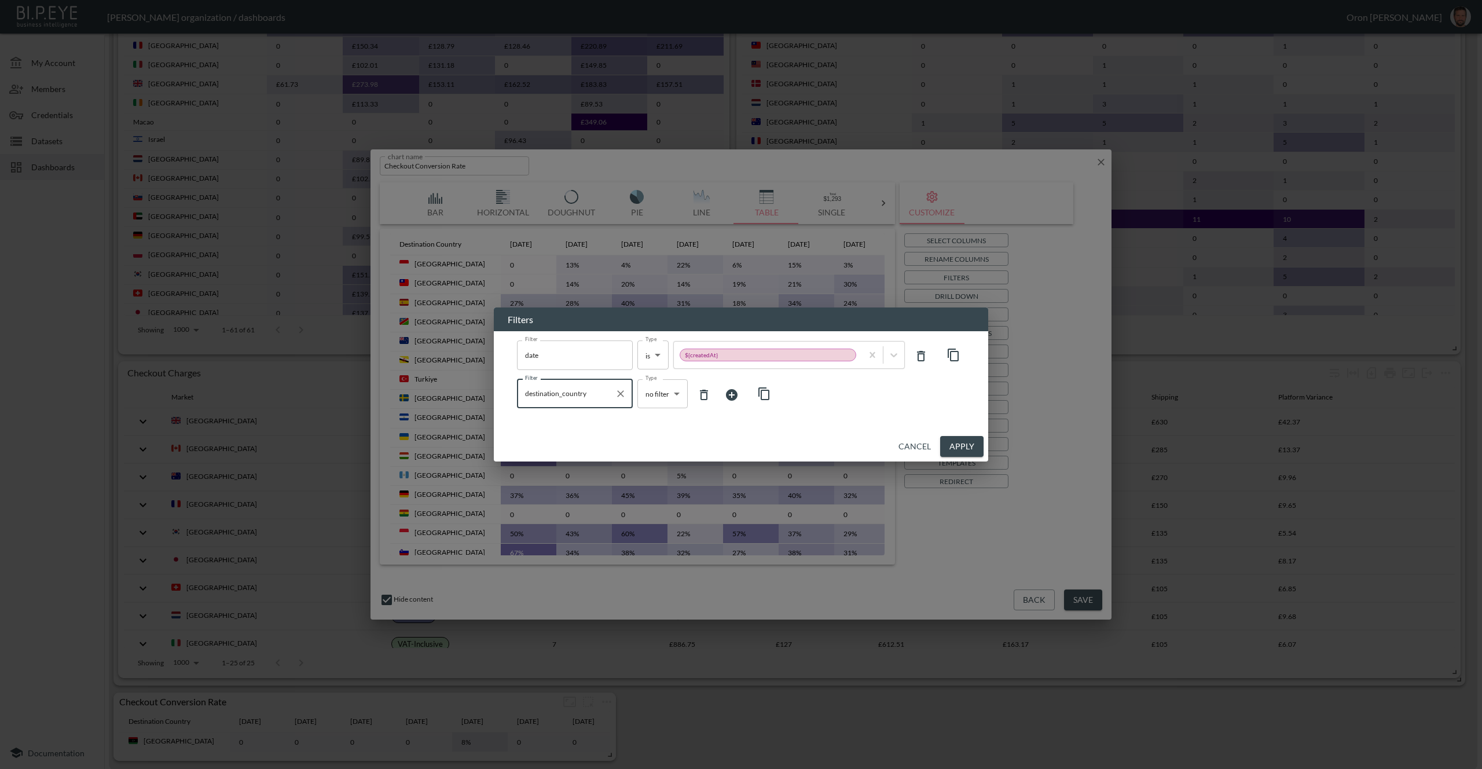
click at [666, 401] on body "BI.P.EYE, Interactive Analytics Dashboards - app Zach Bailet organization / das…" at bounding box center [741, 384] width 1482 height 769
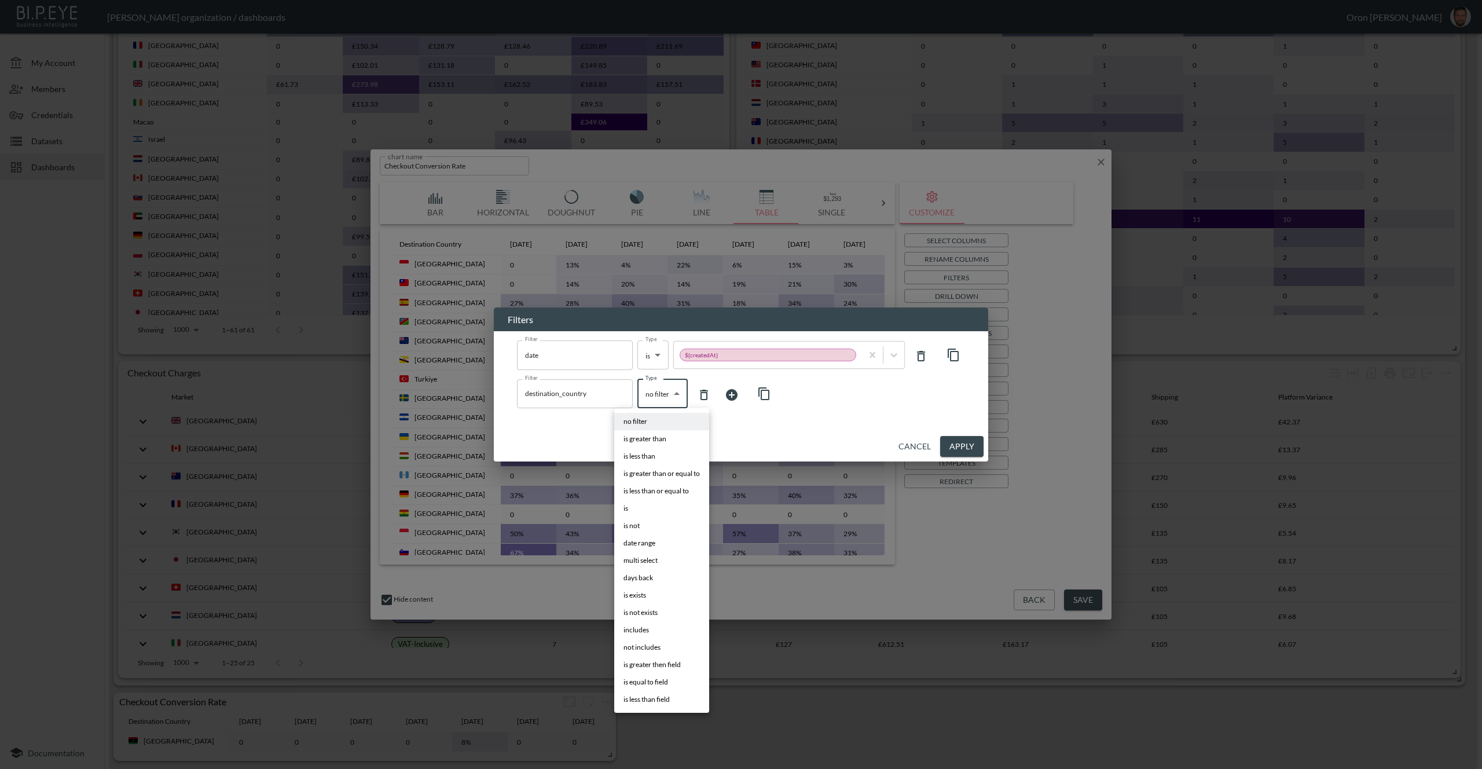
drag, startPoint x: 642, startPoint y: 502, endPoint x: 680, endPoint y: 472, distance: 49.0
click at [643, 502] on li "is" at bounding box center [661, 508] width 95 height 17
type input "is"
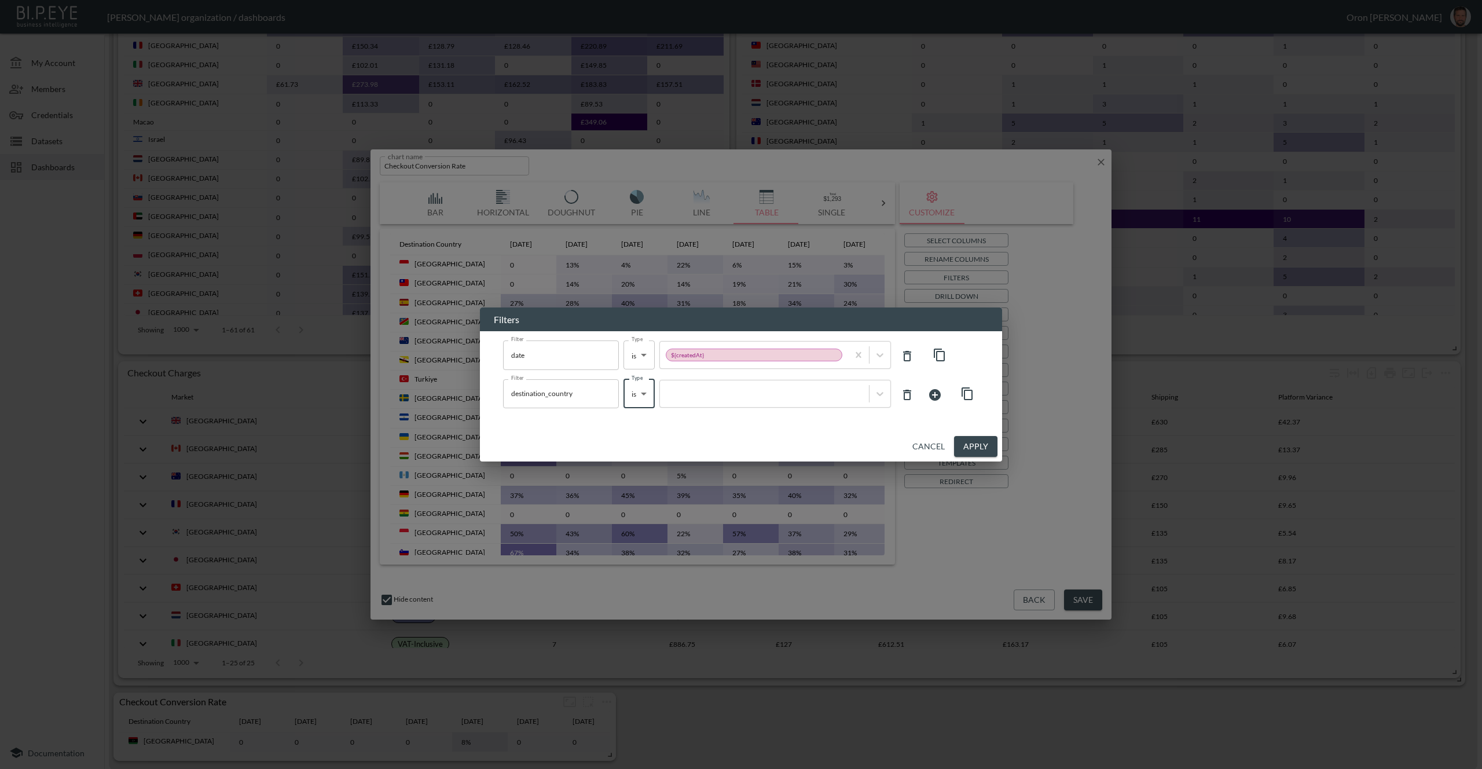
click at [753, 401] on div at bounding box center [775, 394] width 232 height 28
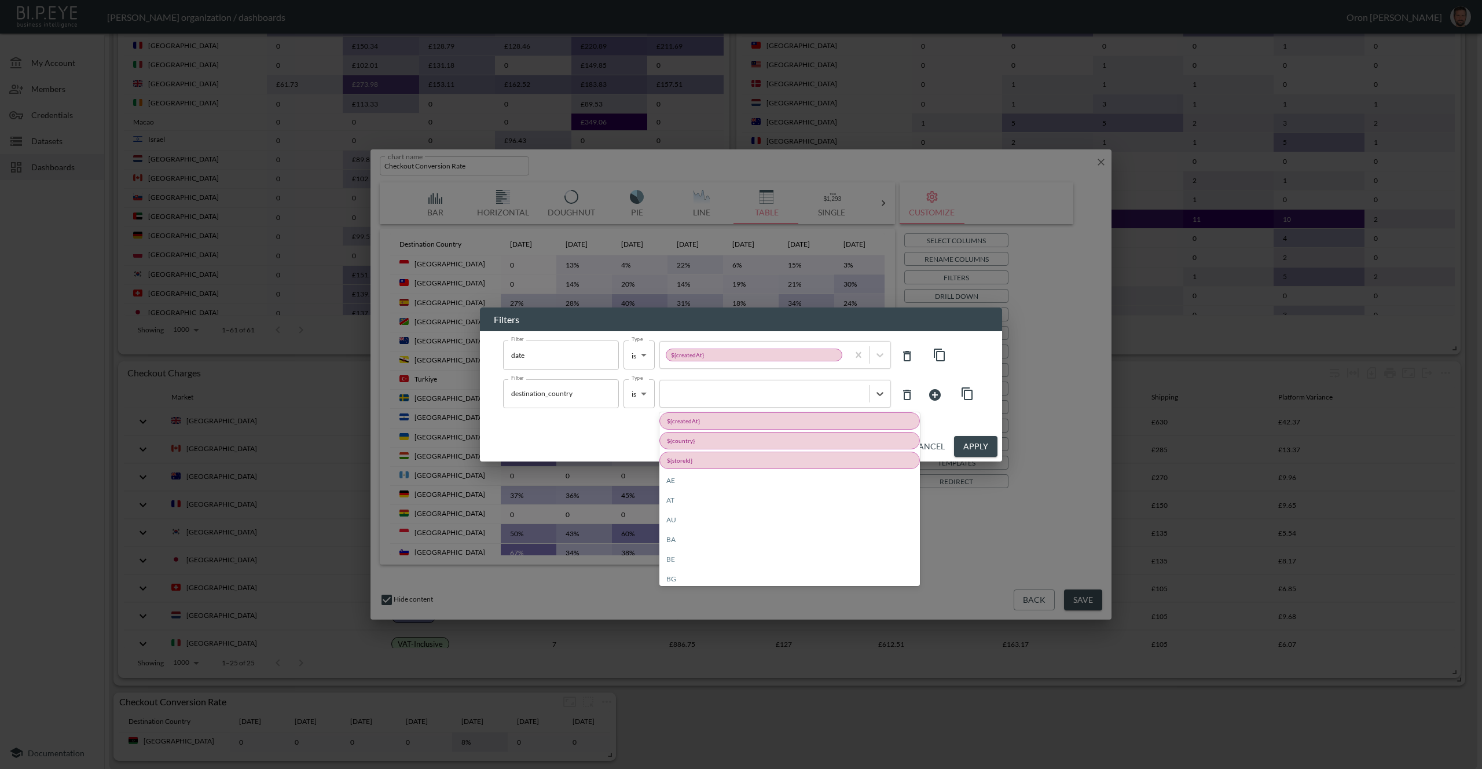
click at [689, 444] on div "${country}" at bounding box center [789, 440] width 261 height 17
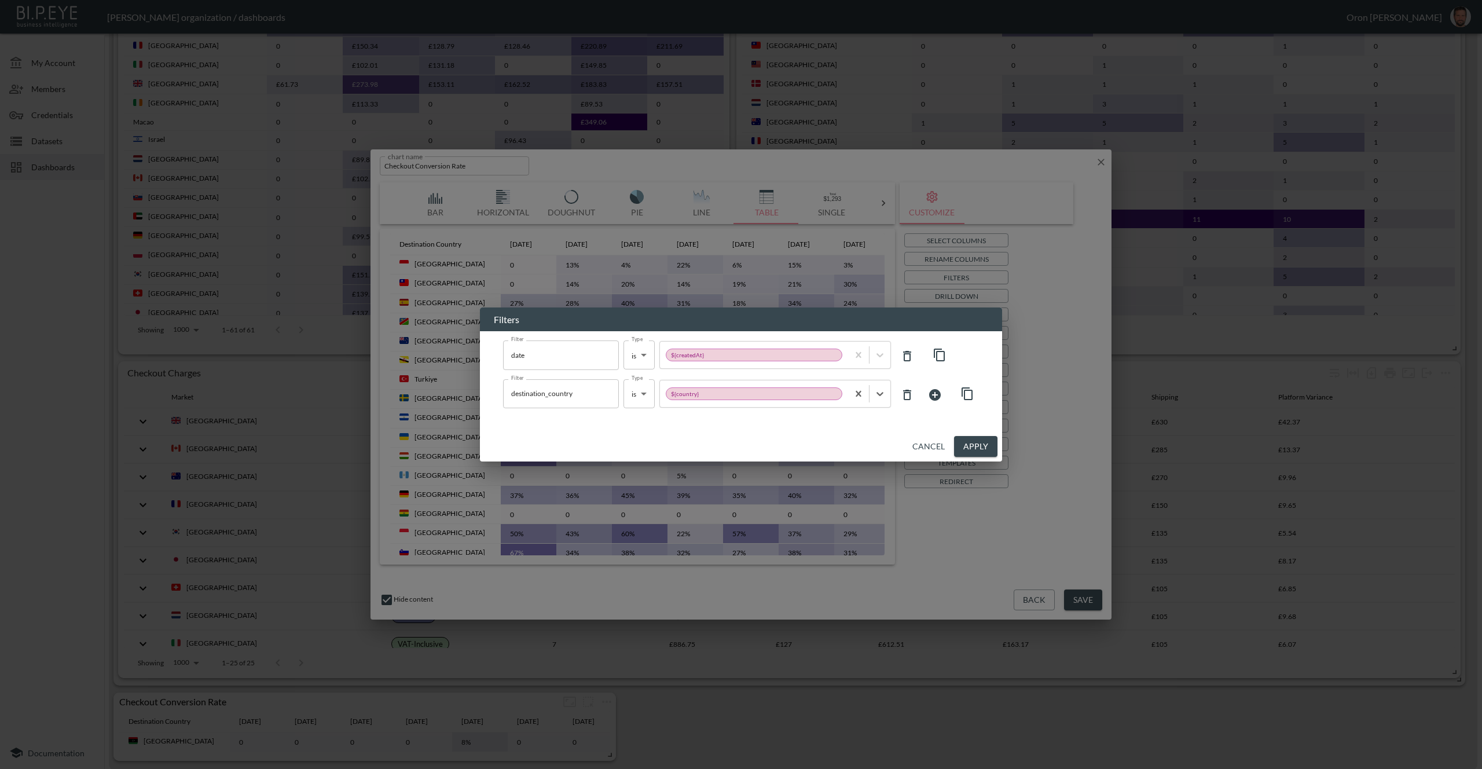
click at [929, 390] on icon at bounding box center [935, 395] width 14 height 14
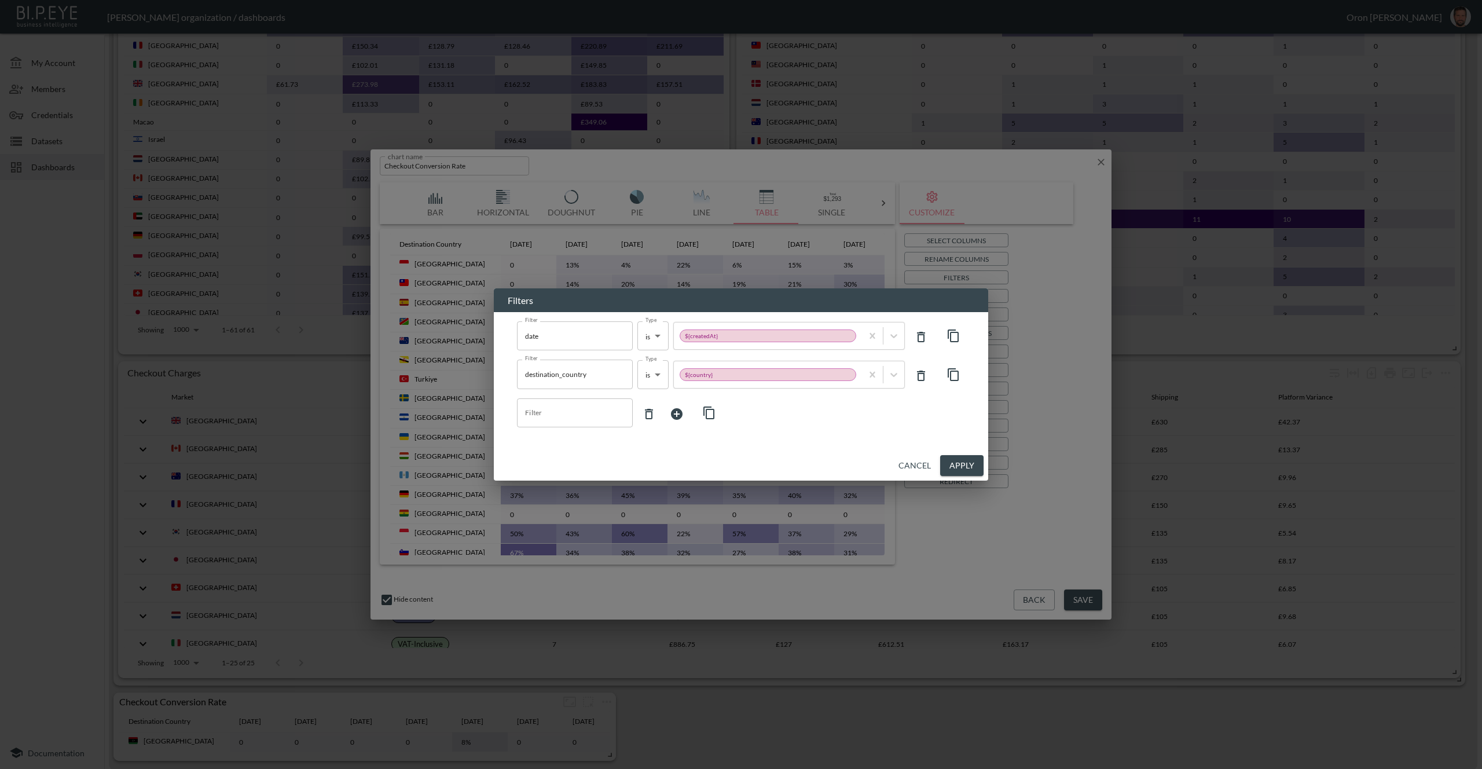
click at [954, 364] on button "button" at bounding box center [953, 374] width 23 height 23
click at [566, 415] on input "Filter" at bounding box center [566, 413] width 88 height 19
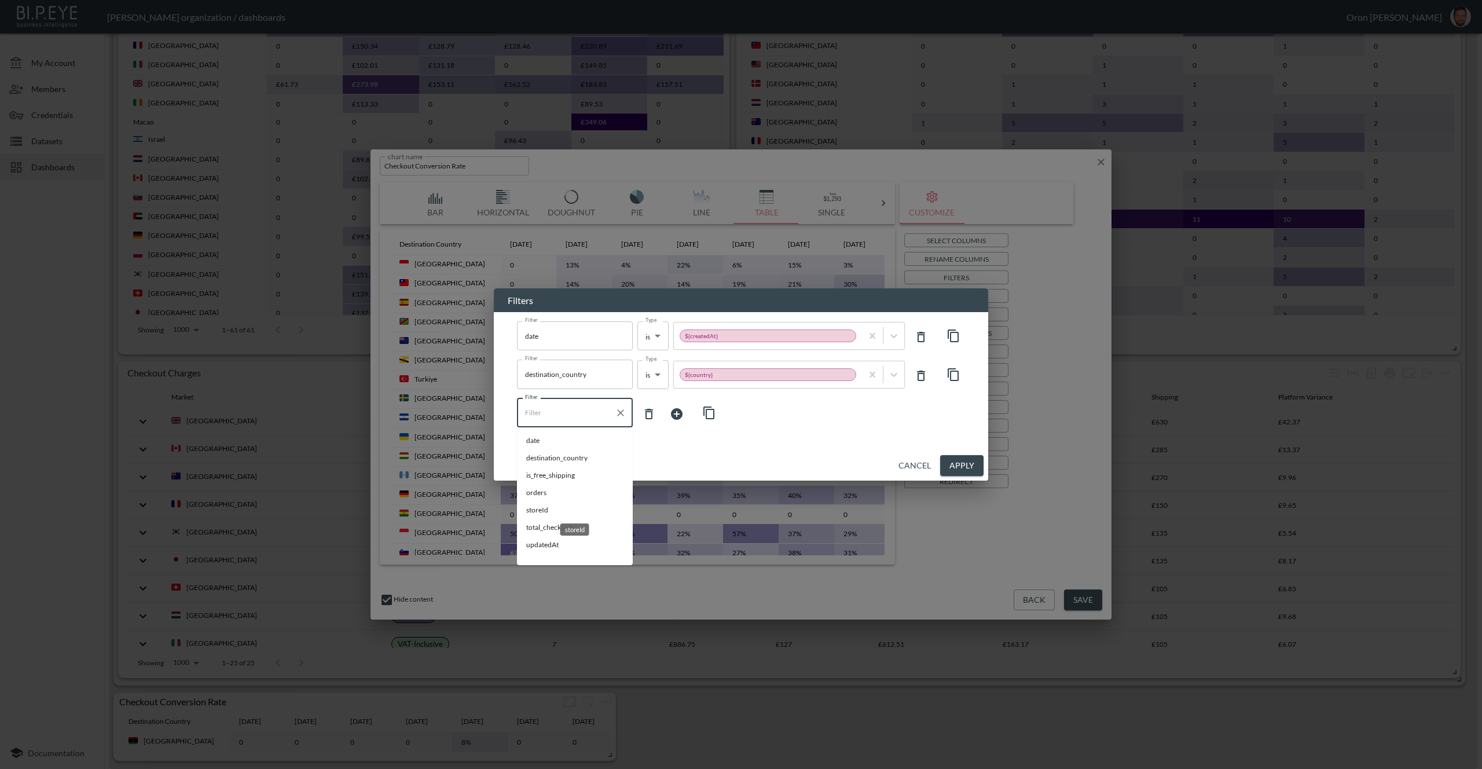
click at [541, 508] on span "storeId" at bounding box center [574, 510] width 97 height 10
type input "storeId"
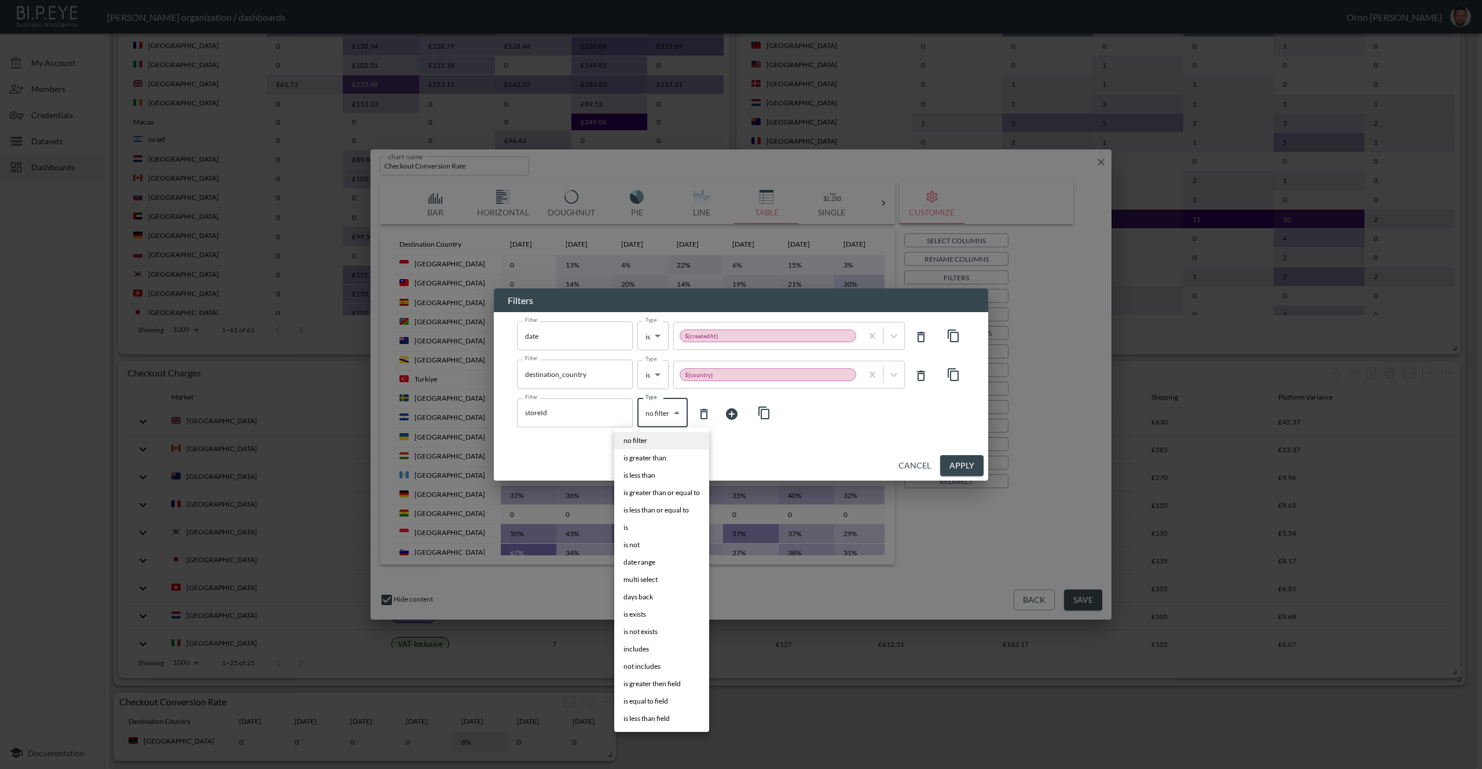
click at [660, 410] on body "BI.P.EYE, Interactive Analytics Dashboards - app Zach Bailet organization / das…" at bounding box center [741, 384] width 1482 height 769
drag, startPoint x: 645, startPoint y: 532, endPoint x: 684, endPoint y: 493, distance: 55.3
click at [645, 531] on li "is" at bounding box center [661, 527] width 95 height 17
type input "is"
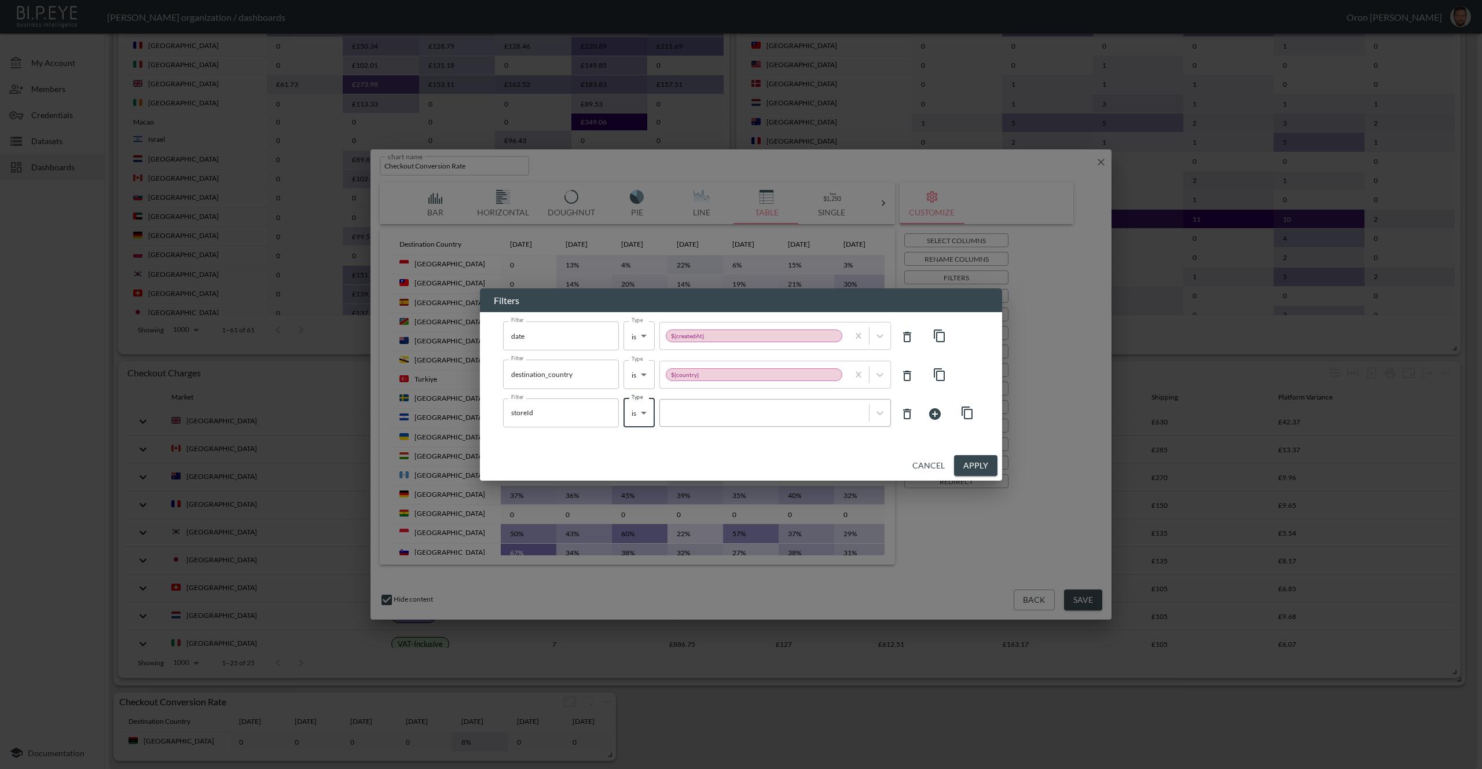
click at [716, 417] on div at bounding box center [764, 412] width 197 height 11
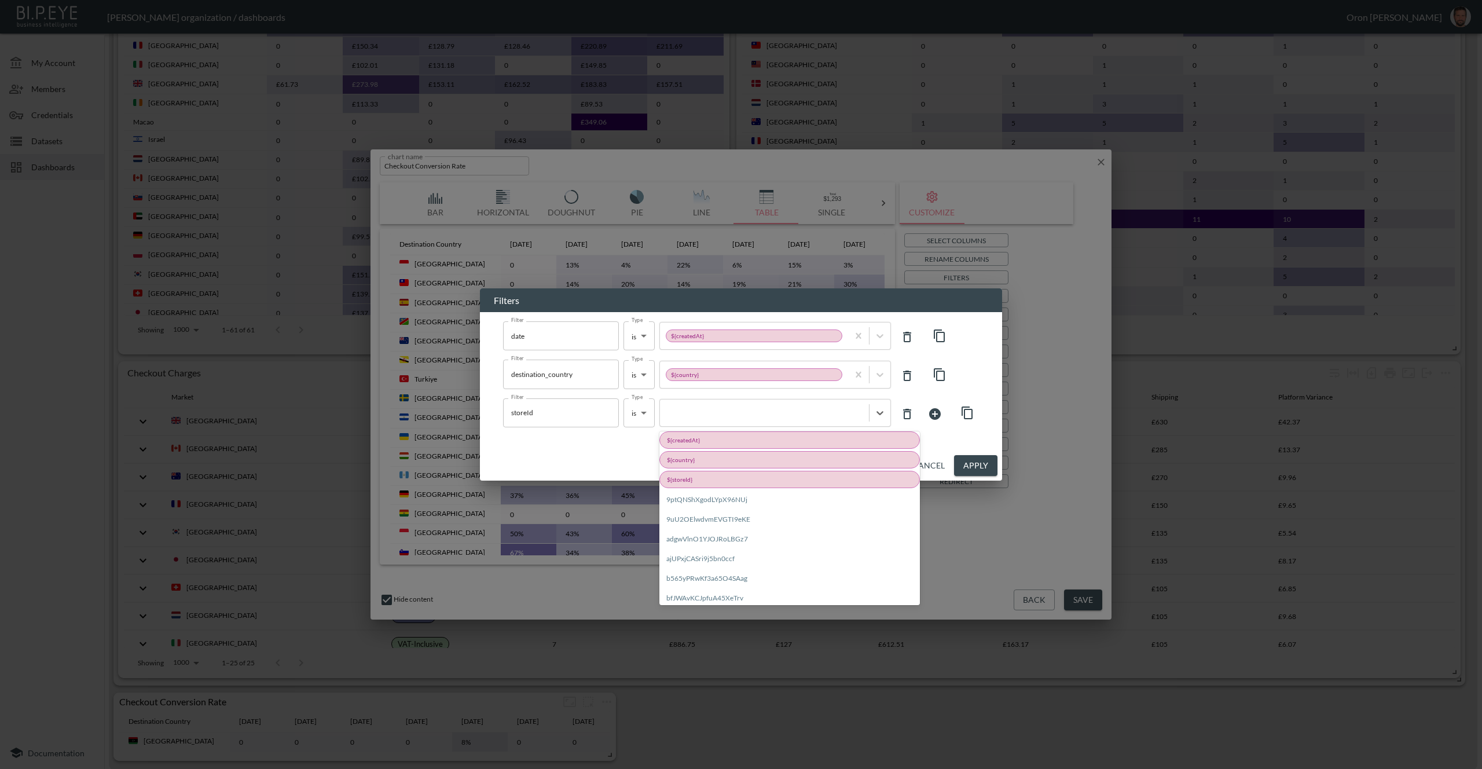
click at [674, 480] on div "${storeId}" at bounding box center [789, 479] width 261 height 17
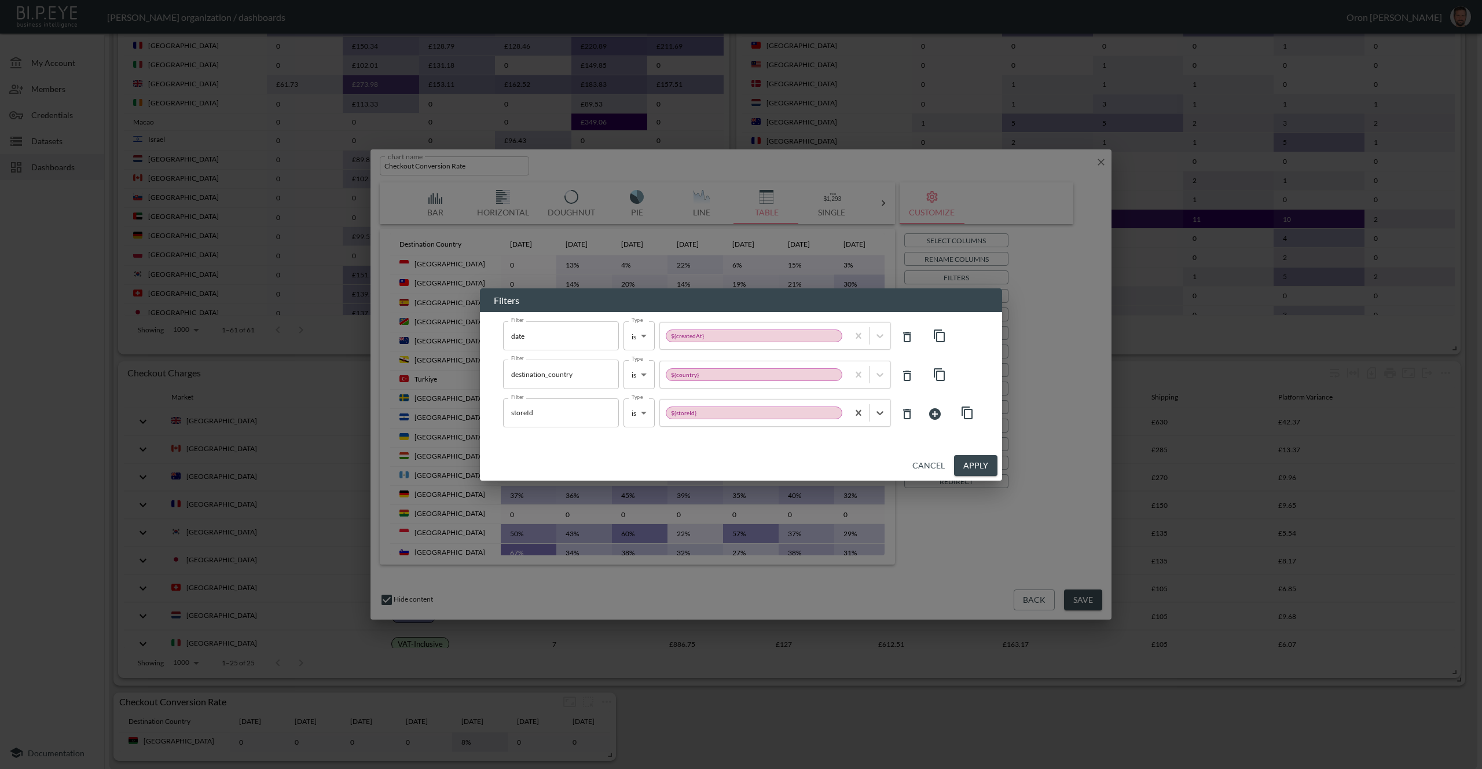
click at [973, 464] on button "Apply" at bounding box center [975, 465] width 43 height 21
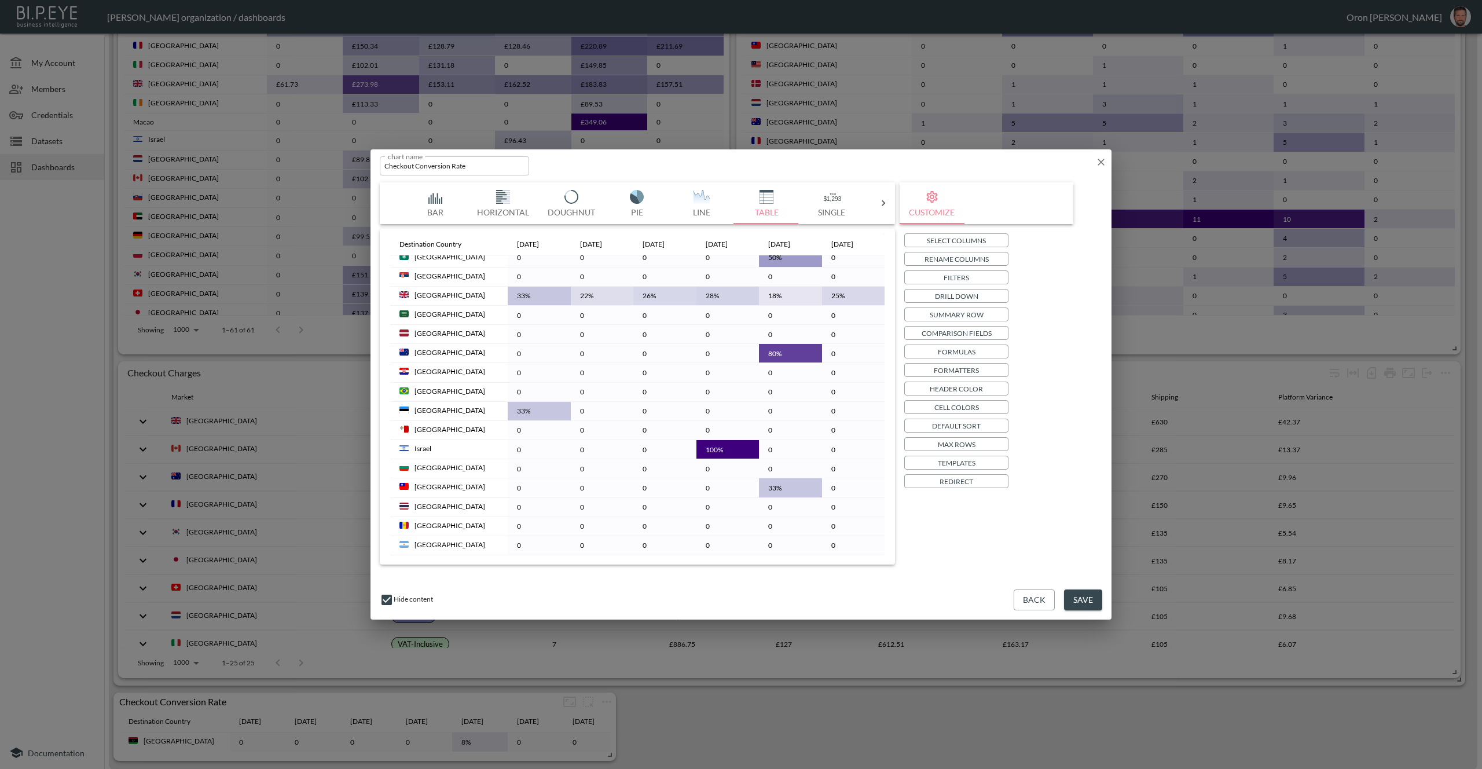
scroll to position [0, 0]
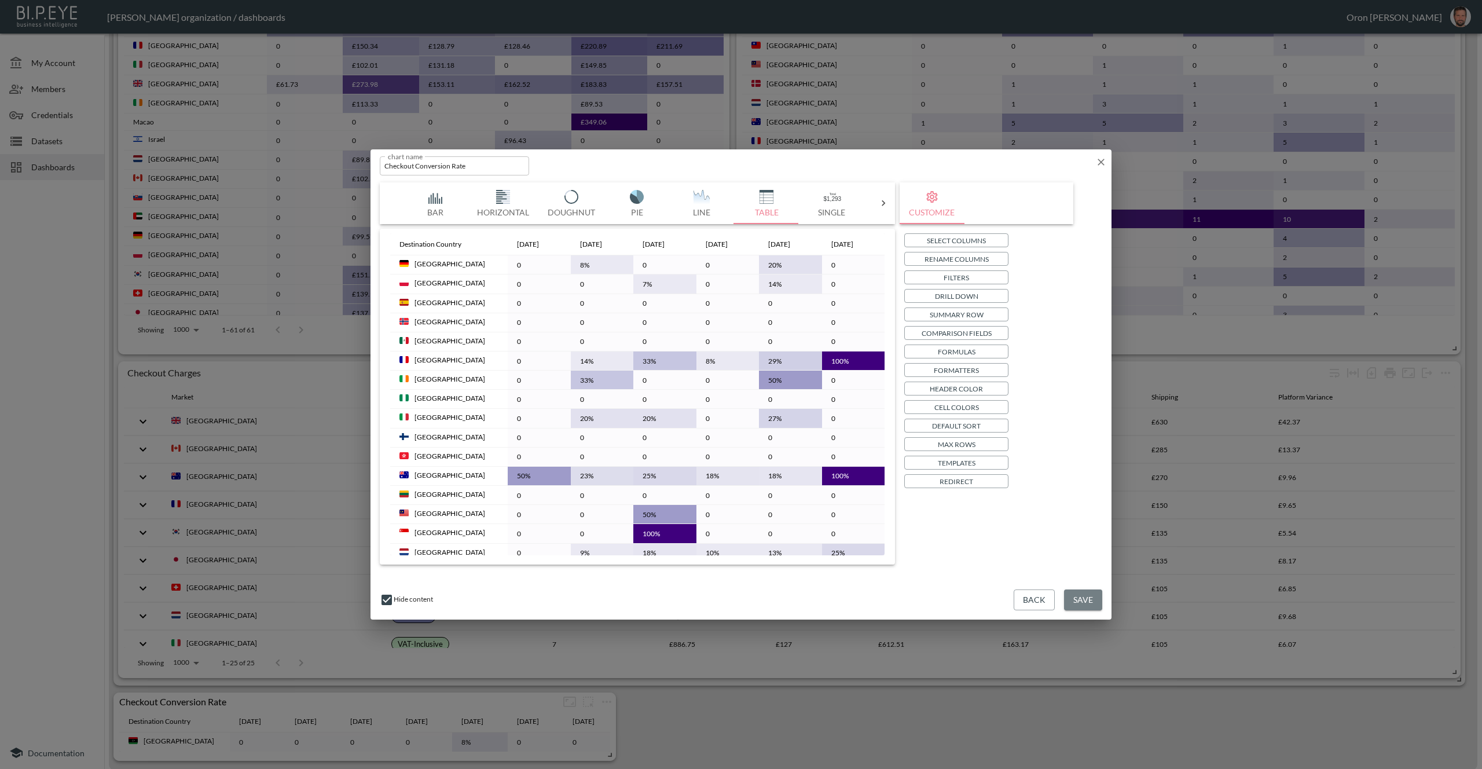
click at [1095, 601] on button "Save" at bounding box center [1083, 599] width 38 height 21
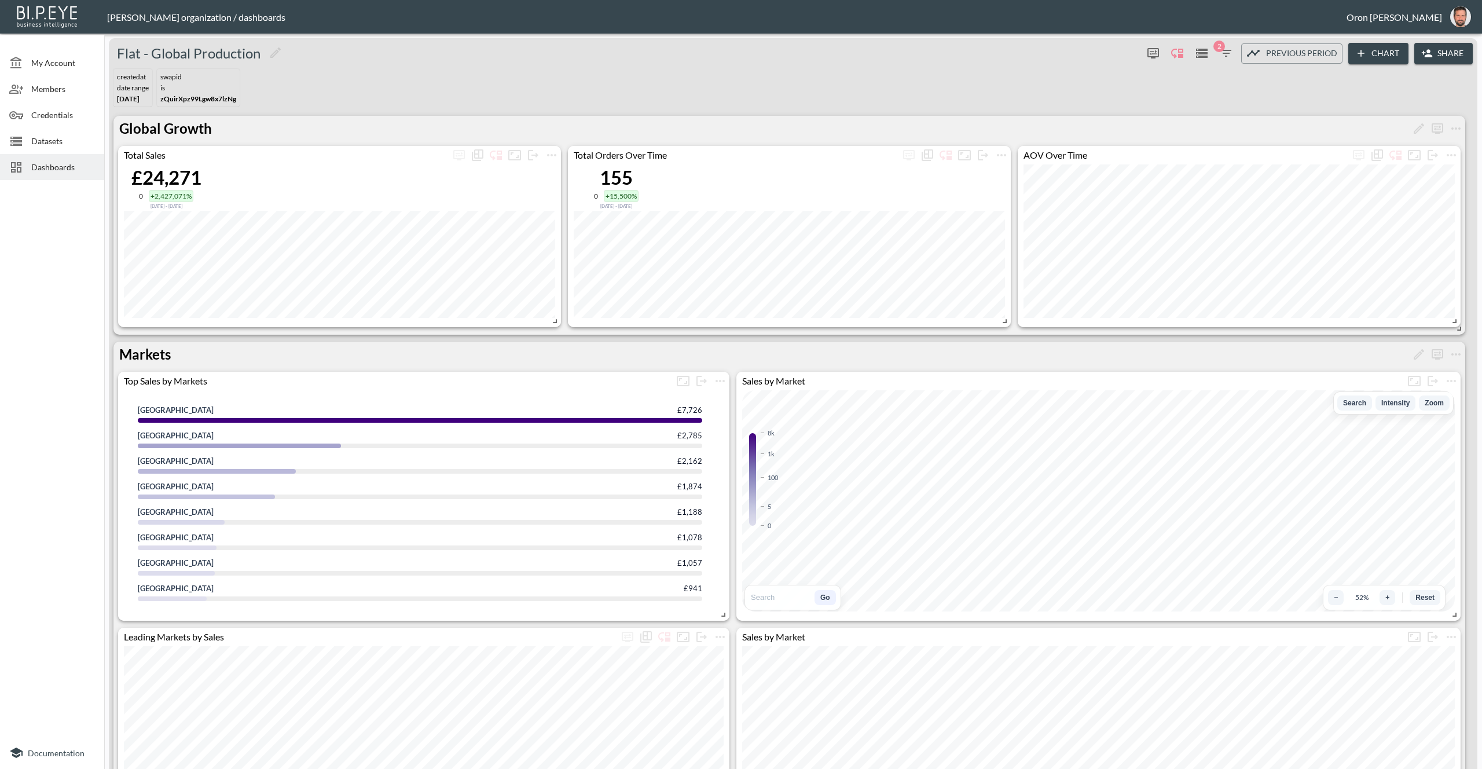
click at [1440, 49] on button "Share" at bounding box center [1443, 53] width 58 height 21
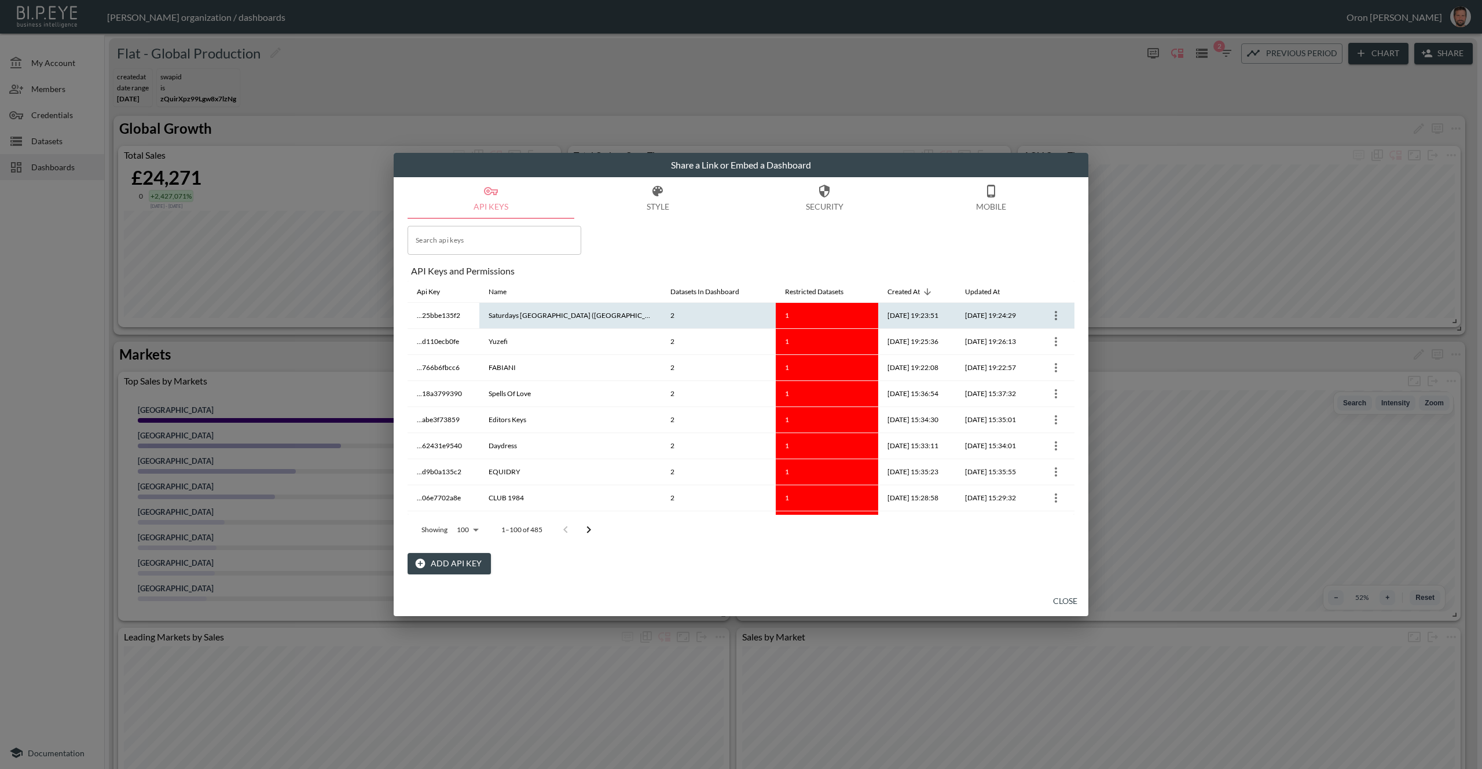
click at [1056, 315] on icon "more" at bounding box center [1056, 316] width 14 height 14
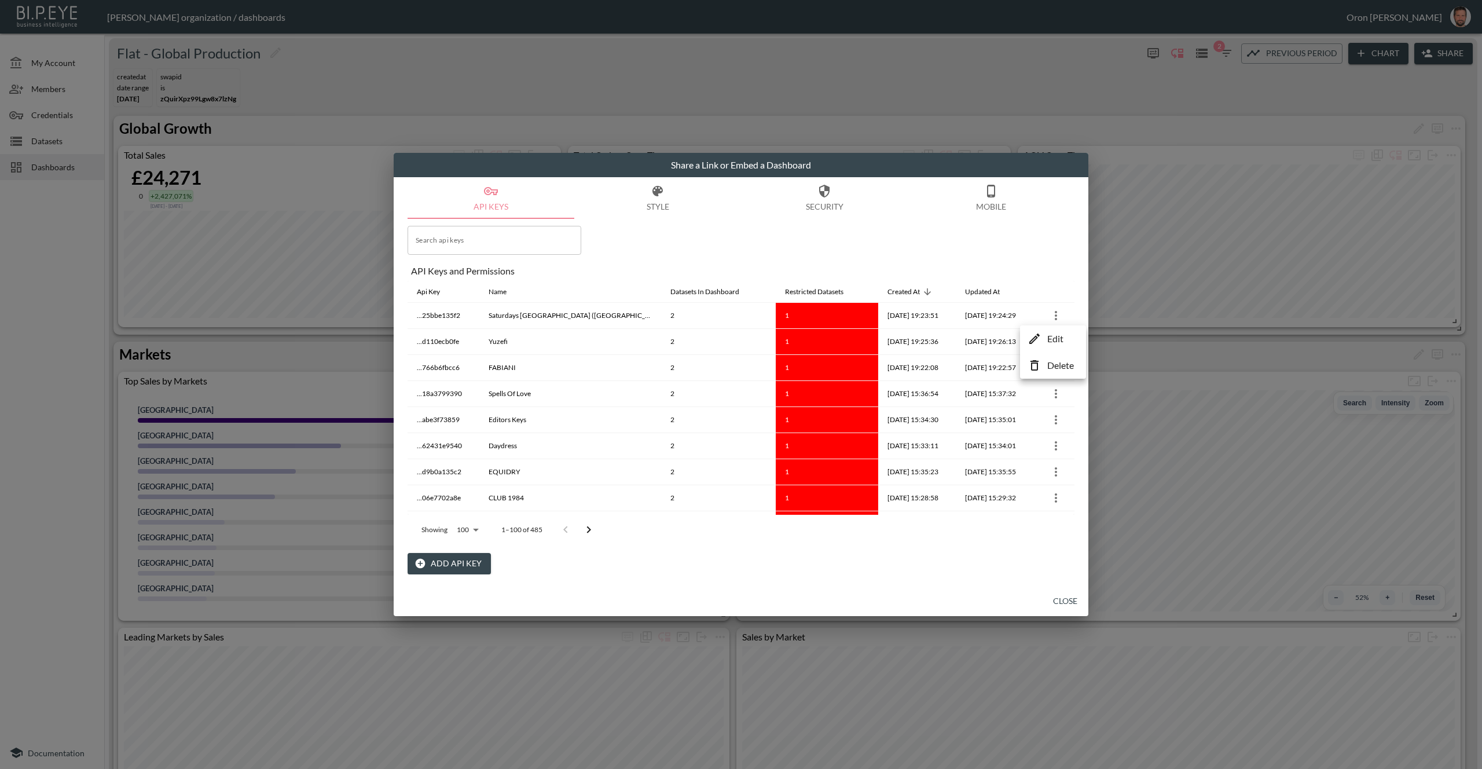
click at [1045, 333] on li "Edit" at bounding box center [1053, 338] width 60 height 21
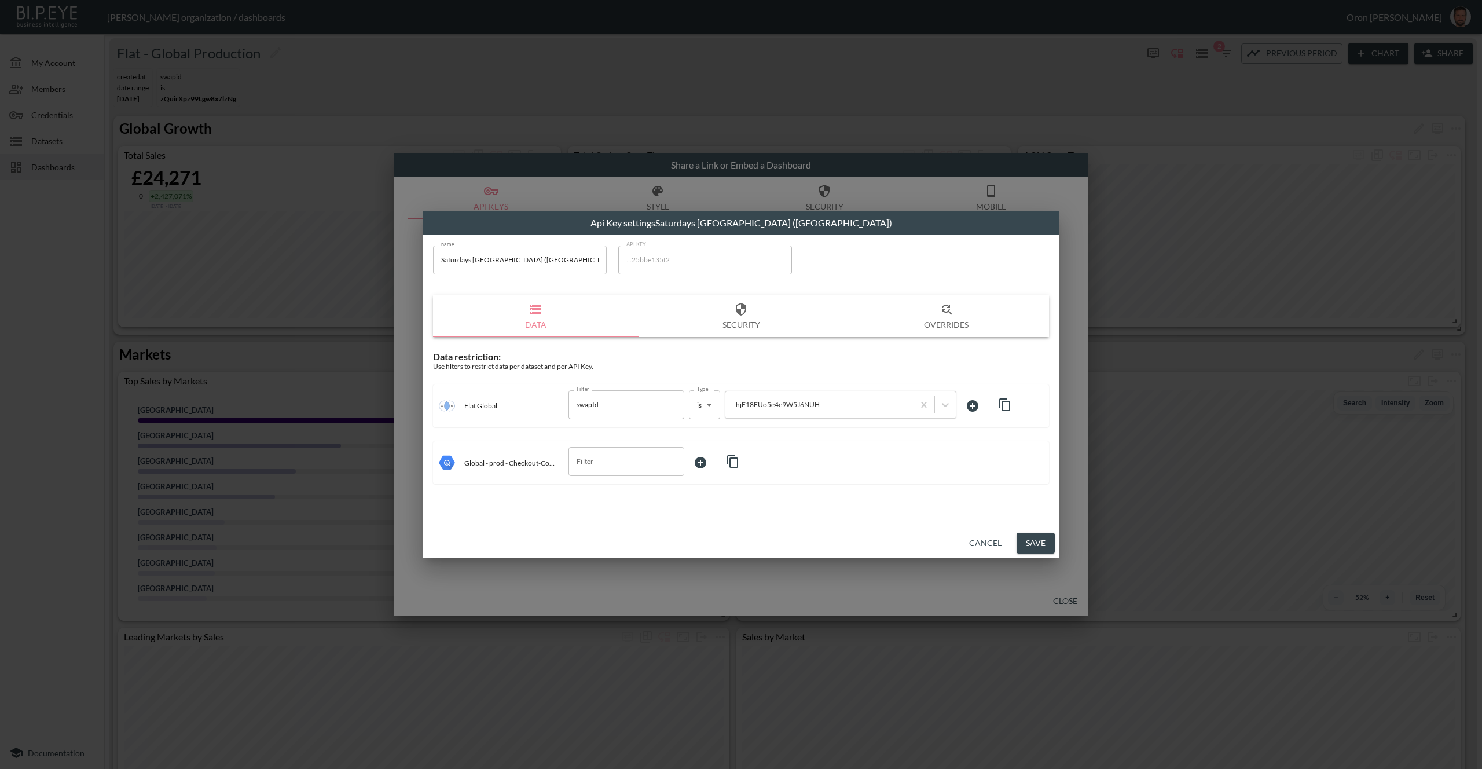
click at [1004, 399] on icon "button" at bounding box center [1005, 405] width 14 height 14
click at [621, 461] on input "Filter" at bounding box center [618, 461] width 88 height 19
drag, startPoint x: 582, startPoint y: 535, endPoint x: 651, endPoint y: 482, distance: 86.3
click at [583, 535] on li "storeId" at bounding box center [626, 541] width 116 height 17
type input "storeId"
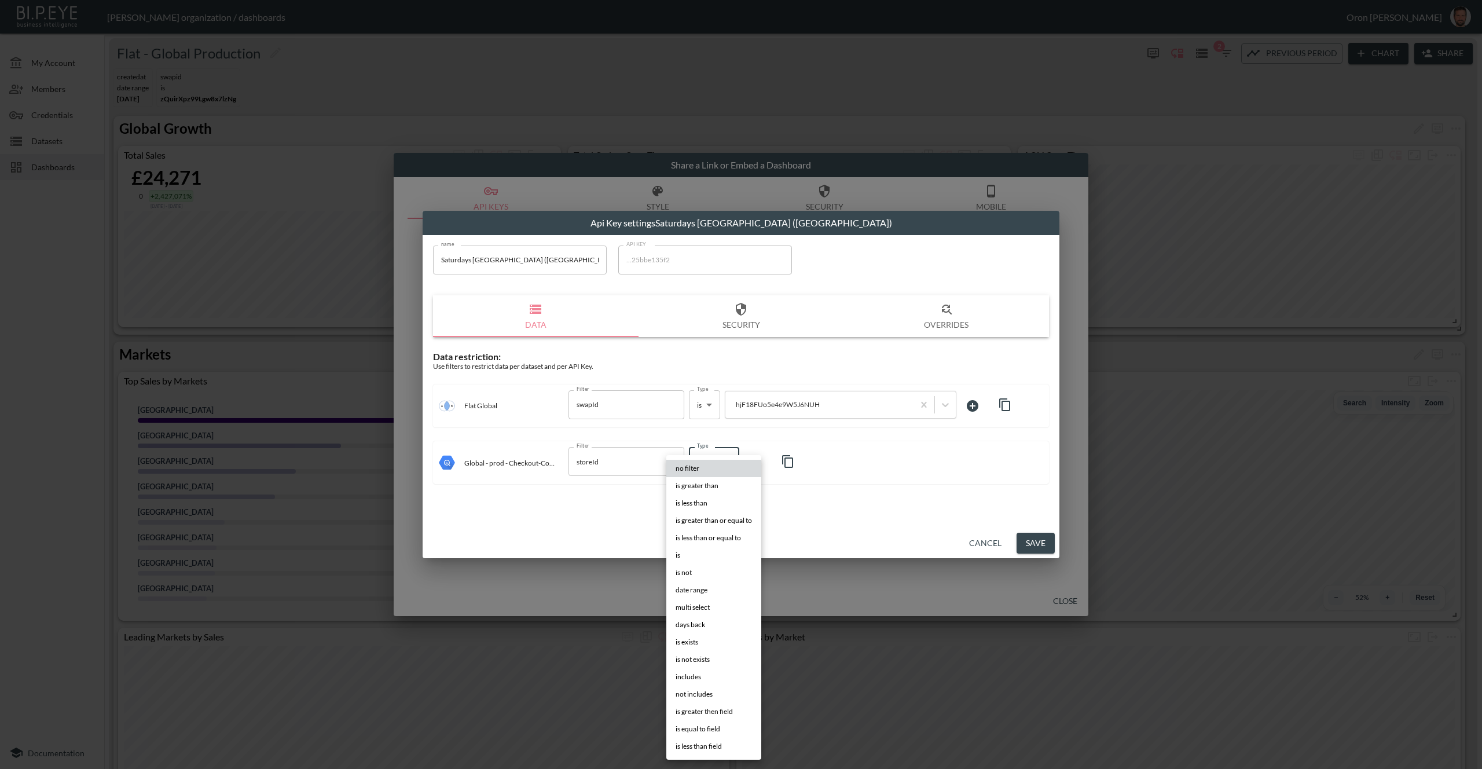
click at [702, 459] on body "BI.P.EYE, Interactive Analytics Dashboards - app Zach Bailet organization / das…" at bounding box center [741, 384] width 1482 height 769
click at [713, 555] on li "is" at bounding box center [713, 554] width 95 height 17
type input "is"
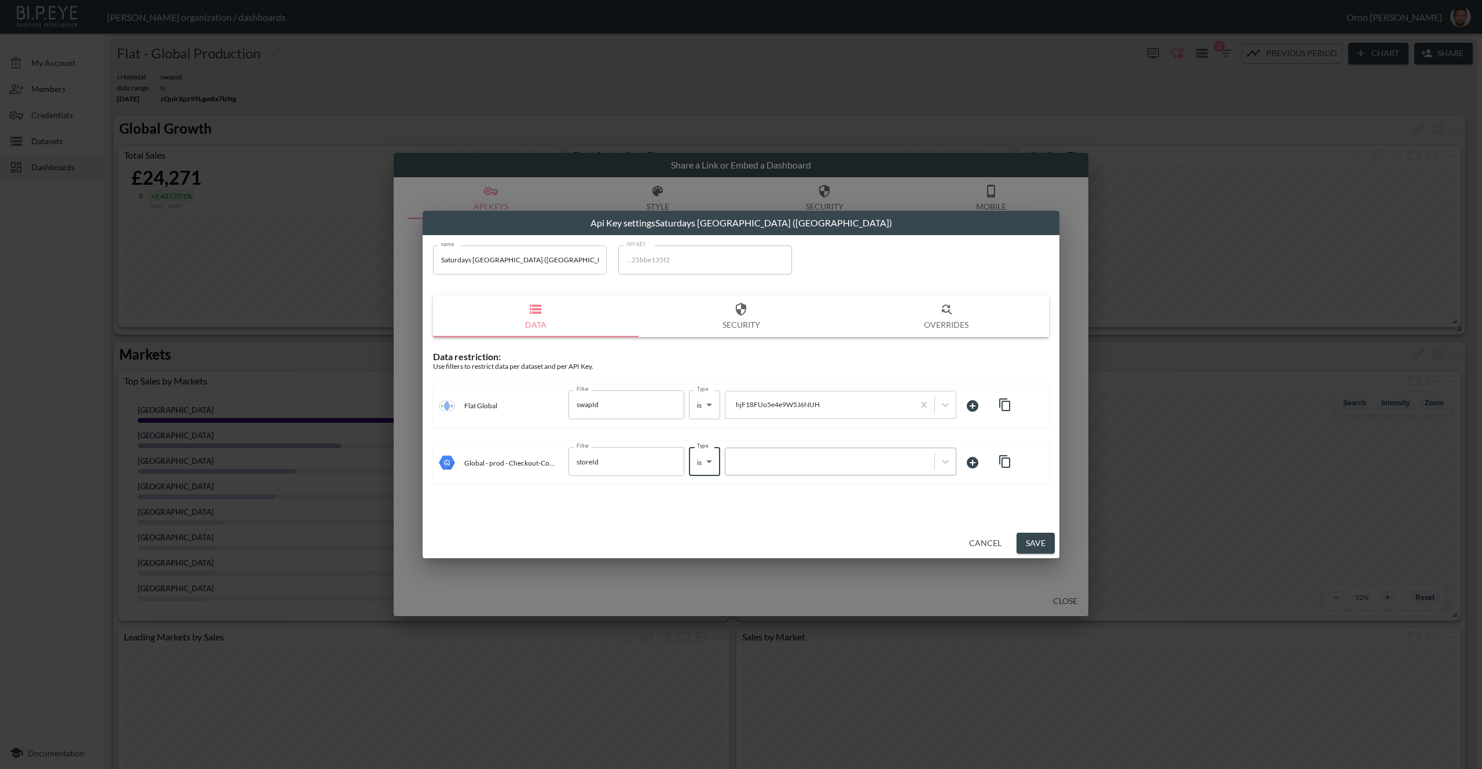
click at [770, 465] on div at bounding box center [829, 461] width 197 height 11
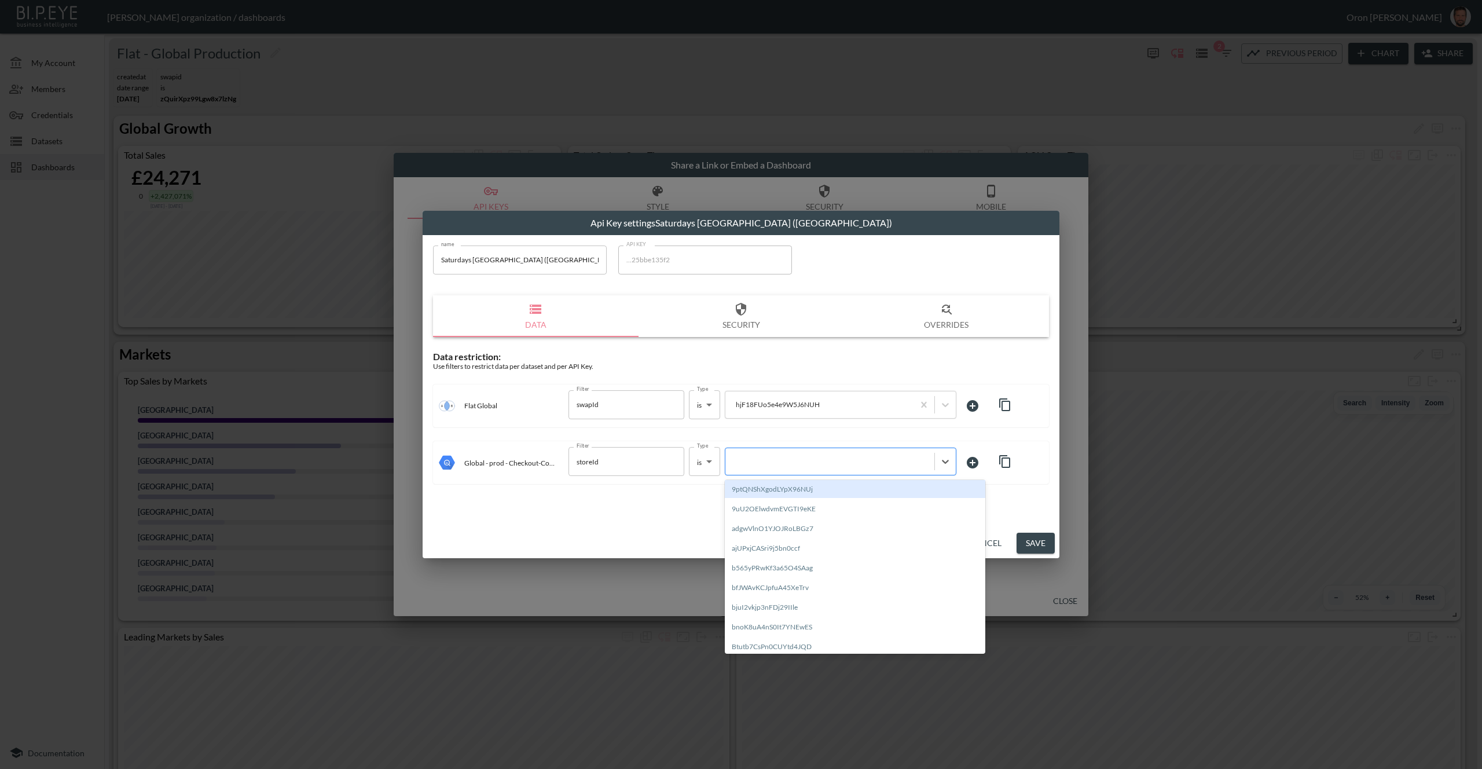
paste input "hjF18FUo5e4e9W5J6NUH"
type input "hjF18FUo5e4e9W5J6NUH"
click at [761, 484] on div "Create "hjF18FUo5e4e9W5J6NUH"" at bounding box center [855, 489] width 261 height 18
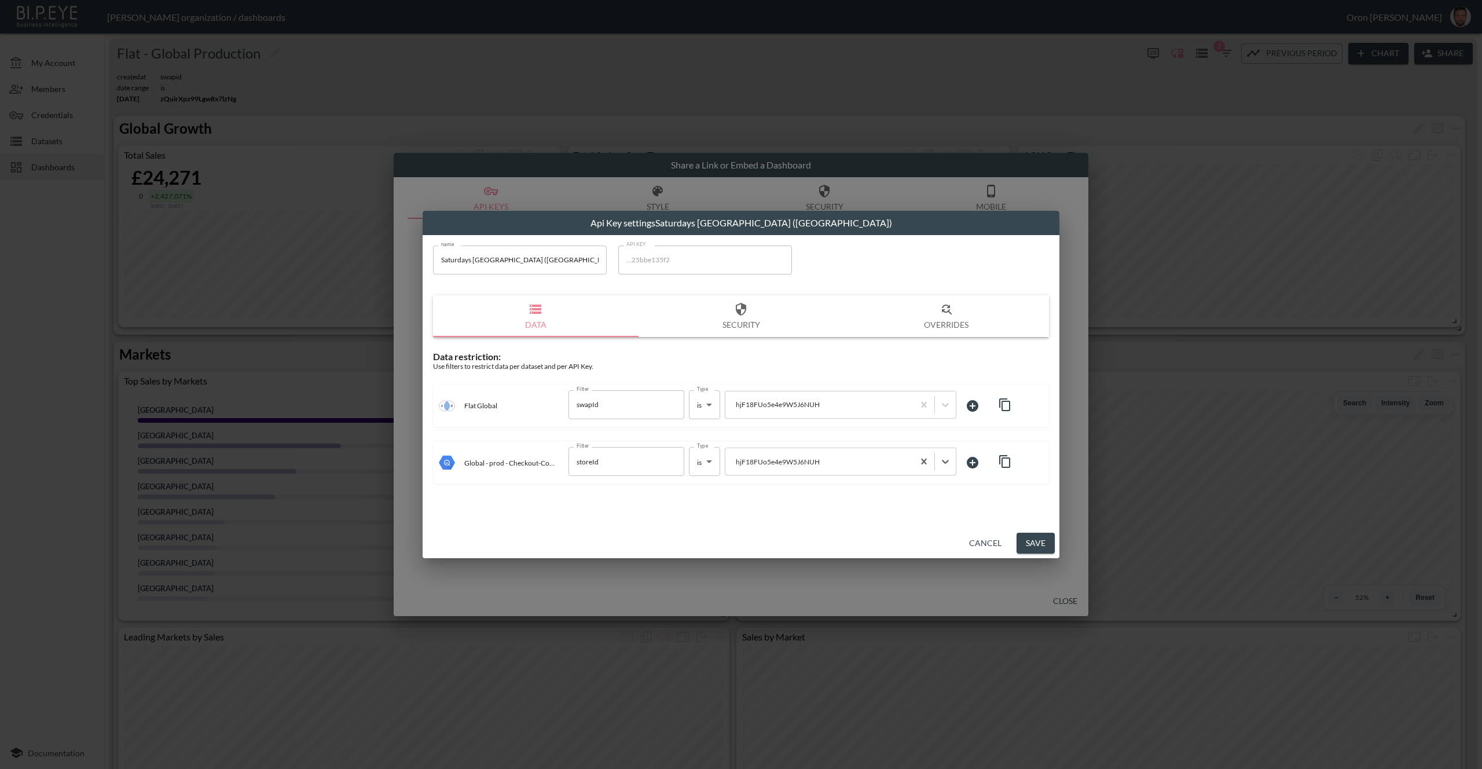
click at [1026, 542] on button "Save" at bounding box center [1036, 543] width 38 height 21
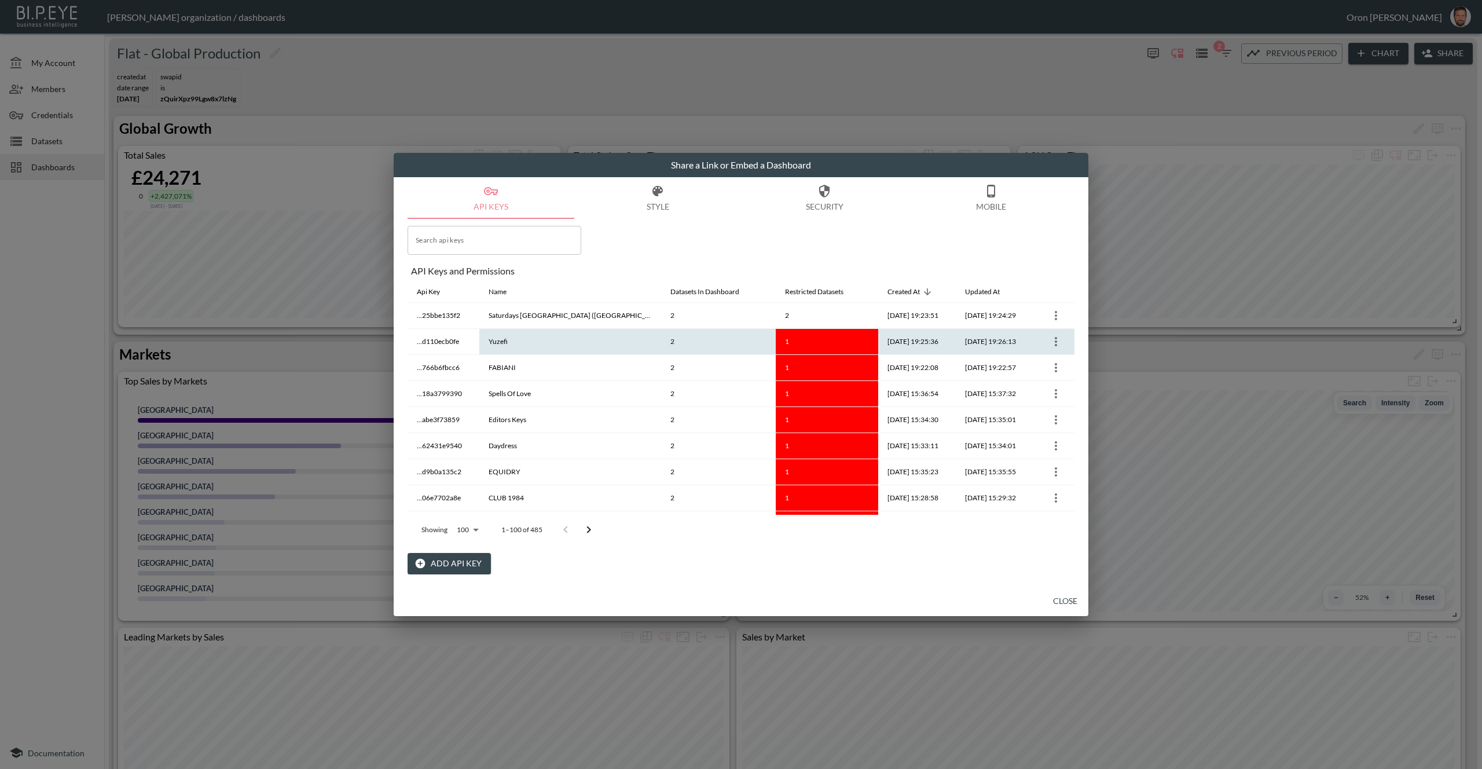
click at [1054, 339] on icon "more" at bounding box center [1056, 342] width 14 height 14
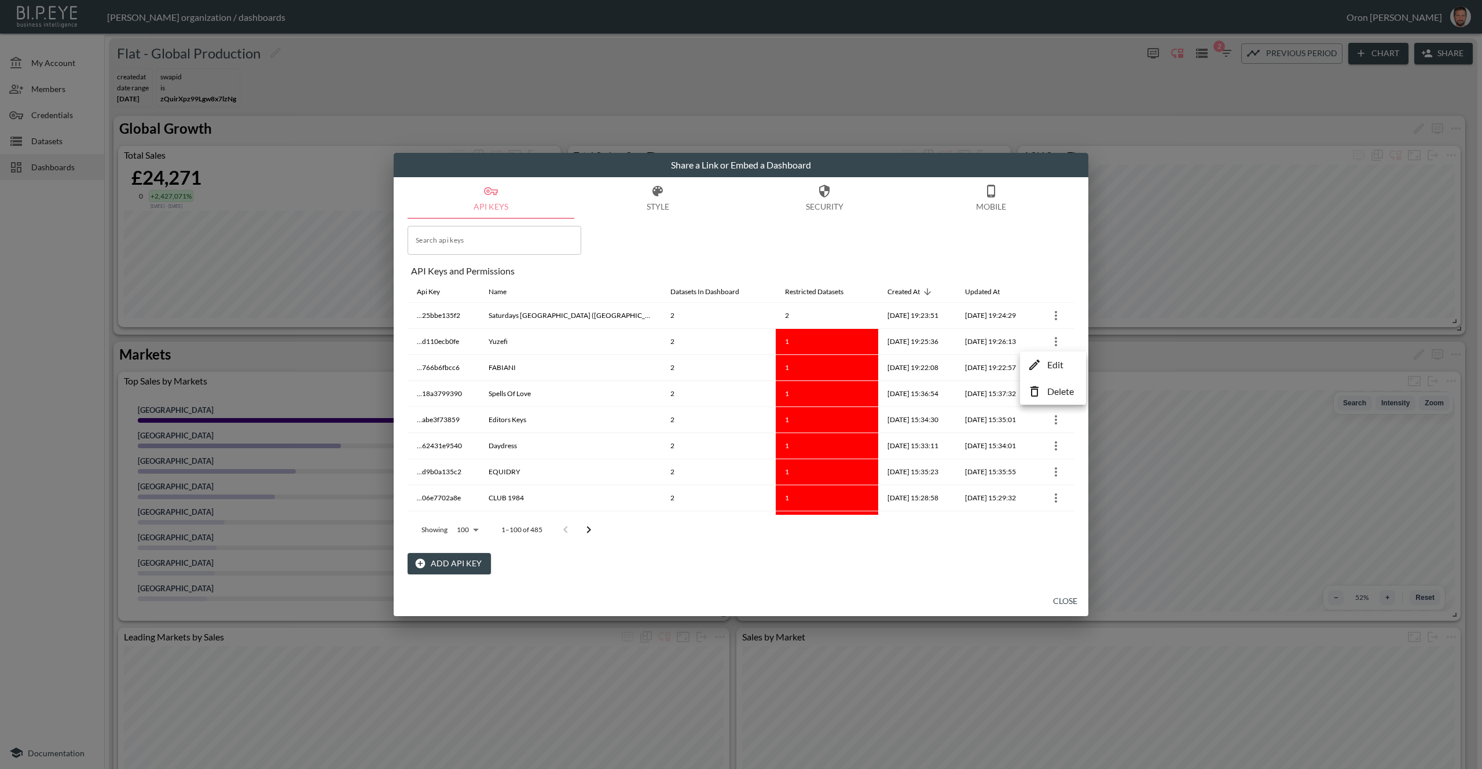
click at [1041, 361] on icon at bounding box center [1035, 365] width 14 height 14
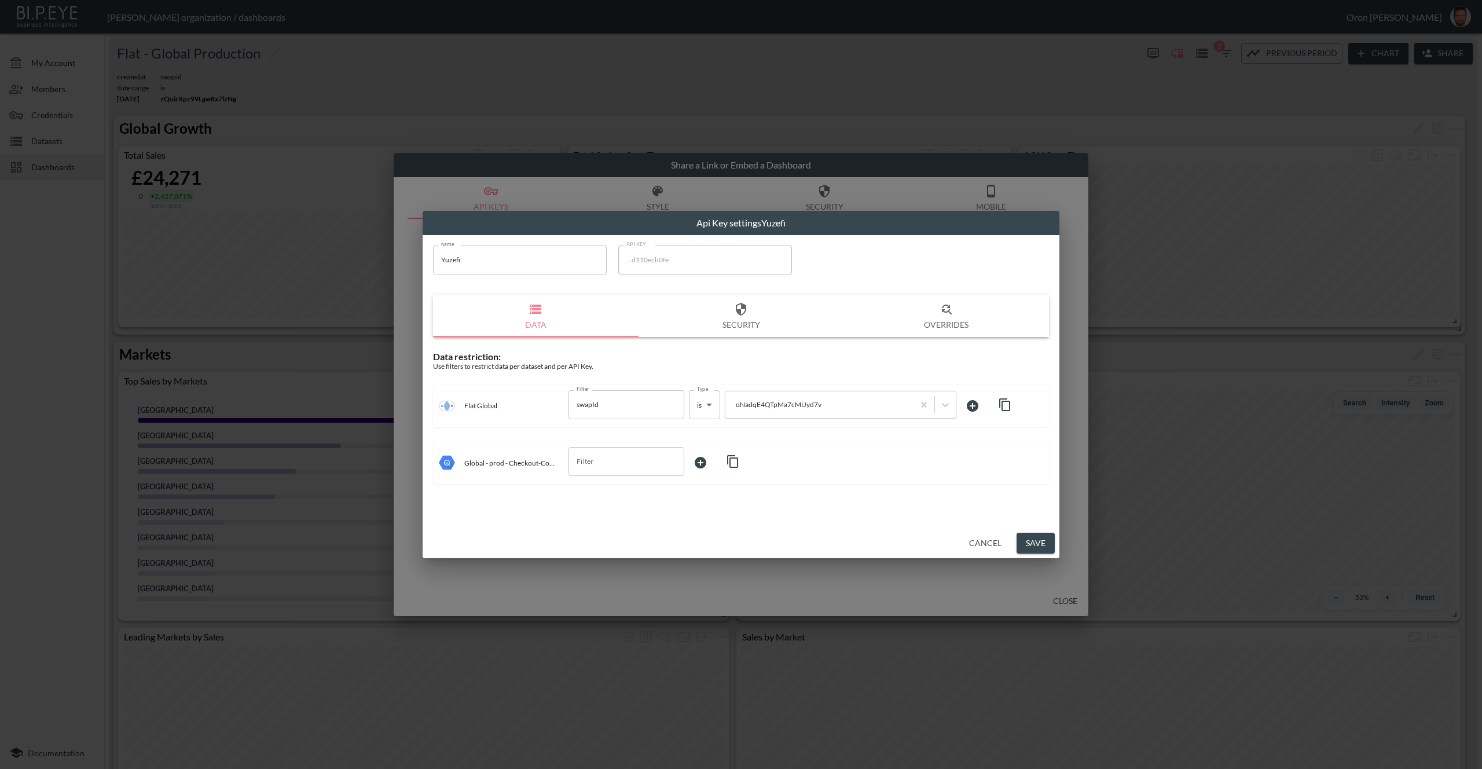
click at [1005, 404] on icon "button" at bounding box center [1005, 405] width 14 height 14
click at [611, 459] on input "Filter" at bounding box center [618, 461] width 88 height 19
click at [613, 464] on input "sw" at bounding box center [618, 461] width 88 height 19
drag, startPoint x: 579, startPoint y: 505, endPoint x: 646, endPoint y: 495, distance: 68.0
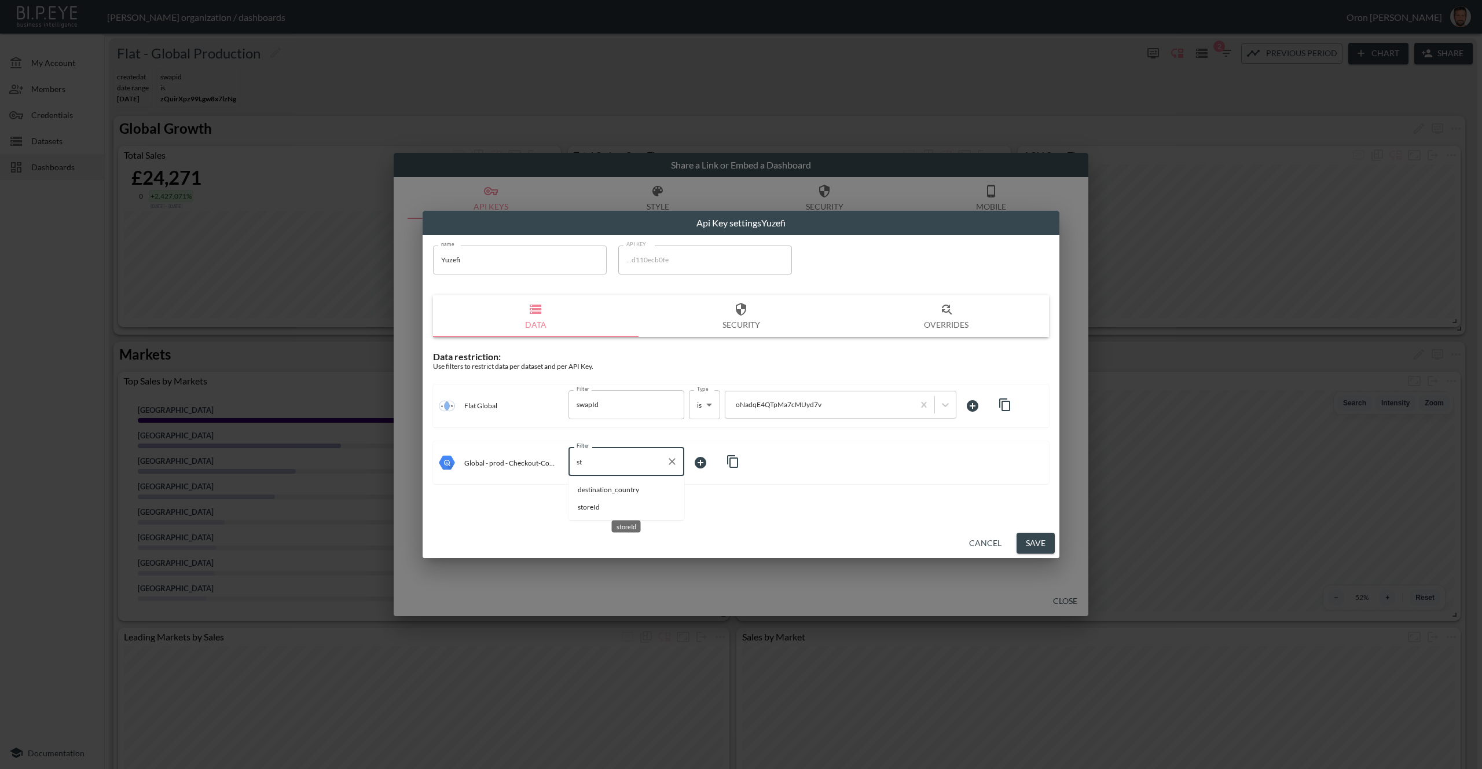
click at [581, 506] on span "storeId" at bounding box center [626, 507] width 97 height 10
type input "storeId"
click at [698, 469] on body "BI.P.EYE, Interactive Analytics Dashboards - app Zach Bailet organization / das…" at bounding box center [741, 384] width 1482 height 769
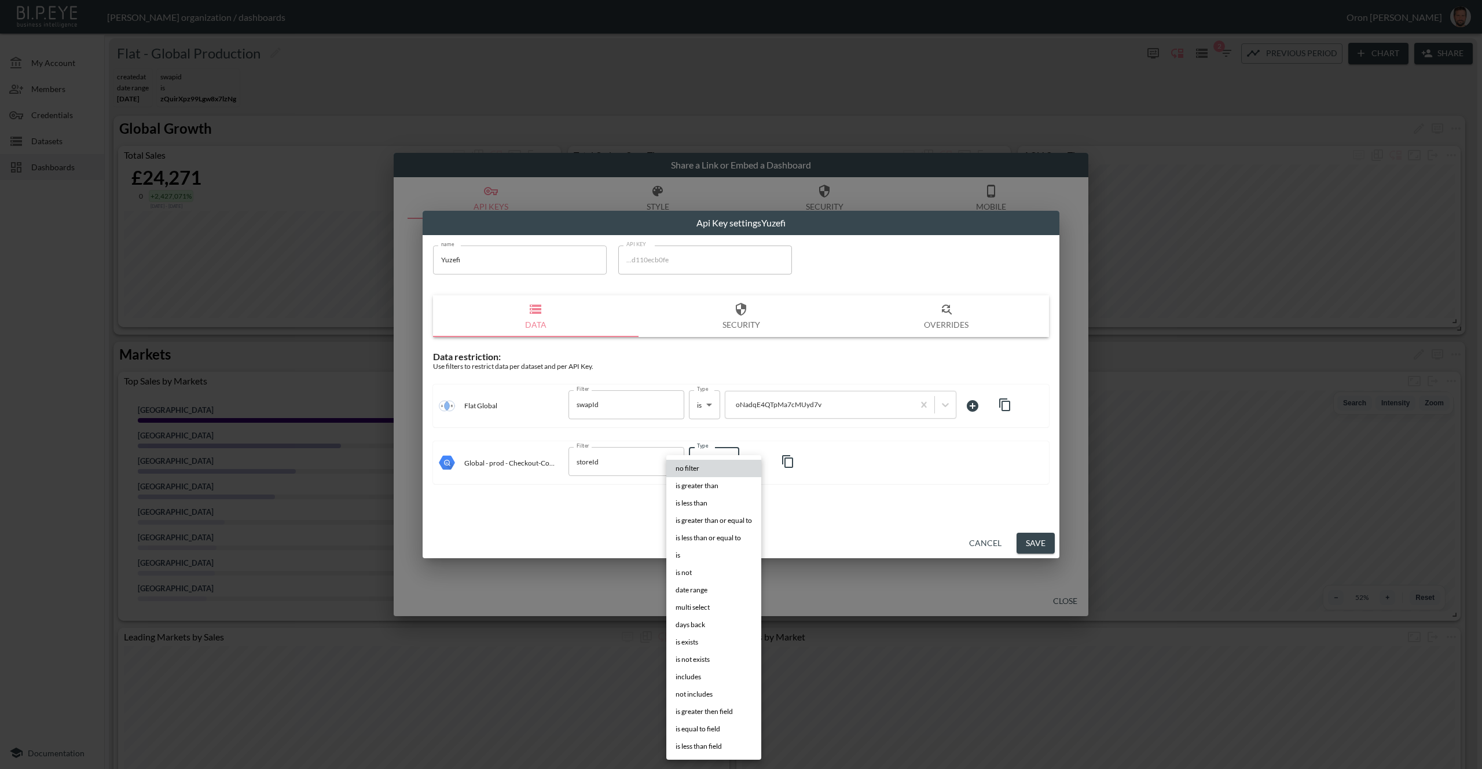
drag, startPoint x: 689, startPoint y: 552, endPoint x: 731, endPoint y: 524, distance: 49.8
click at [689, 552] on li "is" at bounding box center [713, 554] width 95 height 17
type input "is"
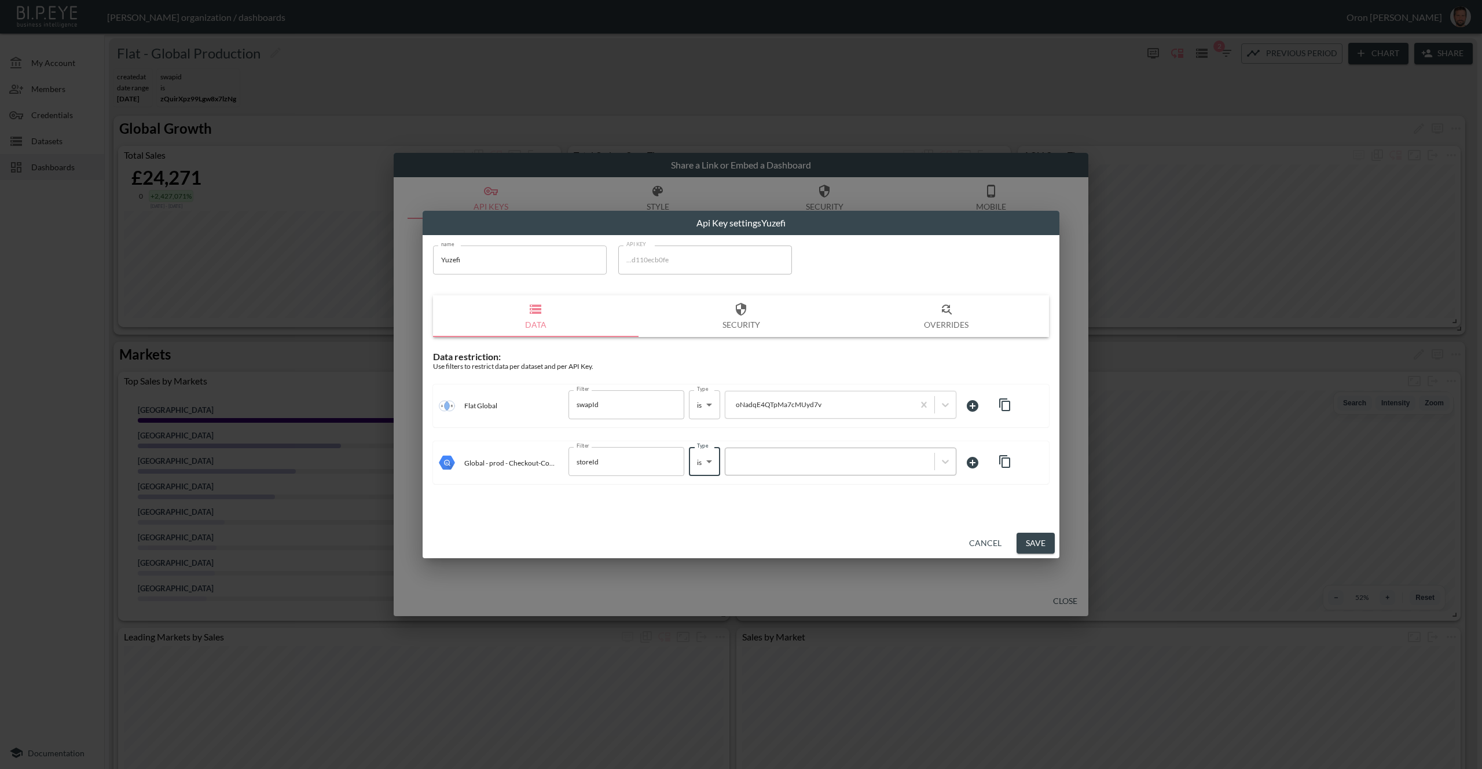
click at [782, 464] on div at bounding box center [829, 461] width 197 height 11
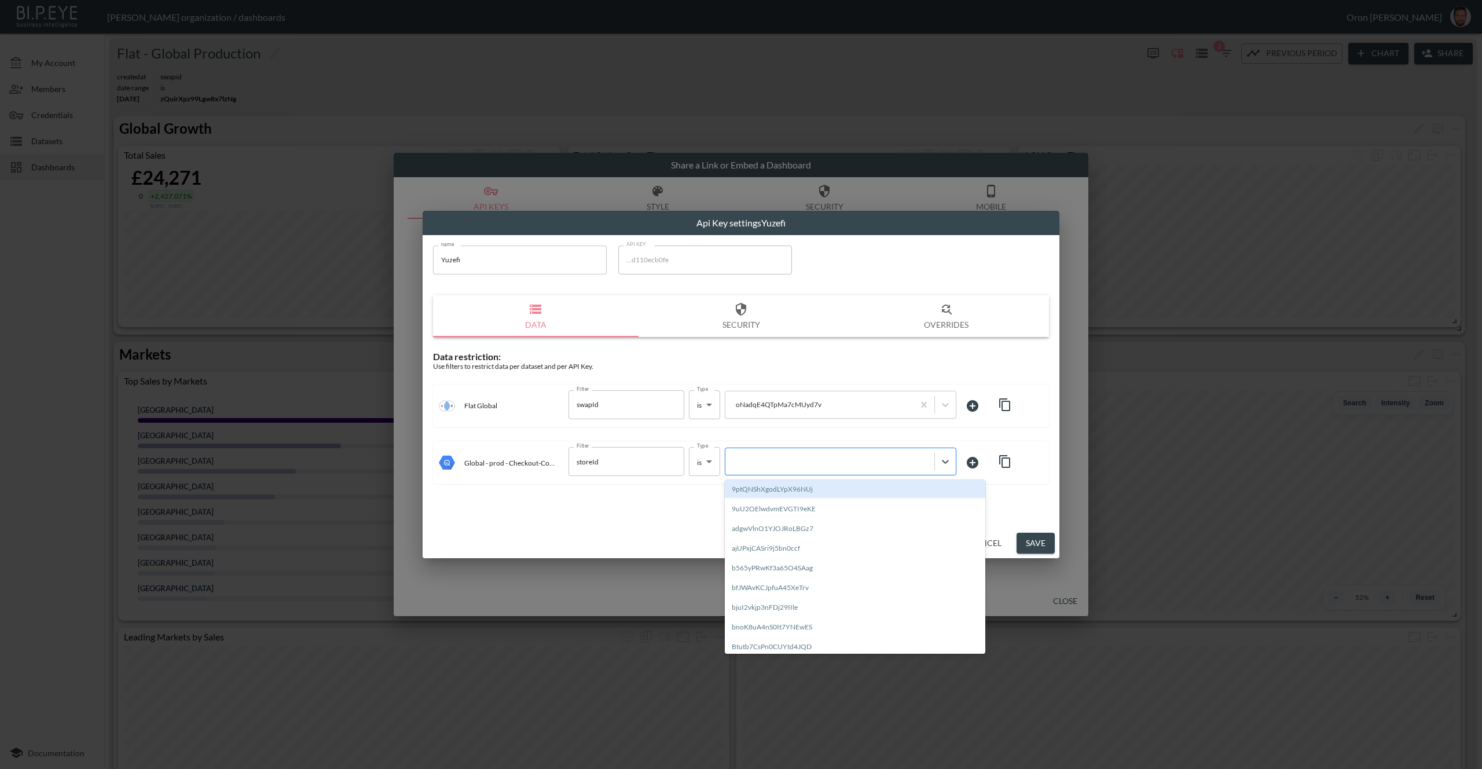
paste input "oNadqE4QTpMa7cMUyd7v"
type input "oNadqE4QTpMa7cMUyd7v"
click at [769, 486] on div "Create "oNadqE4QTpMa7cMUyd7v"" at bounding box center [855, 489] width 261 height 18
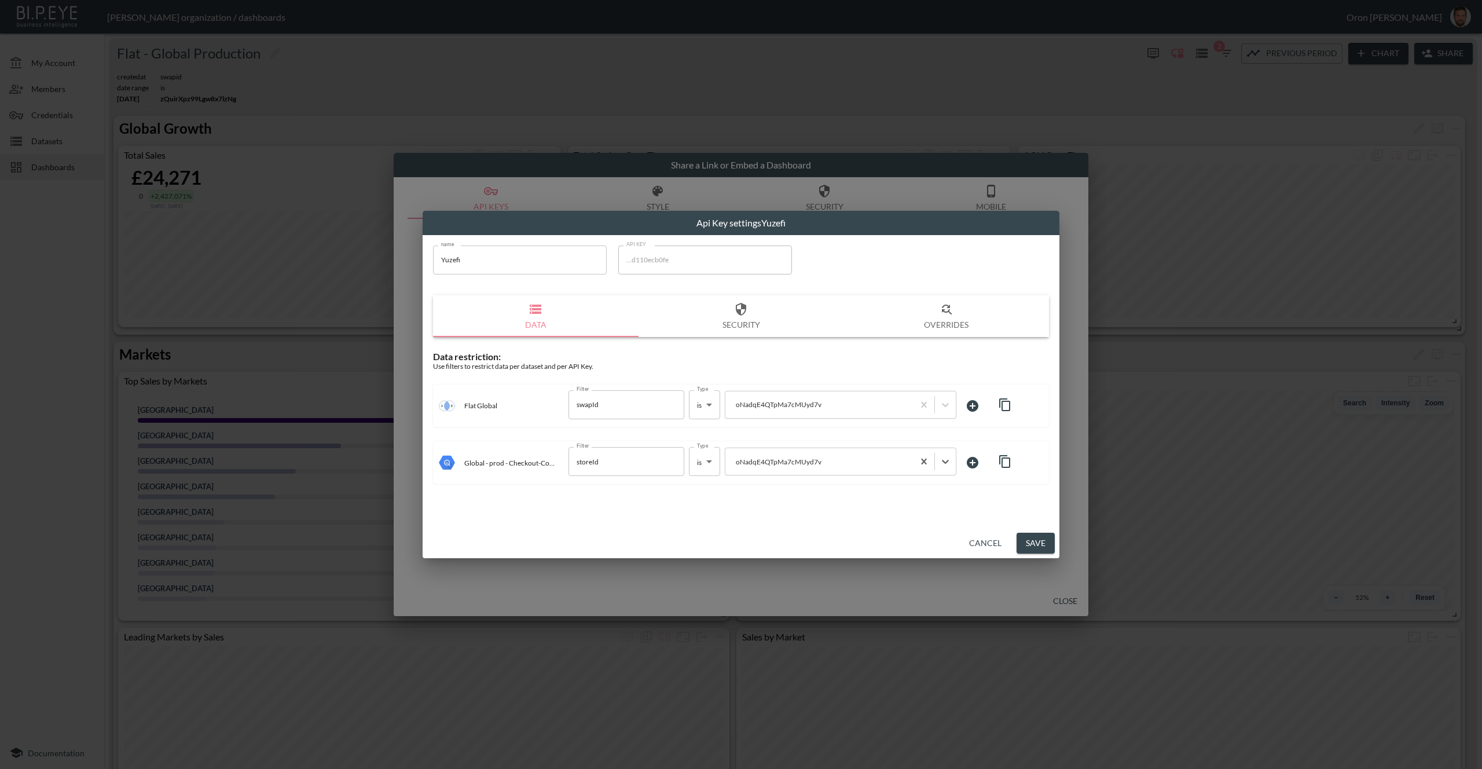
click at [1034, 537] on button "Save" at bounding box center [1036, 543] width 38 height 21
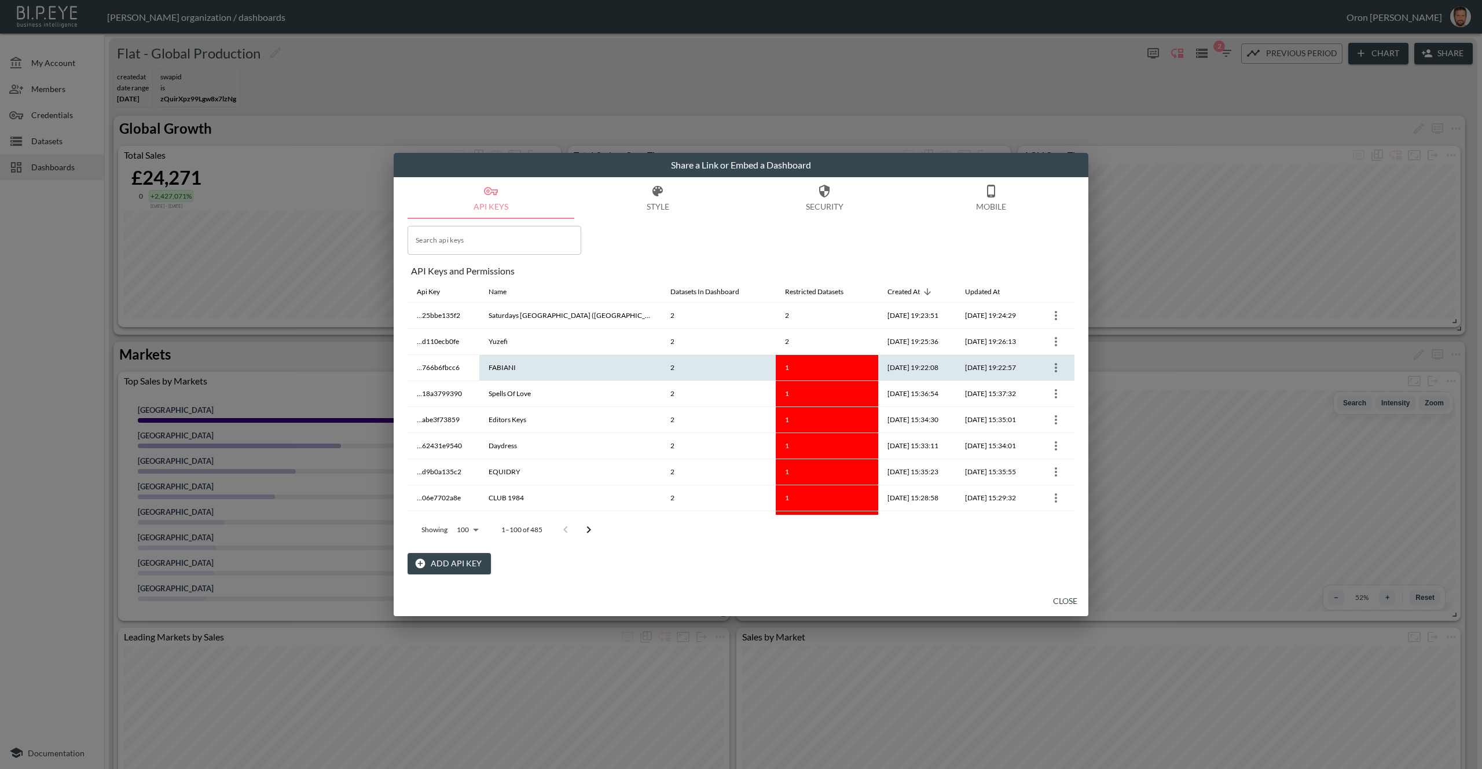
click at [1054, 366] on icon "more" at bounding box center [1056, 368] width 14 height 14
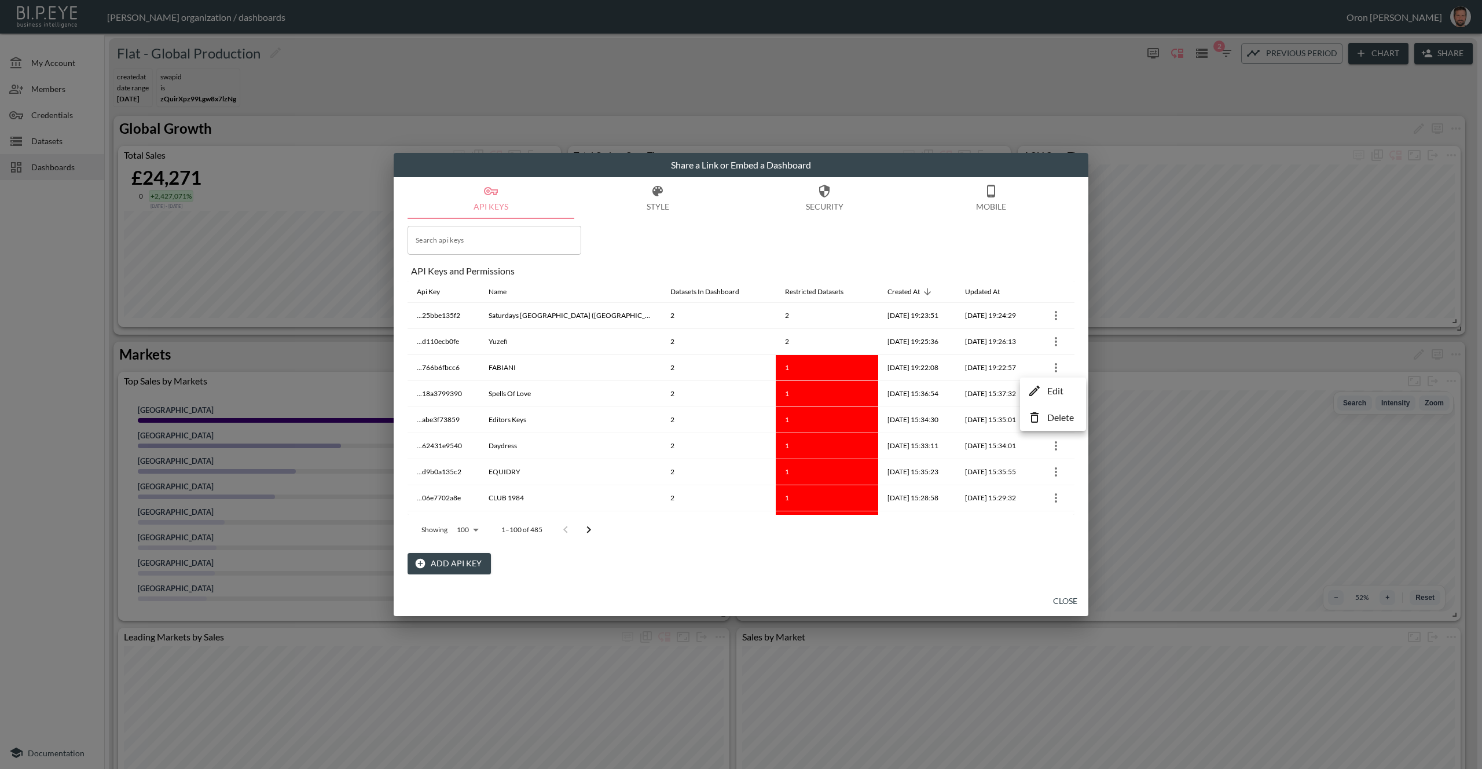
click at [1041, 387] on li "Edit" at bounding box center [1053, 390] width 60 height 21
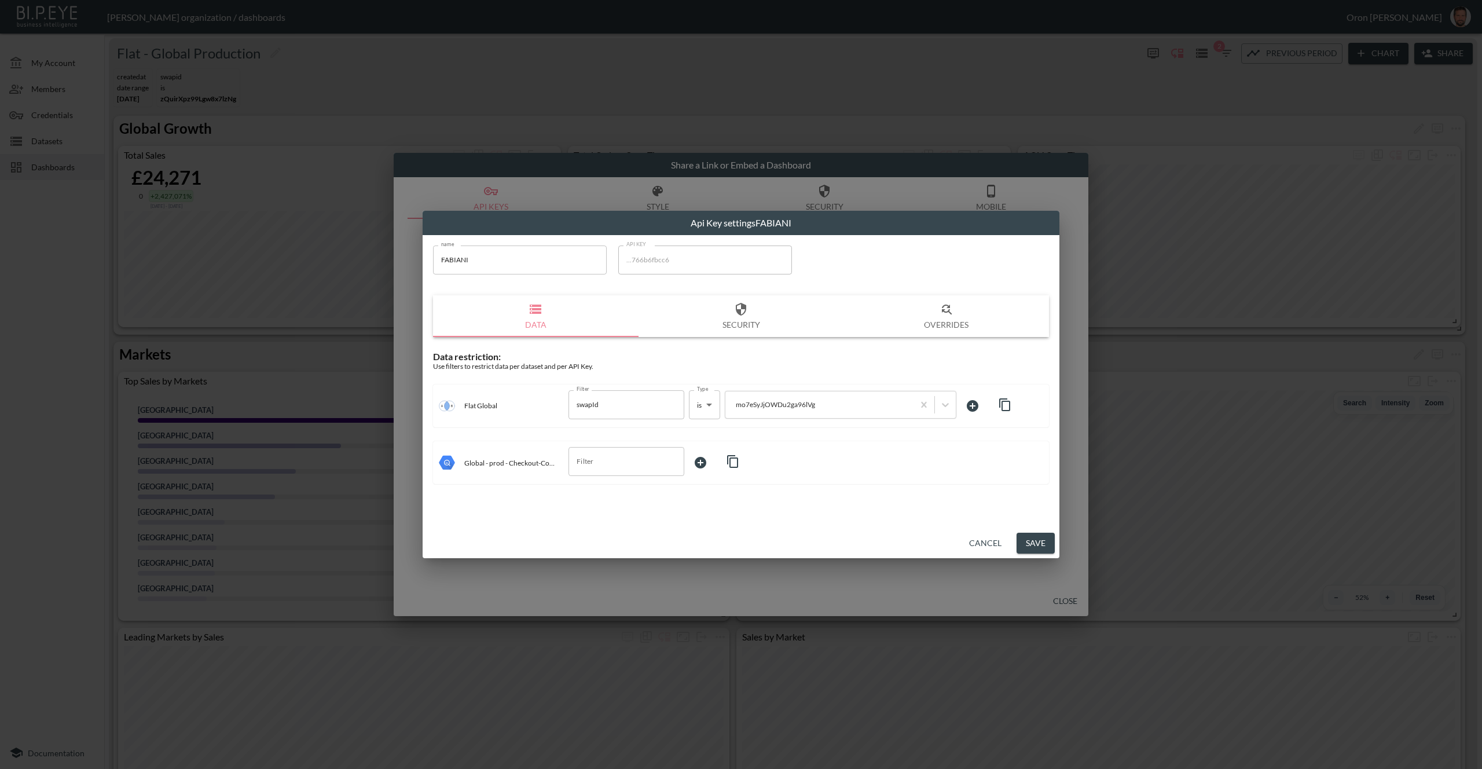
click at [1000, 404] on icon "button" at bounding box center [1004, 404] width 11 height 13
click at [632, 463] on input "Filter" at bounding box center [618, 461] width 88 height 19
click at [603, 554] on span "storeId" at bounding box center [626, 559] width 97 height 10
type input "storeId"
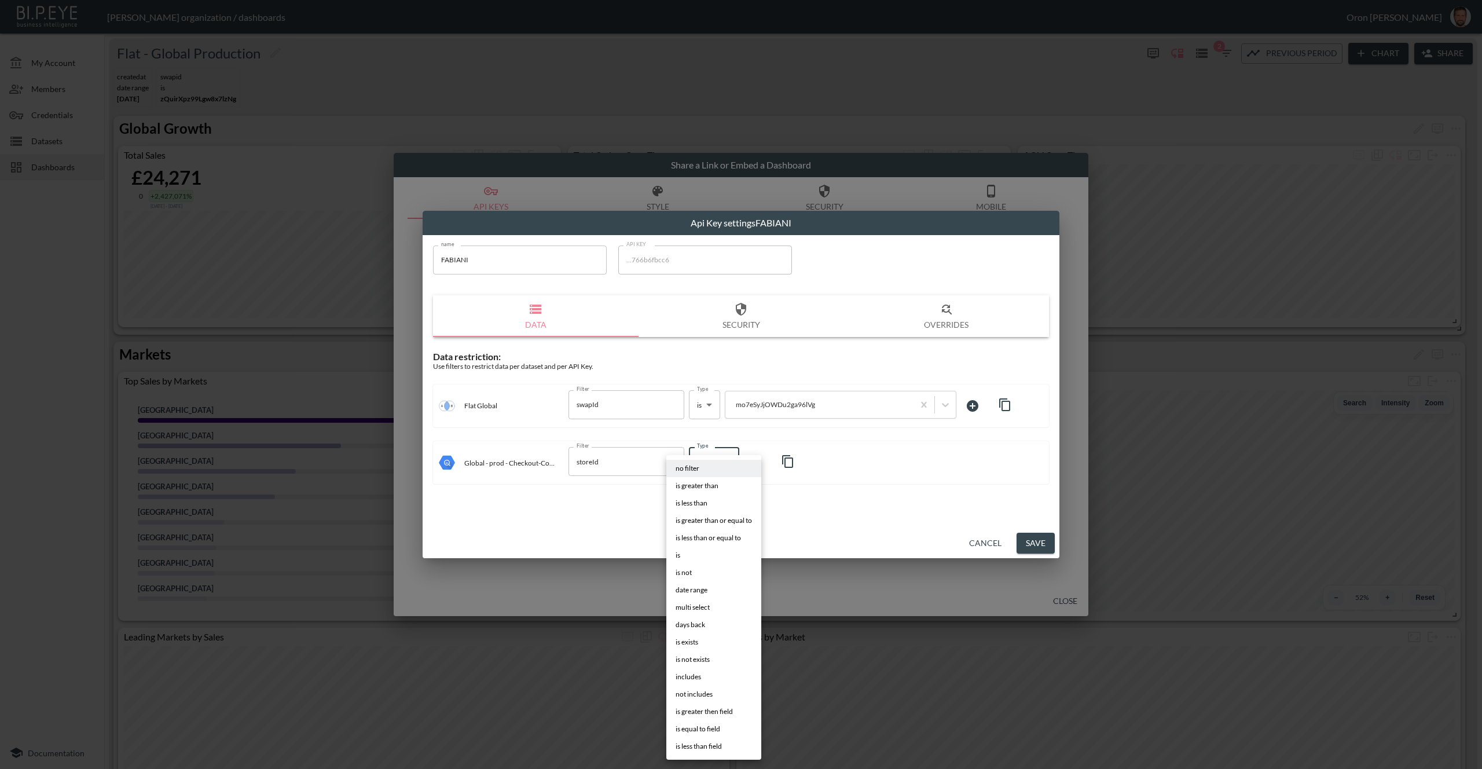
click at [708, 463] on body "BI.P.EYE, Interactive Analytics Dashboards - app Zach Bailet organization / das…" at bounding box center [741, 384] width 1482 height 769
drag, startPoint x: 685, startPoint y: 552, endPoint x: 722, endPoint y: 529, distance: 43.7
click at [685, 552] on li "is" at bounding box center [713, 554] width 95 height 17
type input "is"
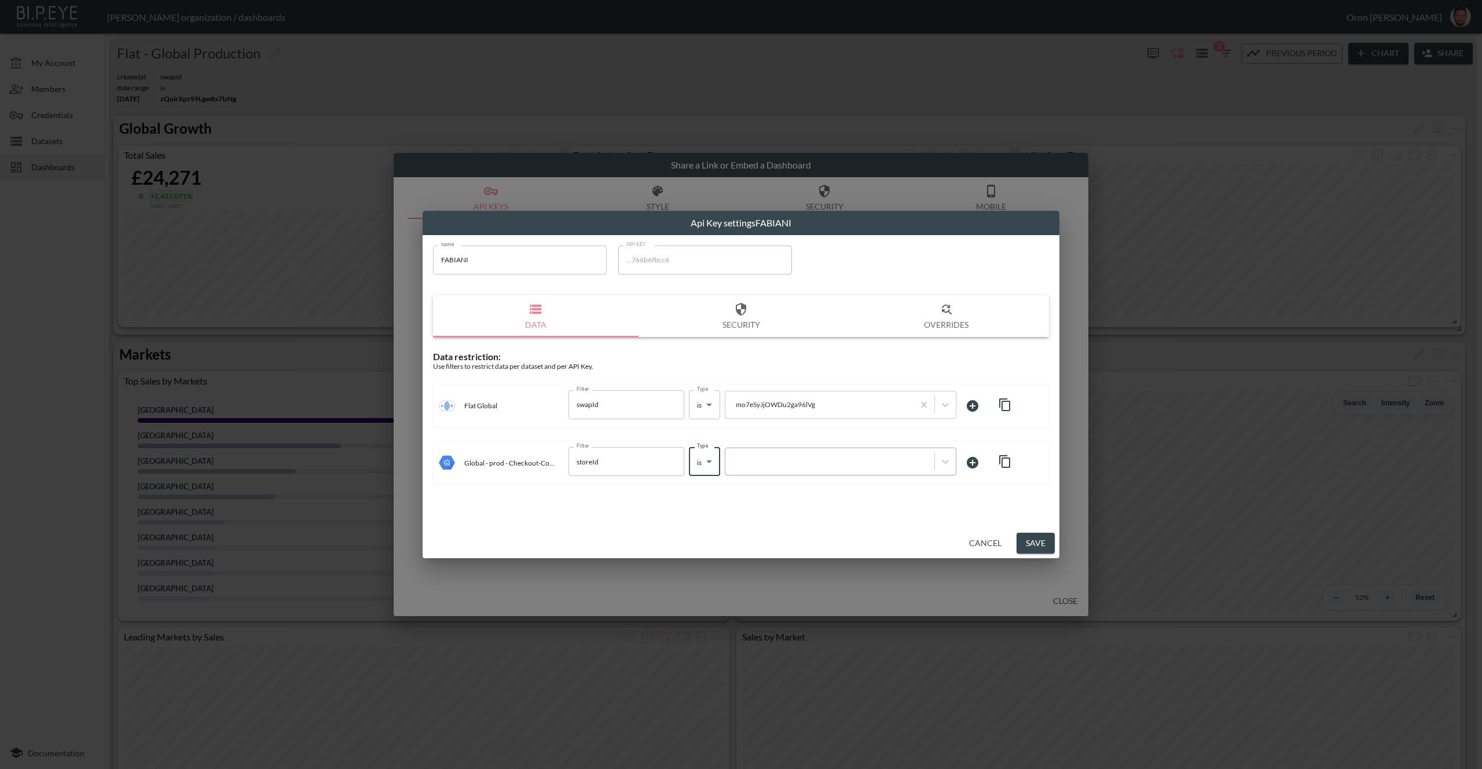
click at [791, 462] on div at bounding box center [829, 461] width 197 height 11
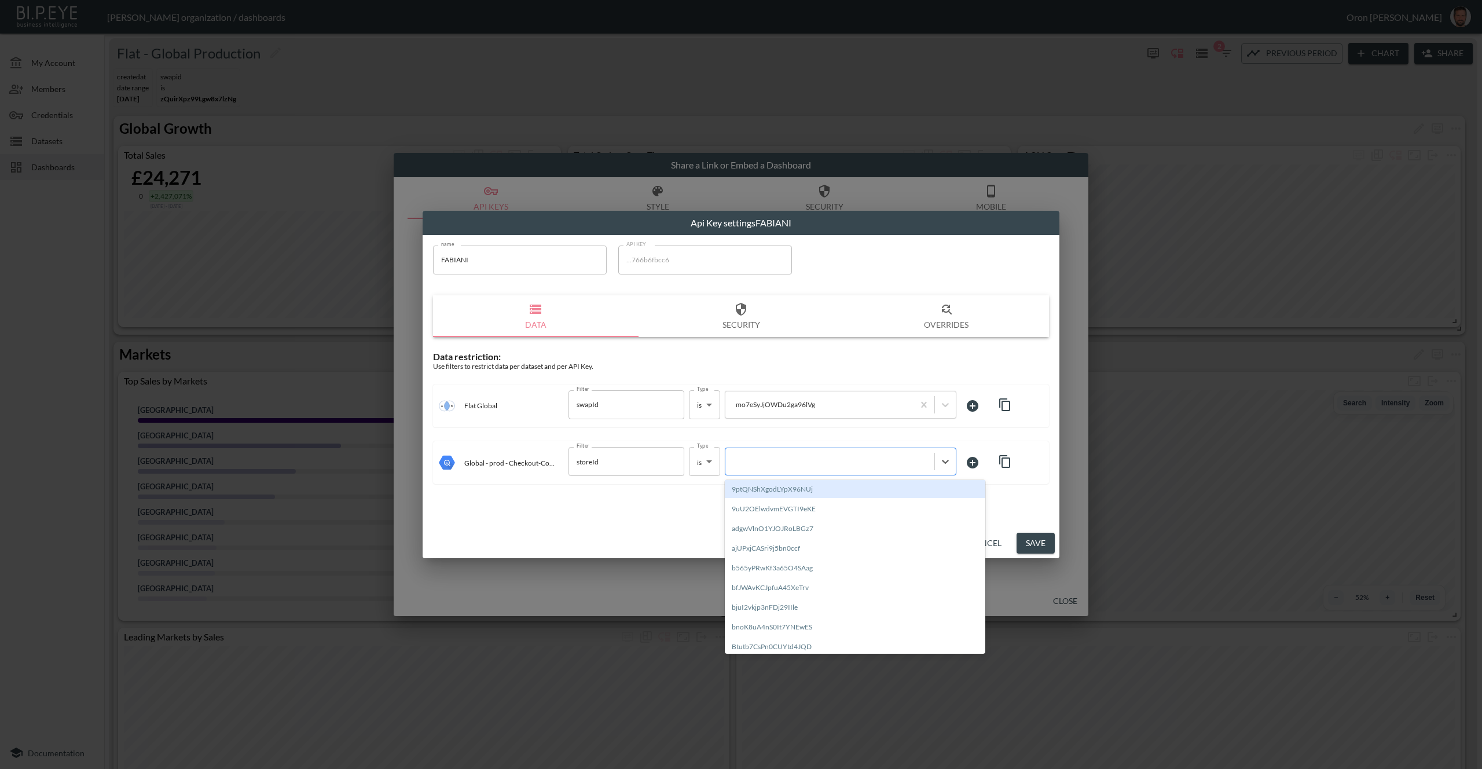
paste input "mo7eSyJjOWDu2ga96lVg"
type input "mo7eSyJjOWDu2ga96lVg"
click at [776, 488] on div "Create "mo7eSyJjOWDu2ga96lVg"" at bounding box center [855, 489] width 261 height 18
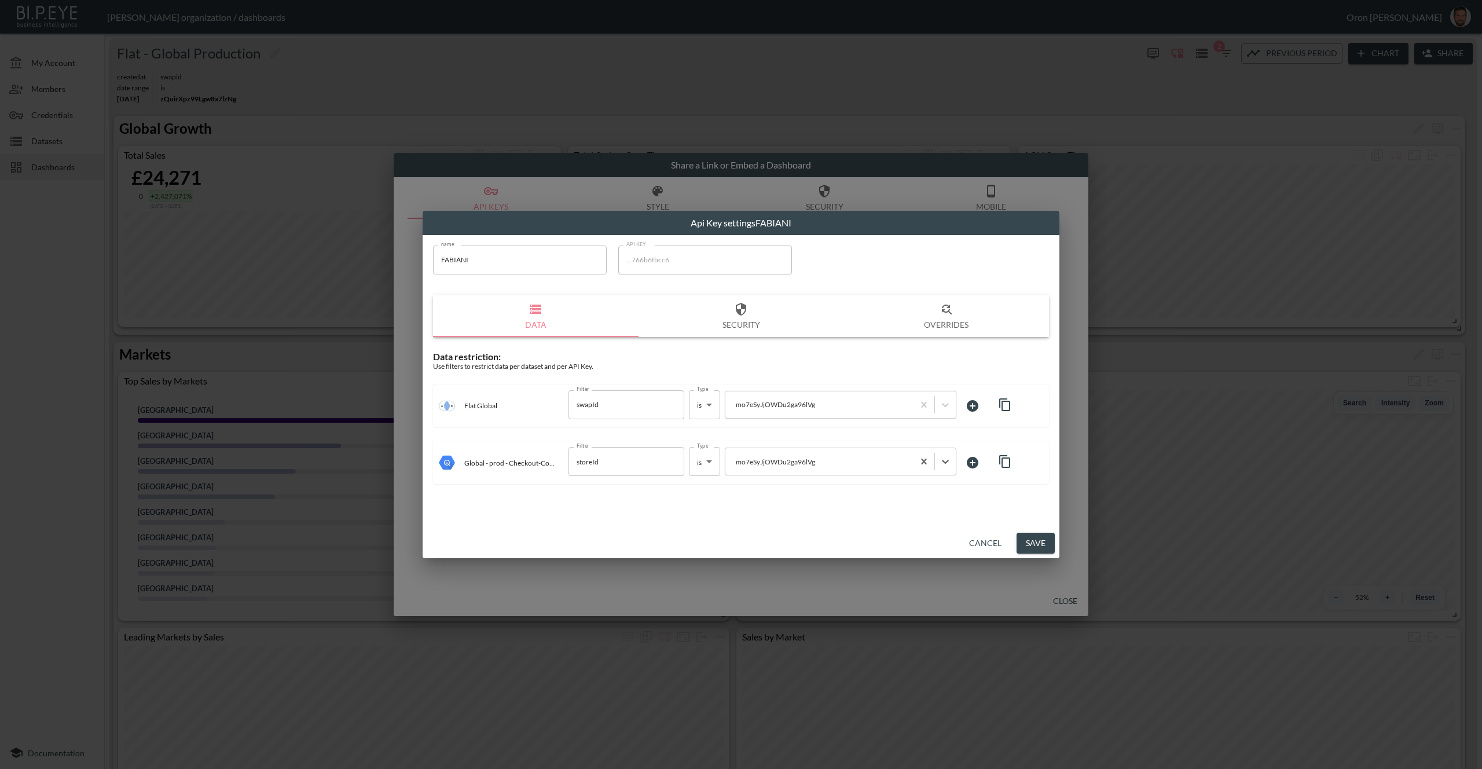
click at [1039, 539] on button "Save" at bounding box center [1036, 543] width 38 height 21
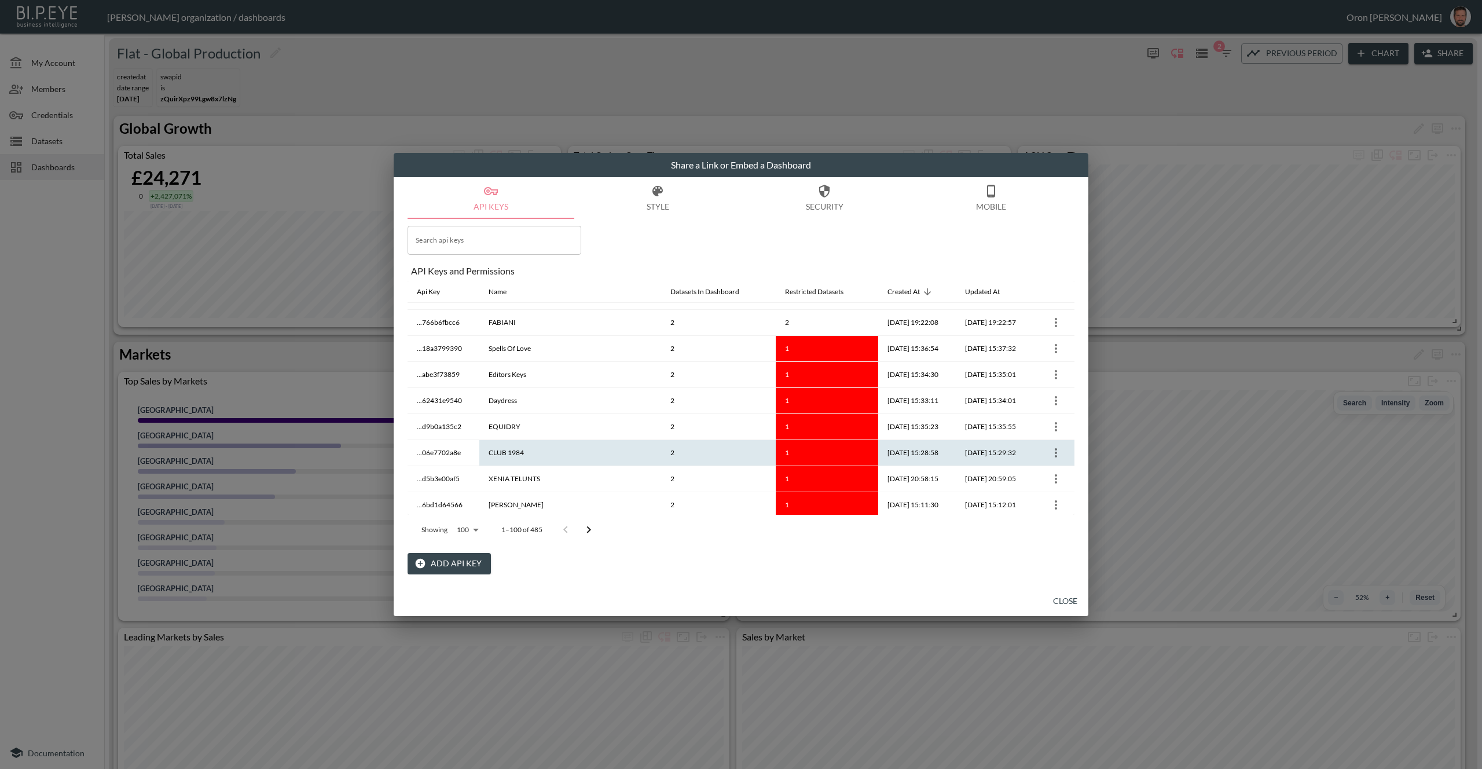
scroll to position [16, 0]
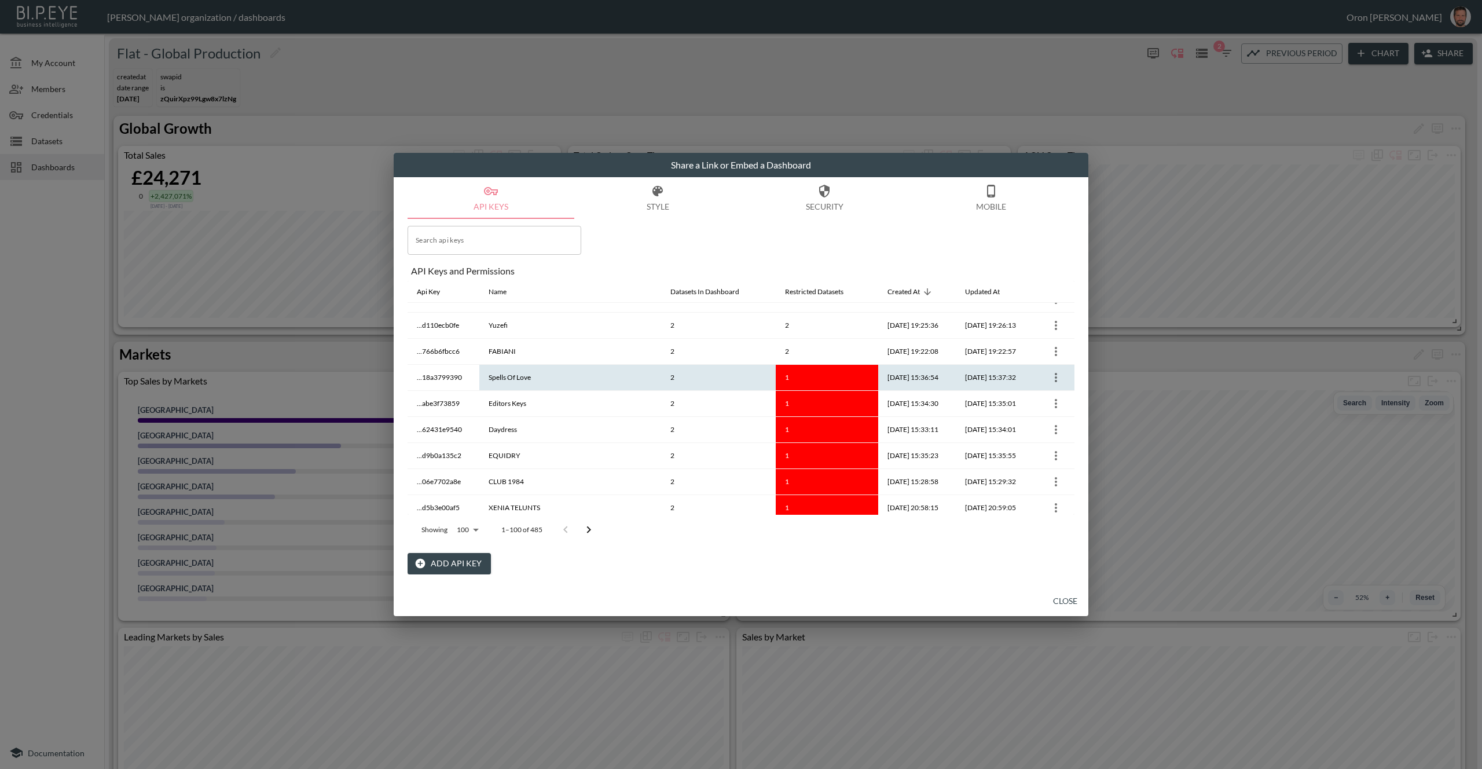
click at [1057, 376] on icon "more" at bounding box center [1056, 378] width 14 height 14
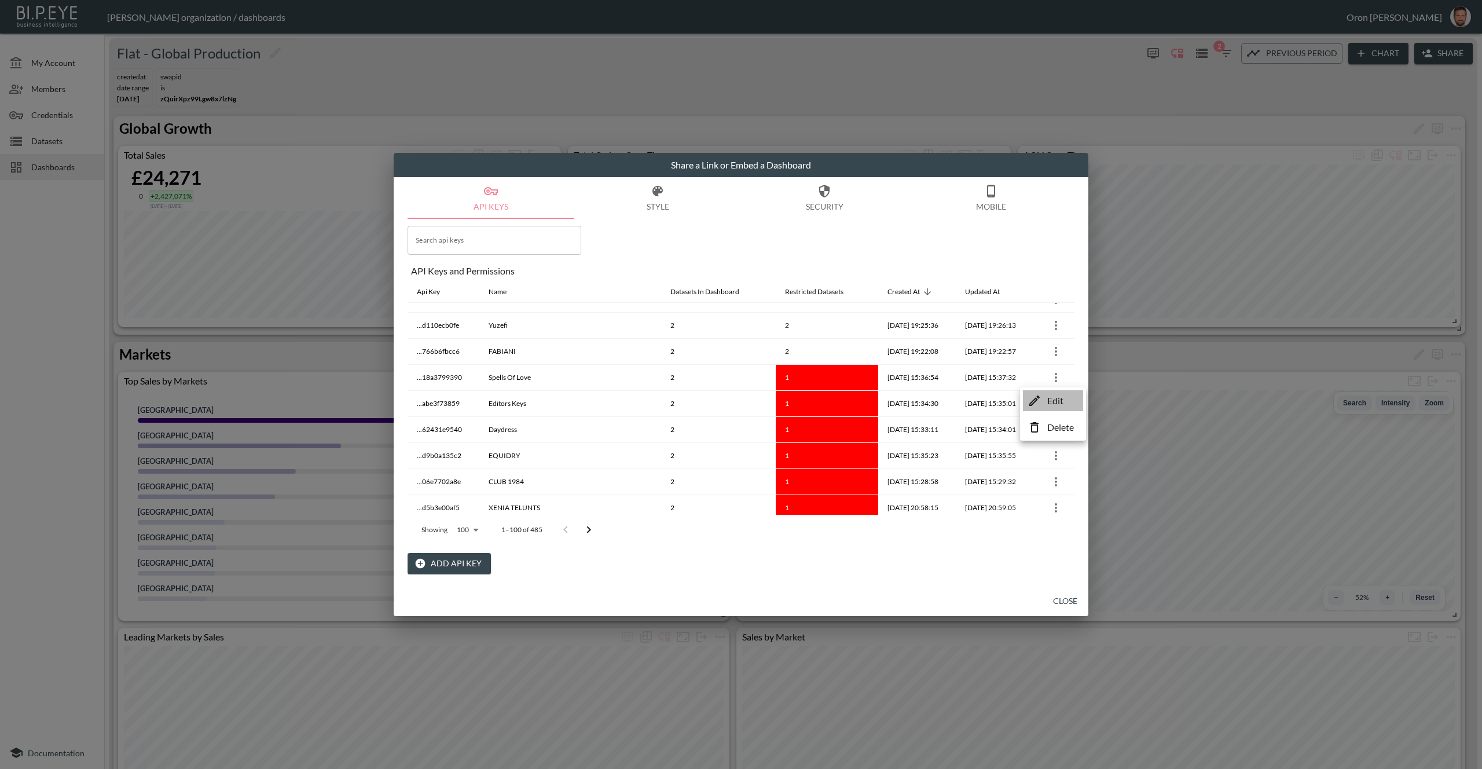
click at [1050, 394] on p "Edit" at bounding box center [1055, 401] width 16 height 14
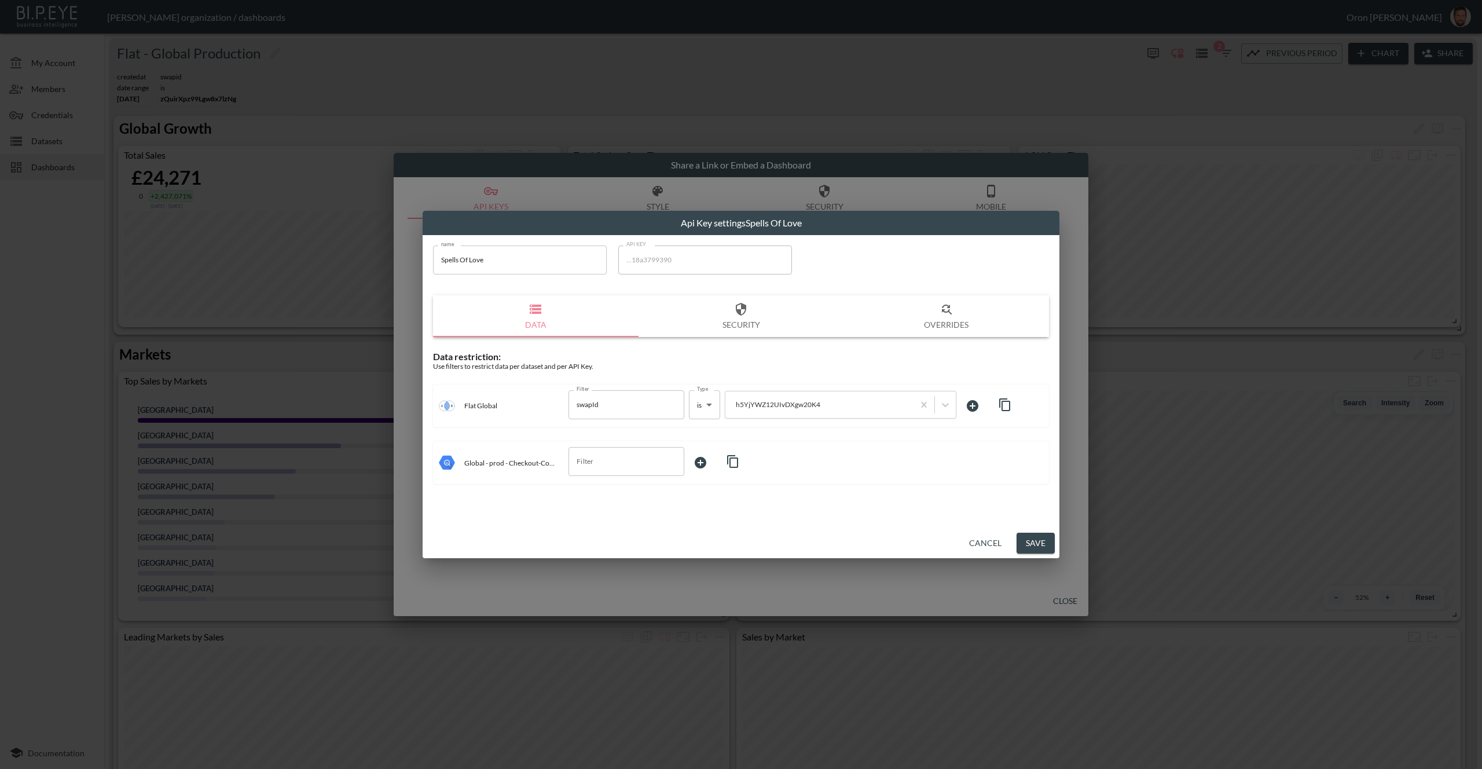
click at [1007, 401] on icon "button" at bounding box center [1004, 404] width 11 height 13
click at [626, 454] on input "Filter" at bounding box center [618, 461] width 88 height 19
drag, startPoint x: 620, startPoint y: 507, endPoint x: 627, endPoint y: 505, distance: 7.2
click at [620, 506] on span "storeId" at bounding box center [626, 507] width 97 height 10
type input "storeId"
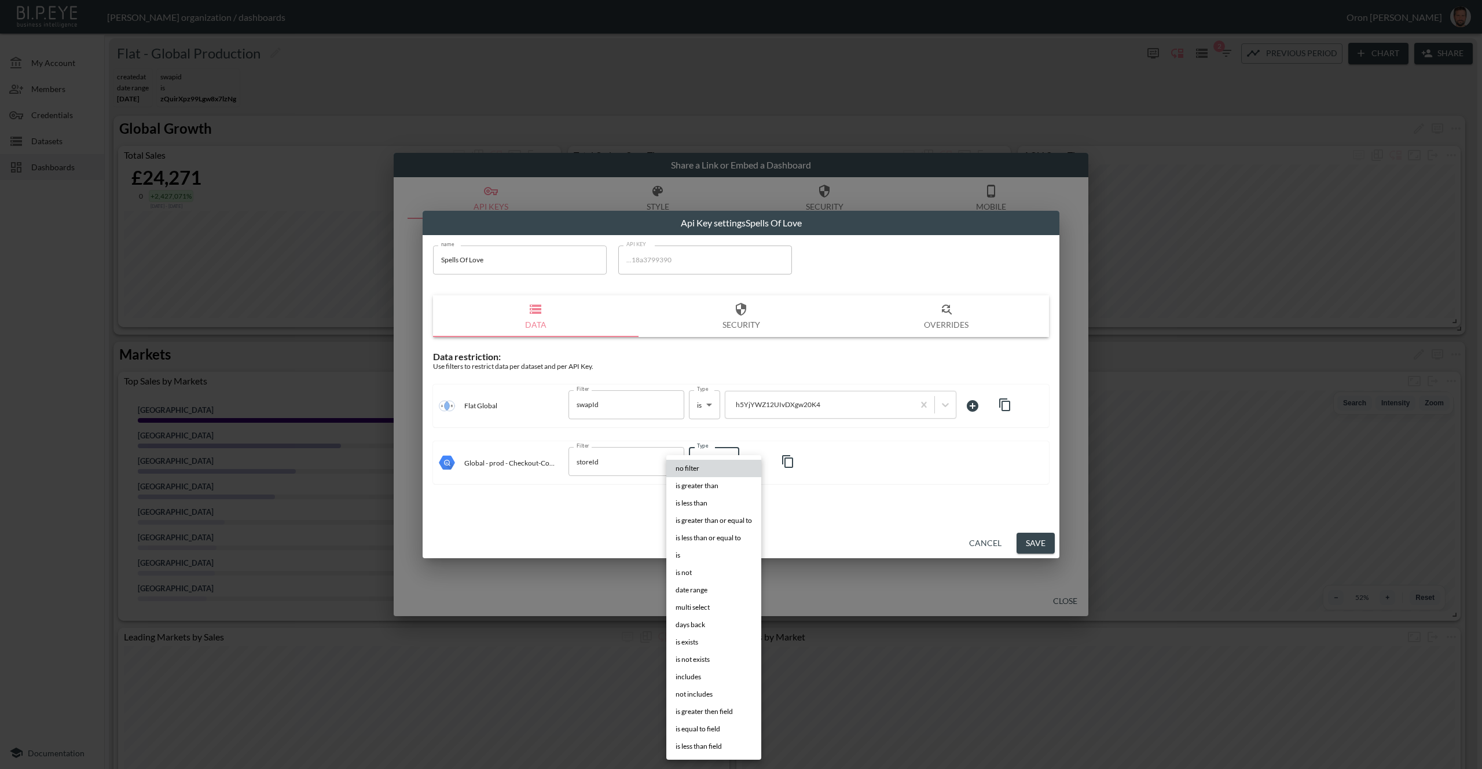
click at [713, 464] on body "BI.P.EYE, Interactive Analytics Dashboards - app Zach Bailet organization / das…" at bounding box center [741, 384] width 1482 height 769
drag, startPoint x: 705, startPoint y: 555, endPoint x: 736, endPoint y: 522, distance: 45.0
click at [705, 555] on li "is" at bounding box center [713, 554] width 95 height 17
type input "is"
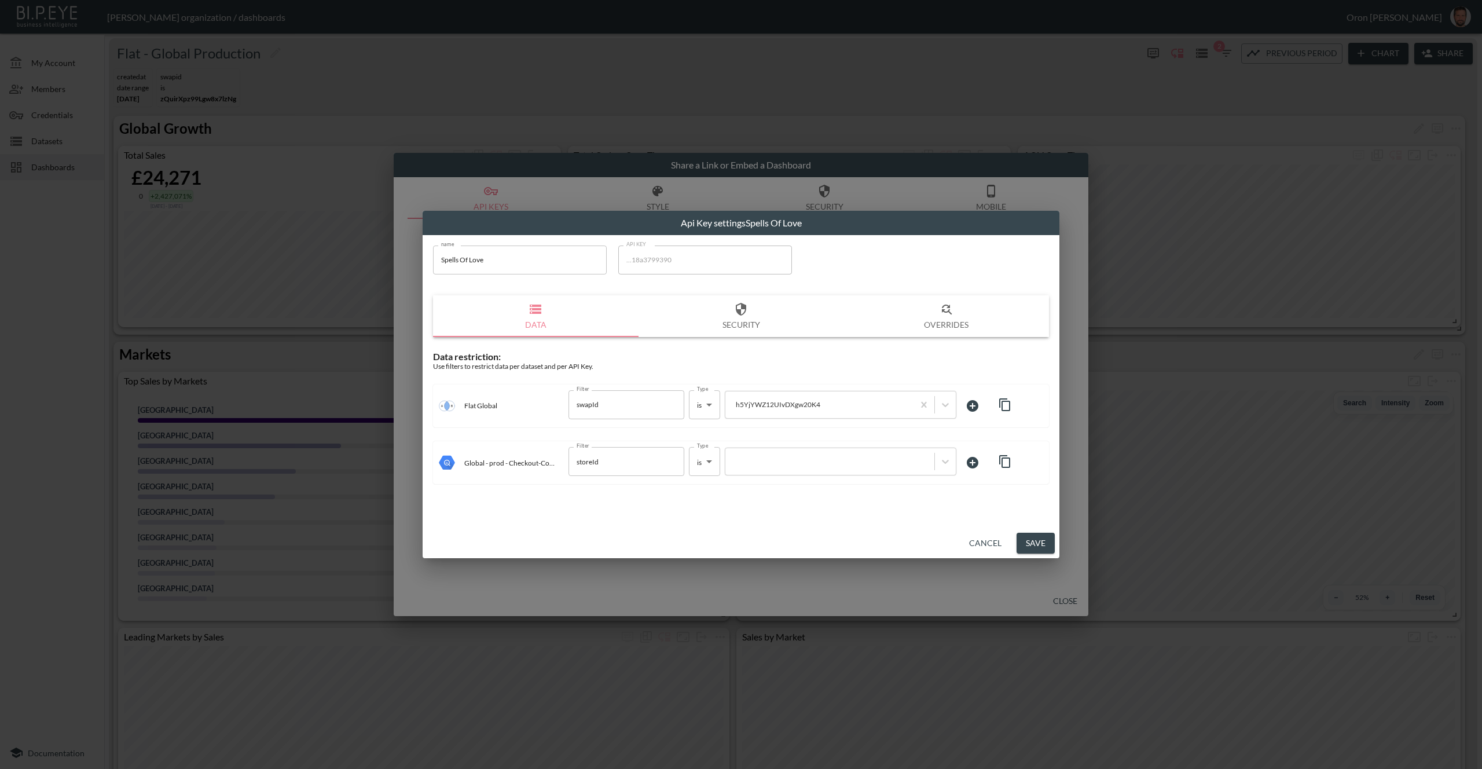
click at [780, 476] on div "Filter storeId Filter Type is is Type" at bounding box center [792, 462] width 448 height 31
click at [781, 471] on div at bounding box center [841, 462] width 232 height 28
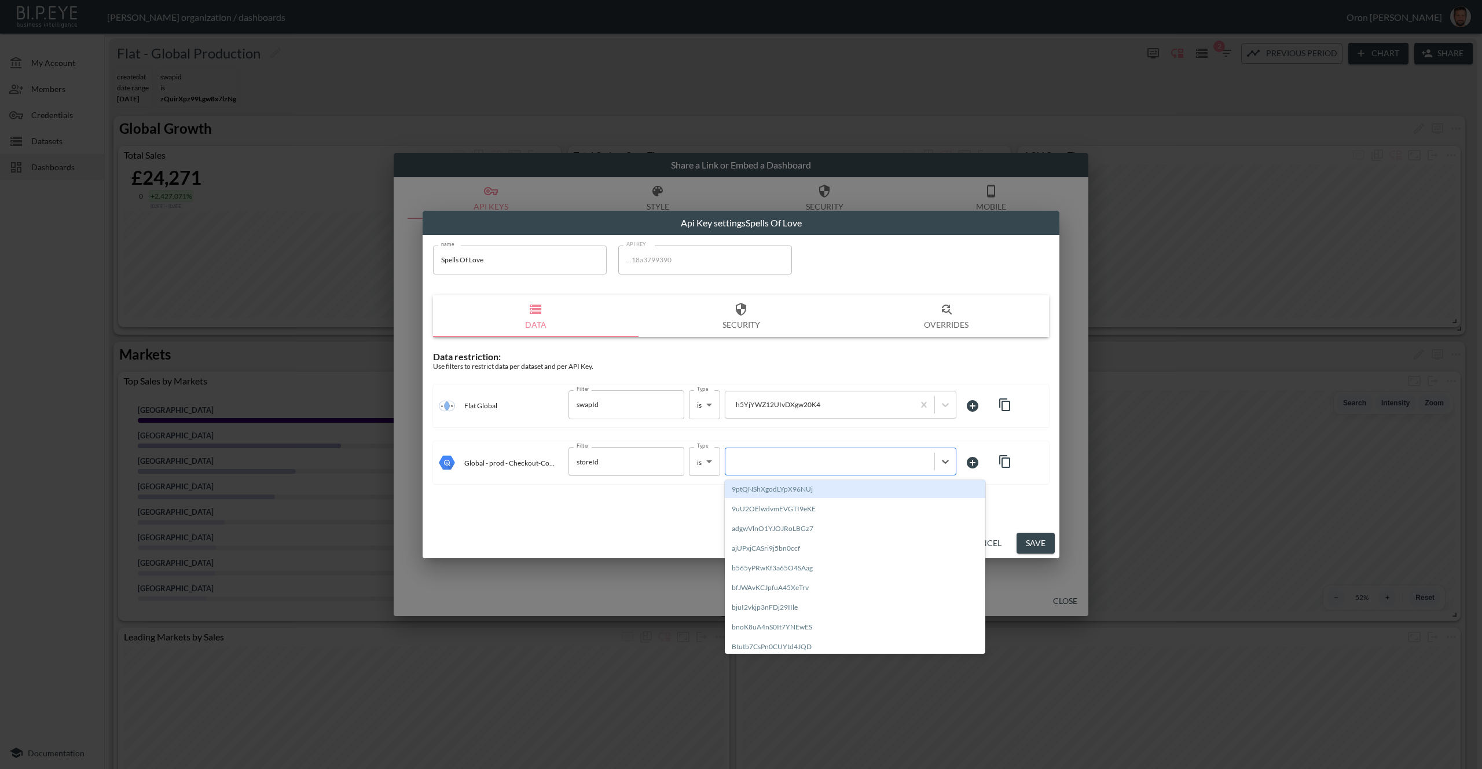
paste input "h5YjYWZ12UIvDXgw20K4"
type input "h5YjYWZ12UIvDXgw20K4"
click at [778, 486] on div "Create "h5YjYWZ12UIvDXgw20K4"" at bounding box center [855, 489] width 261 height 18
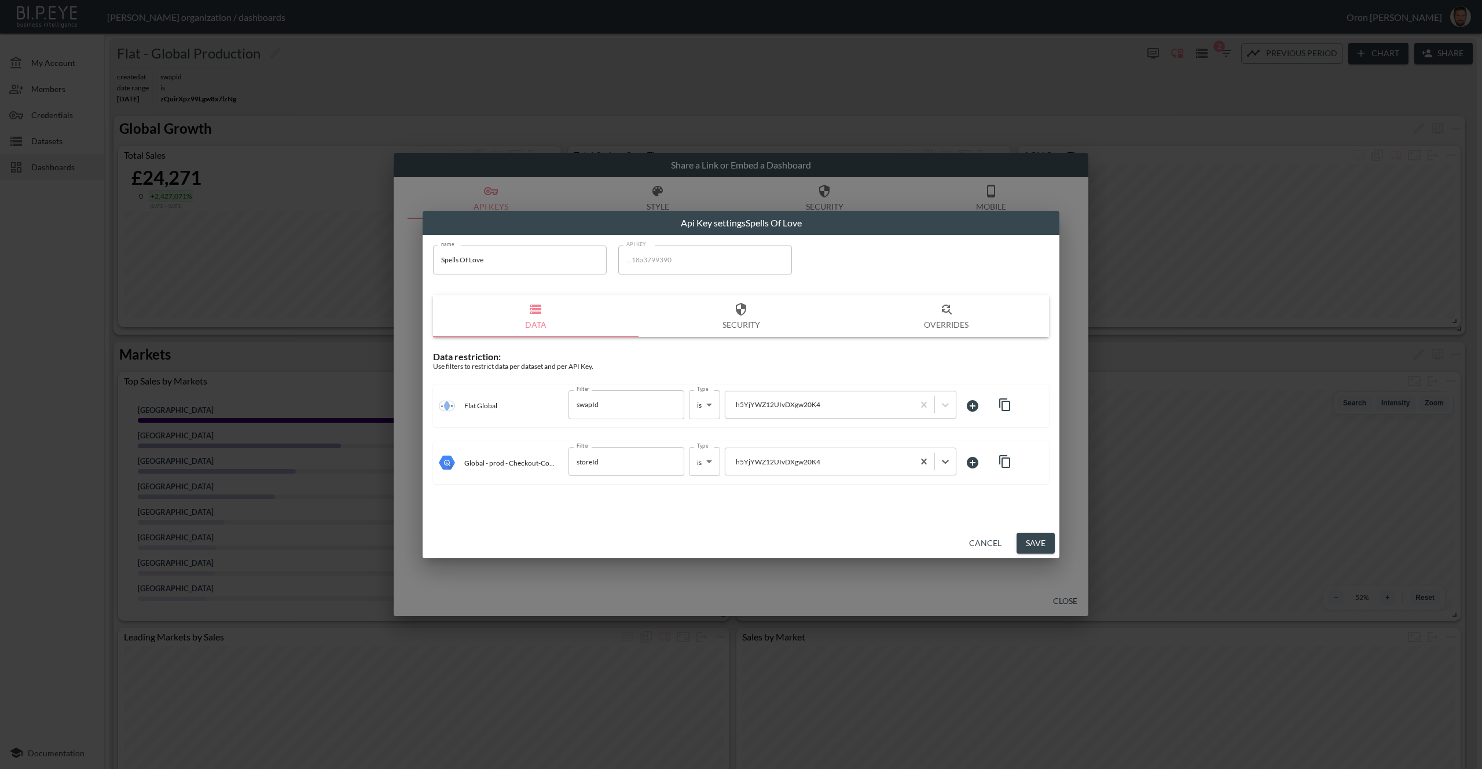
click at [1037, 536] on button "Save" at bounding box center [1036, 543] width 38 height 21
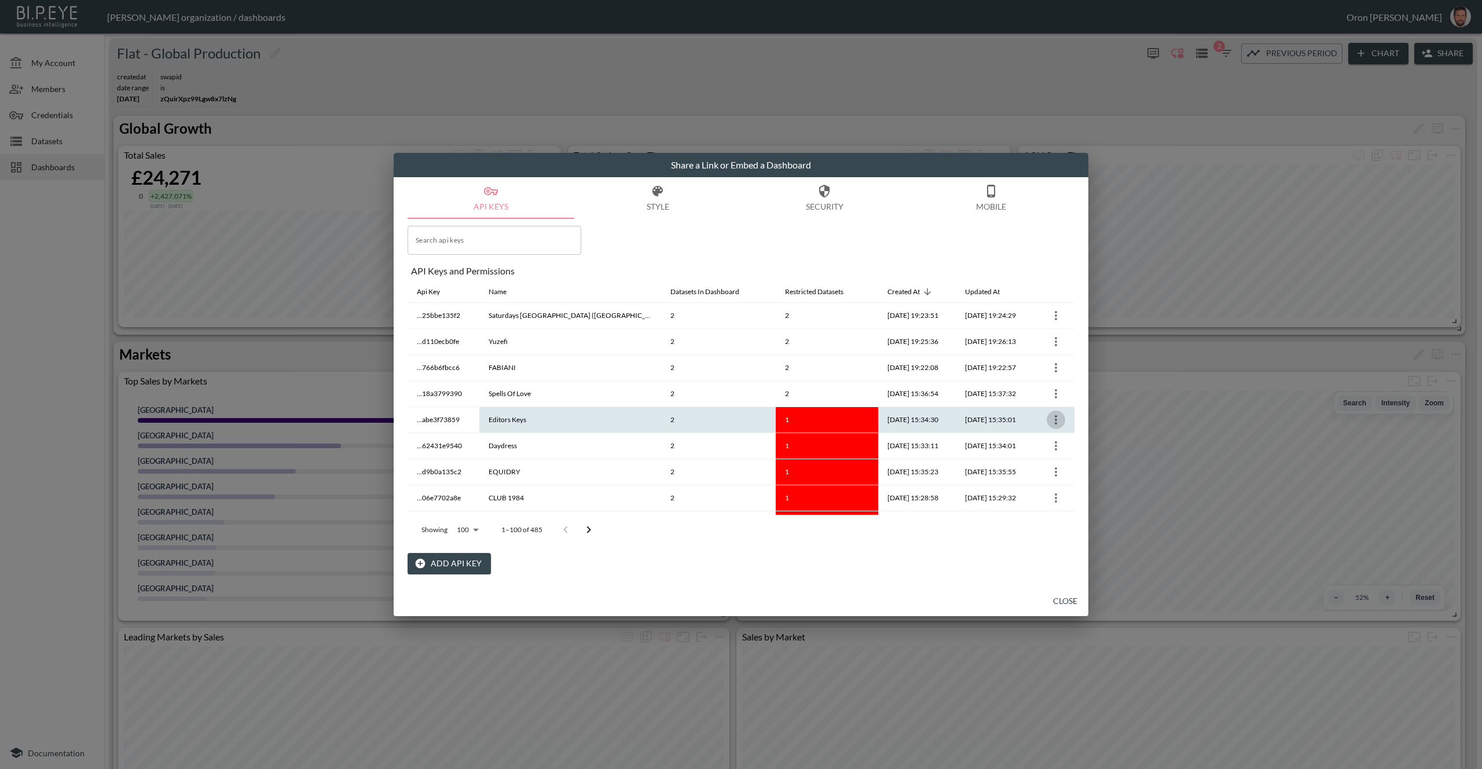
click at [1051, 420] on icon "more" at bounding box center [1056, 420] width 14 height 14
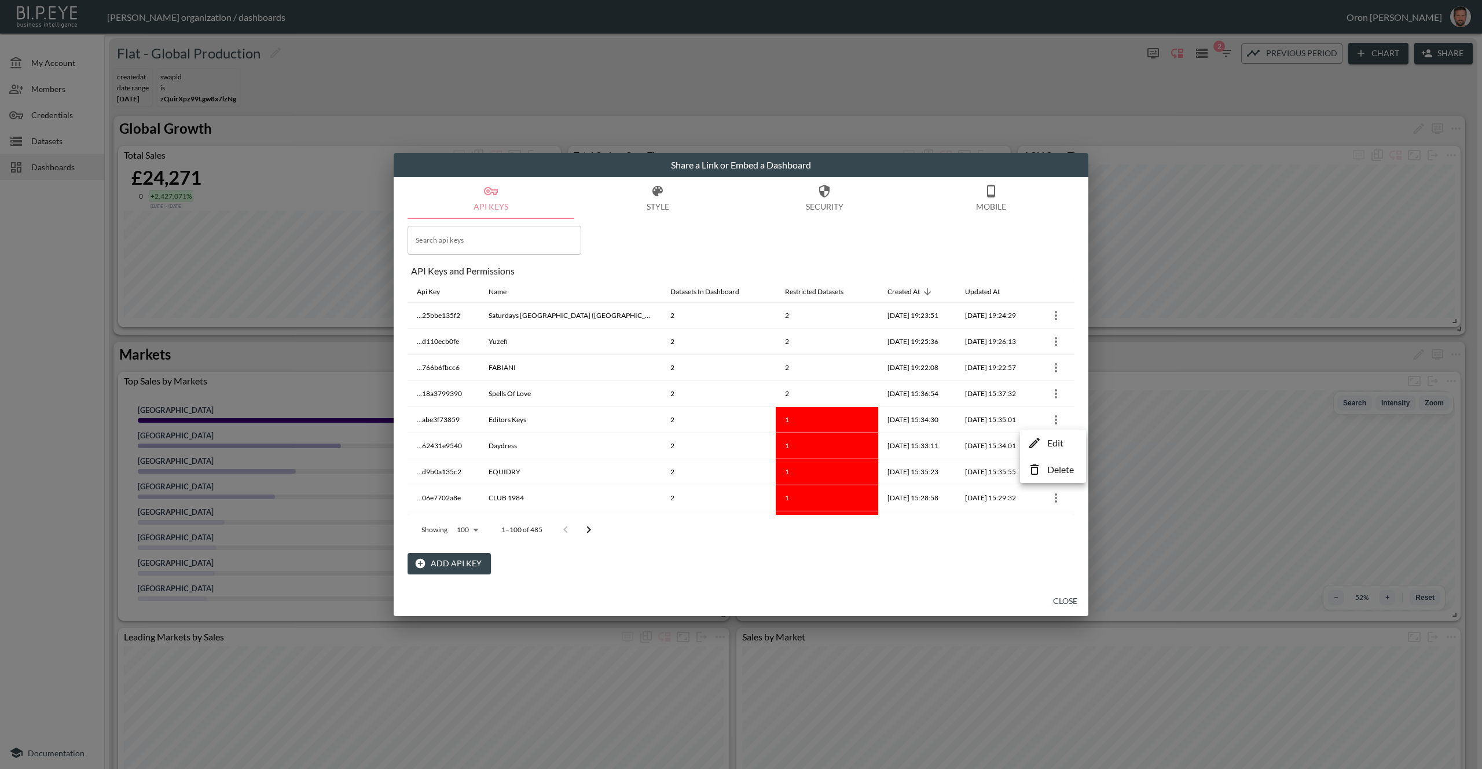
click at [1042, 437] on li "Edit" at bounding box center [1053, 442] width 60 height 21
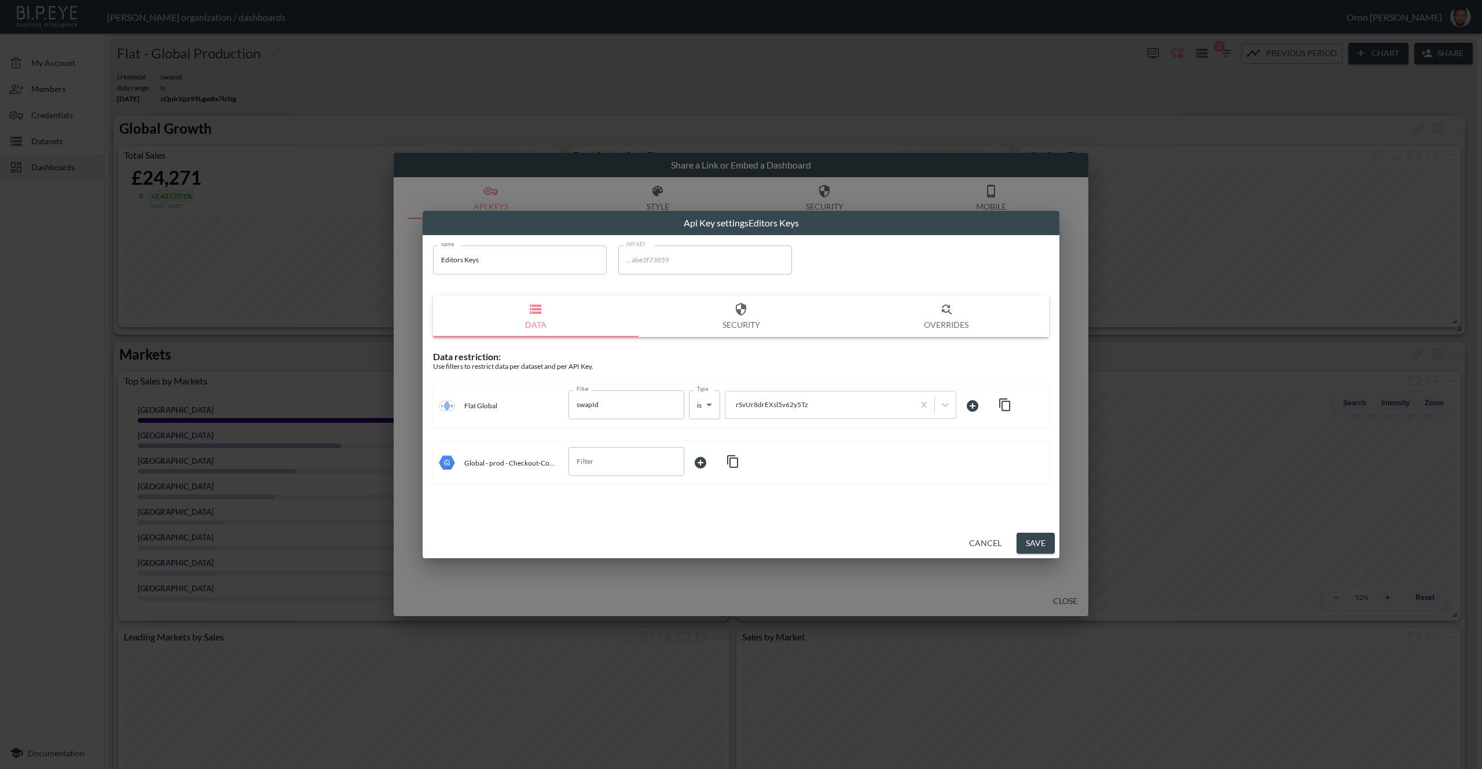
drag, startPoint x: 1003, startPoint y: 402, endPoint x: 985, endPoint y: 406, distance: 18.3
click at [1002, 402] on icon "button" at bounding box center [1005, 405] width 14 height 14
click at [635, 463] on input "Filter" at bounding box center [618, 461] width 88 height 19
click at [616, 508] on span "storeId" at bounding box center [626, 507] width 97 height 10
type input "storeId"
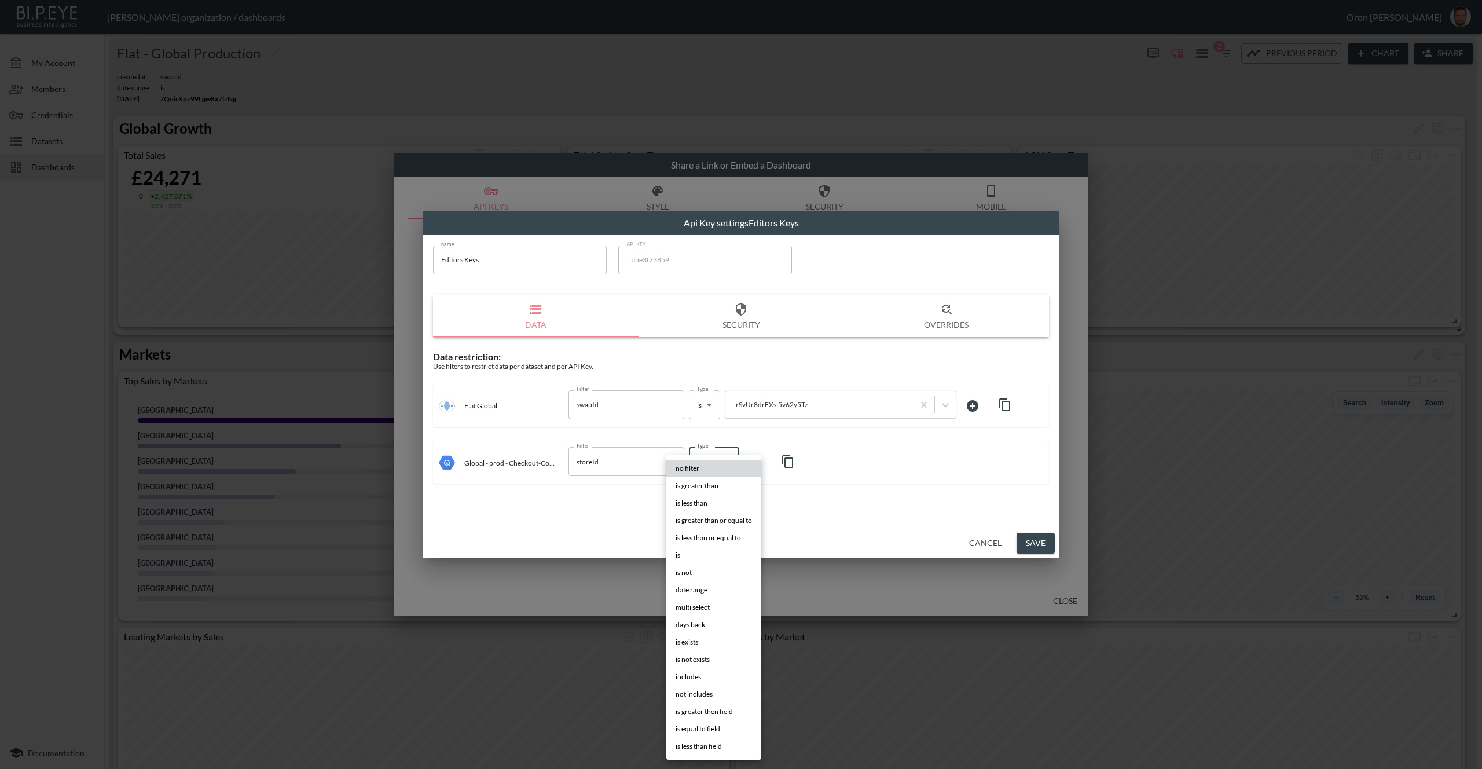
click at [714, 461] on body "BI.P.EYE, Interactive Analytics Dashboards - app Zach Bailet organization / das…" at bounding box center [741, 384] width 1482 height 769
click at [697, 555] on li "is" at bounding box center [713, 554] width 95 height 17
type input "is"
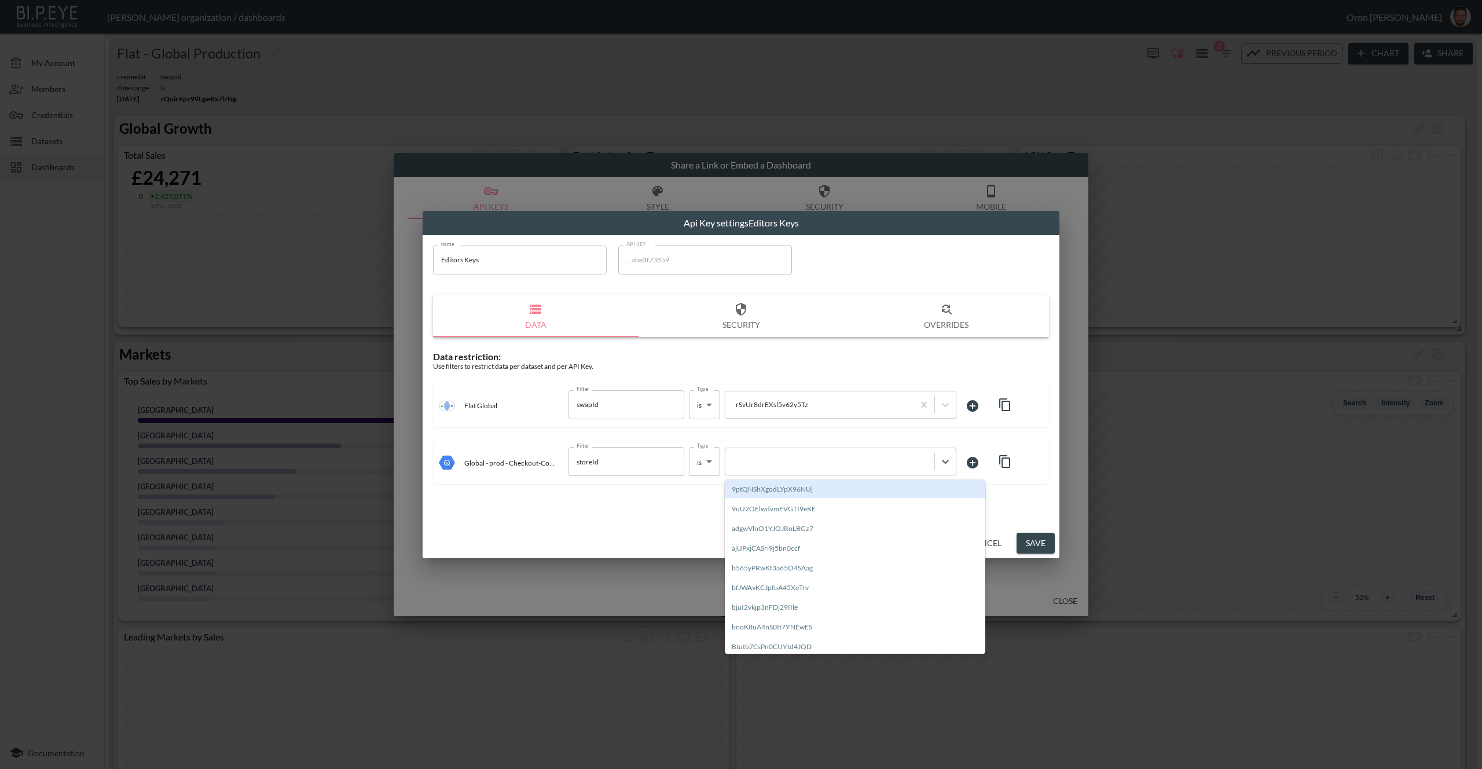
click at [771, 466] on div at bounding box center [829, 461] width 197 height 11
paste input "rSvUr8drEXsl5v62y5Tz"
type input "rSvUr8drEXsl5v62y5Tz"
click at [770, 486] on div "Create "rSvUr8drEXsl5v62y5Tz"" at bounding box center [855, 489] width 261 height 18
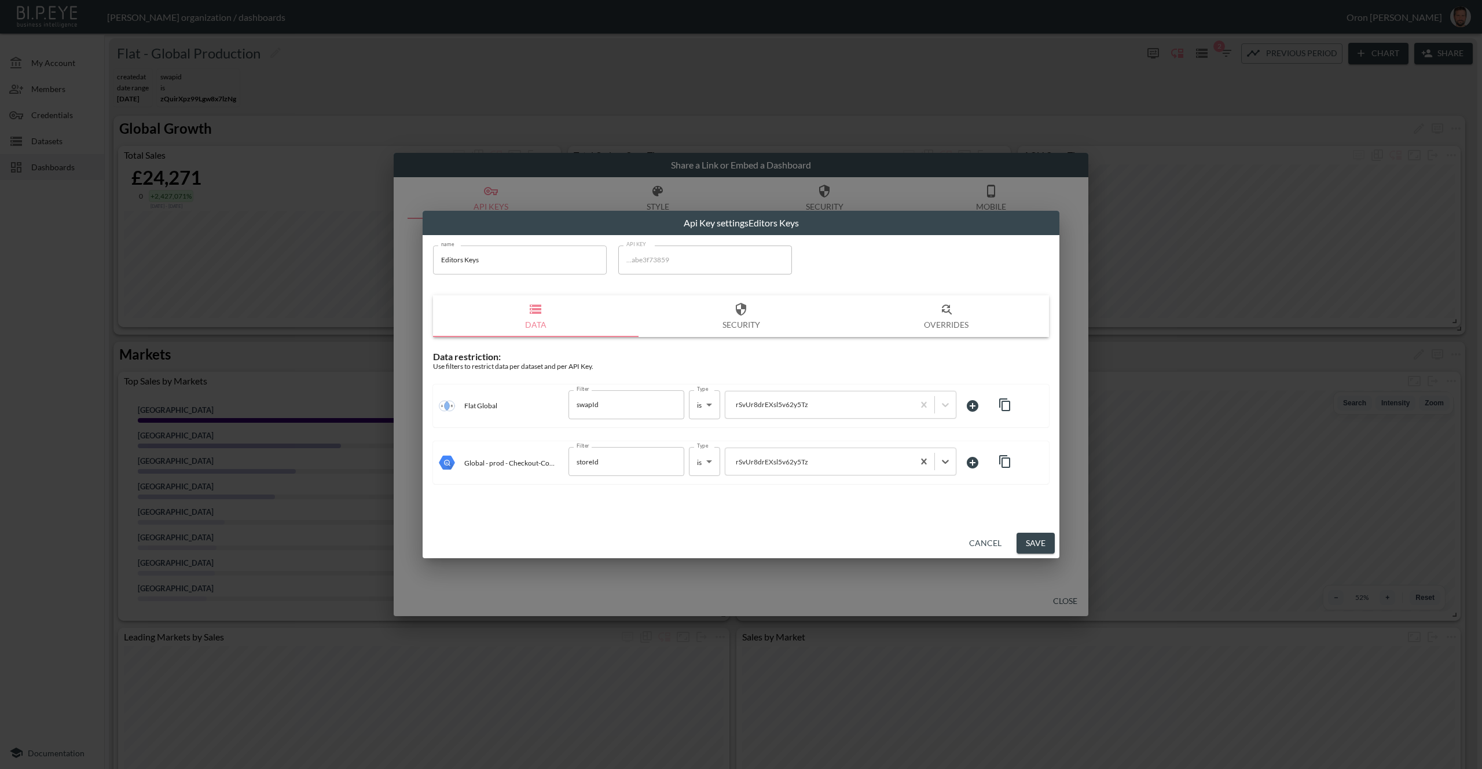
click at [1043, 540] on button "Save" at bounding box center [1036, 543] width 38 height 21
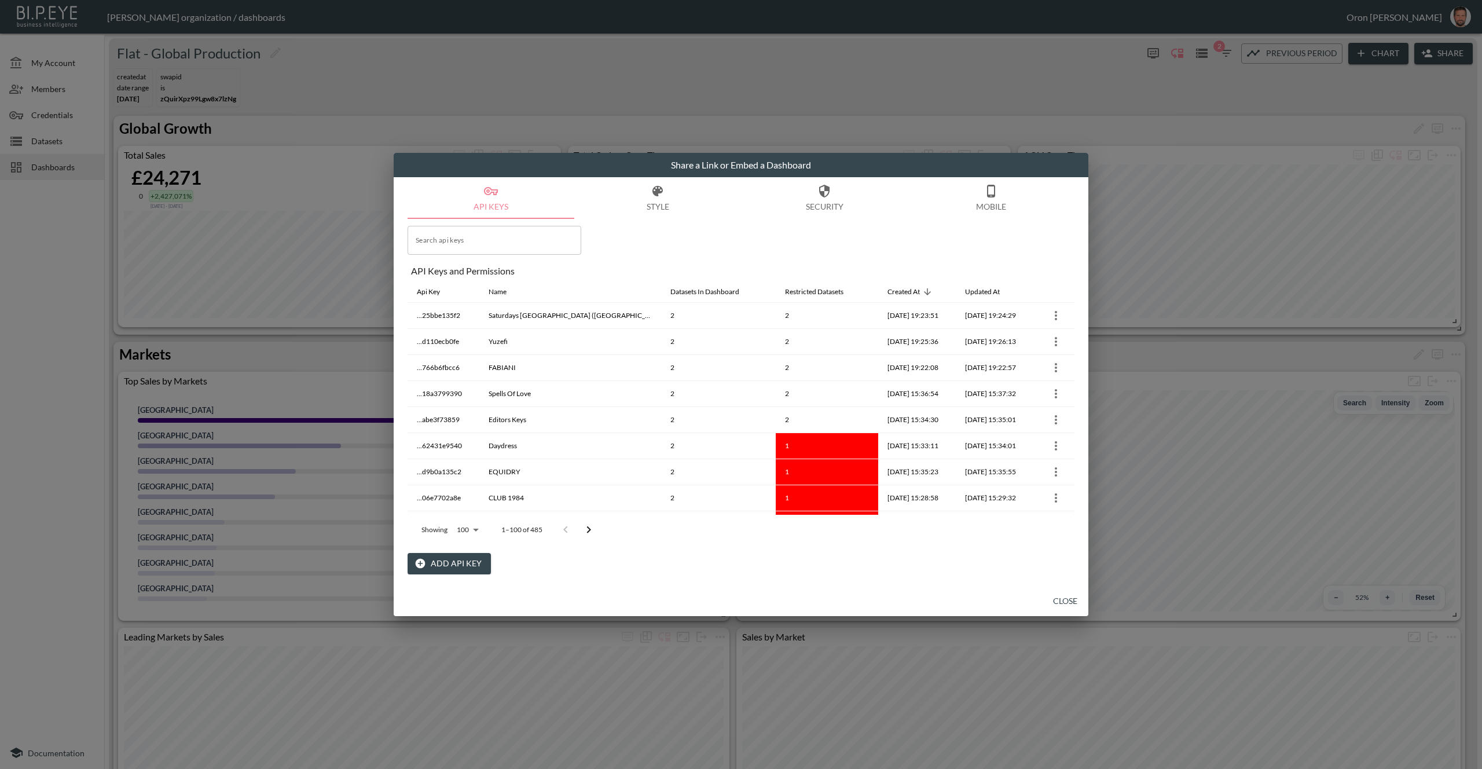
click at [1062, 597] on button "Close" at bounding box center [1065, 600] width 37 height 21
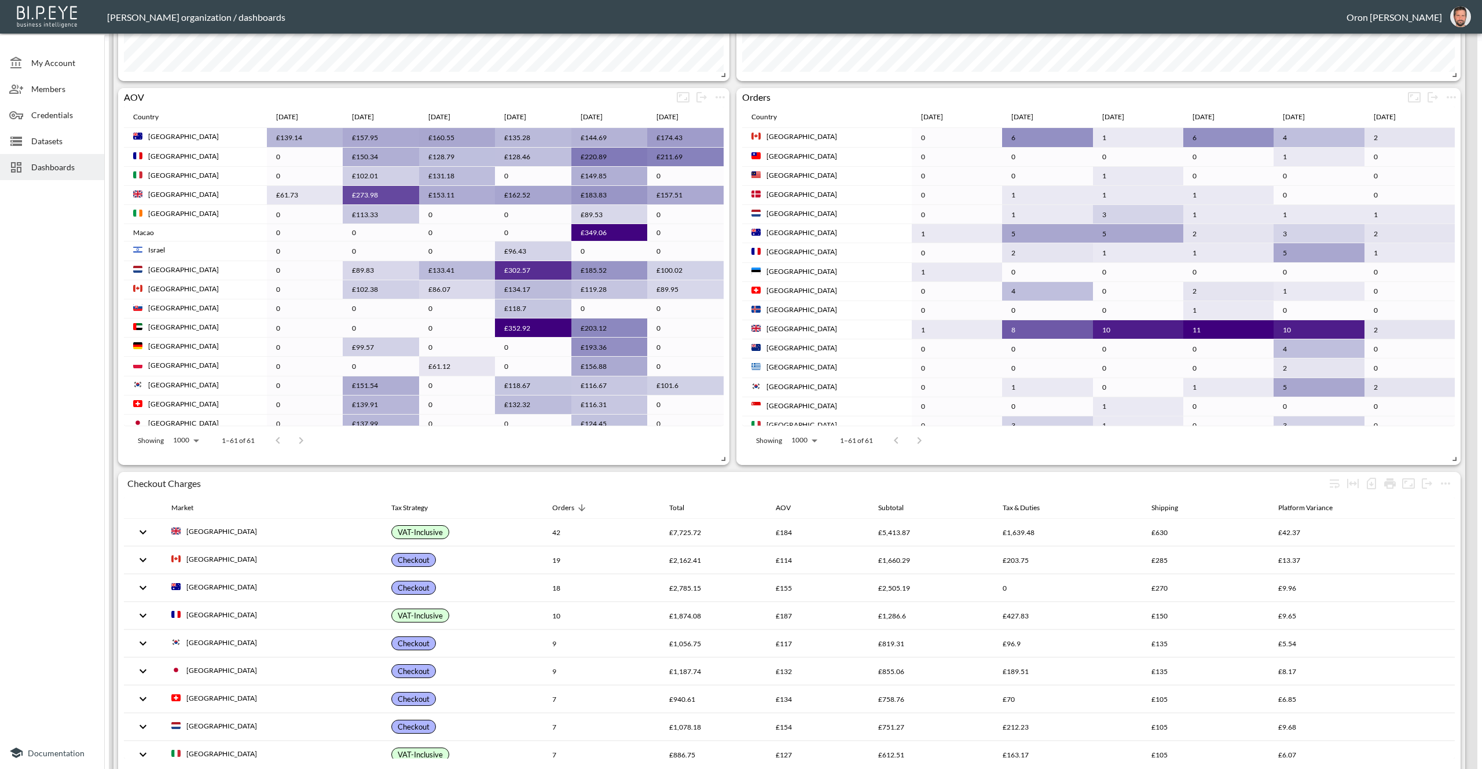
scroll to position [838, 0]
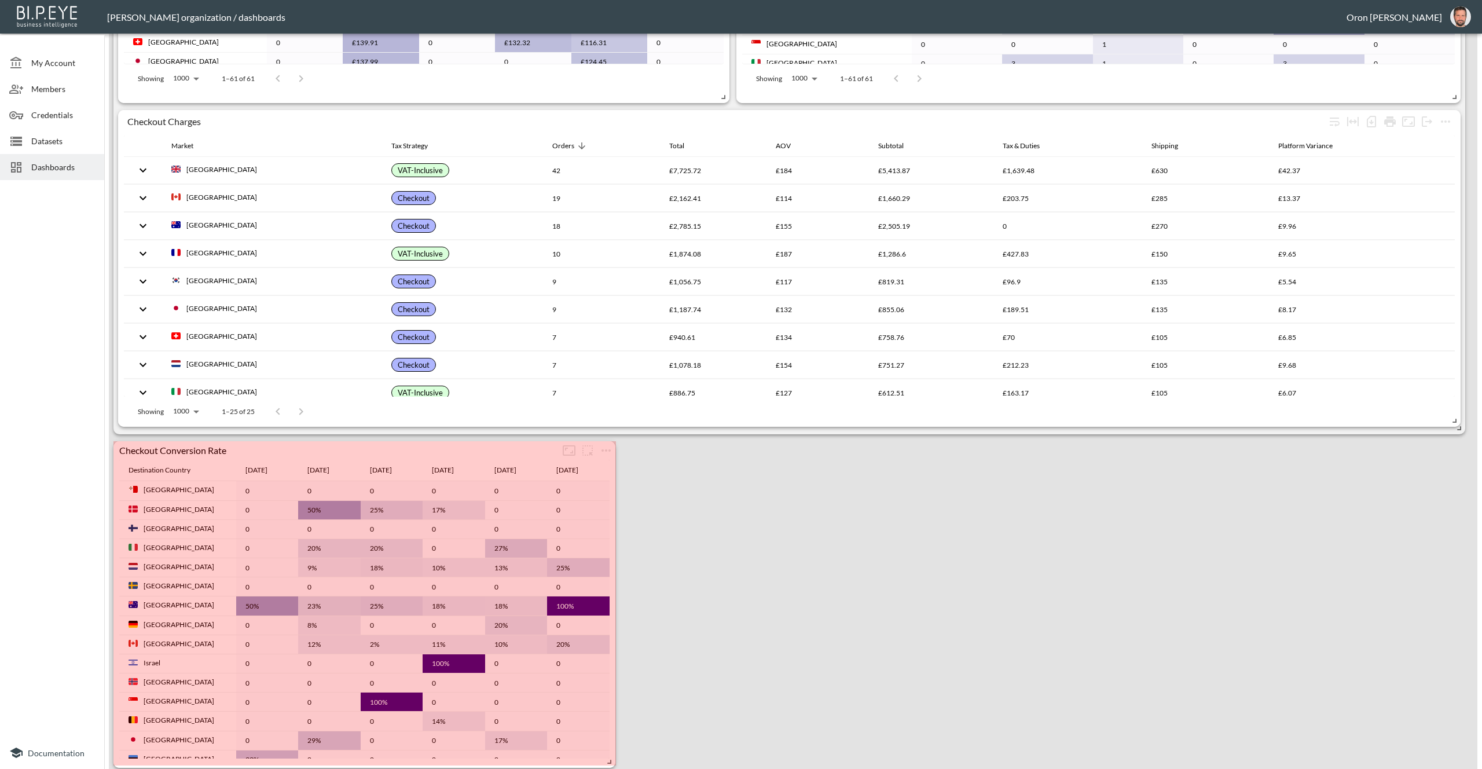
drag, startPoint x: 605, startPoint y: 768, endPoint x: 683, endPoint y: 691, distance: 109.7
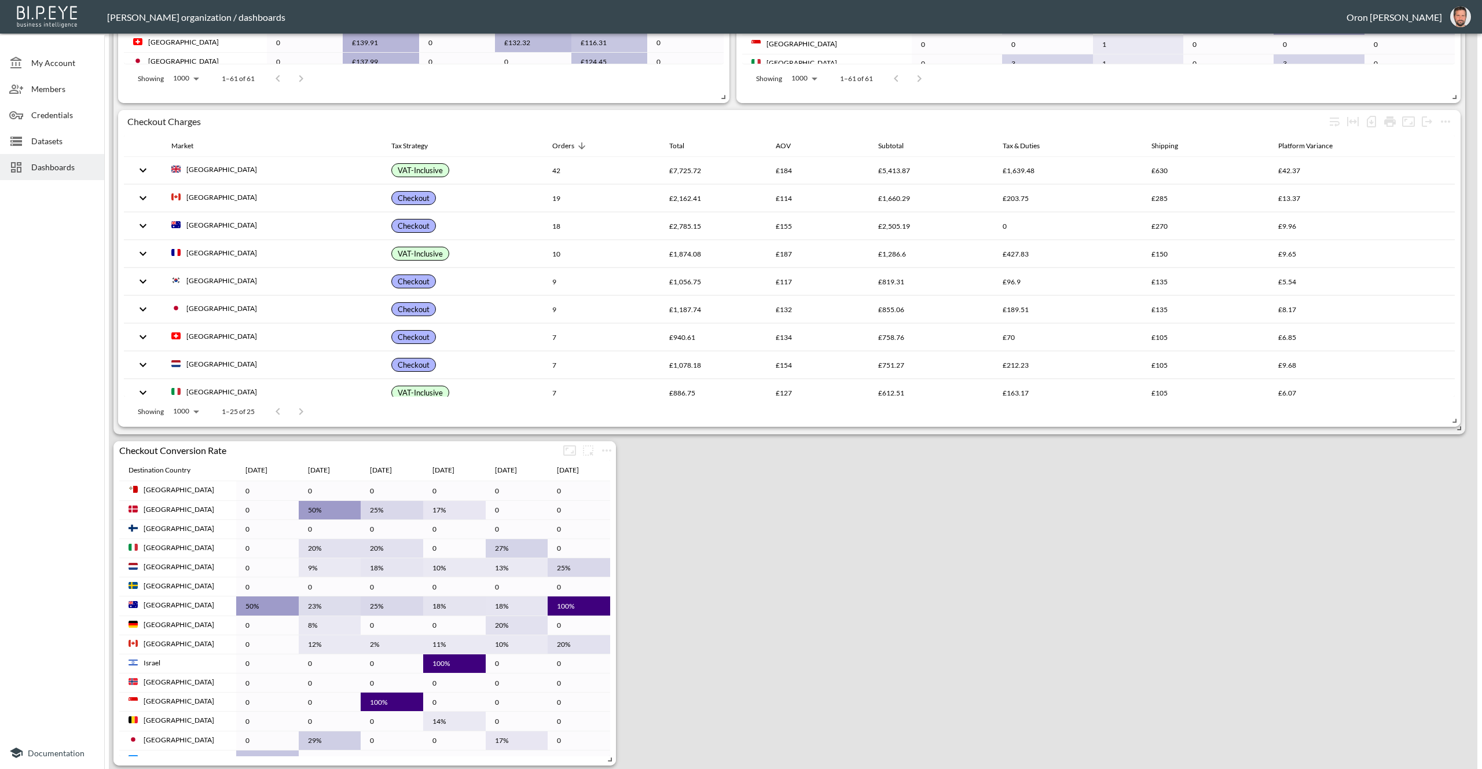
scroll to position [1094, 0]
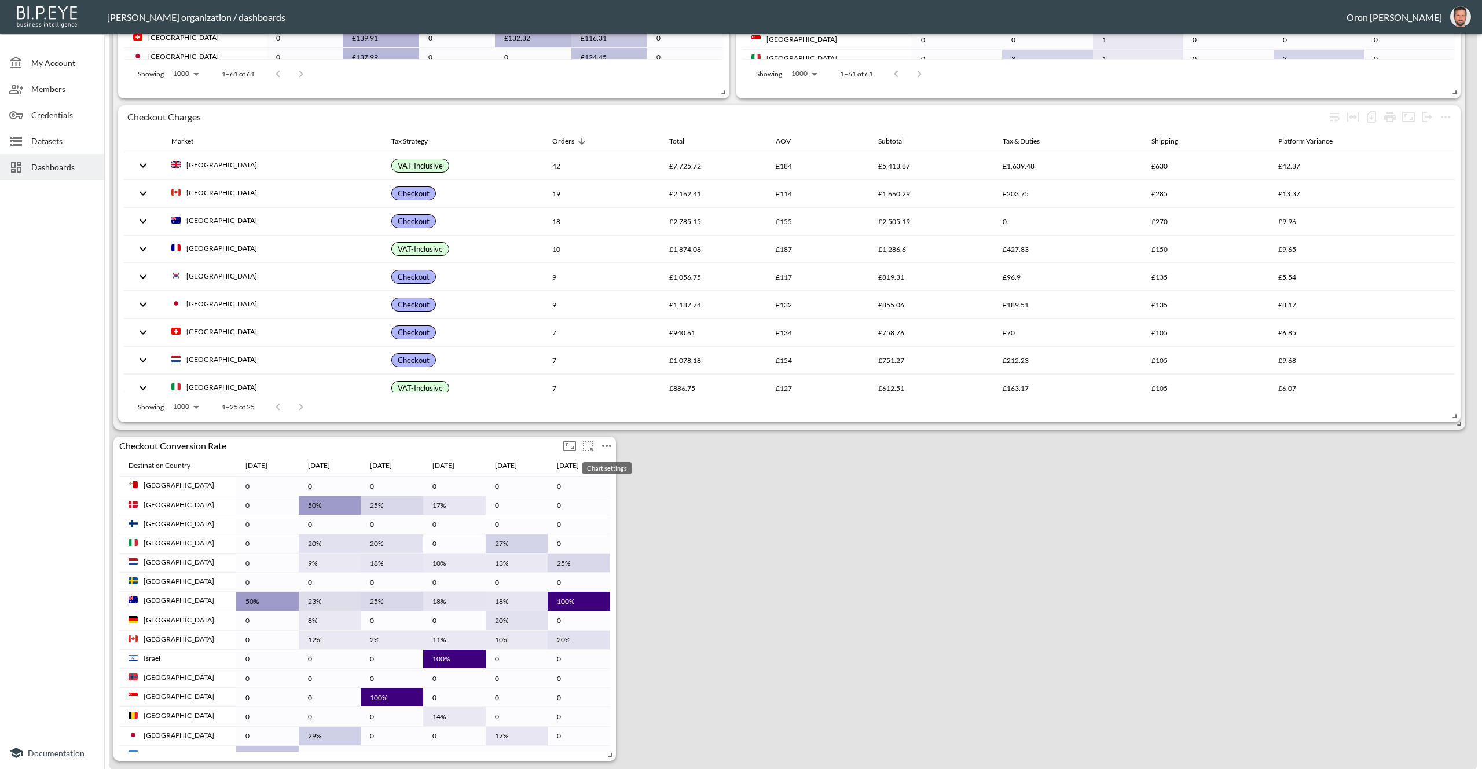
click at [608, 450] on icon "more" at bounding box center [607, 446] width 14 height 14
click at [606, 514] on p "Duplicate" at bounding box center [605, 520] width 39 height 14
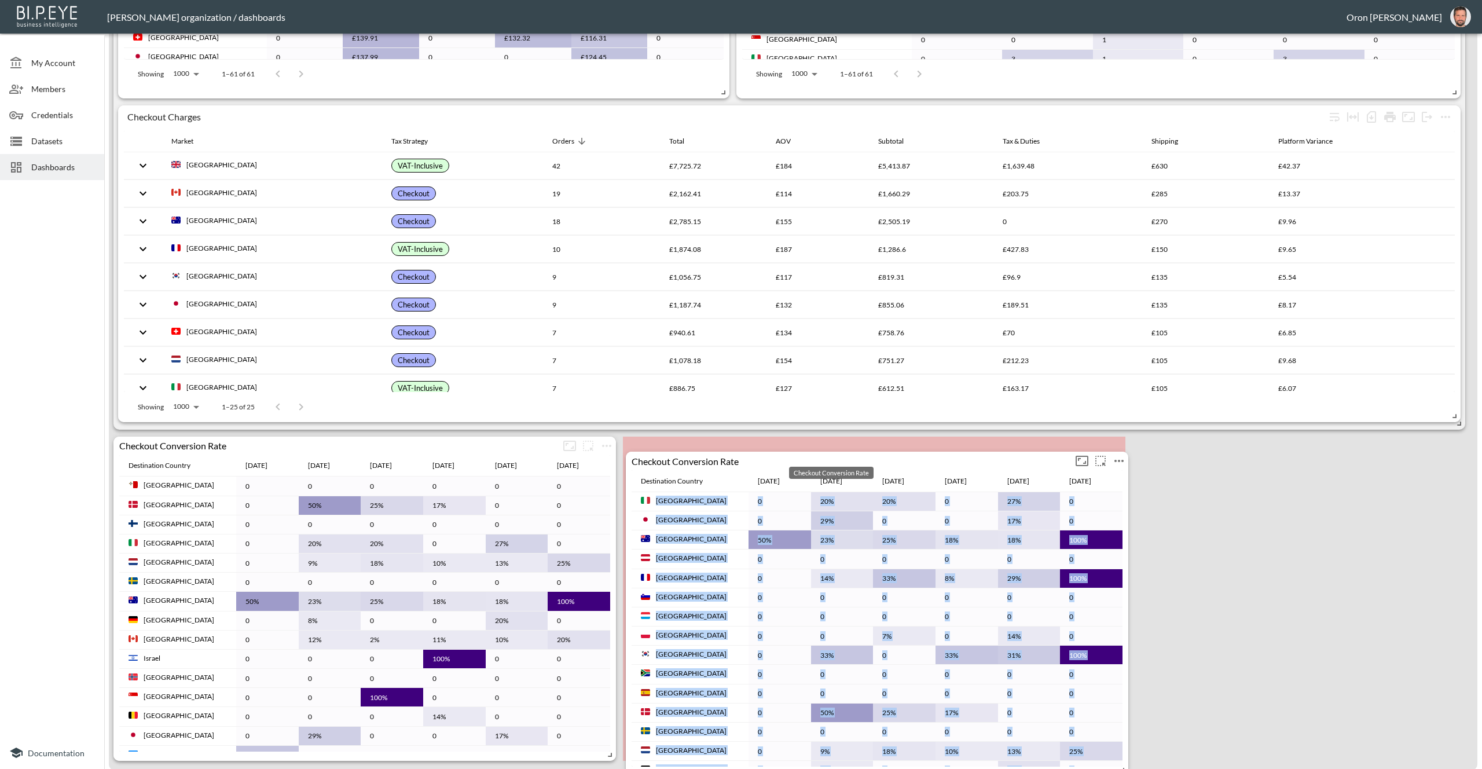
drag, startPoint x: 382, startPoint y: 448, endPoint x: 894, endPoint y: 463, distance: 512.6
click at [894, 463] on div "Checkout Conversion Rate" at bounding box center [849, 460] width 447 height 11
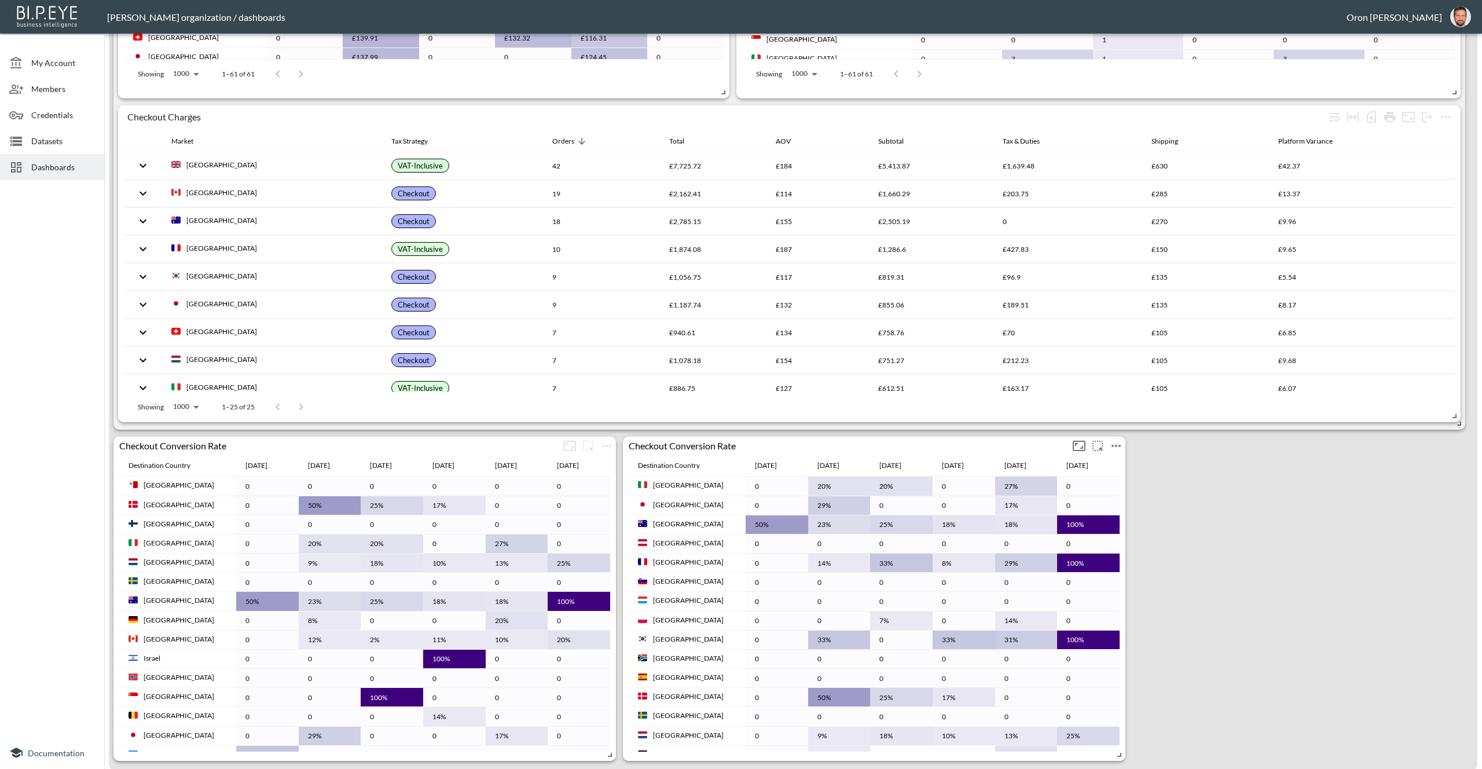
click at [1119, 446] on icon "more" at bounding box center [1116, 446] width 14 height 14
click at [1110, 464] on p "Edit" at bounding box center [1103, 467] width 16 height 14
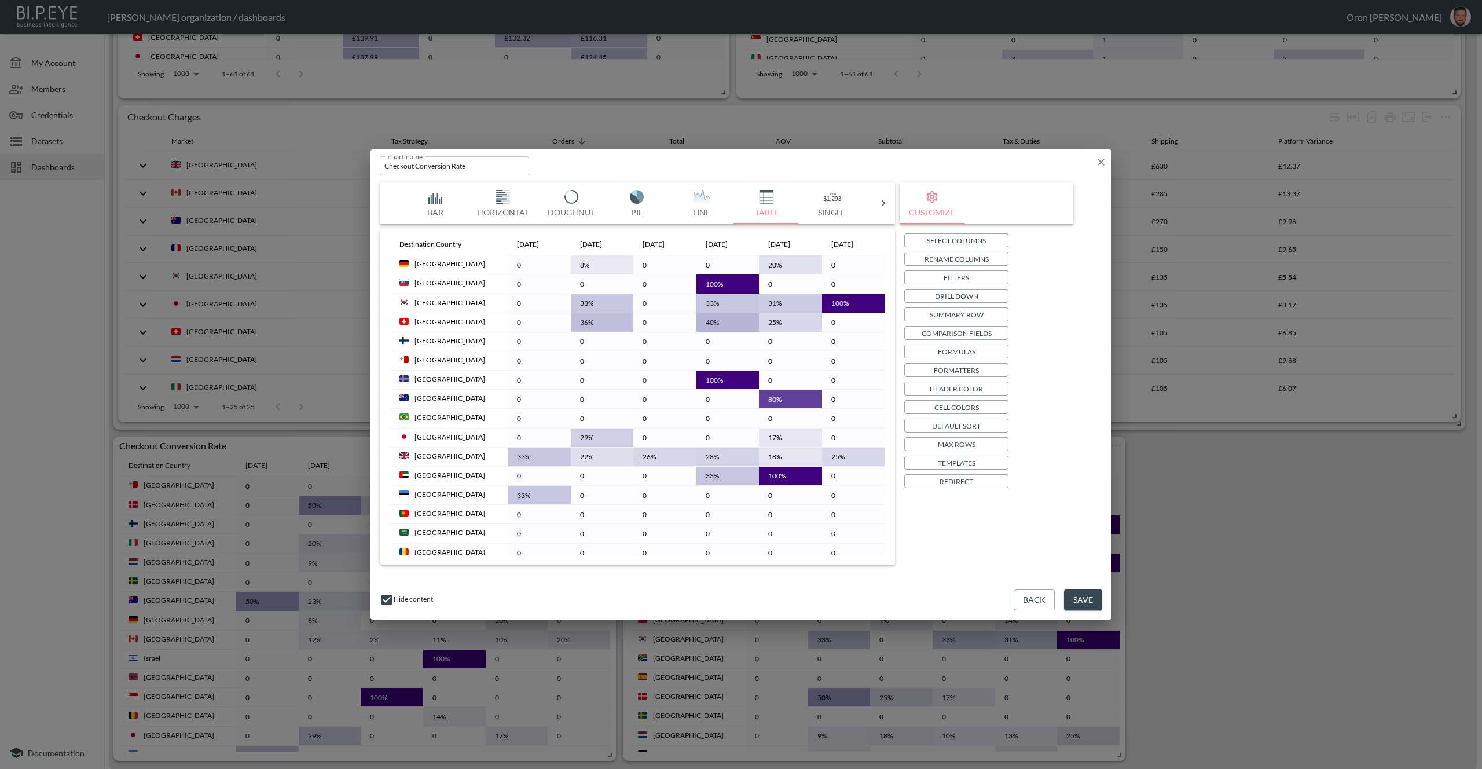
click at [993, 301] on button "Drill Down" at bounding box center [956, 296] width 104 height 14
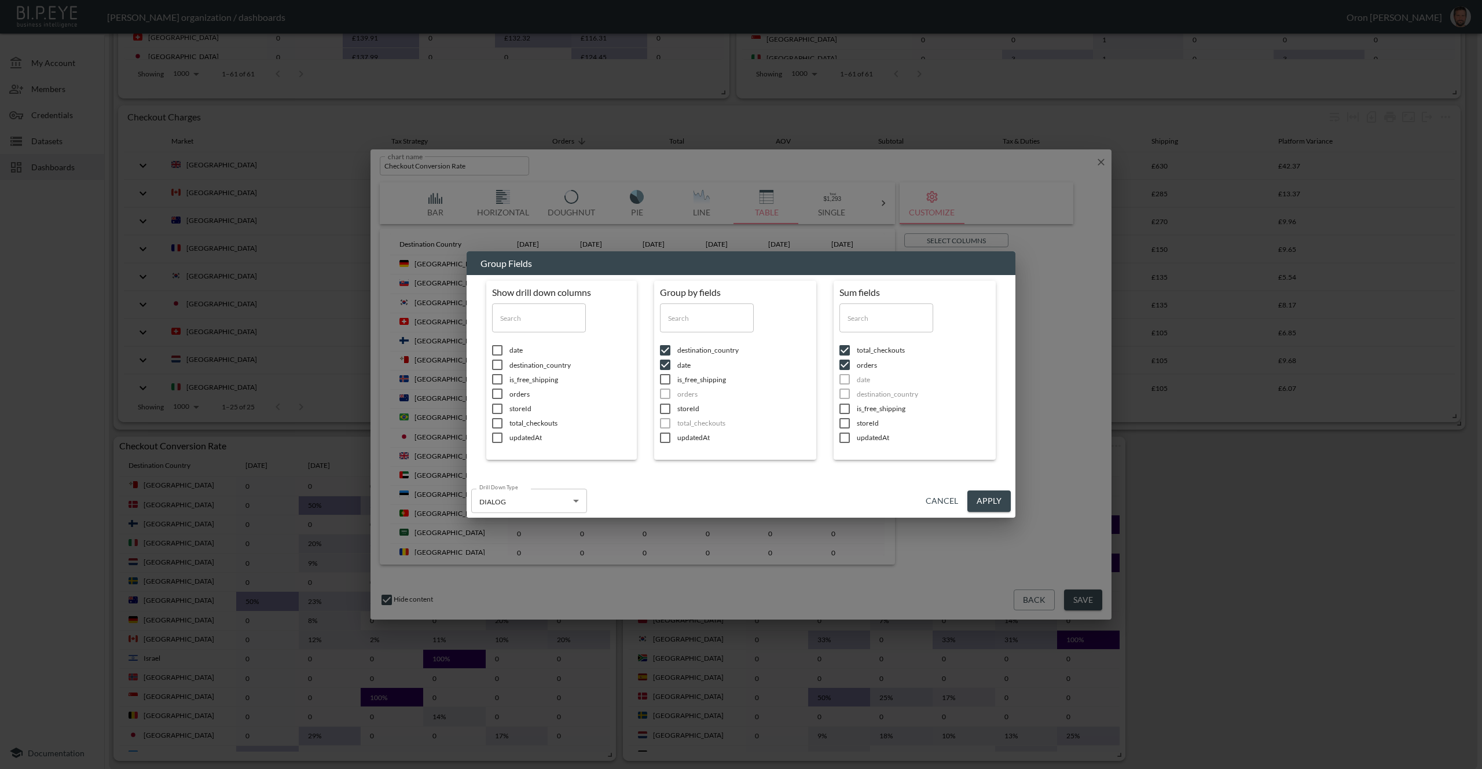
click at [944, 494] on button "Cancel" at bounding box center [942, 500] width 42 height 21
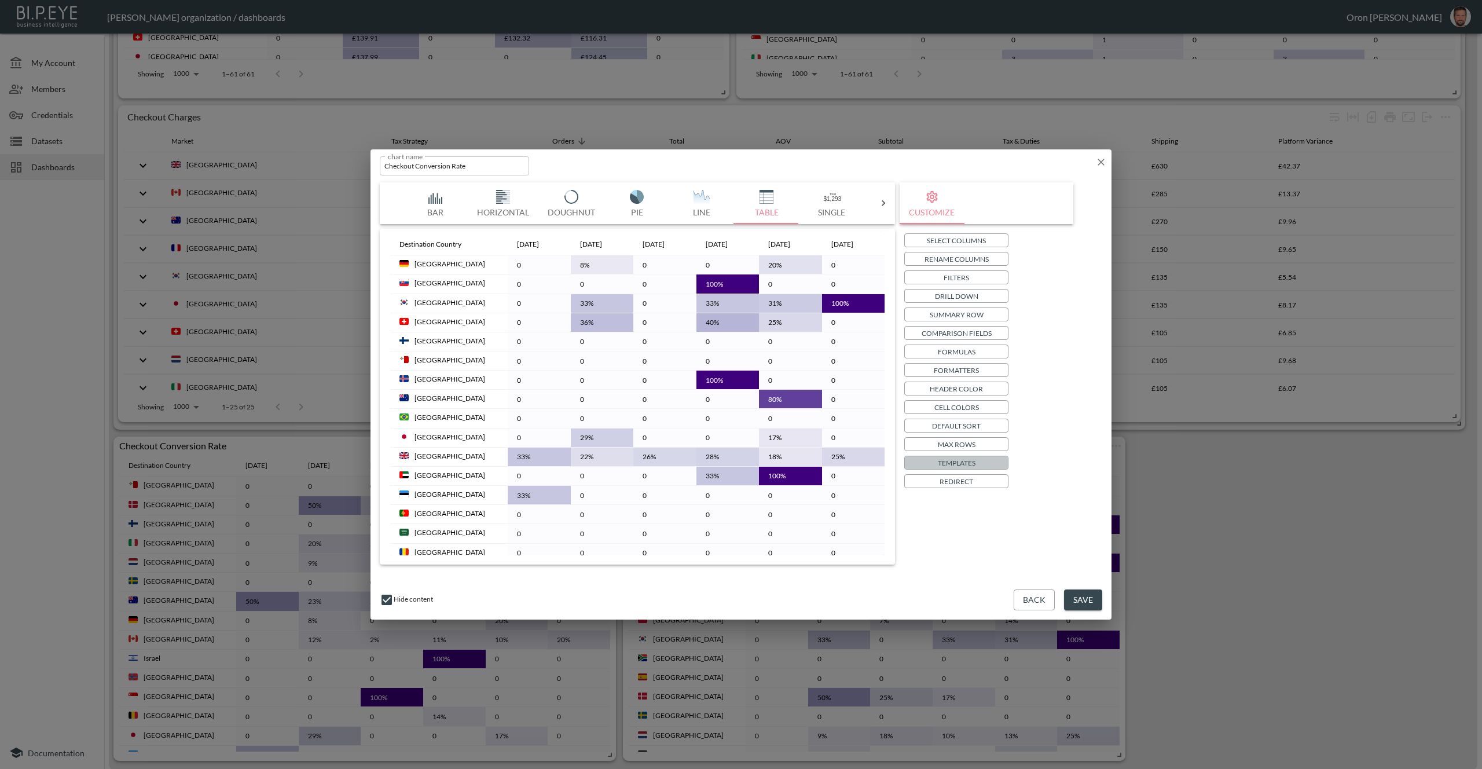
click at [959, 466] on p "Templates" at bounding box center [957, 463] width 38 height 12
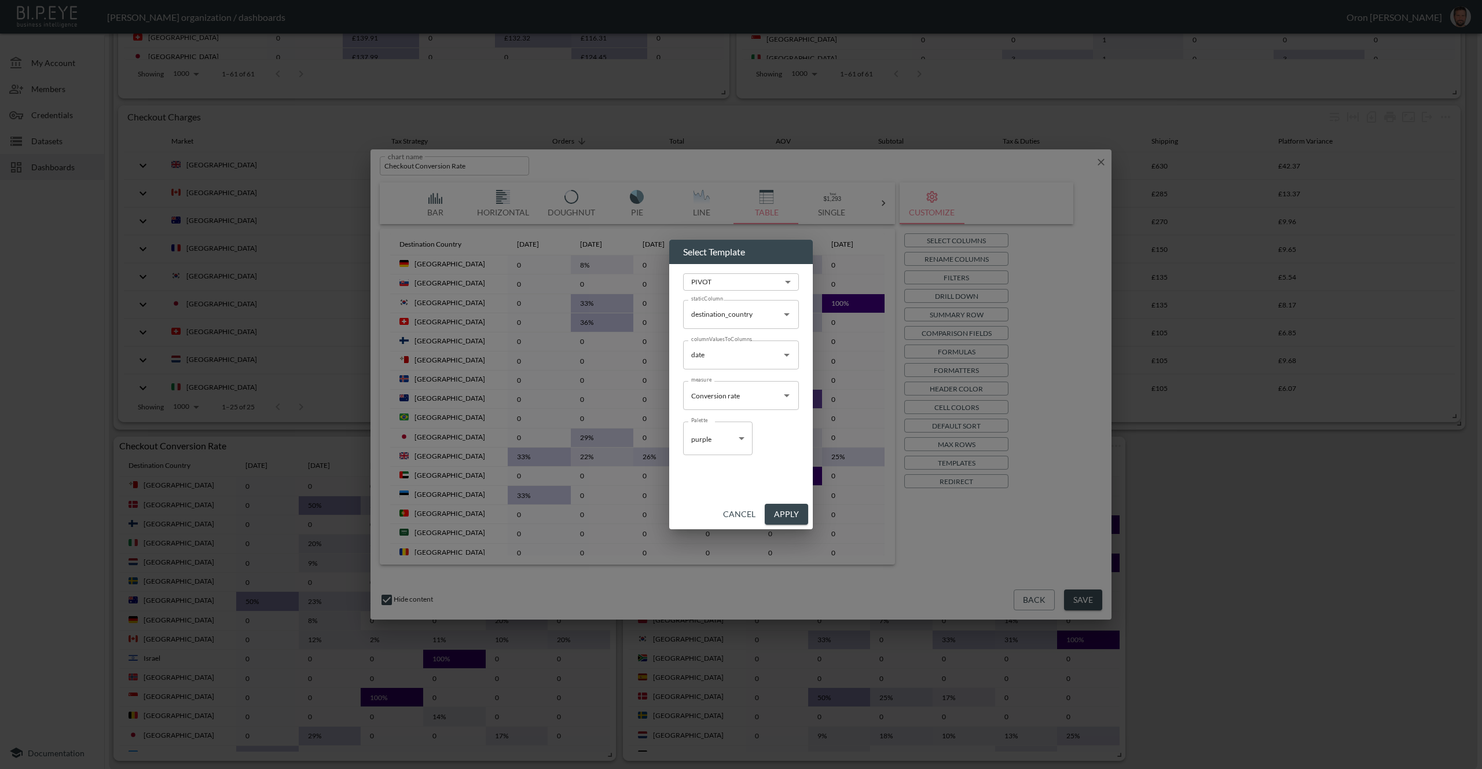
click at [753, 275] on body "BI.P.EYE, Interactive Analytics Dashboards - app Zach Bailet organization / das…" at bounding box center [741, 384] width 1482 height 769
click at [724, 305] on li "TABLE" at bounding box center [741, 310] width 116 height 31
type input "TABLE"
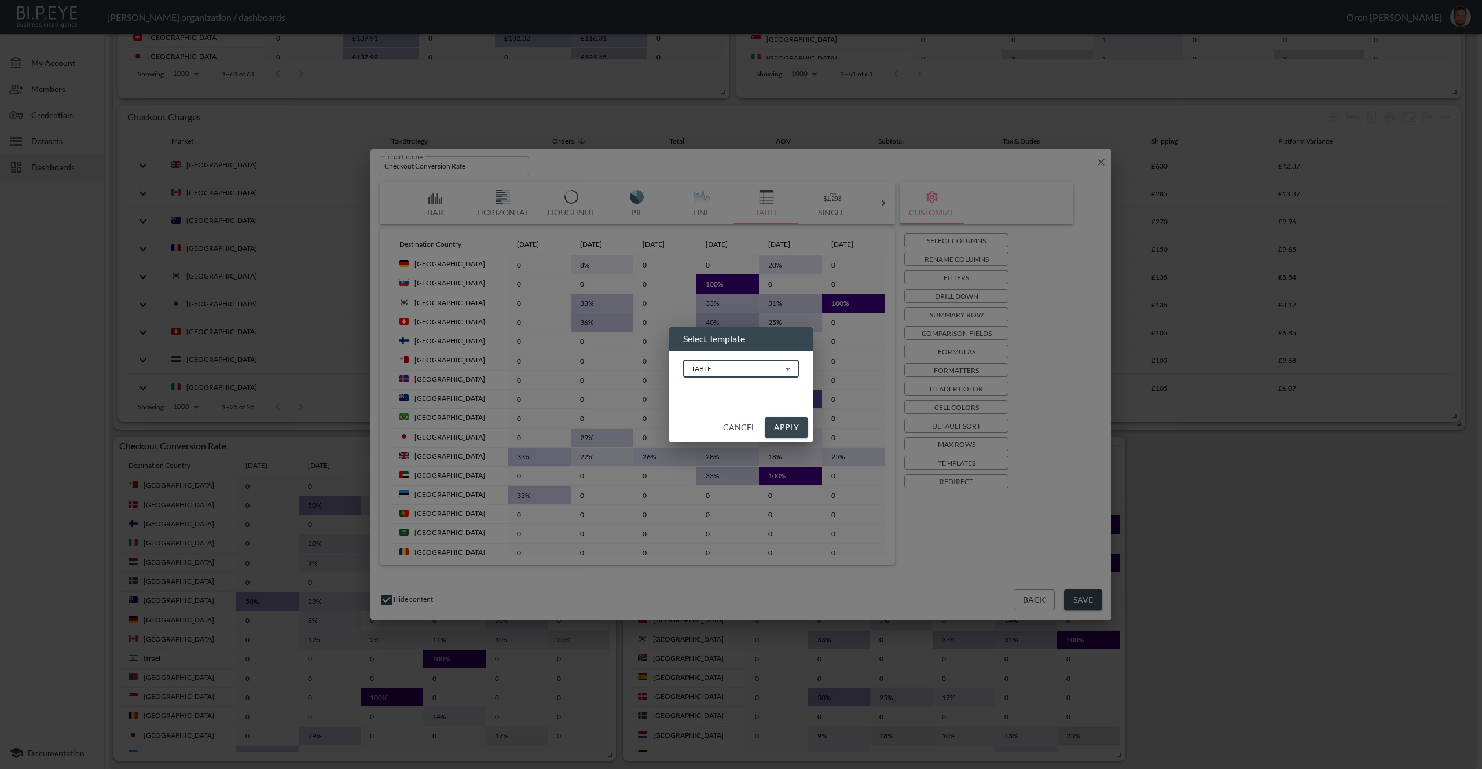
click at [791, 420] on button "Apply" at bounding box center [786, 427] width 43 height 21
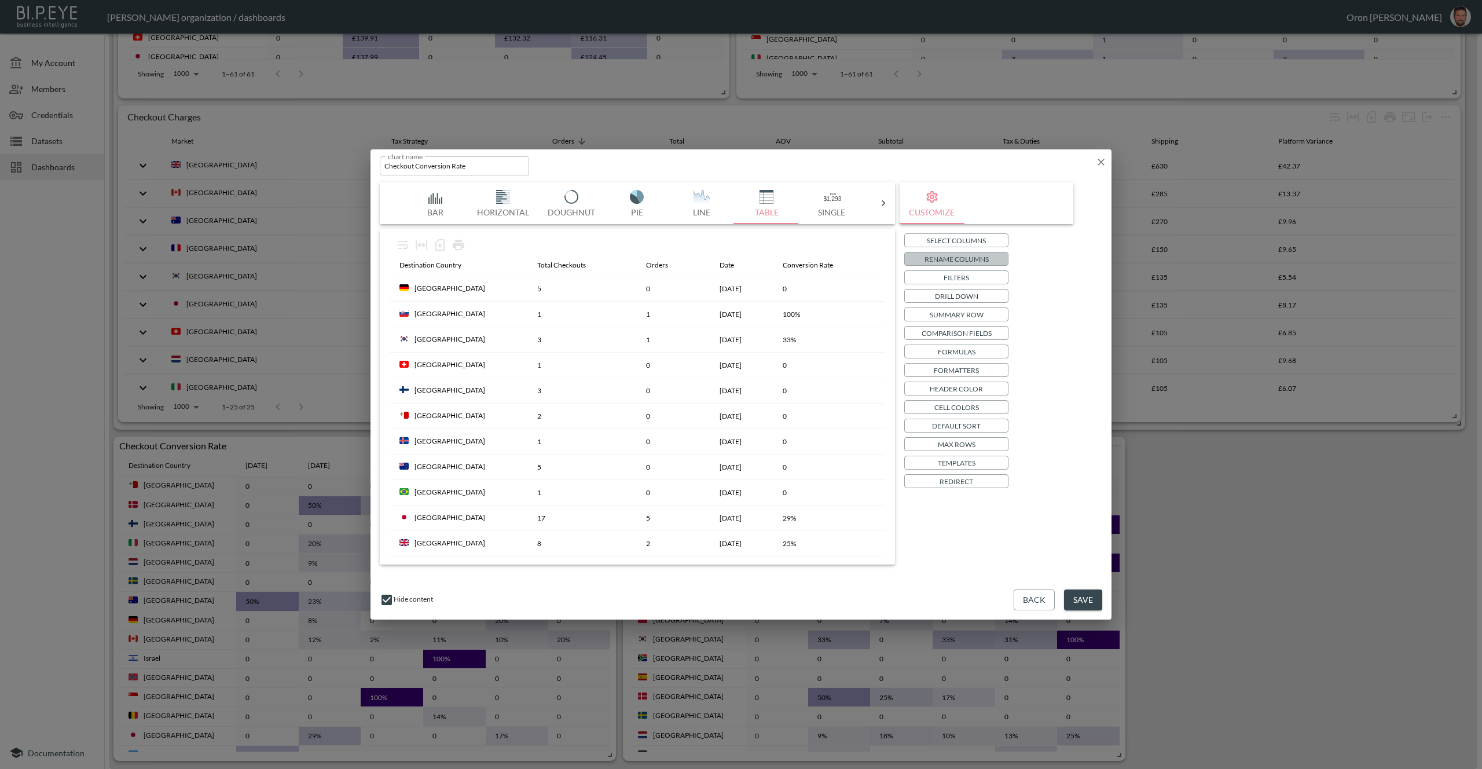
click at [952, 261] on p "Rename Columns" at bounding box center [957, 259] width 64 height 12
click at [950, 295] on p "Drill Down" at bounding box center [956, 296] width 43 height 12
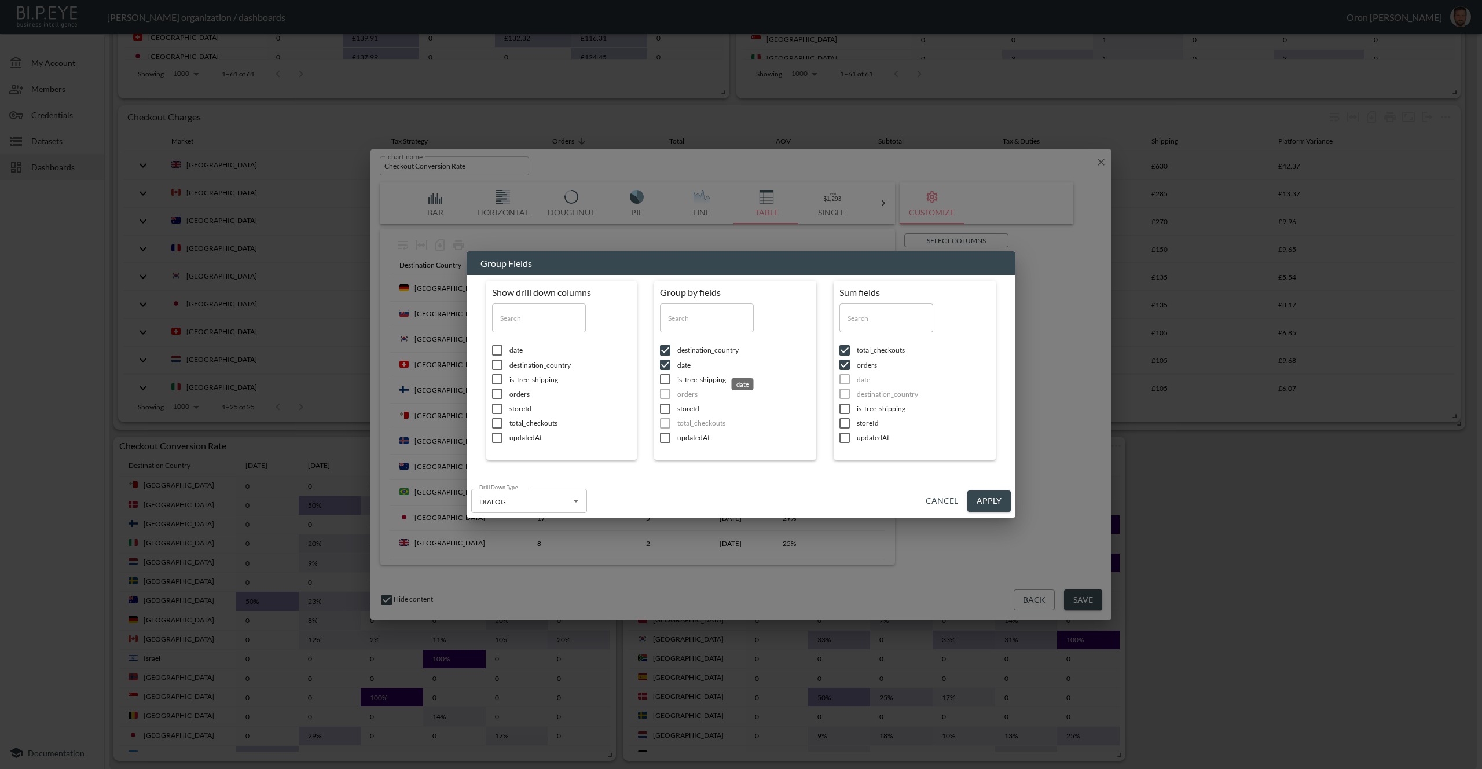
click at [683, 366] on span "date" at bounding box center [743, 365] width 133 height 10
drag, startPoint x: 975, startPoint y: 494, endPoint x: 952, endPoint y: 487, distance: 23.8
click at [975, 494] on button "Apply" at bounding box center [988, 500] width 43 height 21
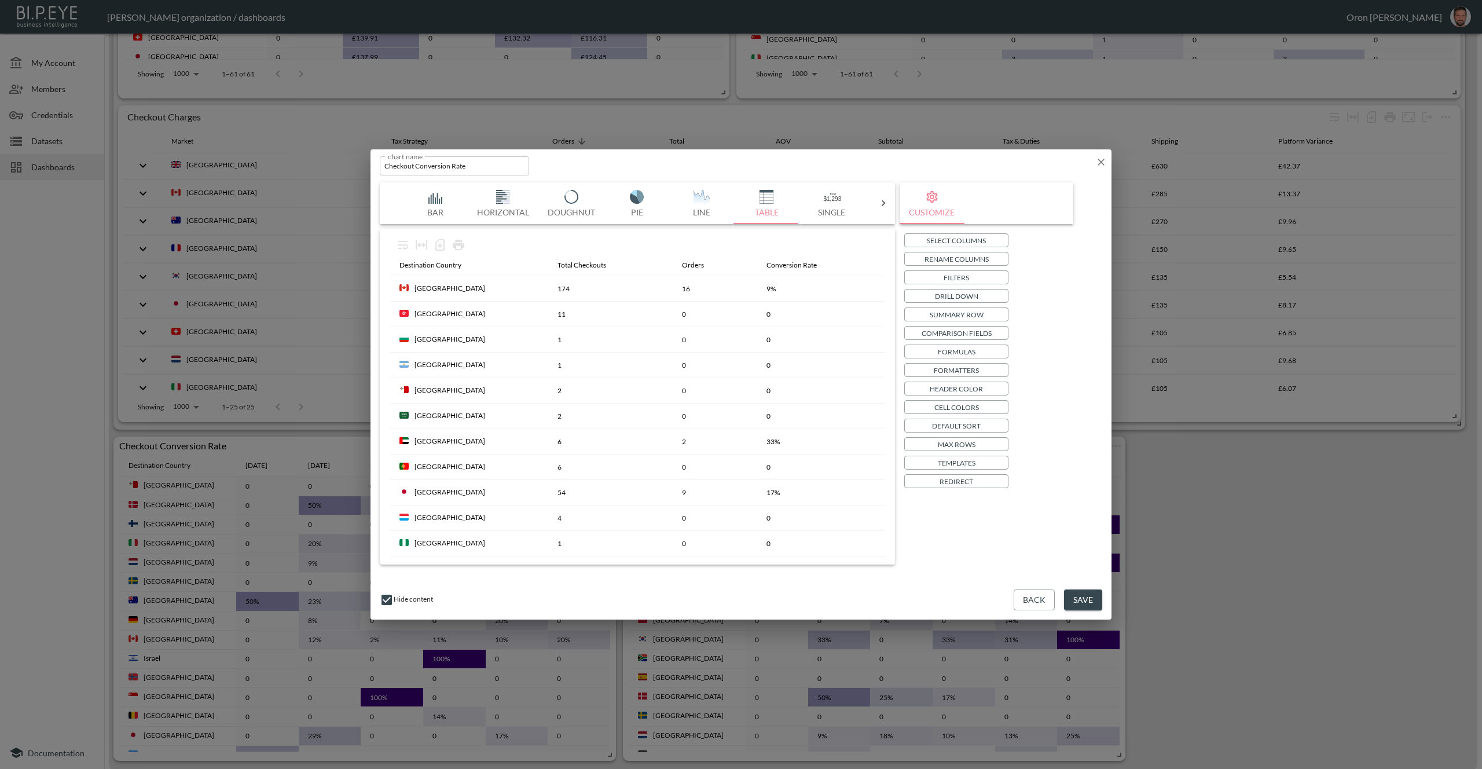
click at [978, 428] on p "Default Sort" at bounding box center [956, 426] width 49 height 12
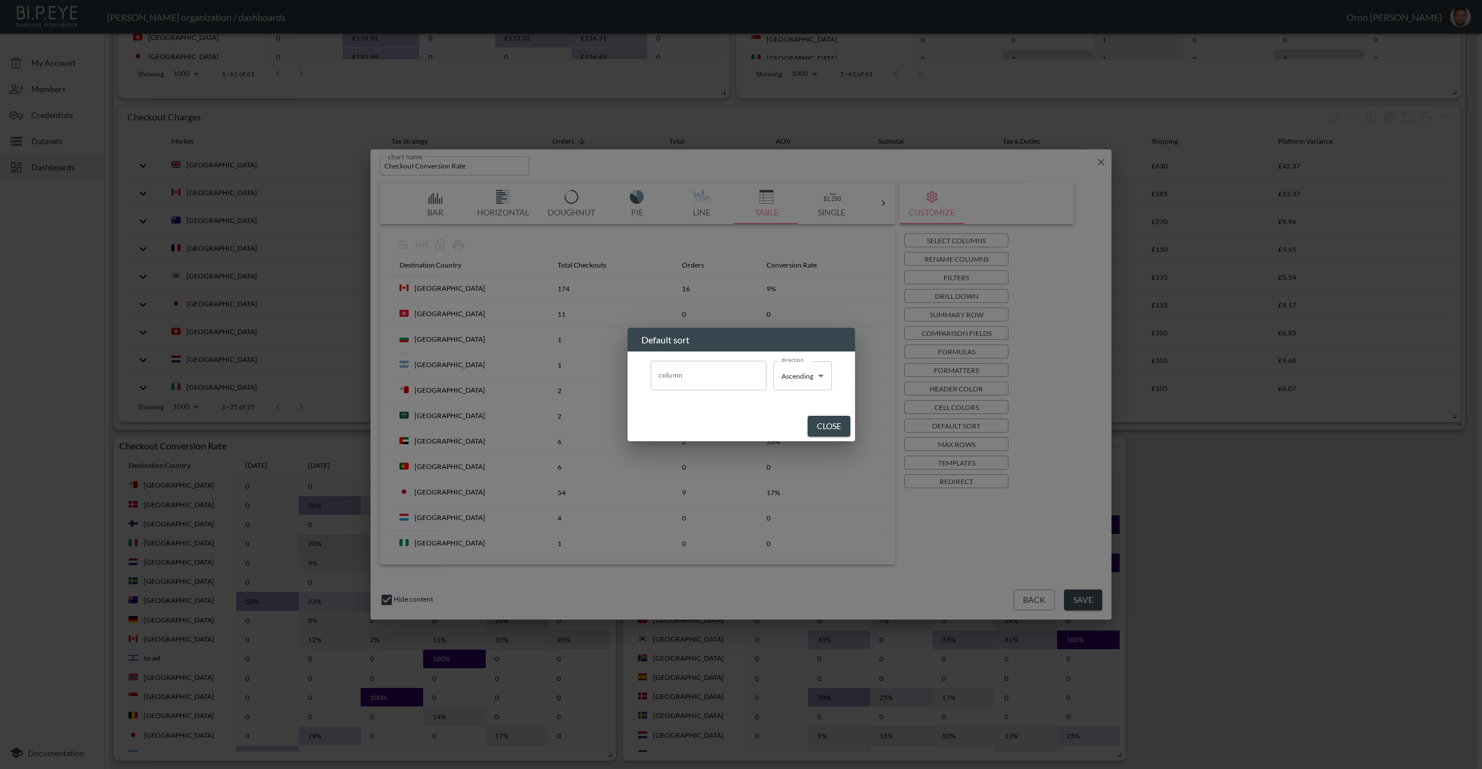
click at [707, 375] on input "column" at bounding box center [708, 375] width 105 height 19
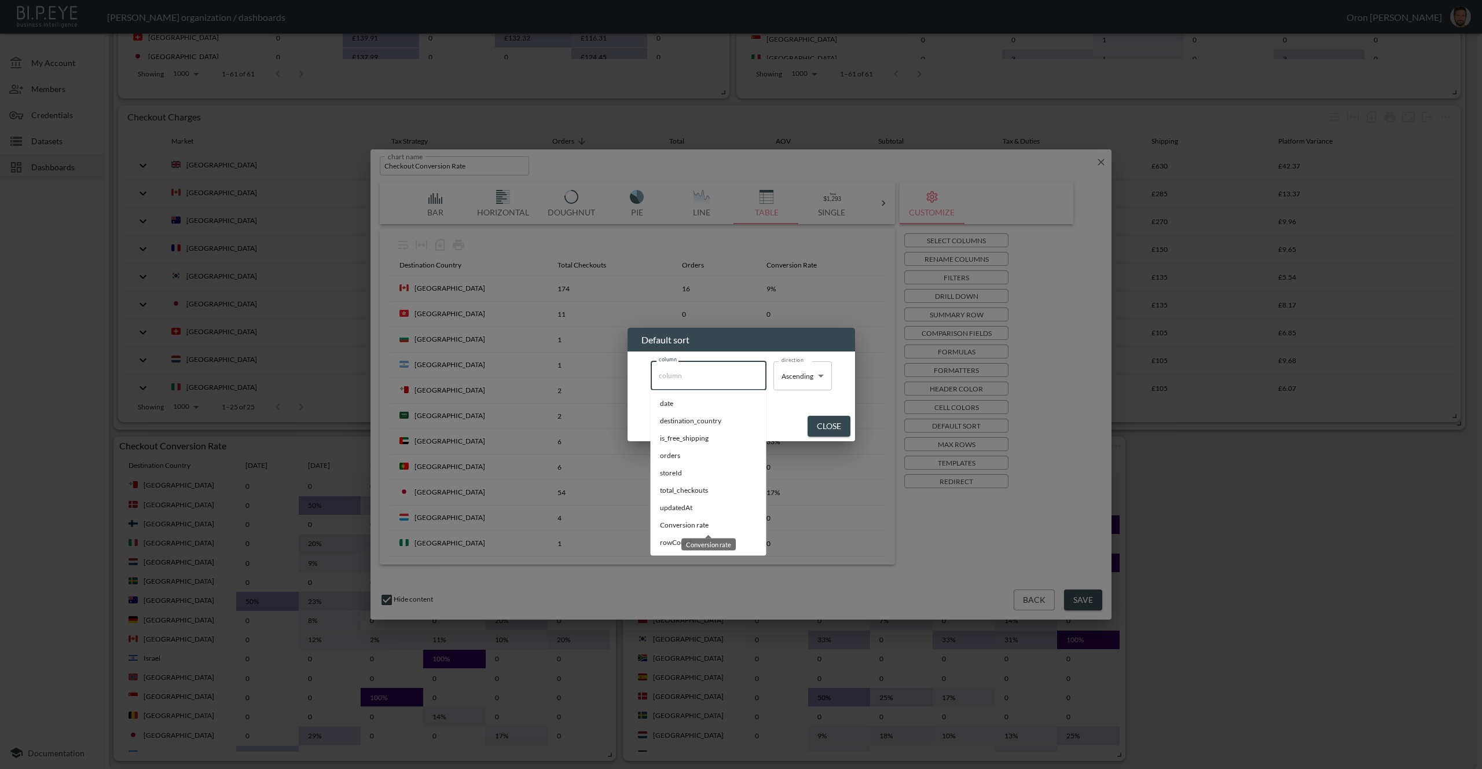
click at [691, 527] on span "Conversion rate" at bounding box center [708, 525] width 97 height 10
type input "Conversion rate"
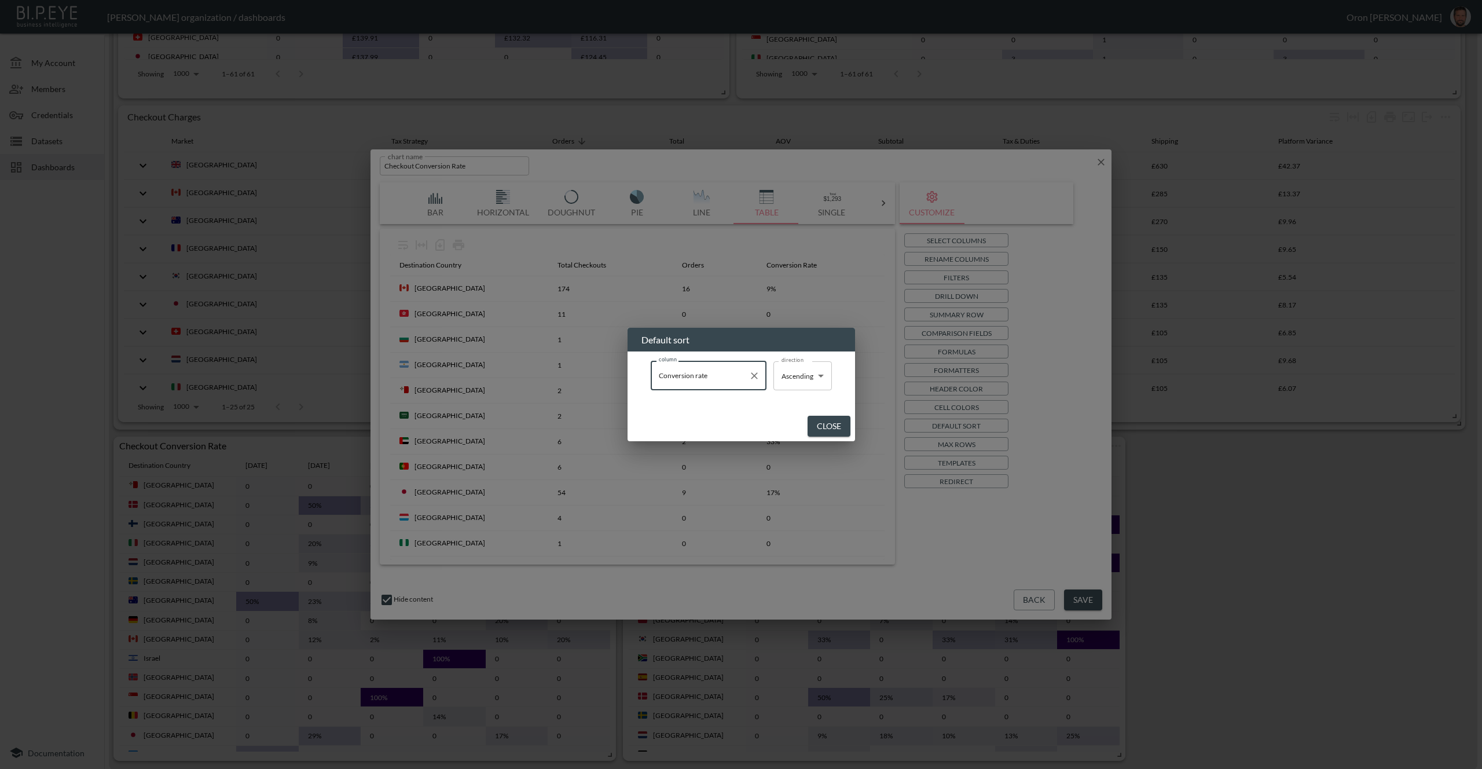
click at [812, 374] on body "BI.P.EYE, Interactive Analytics Dashboards - app Zach Bailet organization / das…" at bounding box center [741, 384] width 1482 height 769
click at [805, 418] on span "Descending" at bounding box center [800, 421] width 36 height 10
type input "Descending"
click at [838, 427] on button "Close" at bounding box center [830, 426] width 43 height 21
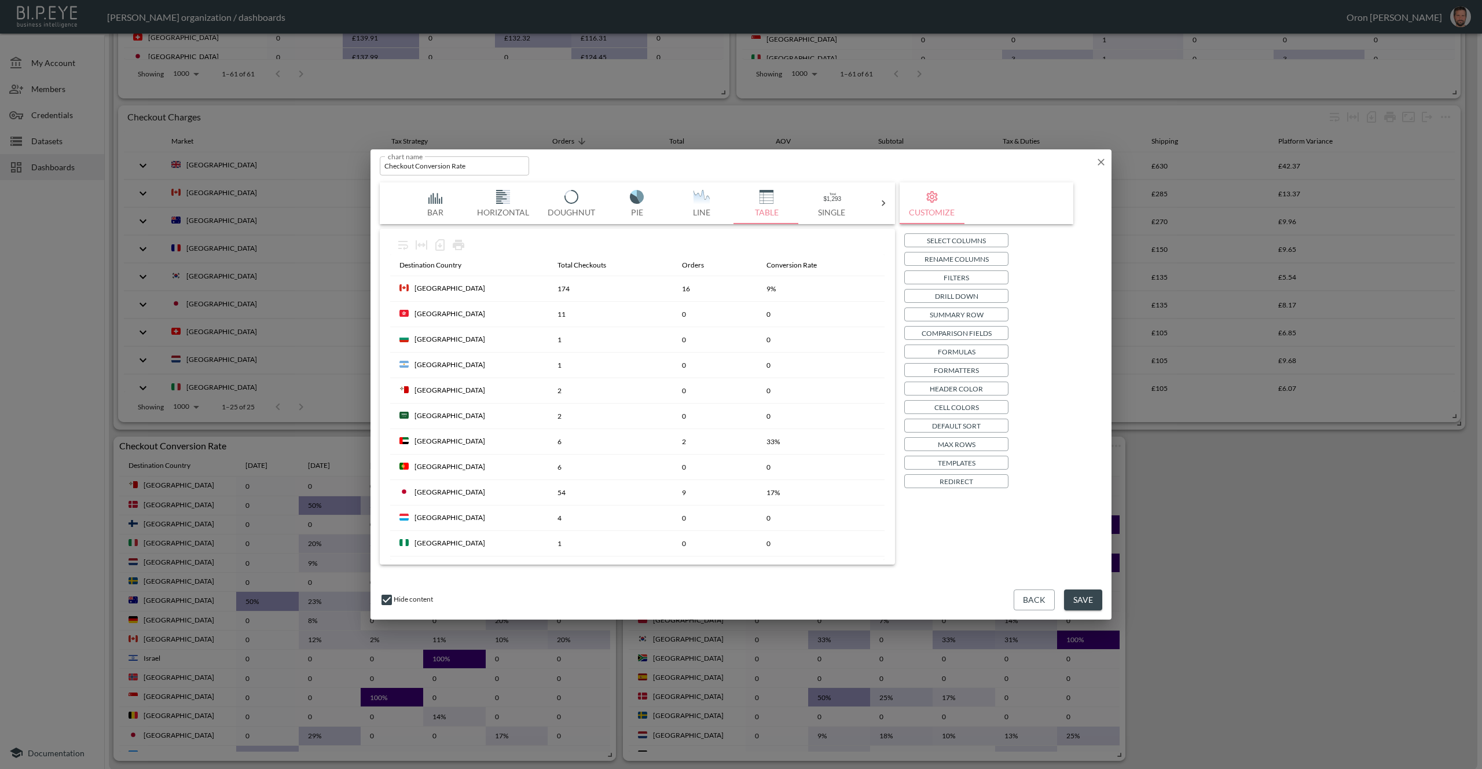
click at [1080, 598] on button "Save" at bounding box center [1083, 599] width 38 height 21
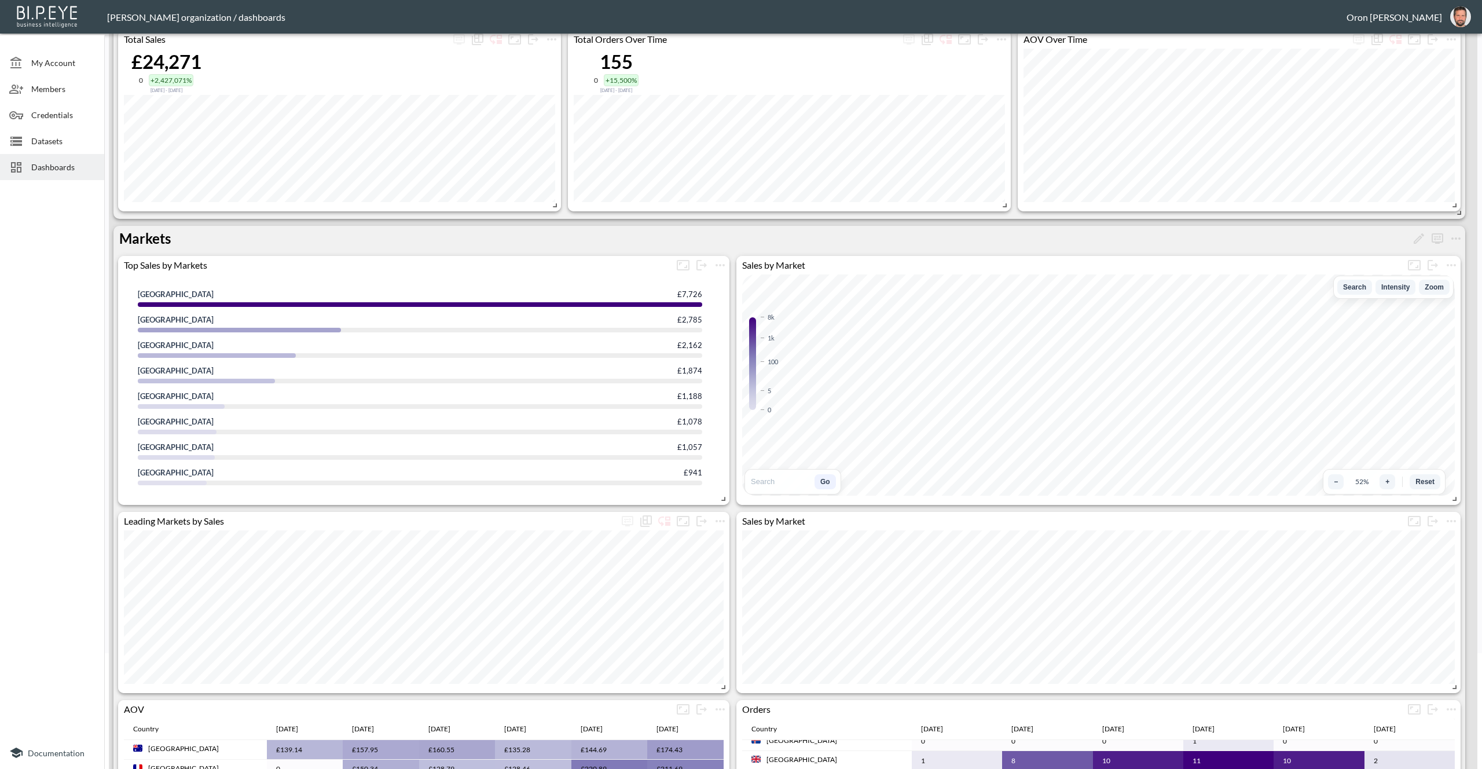
scroll to position [0, 0]
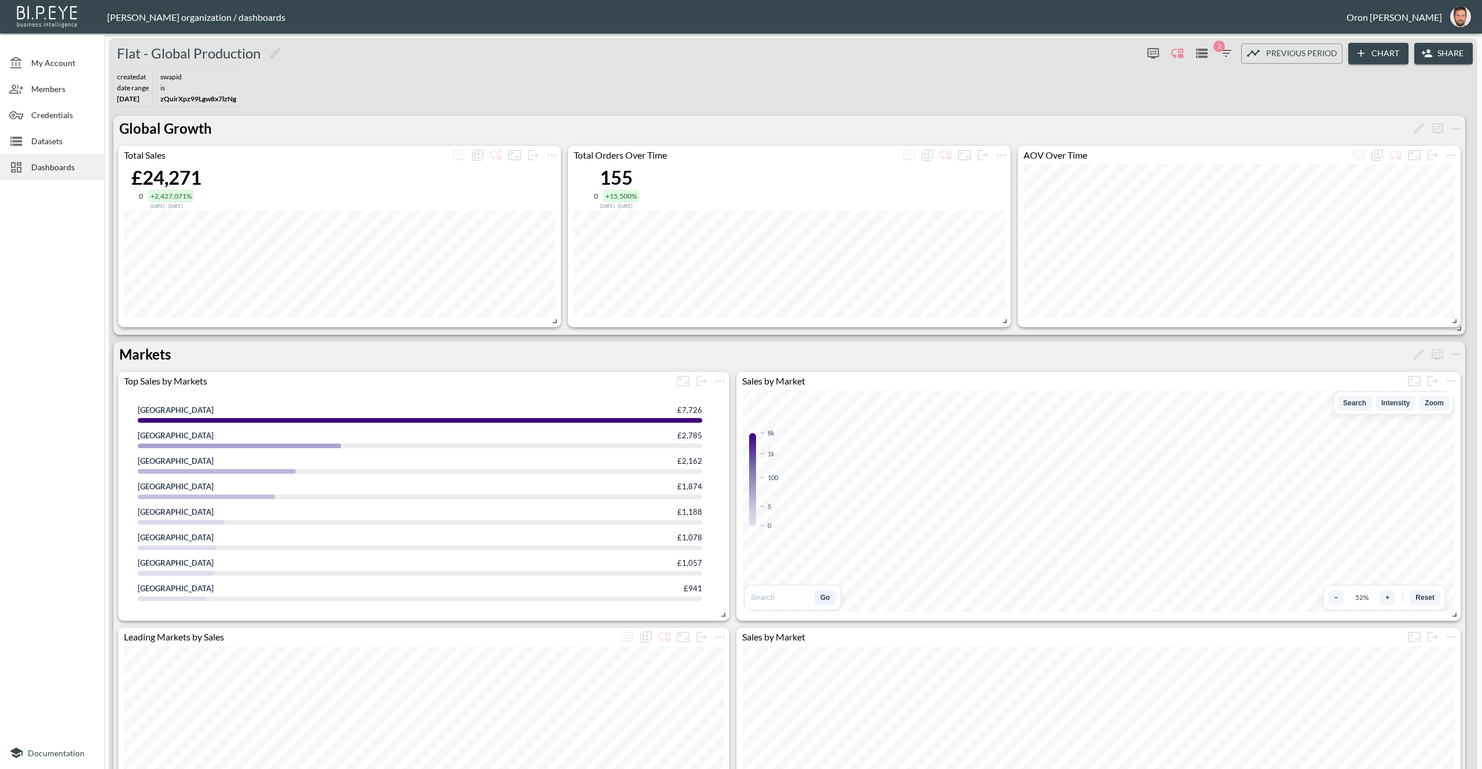
click at [1225, 50] on icon "button" at bounding box center [1226, 53] width 14 height 14
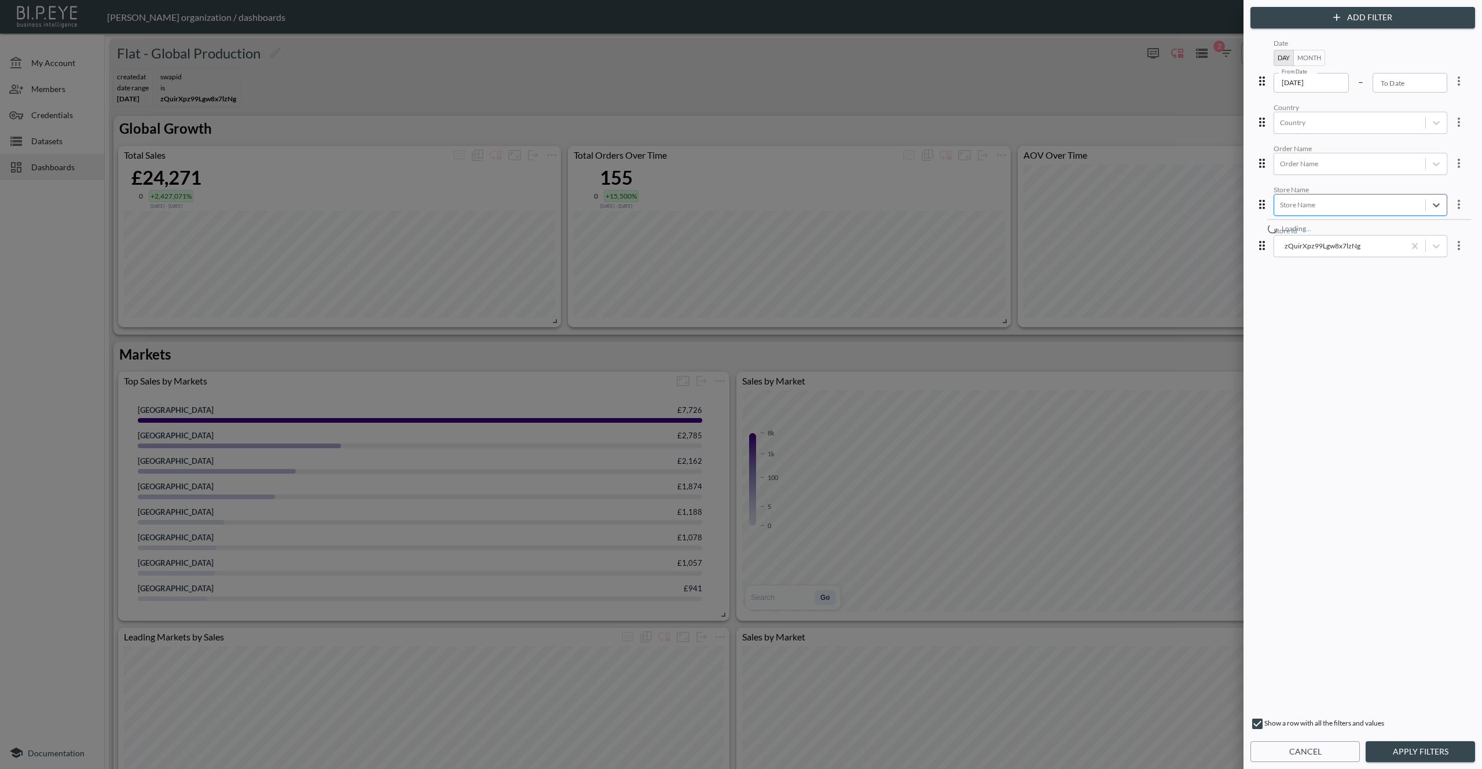
click at [1304, 203] on div at bounding box center [1350, 204] width 140 height 11
click at [1296, 336] on div "AZVA" at bounding box center [1369, 306] width 203 height 174
click at [1086, 97] on div at bounding box center [741, 384] width 1482 height 769
drag, startPoint x: 1410, startPoint y: 244, endPoint x: 1404, endPoint y: 237, distance: 8.2
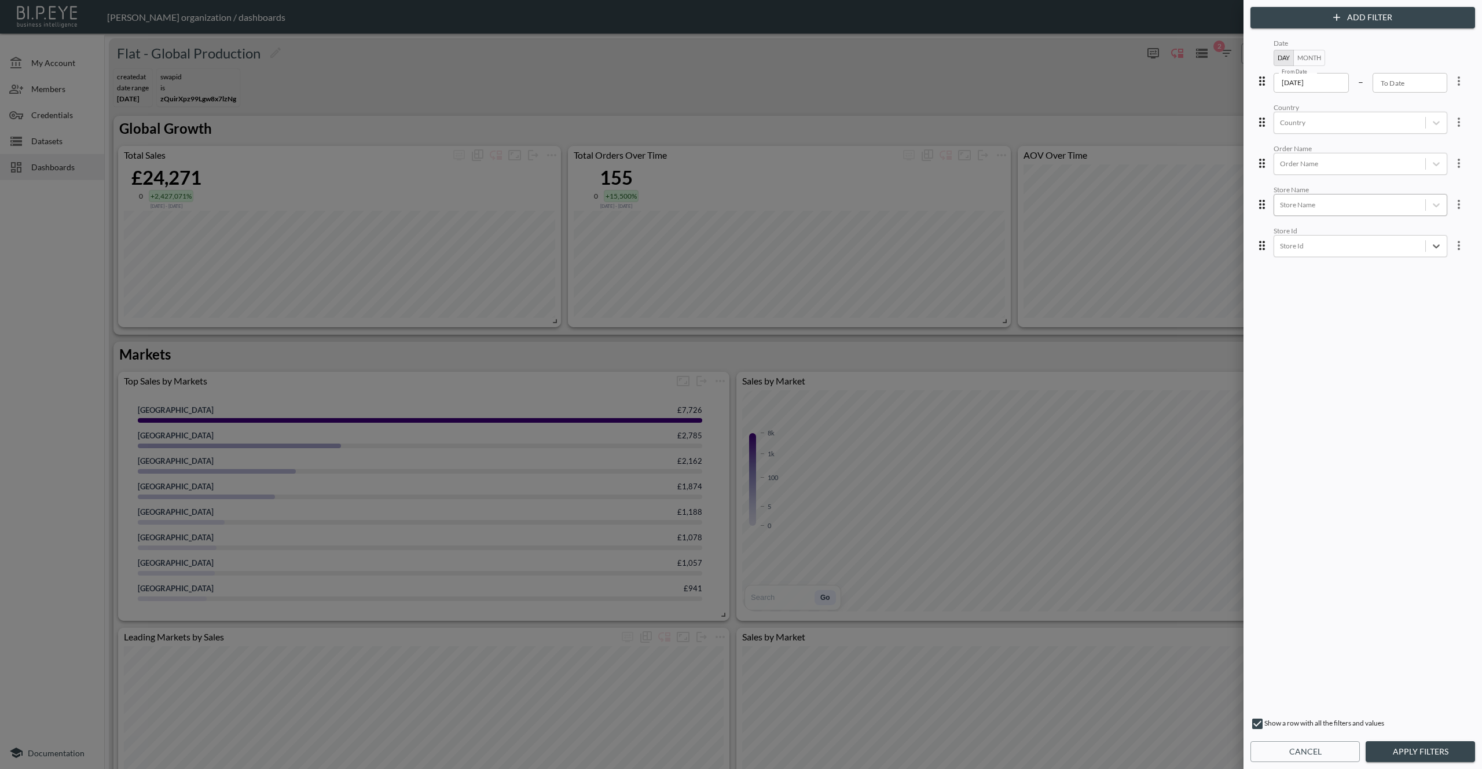
click at [1380, 211] on div "Store Name" at bounding box center [1361, 205] width 174 height 22
type input "jak"
click at [1319, 226] on div "JAKI" at bounding box center [1369, 228] width 203 height 18
drag, startPoint x: 1430, startPoint y: 749, endPoint x: 1338, endPoint y: 502, distance: 263.2
click at [1429, 749] on button "Apply Filters" at bounding box center [1420, 751] width 109 height 21
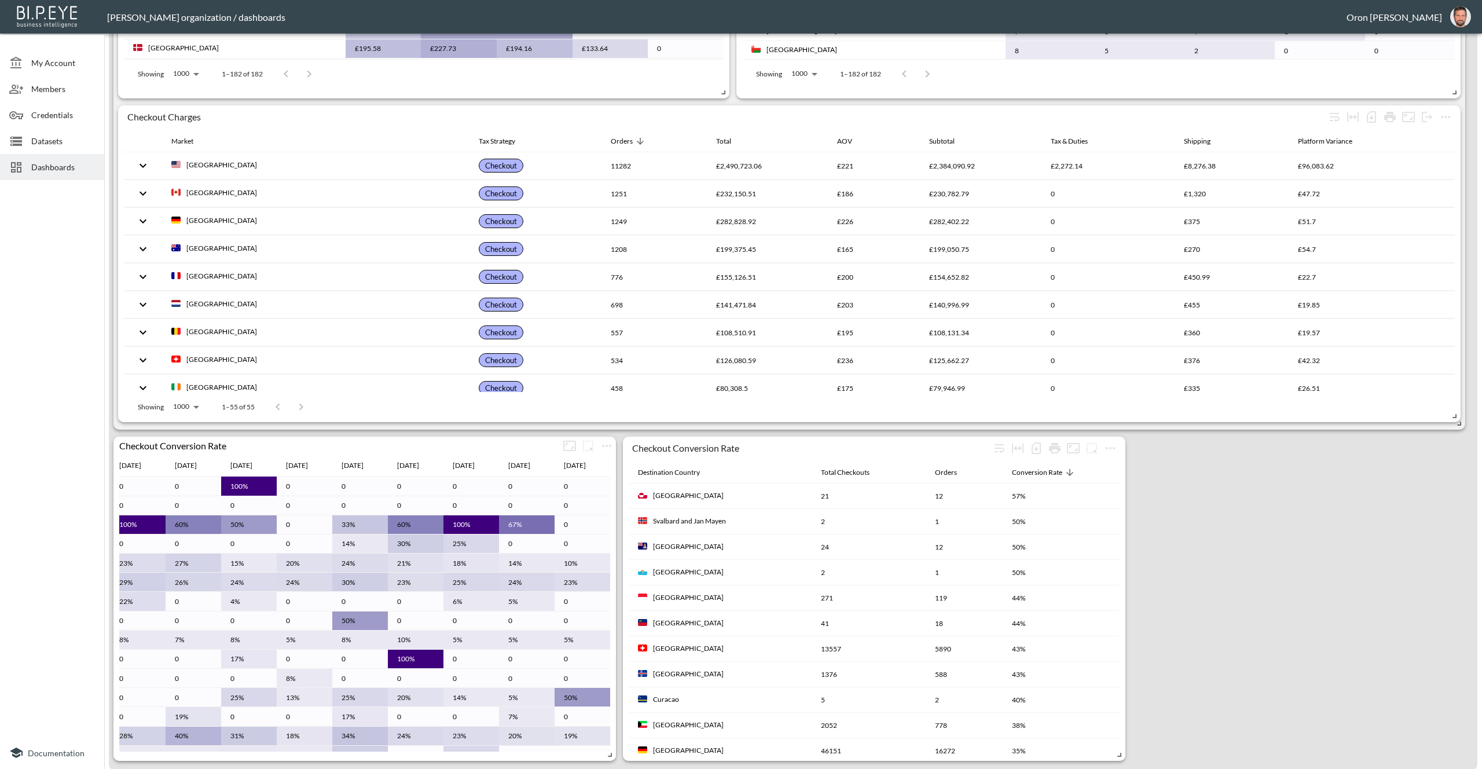
scroll to position [0, 232]
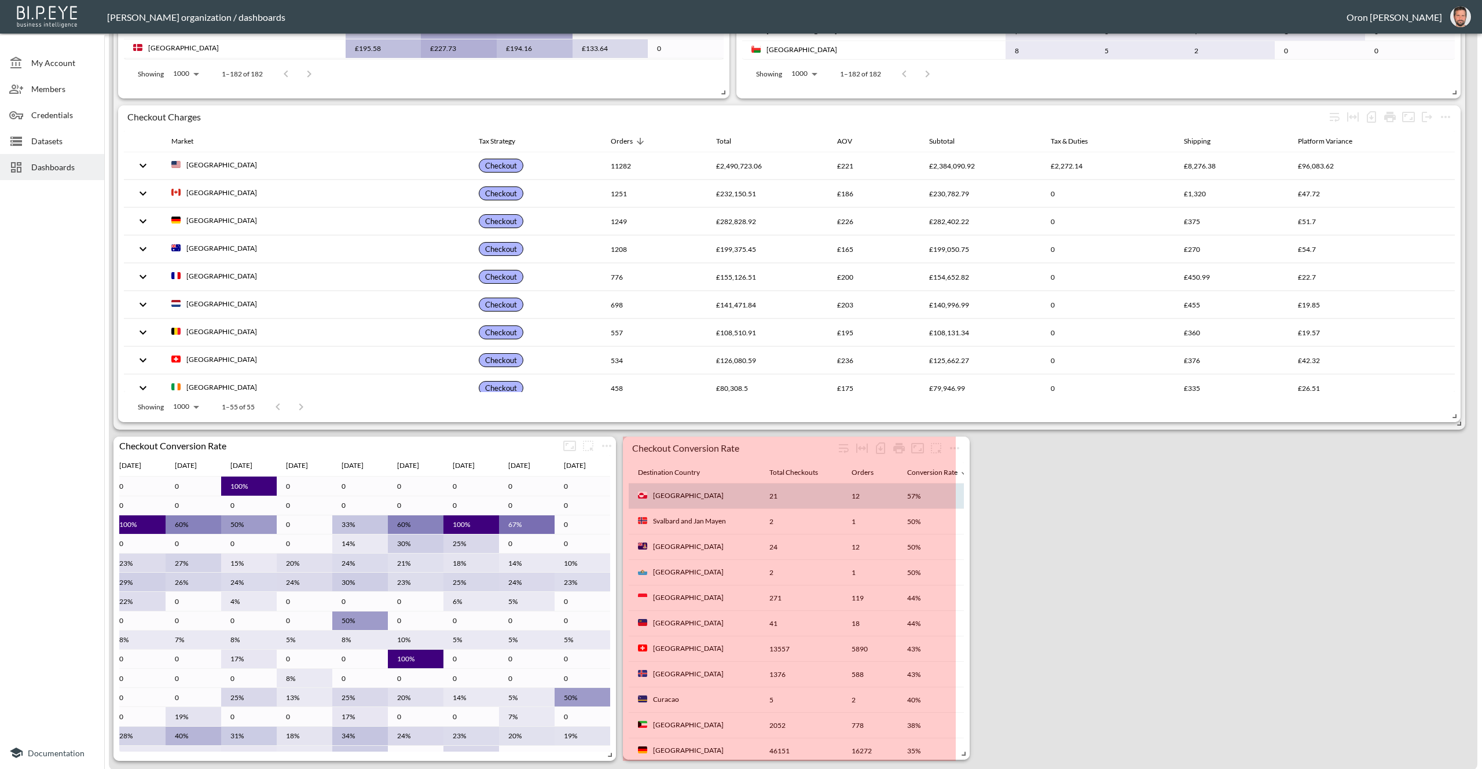
drag, startPoint x: 1035, startPoint y: 752, endPoint x: 871, endPoint y: 489, distance: 309.7
click at [962, 751] on span at bounding box center [962, 752] width 12 height 12
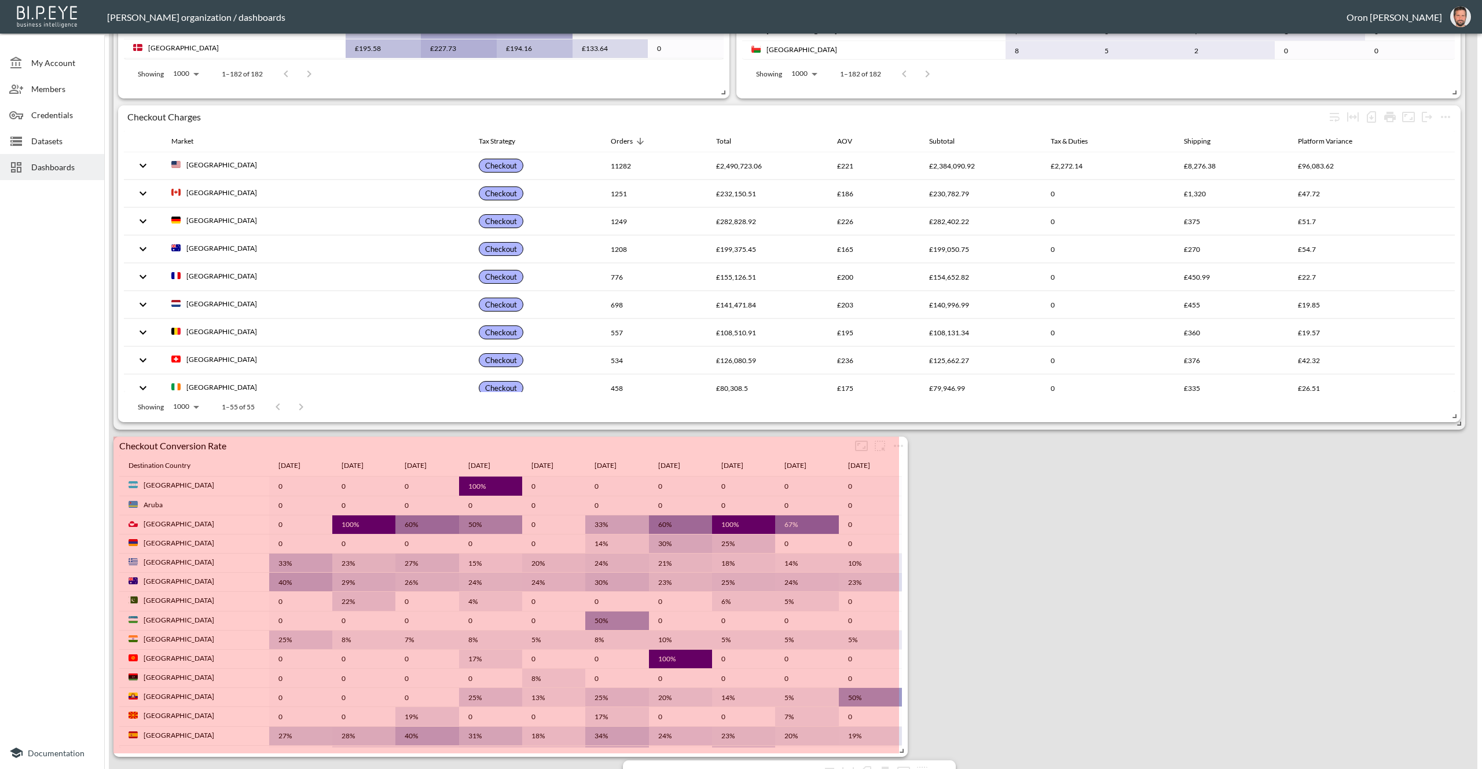
scroll to position [0, 0]
drag, startPoint x: 610, startPoint y: 753, endPoint x: 1084, endPoint y: 593, distance: 499.6
click at [903, 747] on span at bounding box center [900, 749] width 12 height 12
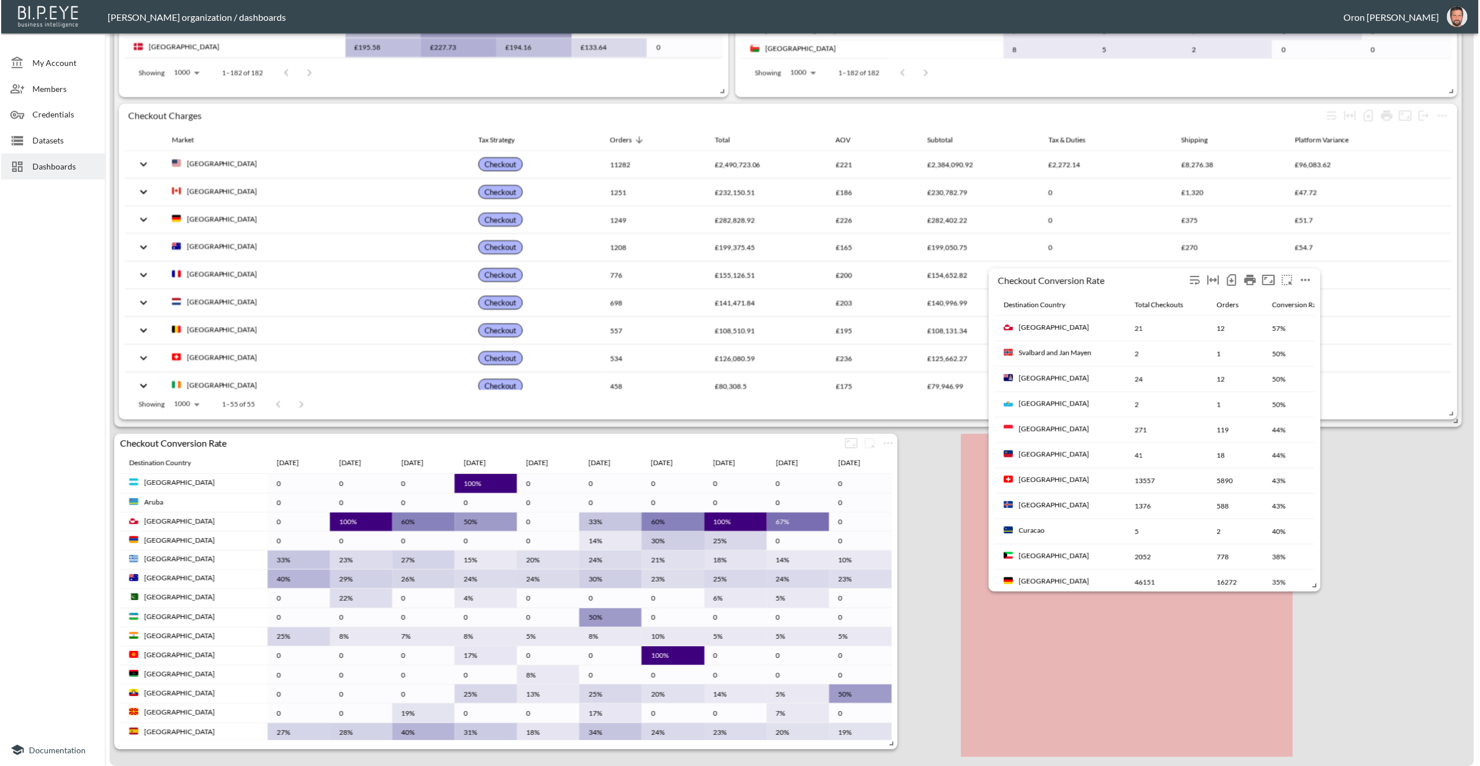
scroll to position [1094, 0]
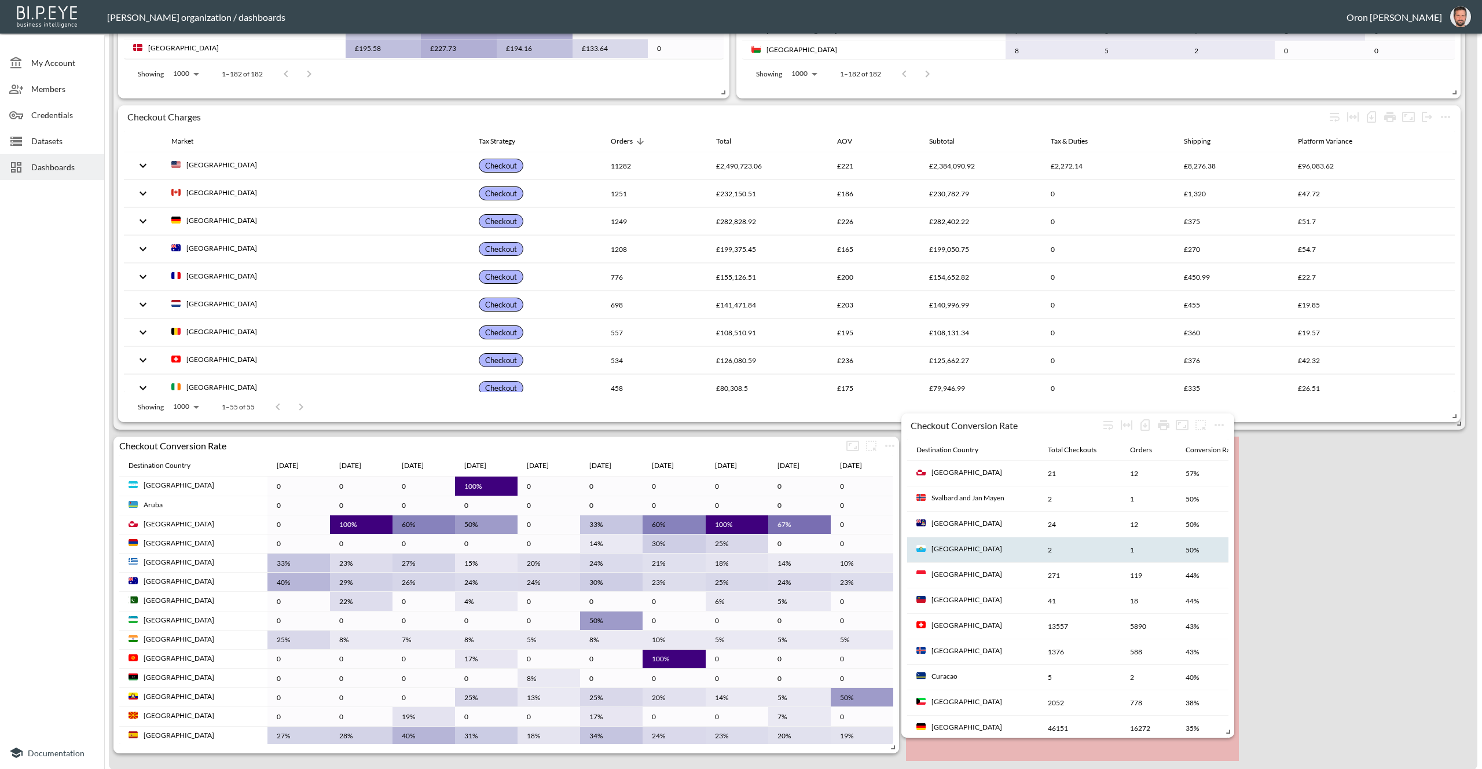
drag, startPoint x: 1134, startPoint y: 308, endPoint x: 1195, endPoint y: 564, distance: 263.3
click at [1043, 430] on div "Checkout Conversion Rate" at bounding box center [1005, 424] width 188 height 11
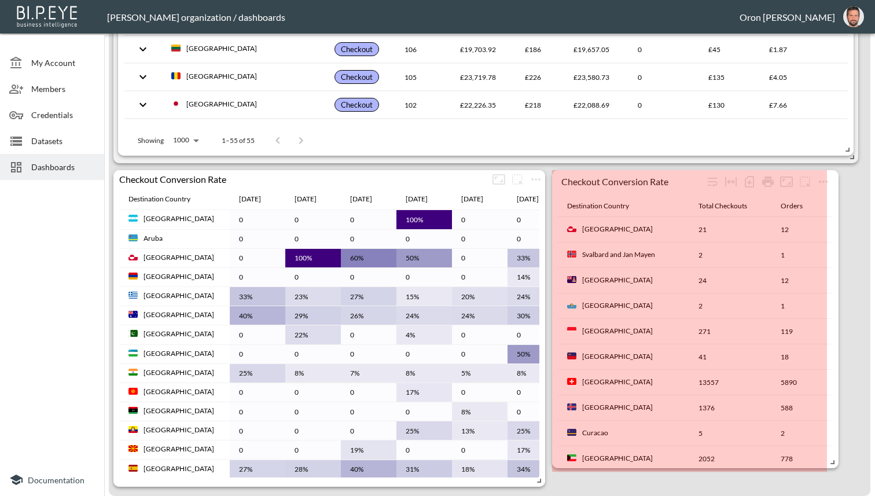
scroll to position [1359, 0]
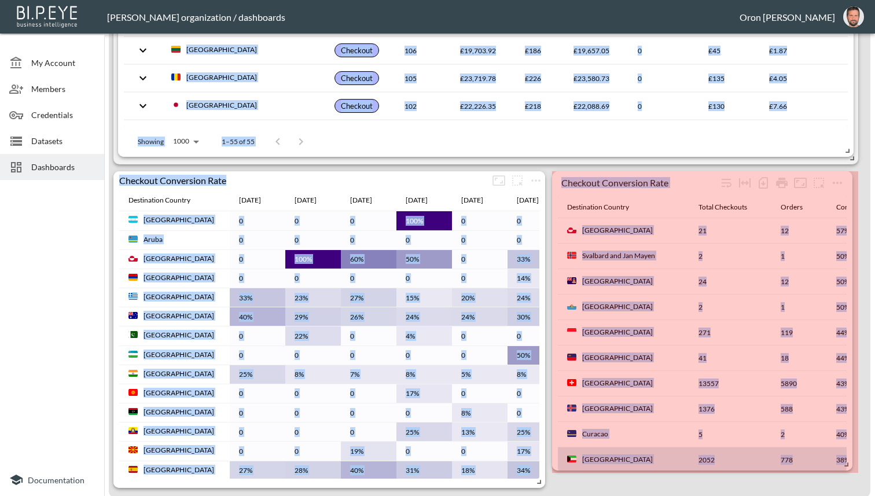
drag, startPoint x: 828, startPoint y: 459, endPoint x: 650, endPoint y: 452, distance: 177.8
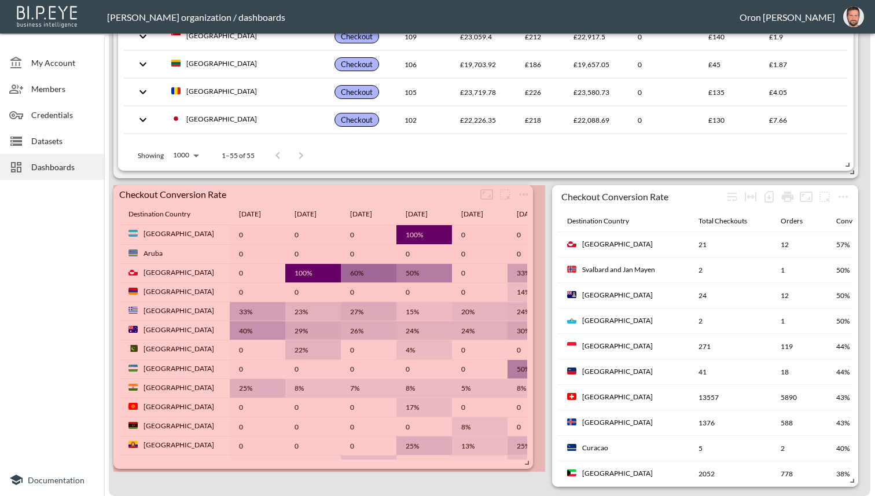
scroll to position [0, 0]
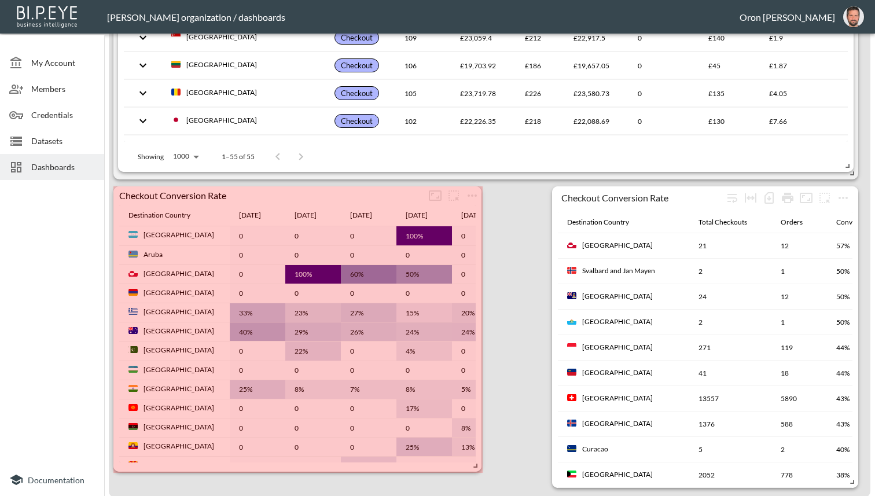
drag, startPoint x: 532, startPoint y: 466, endPoint x: 556, endPoint y: 468, distance: 24.4
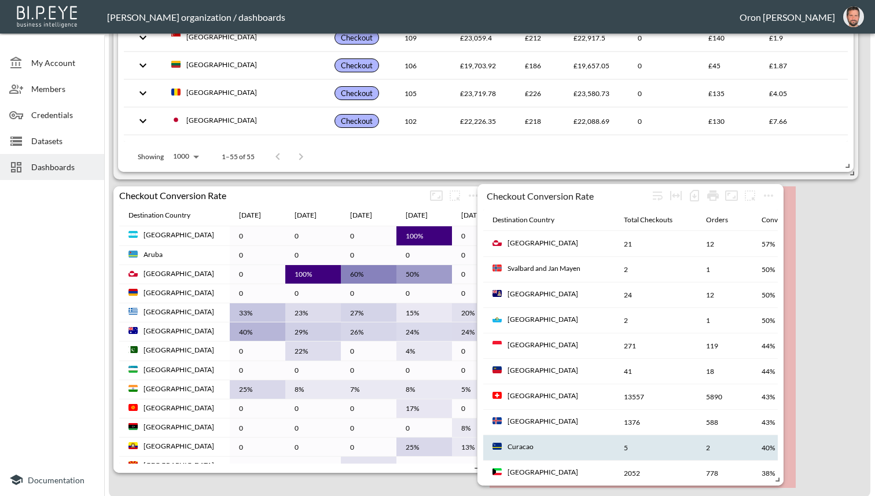
drag, startPoint x: 586, startPoint y: 197, endPoint x: 771, endPoint y: 448, distance: 311.4
click at [577, 199] on div "Checkout Conversion Rate" at bounding box center [568, 195] width 162 height 11
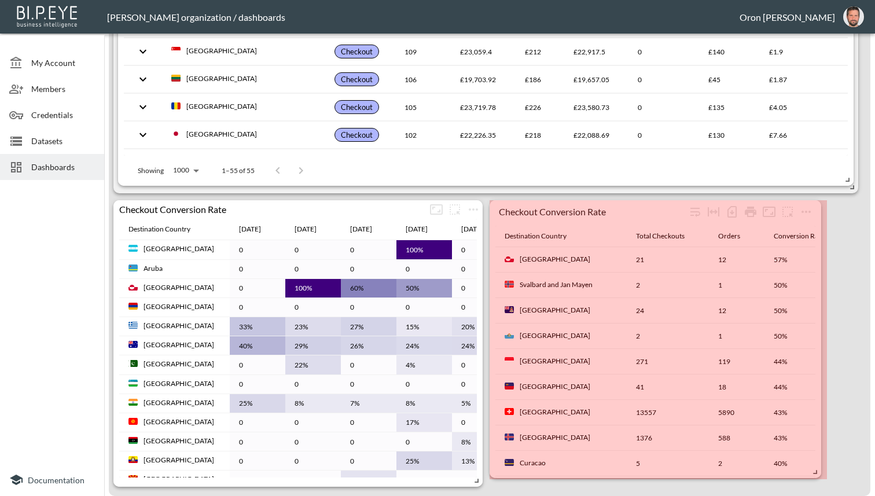
scroll to position [1329, 0]
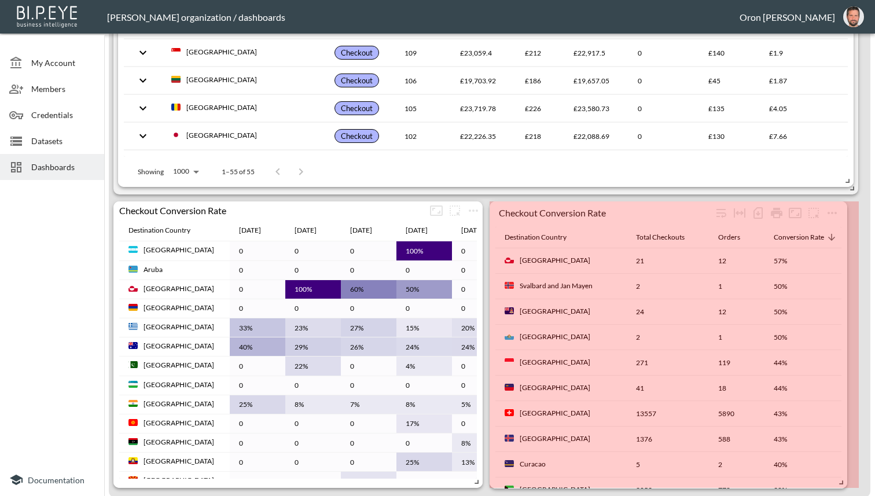
drag, startPoint x: 806, startPoint y: 467, endPoint x: 838, endPoint y: 476, distance: 33.2
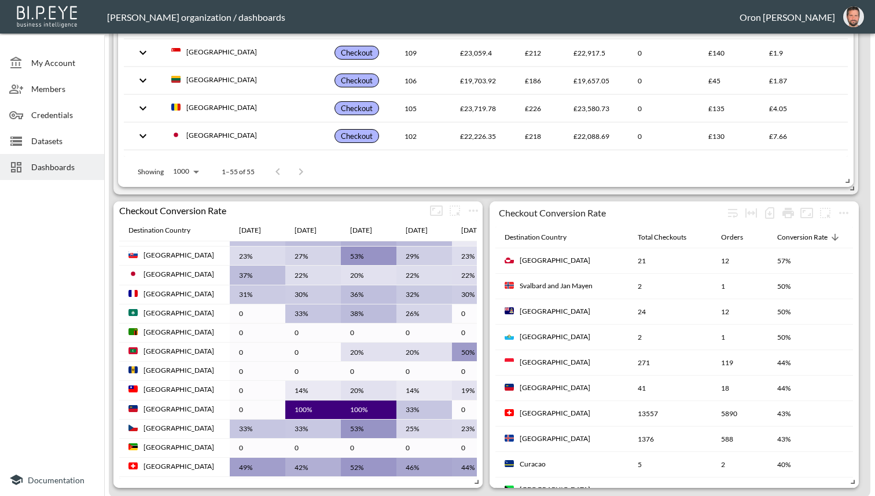
scroll to position [0, 0]
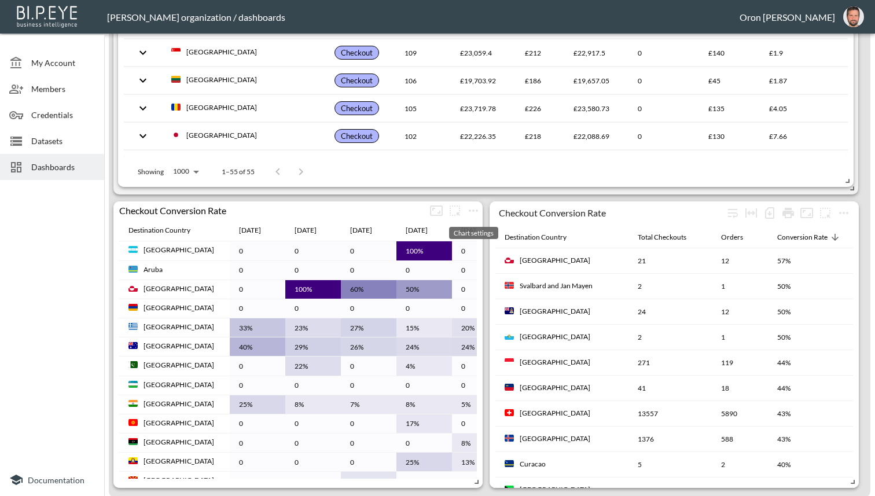
drag, startPoint x: 473, startPoint y: 208, endPoint x: 473, endPoint y: 230, distance: 22.0
click at [473, 208] on icon "more" at bounding box center [474, 211] width 14 height 14
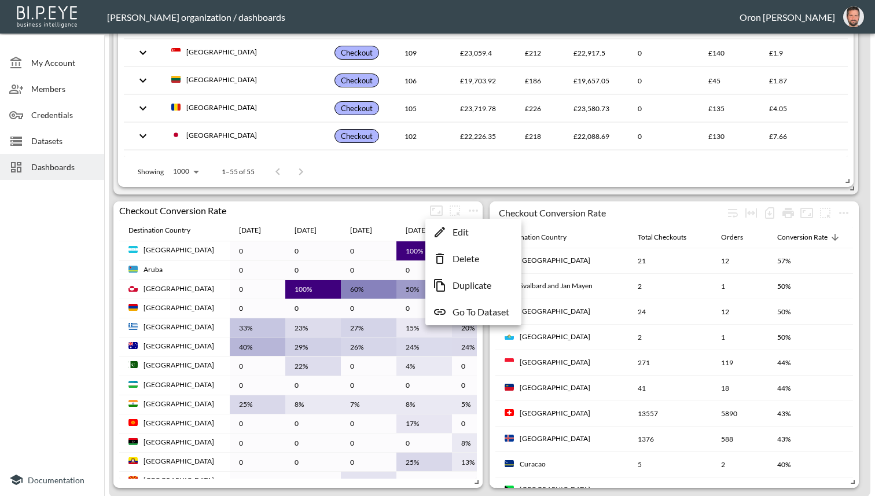
click at [436, 229] on icon at bounding box center [440, 232] width 14 height 14
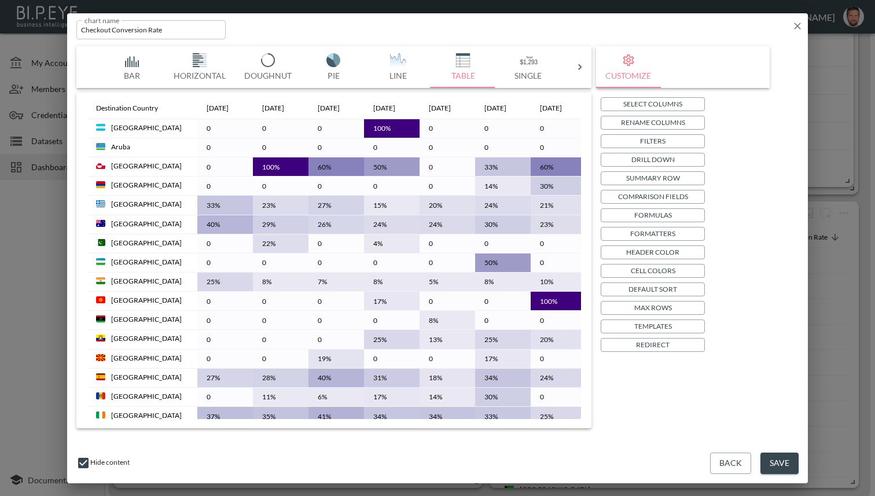
click at [668, 134] on button "Filters" at bounding box center [653, 141] width 104 height 14
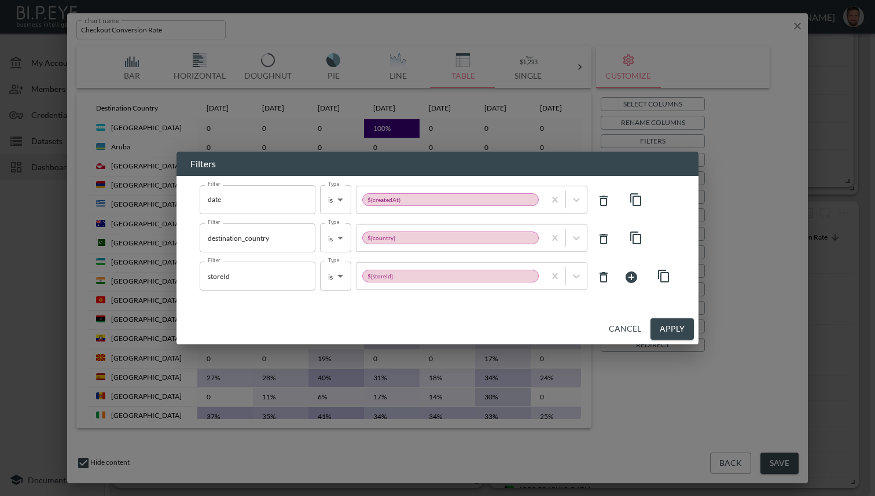
click at [621, 332] on button "Cancel" at bounding box center [625, 328] width 42 height 21
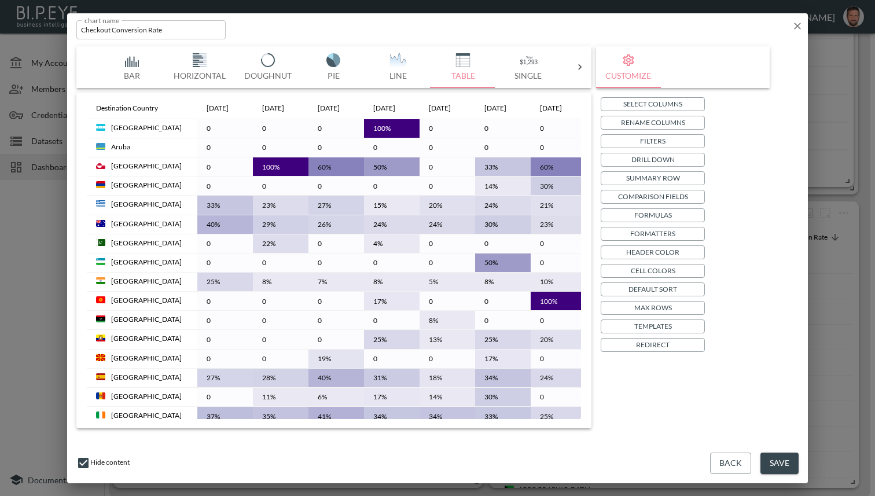
click at [799, 26] on icon "button" at bounding box center [798, 26] width 12 height 12
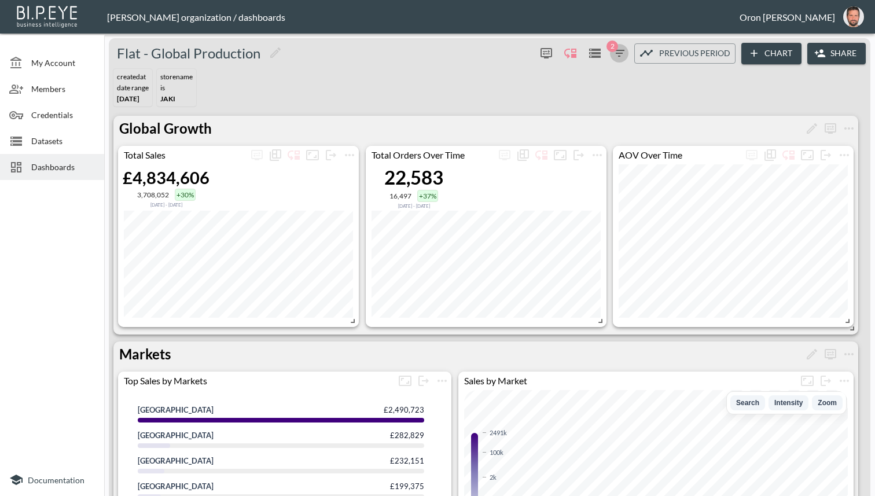
click at [620, 53] on icon "button" at bounding box center [619, 53] width 10 height 7
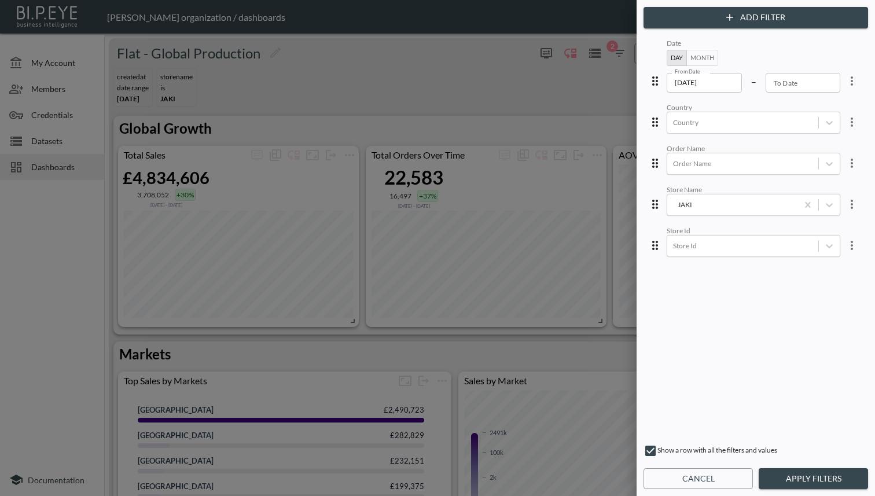
click at [715, 83] on input "2025-03-01" at bounding box center [704, 83] width 75 height 20
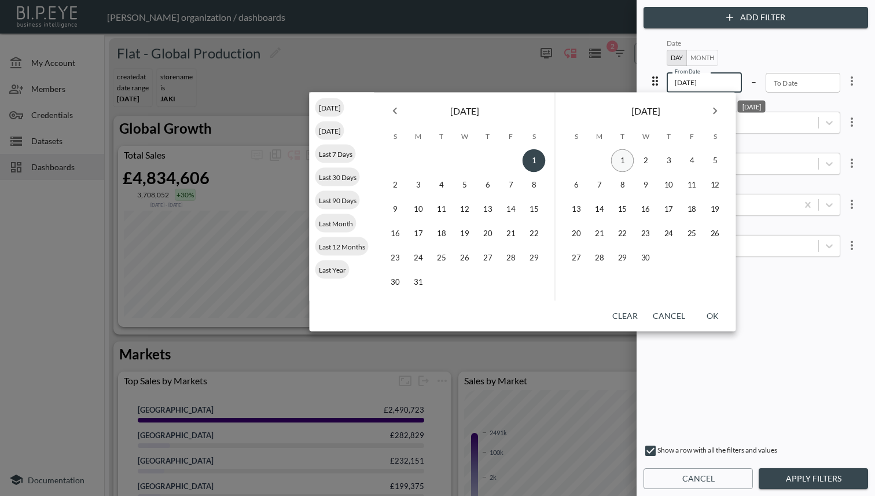
click at [622, 158] on button "1" at bounding box center [622, 160] width 23 height 23
type input "[DATE]"
type input "YYYY-MM-DD"
click at [713, 319] on button "OK" at bounding box center [713, 316] width 37 height 21
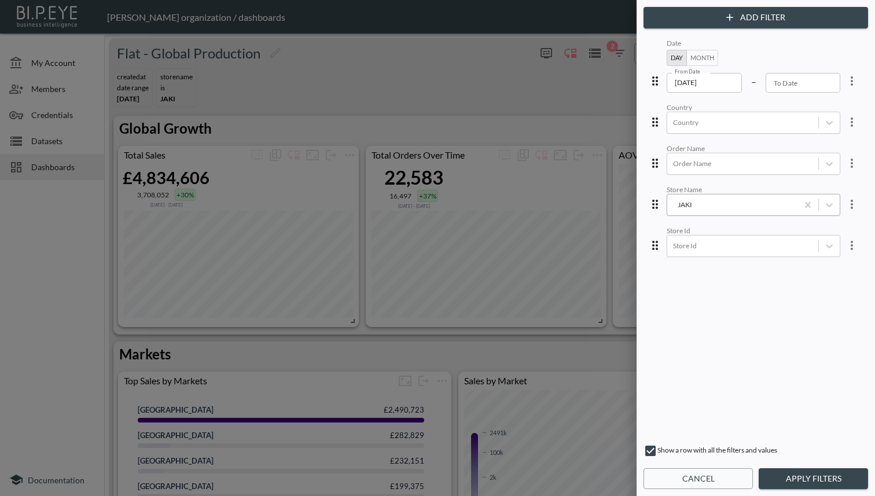
drag, startPoint x: 811, startPoint y: 479, endPoint x: 735, endPoint y: 205, distance: 284.3
click at [811, 479] on button "Apply Filters" at bounding box center [813, 478] width 109 height 21
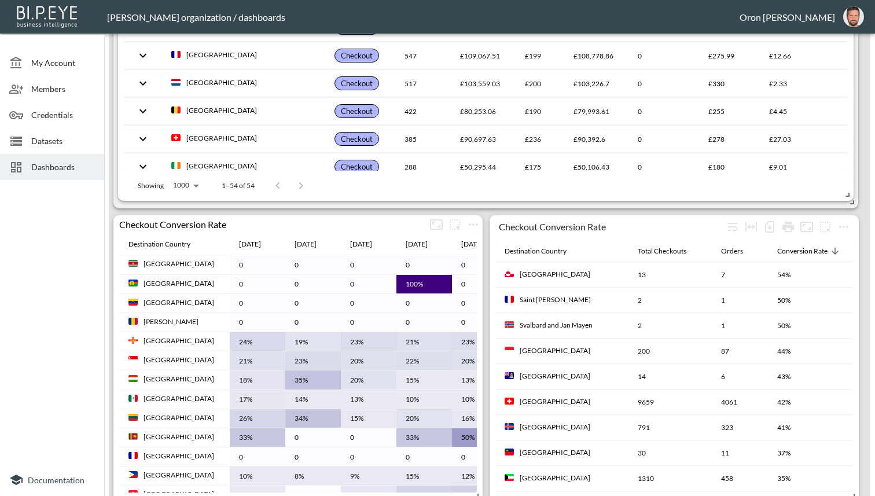
scroll to position [788, 0]
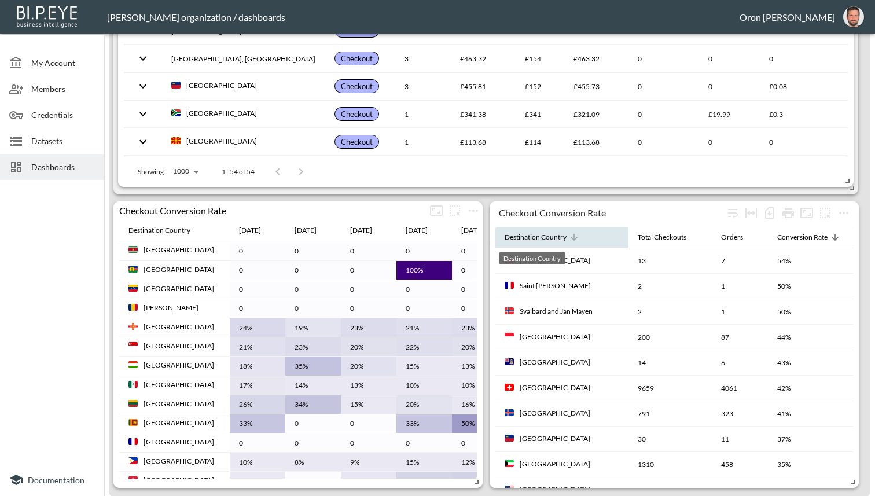
click at [554, 238] on div "Destination Country" at bounding box center [536, 237] width 62 height 14
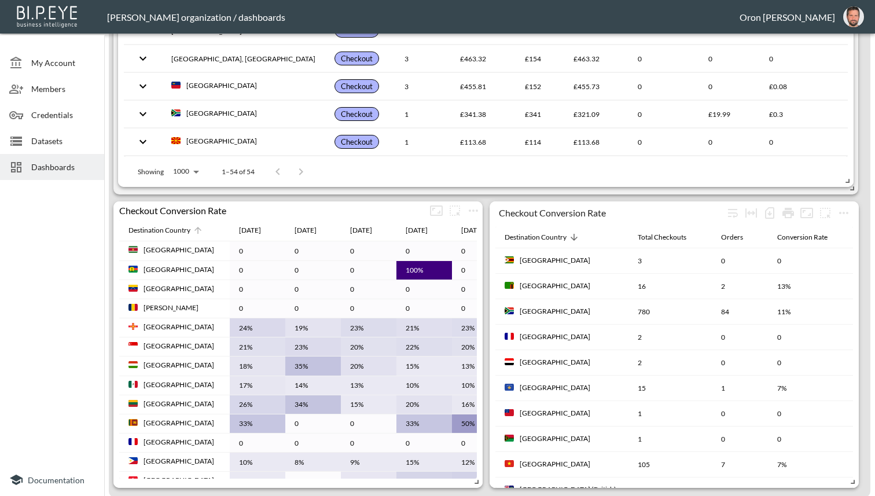
scroll to position [0, 3]
click at [168, 228] on div "Destination Country" at bounding box center [160, 230] width 62 height 14
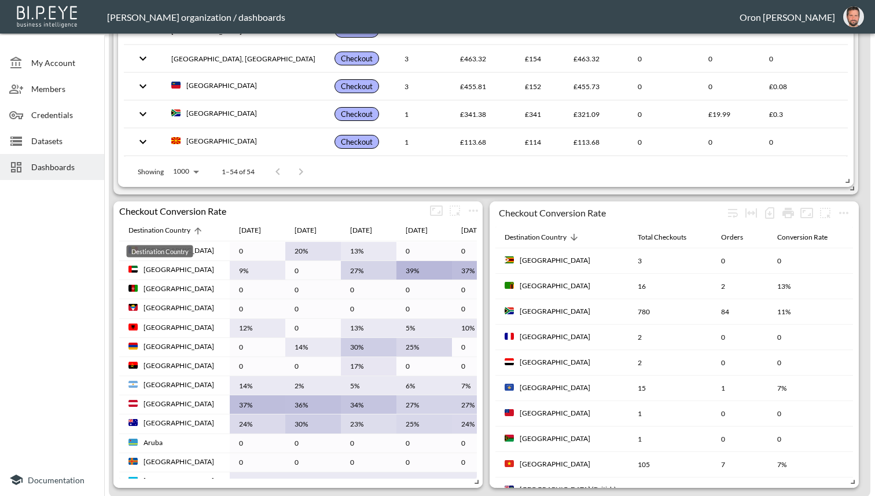
click at [168, 228] on div "Destination Country" at bounding box center [160, 230] width 62 height 14
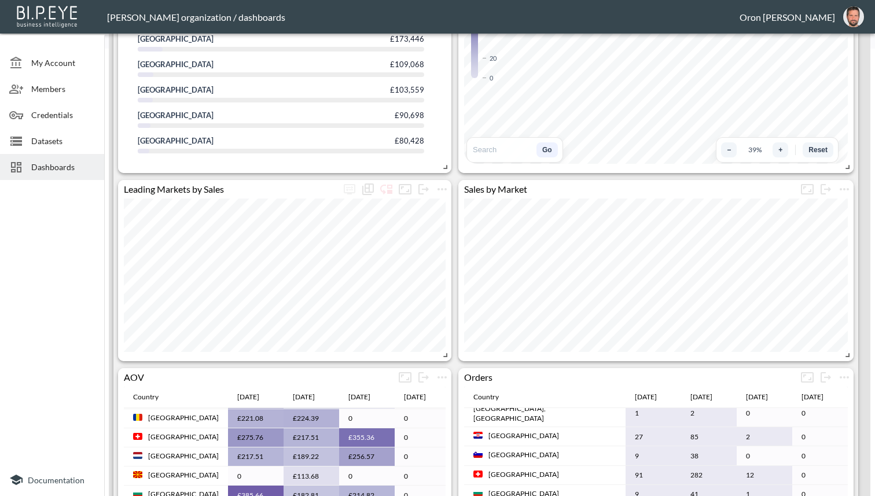
scroll to position [0, 0]
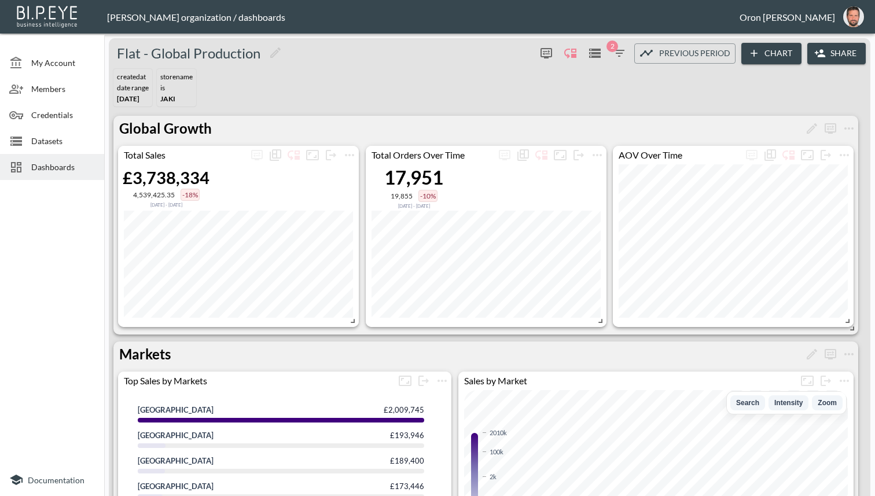
click at [612, 47] on span "2" at bounding box center [613, 47] width 12 height 12
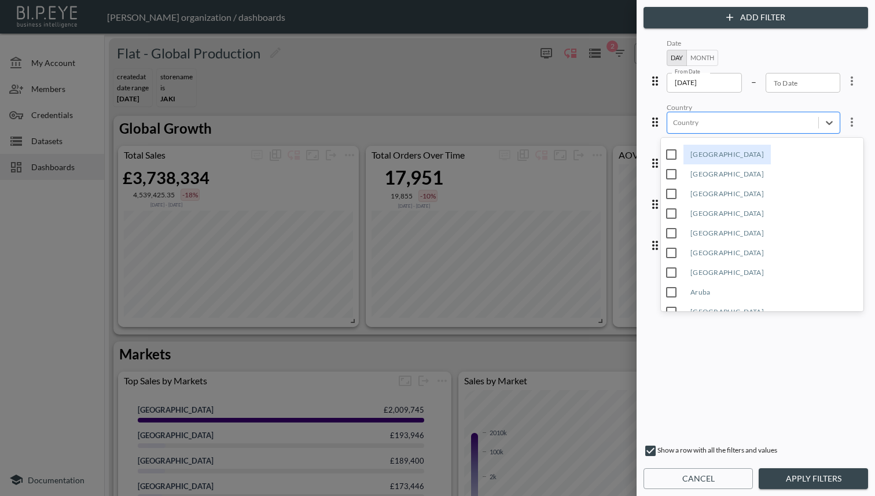
click at [730, 129] on div "Country" at bounding box center [742, 123] width 151 height 16
click at [669, 154] on input "[GEOGRAPHIC_DATA]" at bounding box center [671, 154] width 24 height 24
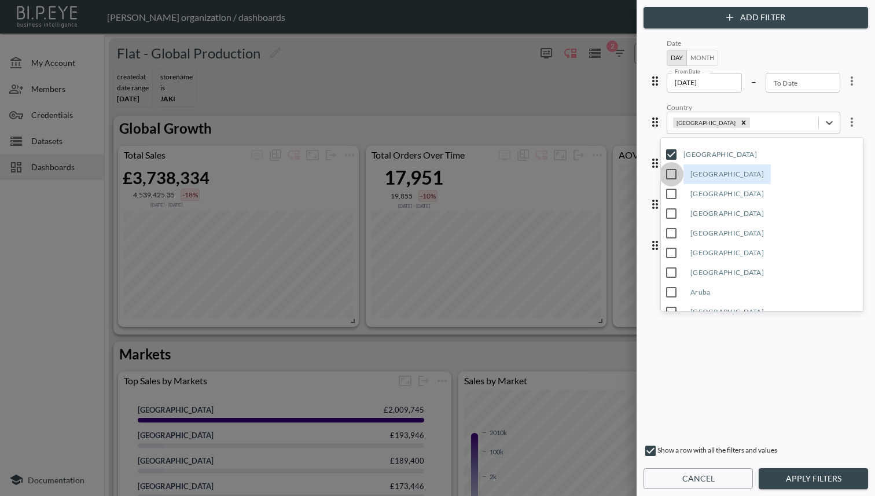
click at [669, 168] on input "[GEOGRAPHIC_DATA]" at bounding box center [671, 174] width 24 height 24
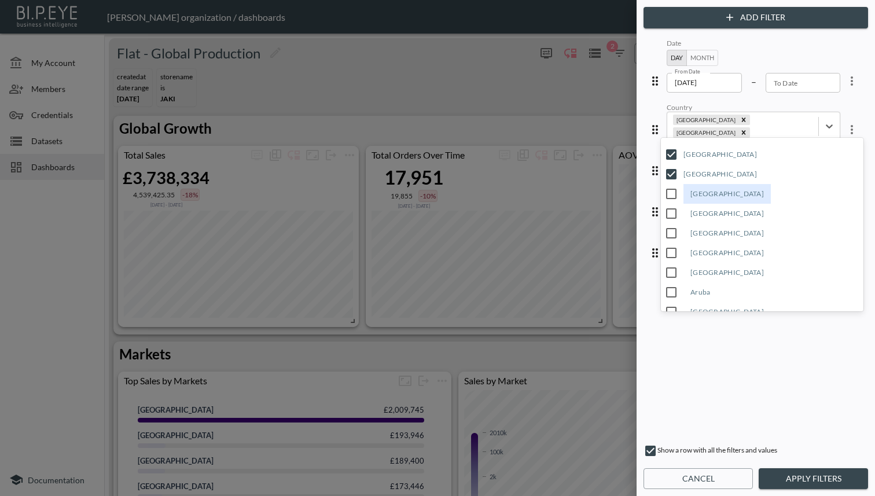
click at [669, 188] on input "[GEOGRAPHIC_DATA]" at bounding box center [671, 194] width 24 height 24
drag, startPoint x: 826, startPoint y: 483, endPoint x: 816, endPoint y: 434, distance: 50.8
click at [824, 483] on button "Apply Filters" at bounding box center [813, 478] width 109 height 21
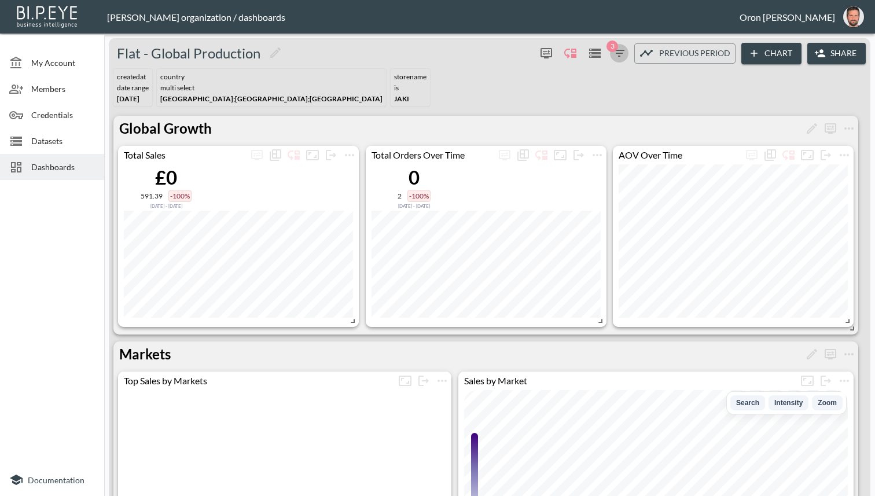
click at [618, 55] on icon "button" at bounding box center [619, 53] width 14 height 14
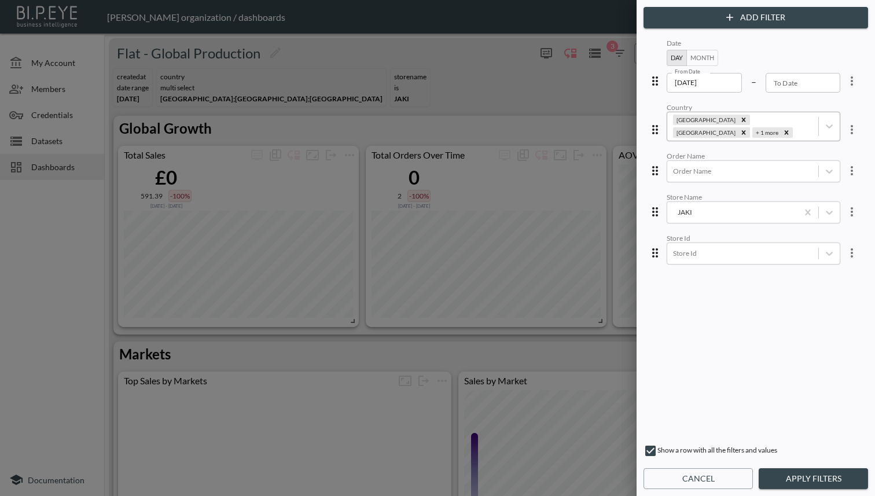
click at [810, 124] on div "[GEOGRAPHIC_DATA] [GEOGRAPHIC_DATA] + 1 more" at bounding box center [742, 126] width 151 height 28
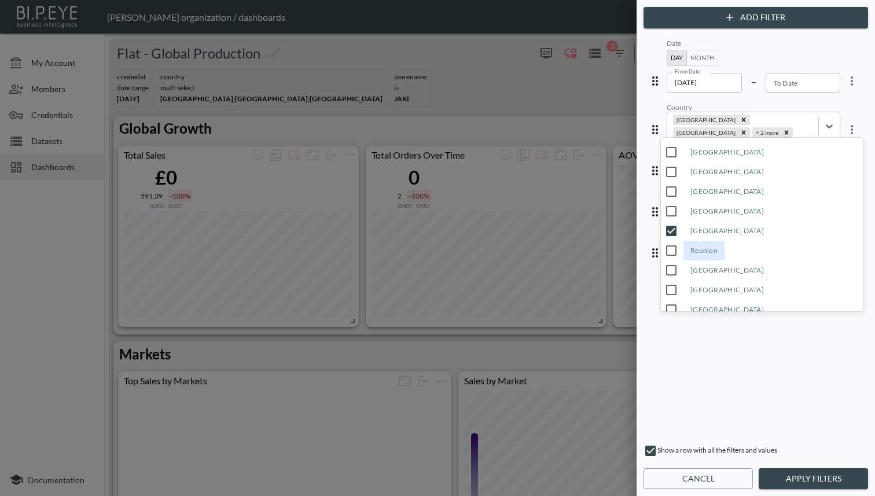
click at [701, 252] on div "Reunion" at bounding box center [704, 251] width 41 height 20
click at [703, 292] on div "[GEOGRAPHIC_DATA]" at bounding box center [727, 290] width 87 height 20
click at [698, 273] on span "[GEOGRAPHIC_DATA]" at bounding box center [767, 287] width 212 height 29
click at [684, 267] on div "[GEOGRAPHIC_DATA]" at bounding box center [727, 271] width 87 height 20
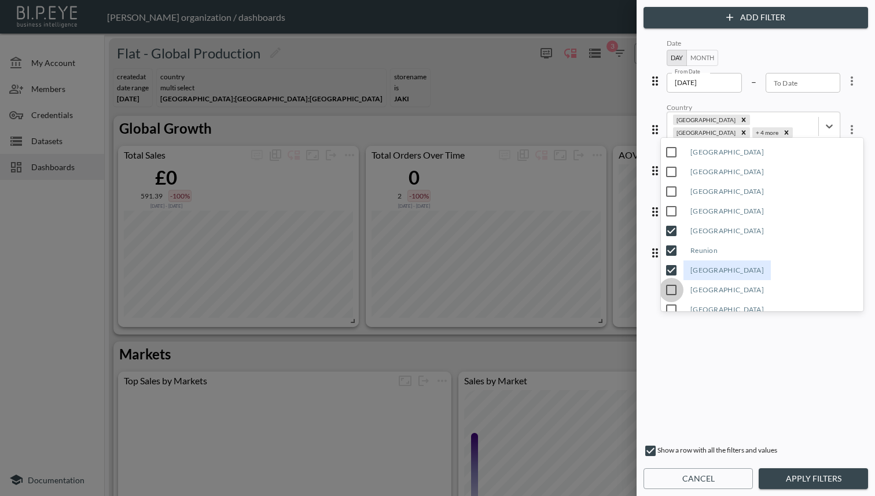
click at [670, 284] on input "[GEOGRAPHIC_DATA]" at bounding box center [671, 290] width 24 height 24
click at [811, 468] on button "Apply Filters" at bounding box center [813, 478] width 109 height 21
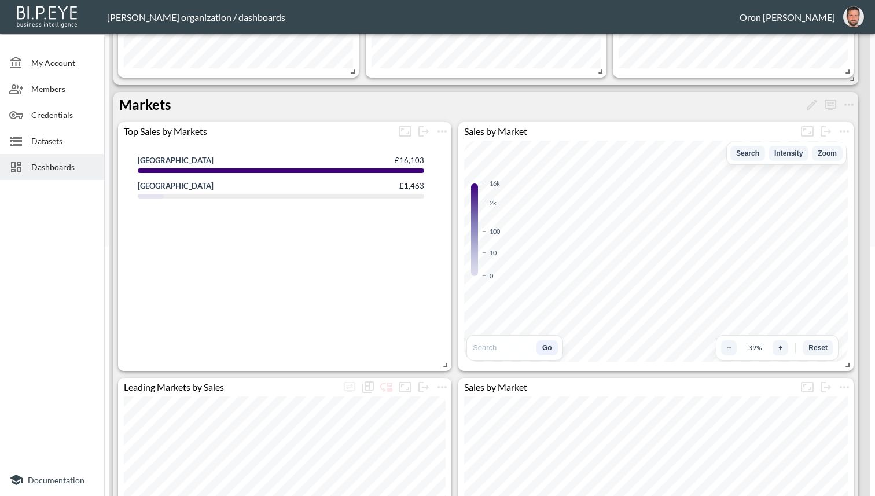
scroll to position [0, 0]
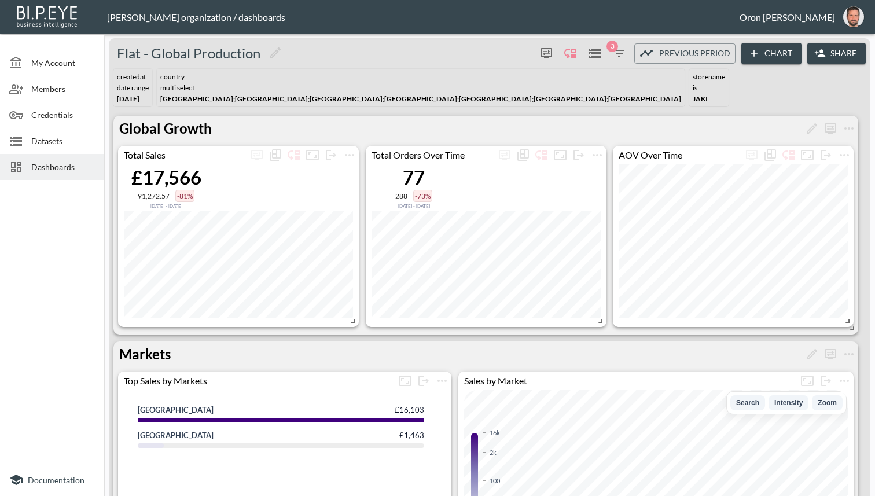
click at [618, 50] on icon "button" at bounding box center [619, 53] width 10 height 7
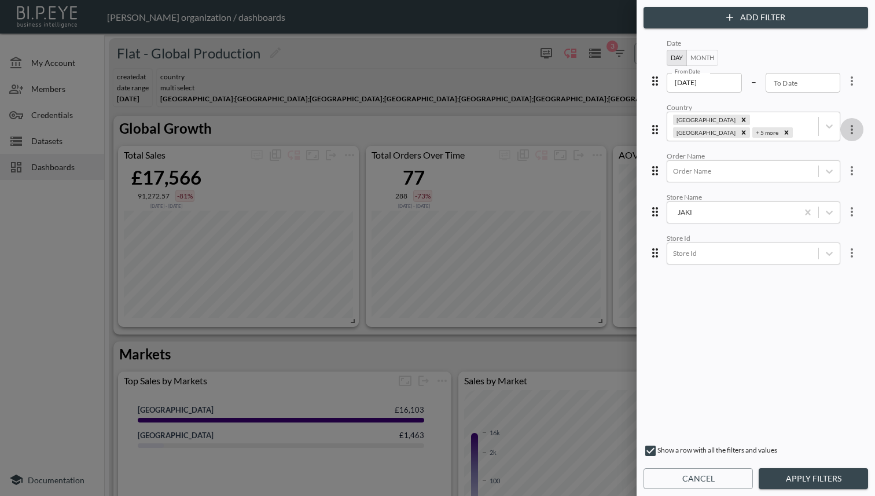
click at [845, 123] on icon "more" at bounding box center [852, 130] width 14 height 14
click at [820, 144] on li "Edit" at bounding box center [810, 148] width 104 height 21
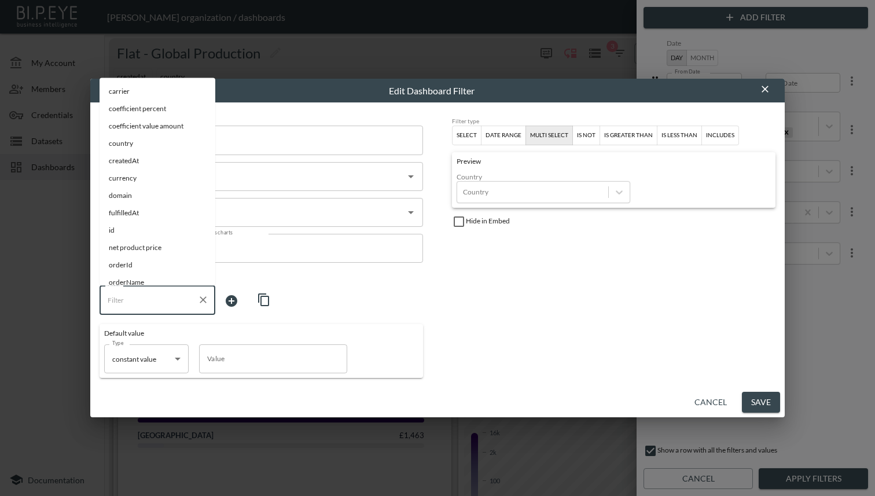
click at [140, 306] on input "Filter" at bounding box center [149, 300] width 88 height 19
click at [136, 156] on span "createdAt" at bounding box center [157, 161] width 97 height 10
type input "createdAt"
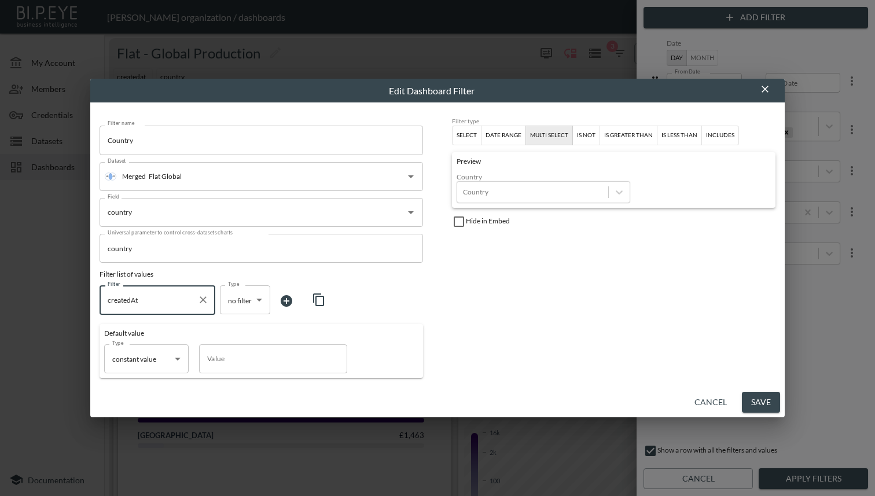
click at [237, 294] on body "BI.P.EYE, Interactive Analytics Dashboards - app [PERSON_NAME] organization / d…" at bounding box center [437, 248] width 875 height 496
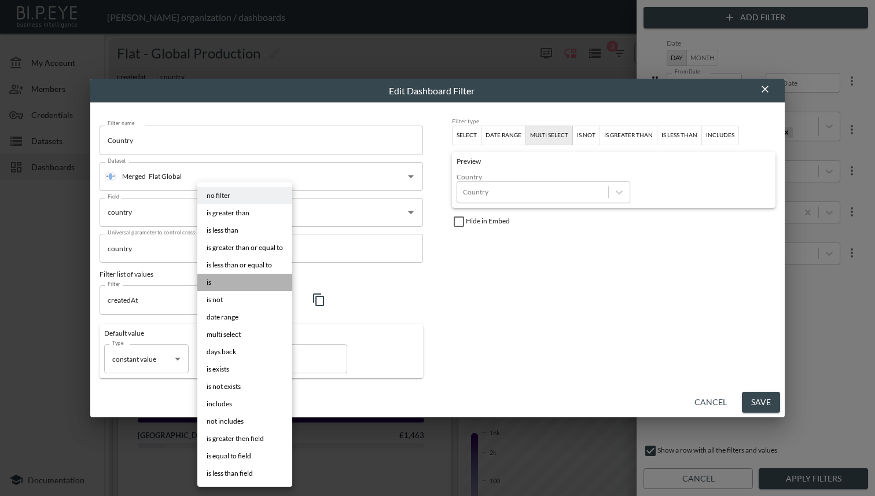
click at [235, 284] on li "is" at bounding box center [244, 282] width 95 height 17
type input "is"
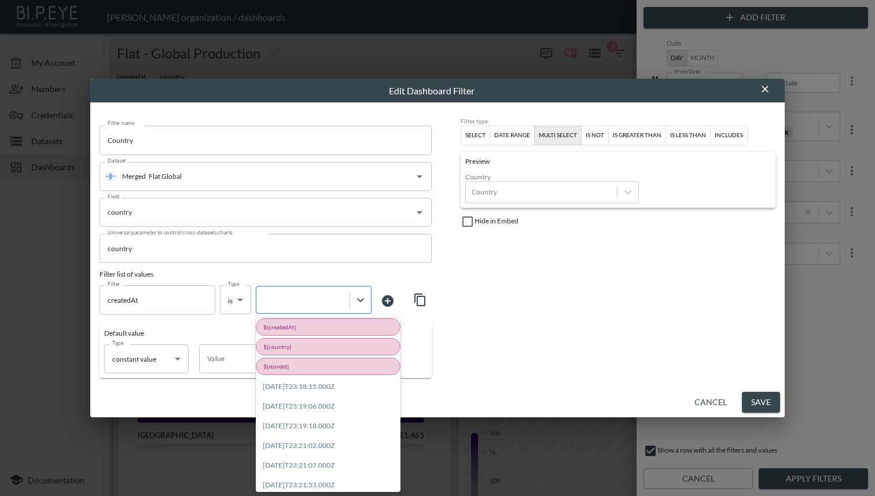
click at [302, 306] on div at bounding box center [302, 300] width 93 height 16
click at [292, 322] on div "${createdAt}" at bounding box center [328, 326] width 145 height 17
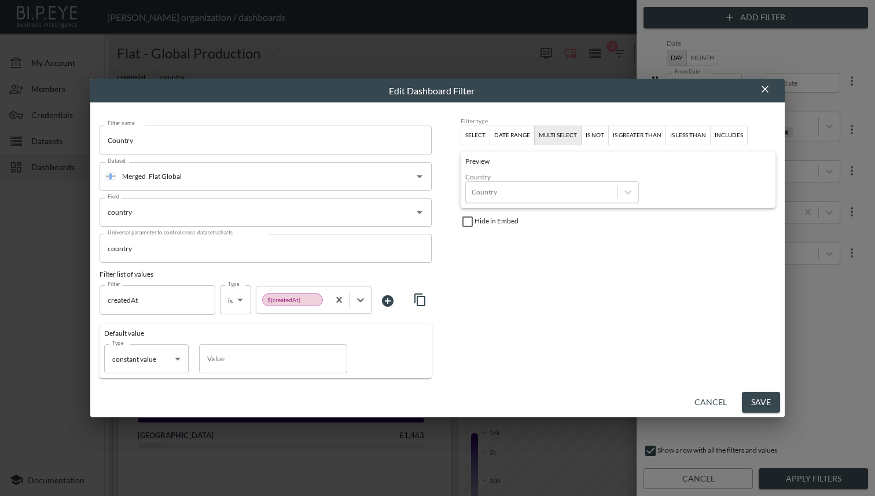
click at [386, 300] on icon at bounding box center [388, 301] width 14 height 14
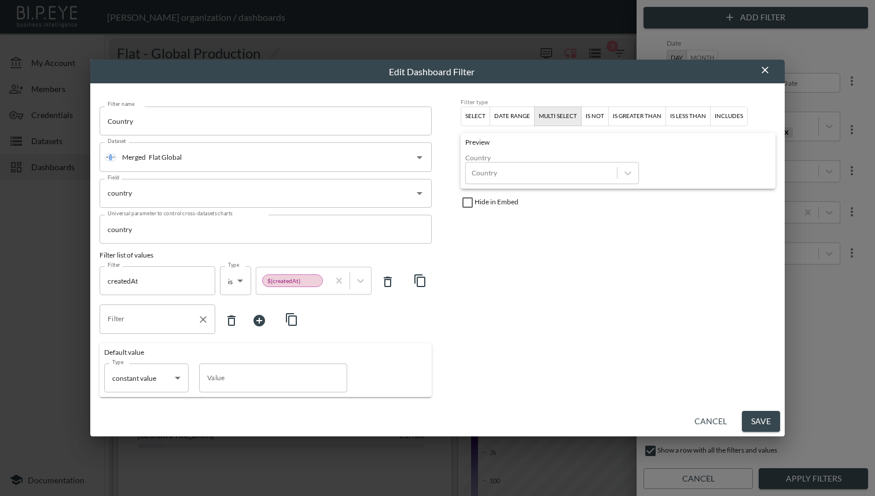
click at [160, 313] on input "Filter" at bounding box center [149, 319] width 88 height 19
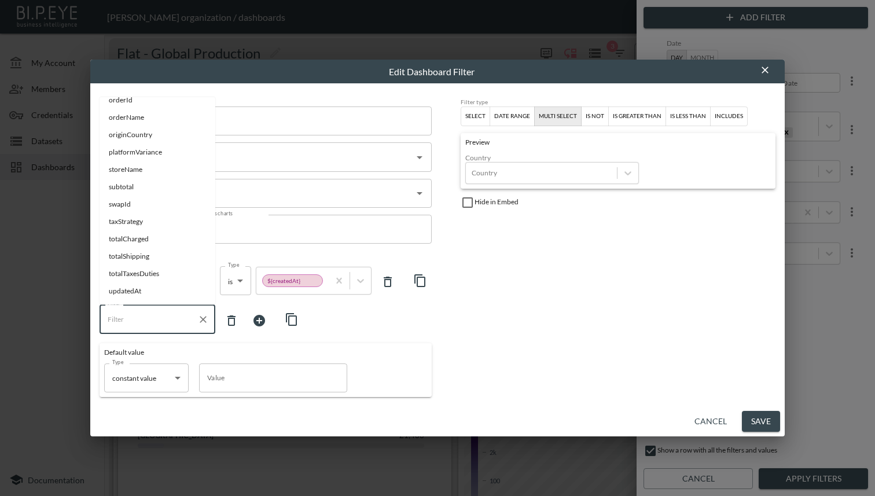
drag, startPoint x: 131, startPoint y: 208, endPoint x: 131, endPoint y: 214, distance: 5.8
click at [131, 208] on span "swapId" at bounding box center [157, 205] width 97 height 10
type input "swapId"
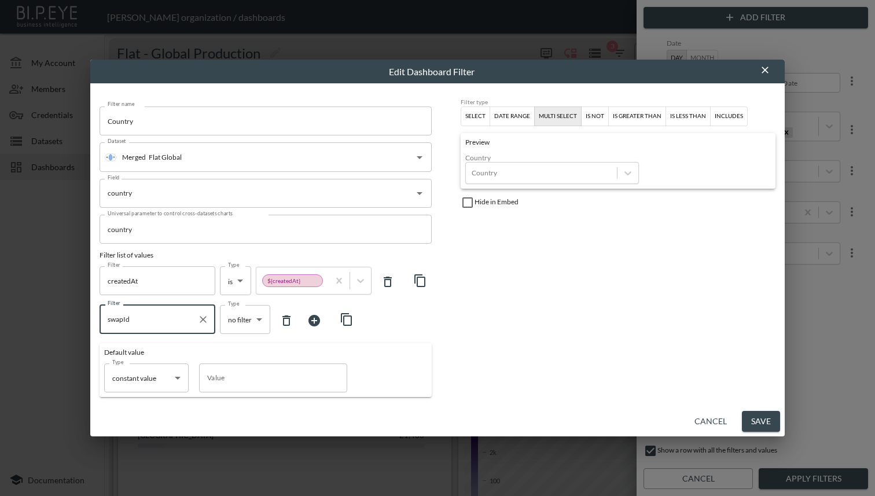
click at [222, 320] on body "BI.P.EYE, Interactive Analytics Dashboards - app [PERSON_NAME] organization / d…" at bounding box center [437, 248] width 875 height 496
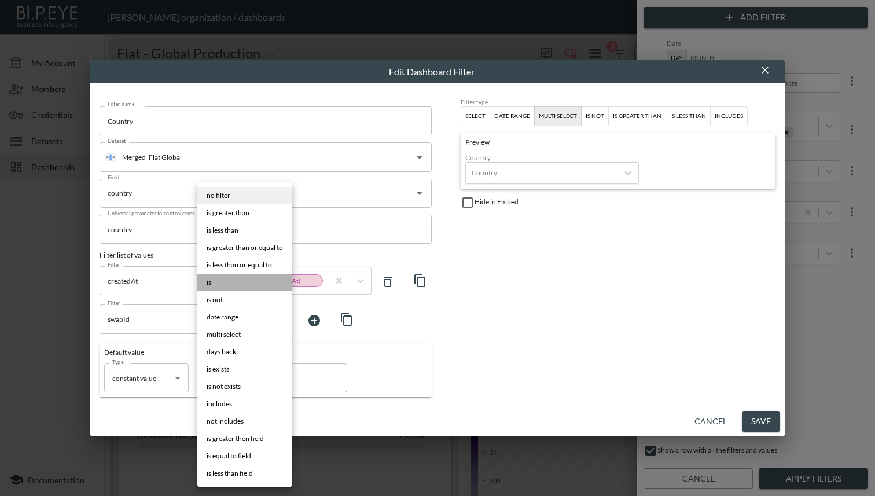
drag, startPoint x: 229, startPoint y: 285, endPoint x: 254, endPoint y: 308, distance: 34.4
click at [229, 285] on li "is" at bounding box center [244, 282] width 95 height 17
type input "is"
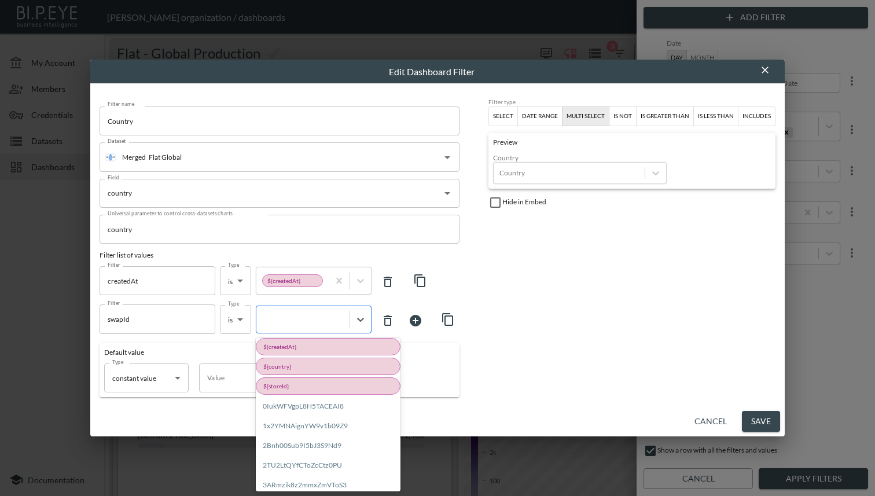
click at [287, 319] on div at bounding box center [303, 319] width 82 height 11
drag, startPoint x: 281, startPoint y: 384, endPoint x: 273, endPoint y: 383, distance: 8.9
click at [281, 384] on div "${storeId}" at bounding box center [328, 385] width 145 height 17
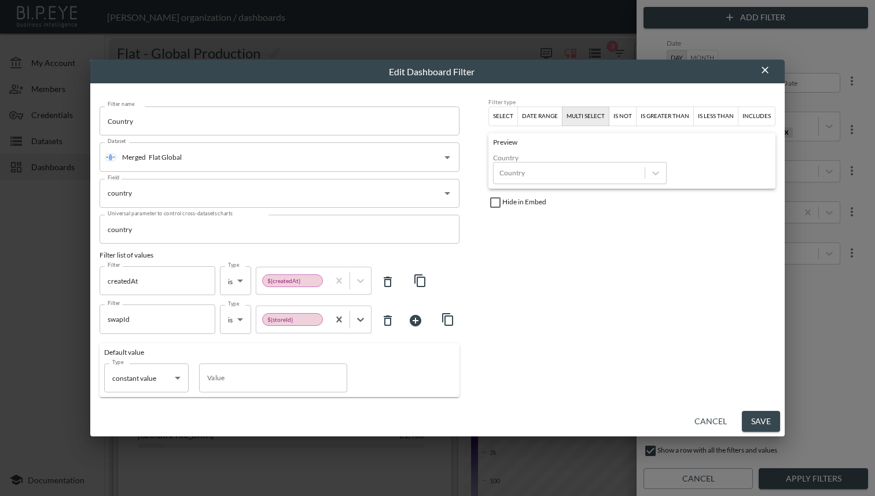
click at [752, 415] on button "Save" at bounding box center [761, 421] width 38 height 21
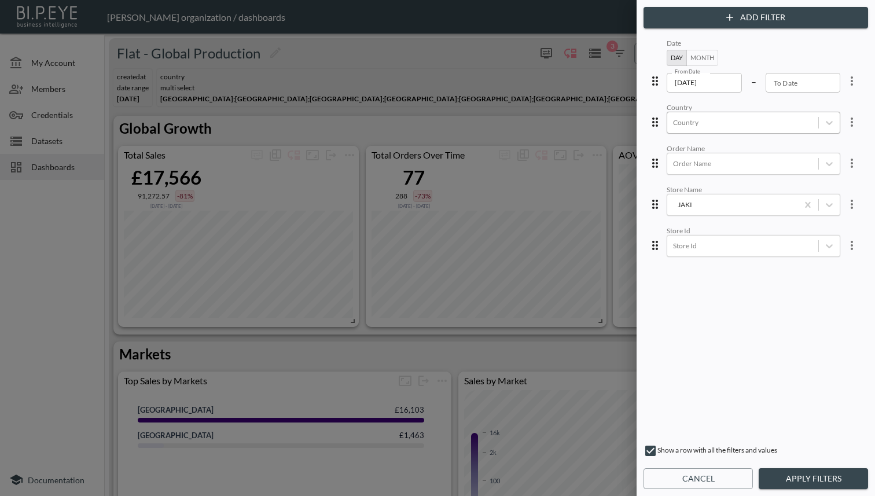
click at [716, 117] on div at bounding box center [743, 122] width 140 height 11
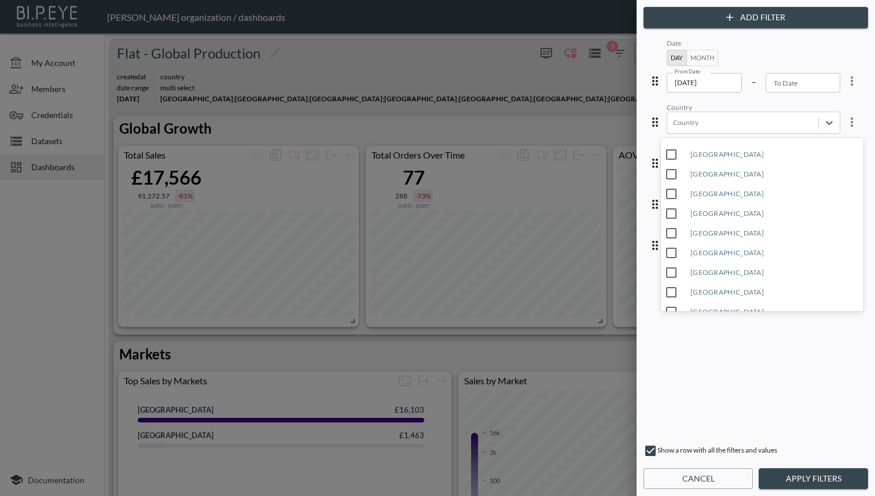
click at [775, 387] on div "Date Day Month From Date [DATE] From Date – To Date To Date Country option [GEO…" at bounding box center [756, 235] width 220 height 399
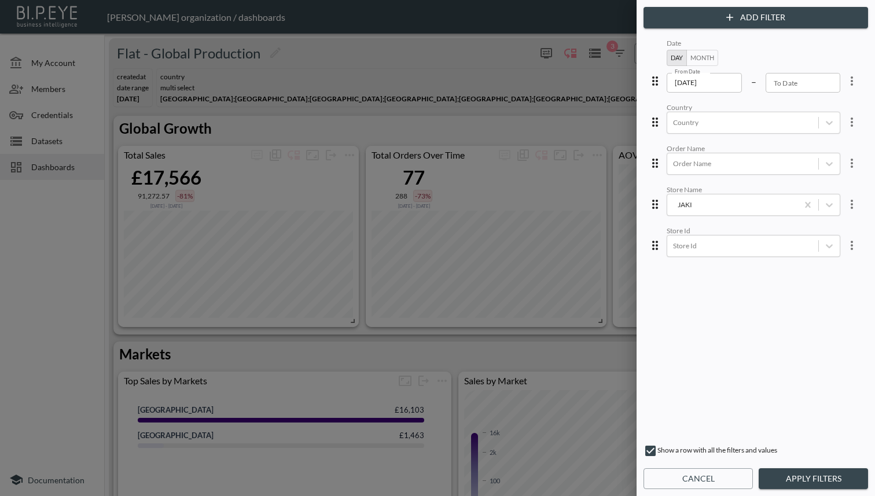
click at [820, 481] on button "Apply Filters" at bounding box center [813, 478] width 109 height 21
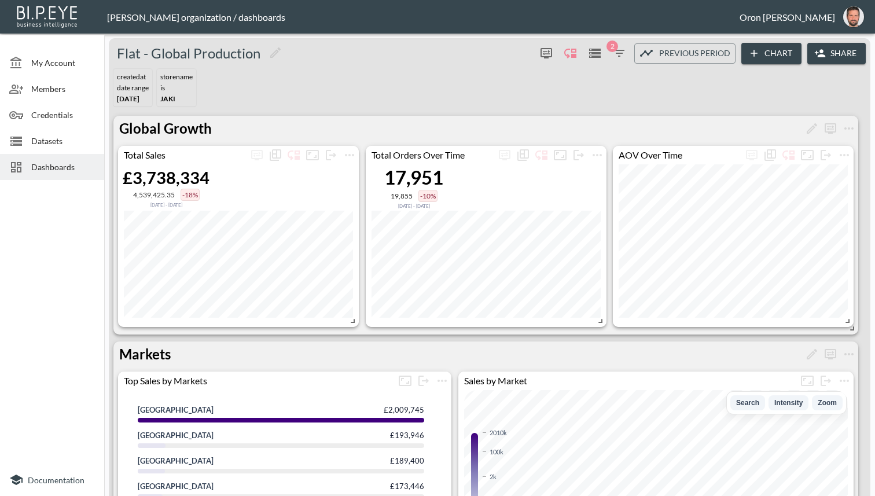
click at [615, 50] on icon "button" at bounding box center [619, 53] width 10 height 7
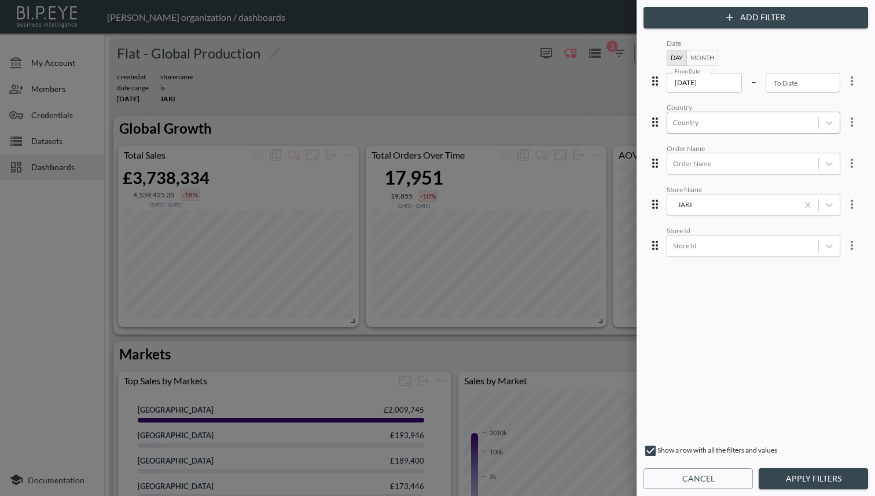
click at [718, 124] on div at bounding box center [743, 122] width 140 height 11
drag, startPoint x: 828, startPoint y: 361, endPoint x: 782, endPoint y: 282, distance: 91.1
click at [826, 357] on div "Date Day Month From Date [DATE] From Date – To Date To Date Country Country Ord…" at bounding box center [756, 235] width 220 height 399
click at [727, 201] on div "JAKI" at bounding box center [732, 204] width 119 height 11
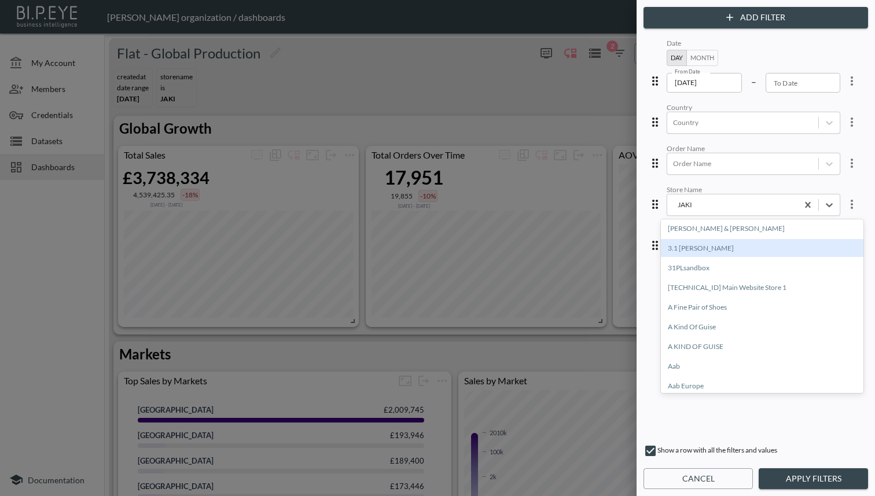
click at [711, 244] on div "3.1 [PERSON_NAME]" at bounding box center [762, 248] width 203 height 18
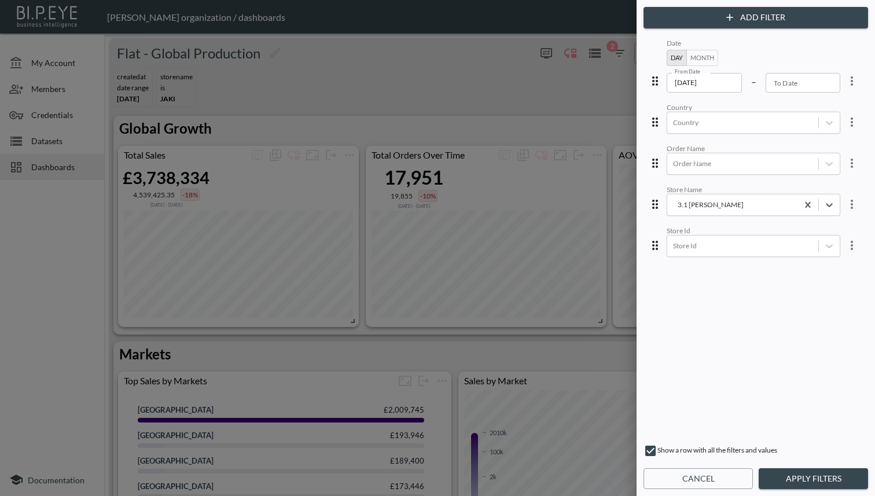
click at [793, 479] on button "Apply Filters" at bounding box center [813, 478] width 109 height 21
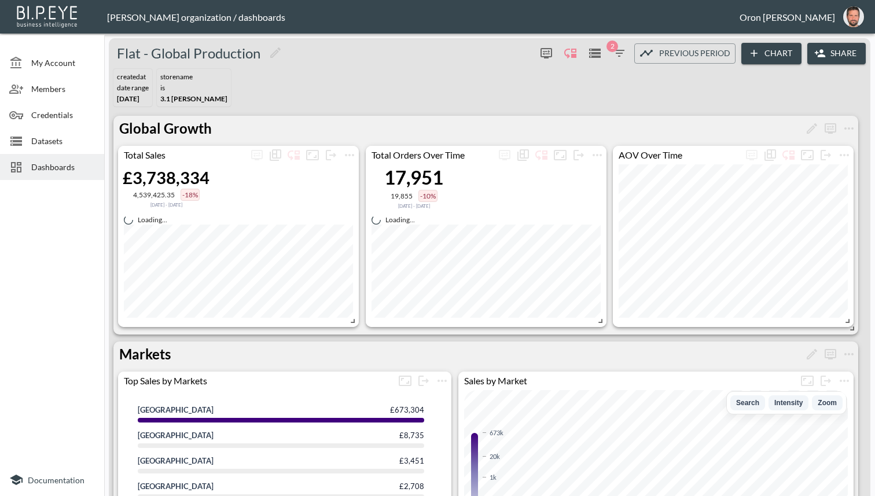
click at [618, 53] on icon "button" at bounding box center [619, 53] width 10 height 7
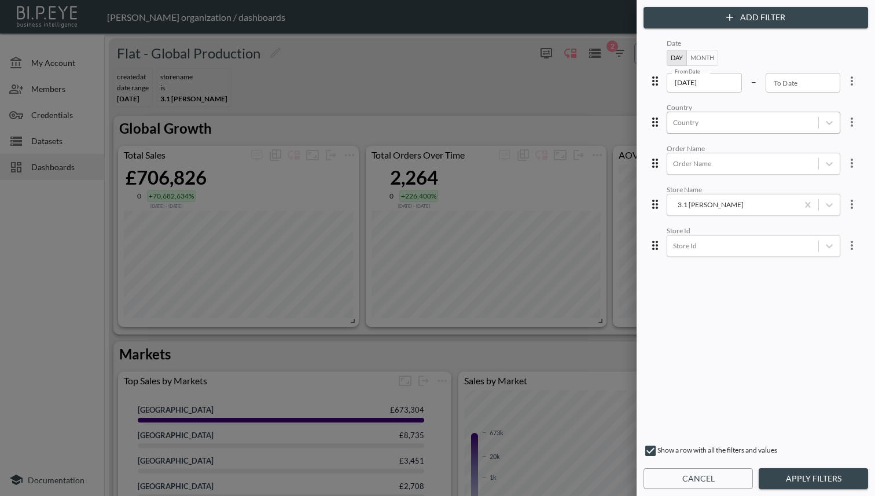
click at [696, 126] on div at bounding box center [743, 122] width 140 height 11
drag, startPoint x: 759, startPoint y: 365, endPoint x: 761, endPoint y: 338, distance: 27.3
click at [759, 365] on div "Date Day Month From Date [DATE] From Date – To Date To Date Country Country Ord…" at bounding box center [756, 235] width 220 height 399
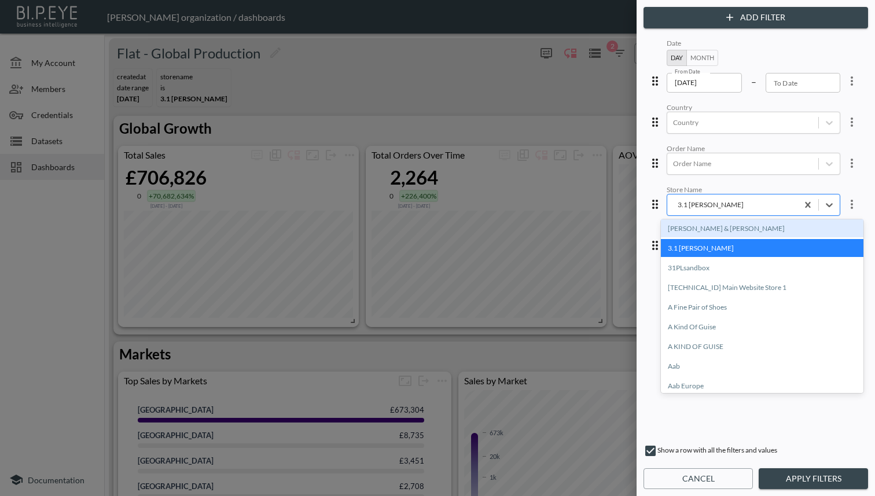
click at [729, 211] on div "3.1 [PERSON_NAME]" at bounding box center [754, 205] width 174 height 22
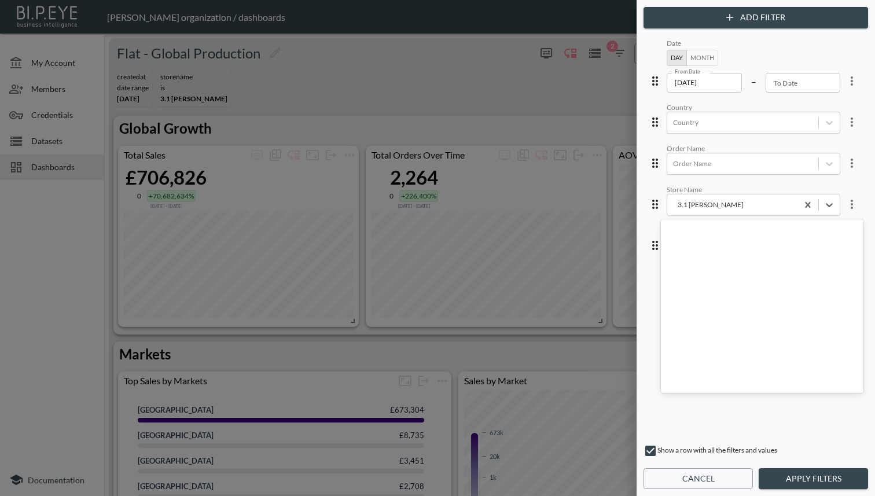
scroll to position [494, 0]
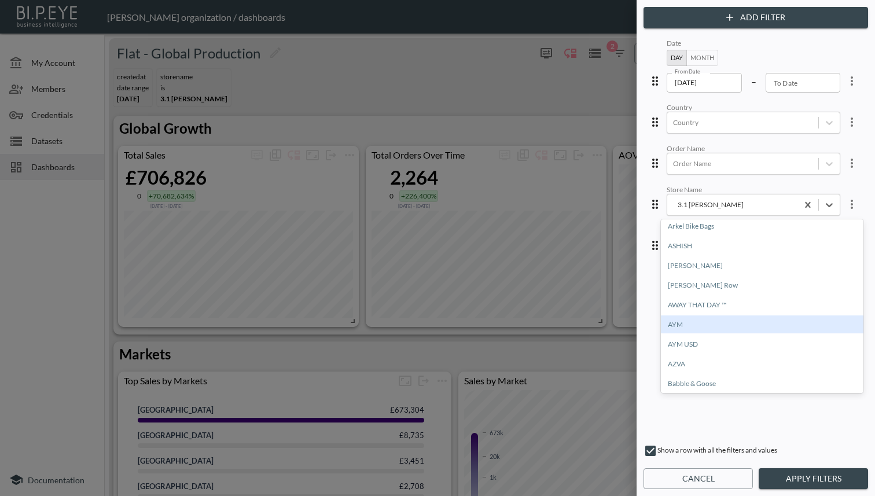
click at [703, 328] on div "AYM" at bounding box center [762, 325] width 203 height 18
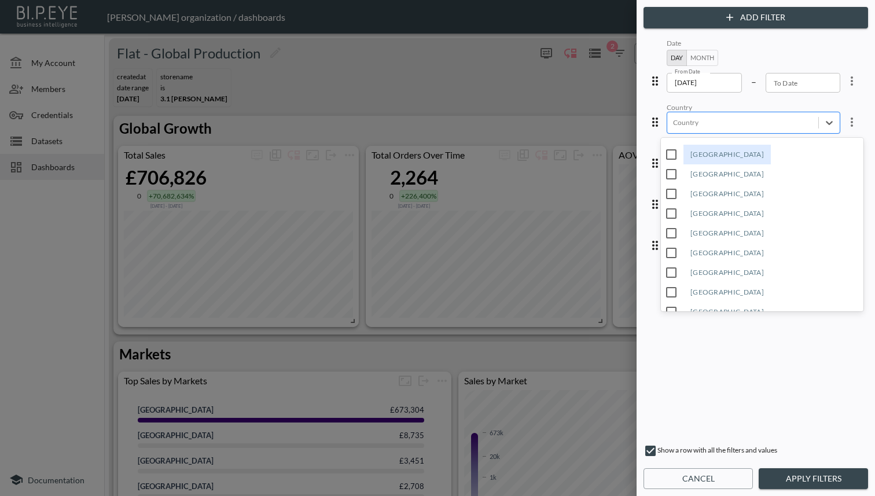
click at [700, 126] on div at bounding box center [743, 122] width 140 height 11
click at [785, 373] on div "Date Day Month From Date [DATE] From Date – To Date To Date Country option [GEO…" at bounding box center [756, 235] width 220 height 399
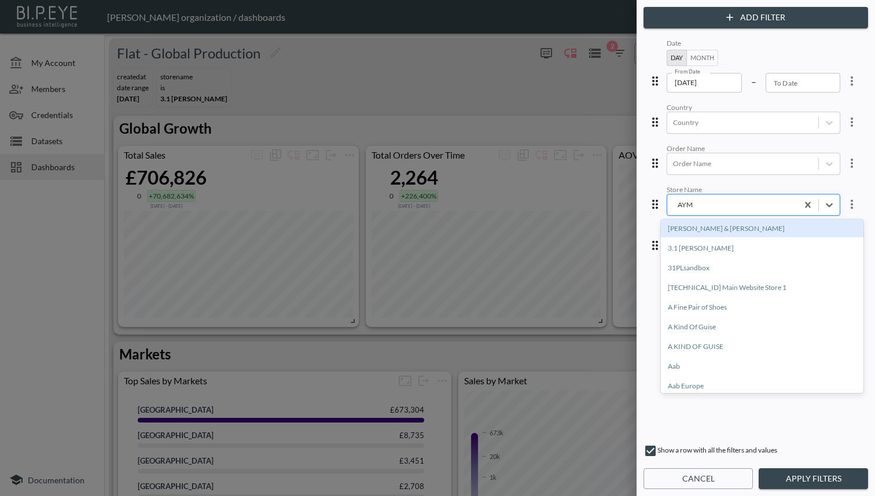
click at [716, 199] on div "AYM" at bounding box center [732, 204] width 119 height 11
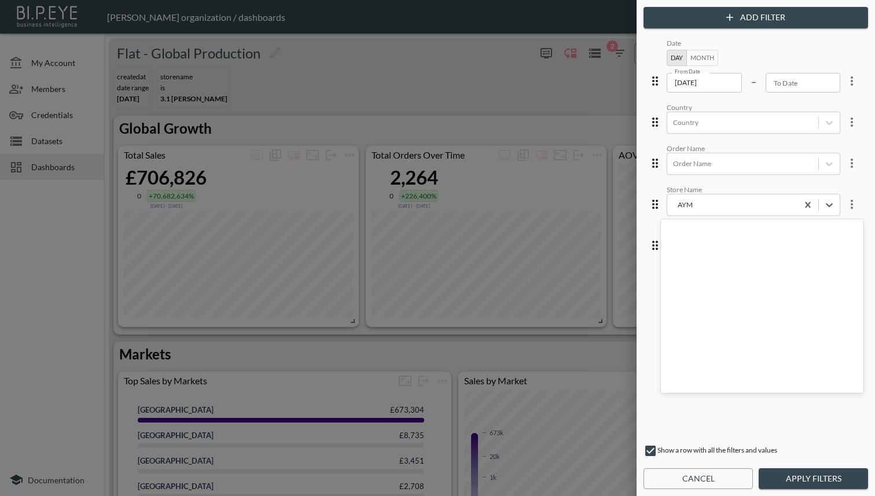
scroll to position [1379, 0]
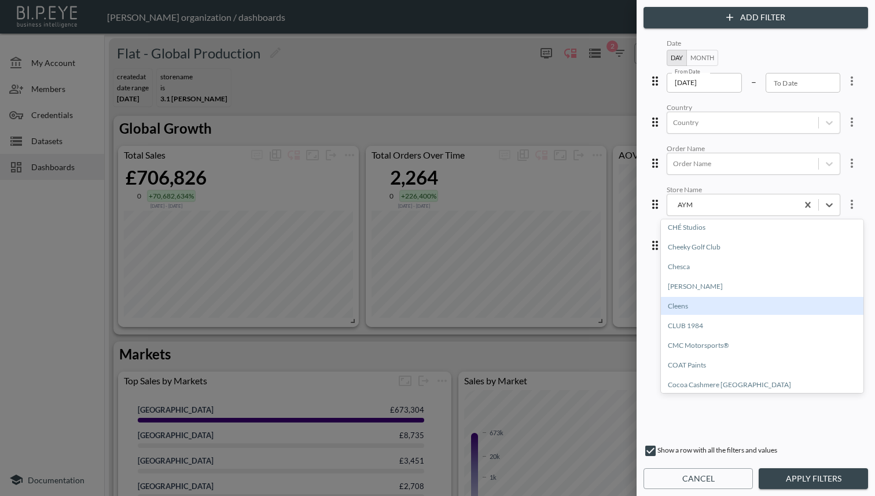
click at [709, 308] on div "Cleens" at bounding box center [762, 306] width 203 height 18
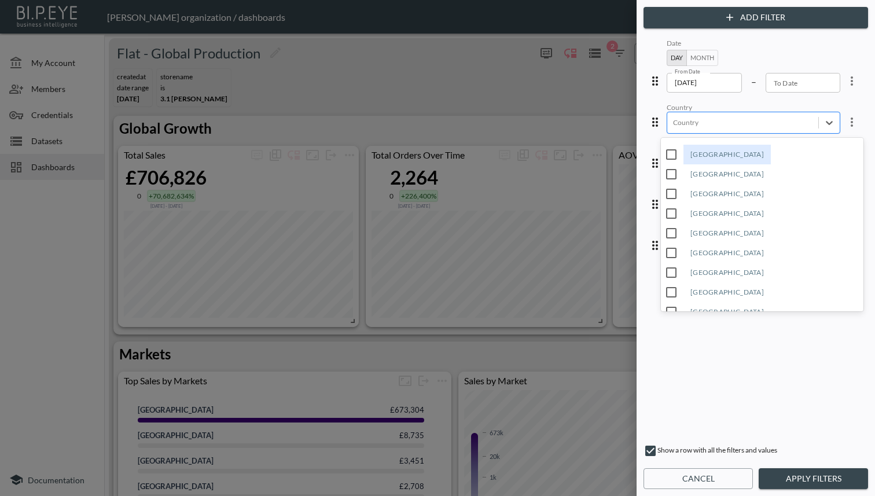
click at [709, 119] on div at bounding box center [743, 122] width 140 height 11
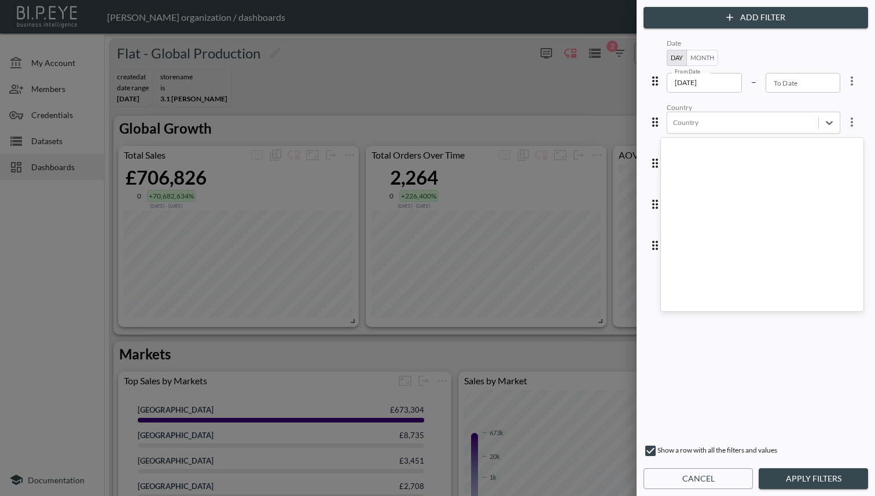
scroll to position [0, 0]
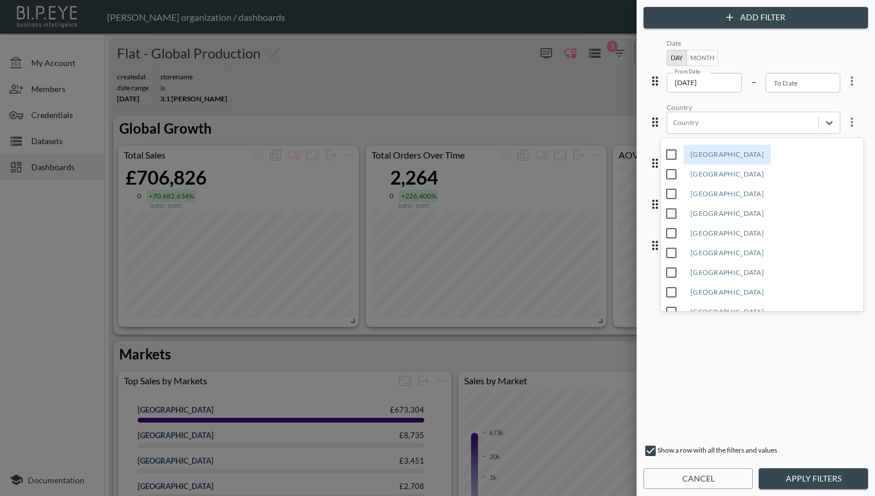
drag, startPoint x: 794, startPoint y: 354, endPoint x: 795, endPoint y: 366, distance: 11.7
click at [794, 354] on div "Date Day Month From Date [DATE] From Date – To Date To Date Country option [GEO…" at bounding box center [756, 235] width 220 height 399
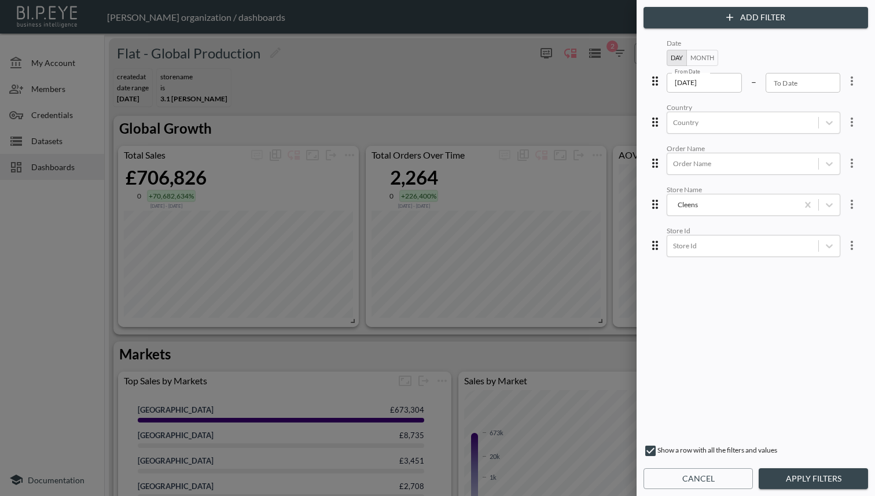
click at [851, 120] on icon "more" at bounding box center [852, 122] width 2 height 9
click at [839, 144] on li "Edit" at bounding box center [810, 148] width 104 height 21
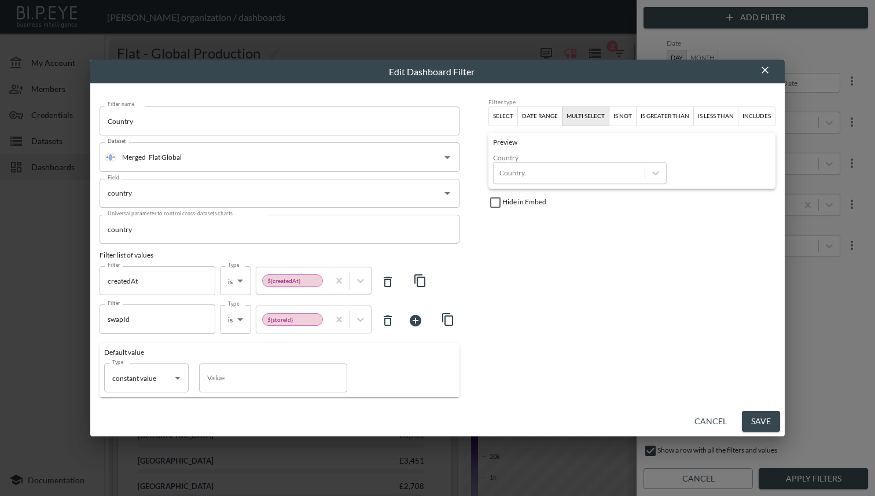
click at [420, 323] on icon at bounding box center [416, 321] width 12 height 12
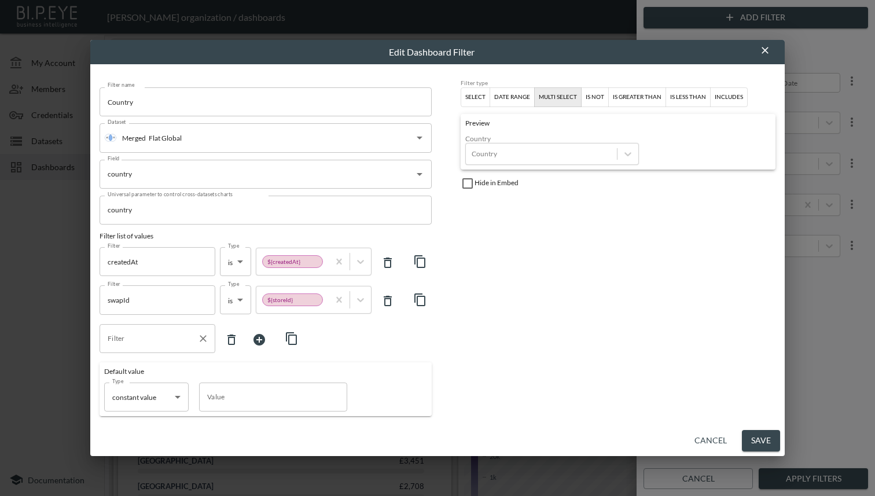
click at [168, 338] on input "Filter" at bounding box center [149, 338] width 88 height 19
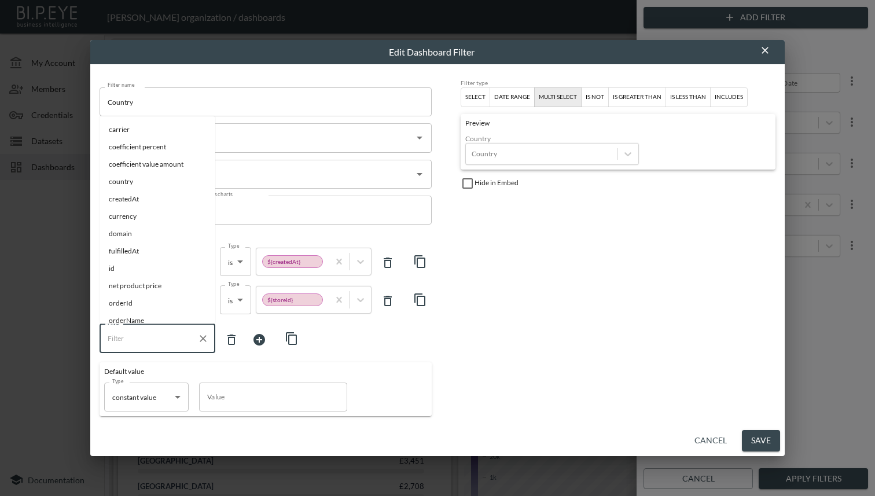
scroll to position [184, 0]
click at [147, 192] on span "storeName" at bounding box center [157, 189] width 97 height 10
type input "storeName"
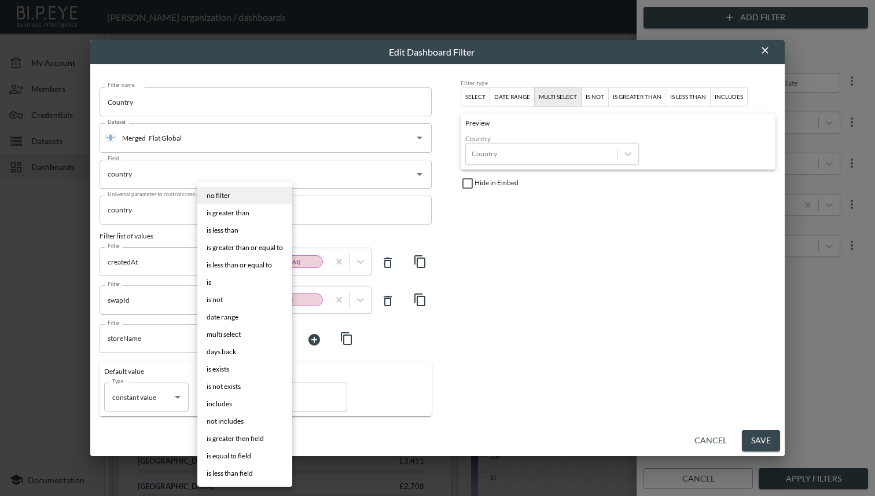
click at [236, 336] on body "BI.P.EYE, Interactive Analytics Dashboards - app [PERSON_NAME] organization / d…" at bounding box center [437, 248] width 875 height 496
click at [231, 284] on li "is" at bounding box center [244, 282] width 95 height 17
type input "is"
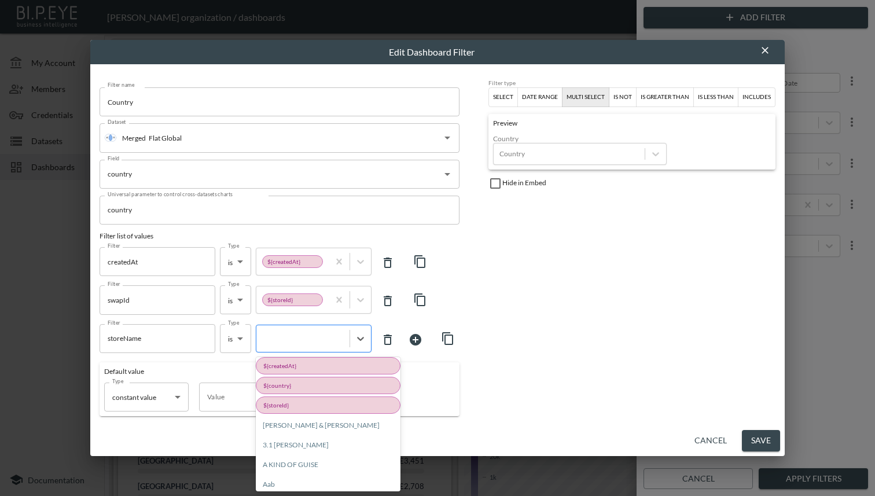
click at [290, 335] on div at bounding box center [303, 338] width 82 height 11
drag, startPoint x: 628, startPoint y: 366, endPoint x: 676, endPoint y: 412, distance: 66.8
click at [628, 366] on div "Filter type Select date range multi select is not is greater than is less than …" at bounding box center [632, 247] width 287 height 337
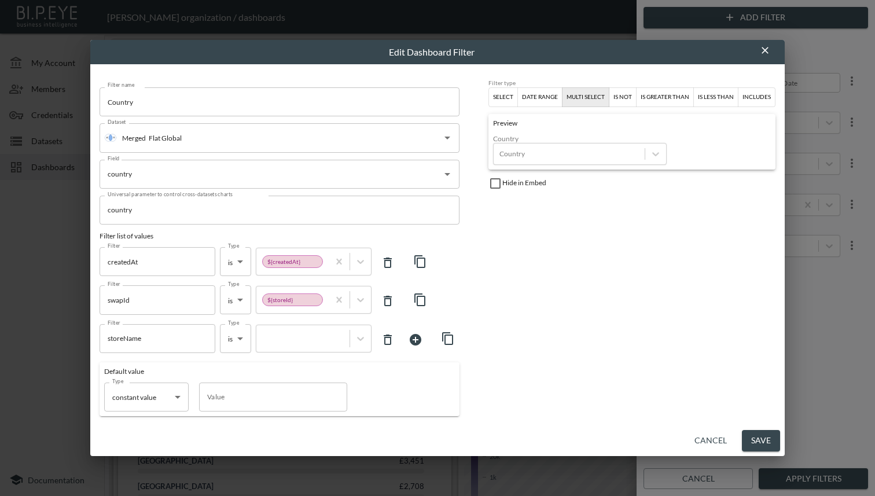
drag, startPoint x: 694, startPoint y: 435, endPoint x: 681, endPoint y: 439, distance: 13.8
click at [694, 435] on button "Cancel" at bounding box center [711, 440] width 42 height 21
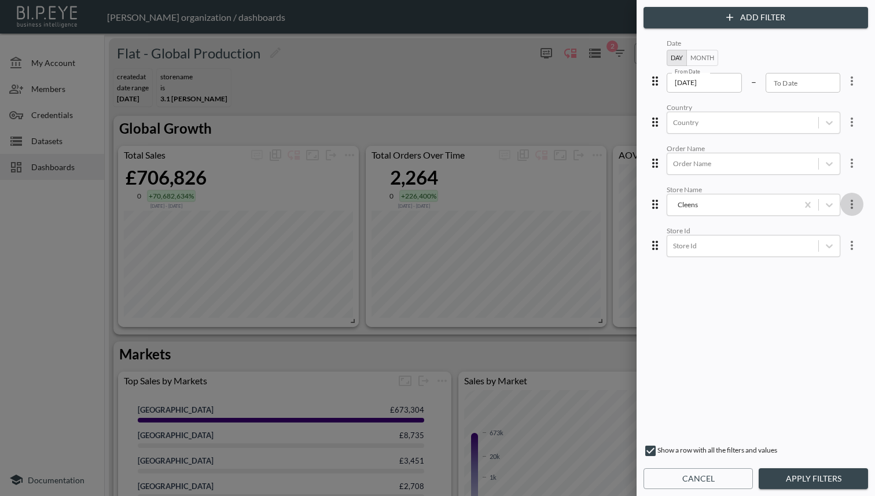
click at [845, 200] on icon "more" at bounding box center [852, 204] width 14 height 14
click at [827, 231] on li "Edit" at bounding box center [810, 229] width 104 height 21
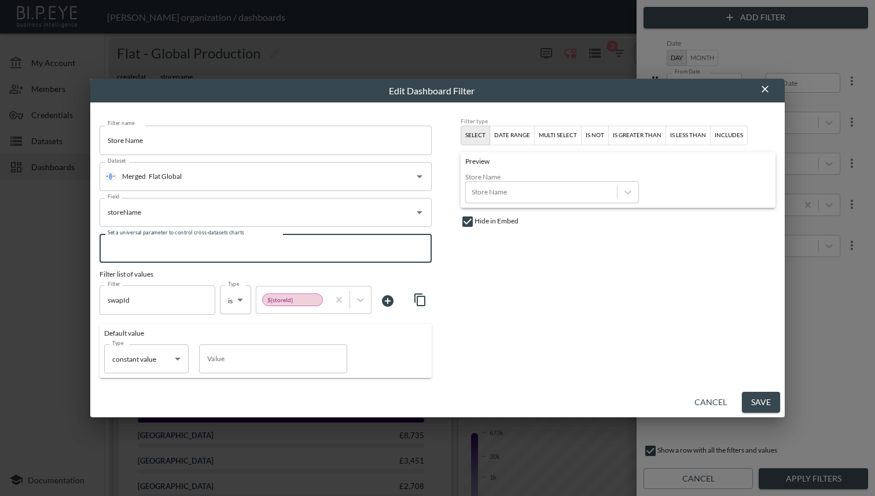
click at [254, 250] on input "Set a universal parameter to control cross-datasets charts" at bounding box center [266, 248] width 332 height 29
type input "storeName"
click at [760, 399] on button "Save" at bounding box center [761, 402] width 38 height 21
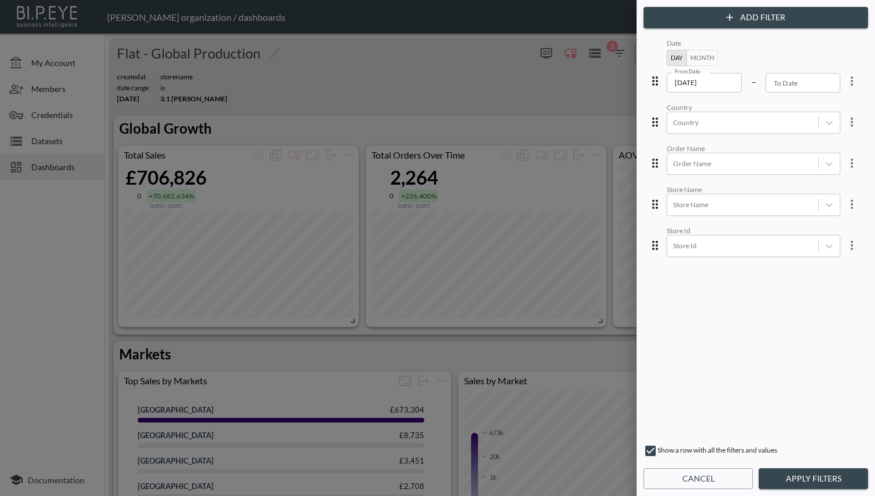
click at [851, 207] on icon "more" at bounding box center [852, 204] width 2 height 9
click at [834, 225] on li "Edit" at bounding box center [810, 229] width 104 height 21
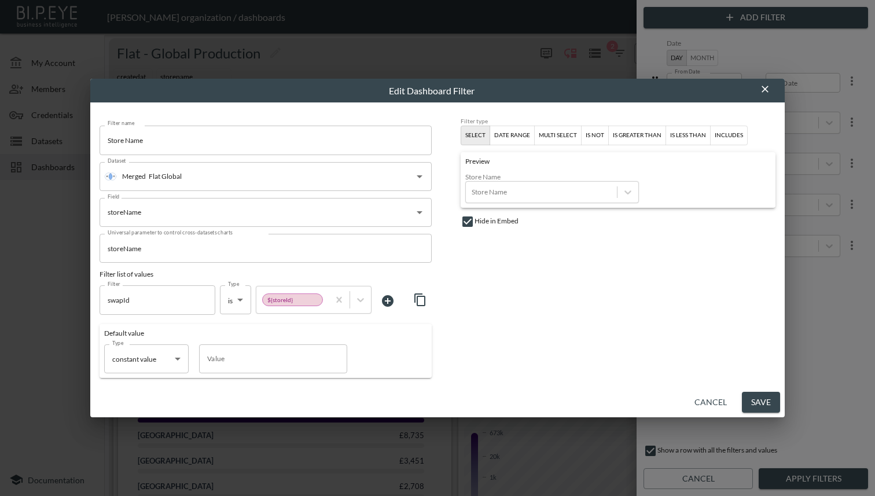
click at [711, 398] on button "Cancel" at bounding box center [711, 402] width 42 height 21
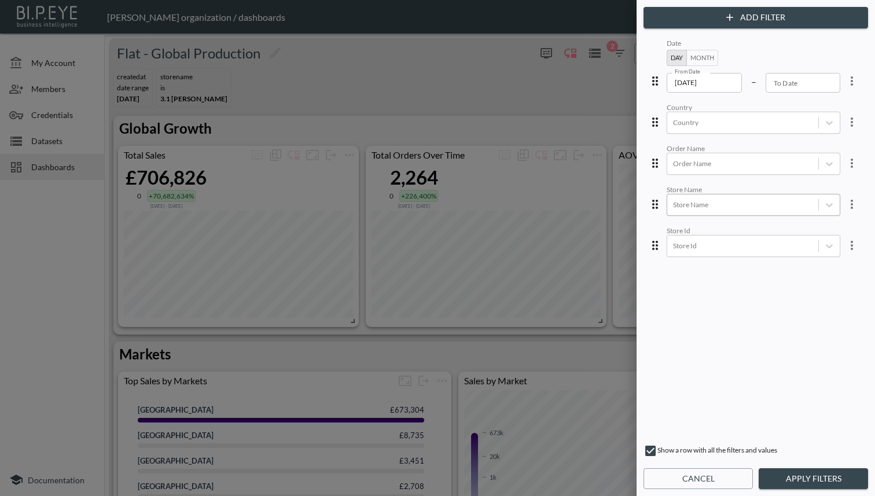
click at [779, 203] on div at bounding box center [743, 204] width 140 height 11
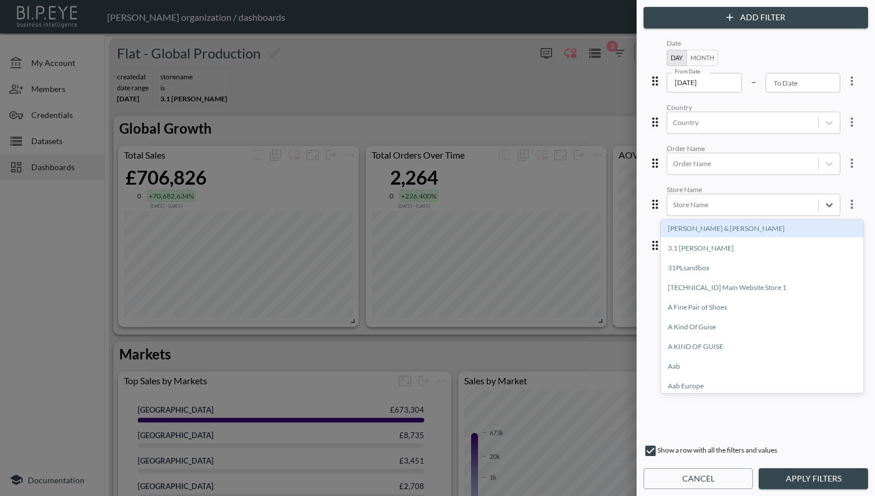
click at [853, 178] on div "Date Day Month From Date [DATE] From Date – To Date To Date Country Country Ord…" at bounding box center [756, 235] width 220 height 399
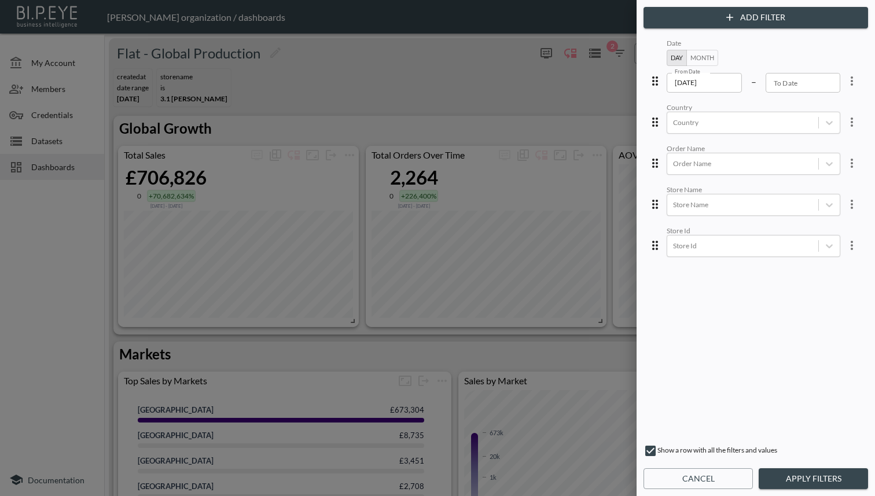
click at [845, 124] on icon "more" at bounding box center [852, 122] width 14 height 14
click at [836, 142] on li "Edit" at bounding box center [810, 148] width 104 height 21
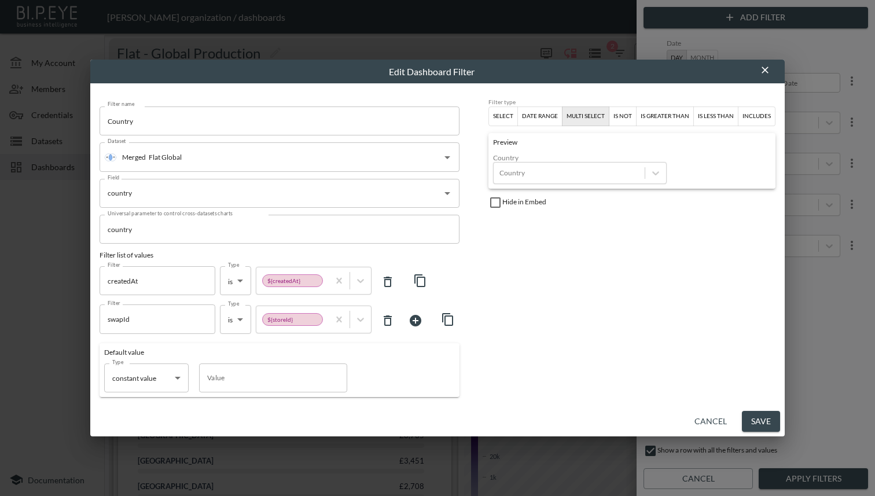
drag, startPoint x: 718, startPoint y: 426, endPoint x: 724, endPoint y: 414, distance: 13.5
click at [718, 426] on button "Cancel" at bounding box center [711, 421] width 42 height 21
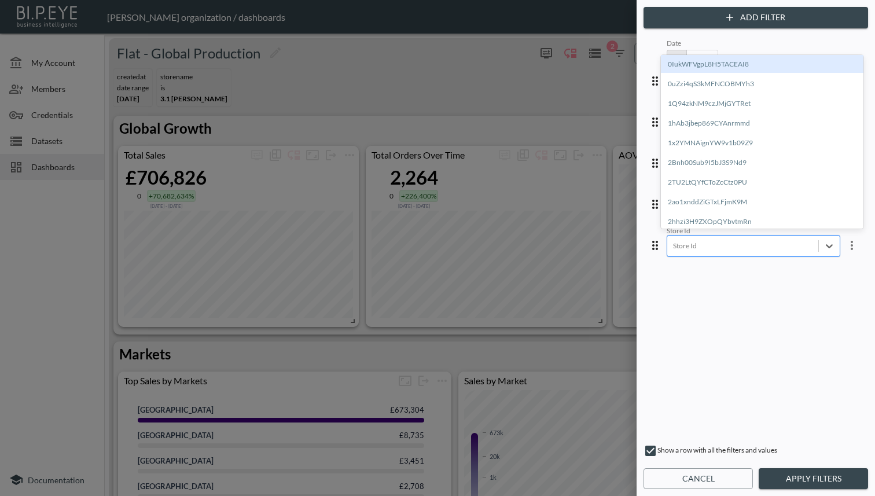
click at [771, 244] on div at bounding box center [743, 245] width 140 height 11
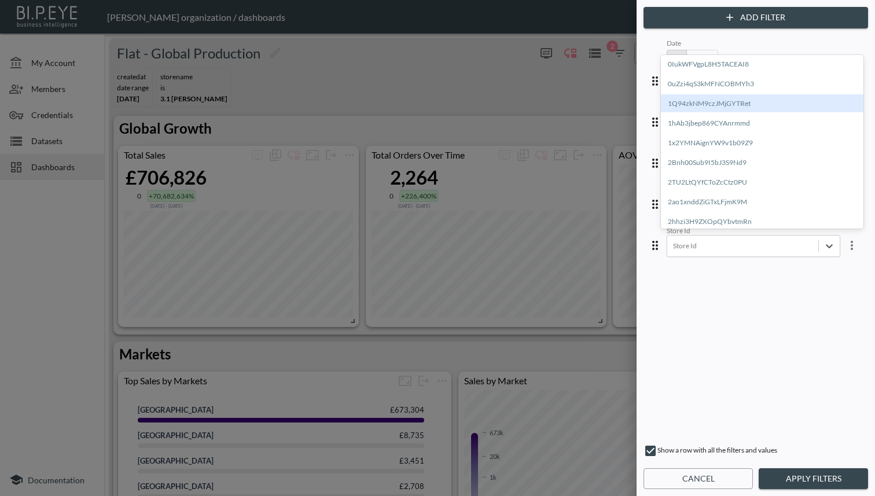
click at [713, 105] on div "1Q94zkNM9czJMjGYTRet" at bounding box center [762, 103] width 203 height 18
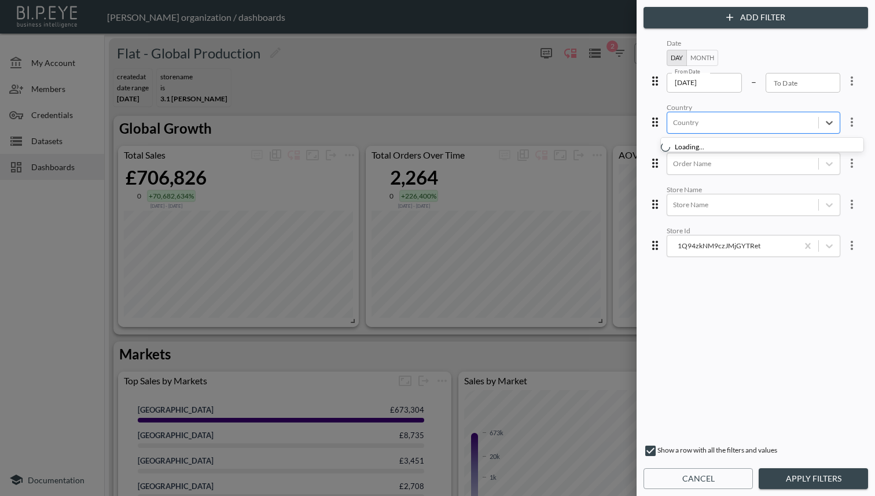
click at [724, 123] on div at bounding box center [743, 122] width 140 height 11
click at [784, 362] on div "Date Day Month From Date [DATE] From Date – To Date To Date Country Country Ord…" at bounding box center [756, 235] width 220 height 399
drag, startPoint x: 835, startPoint y: 483, endPoint x: 871, endPoint y: 496, distance: 38.1
click at [835, 483] on button "Apply Filters" at bounding box center [813, 478] width 109 height 21
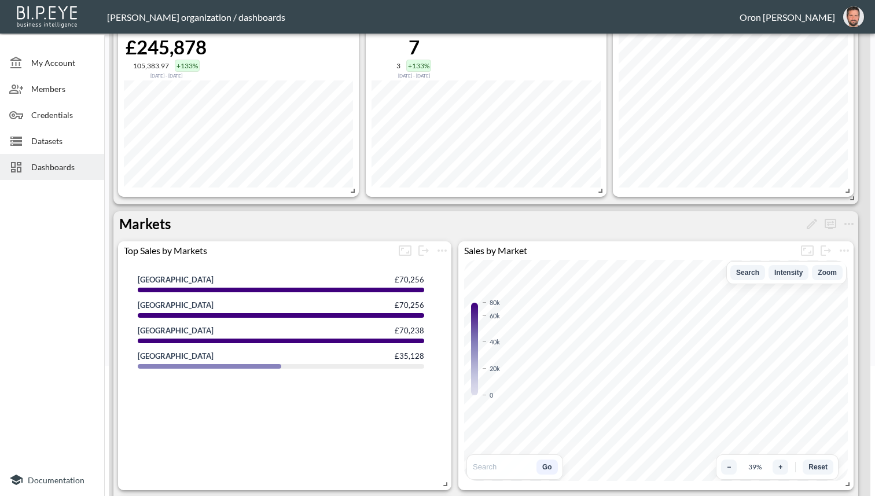
scroll to position [0, 0]
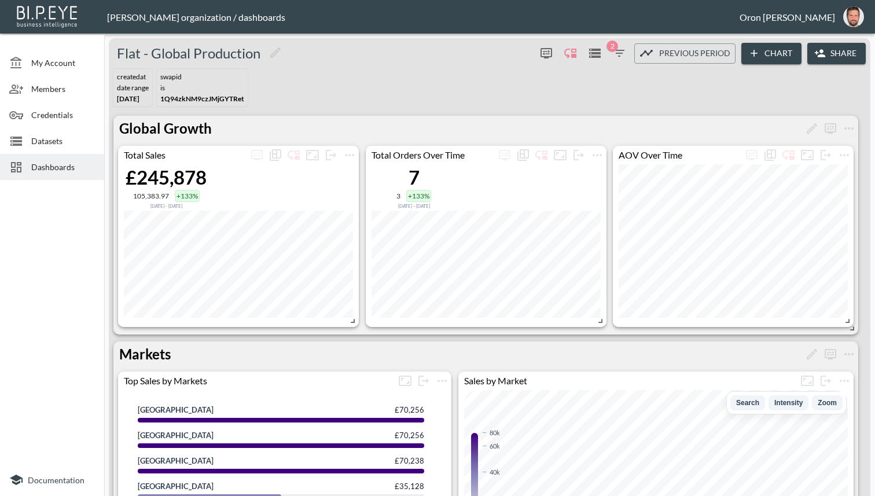
click at [614, 46] on span "2" at bounding box center [613, 47] width 12 height 12
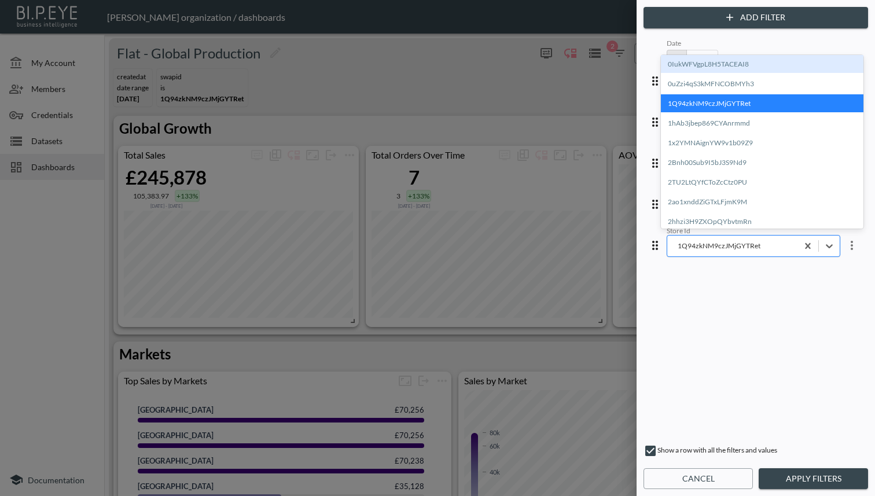
click at [731, 243] on div "1Q94zkNM9czJMjGYTRet" at bounding box center [732, 245] width 119 height 11
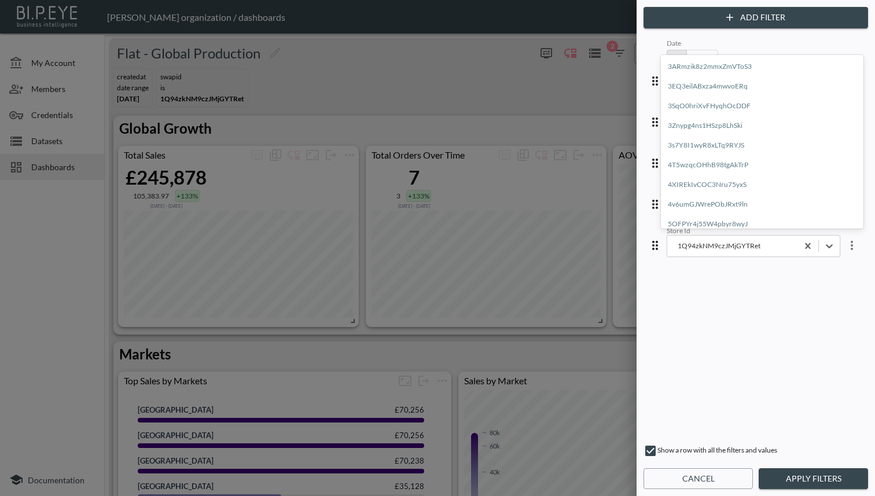
scroll to position [233, 0]
click at [716, 197] on div "3ARmzik8z2mmxZmVToS3 3EQ3eilABxza4mwvoERq 3SqO0hriXvFHyqhOcDDF 3Znypg4ns1HSzp8L…" at bounding box center [762, 142] width 203 height 174
click at [713, 200] on div "5Tg4EPW4WewzXz7THc7J" at bounding box center [762, 205] width 203 height 18
click at [801, 475] on button "Apply Filters" at bounding box center [813, 478] width 109 height 21
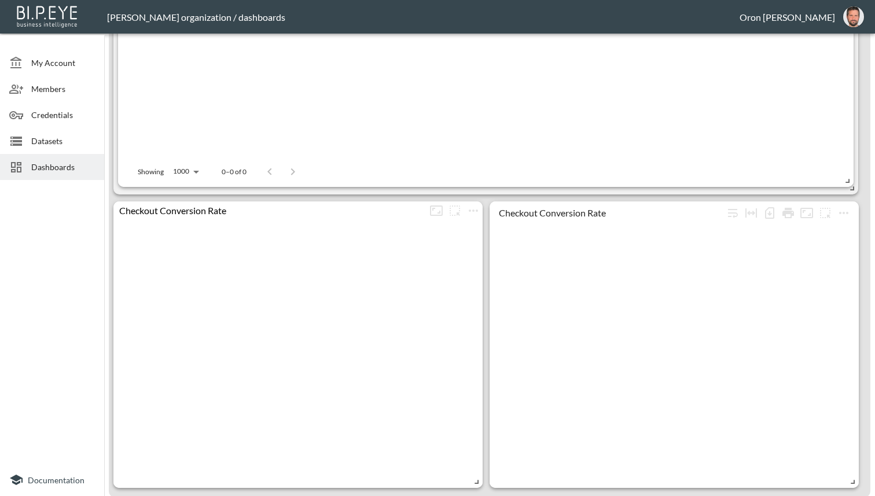
scroll to position [0, 0]
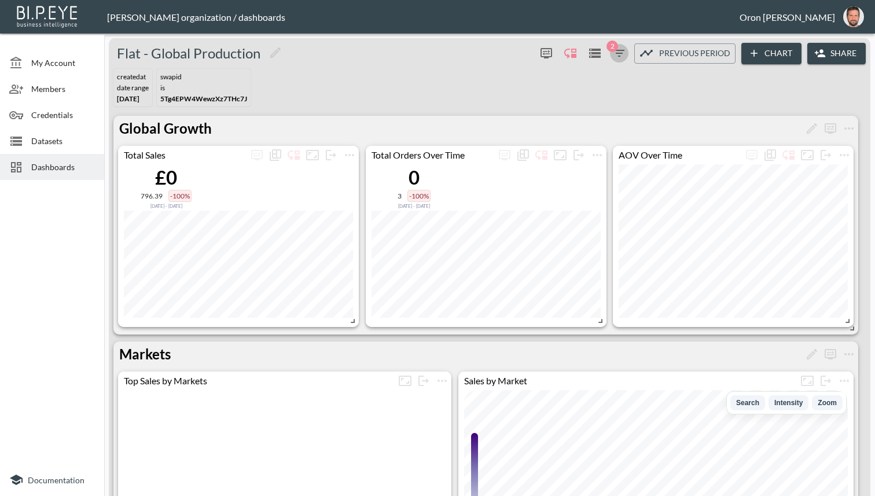
click at [615, 58] on icon "button" at bounding box center [619, 53] width 14 height 14
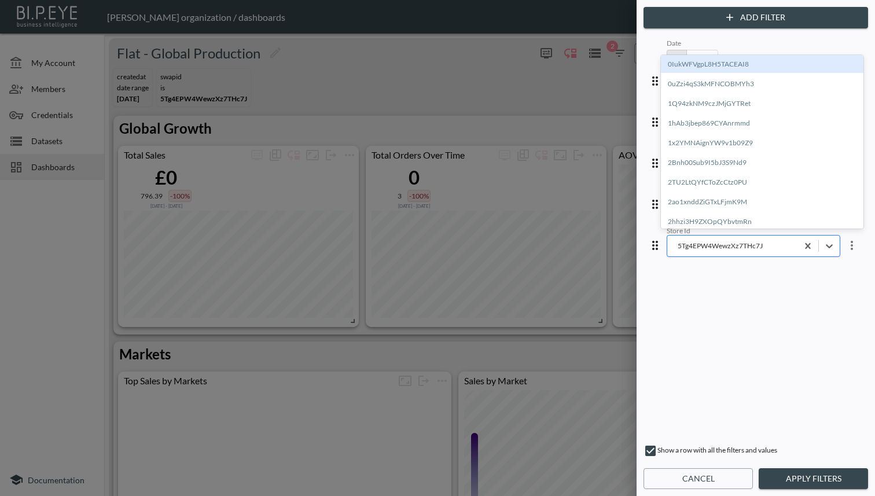
click at [728, 236] on div "5Tg4EPW4WewzXz7THc7J" at bounding box center [754, 246] width 174 height 22
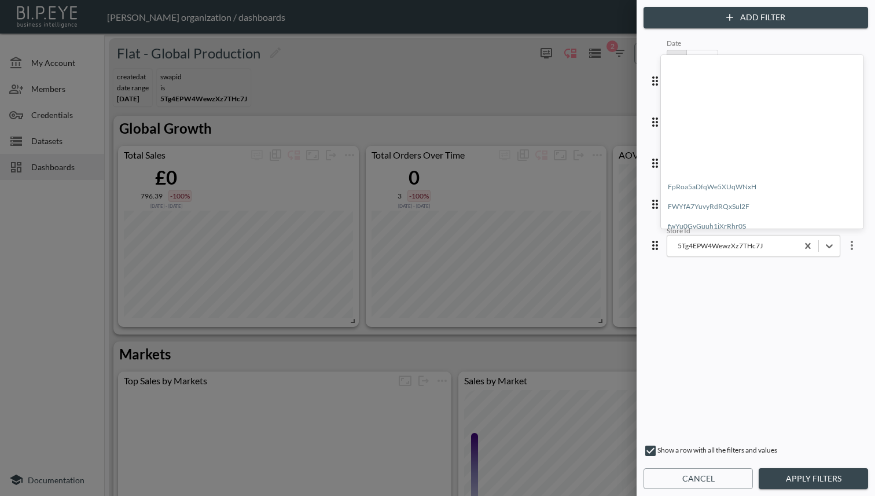
scroll to position [2268, 0]
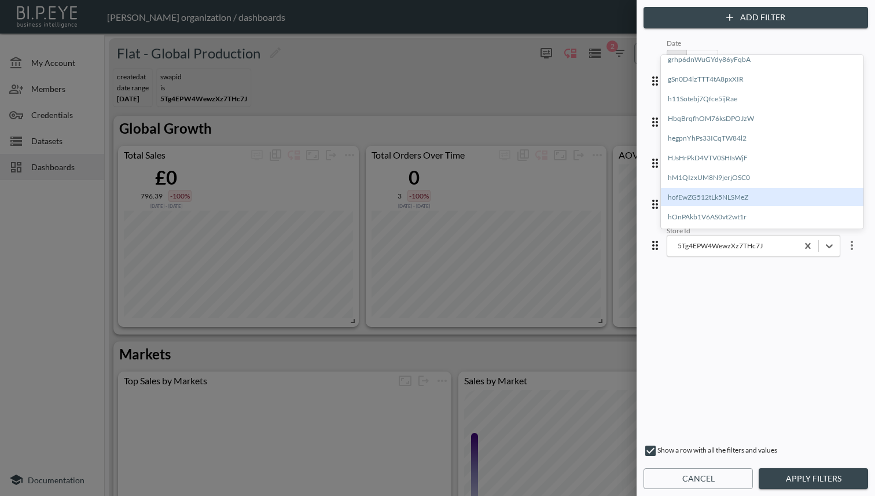
click at [703, 193] on div "hofEwZG512tLk5NLSMeZ" at bounding box center [762, 197] width 203 height 18
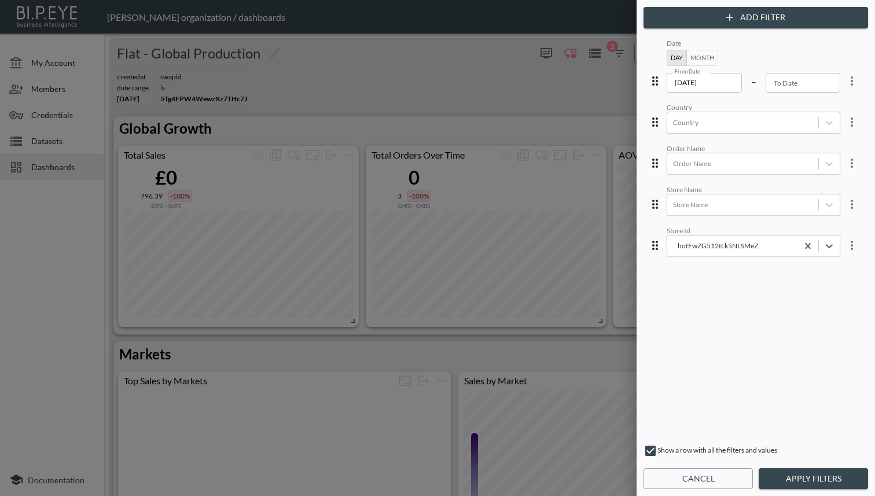
click at [787, 477] on button "Apply Filters" at bounding box center [813, 478] width 109 height 21
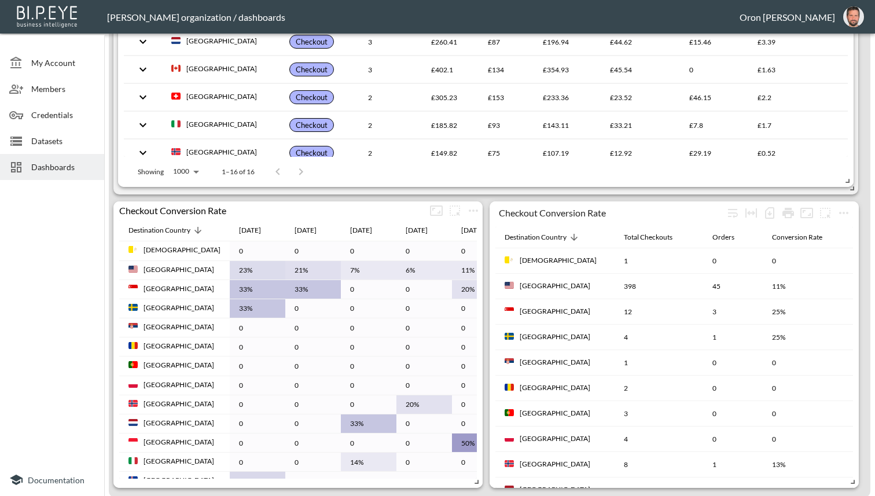
scroll to position [0, 115]
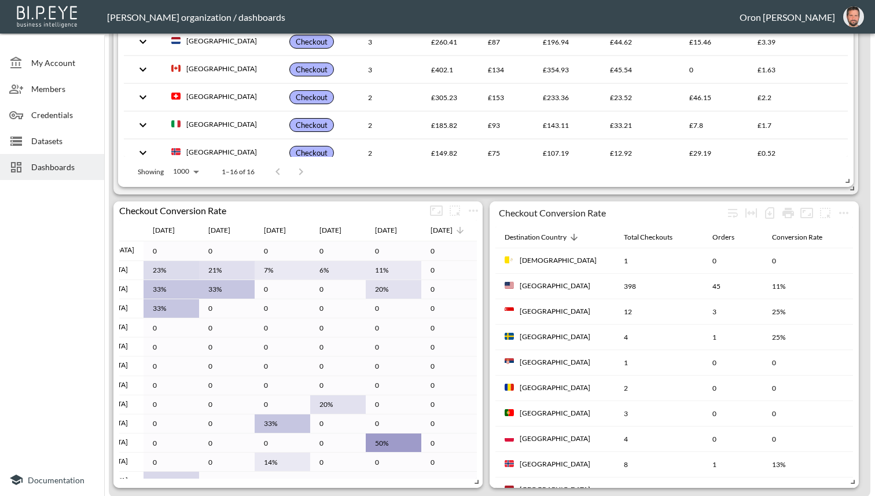
drag, startPoint x: 417, startPoint y: 233, endPoint x: 428, endPoint y: 232, distance: 11.6
click at [421, 233] on th "[DATE]" at bounding box center [449, 231] width 56 height 22
click at [431, 232] on div "[DATE]" at bounding box center [442, 230] width 22 height 14
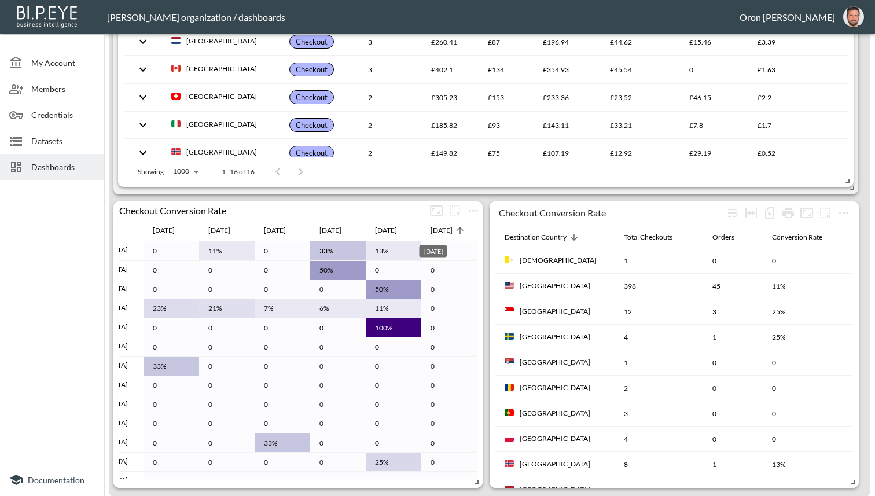
click at [431, 232] on div "[DATE]" at bounding box center [442, 230] width 22 height 14
click at [434, 233] on div "[DATE]" at bounding box center [442, 230] width 22 height 14
click at [431, 230] on div "[DATE]" at bounding box center [442, 230] width 22 height 14
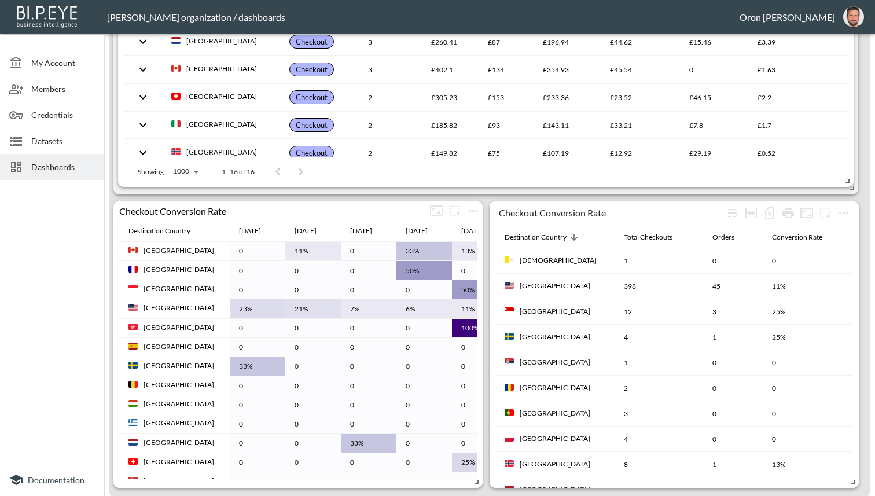
scroll to position [354, 0]
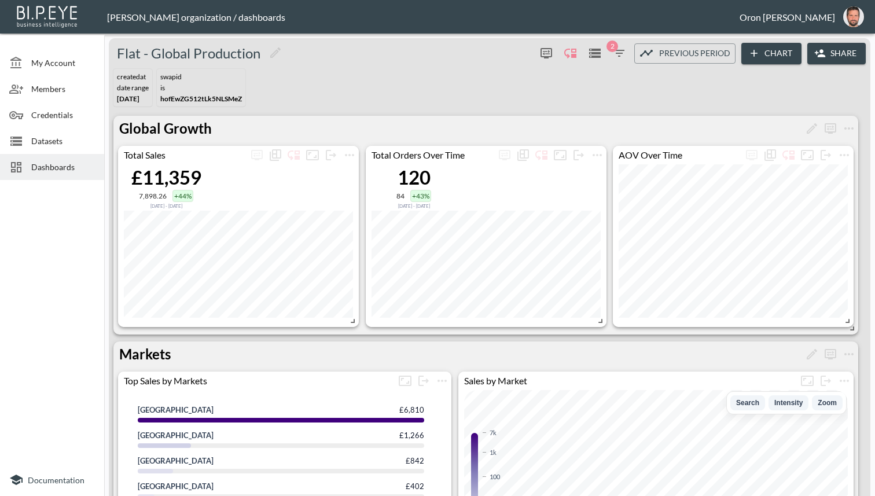
click at [618, 48] on icon "button" at bounding box center [619, 53] width 14 height 14
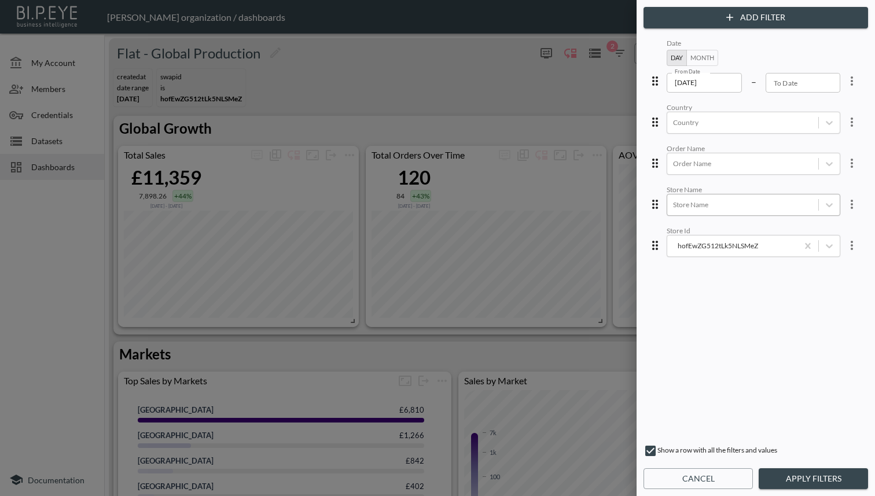
click at [713, 211] on div "Store Name" at bounding box center [742, 205] width 151 height 16
click at [713, 225] on div "Scream Pretty" at bounding box center [762, 228] width 203 height 18
drag, startPoint x: 809, startPoint y: 485, endPoint x: 747, endPoint y: 425, distance: 86.0
click at [809, 485] on button "Apply Filters" at bounding box center [813, 478] width 109 height 21
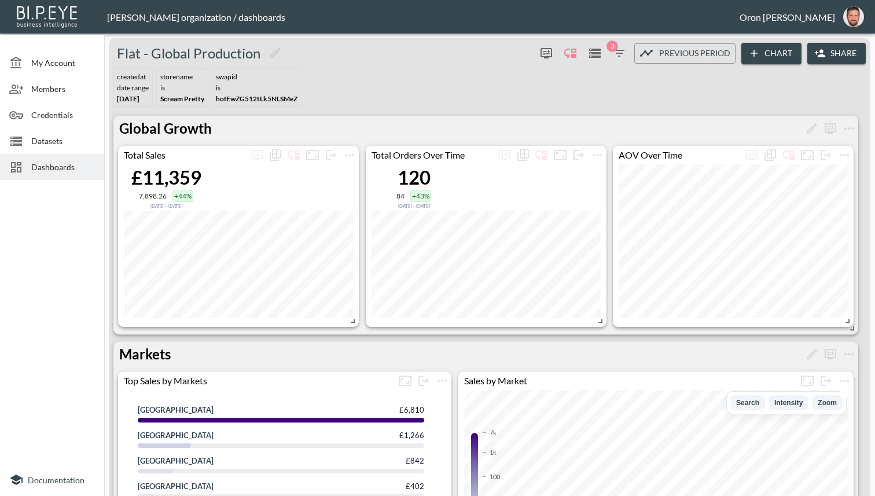
click at [619, 57] on icon "button" at bounding box center [619, 53] width 14 height 14
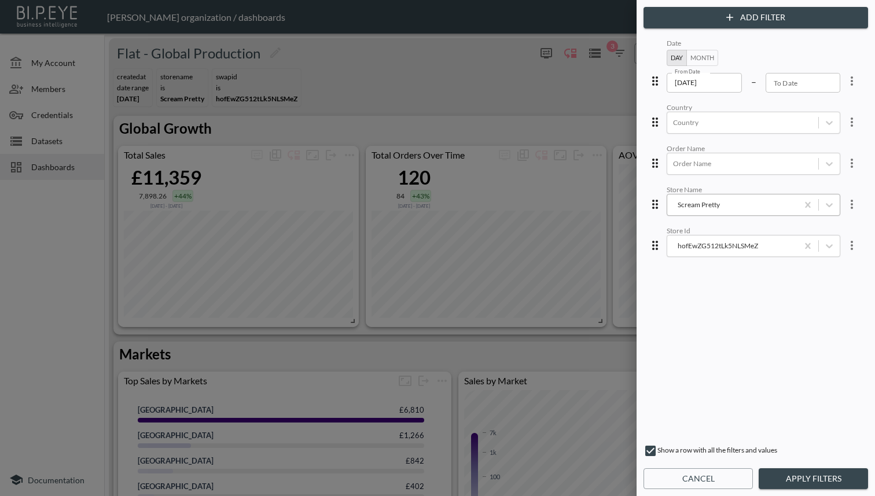
click at [736, 204] on div "Scream Pretty" at bounding box center [732, 204] width 119 height 11
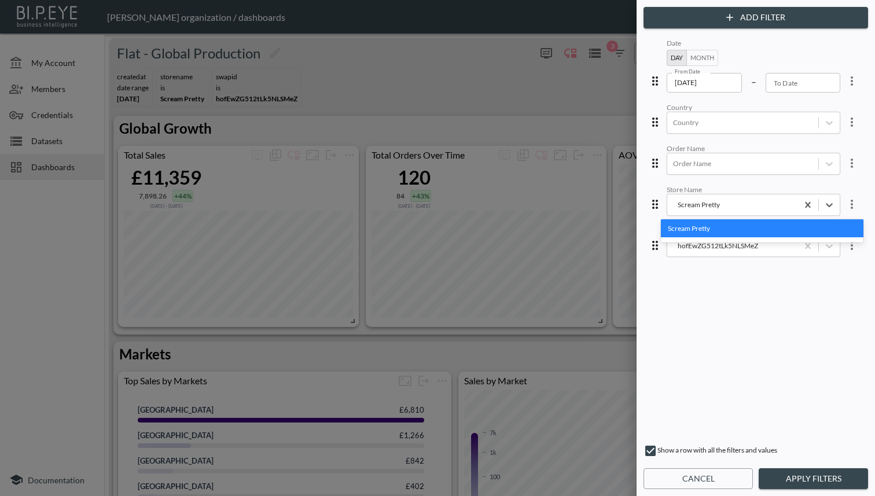
drag, startPoint x: 751, startPoint y: 329, endPoint x: 793, endPoint y: 259, distance: 81.5
click at [761, 318] on div "Scream Pretty" at bounding box center [762, 306] width 203 height 174
drag, startPoint x: 803, startPoint y: 204, endPoint x: 793, endPoint y: 219, distance: 18.3
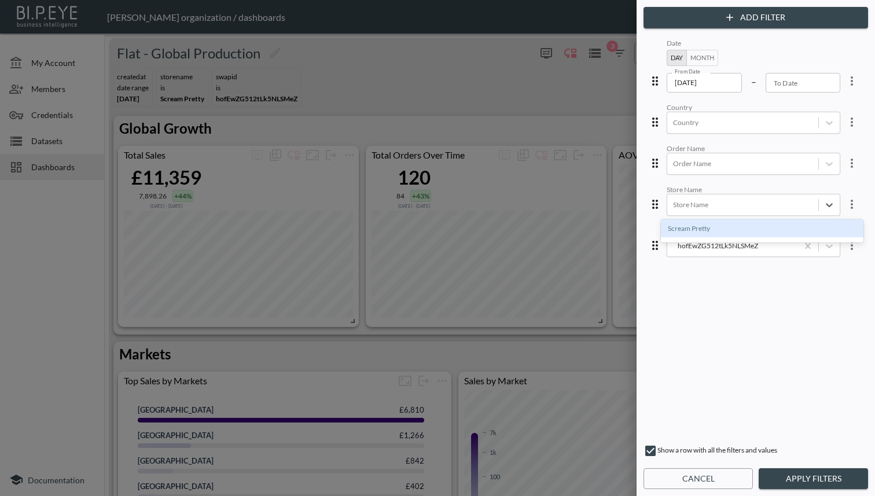
click at [759, 244] on div "Scream Pretty" at bounding box center [762, 306] width 203 height 174
drag, startPoint x: 720, startPoint y: 319, endPoint x: 720, endPoint y: 306, distance: 12.7
click at [720, 316] on div "Scream Pretty" at bounding box center [762, 306] width 203 height 174
click at [709, 248] on div "Scream Pretty" at bounding box center [762, 306] width 203 height 174
drag, startPoint x: 779, startPoint y: 322, endPoint x: 786, endPoint y: 320, distance: 7.5
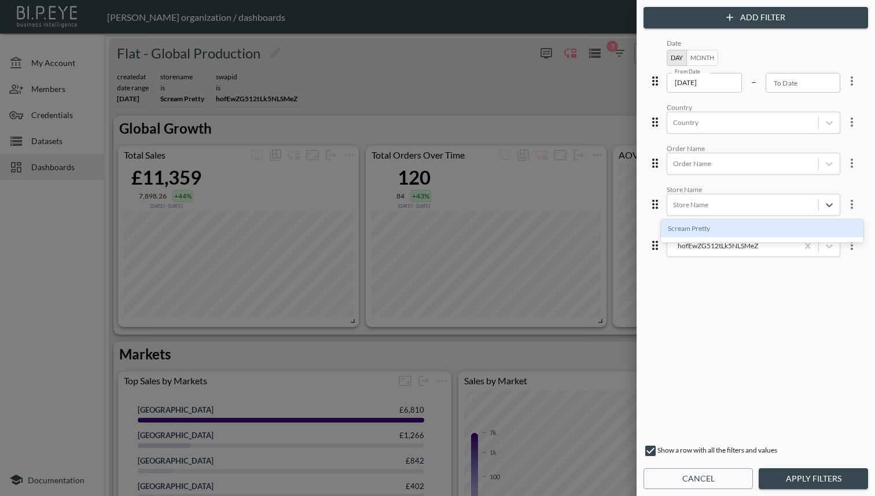
click at [782, 321] on div "Scream Pretty" at bounding box center [762, 306] width 203 height 174
drag, startPoint x: 639, startPoint y: 239, endPoint x: 668, endPoint y: 321, distance: 87.7
click at [644, 239] on div "Date Day Month From Date [DATE] From Date – To Date To Date Country Country Ord…" at bounding box center [756, 236] width 225 height 404
drag, startPoint x: 685, startPoint y: 344, endPoint x: 699, endPoint y: 318, distance: 29.8
click at [694, 330] on div "Date Day Month From Date [DATE] From Date – To Date To Date Country Country Ord…" at bounding box center [756, 235] width 220 height 399
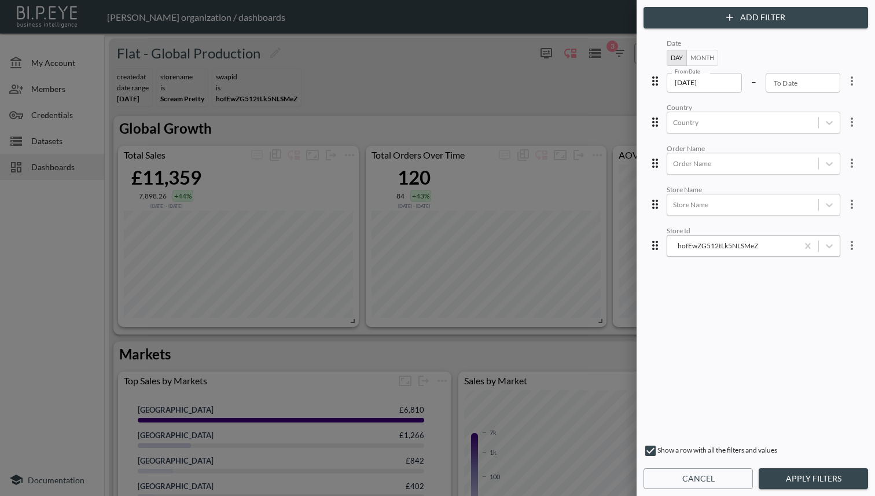
click at [711, 253] on div "hofEwZG512tLk5NLSMeZ" at bounding box center [754, 246] width 174 height 22
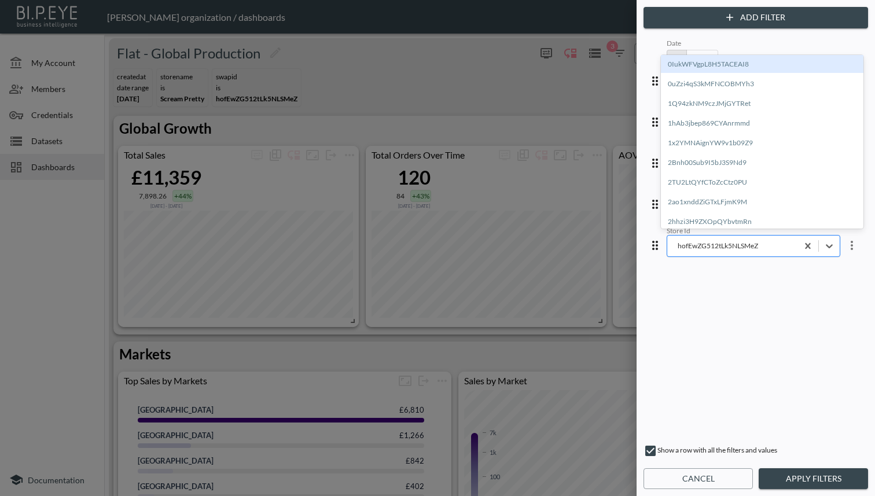
click at [697, 250] on div "hofEwZG512tLk5NLSMeZ" at bounding box center [732, 245] width 119 height 13
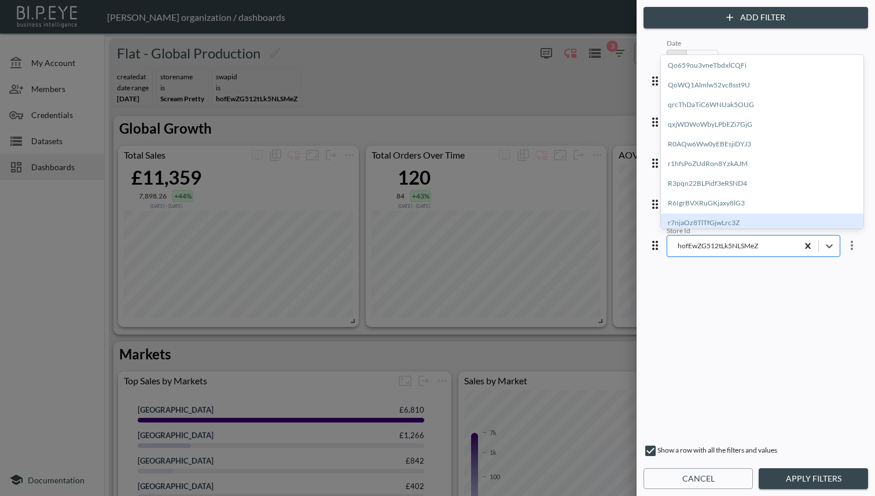
click at [756, 288] on div "Date Day Month From Date [DATE] From Date – To Date To Date Country Country Ord…" at bounding box center [756, 235] width 220 height 399
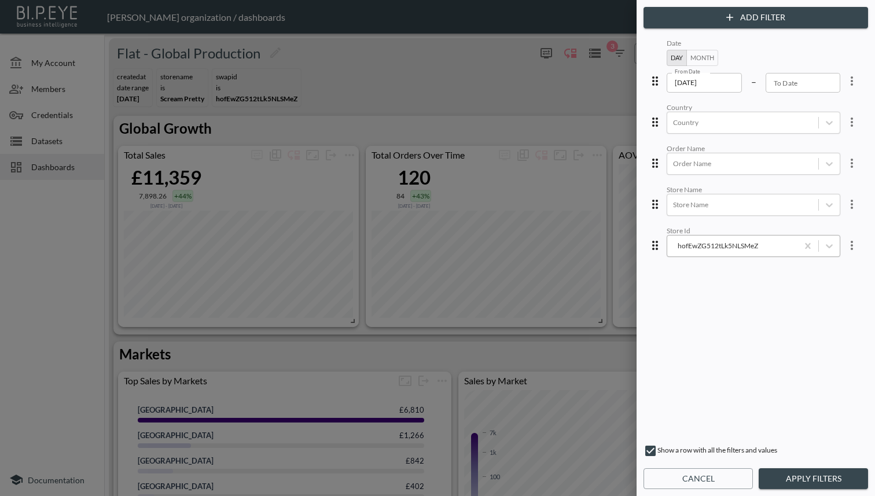
click at [741, 244] on div "hofEwZG512tLk5NLSMeZ" at bounding box center [732, 245] width 119 height 11
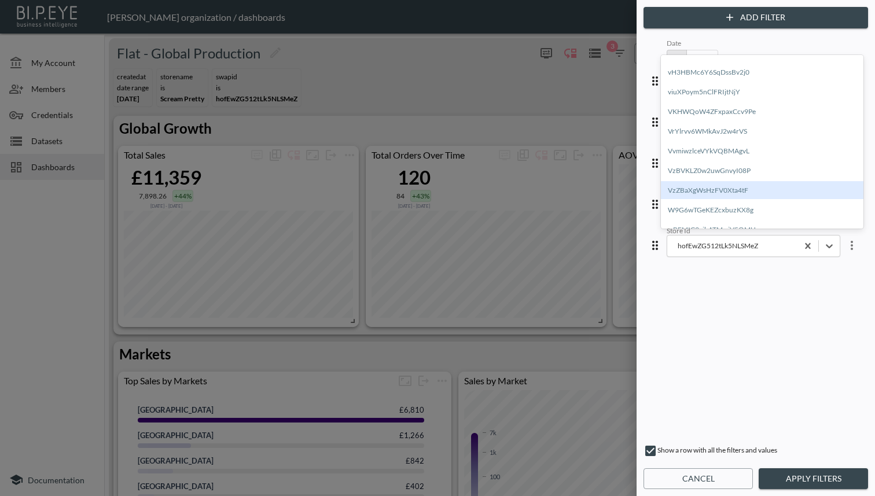
click at [716, 197] on div "VzZBaXgWsHzFV0Xta4tF" at bounding box center [762, 190] width 203 height 18
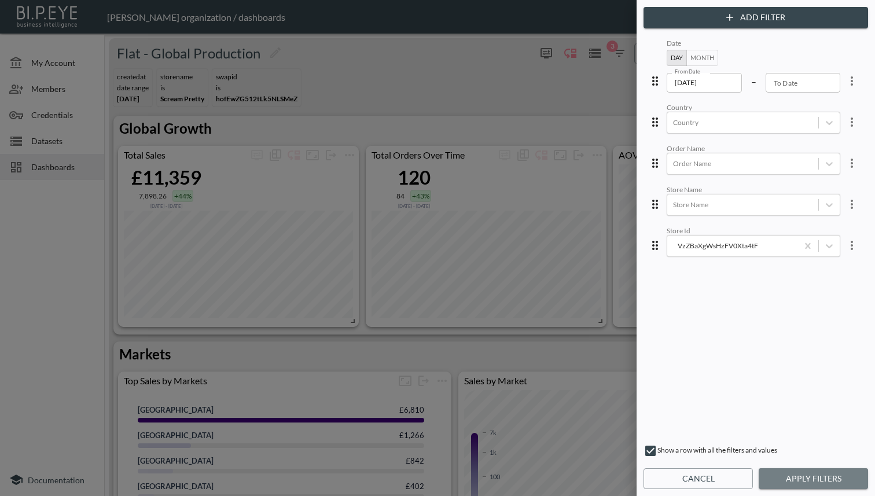
drag, startPoint x: 788, startPoint y: 481, endPoint x: 728, endPoint y: 421, distance: 85.6
click at [788, 481] on button "Apply Filters" at bounding box center [813, 478] width 109 height 21
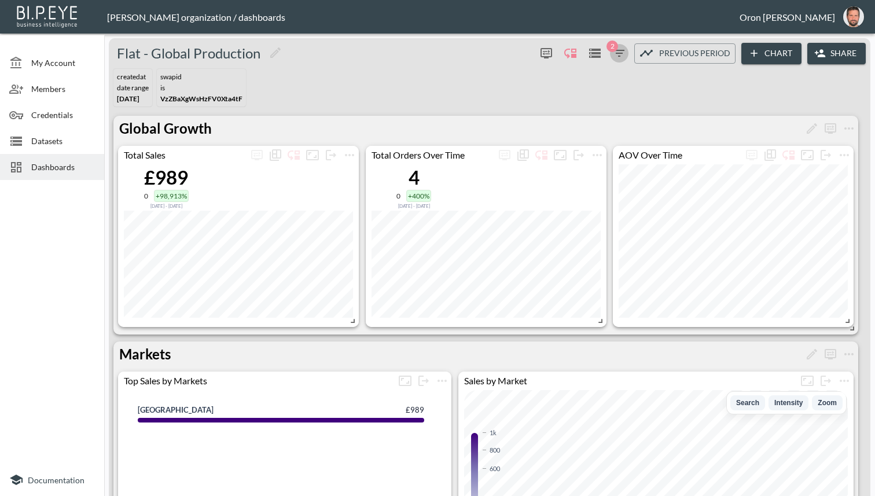
click at [618, 52] on icon "button" at bounding box center [619, 53] width 14 height 14
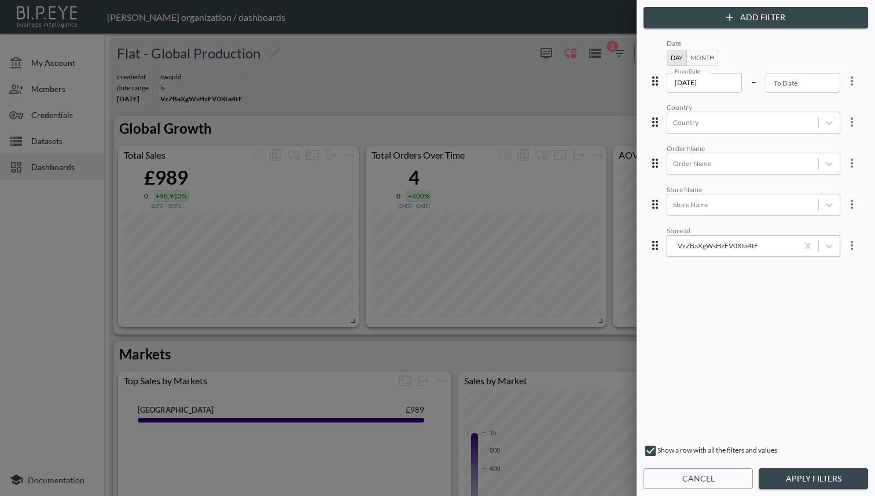
click at [714, 243] on div "VzZBaXgWsHzFV0Xta4tF" at bounding box center [732, 245] width 119 height 11
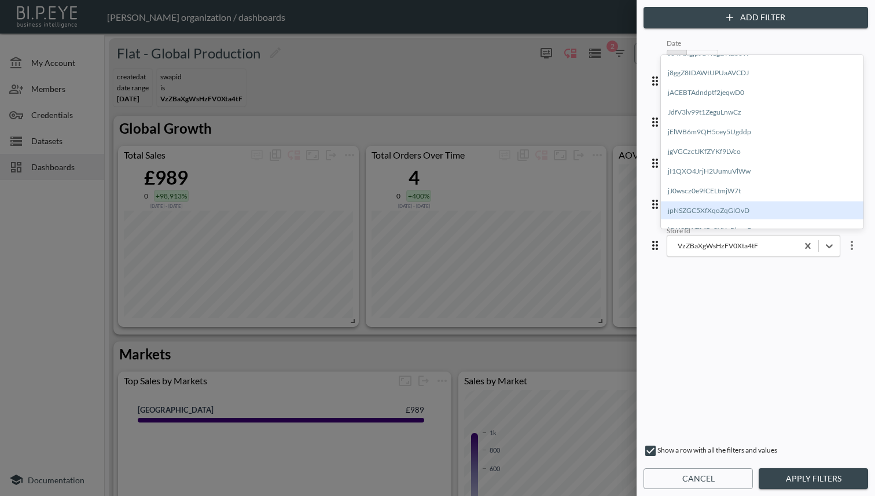
click at [710, 202] on div "jpNSZGC5XfXqoZqGlOvD" at bounding box center [762, 210] width 203 height 18
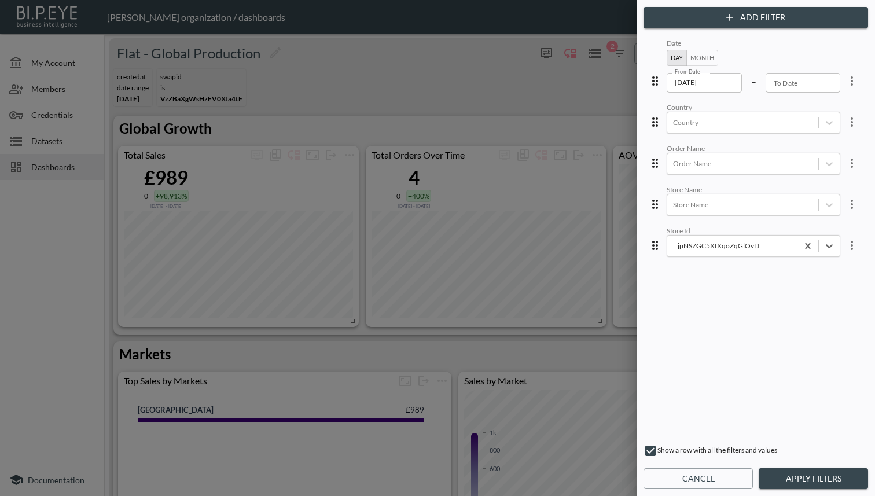
drag, startPoint x: 827, startPoint y: 479, endPoint x: 785, endPoint y: 381, distance: 107.1
click at [827, 479] on button "Apply Filters" at bounding box center [813, 478] width 109 height 21
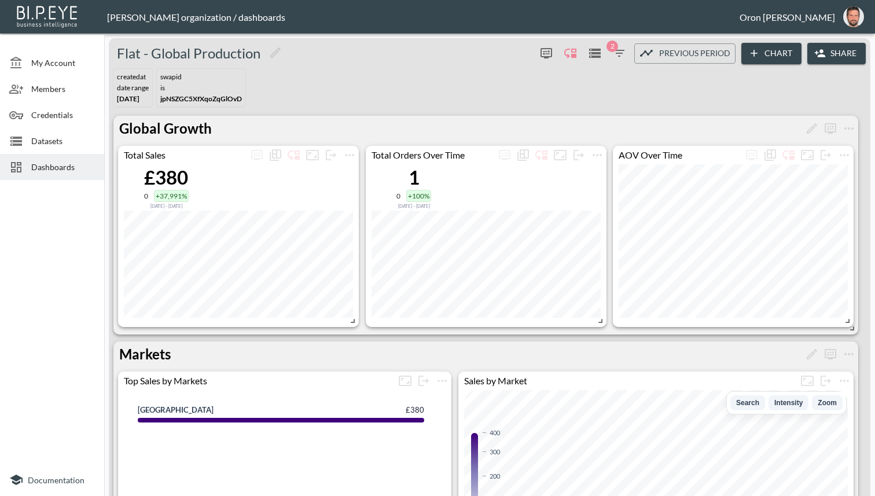
click at [621, 49] on icon "button" at bounding box center [619, 53] width 14 height 14
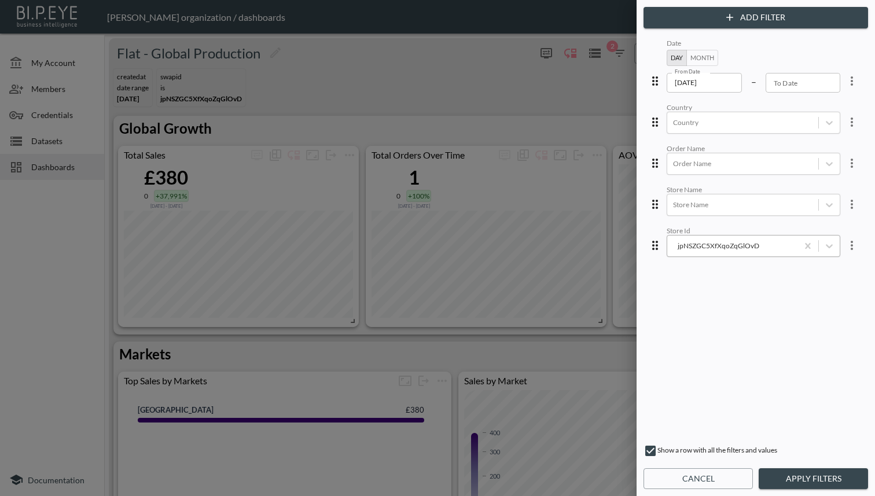
click at [713, 246] on div "jpNSZGC5XfXqoZqGlOvD" at bounding box center [732, 245] width 119 height 11
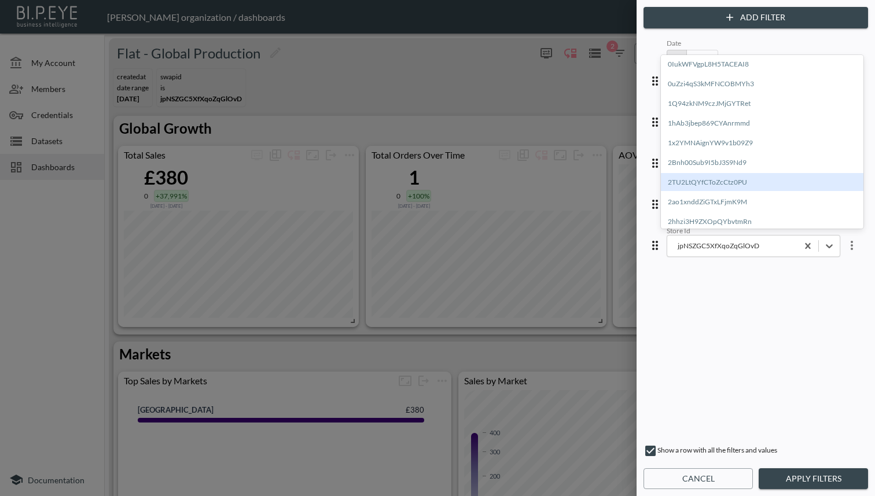
click at [707, 180] on div "2TU2LtQYfCToZcCtz0PU" at bounding box center [762, 182] width 203 height 18
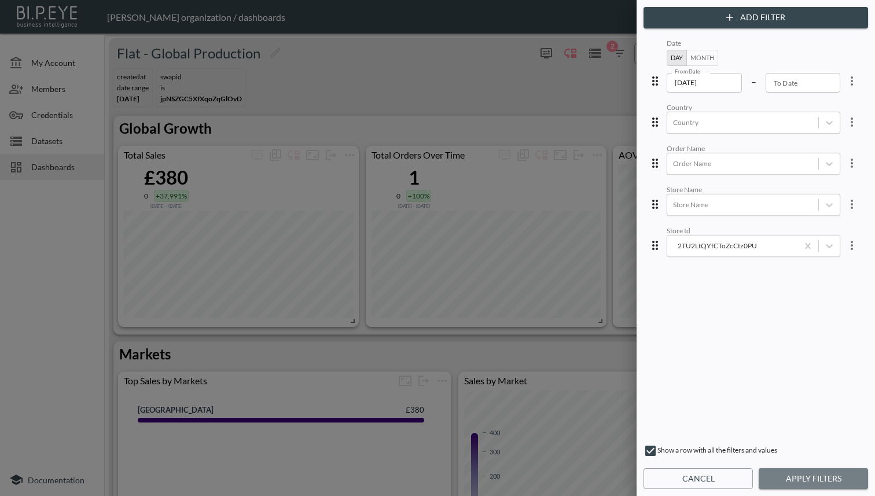
click at [815, 475] on button "Apply Filters" at bounding box center [813, 478] width 109 height 21
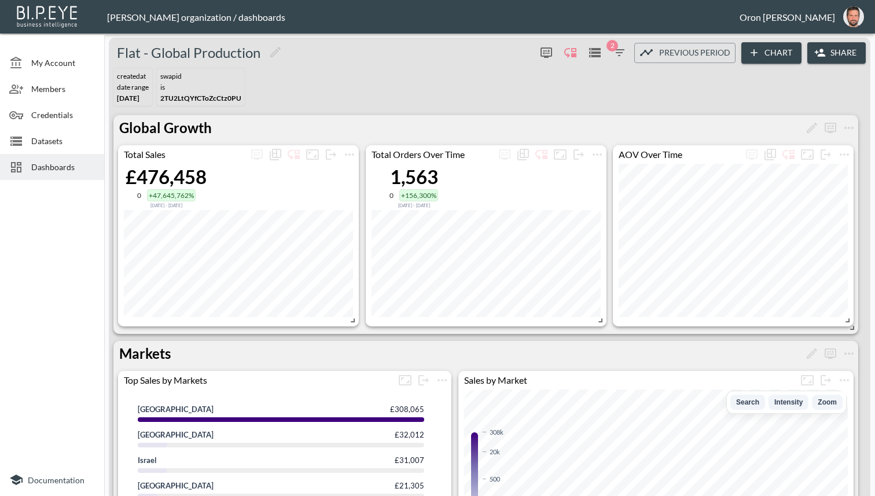
scroll to position [0, 0]
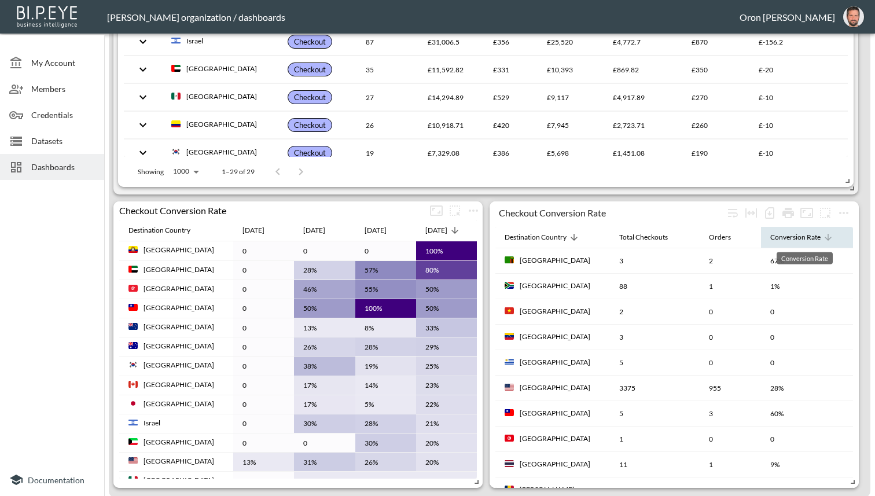
click at [810, 240] on div "Conversion Rate" at bounding box center [796, 237] width 50 height 14
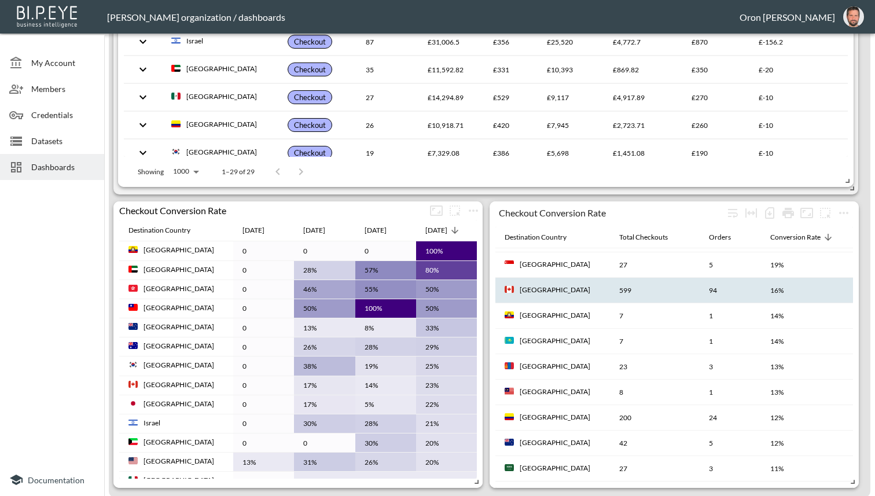
scroll to position [260, 0]
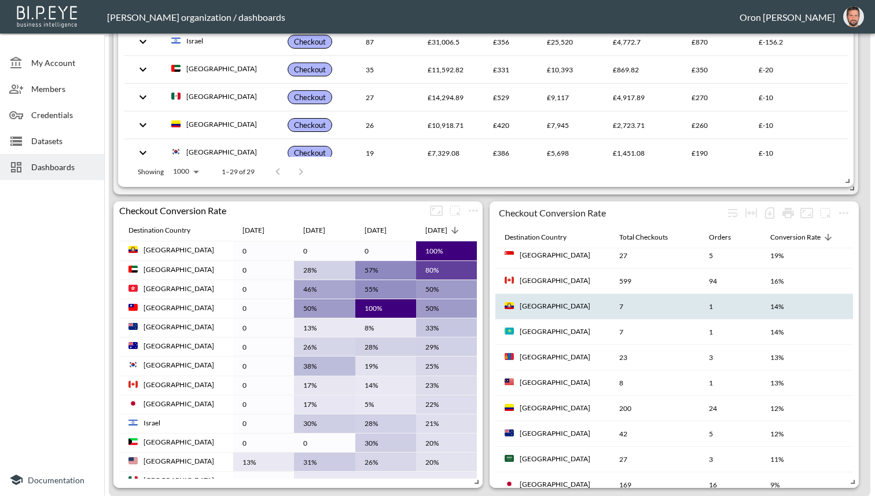
click at [789, 306] on th "14%" at bounding box center [807, 306] width 92 height 25
drag, startPoint x: 798, startPoint y: 305, endPoint x: 519, endPoint y: 305, distance: 279.0
click at [519, 305] on tr "[GEOGRAPHIC_DATA] 7 1 14%" at bounding box center [675, 306] width 358 height 25
click at [661, 306] on th "7" at bounding box center [655, 306] width 90 height 25
click at [848, 214] on icon "more" at bounding box center [844, 213] width 14 height 14
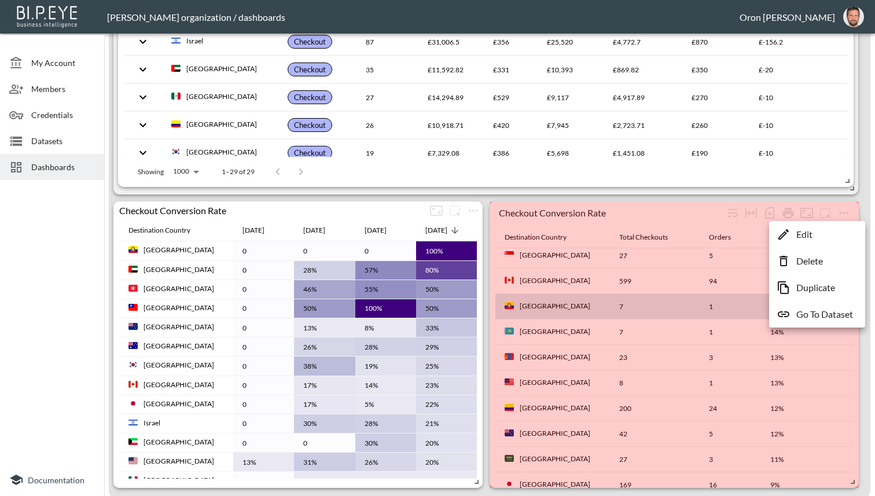
click at [474, 215] on div at bounding box center [437, 248] width 875 height 496
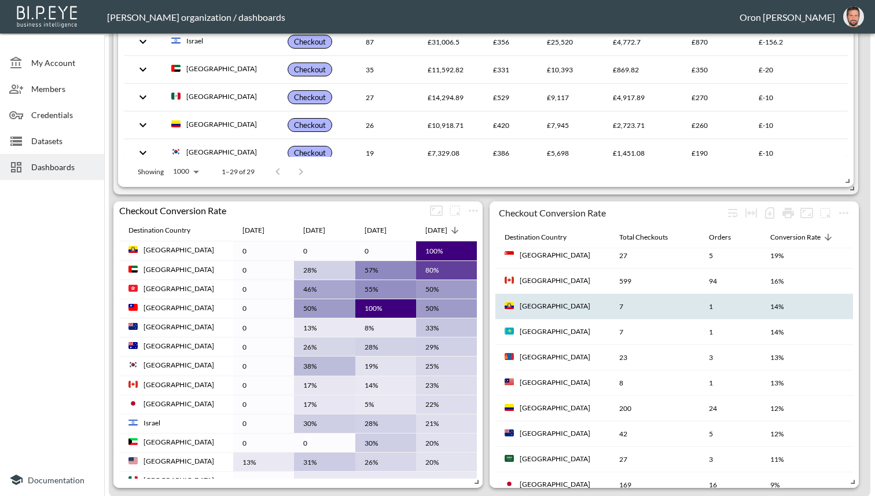
click at [474, 211] on div at bounding box center [437, 248] width 875 height 496
click at [474, 211] on icon "more" at bounding box center [474, 211] width 14 height 14
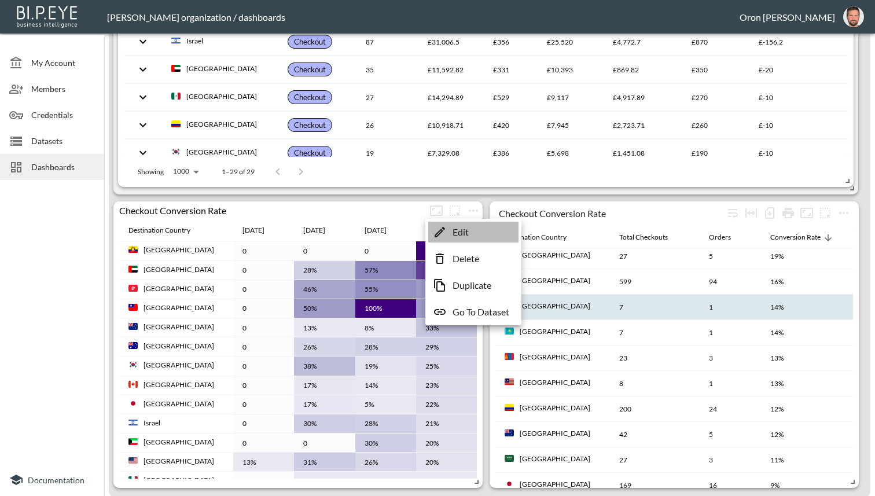
click at [468, 228] on p "Edit" at bounding box center [461, 232] width 16 height 14
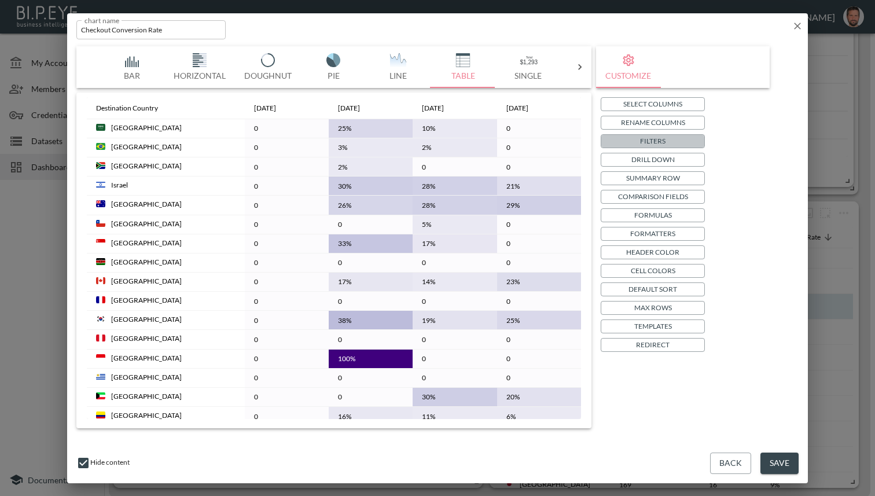
click at [658, 141] on p "Filters" at bounding box center [652, 141] width 25 height 12
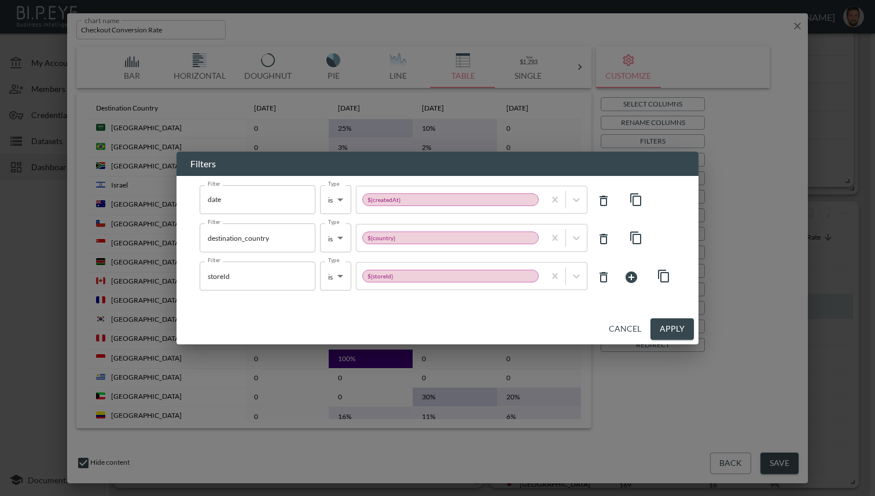
click at [623, 327] on button "Cancel" at bounding box center [625, 328] width 42 height 21
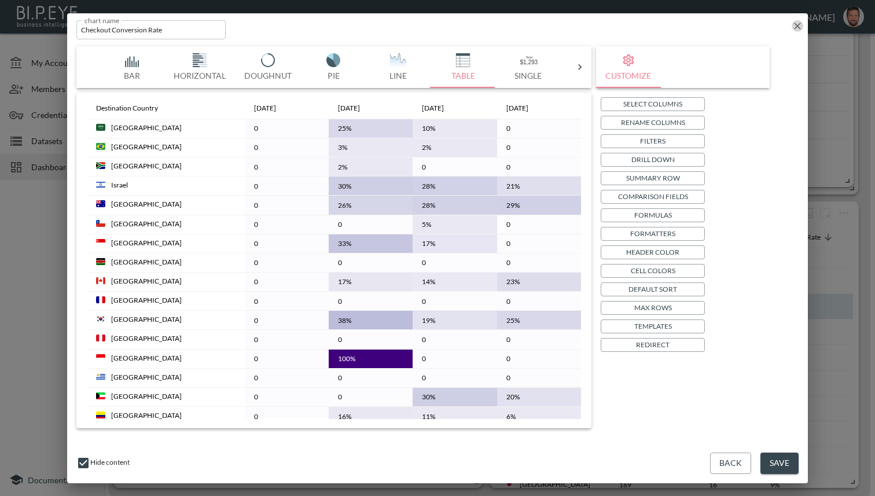
click at [797, 28] on icon "button" at bounding box center [798, 26] width 12 height 12
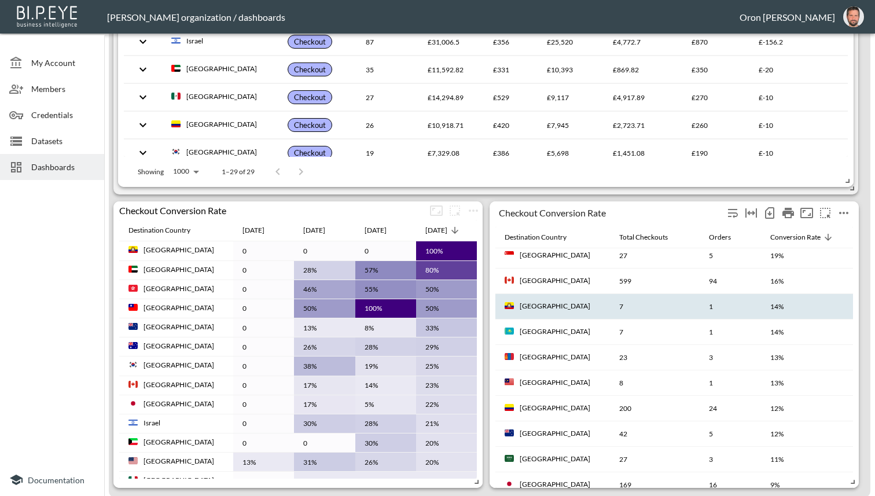
click at [848, 212] on icon "more" at bounding box center [843, 213] width 9 height 2
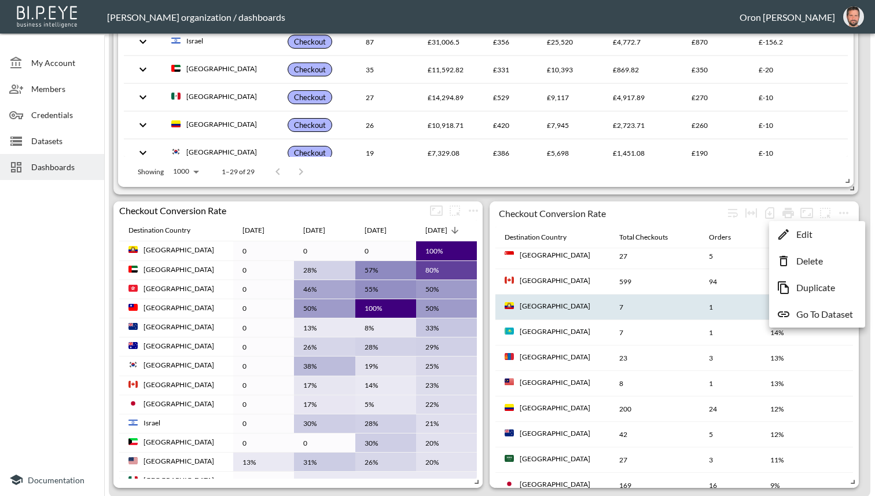
click at [837, 228] on li "Edit" at bounding box center [817, 234] width 90 height 21
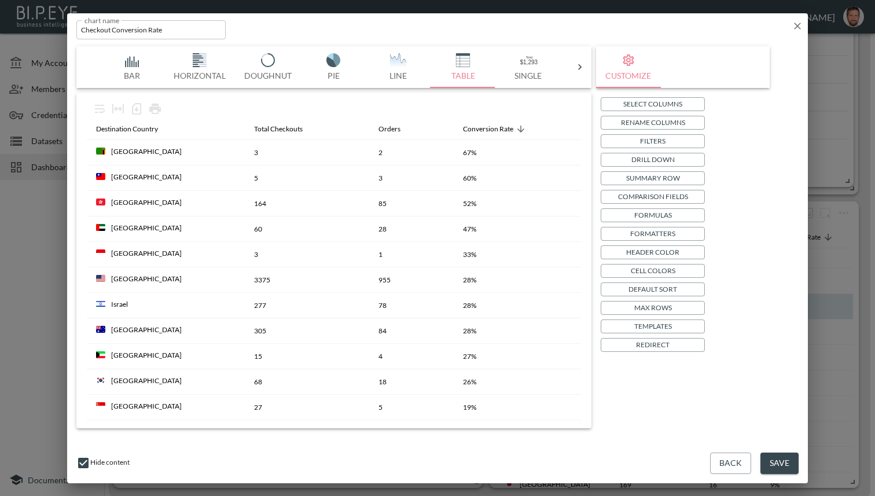
click at [670, 137] on button "Filters" at bounding box center [653, 141] width 104 height 14
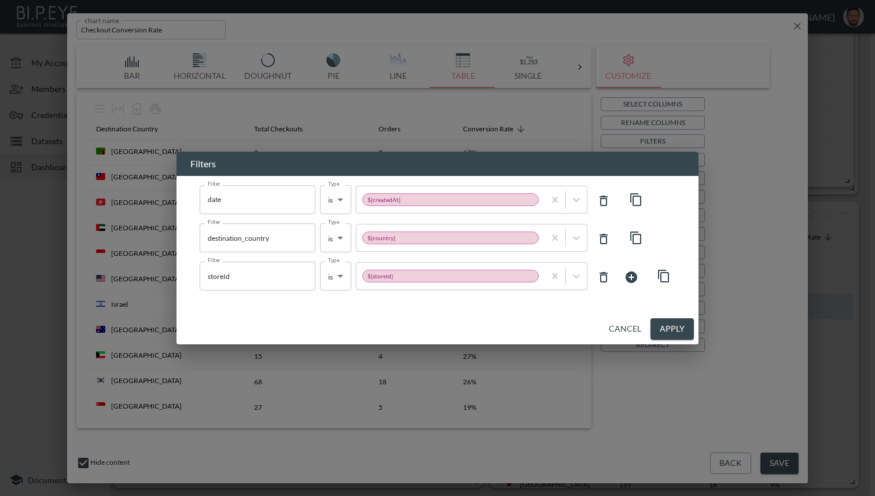
click at [624, 329] on button "Cancel" at bounding box center [625, 328] width 42 height 21
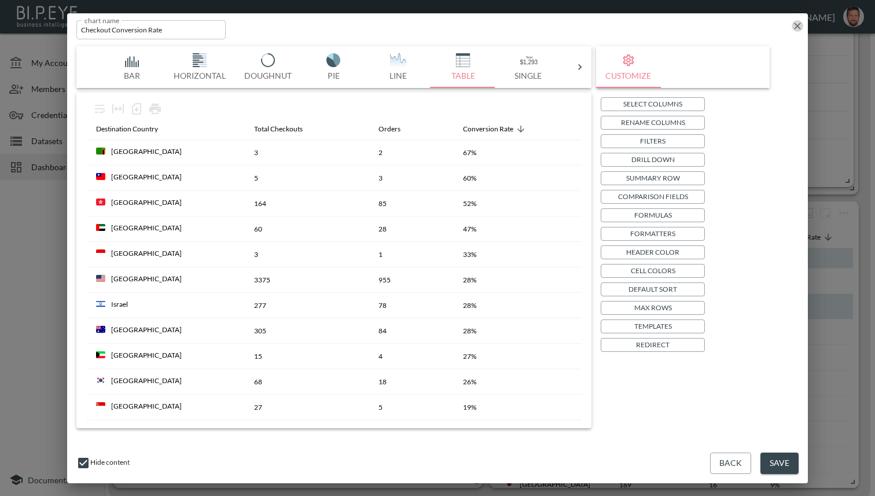
drag, startPoint x: 799, startPoint y: 29, endPoint x: 846, endPoint y: 257, distance: 233.0
click at [799, 29] on icon "button" at bounding box center [798, 26] width 12 height 12
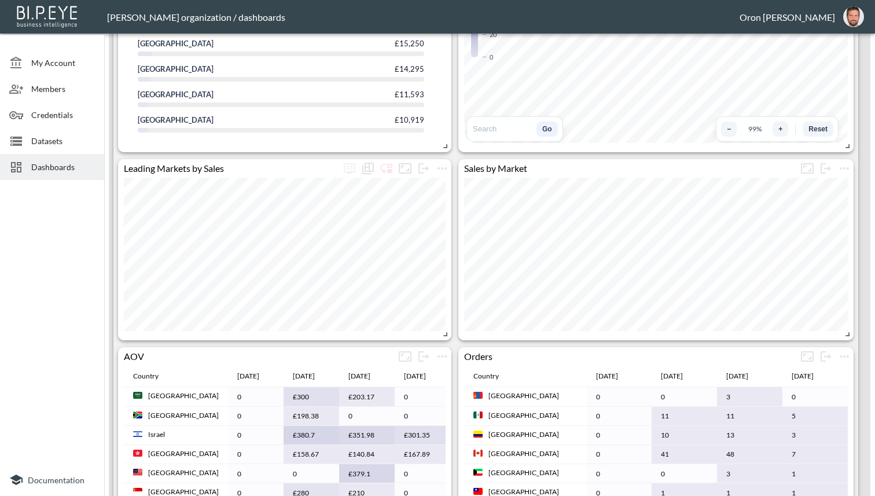
scroll to position [0, 0]
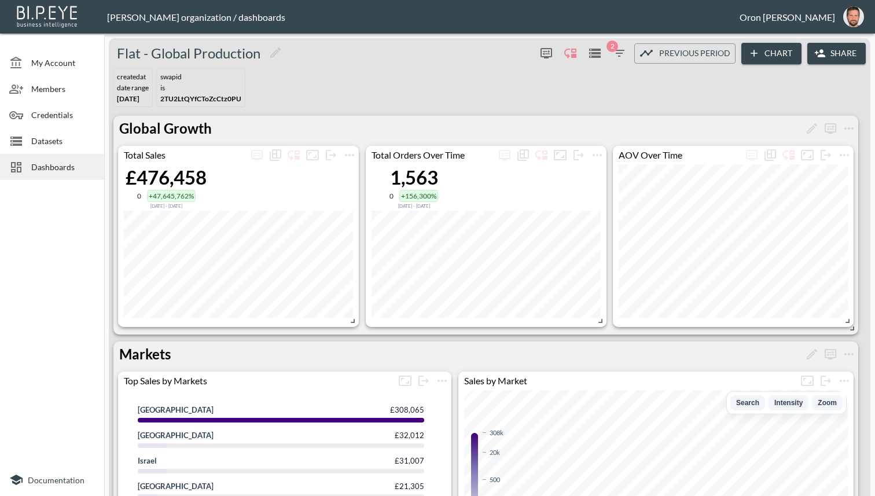
click at [620, 54] on icon "button" at bounding box center [619, 53] width 14 height 14
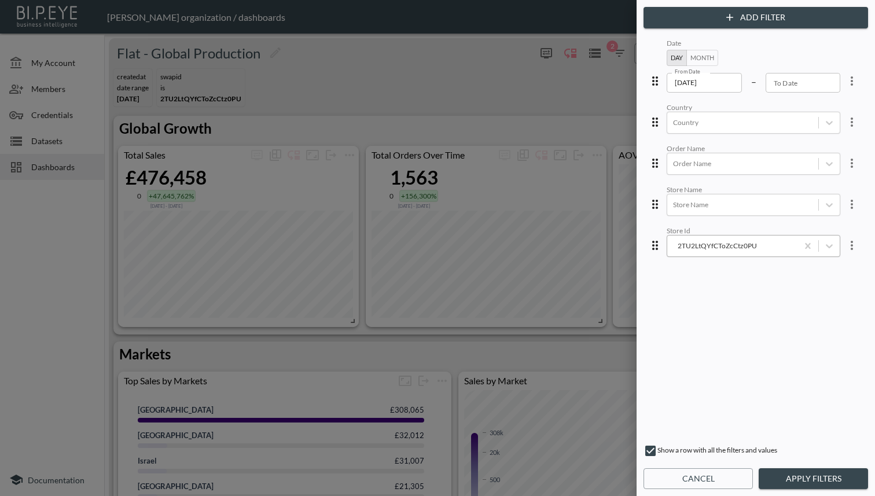
click at [738, 243] on div "2TU2LtQYfCToZcCtz0PU" at bounding box center [732, 245] width 119 height 11
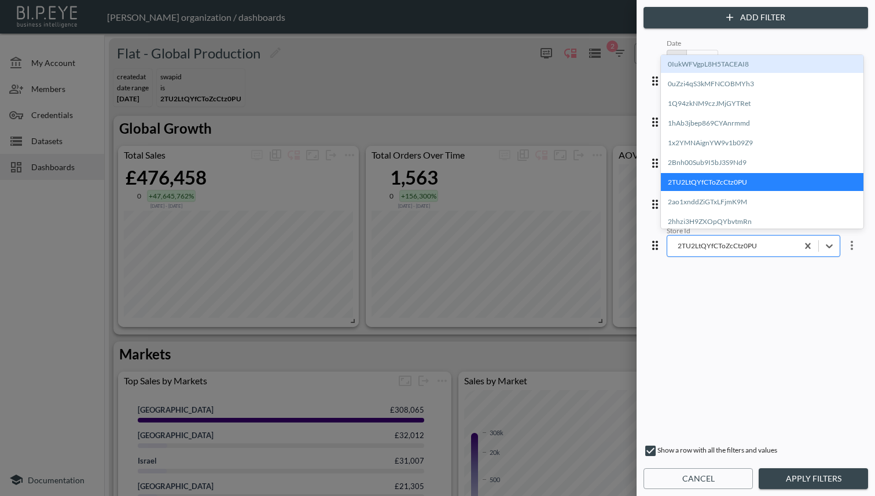
click at [737, 246] on div "2TU2LtQYfCToZcCtz0PU" at bounding box center [732, 245] width 119 height 11
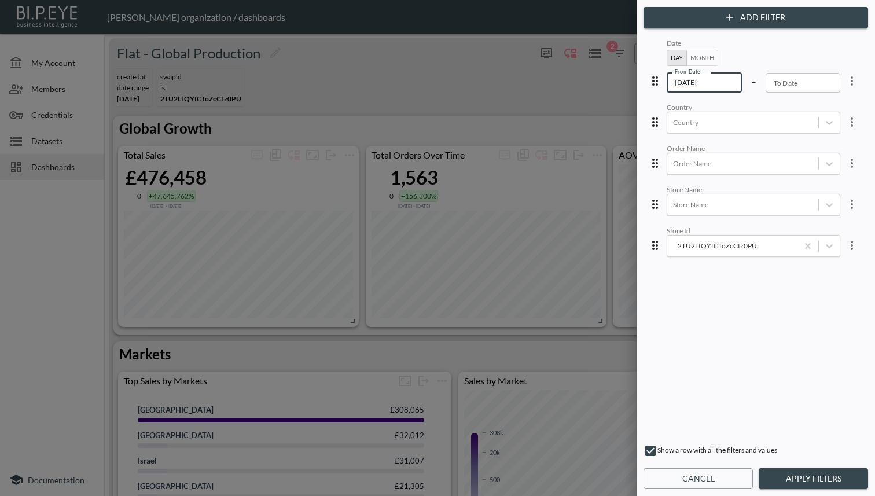
click at [706, 80] on input "[DATE]" at bounding box center [704, 83] width 75 height 20
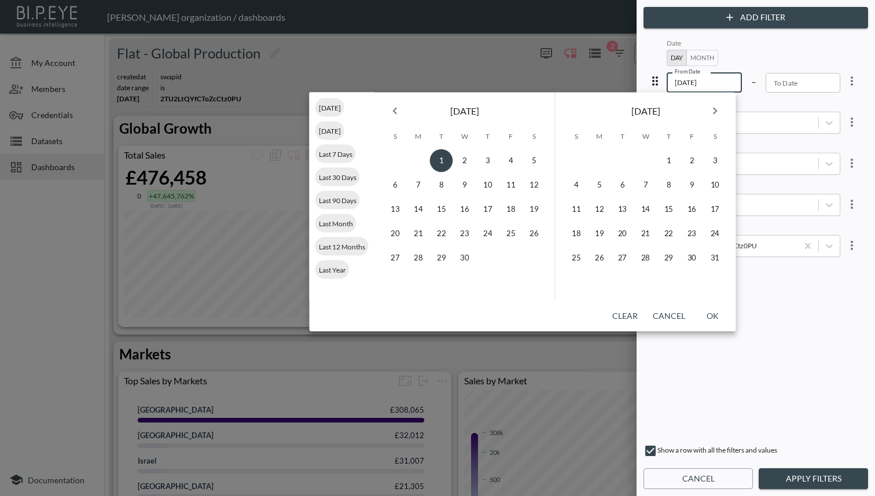
click at [706, 80] on input "[DATE]" at bounding box center [704, 83] width 75 height 20
type input "YYYY-MM-DD"
drag, startPoint x: 794, startPoint y: 337, endPoint x: 799, endPoint y: 340, distance: 6.3
click at [795, 337] on div "Date Day Month From Date From Date – To Date To Date Country Country Order Name…" at bounding box center [756, 235] width 220 height 399
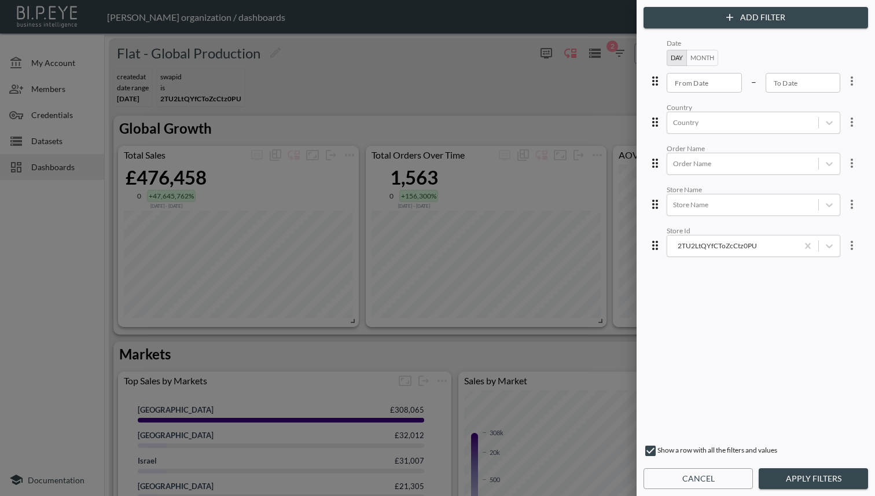
drag, startPoint x: 825, startPoint y: 483, endPoint x: 728, endPoint y: 303, distance: 204.4
click at [825, 483] on button "Apply Filters" at bounding box center [813, 478] width 109 height 21
type input "[DATE]"
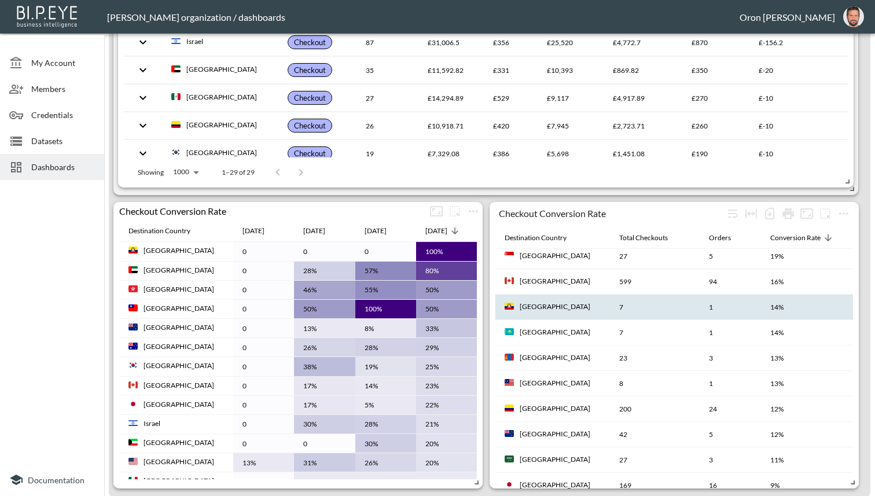
scroll to position [1327, 0]
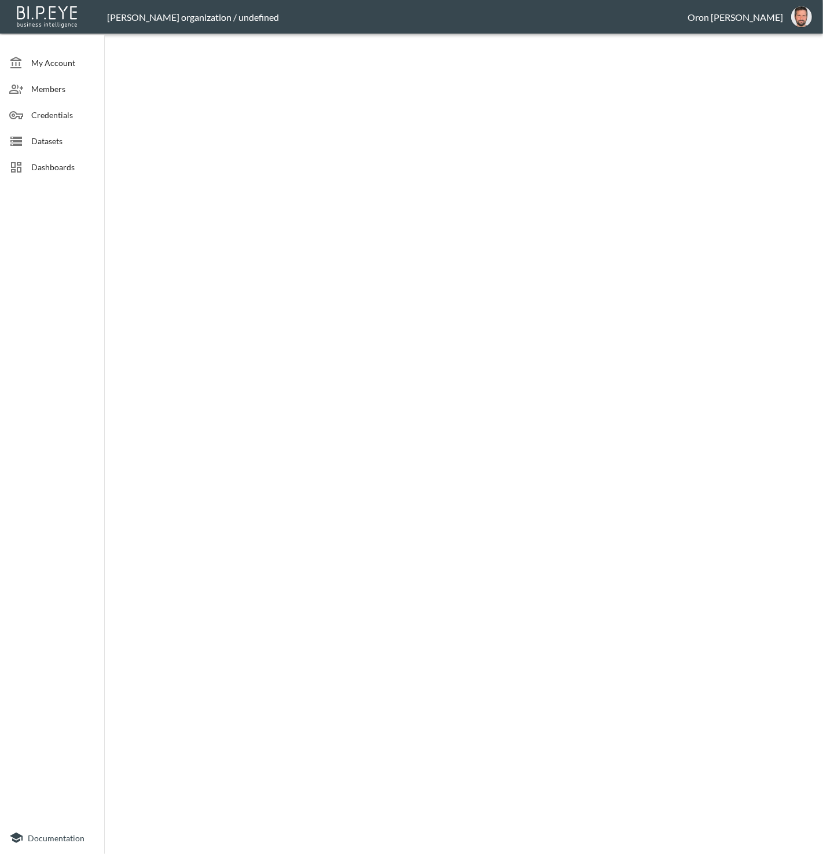
click at [57, 140] on span "Datasets" at bounding box center [63, 141] width 64 height 12
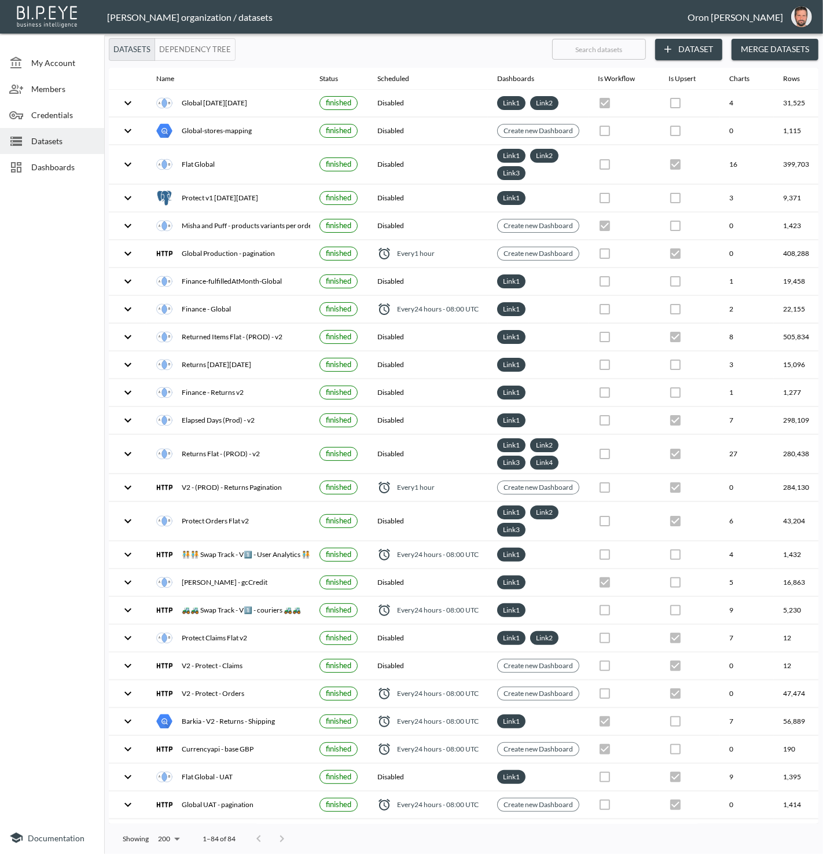
drag, startPoint x: 60, startPoint y: 110, endPoint x: 68, endPoint y: 109, distance: 8.7
click at [60, 110] on span "Credentials" at bounding box center [63, 115] width 64 height 12
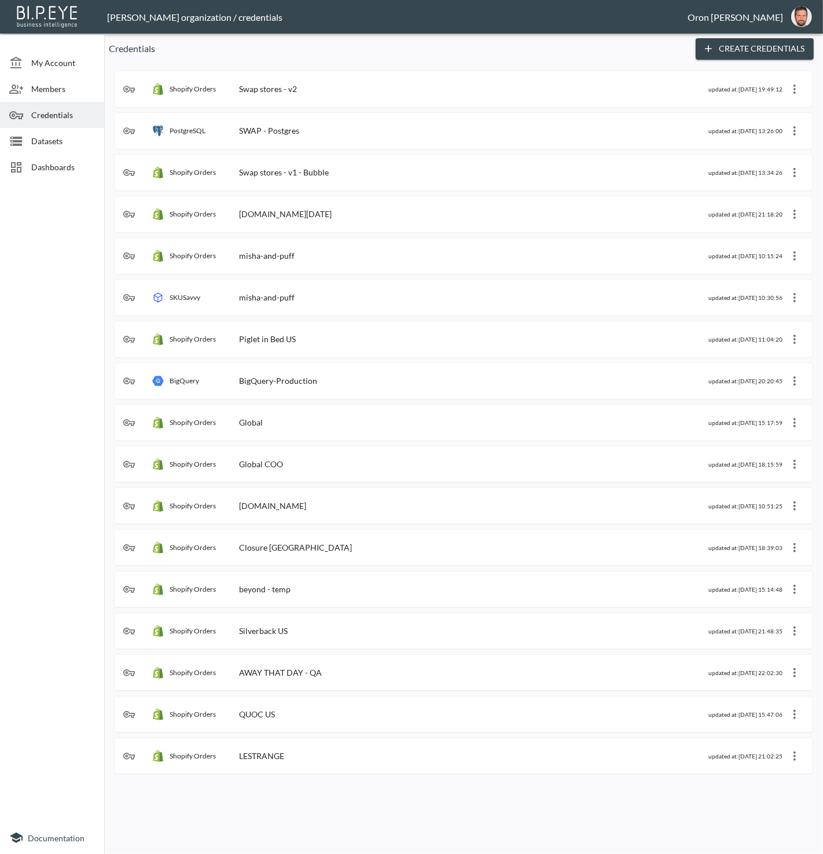
click at [402, 96] on div "Shopify Orders Swap stores - v2 updated at: 2025-09-04, 19:49:12" at bounding box center [463, 89] width 681 height 19
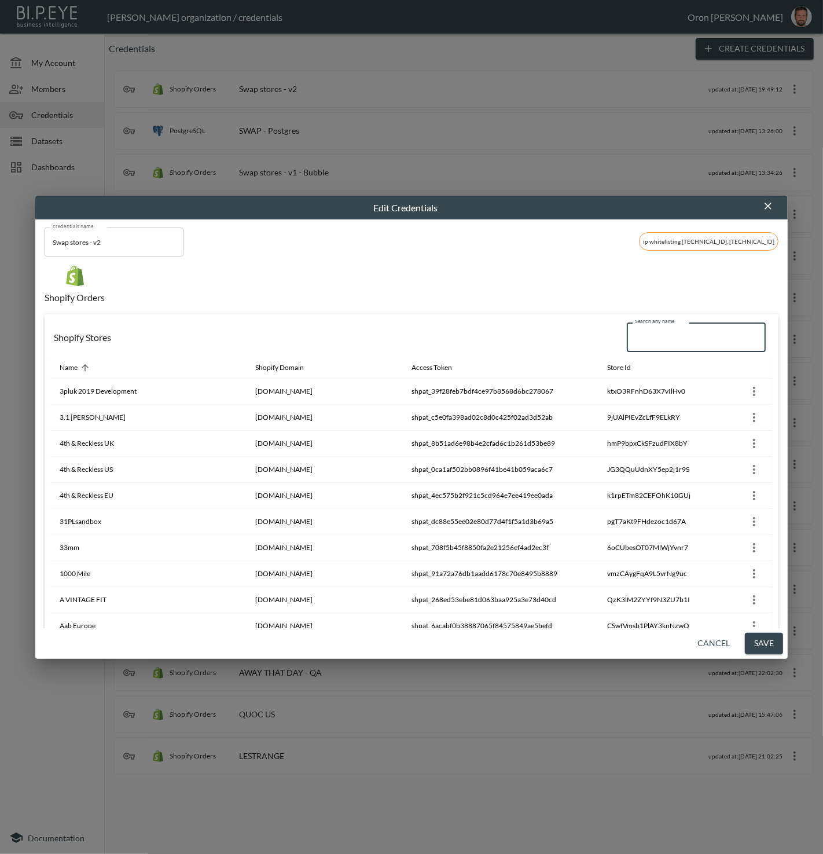
click at [662, 342] on input "Search any name" at bounding box center [696, 336] width 139 height 29
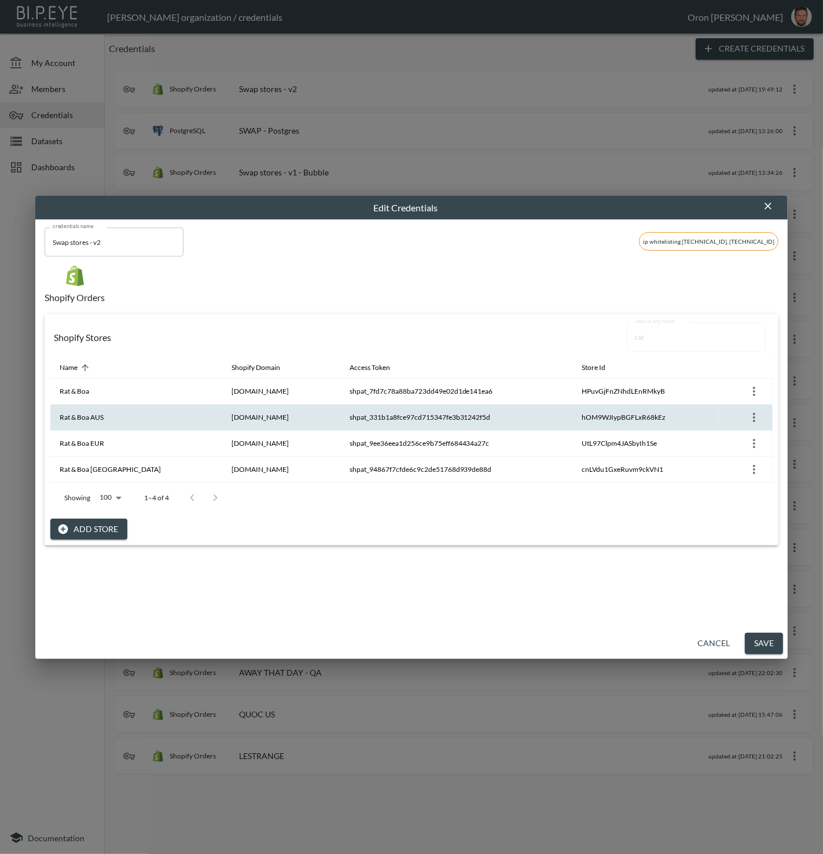
click at [631, 413] on th "hOM9WJIypBGFLxR68kEz" at bounding box center [646, 418] width 147 height 26
copy th "hOM9WJIypBGFLxR68kEz"
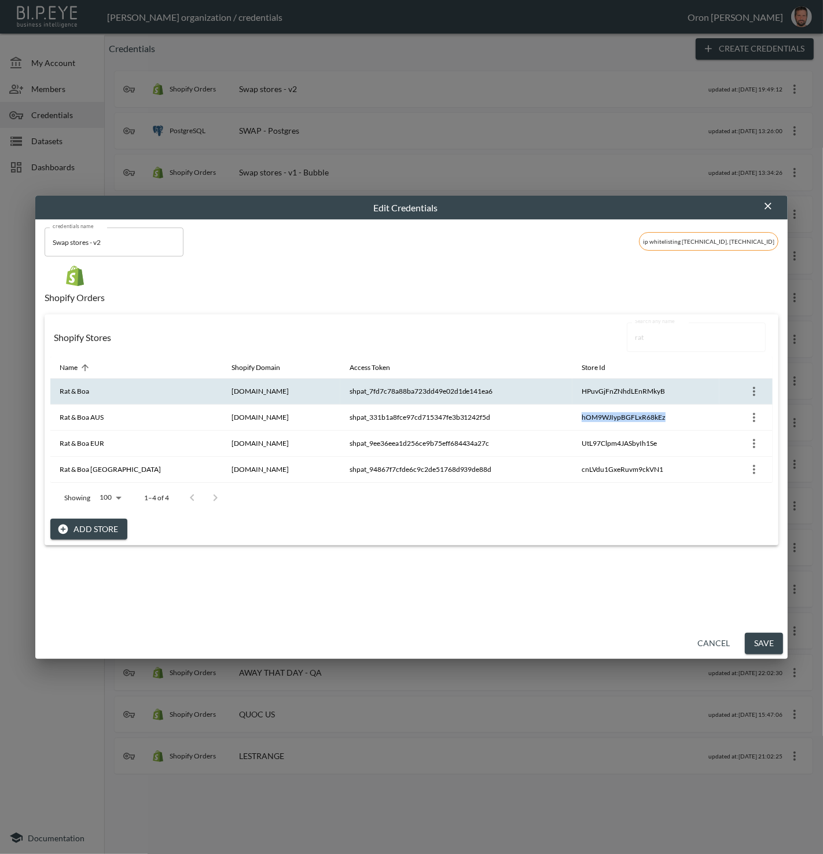
click at [623, 390] on th "HPuvGjFnZNhdLEnRMkyB" at bounding box center [646, 392] width 147 height 26
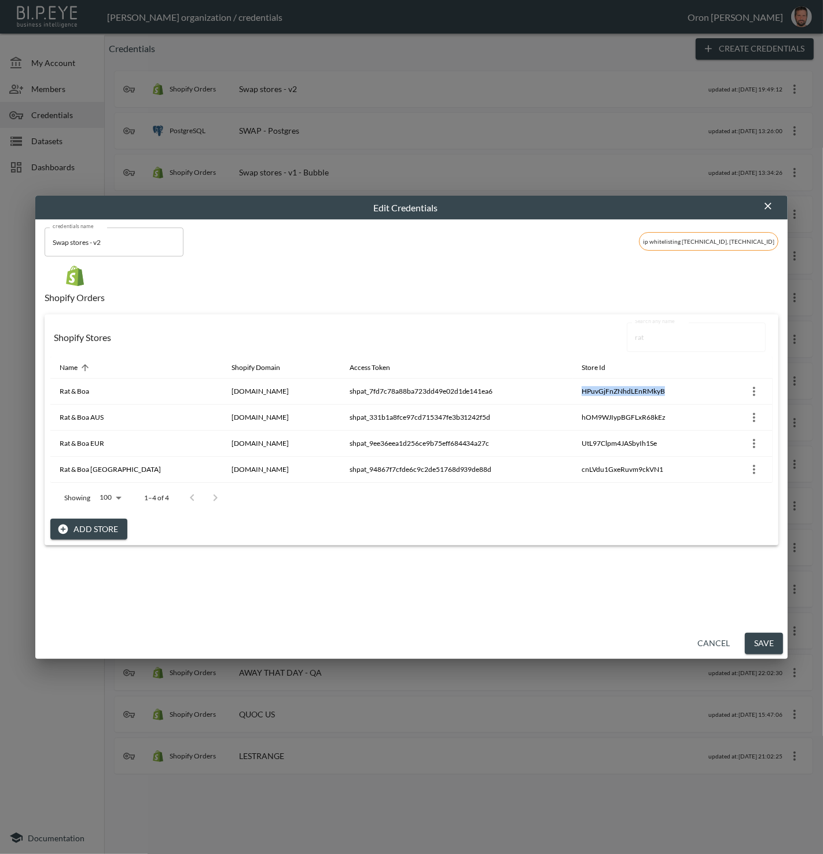
copy th "HPuvGjFnZNhdLEnRMkyB"
click at [621, 439] on th "UtL97Clpm4JASbyIh1Se" at bounding box center [646, 444] width 147 height 26
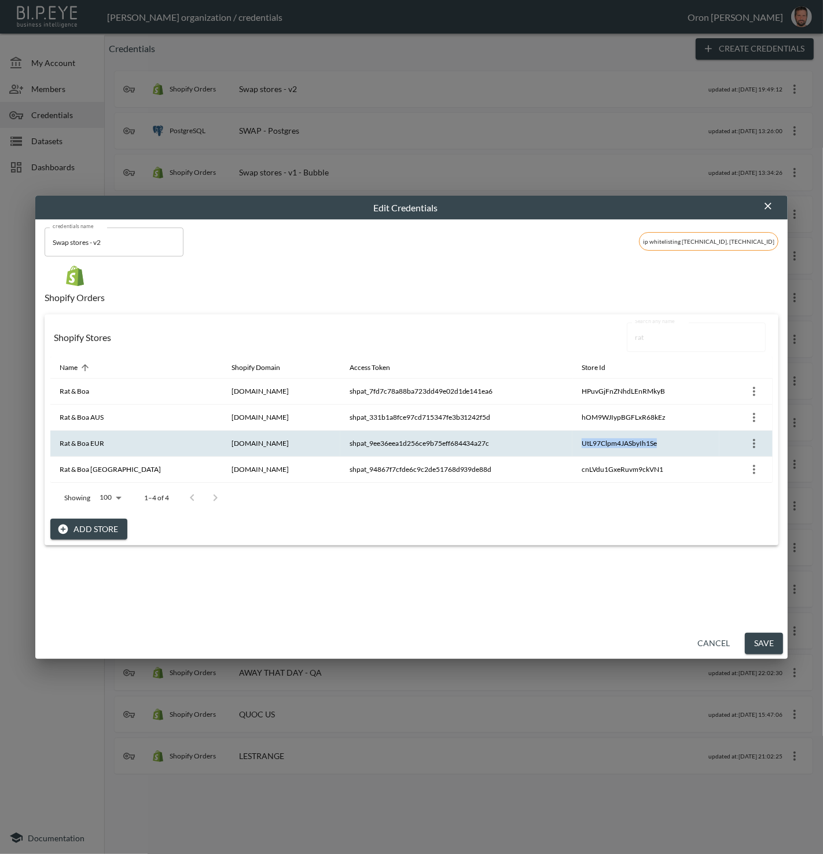
click at [621, 439] on th "UtL97Clpm4JASbyIh1Se" at bounding box center [646, 444] width 147 height 26
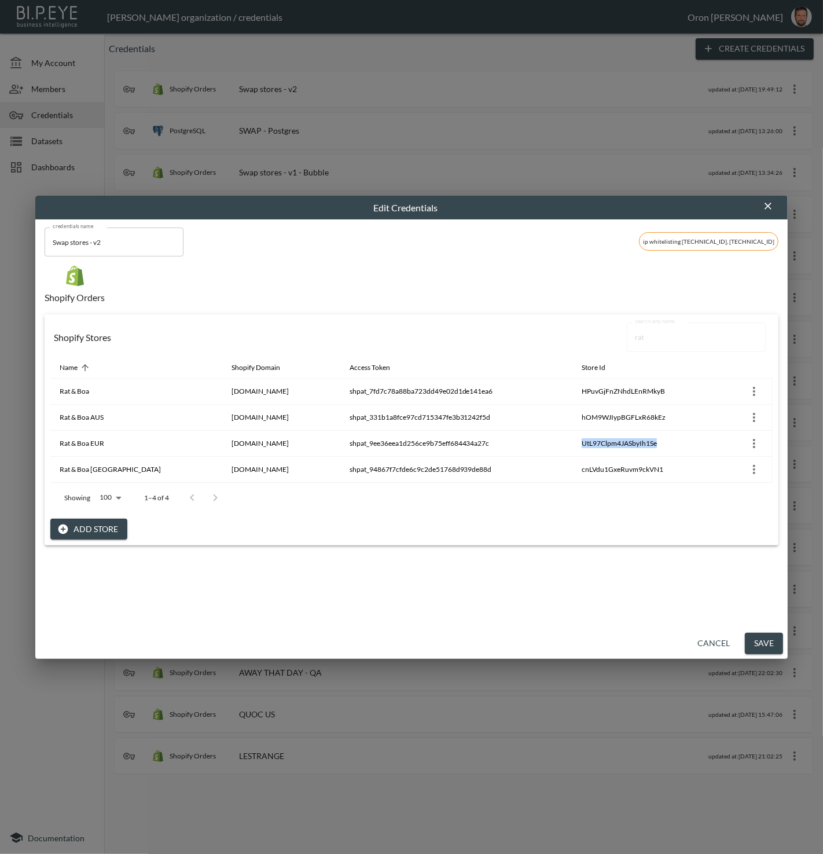
copy th "UtL97Clpm4JASbyIh1Se"
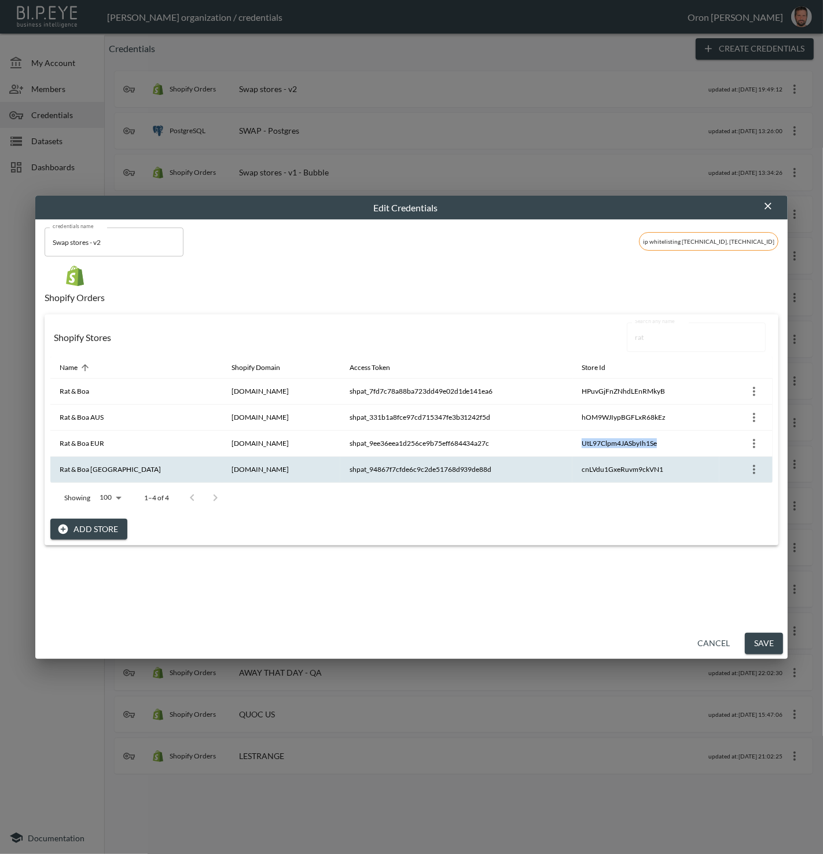
click at [632, 468] on th "cnLVdu1GxeRuvm9ckVN1" at bounding box center [646, 470] width 147 height 26
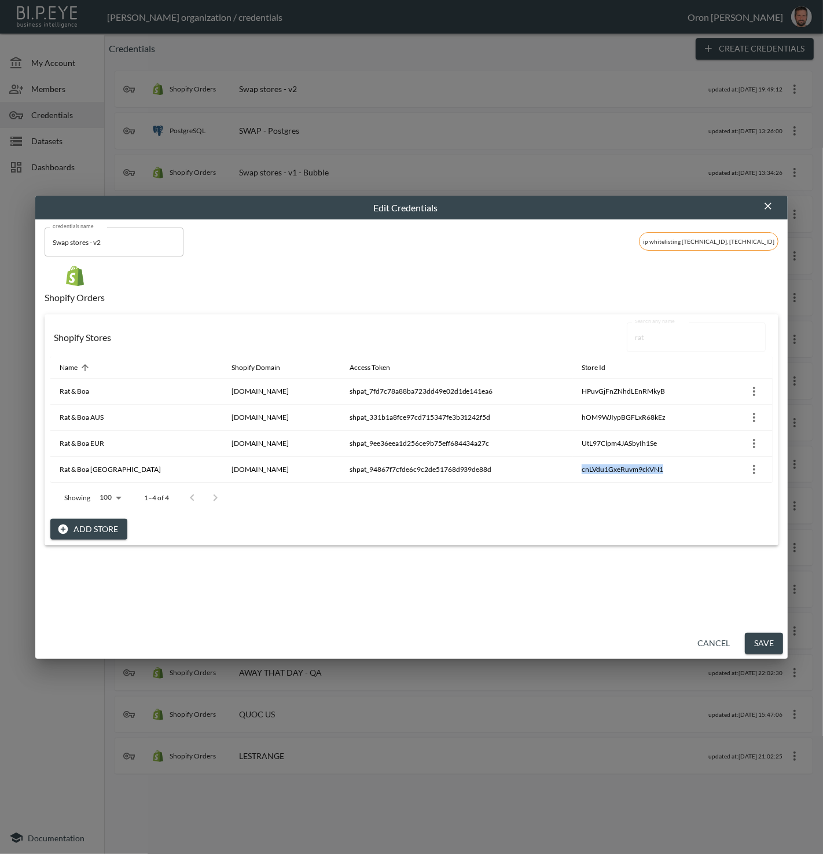
copy th "cnLVdu1GxeRuvm9ckVN1"
click at [647, 341] on input "rat" at bounding box center [696, 336] width 139 height 29
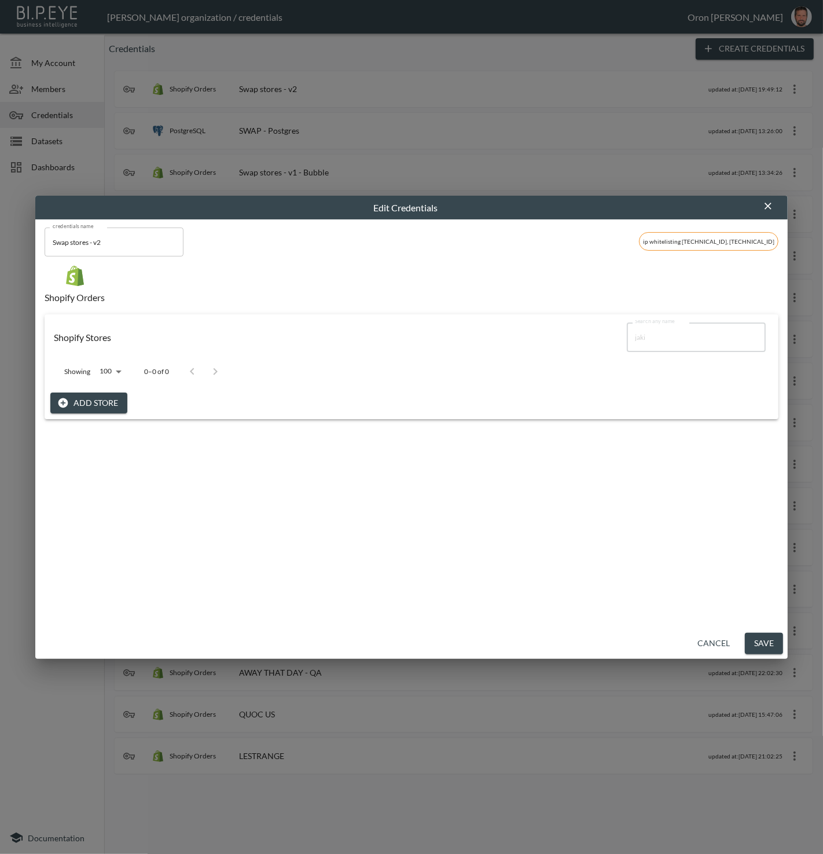
type input "jaki"
